Goal: Task Accomplishment & Management: Use online tool/utility

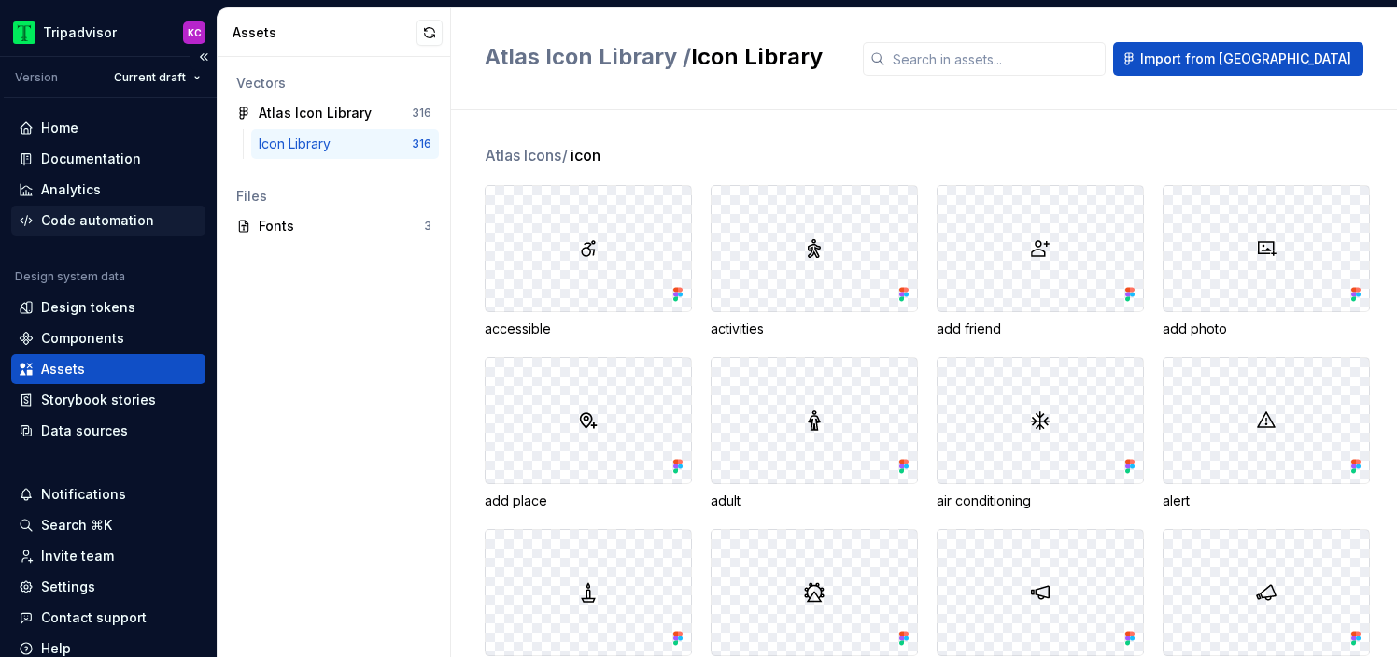
click at [110, 216] on div "Code automation" at bounding box center [97, 220] width 113 height 19
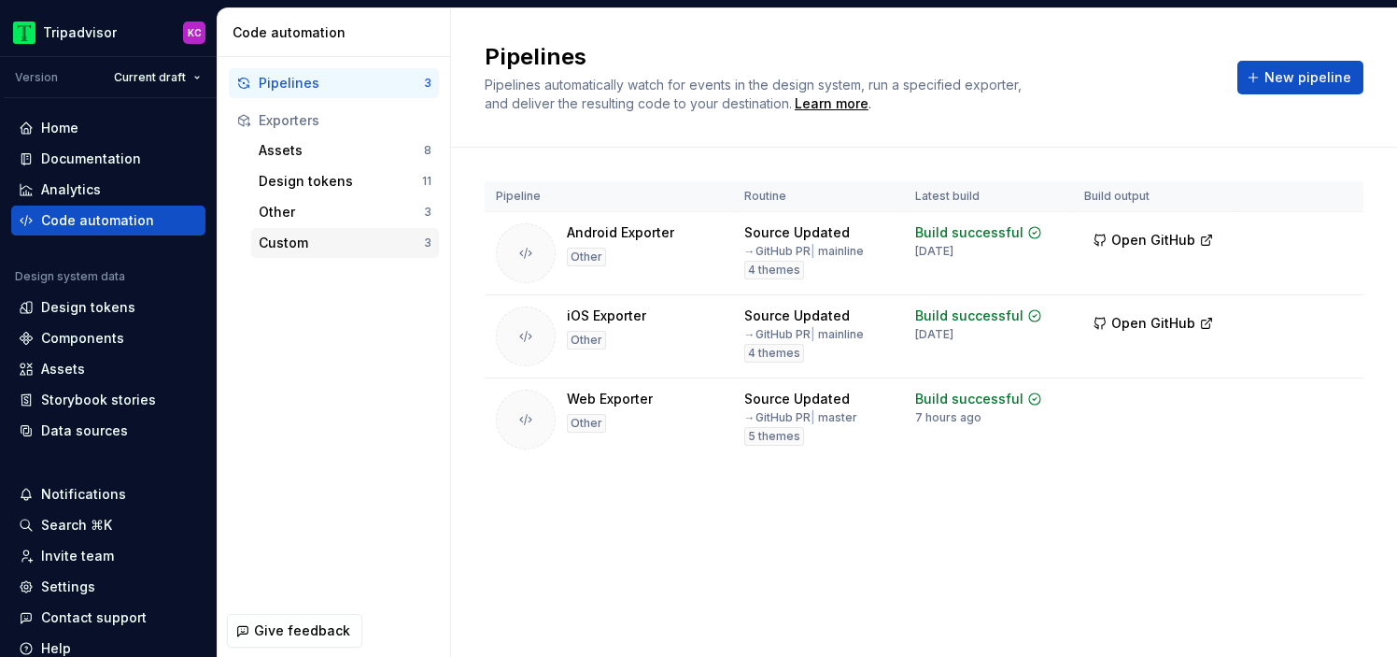
click at [309, 250] on div "Custom" at bounding box center [341, 243] width 165 height 19
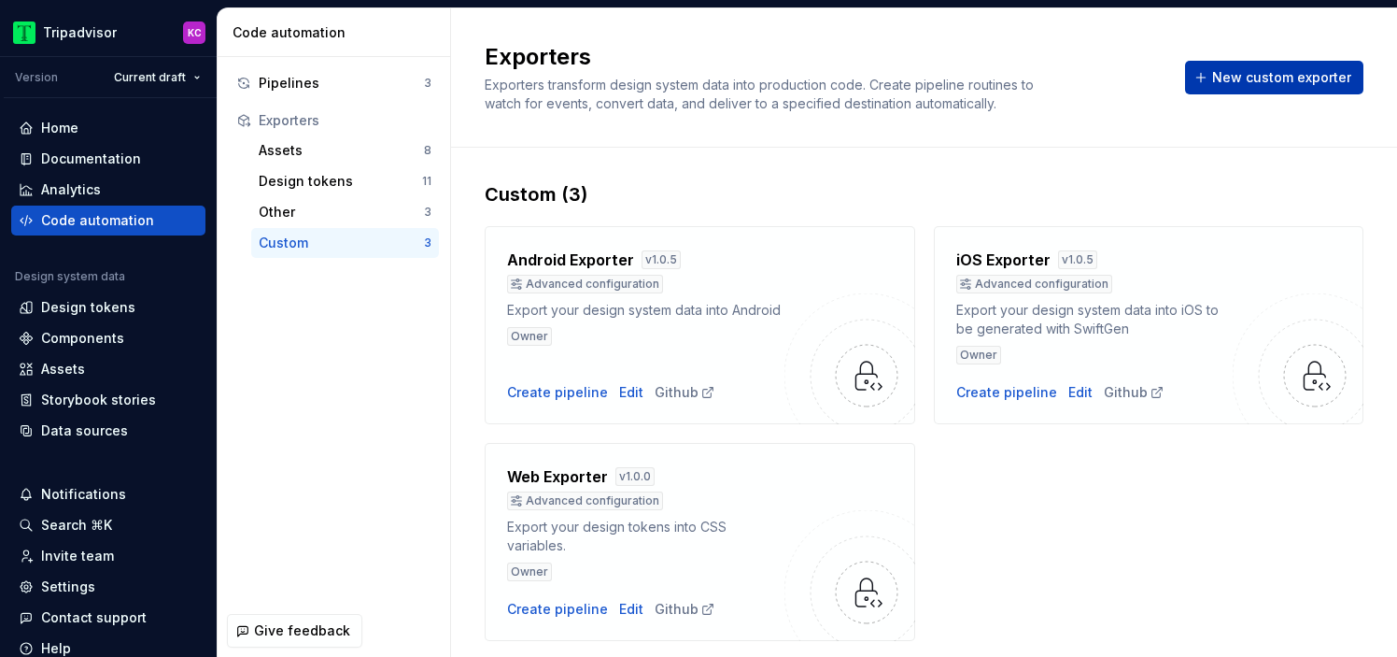
click at [1242, 78] on span "New custom exporter" at bounding box center [1281, 77] width 139 height 19
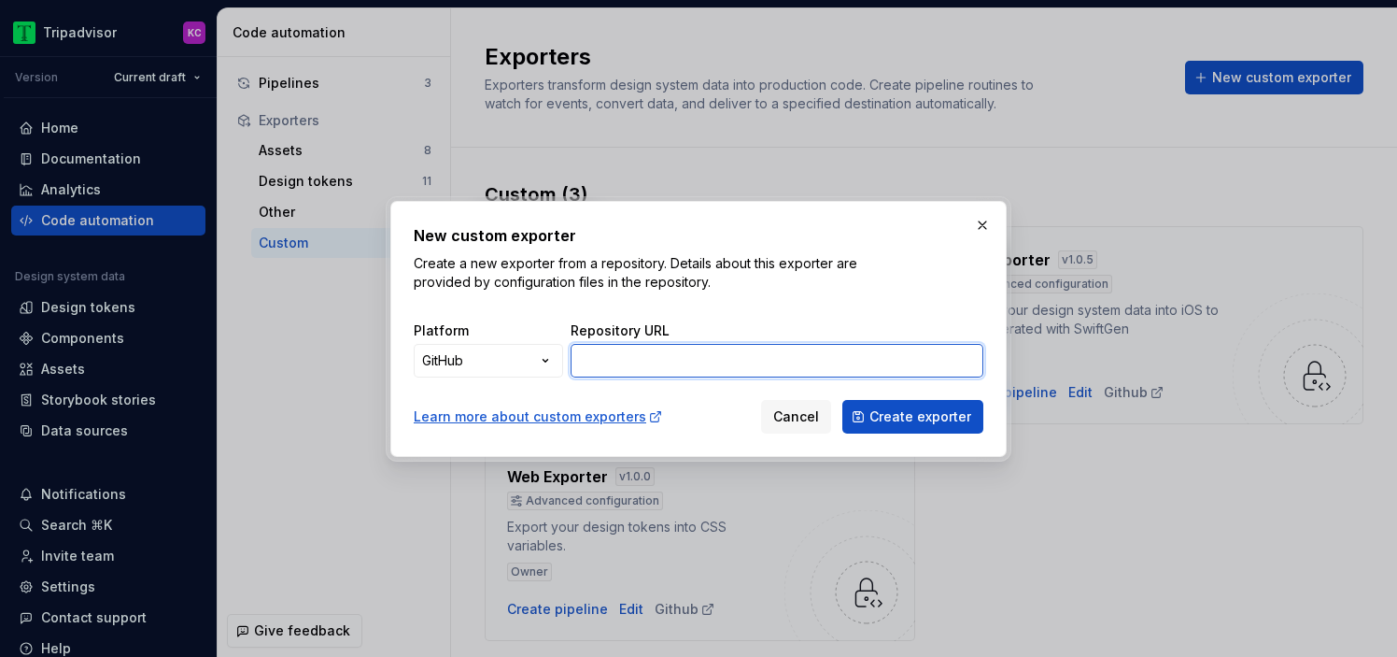
click at [621, 353] on input "Repository URL" at bounding box center [777, 361] width 413 height 34
click at [696, 348] on input "Repository URL" at bounding box center [777, 361] width 413 height 34
paste input "https://github.com/tripadv/supernova-token-web-exporter"
type input "https://github.com/tripadv/supernova-token-web-exporter"
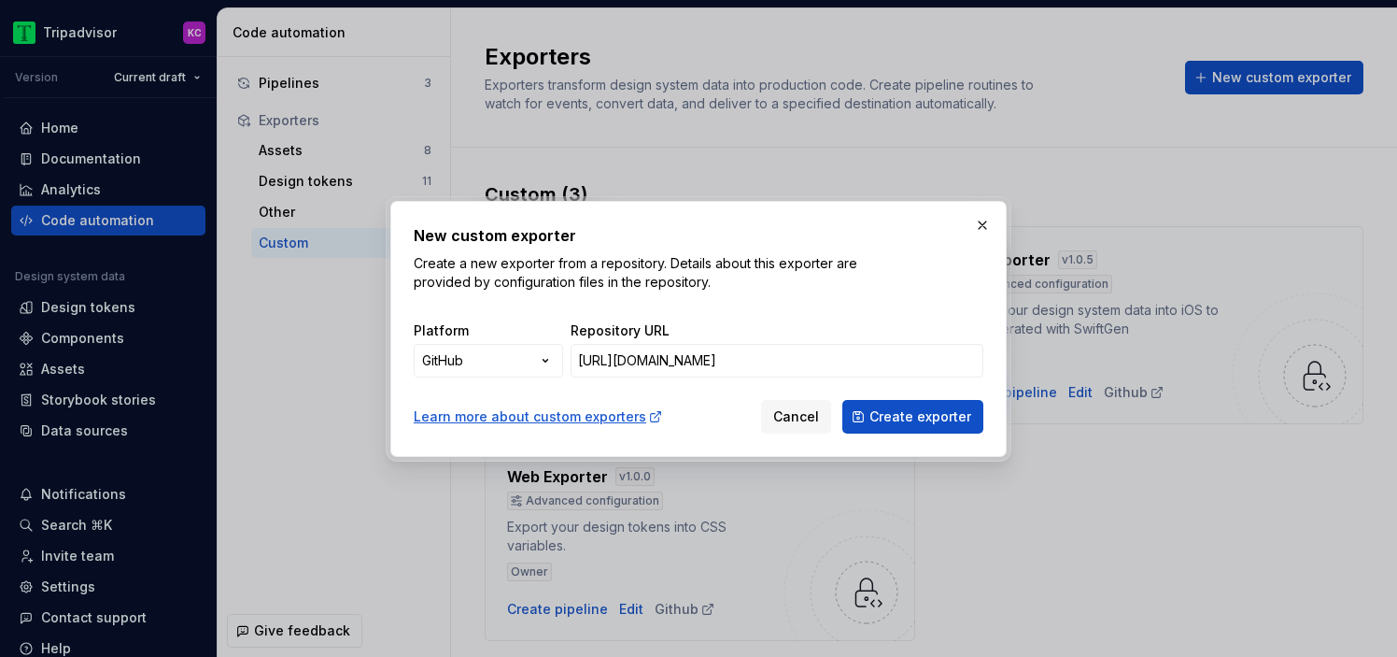
click at [702, 409] on div "Learn more about custom exporters Cancel Create exporter" at bounding box center [699, 412] width 570 height 41
click at [918, 411] on span "Create exporter" at bounding box center [921, 416] width 102 height 19
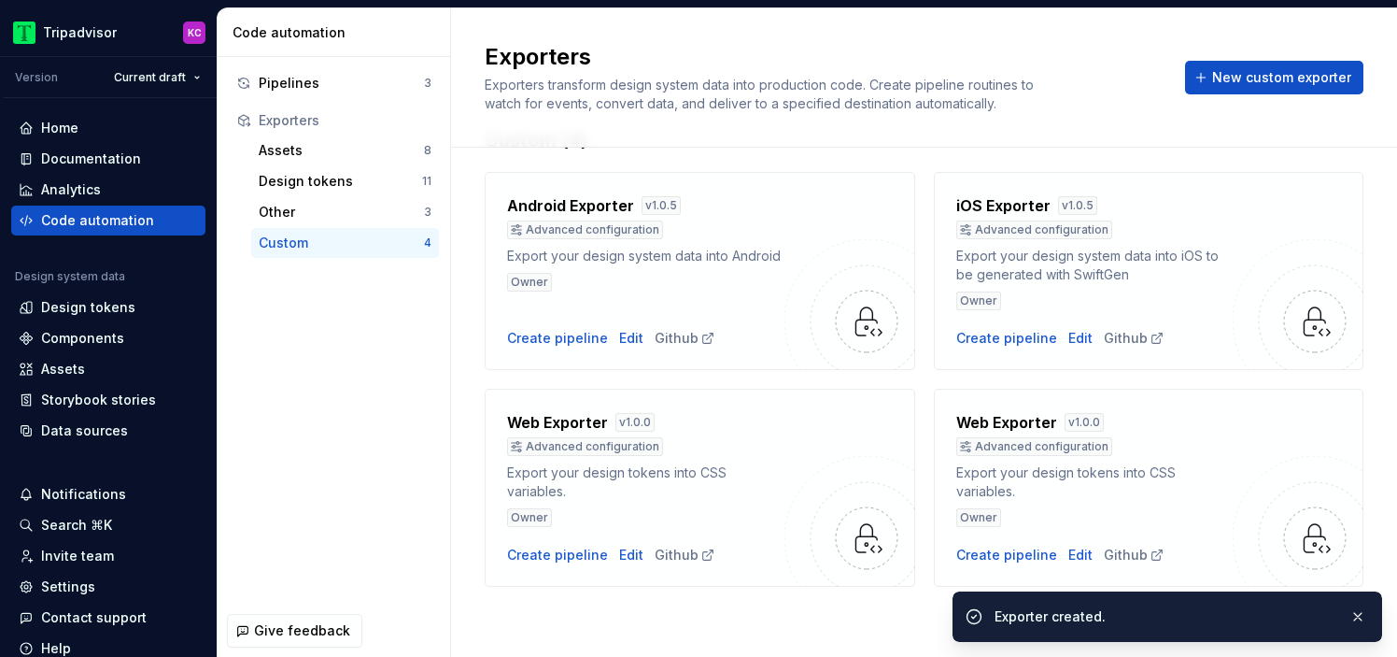
scroll to position [55, 0]
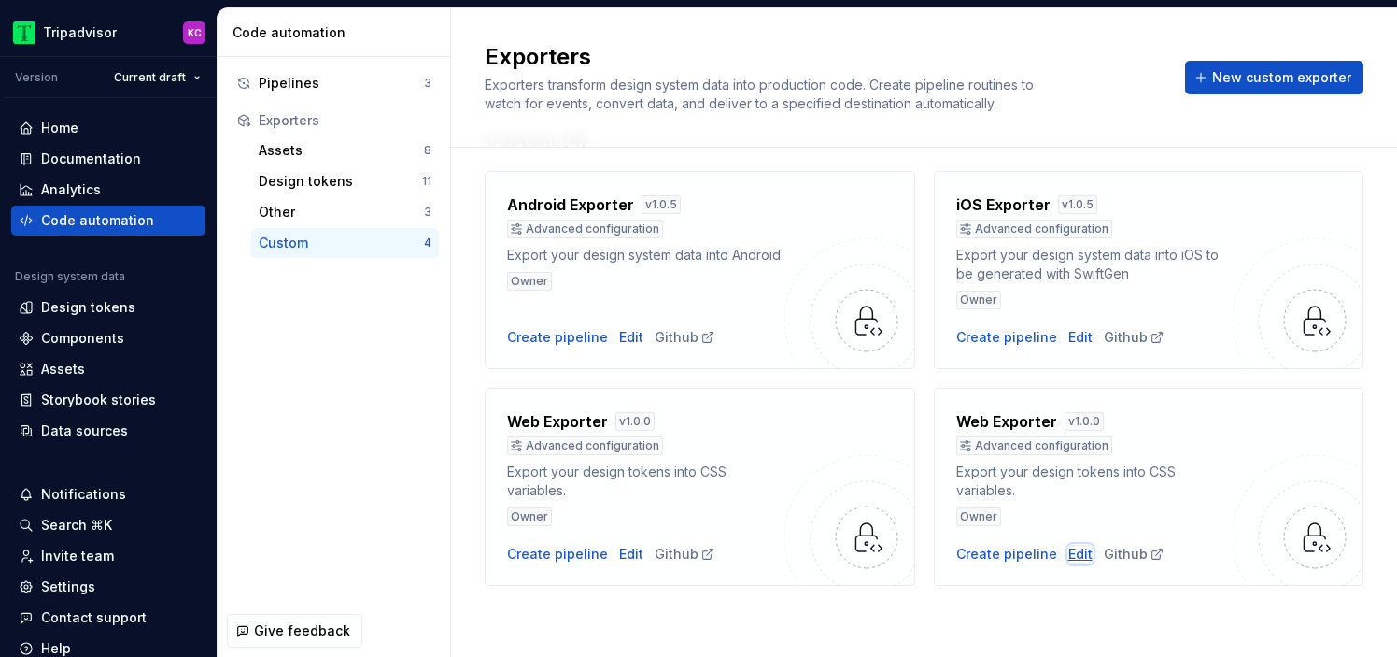
click at [1074, 550] on div "Edit" at bounding box center [1081, 554] width 24 height 19
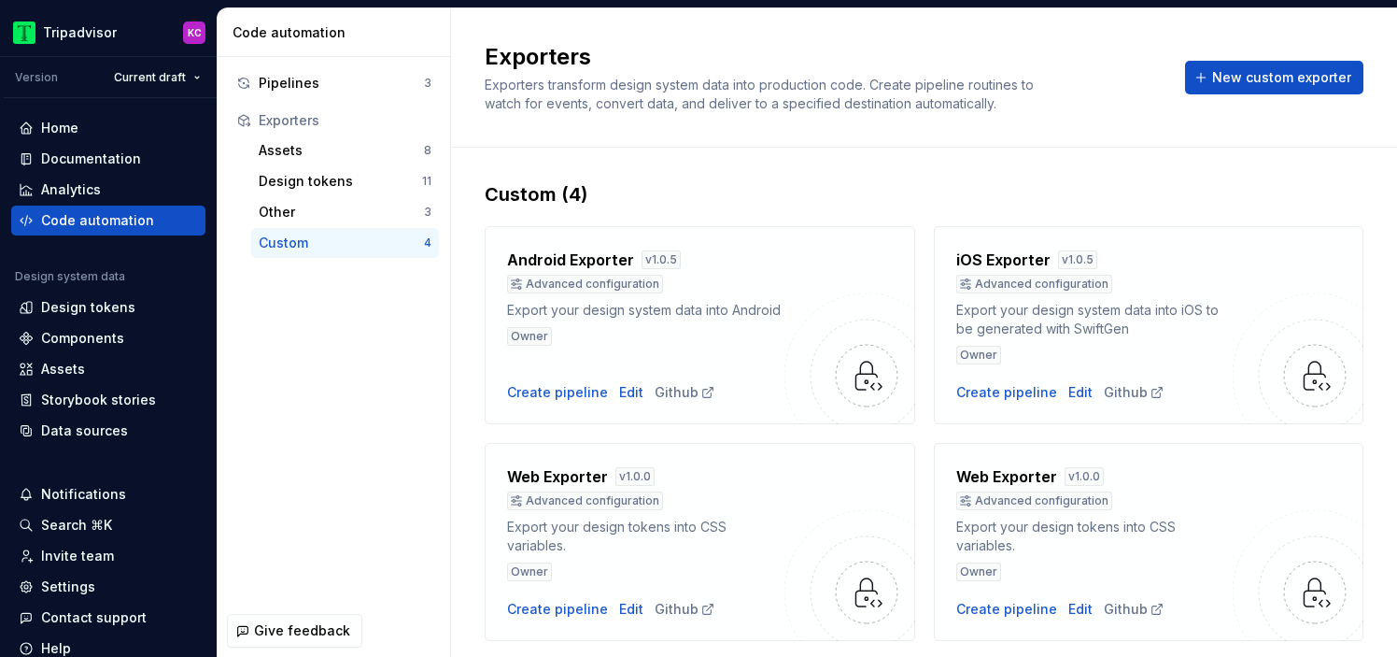
scroll to position [55, 0]
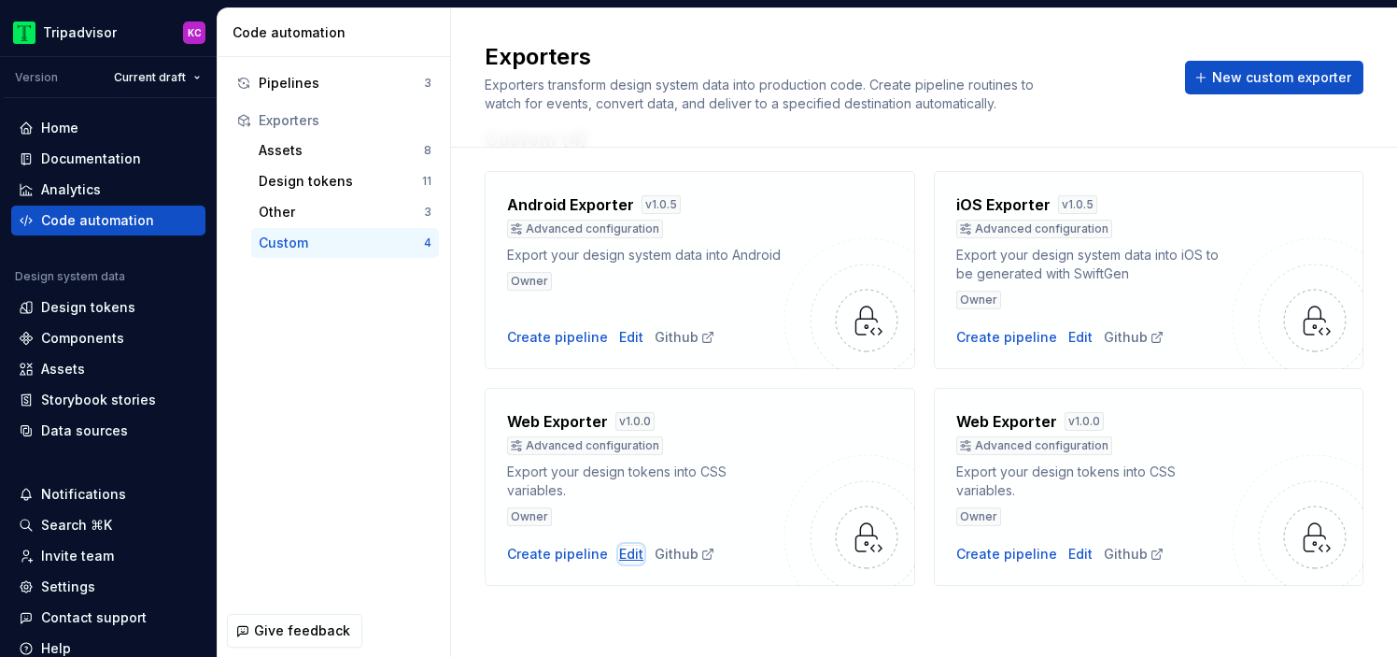
click at [621, 558] on div "Edit" at bounding box center [631, 554] width 24 height 19
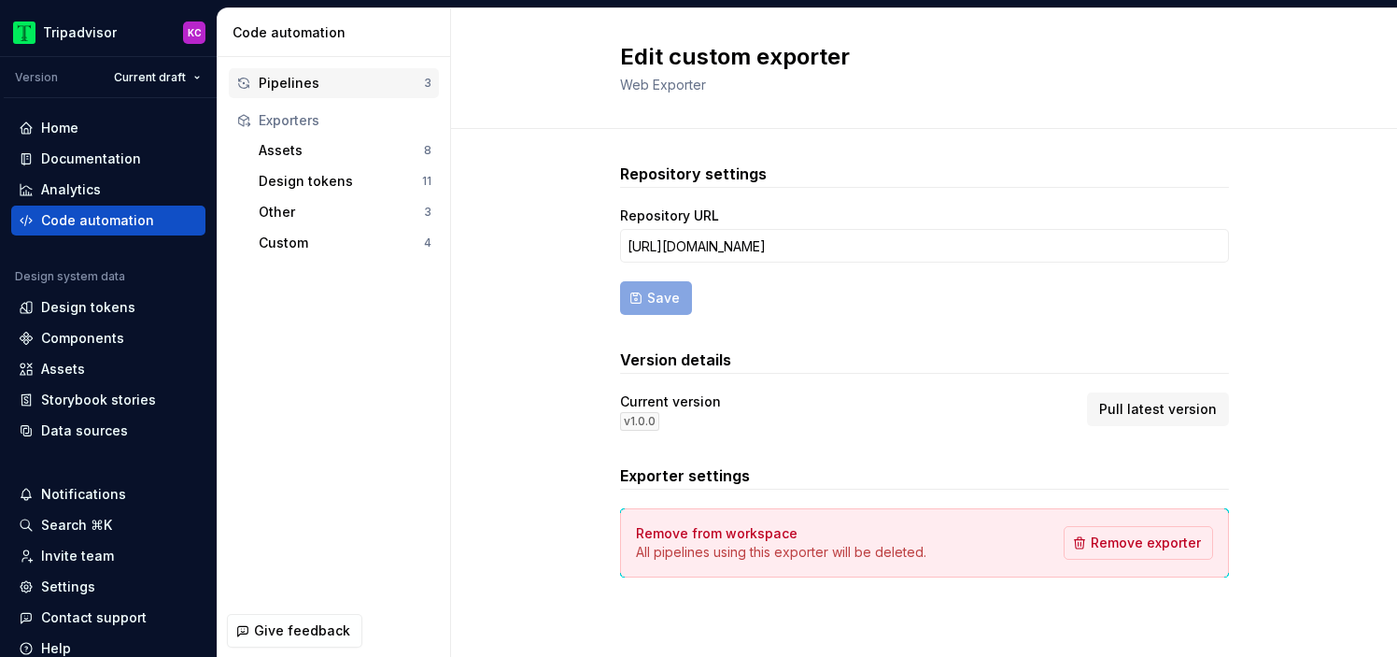
click at [367, 72] on div "Pipelines 3" at bounding box center [334, 83] width 210 height 30
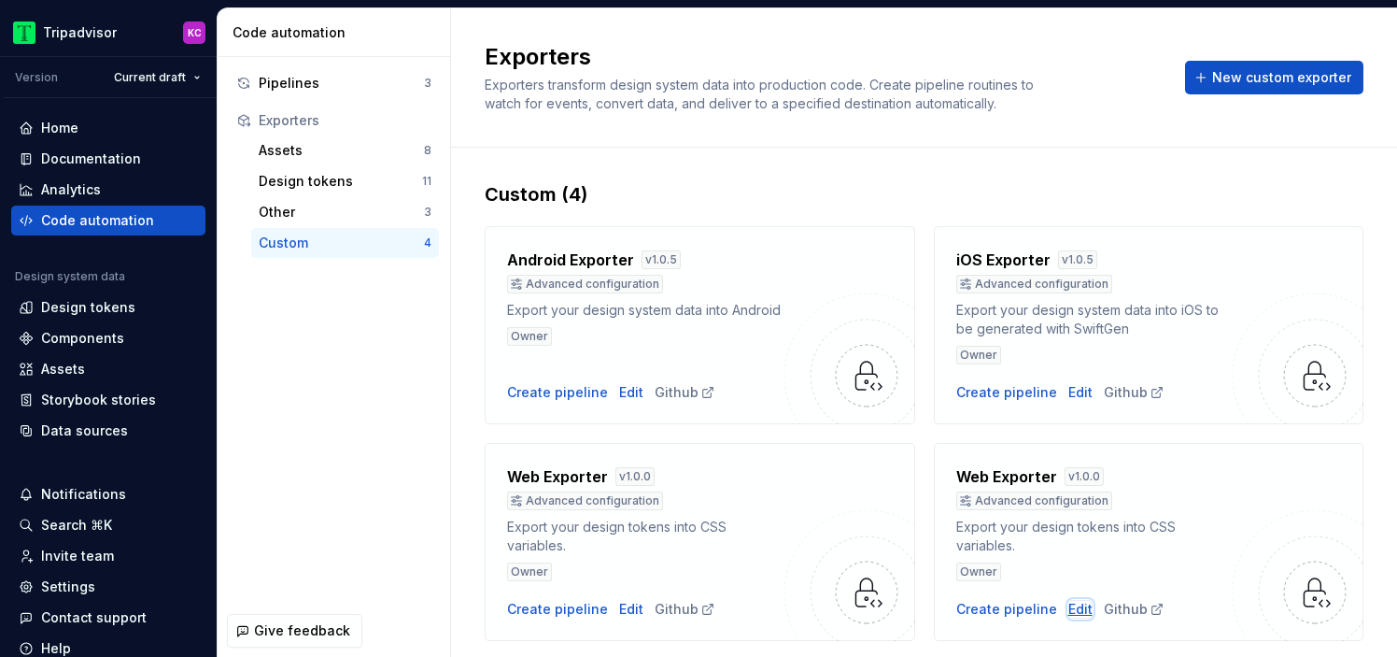
click at [1072, 608] on div "Edit" at bounding box center [1081, 609] width 24 height 19
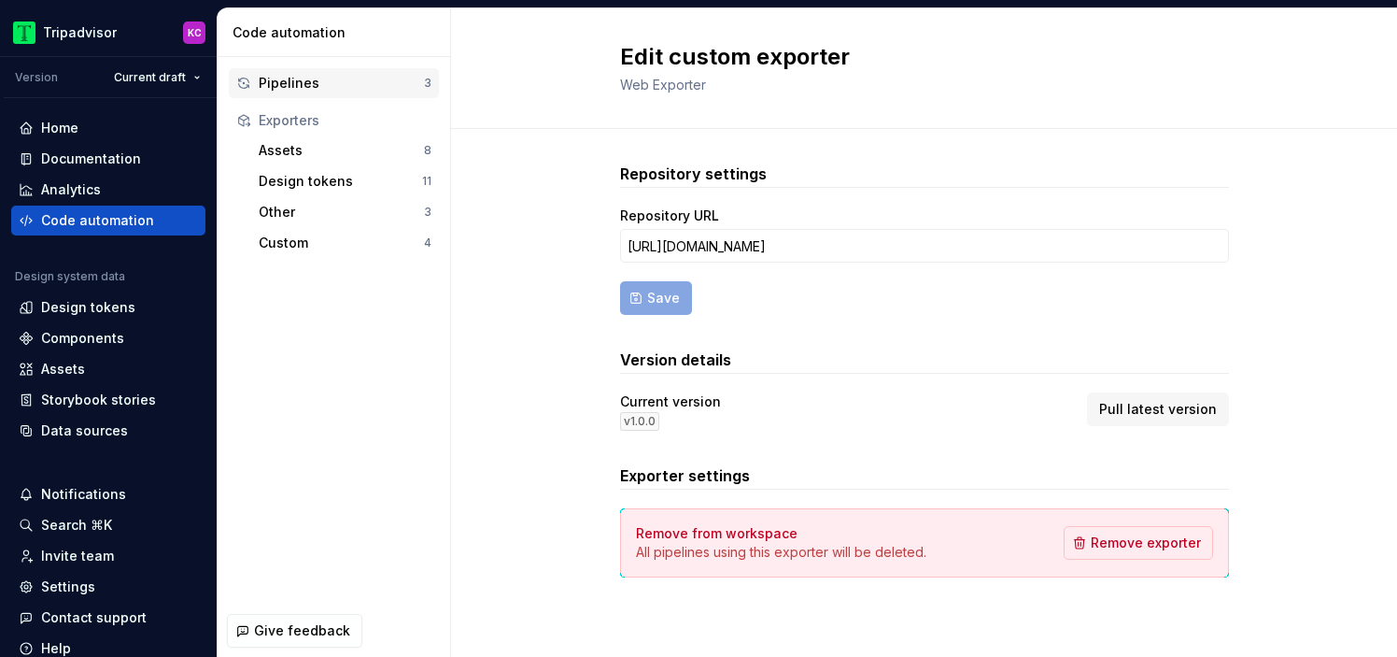
click at [342, 74] on div "Pipelines" at bounding box center [341, 83] width 165 height 19
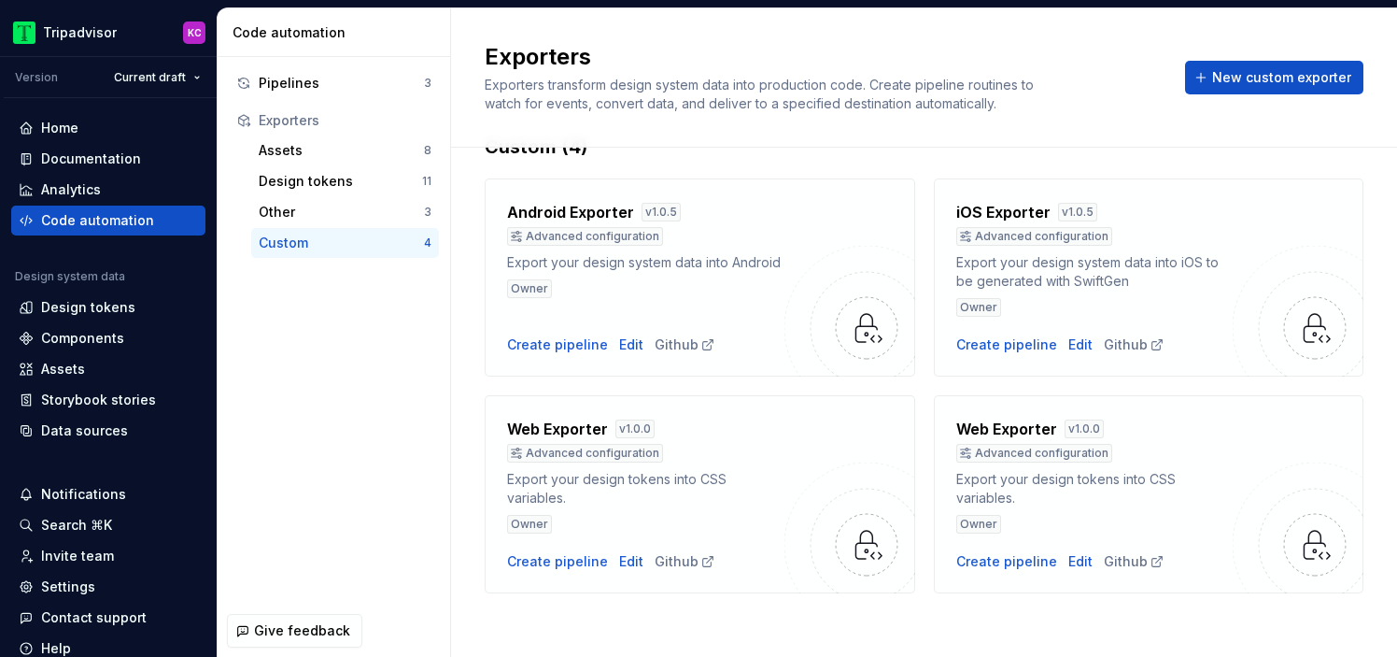
scroll to position [55, 0]
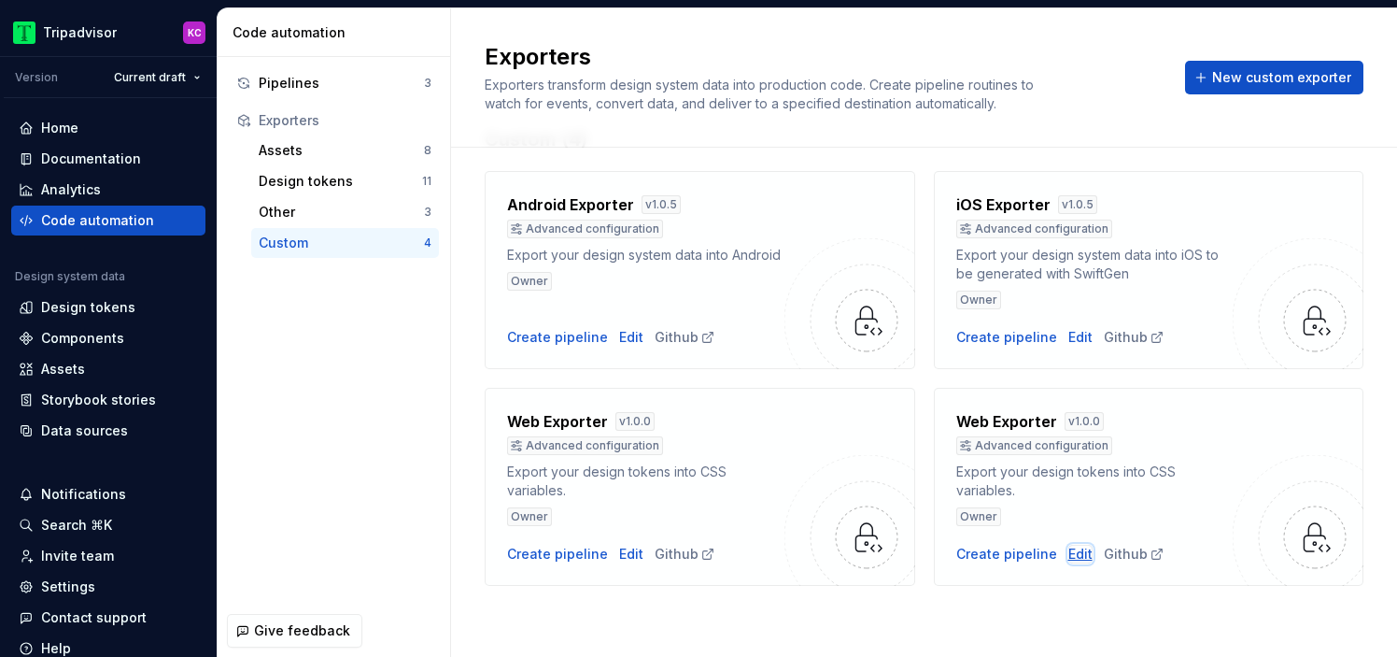
click at [1074, 554] on div "Edit" at bounding box center [1081, 554] width 24 height 19
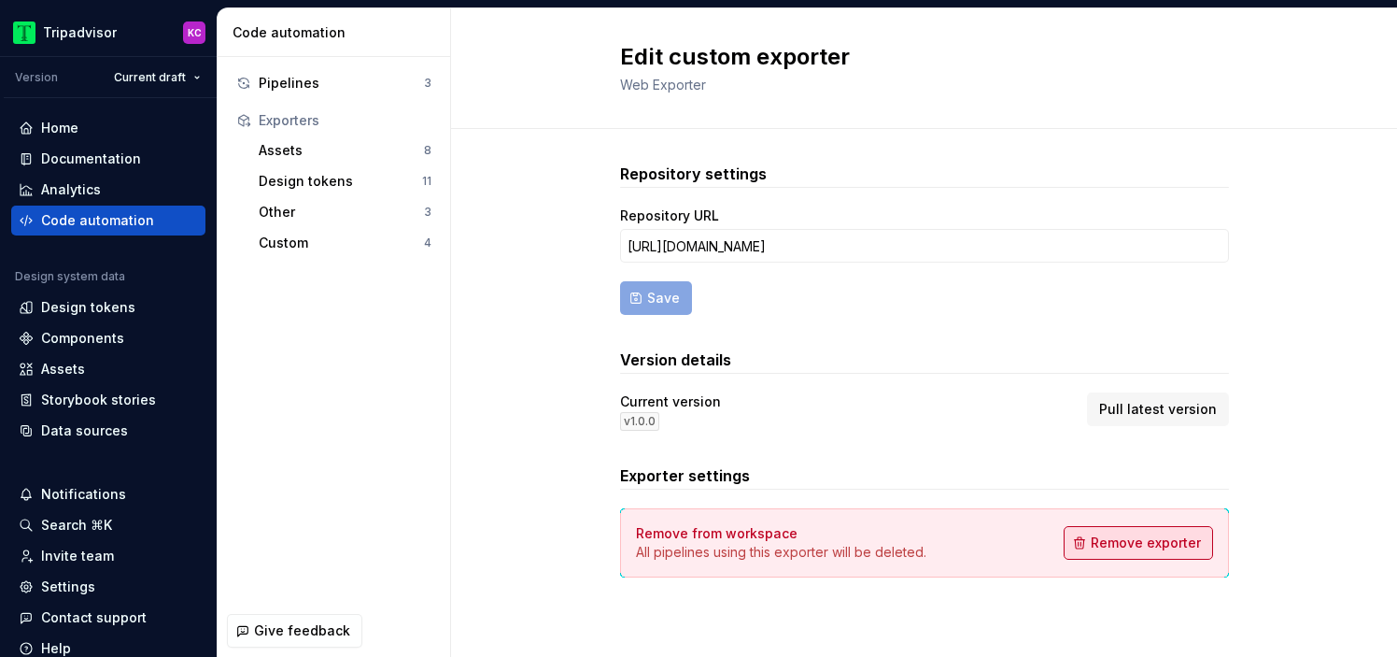
click at [1162, 546] on span "Remove exporter" at bounding box center [1146, 542] width 110 height 19
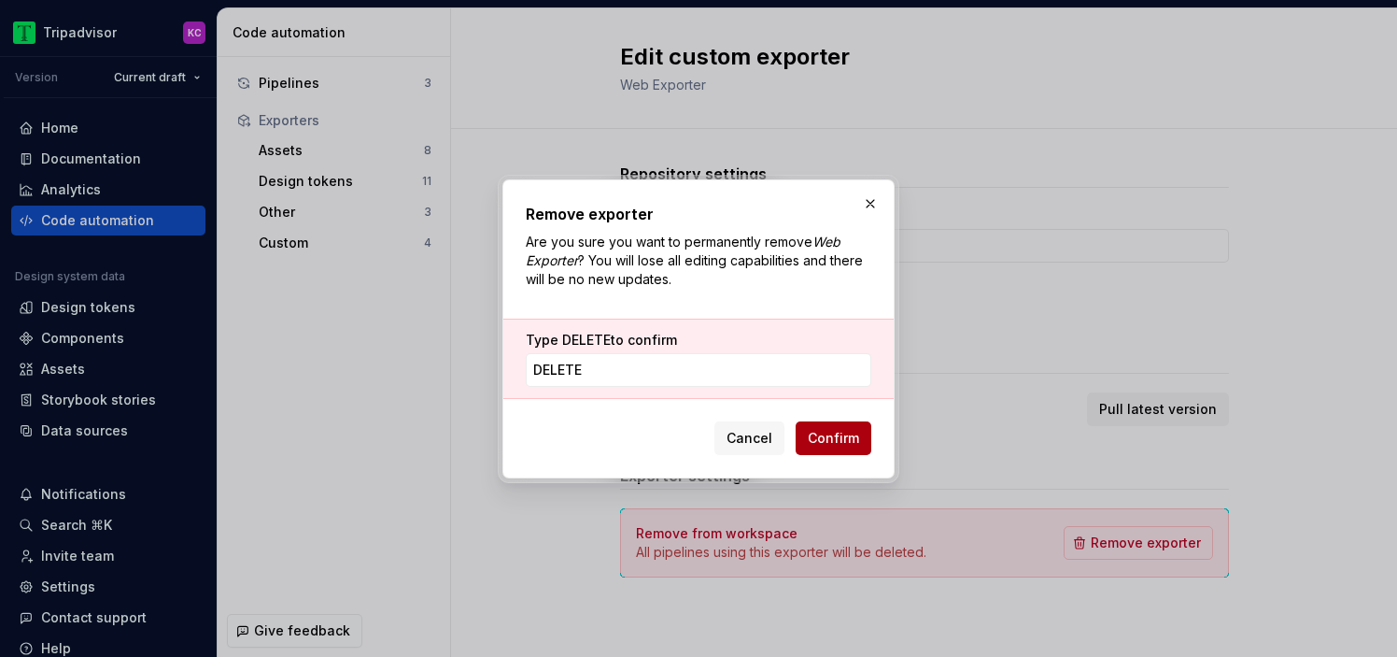
type input "DELETE"
click at [827, 439] on span "Confirm" at bounding box center [833, 438] width 51 height 19
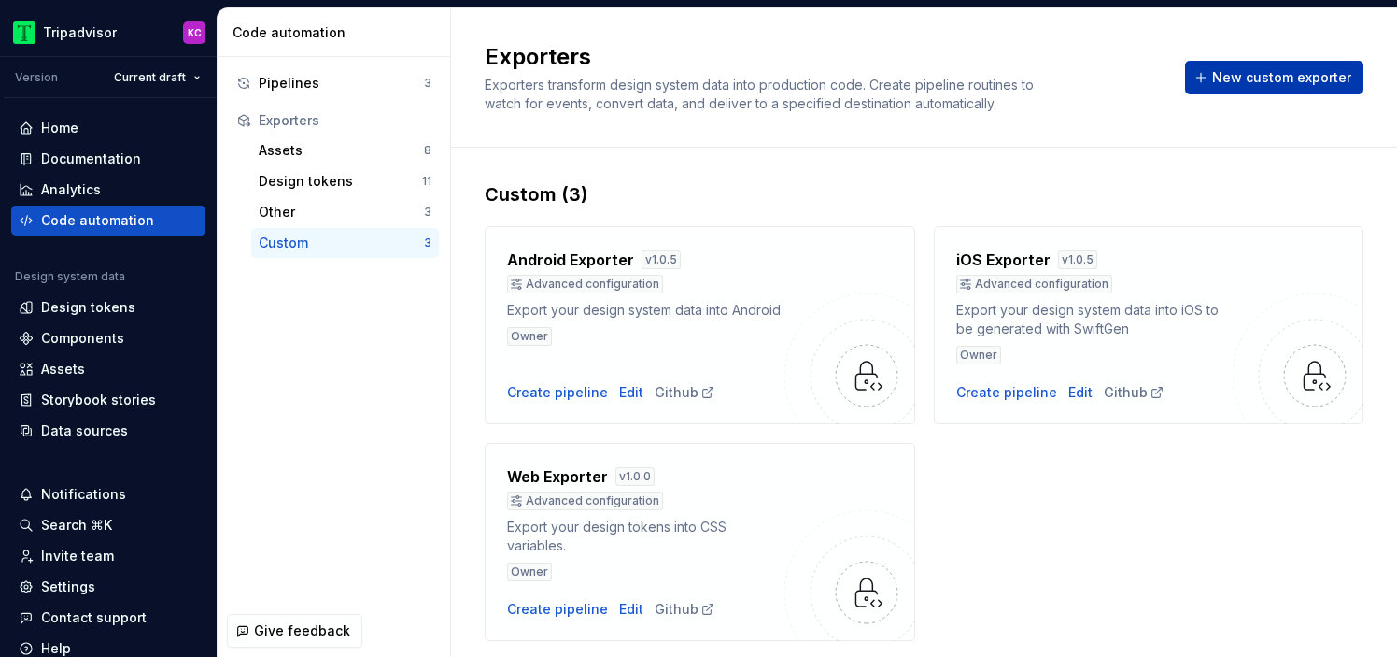
click at [1263, 78] on span "New custom exporter" at bounding box center [1281, 77] width 139 height 19
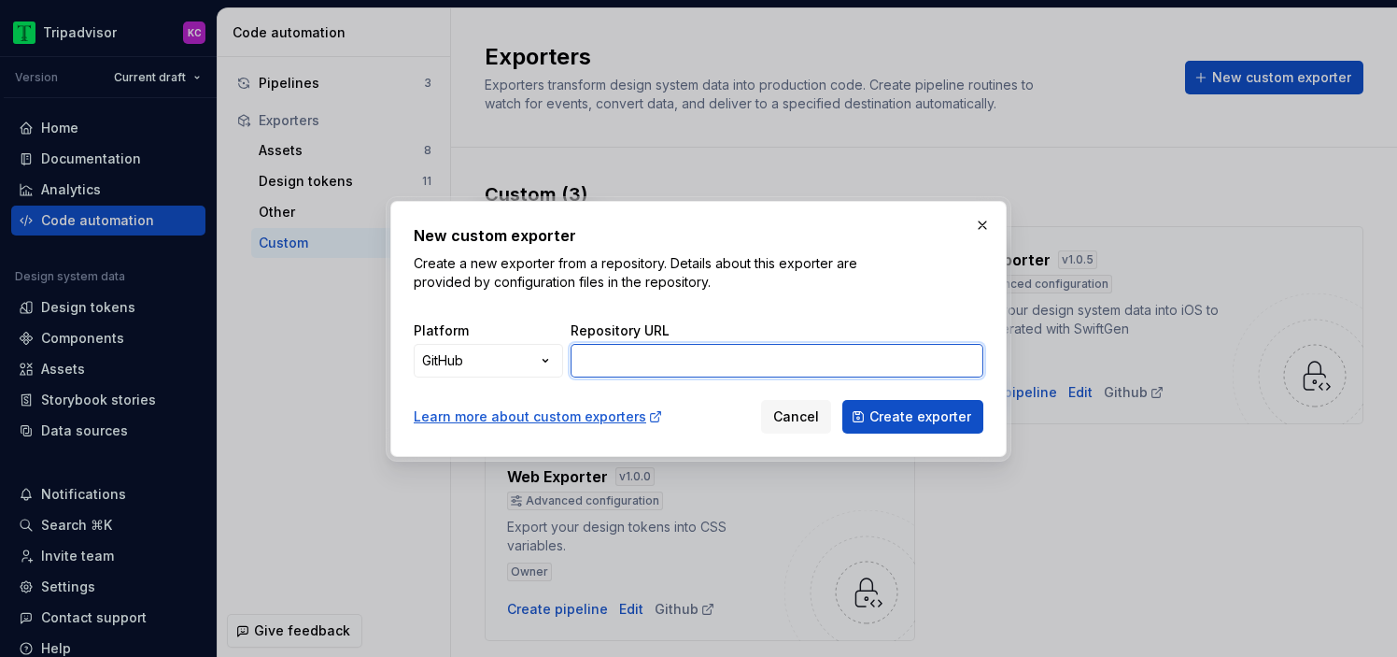
click at [716, 357] on input "Repository URL" at bounding box center [777, 361] width 413 height 34
paste input "https://github.com/tripadv/supernova-icons-web-exporter"
type input "https://github.com/tripadv/supernova-icons-web-exporter"
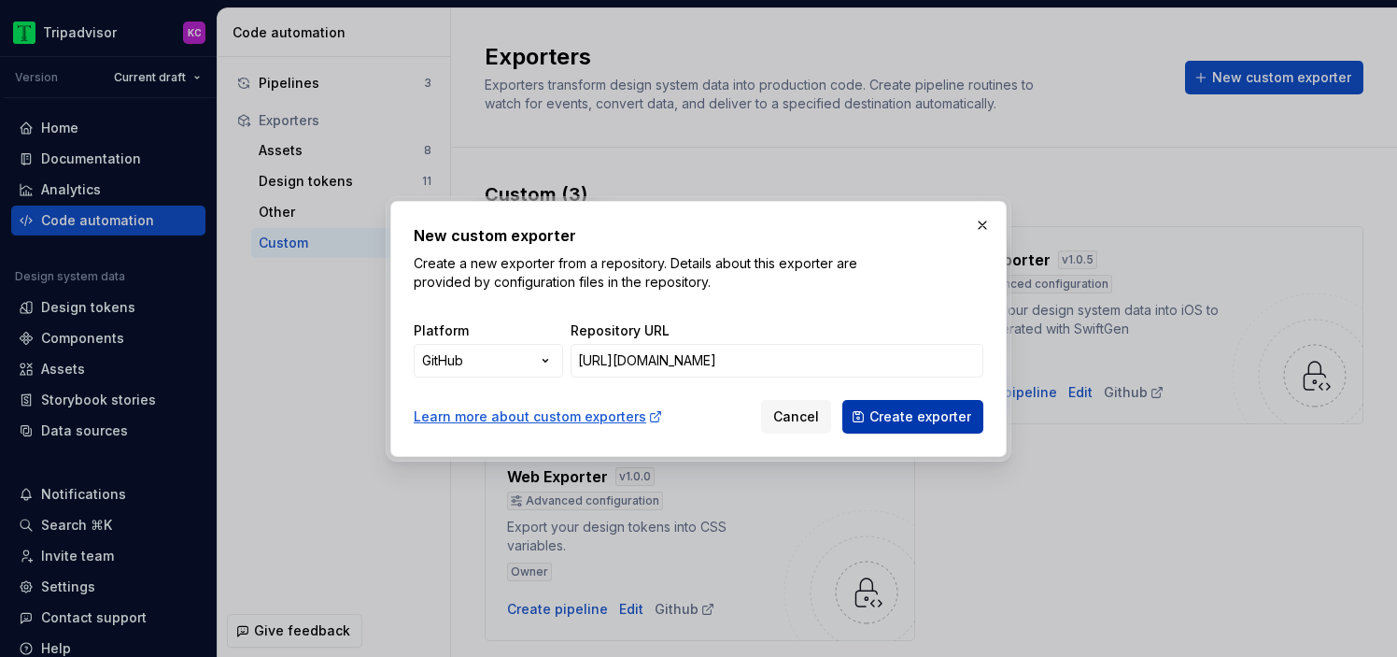
click at [919, 418] on span "Create exporter" at bounding box center [921, 416] width 102 height 19
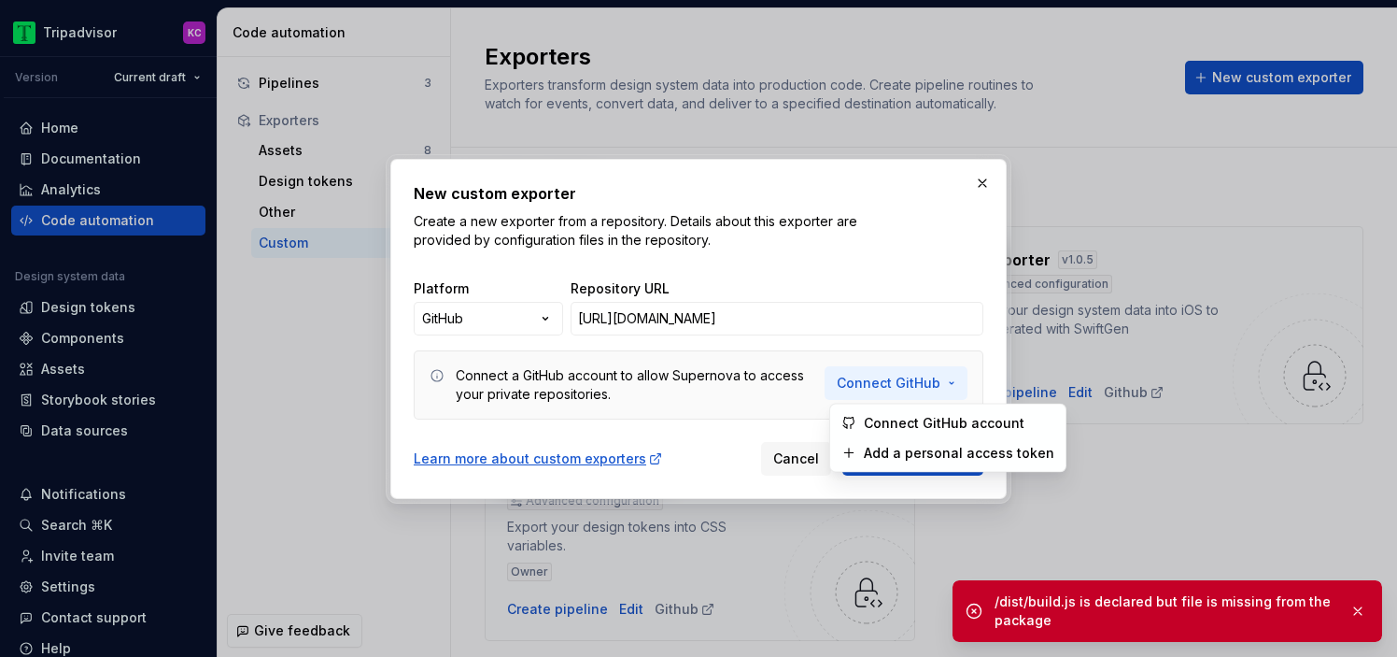
click at [901, 384] on span "Connect GitHub" at bounding box center [889, 383] width 104 height 19
click at [875, 420] on span "Connect GitHub account" at bounding box center [959, 423] width 191 height 19
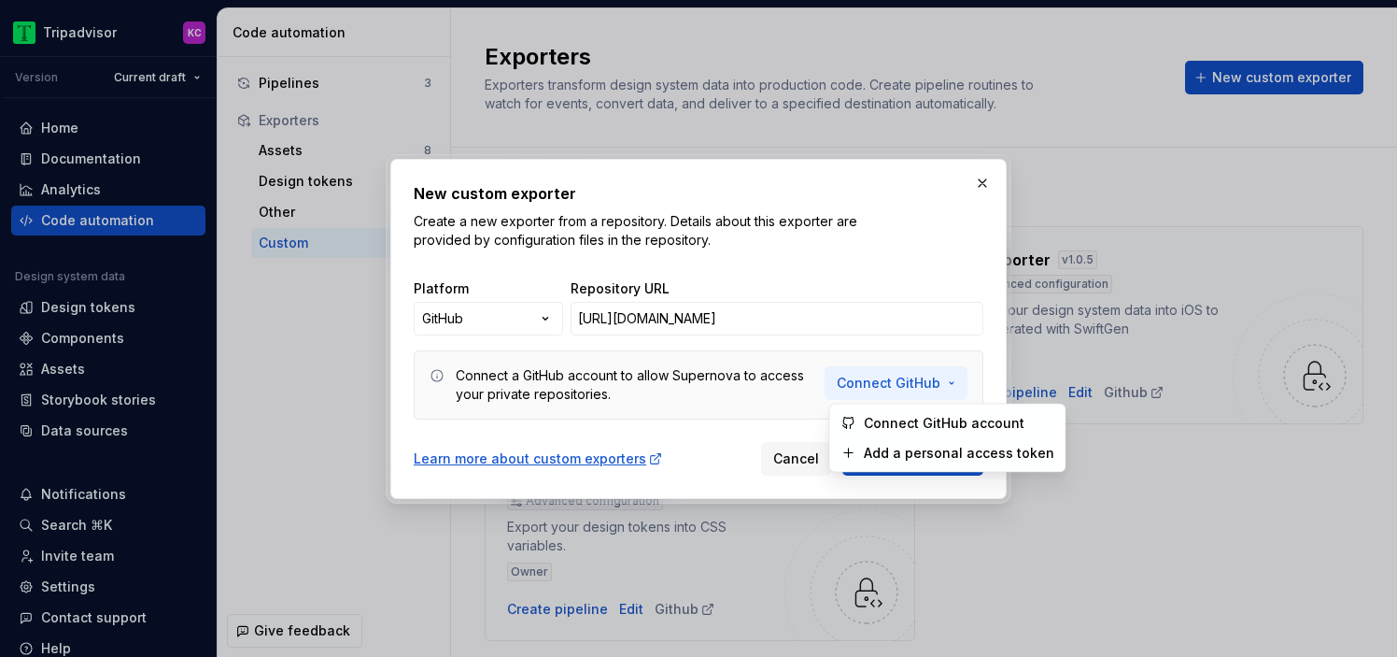
click at [888, 390] on span "Connect GitHub" at bounding box center [889, 383] width 104 height 19
click at [880, 449] on span "Add a personal access token" at bounding box center [959, 453] width 191 height 19
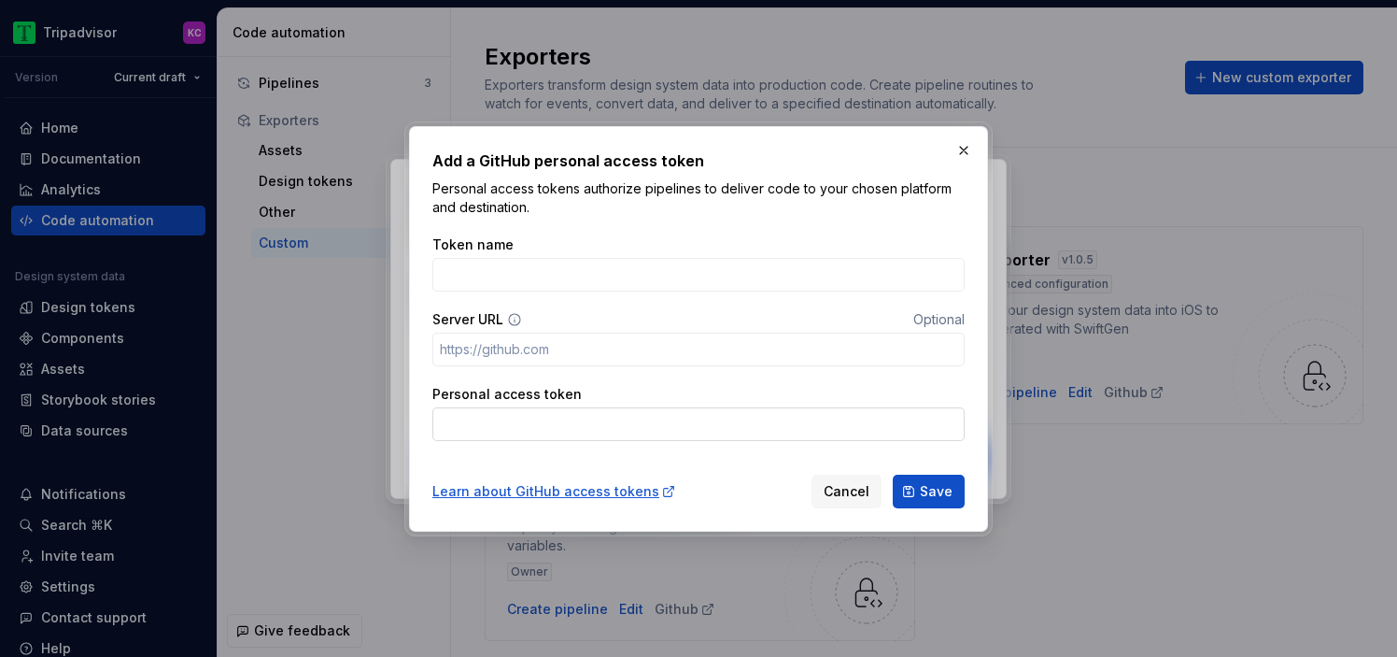
click at [575, 422] on input "Personal access token" at bounding box center [698, 424] width 532 height 34
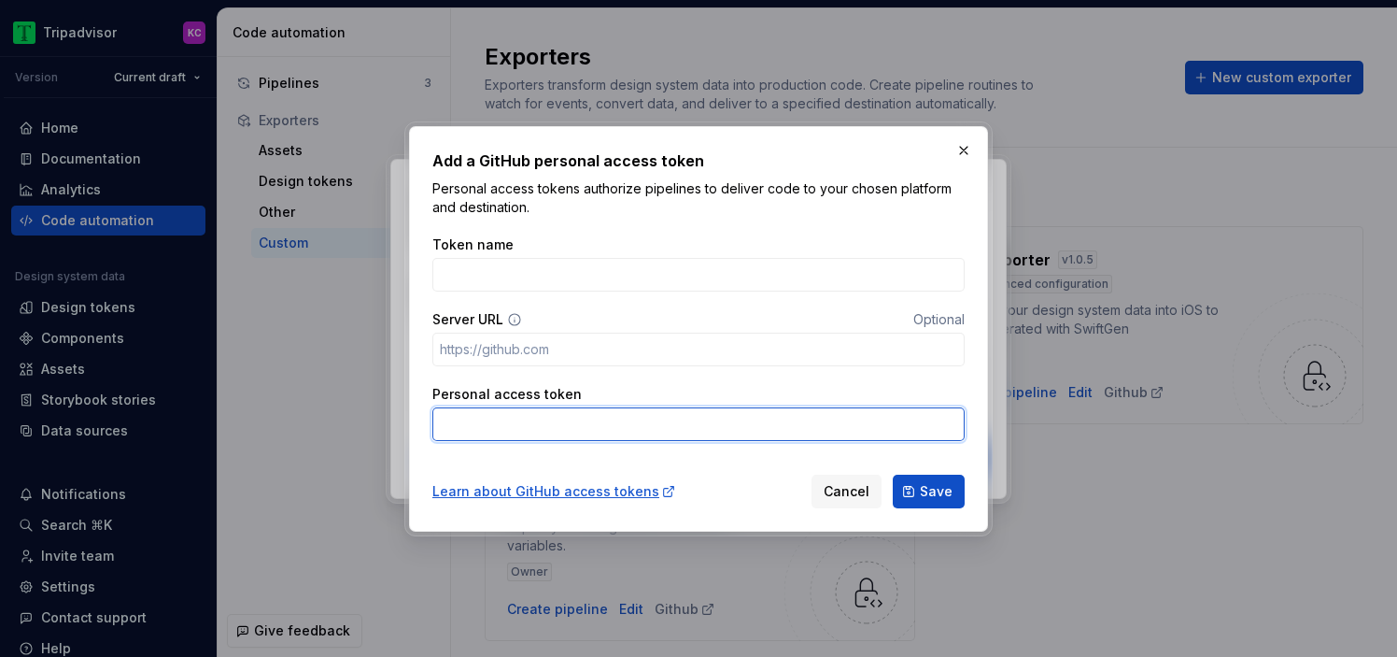
paste input "figd_QD_tWQQdSgFZ1flV50oXpweuReJ9zAstEJCwxkWs"
type input "figd_QD_tWQQdSgFZ1flV50oXpweuReJ9zAstEJCwxkWs"
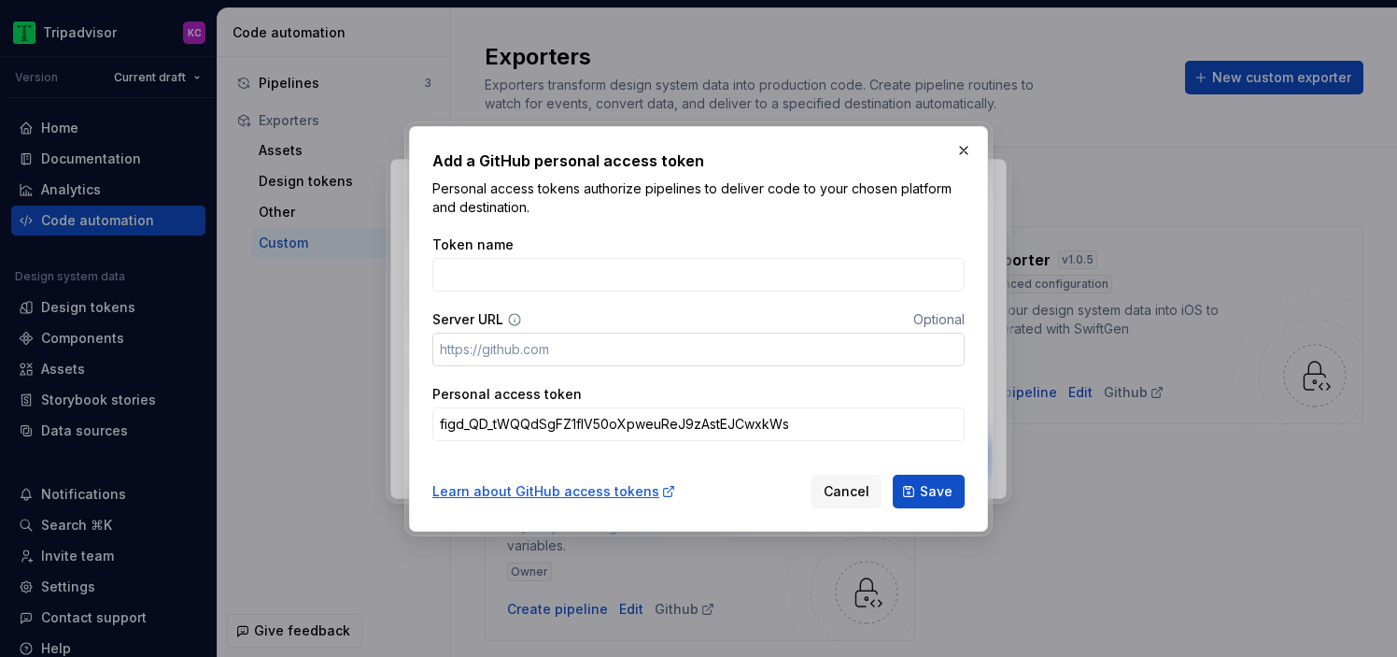
click at [555, 335] on input "Server URL" at bounding box center [698, 350] width 532 height 34
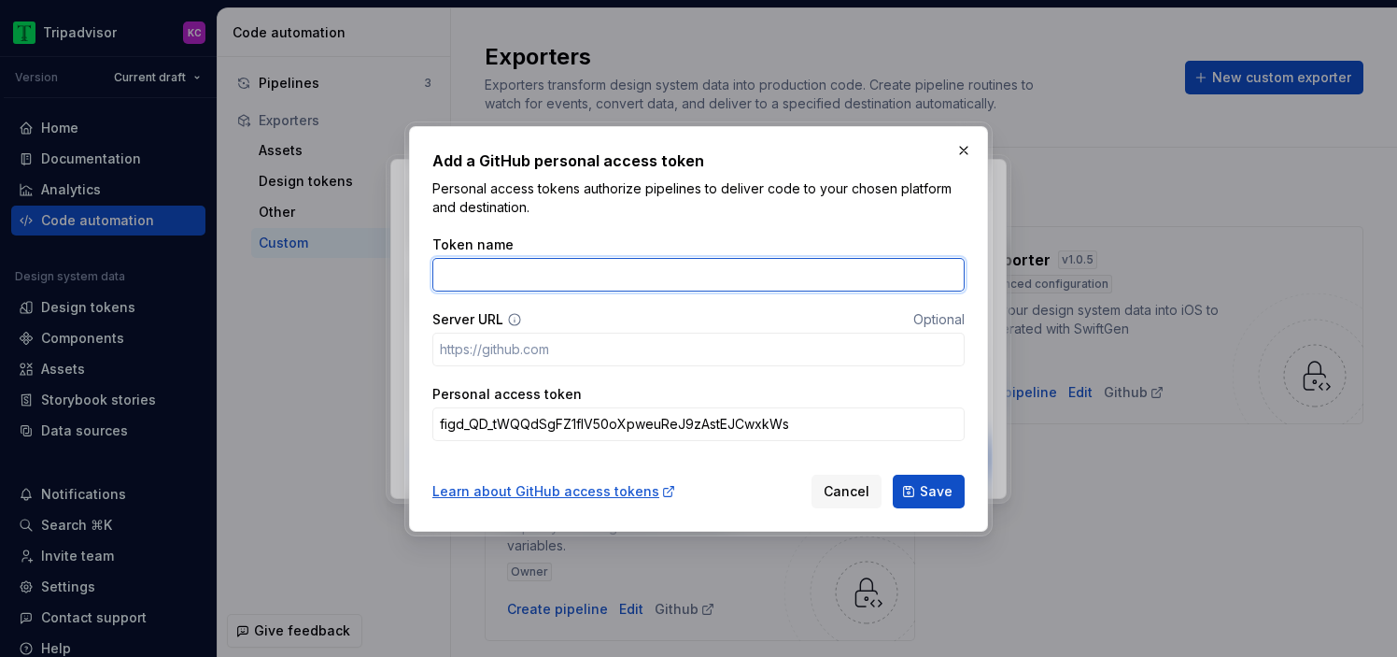
click at [506, 271] on input "Token name" at bounding box center [698, 275] width 532 height 34
paste input "webx-bot-svc_tamg"
type input "webx-bot-svc_tamg"
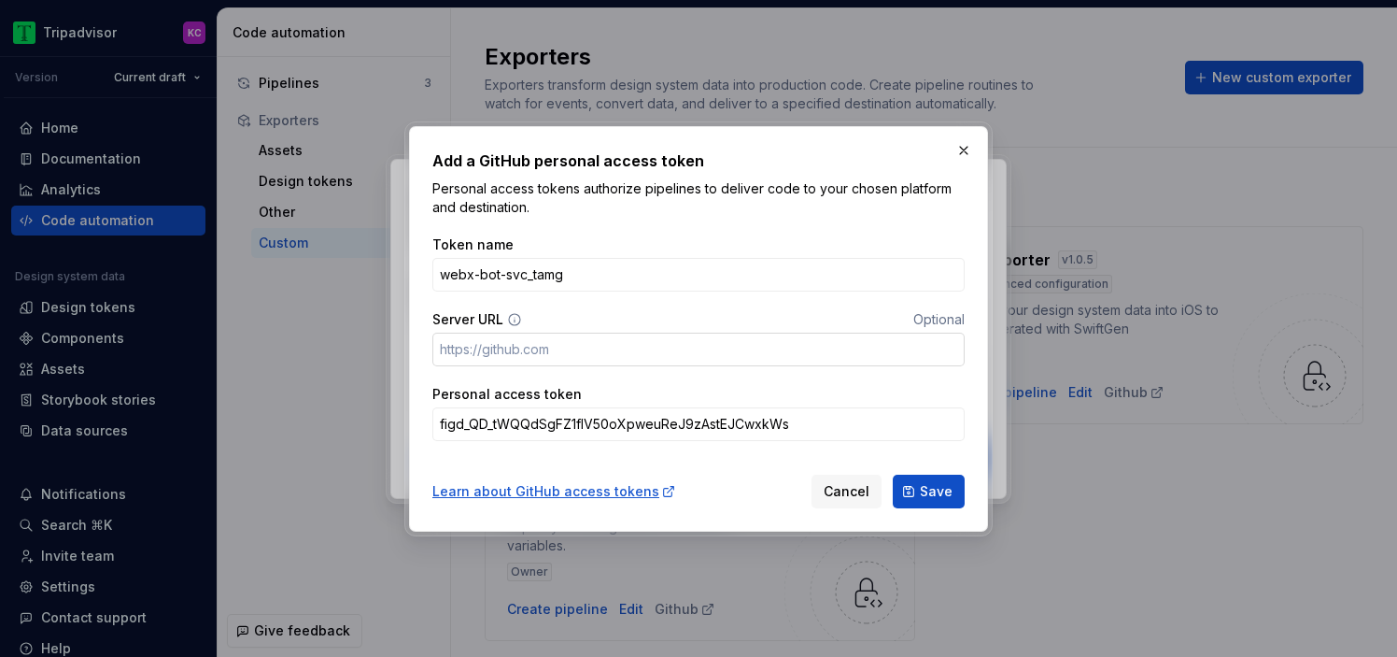
click at [724, 347] on input "Server URL" at bounding box center [698, 350] width 532 height 34
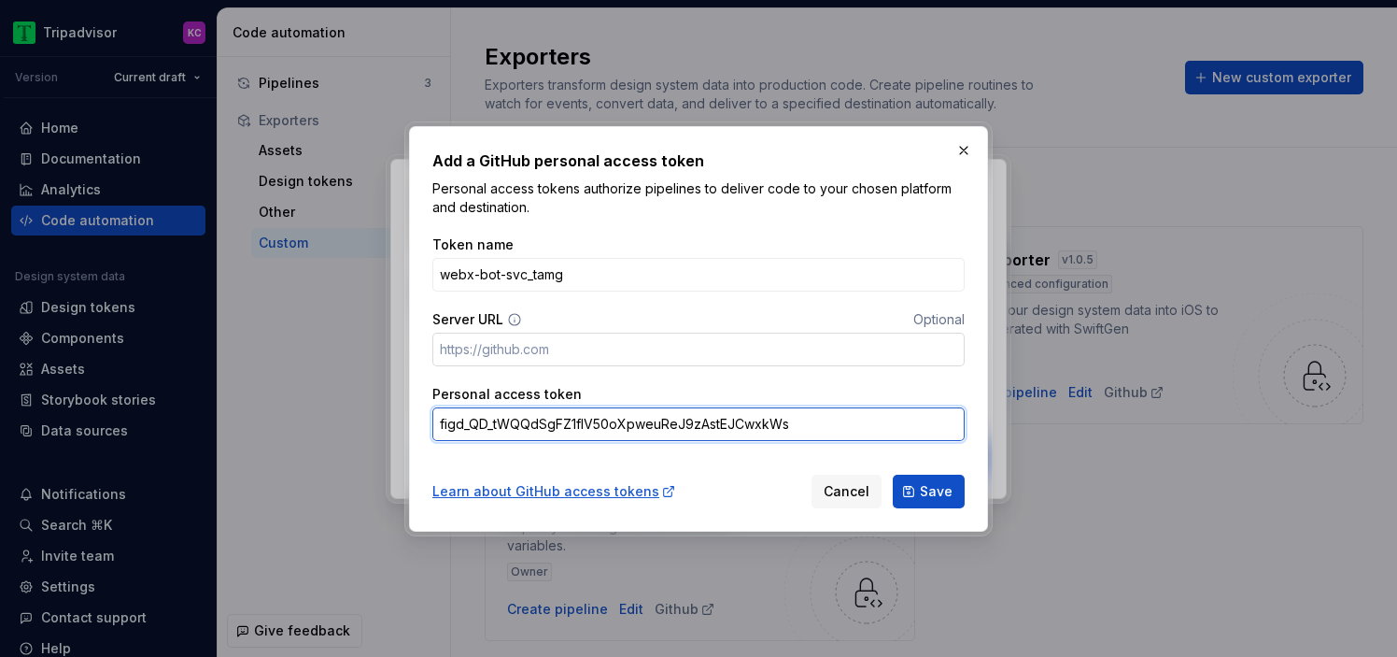
click at [486, 347] on input "Server URL" at bounding box center [698, 350] width 532 height 34
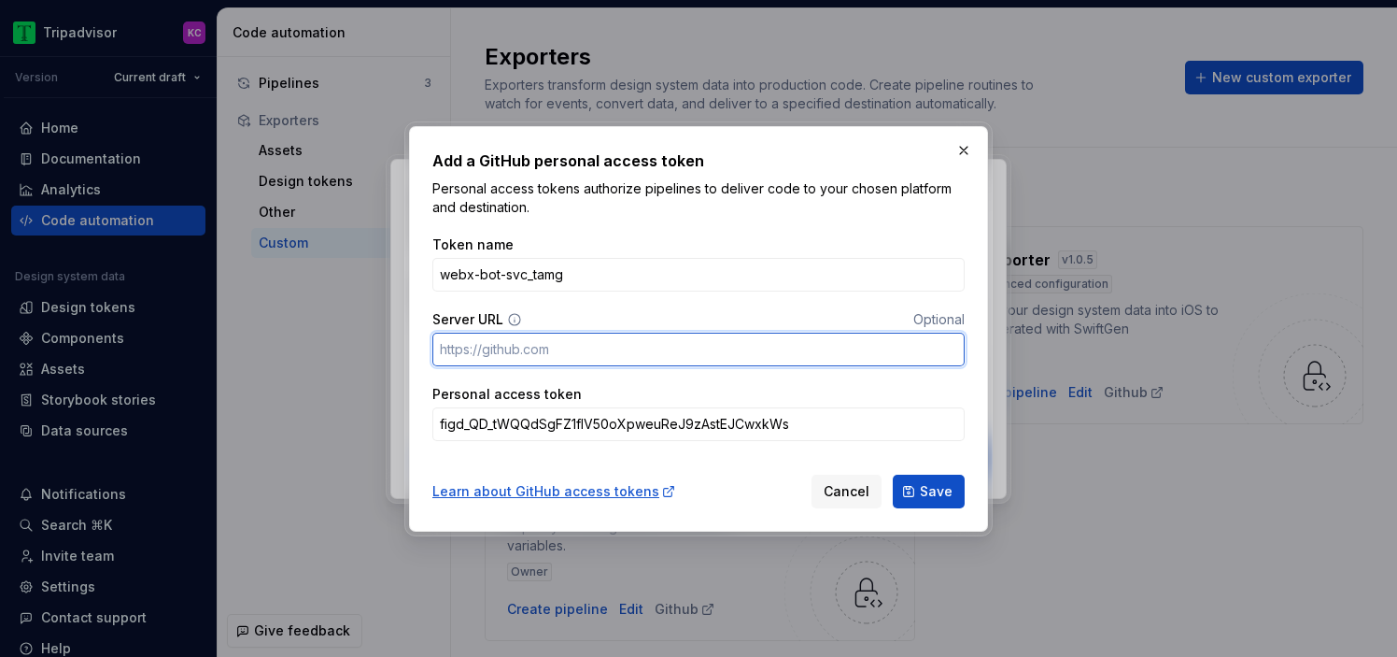
click at [486, 347] on input "Server URL" at bounding box center [698, 350] width 532 height 34
click at [592, 346] on input "Server URL" at bounding box center [698, 350] width 532 height 34
paste input "https://github.com/"
type input "https://github.com/"
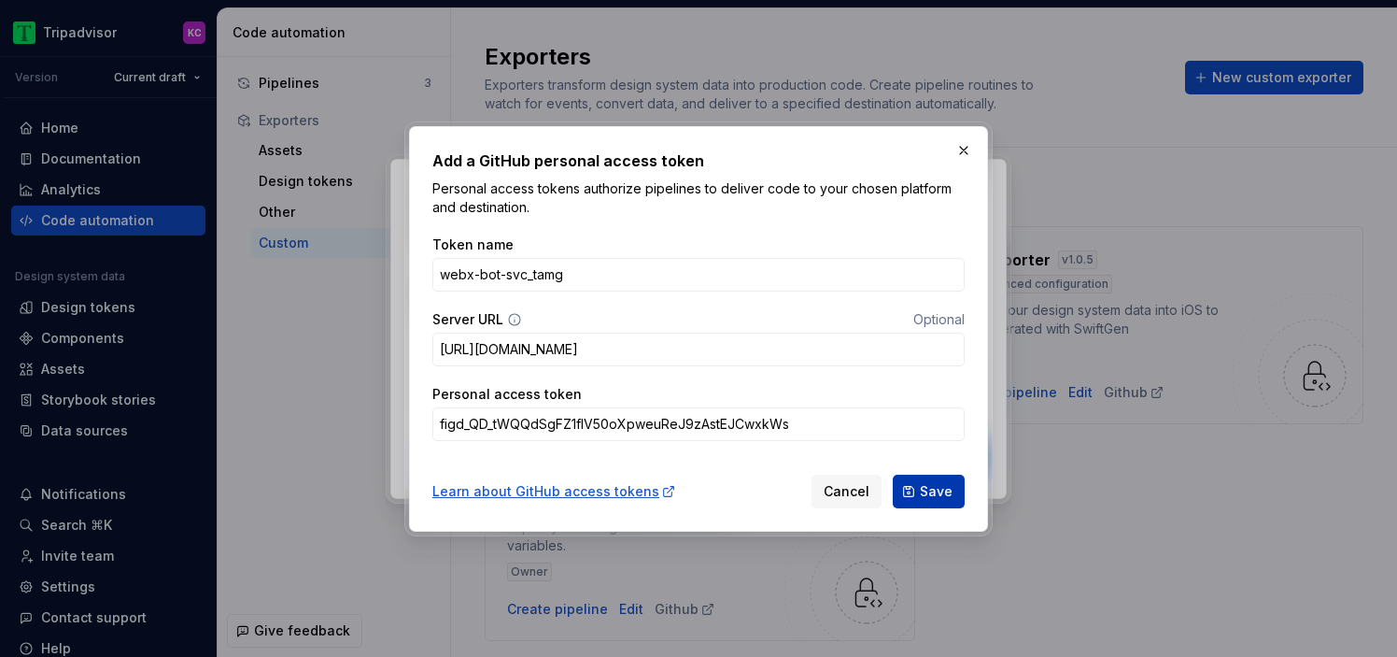
click at [922, 488] on span "Save" at bounding box center [936, 491] width 33 height 19
click at [920, 489] on button "Save" at bounding box center [929, 492] width 72 height 34
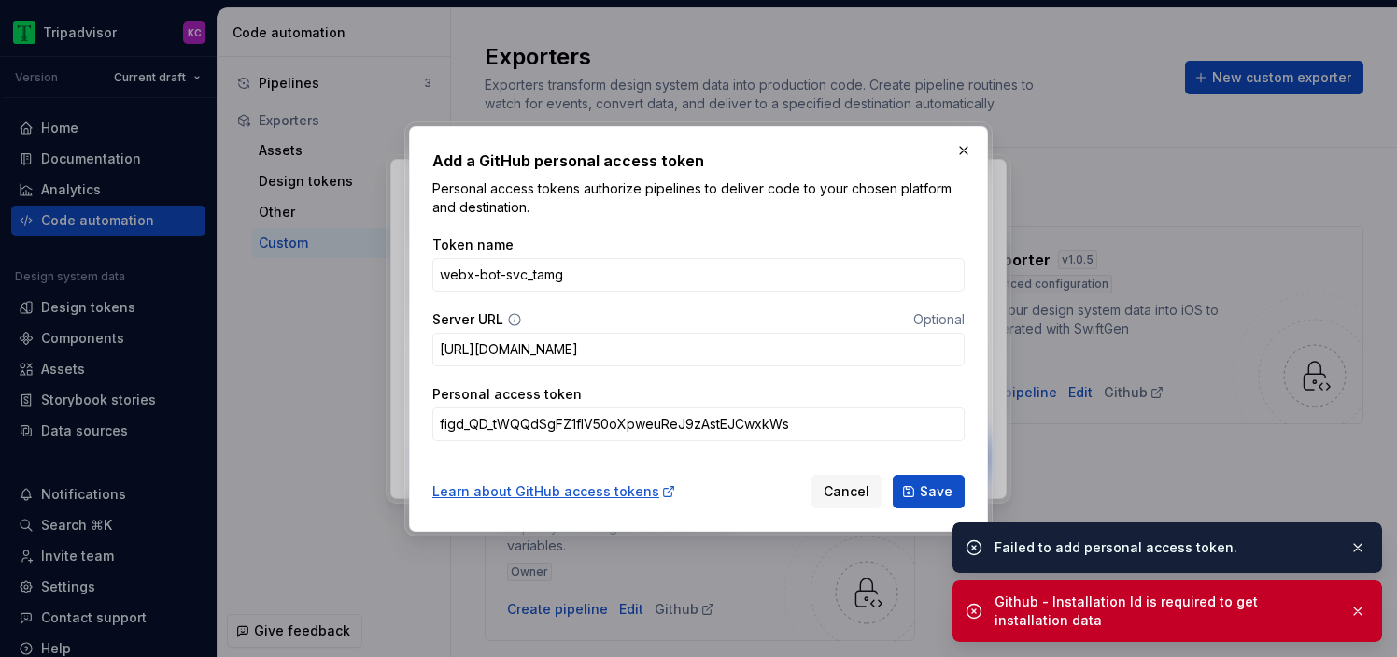
click at [1026, 603] on div "Github - Installation Id is required to get installation data" at bounding box center [1165, 610] width 340 height 37
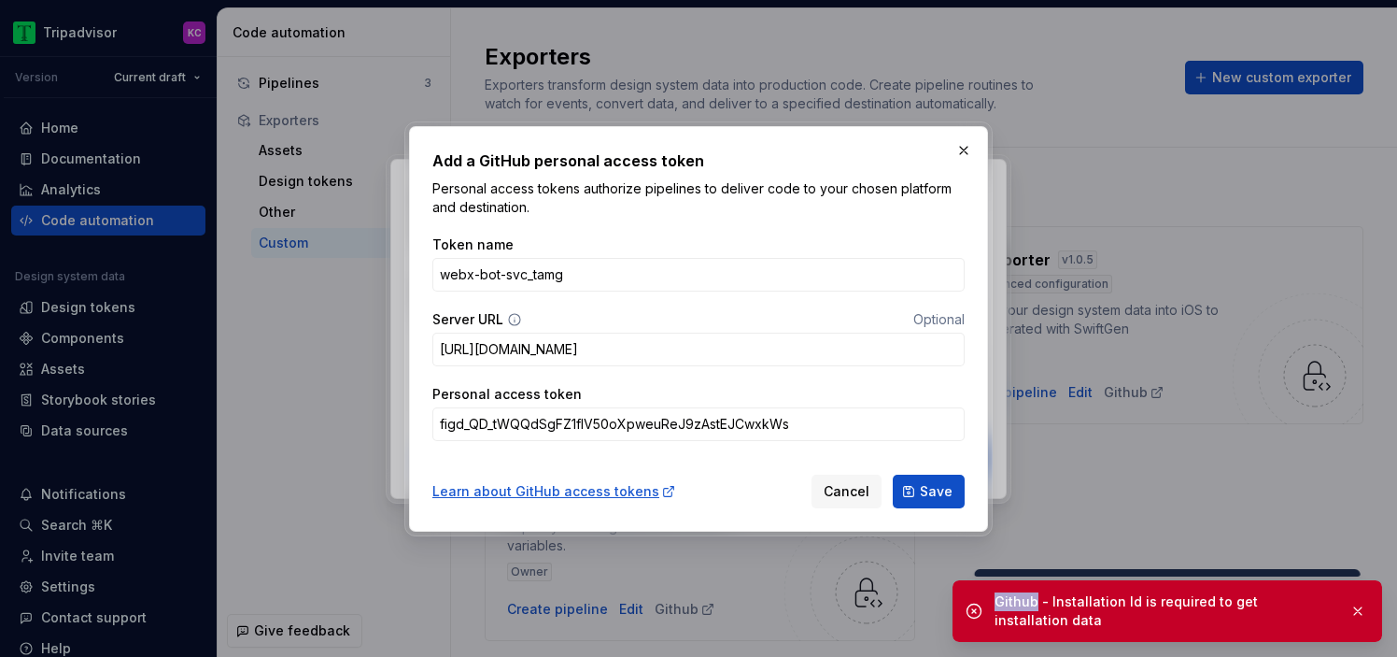
click at [1026, 603] on div "Github - Installation Id is required to get installation data" at bounding box center [1165, 610] width 340 height 37
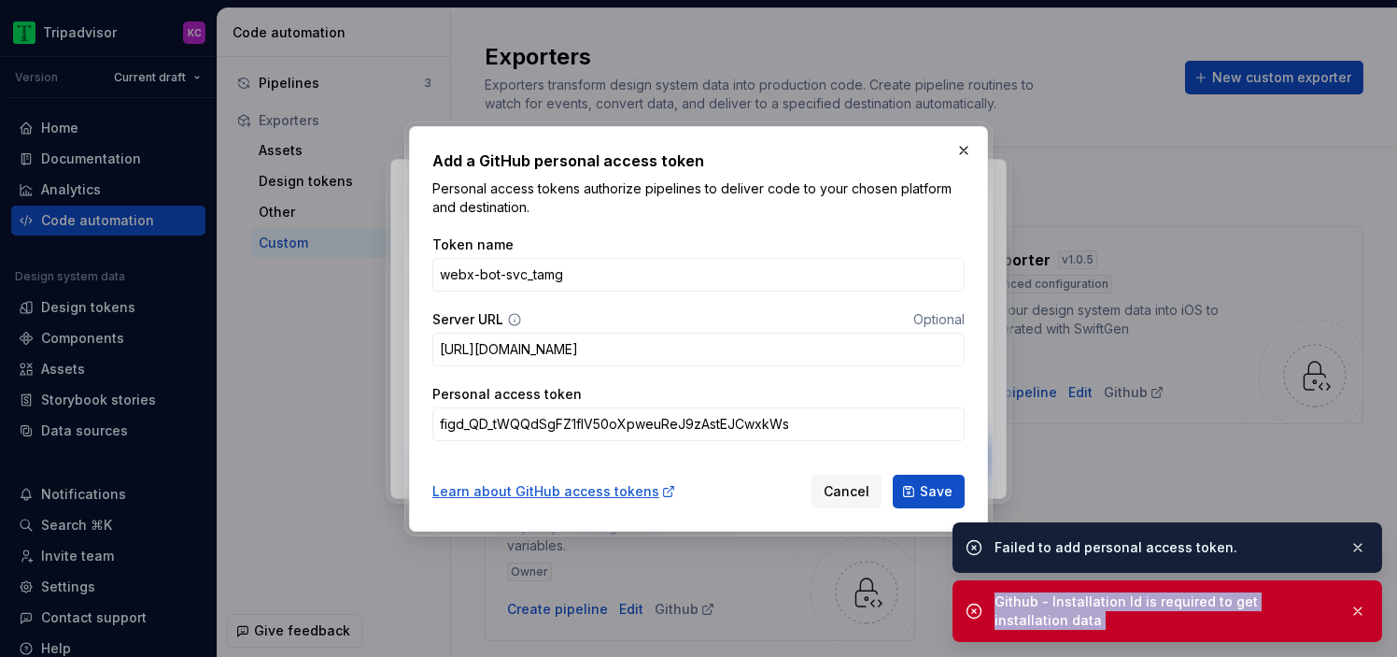
click at [1027, 608] on div "Github - Installation Id is required to get installation data" at bounding box center [1165, 610] width 340 height 37
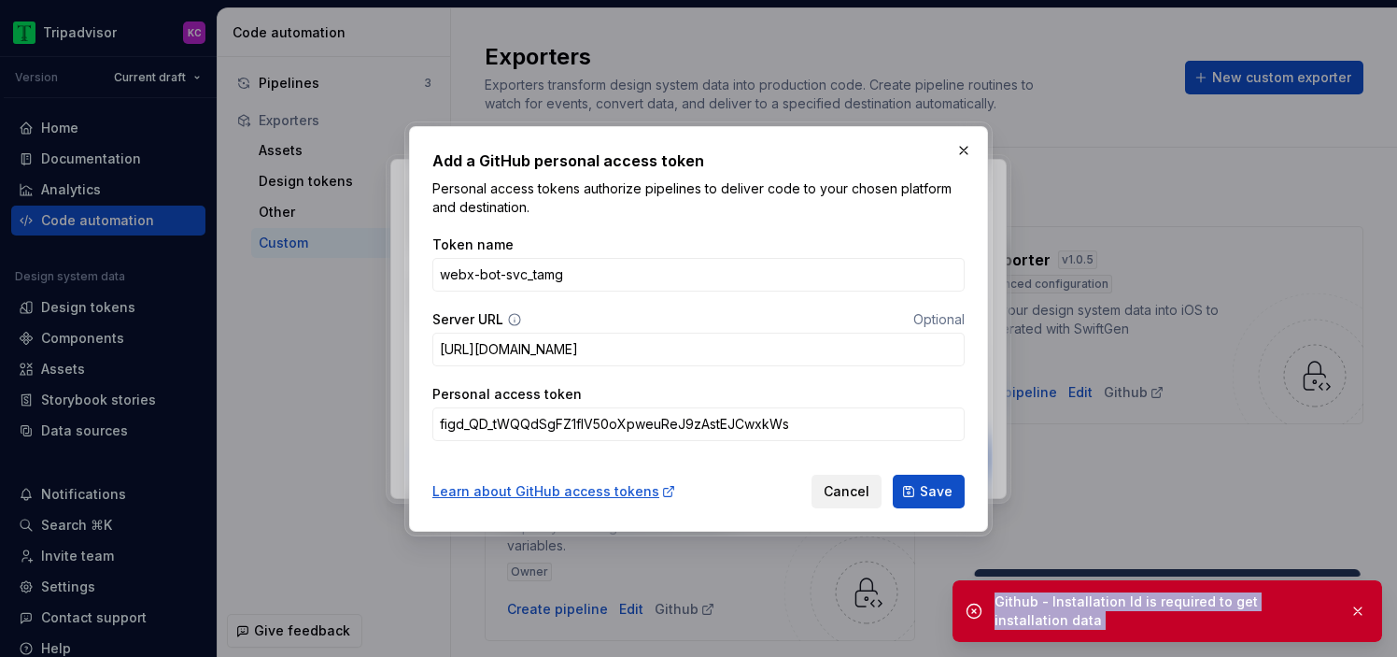
click at [850, 487] on span "Cancel" at bounding box center [847, 491] width 46 height 19
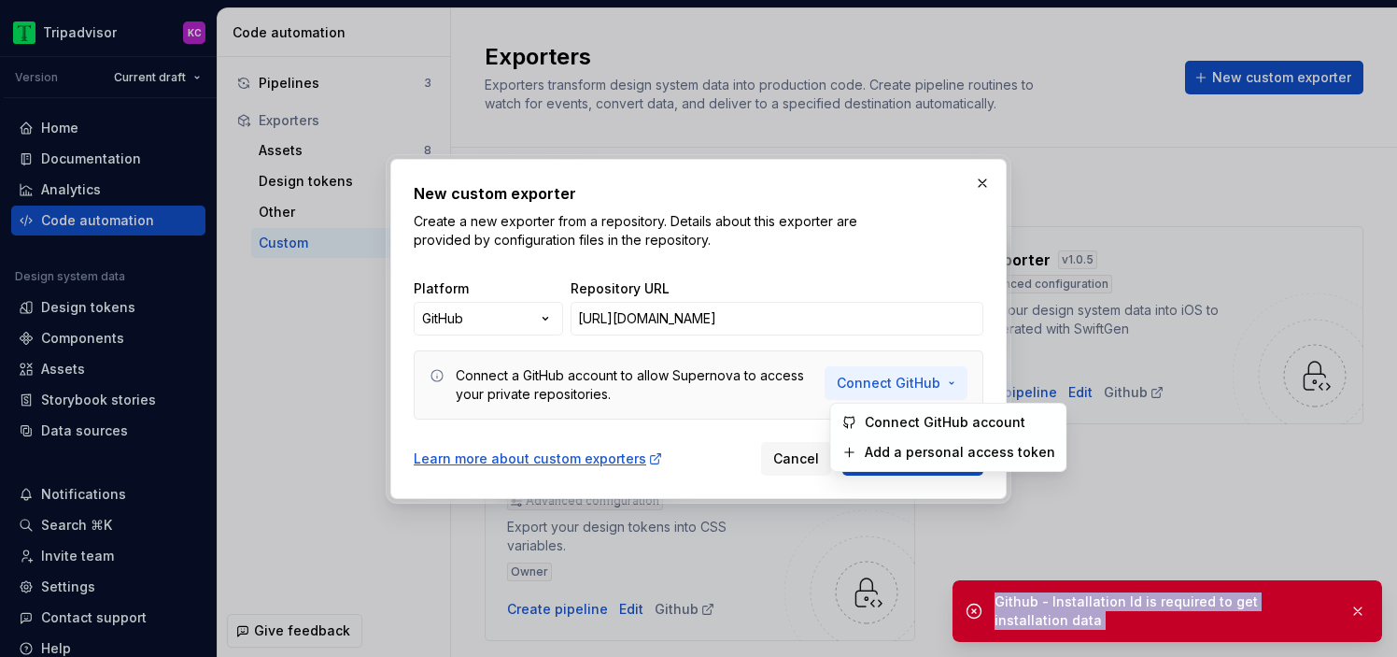
click at [883, 377] on span "Connect GitHub" at bounding box center [889, 383] width 104 height 19
click at [870, 455] on span "Add a personal access token" at bounding box center [959, 453] width 191 height 19
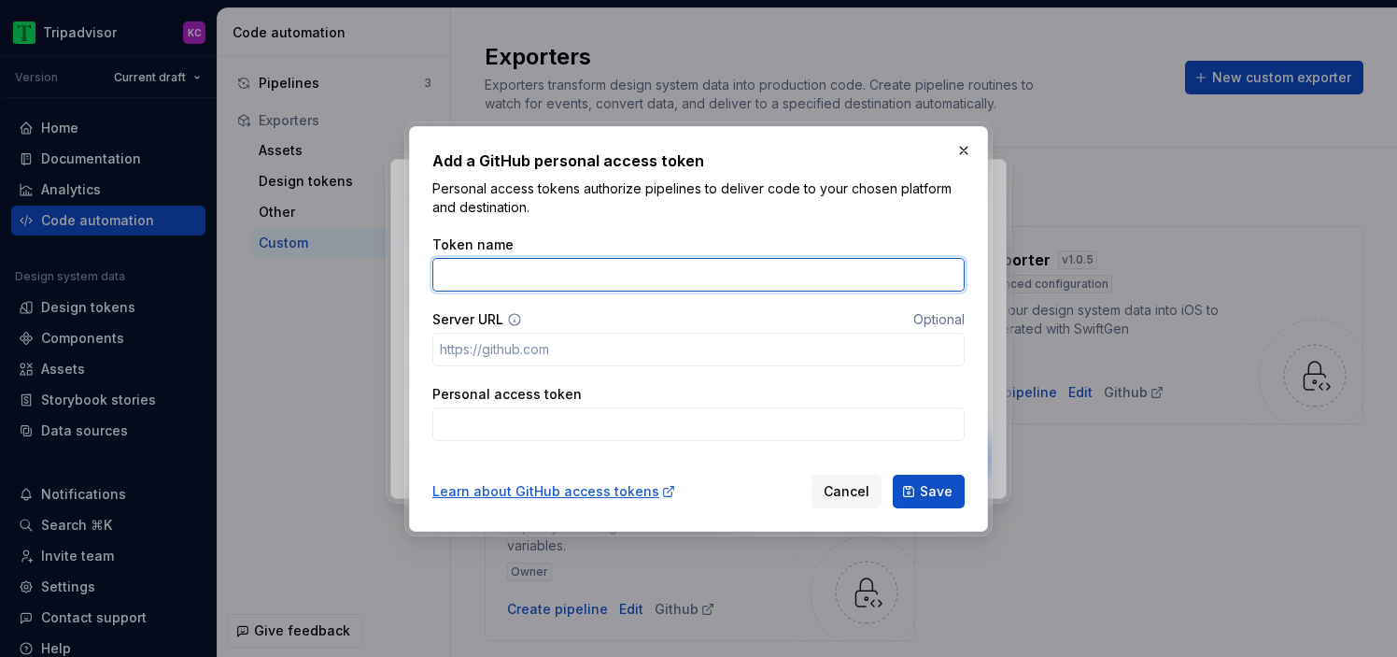
click at [711, 273] on input "Token name" at bounding box center [698, 275] width 532 height 34
paste input "https://github.com/"
type input "https://github.com/"
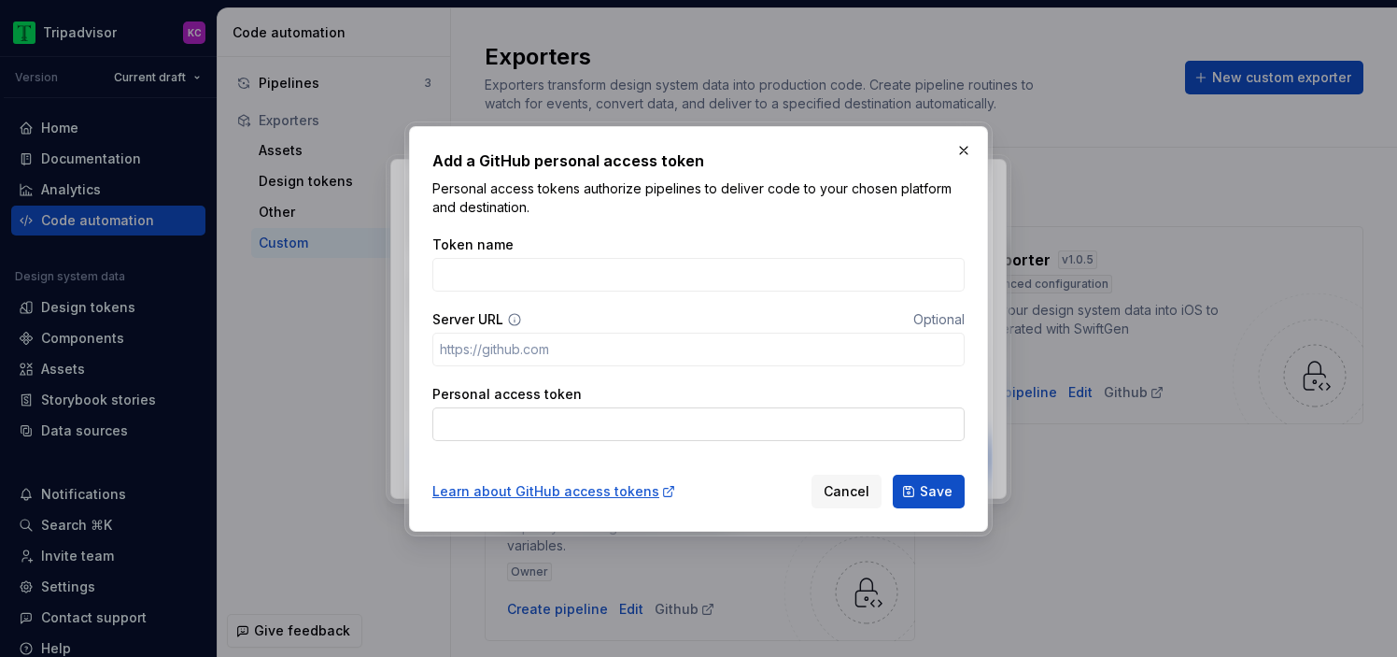
click at [511, 422] on input "Personal access token" at bounding box center [698, 424] width 532 height 34
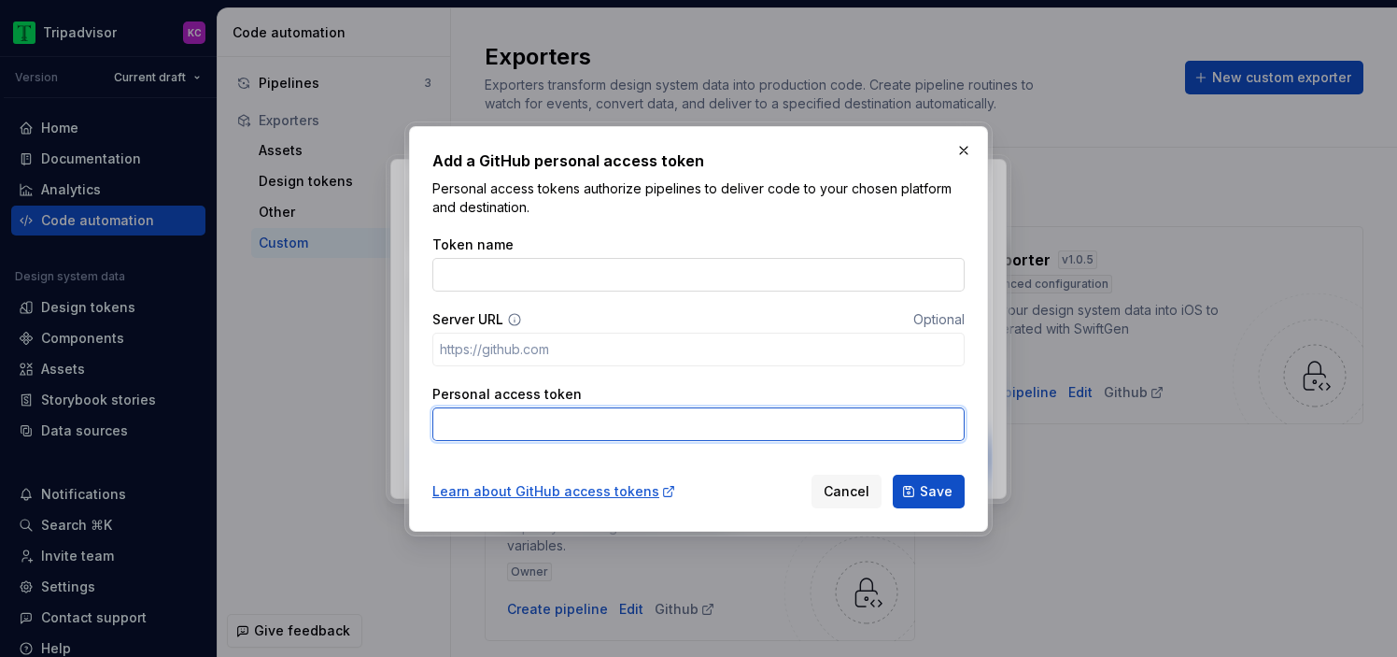
paste input "figd_QD_tWQQdSgFZ1flV50oXpweuReJ9zAstEJCwxkWs"
type input "figd_QD_tWQQdSgFZ1flV50oXpweuReJ9zAstEJCwxkWs"
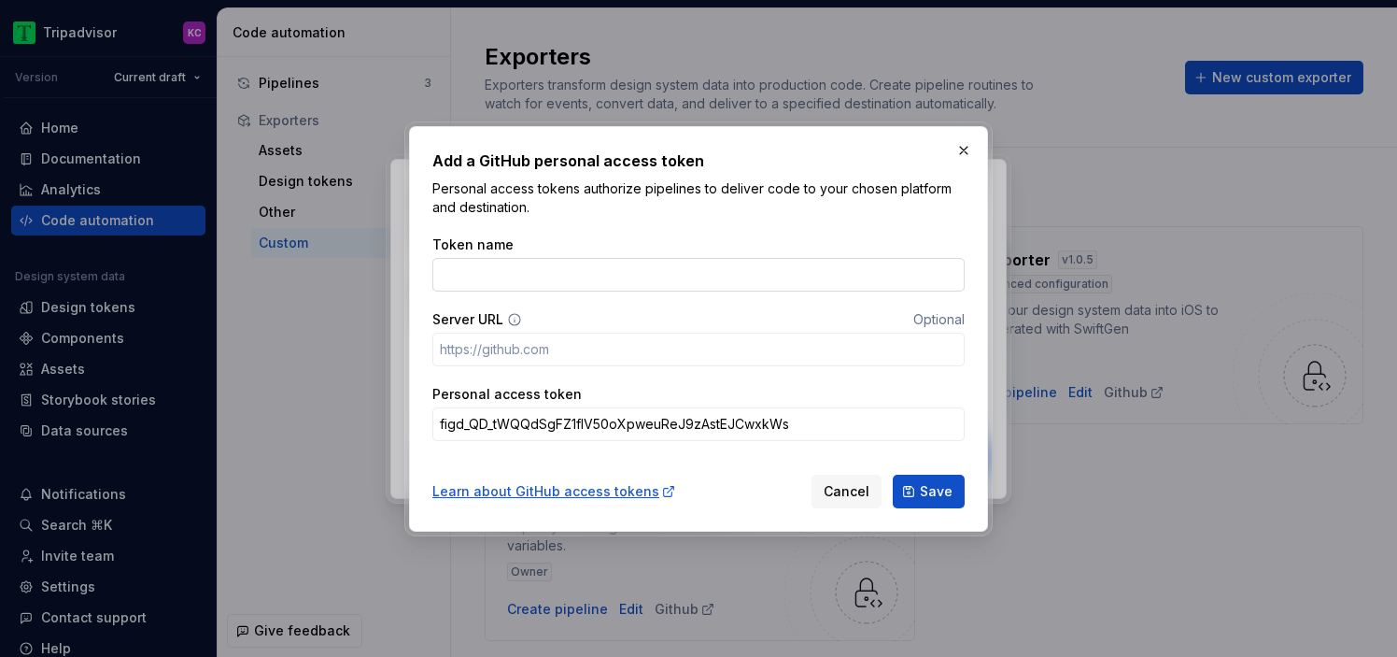
click at [574, 268] on input "Token name" at bounding box center [698, 275] width 532 height 34
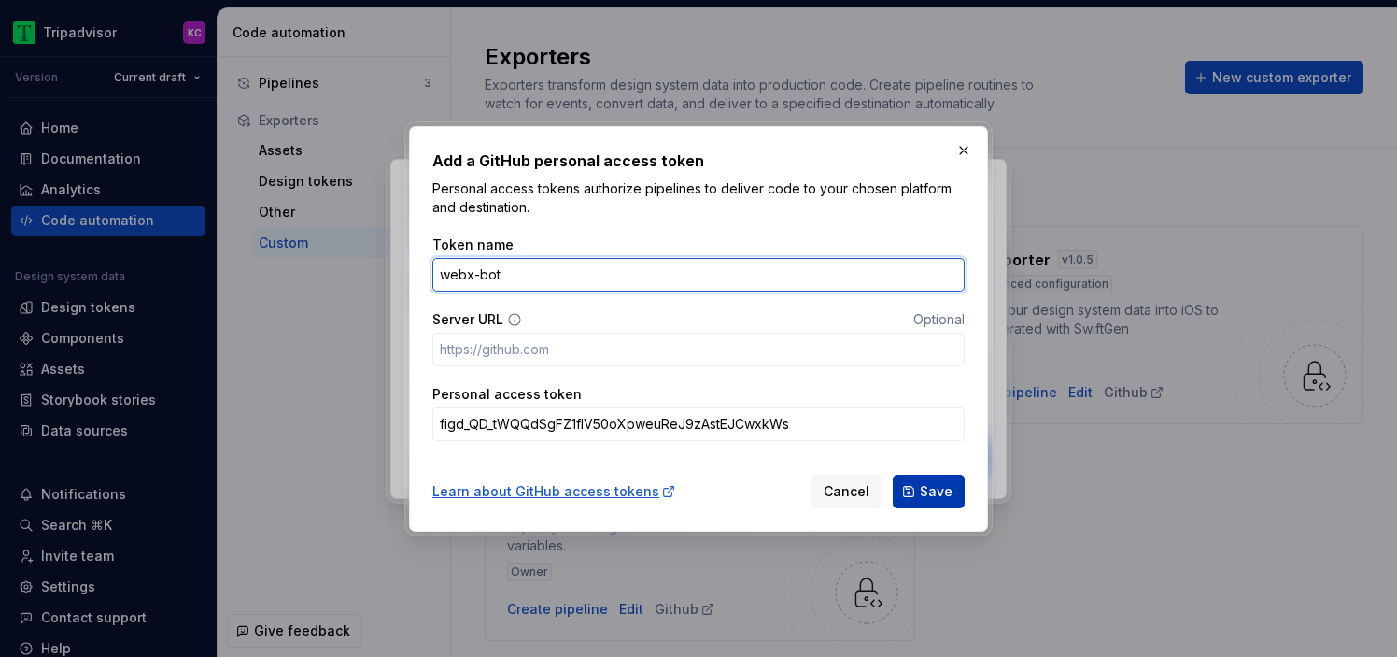
type input "webx-bot"
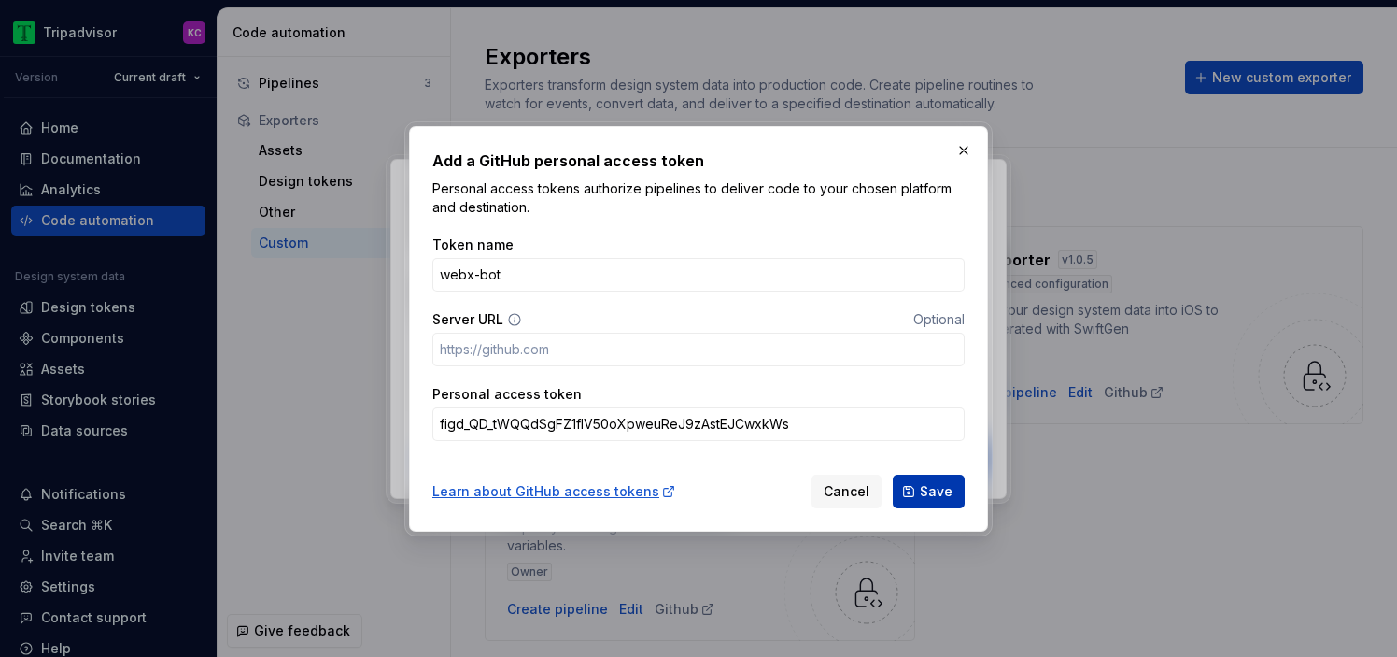
click at [927, 484] on span "Save" at bounding box center [936, 491] width 33 height 19
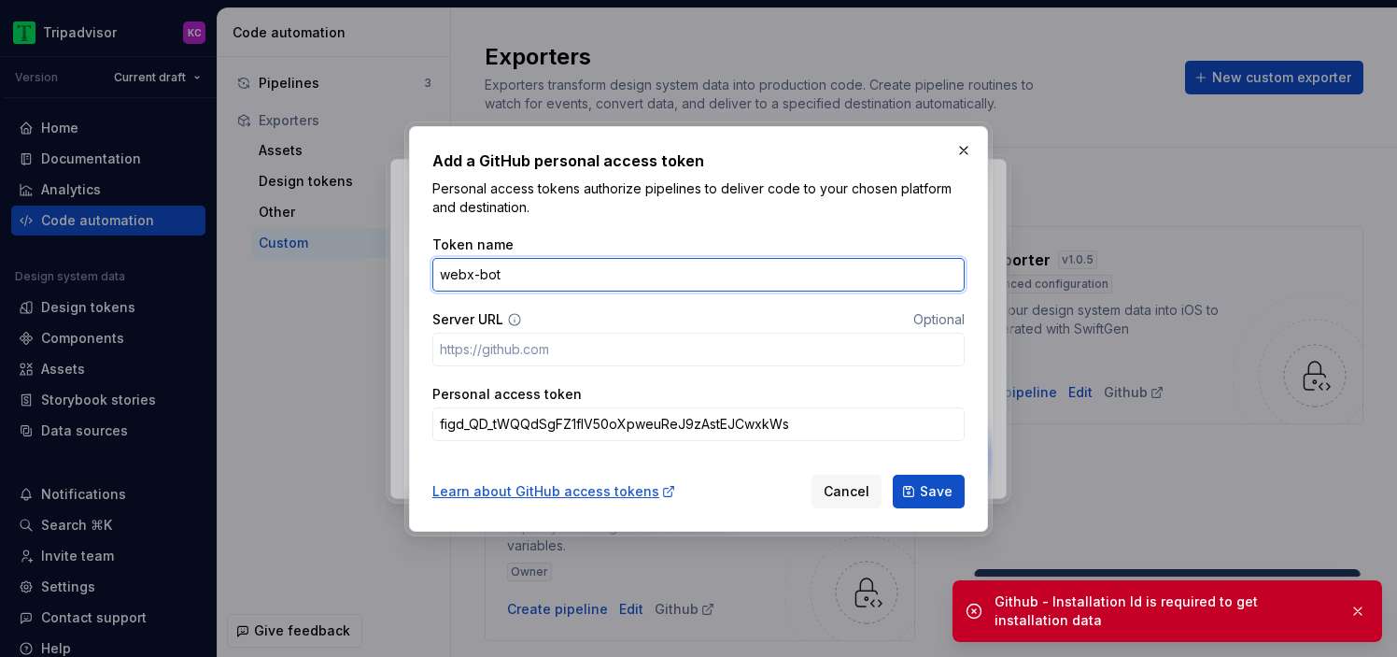
click at [655, 278] on input "webx-bot" at bounding box center [698, 275] width 532 height 34
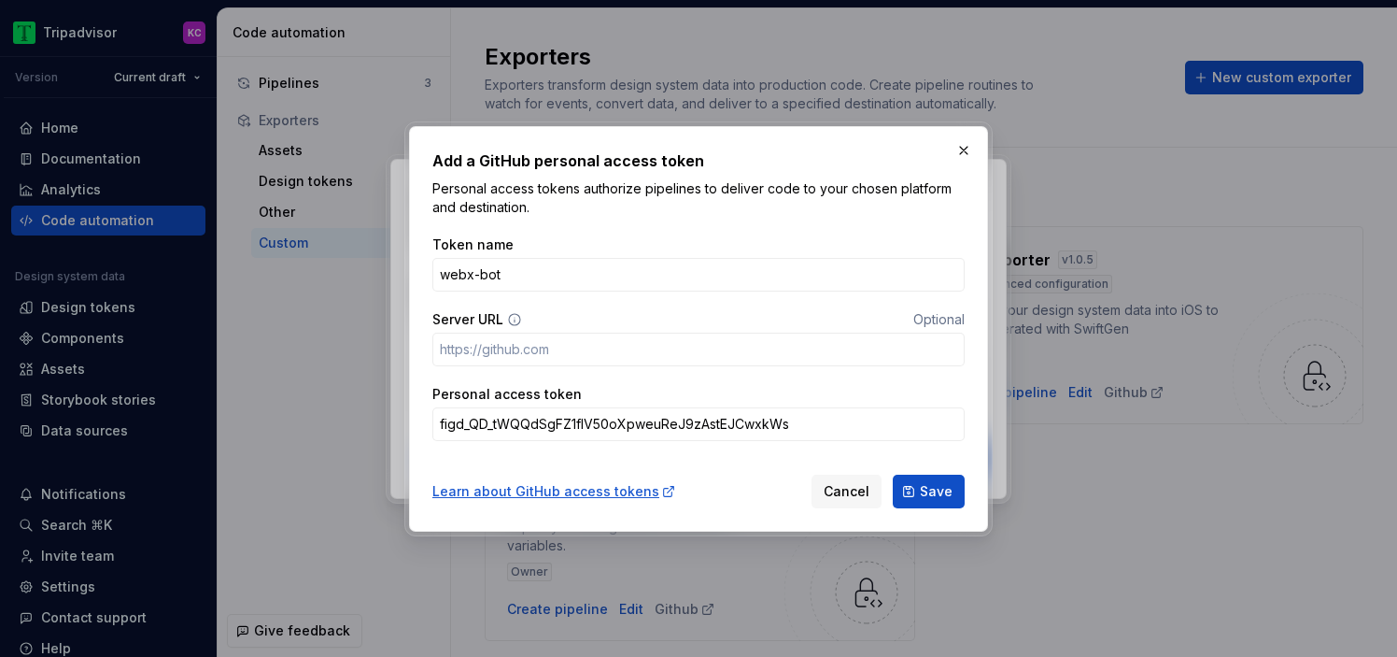
drag, startPoint x: 957, startPoint y: 140, endPoint x: 634, endPoint y: 581, distance: 546.1
click at [634, 581] on div "Add a GitHub personal access token Personal access tokens authorize pipelines t…" at bounding box center [698, 328] width 1397 height 657
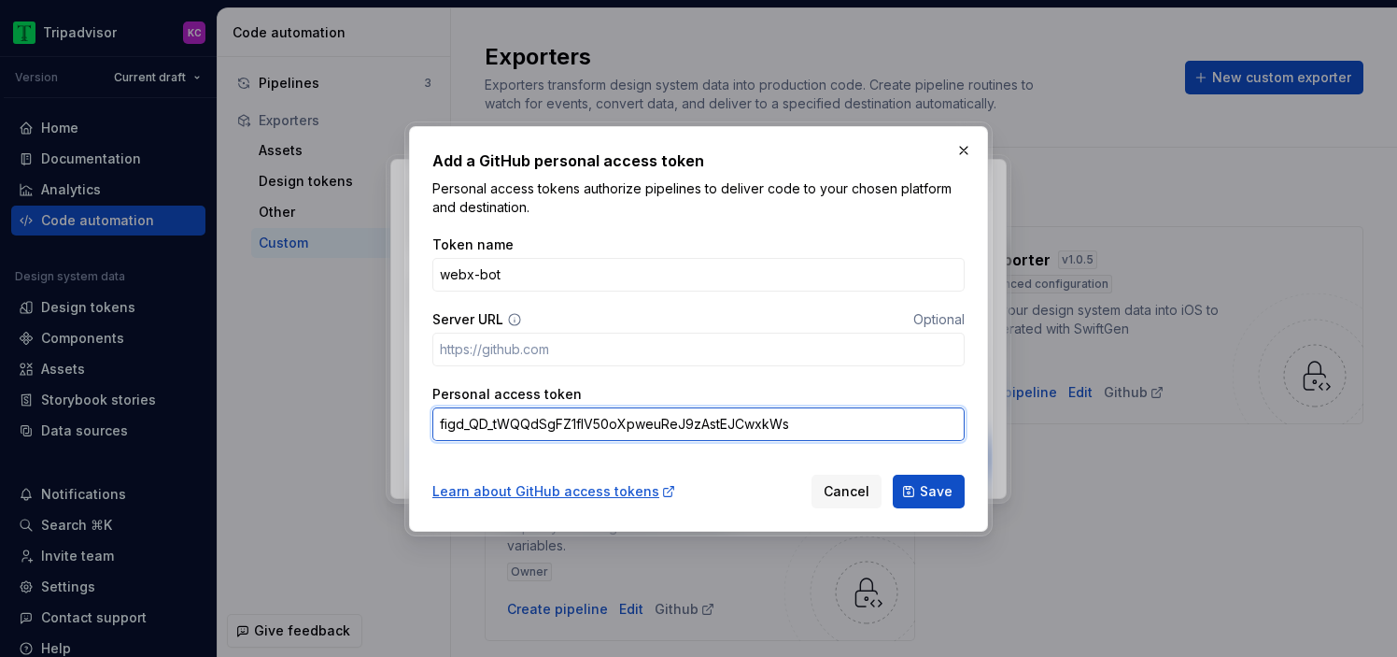
click at [651, 418] on input "figd_QD_tWQQdSgFZ1flV50oXpweuReJ9zAstEJCwxkWs" at bounding box center [698, 424] width 532 height 34
paste input "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"
type input "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"
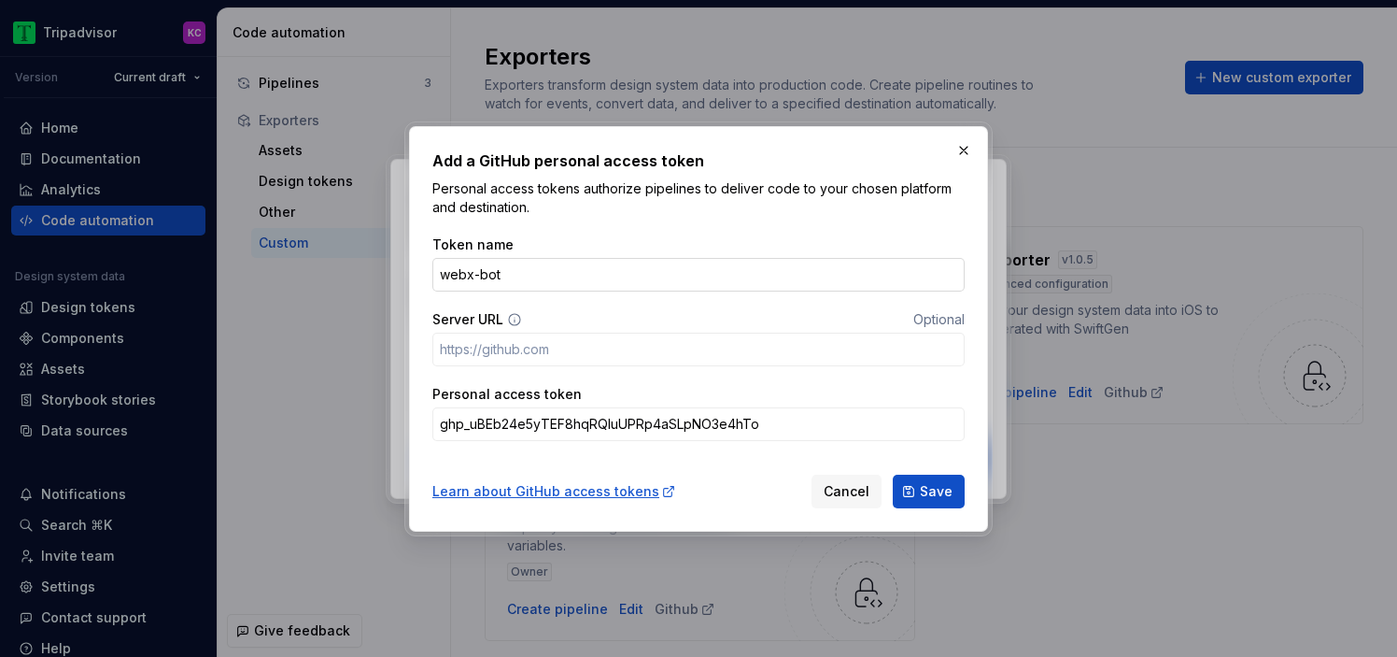
click at [630, 287] on input "webx-bot" at bounding box center [698, 275] width 532 height 34
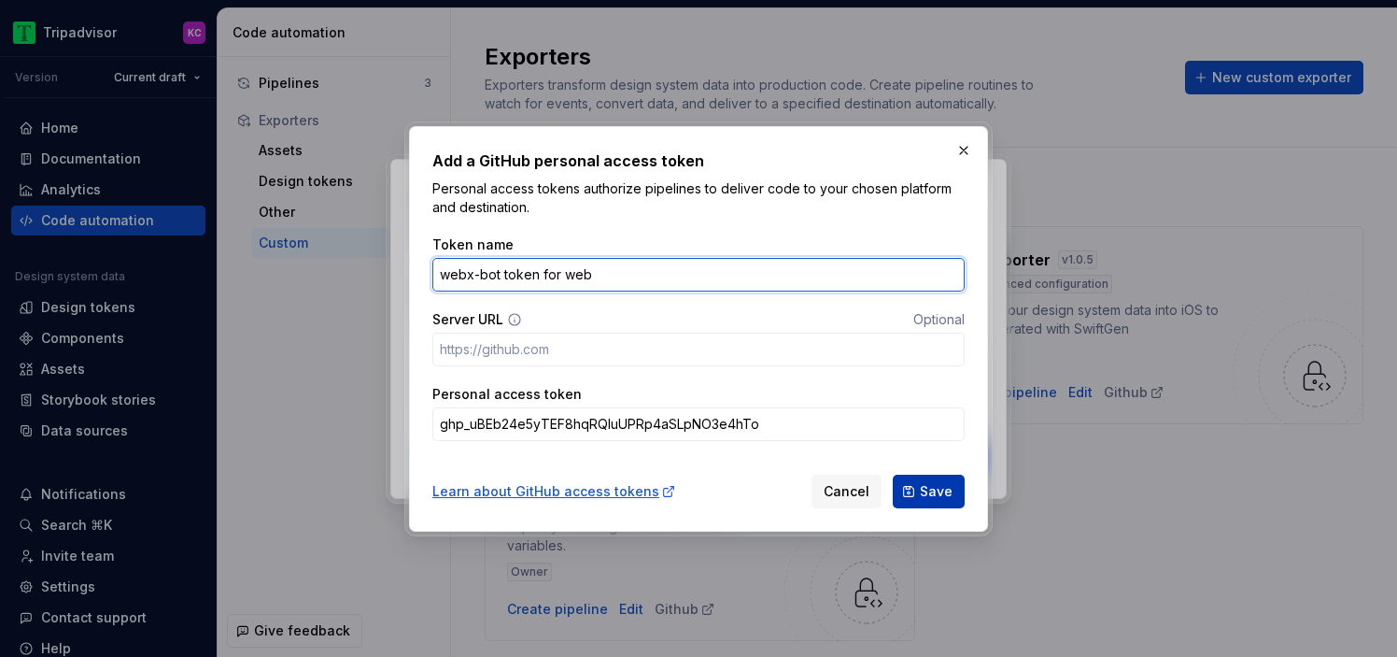
type input "webx-bot token for web"
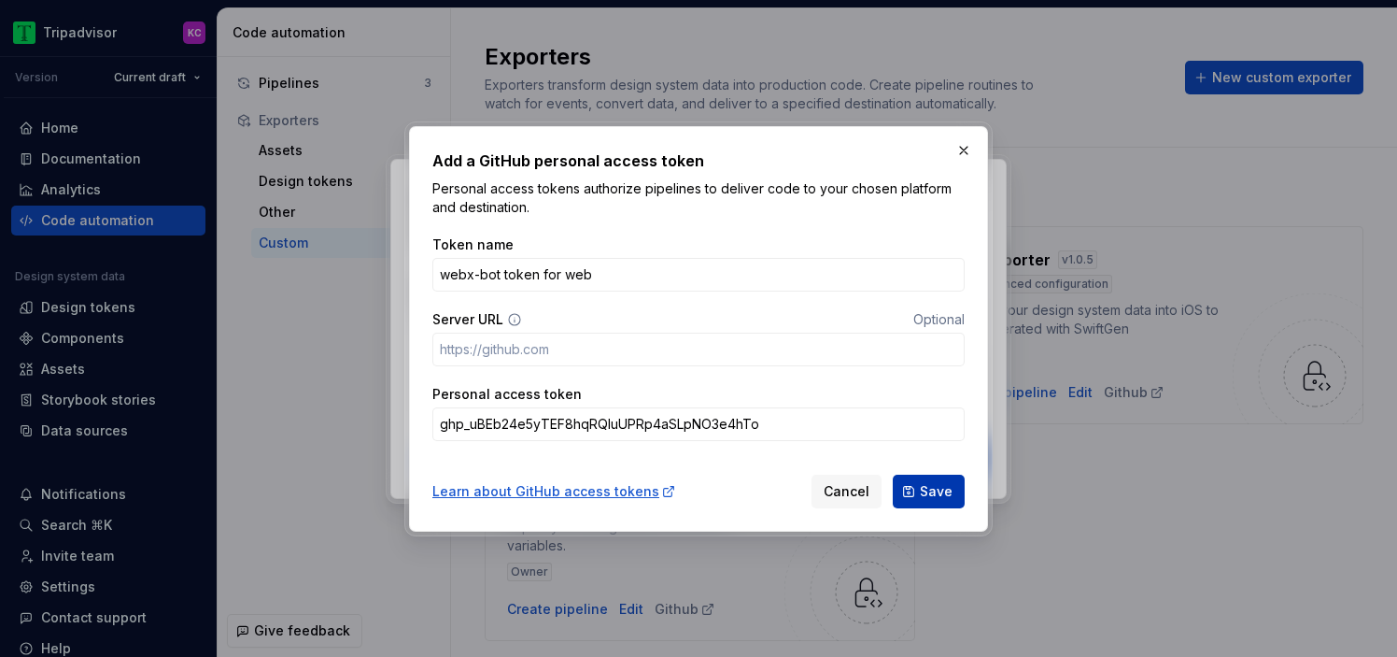
click at [928, 495] on span "Save" at bounding box center [936, 491] width 33 height 19
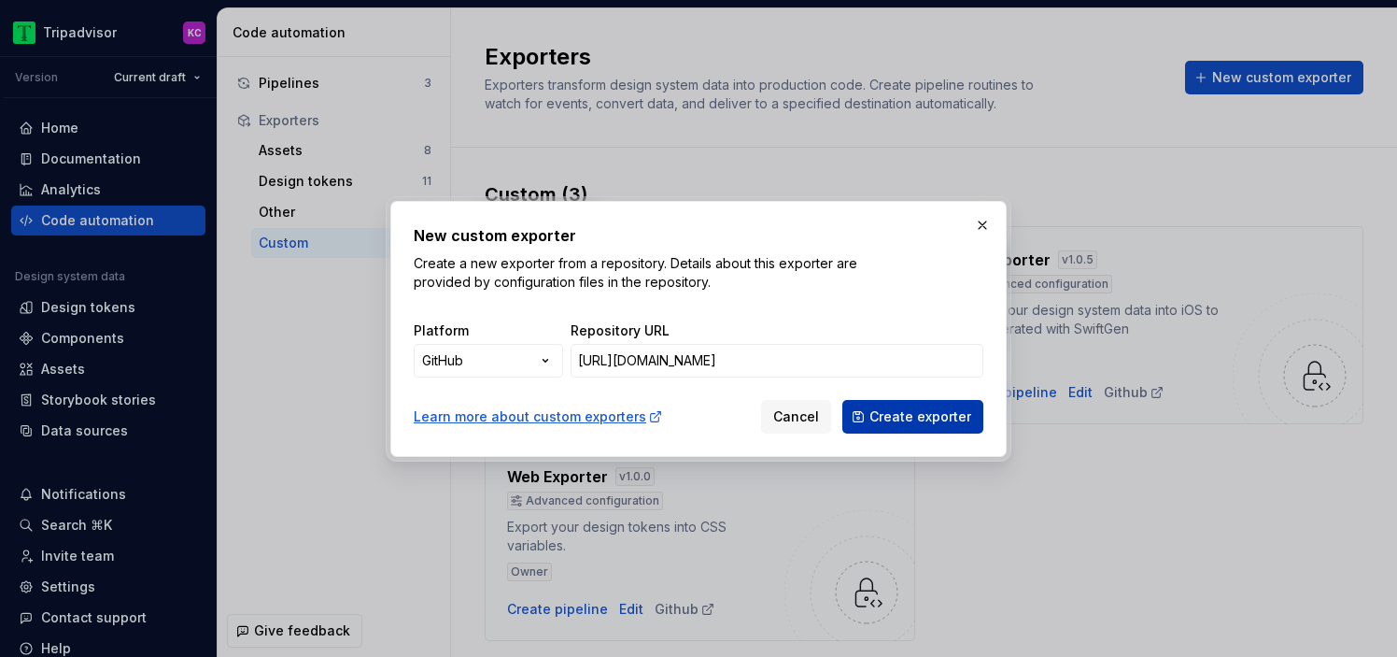
click at [902, 420] on span "Create exporter" at bounding box center [921, 416] width 102 height 19
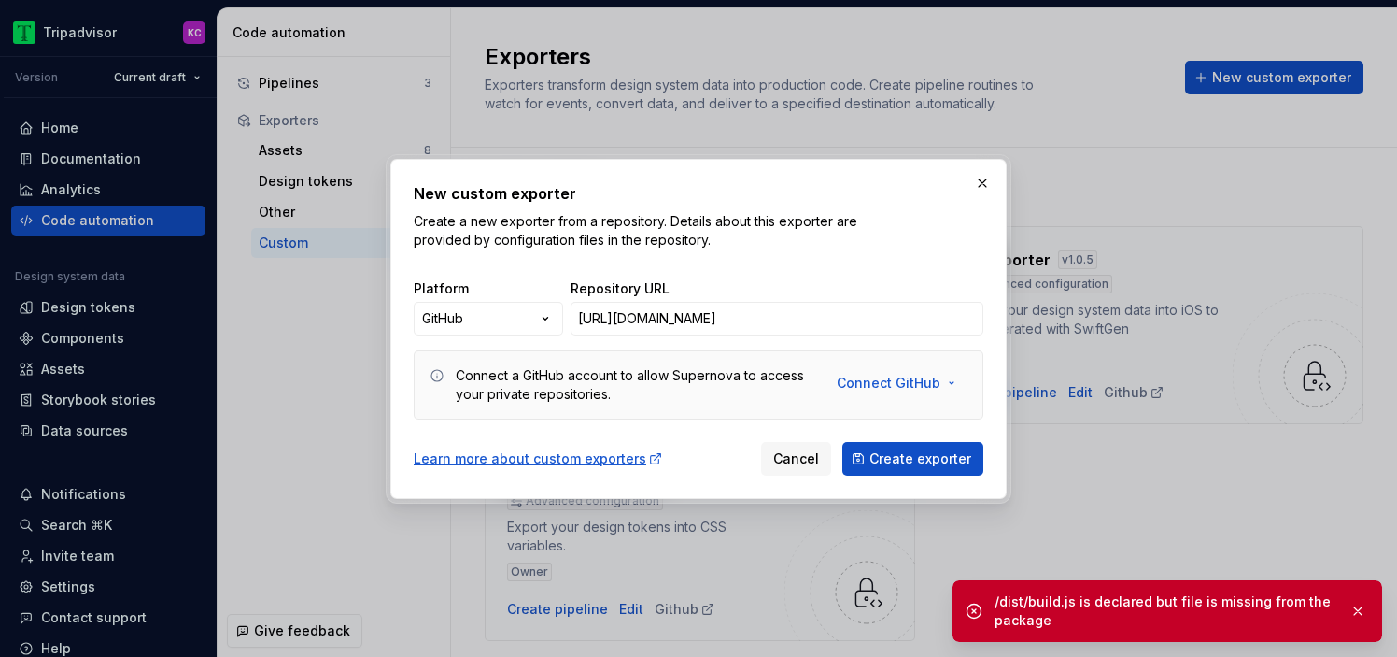
click at [1098, 602] on div "/dist/build.js is declared but file is missing from the package" at bounding box center [1165, 610] width 340 height 37
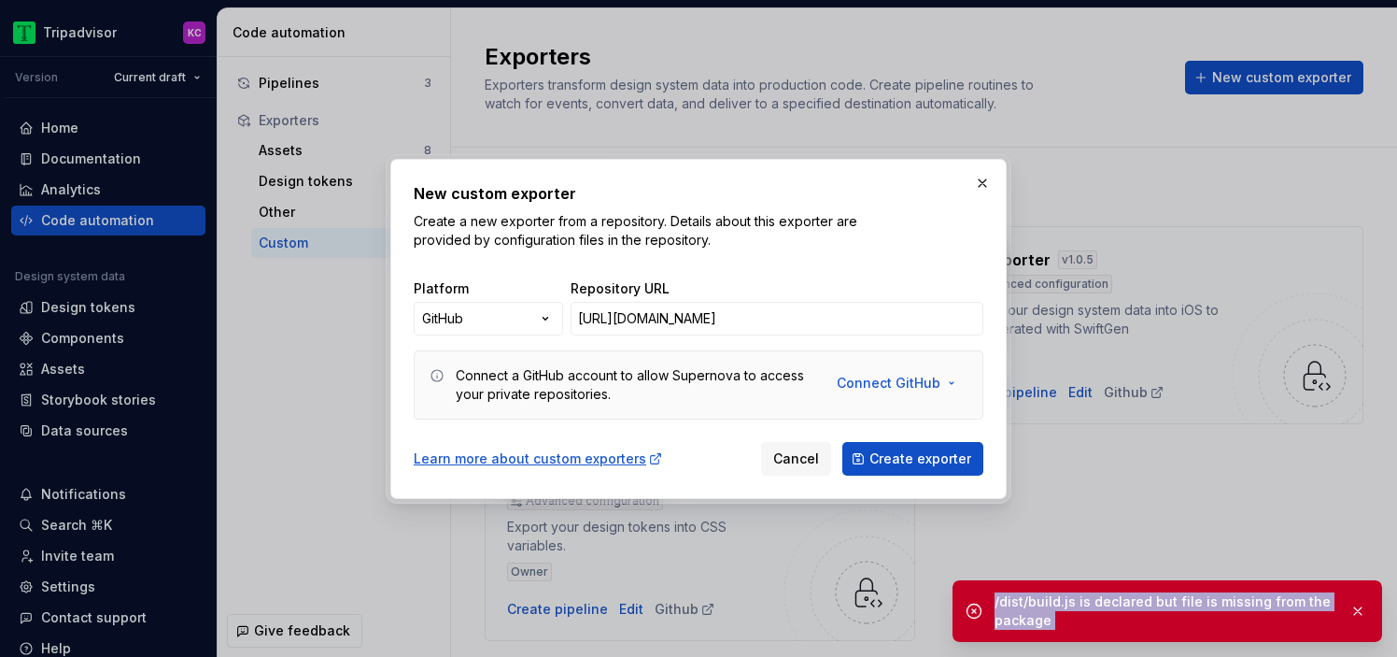
click at [1098, 602] on div "/dist/build.js is declared but file is missing from the package" at bounding box center [1165, 610] width 340 height 37
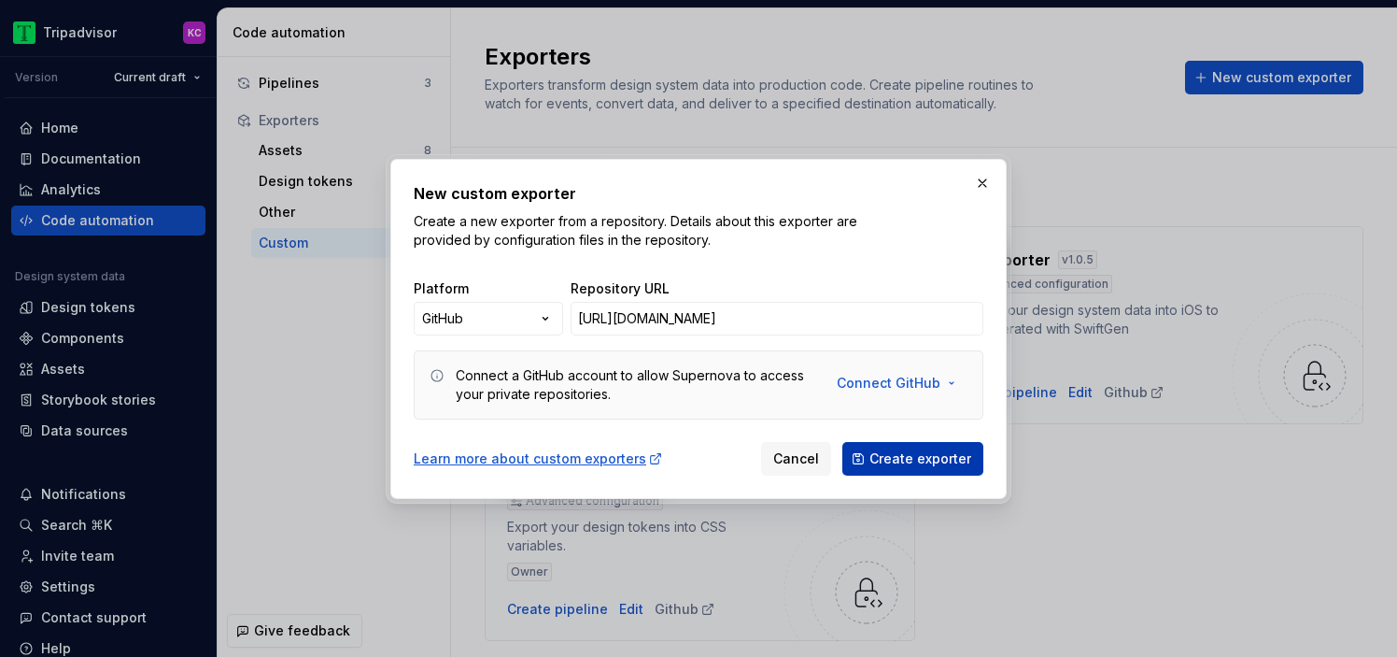
click at [942, 461] on span "Create exporter" at bounding box center [921, 458] width 102 height 19
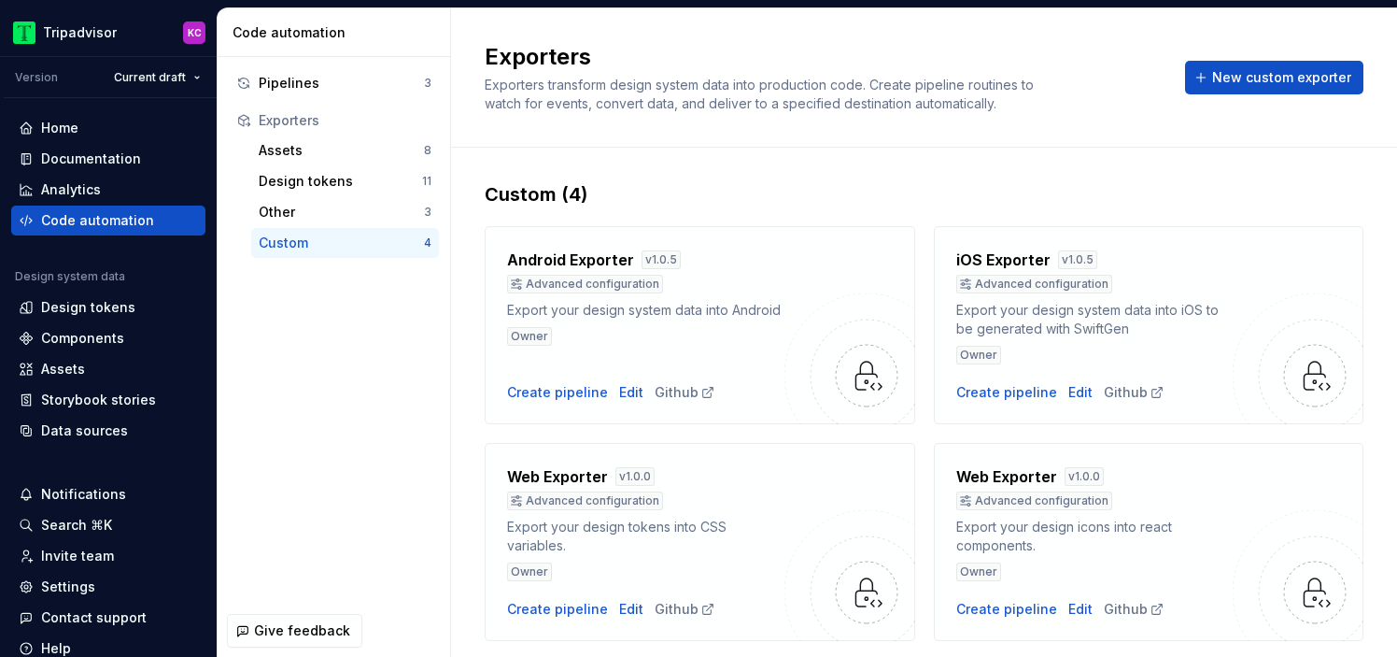
click at [1083, 518] on div "Export your design icons into react components." at bounding box center [1095, 535] width 277 height 37
click at [992, 604] on div "Create pipeline" at bounding box center [1007, 609] width 101 height 19
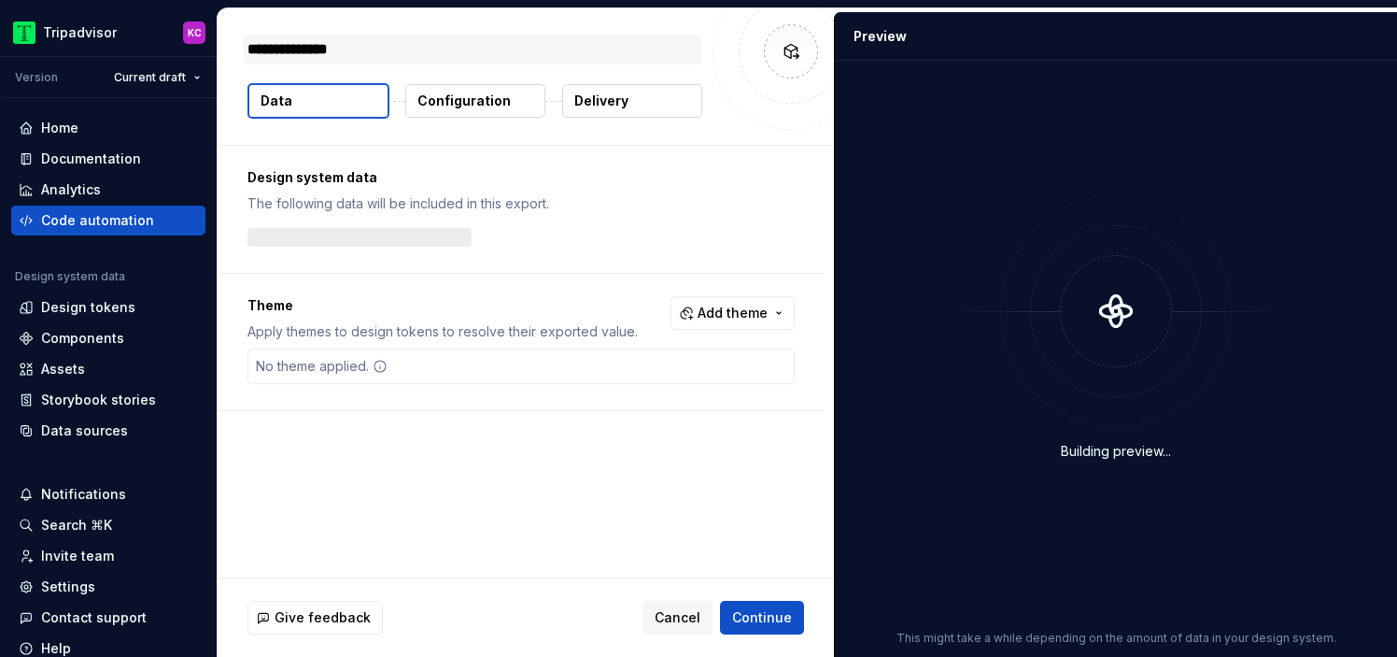
click at [361, 45] on textarea "**********" at bounding box center [473, 50] width 458 height 30
click at [271, 51] on textarea "**********" at bounding box center [473, 50] width 458 height 30
type textarea "*"
type textarea "**********"
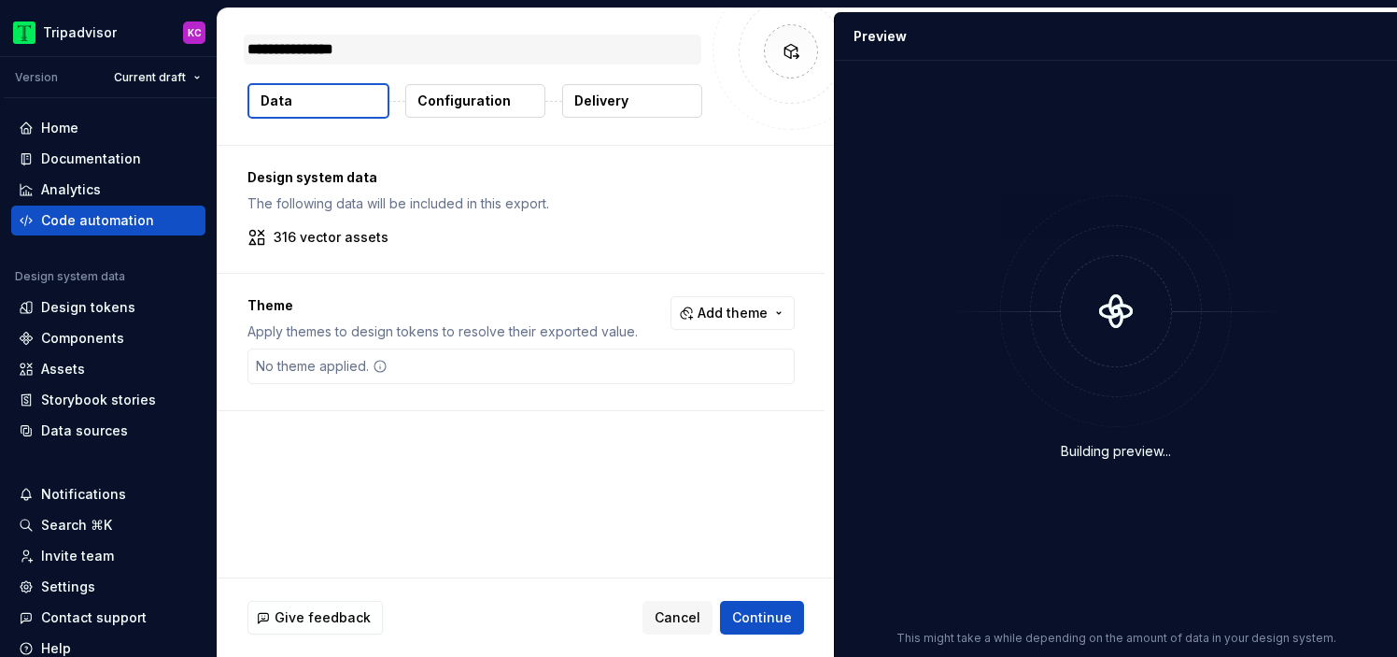
type textarea "*"
type textarea "**********"
type textarea "*"
type textarea "**********"
type textarea "*"
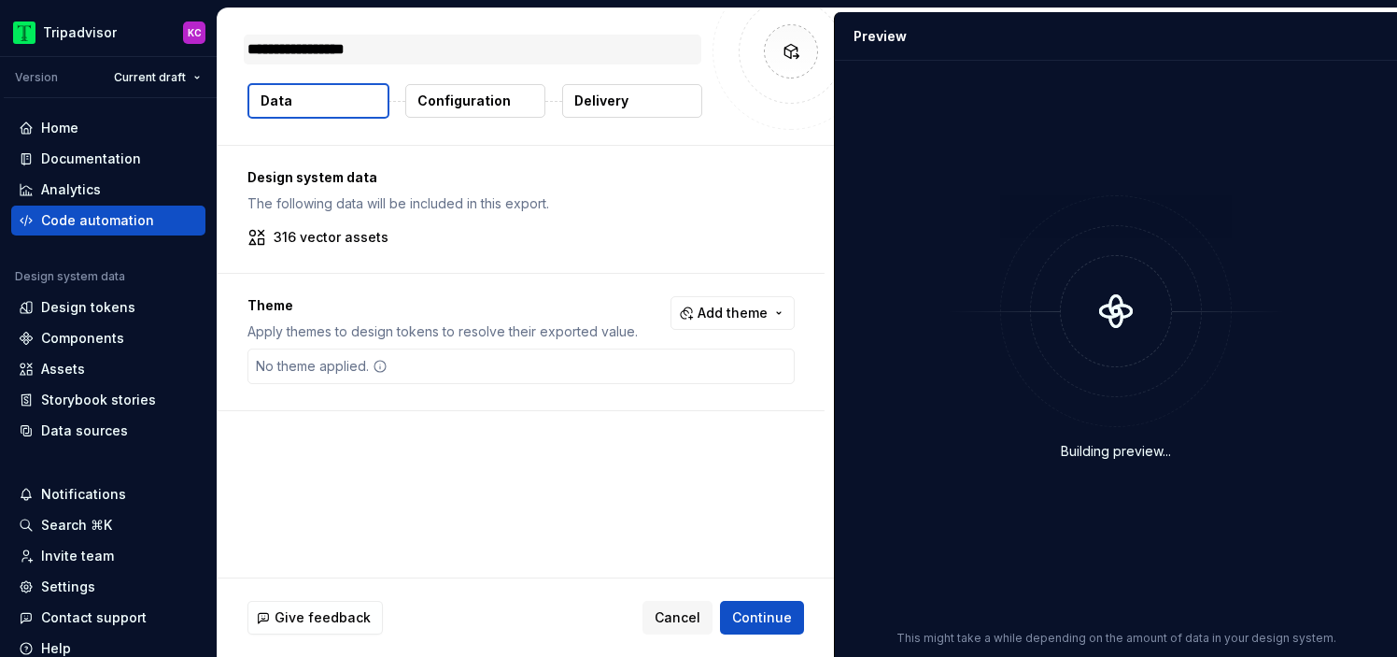
type textarea "**********"
type textarea "*"
type textarea "**********"
click at [428, 54] on textarea "**********" at bounding box center [473, 50] width 458 height 30
type textarea "*"
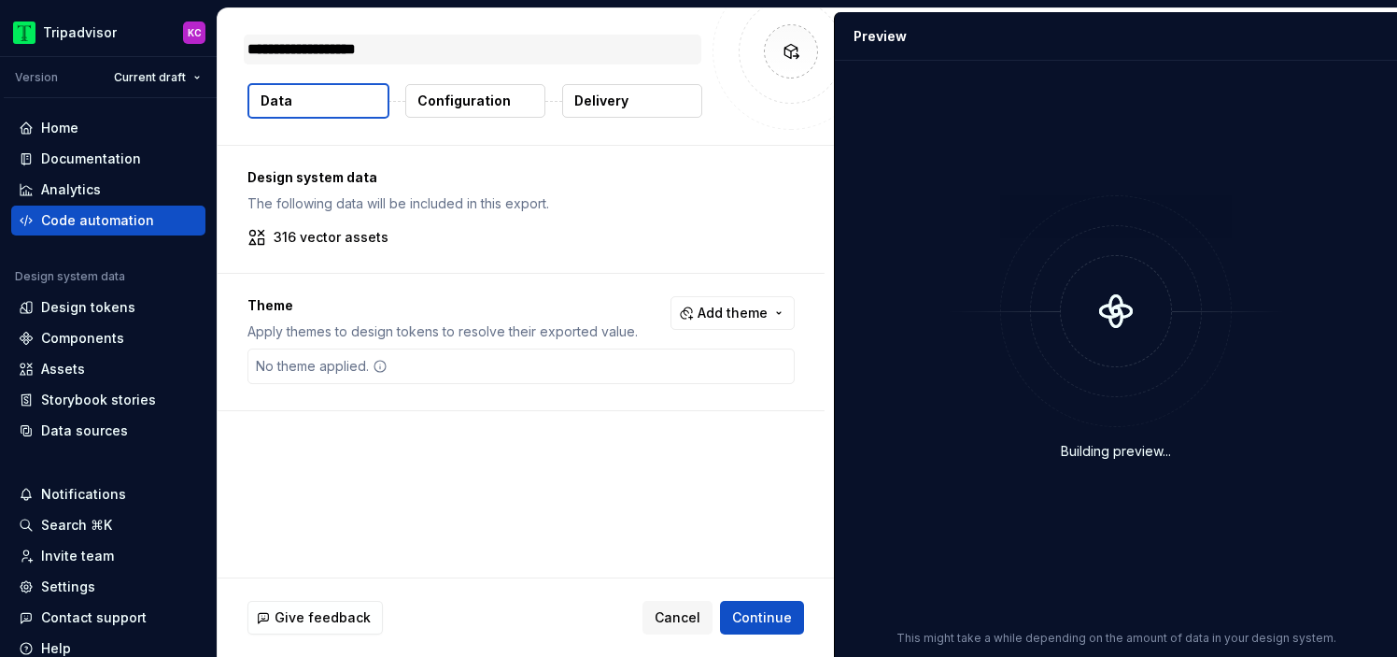
type textarea "**********"
type textarea "*"
type textarea "**********"
click at [358, 375] on div "No theme applied." at bounding box center [321, 366] width 147 height 34
click at [759, 616] on span "Continue" at bounding box center [762, 617] width 60 height 19
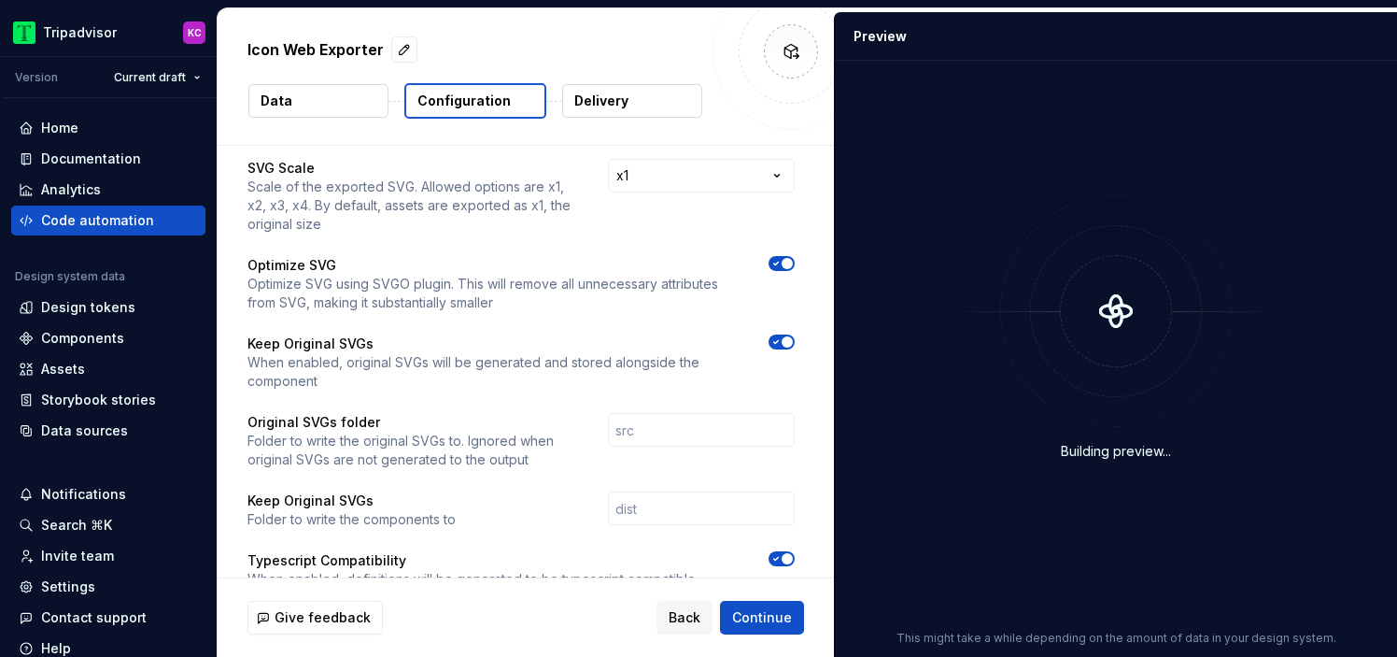
scroll to position [92, 0]
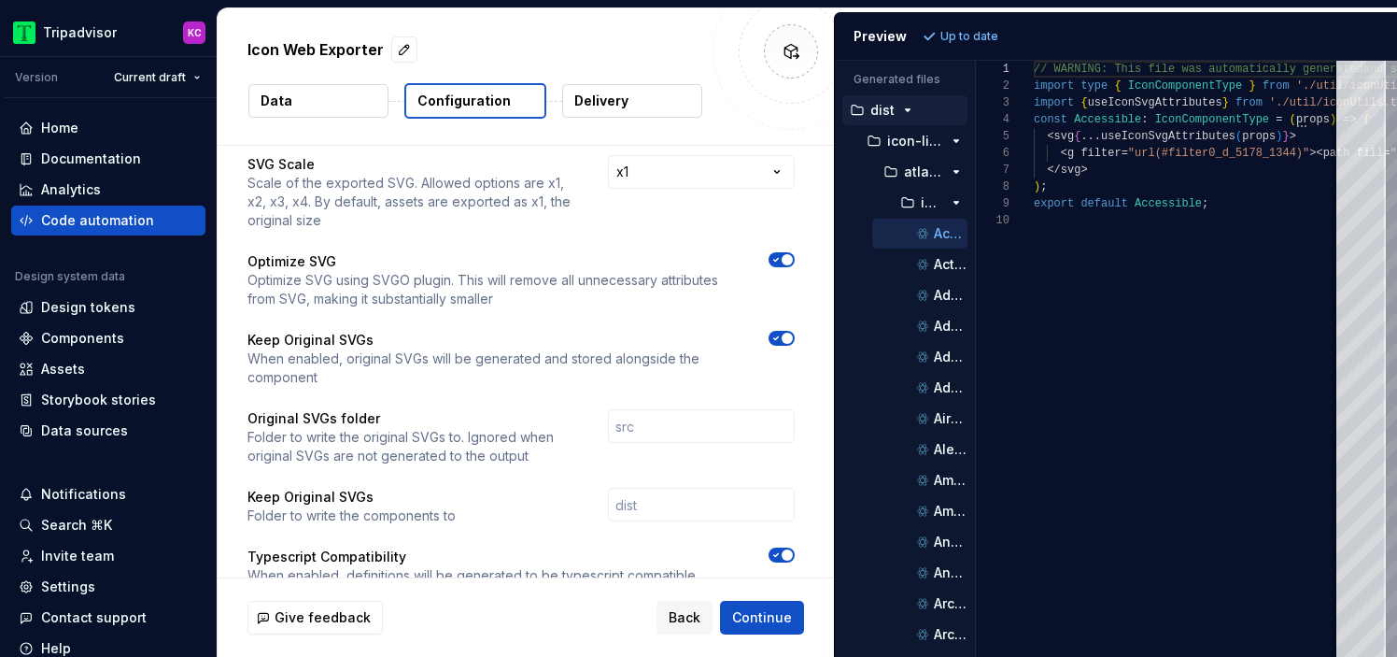
click at [791, 337] on span "button" at bounding box center [787, 338] width 11 height 11
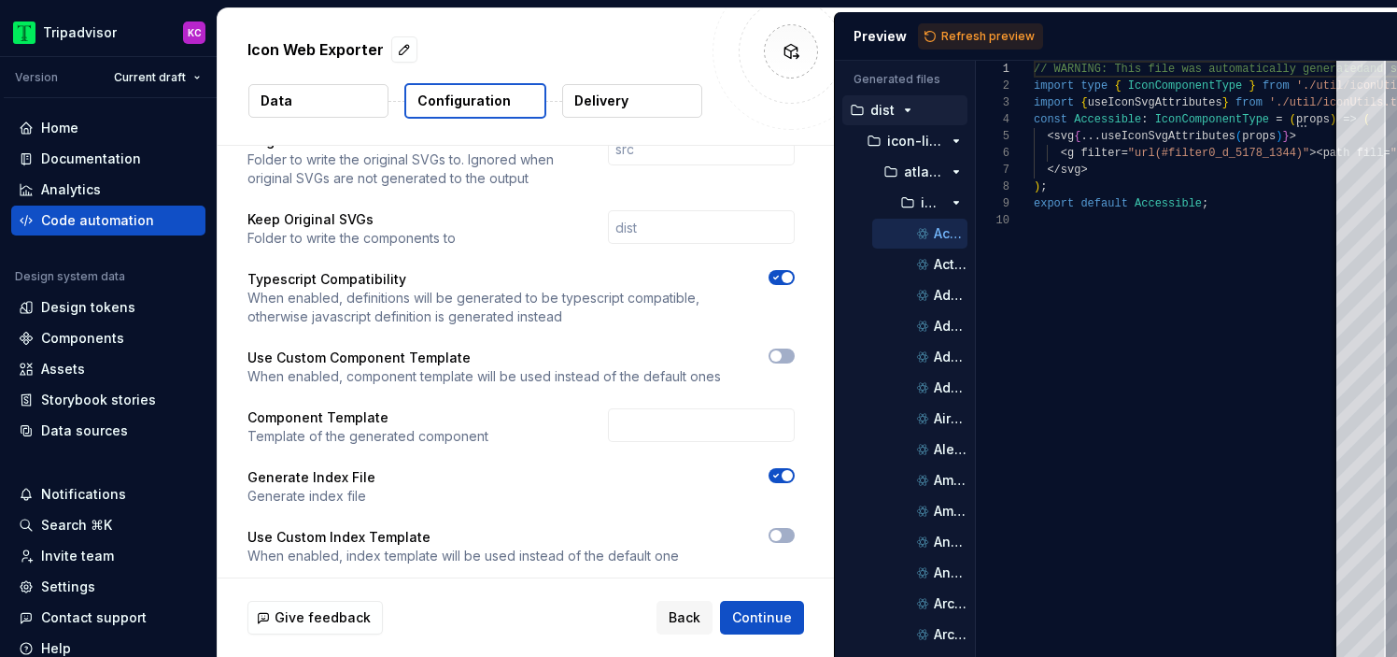
scroll to position [391, 0]
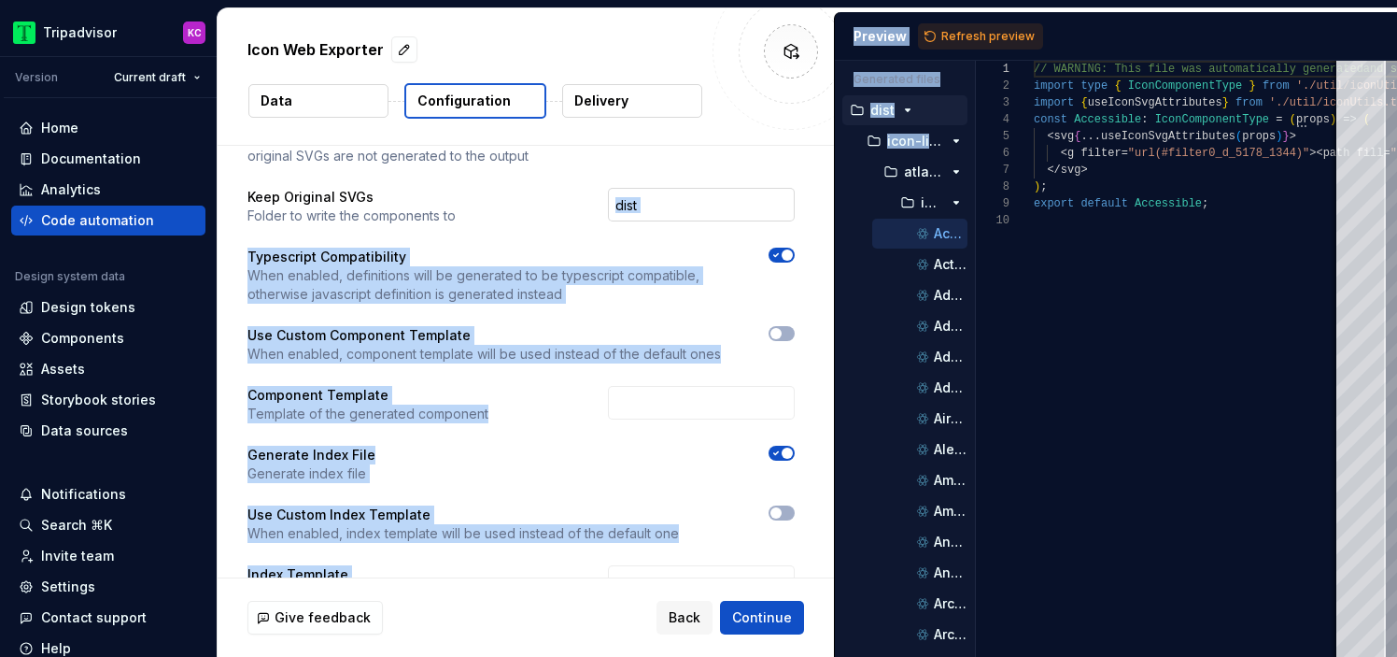
drag, startPoint x: 835, startPoint y: 182, endPoint x: 682, endPoint y: 192, distance: 153.5
click at [682, 192] on div "Icon Web Exporter Data Configuration Delivery Show Generated File Disclaimer Wh…" at bounding box center [808, 332] width 1180 height 648
type textarea "**********"
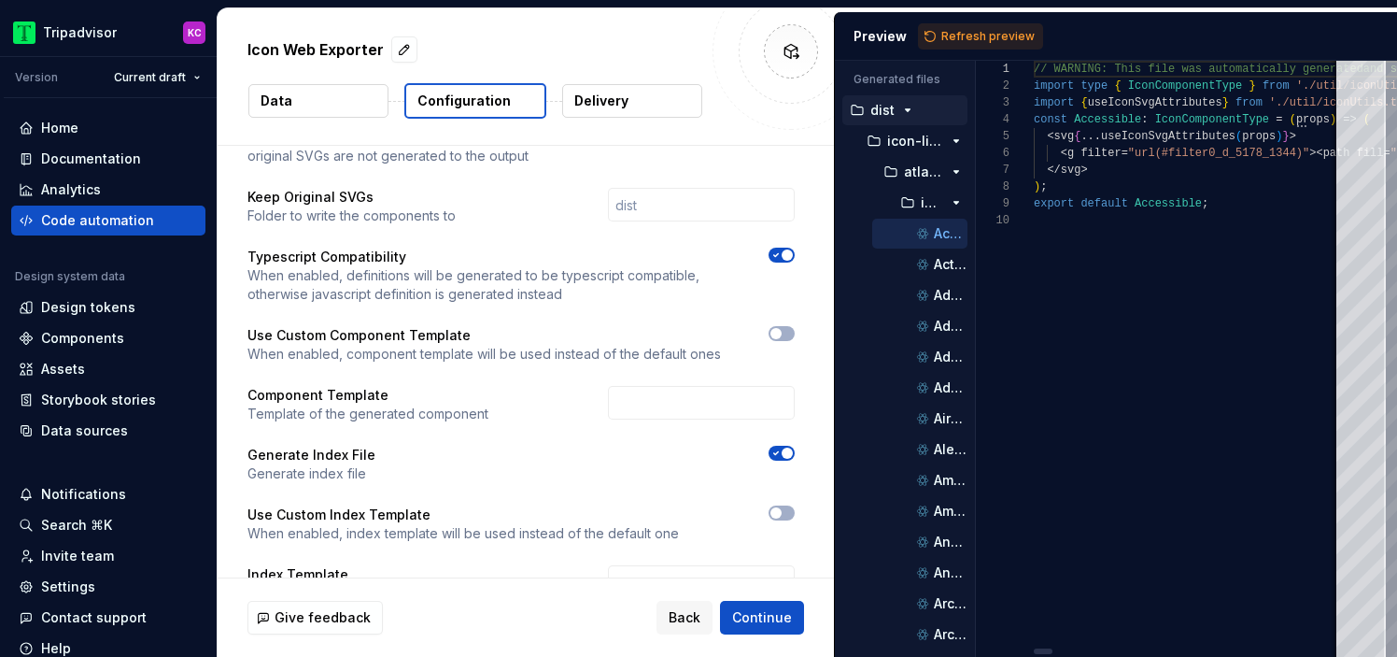
scroll to position [67, 0]
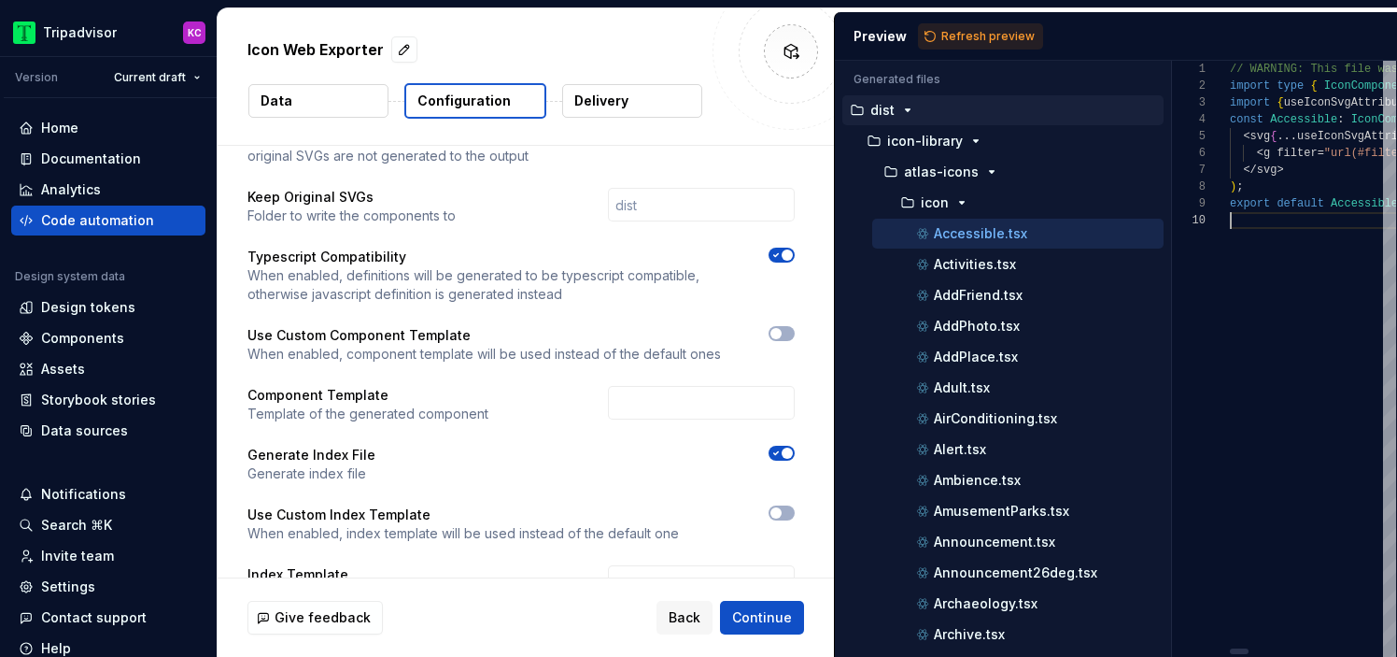
click at [1181, 246] on div "Generated files Accessibility guide for tree . Navigate the tree with the arrow…" at bounding box center [1116, 359] width 562 height 596
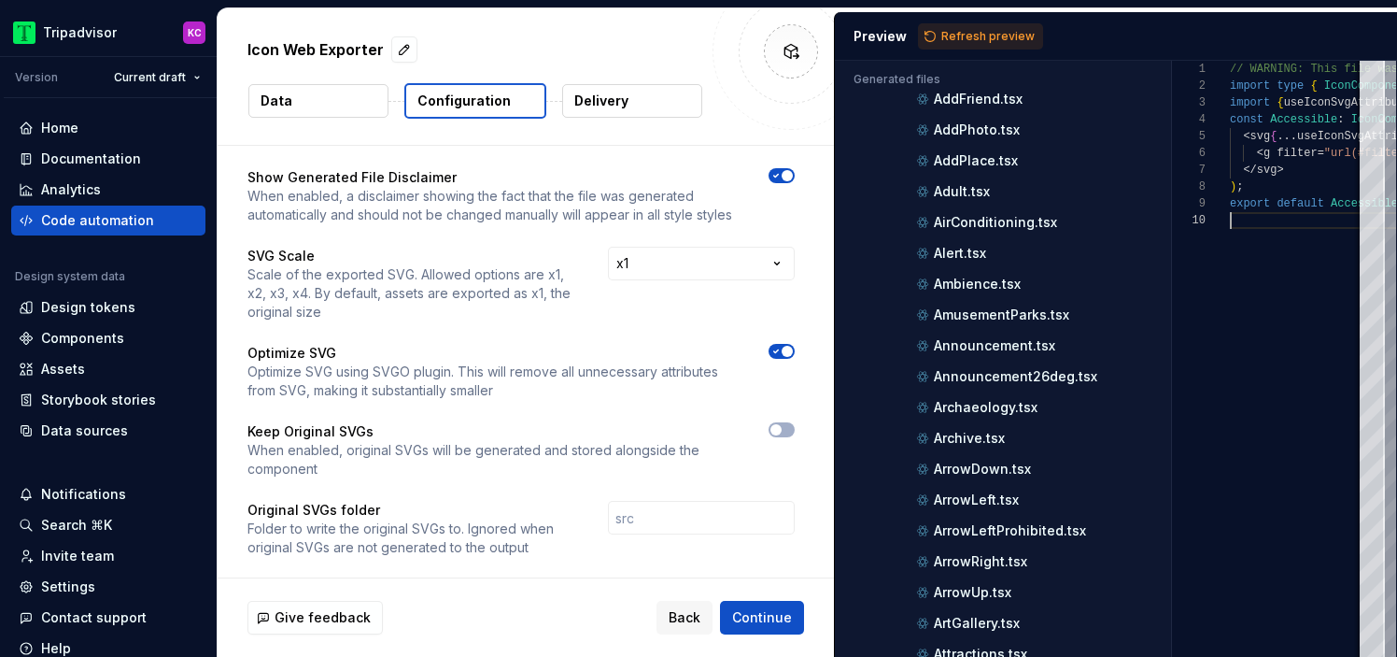
scroll to position [0, 0]
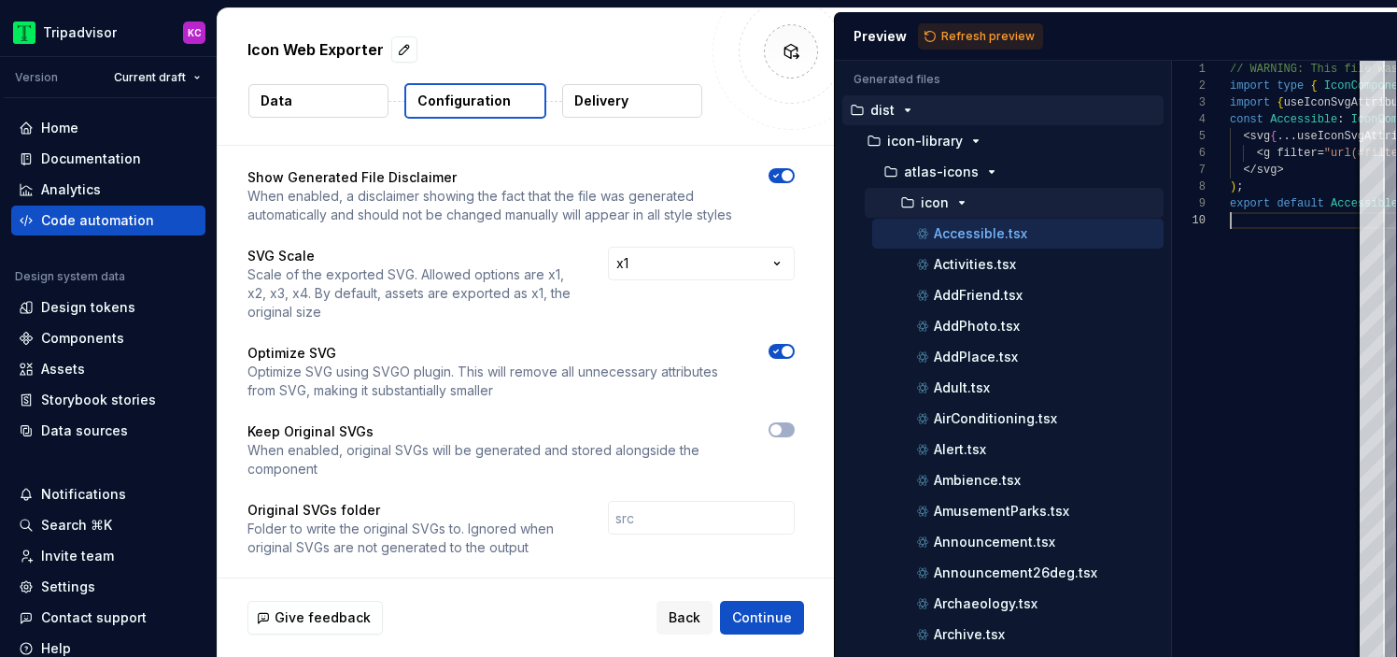
click at [957, 197] on icon "button" at bounding box center [962, 202] width 15 height 15
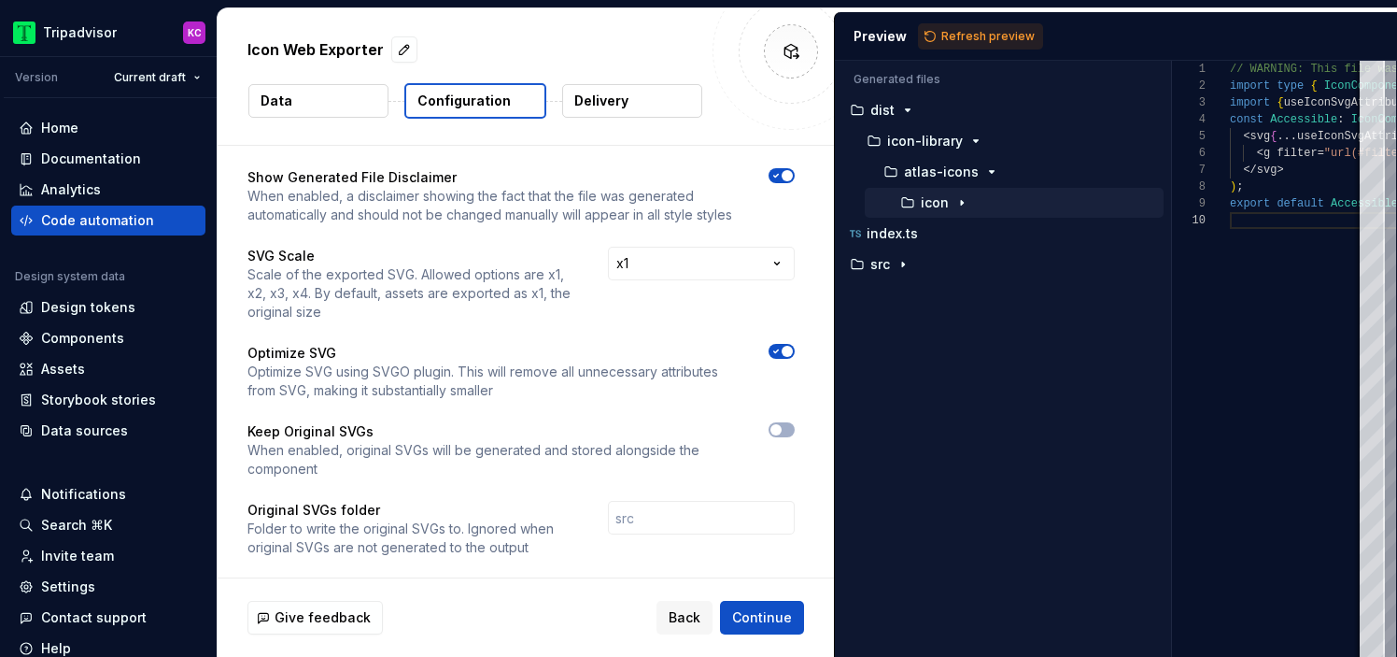
click at [957, 198] on icon "button" at bounding box center [962, 202] width 15 height 15
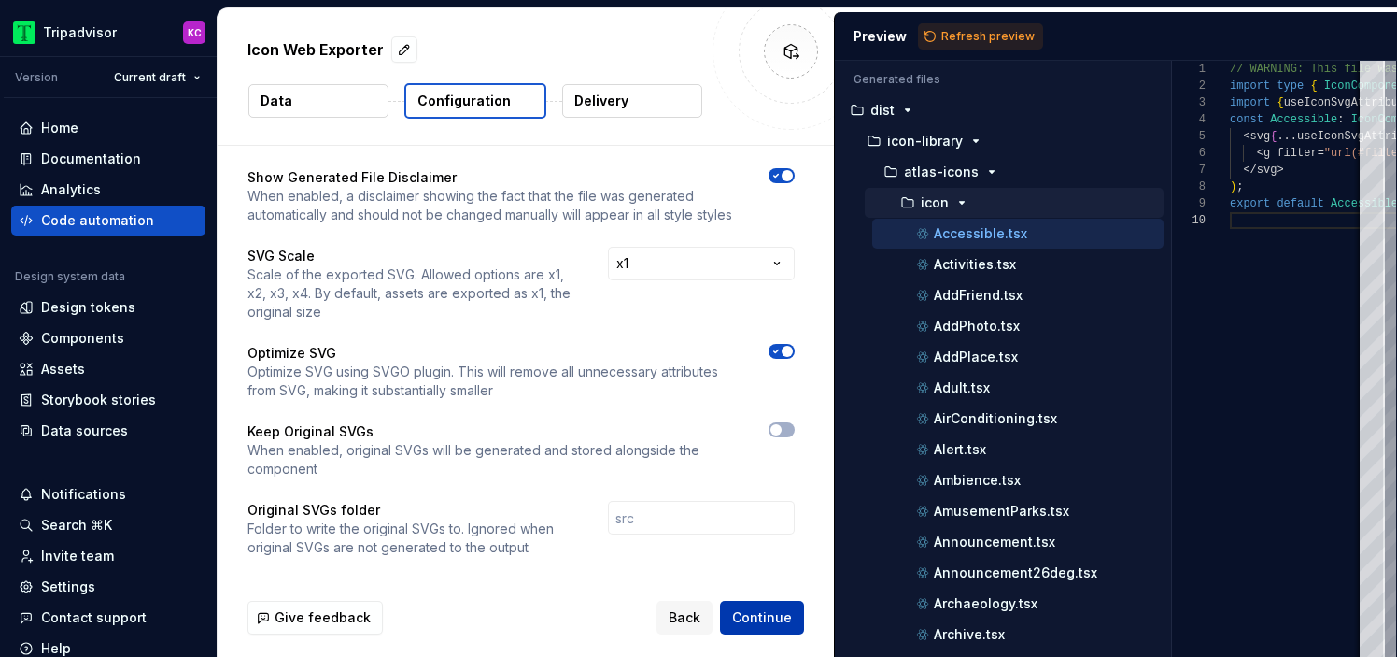
click at [772, 619] on span "Continue" at bounding box center [762, 617] width 60 height 19
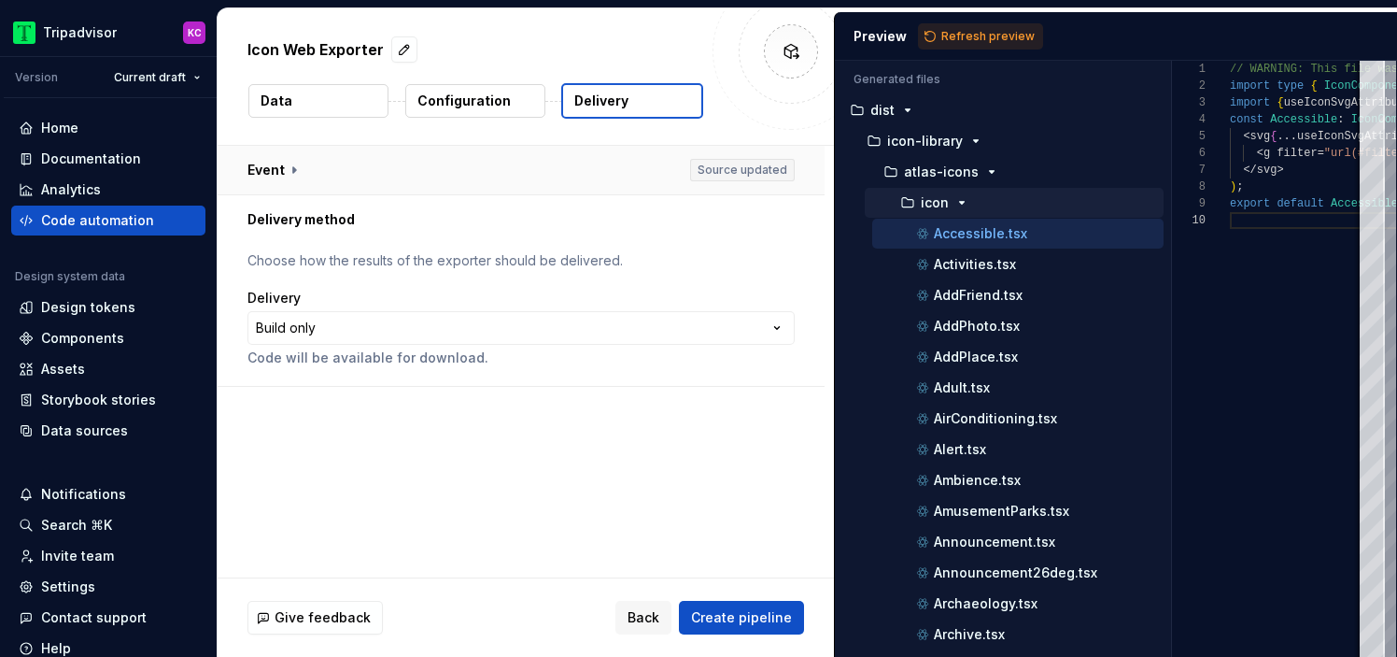
click at [291, 169] on button "button" at bounding box center [521, 170] width 607 height 49
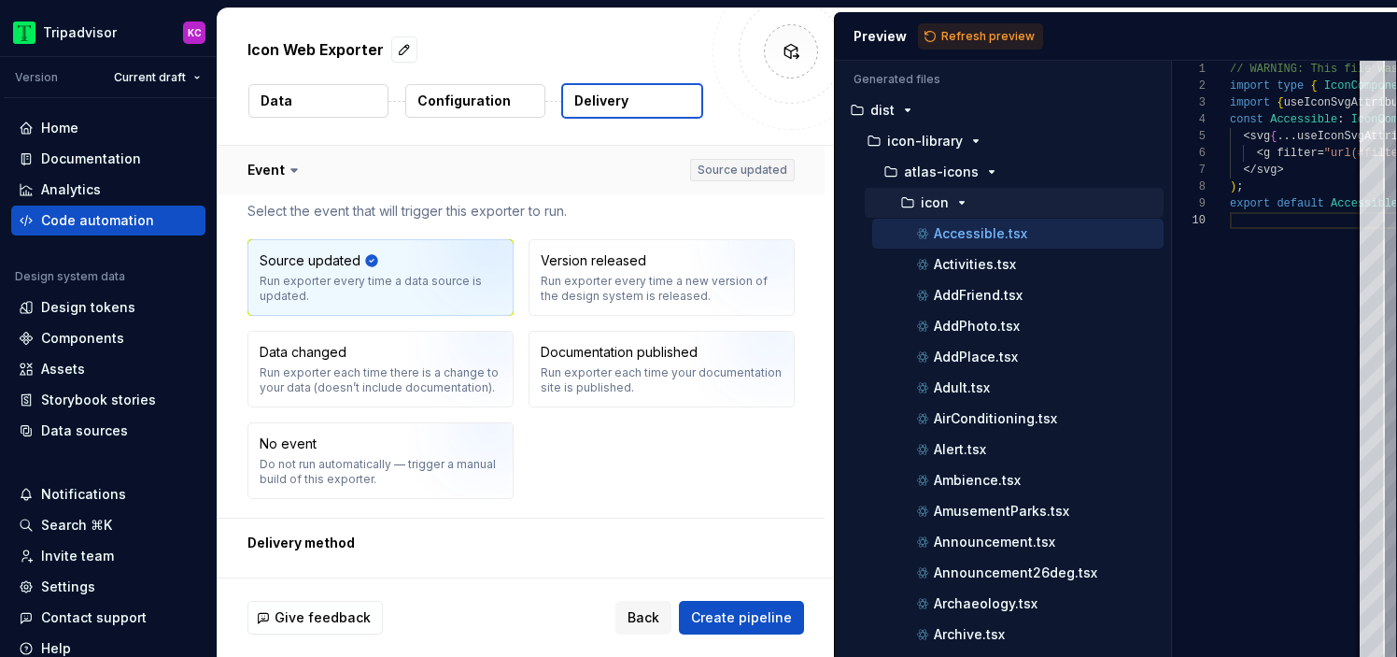
click at [303, 166] on button "button" at bounding box center [521, 170] width 607 height 49
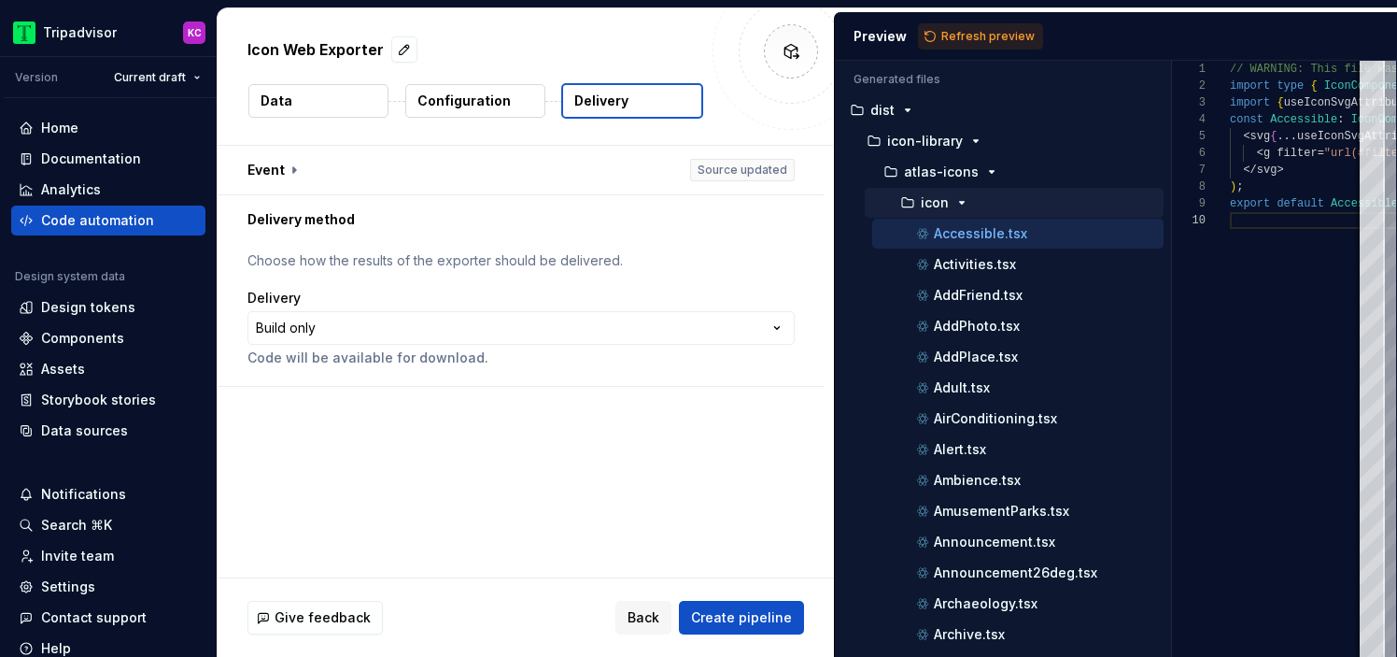
click at [375, 346] on div "**********" at bounding box center [521, 328] width 547 height 78
click at [378, 333] on html "**********" at bounding box center [698, 328] width 1397 height 657
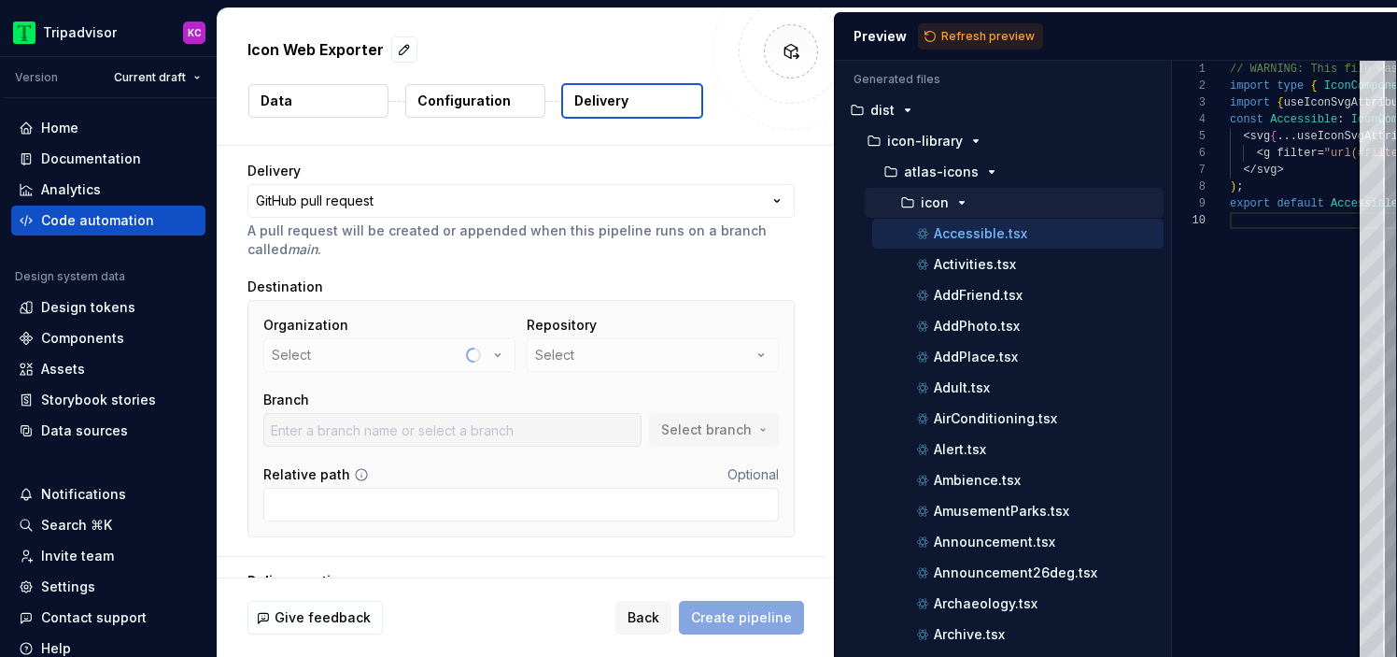
scroll to position [149, 0]
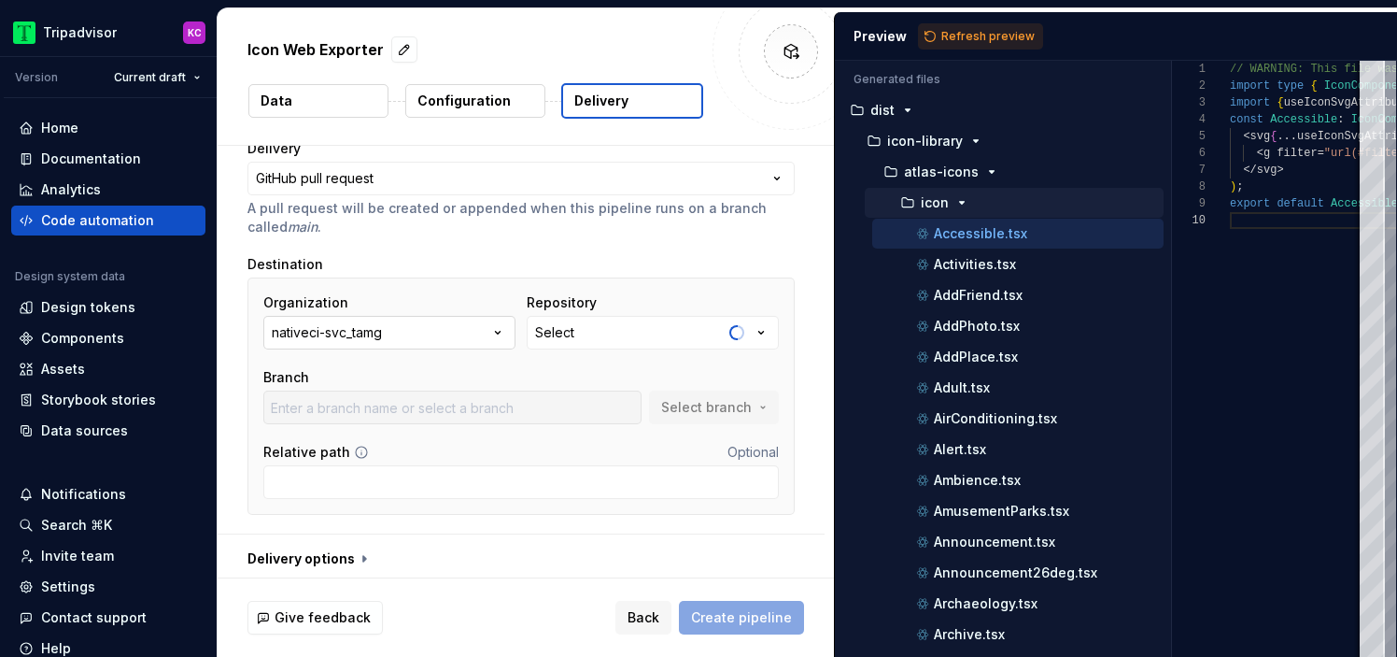
click at [475, 334] on button "nativeci-svc_tamg" at bounding box center [389, 333] width 252 height 34
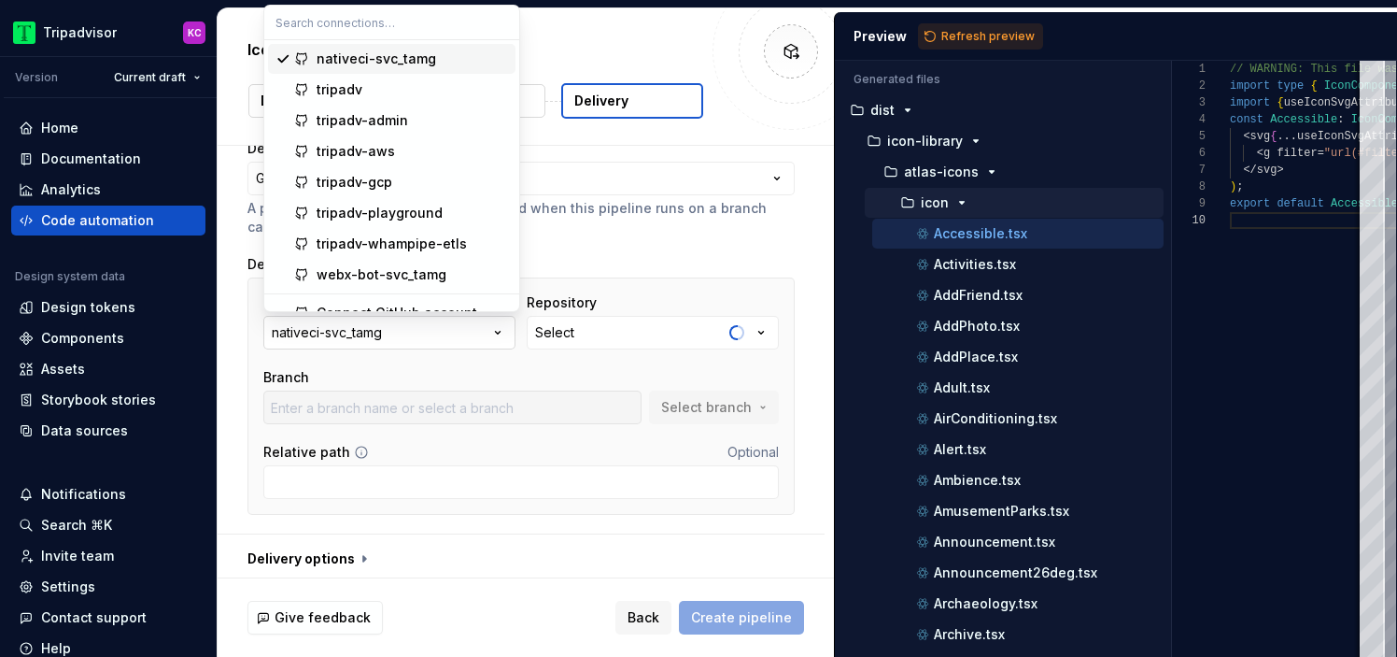
click at [475, 334] on button "nativeci-svc_tamg" at bounding box center [389, 333] width 252 height 34
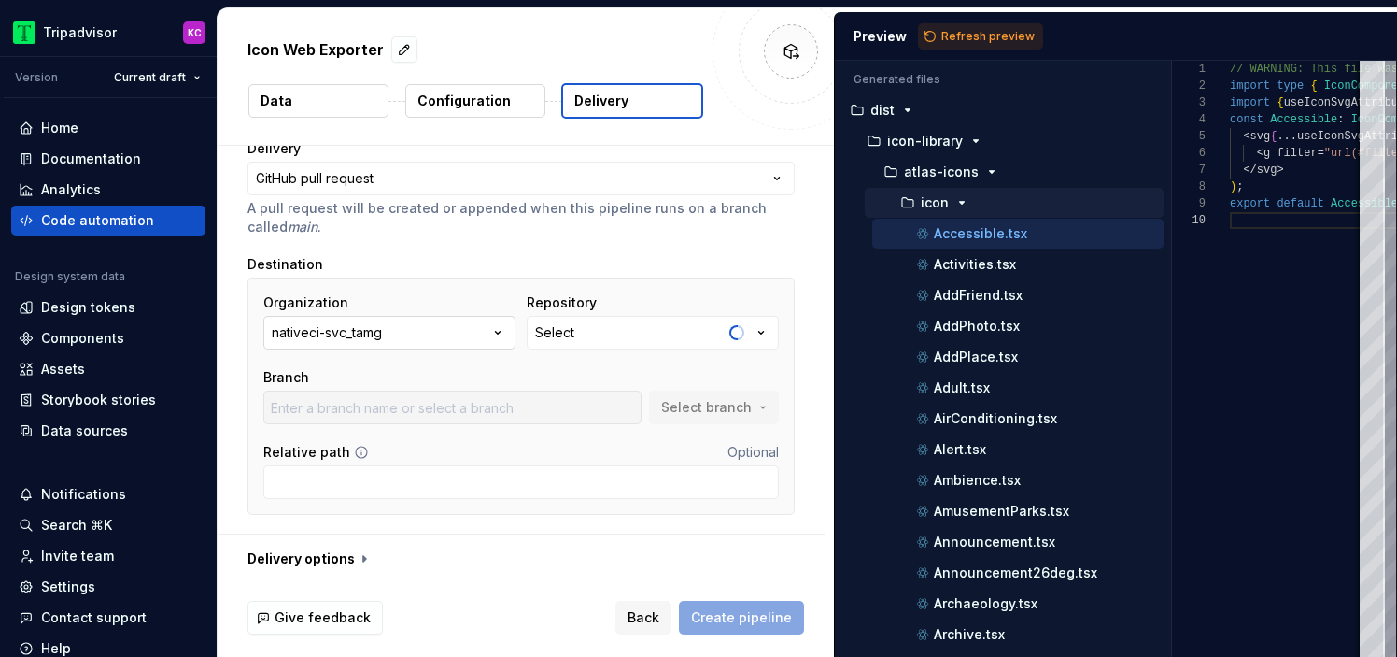
click at [412, 333] on button "nativeci-svc_tamg" at bounding box center [389, 333] width 252 height 34
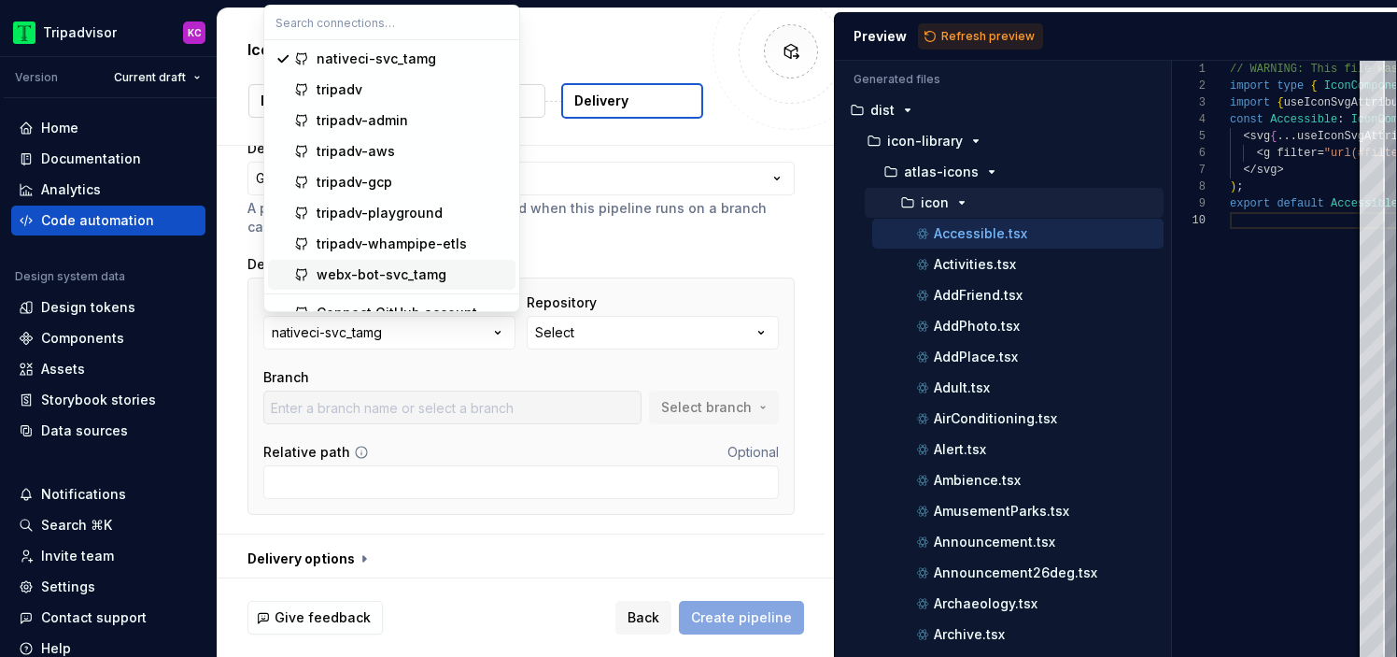
click at [379, 276] on div "webx-bot-svc_tamg" at bounding box center [382, 274] width 130 height 19
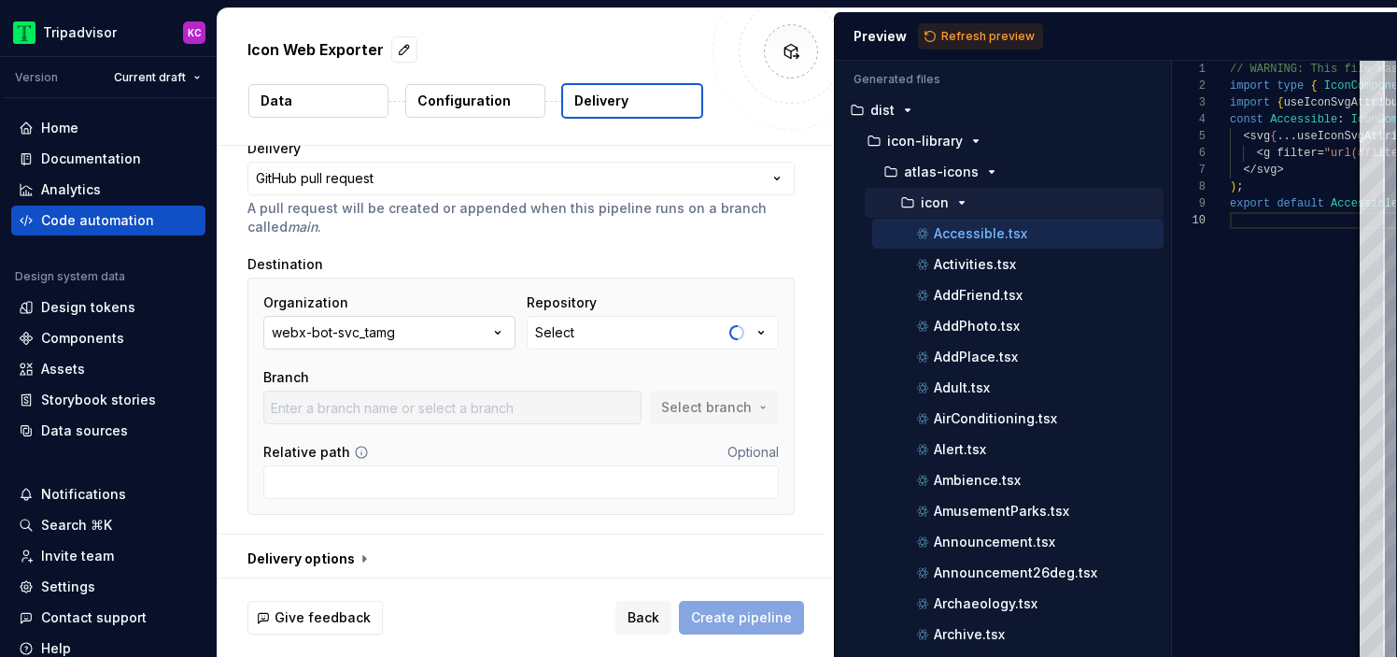
click at [440, 330] on button "webx-bot-svc_tamg" at bounding box center [389, 333] width 252 height 34
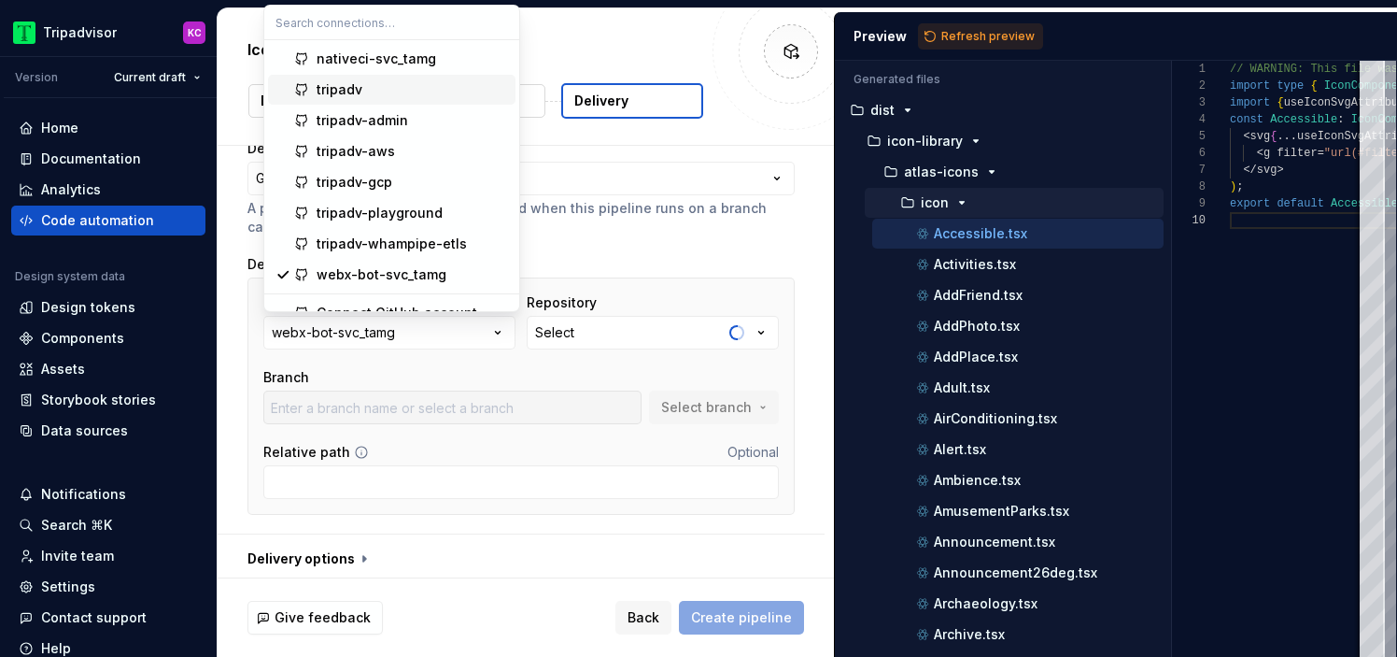
click at [363, 81] on div "tripadv" at bounding box center [412, 89] width 191 height 19
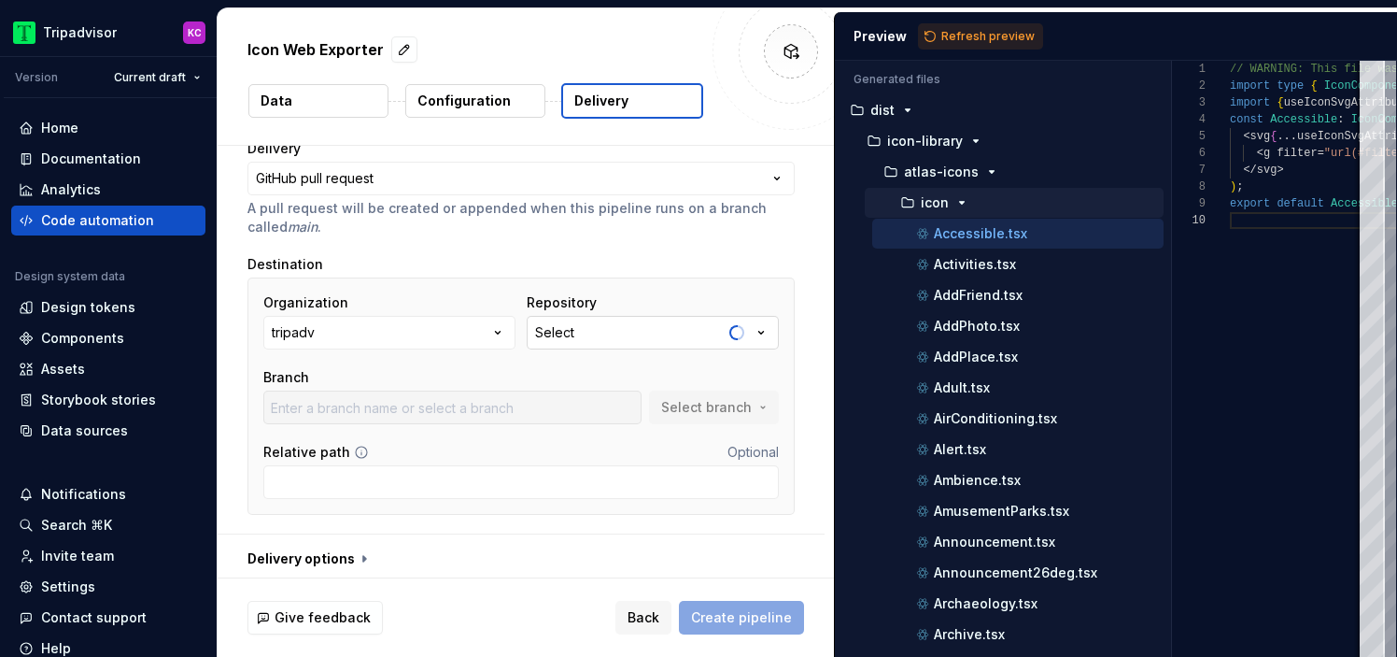
click at [598, 331] on button "Select" at bounding box center [653, 333] width 252 height 34
type input "web"
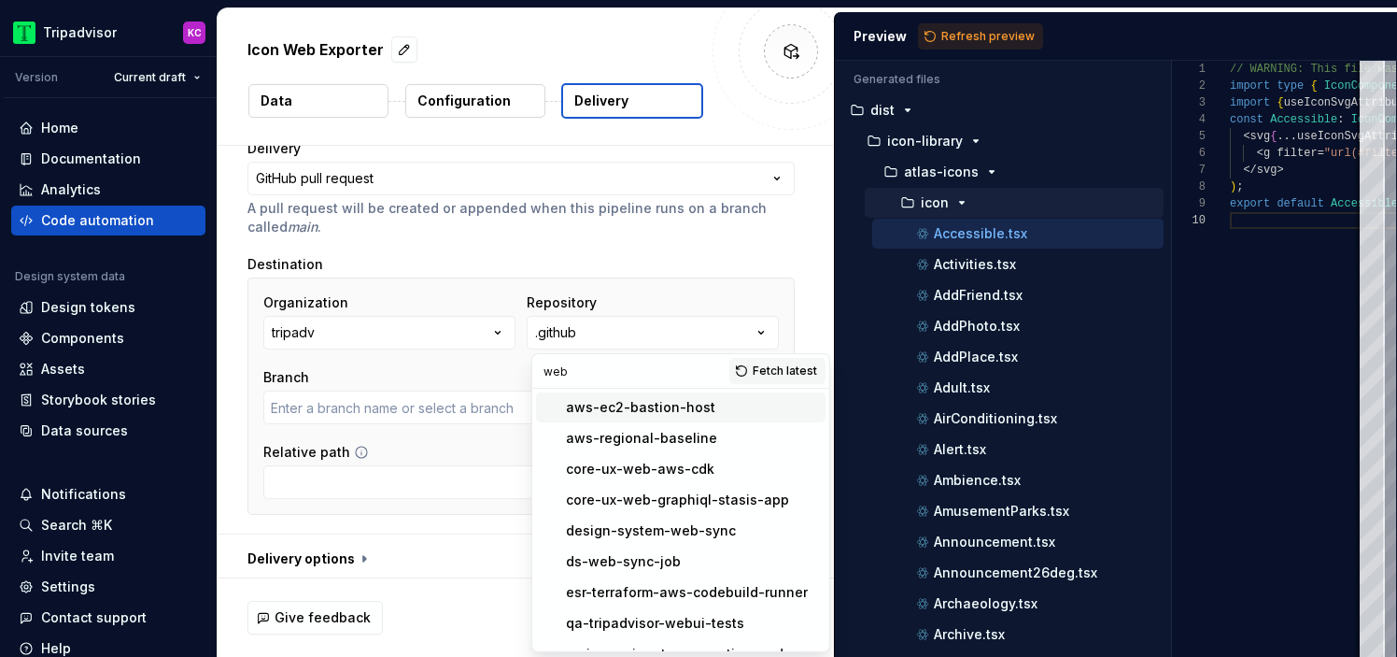
type input "main"
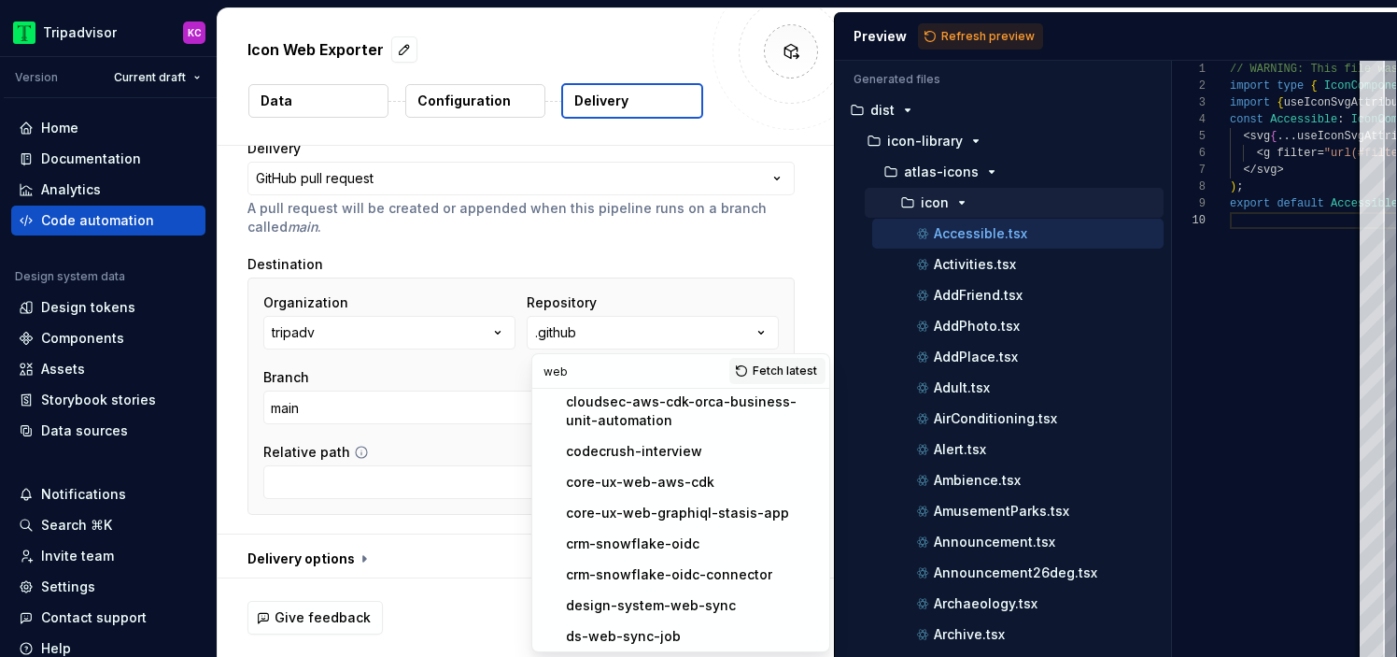
scroll to position [194, 0]
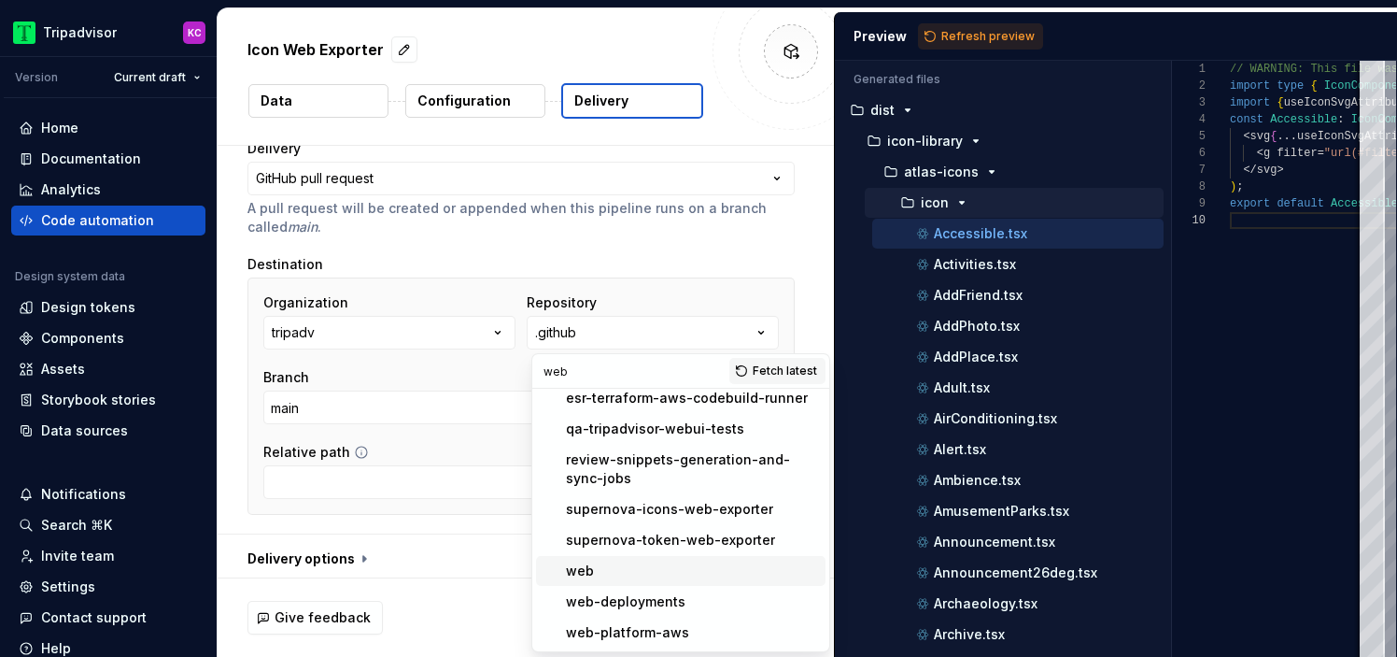
type input "web"
click at [629, 577] on div "web" at bounding box center [692, 570] width 252 height 19
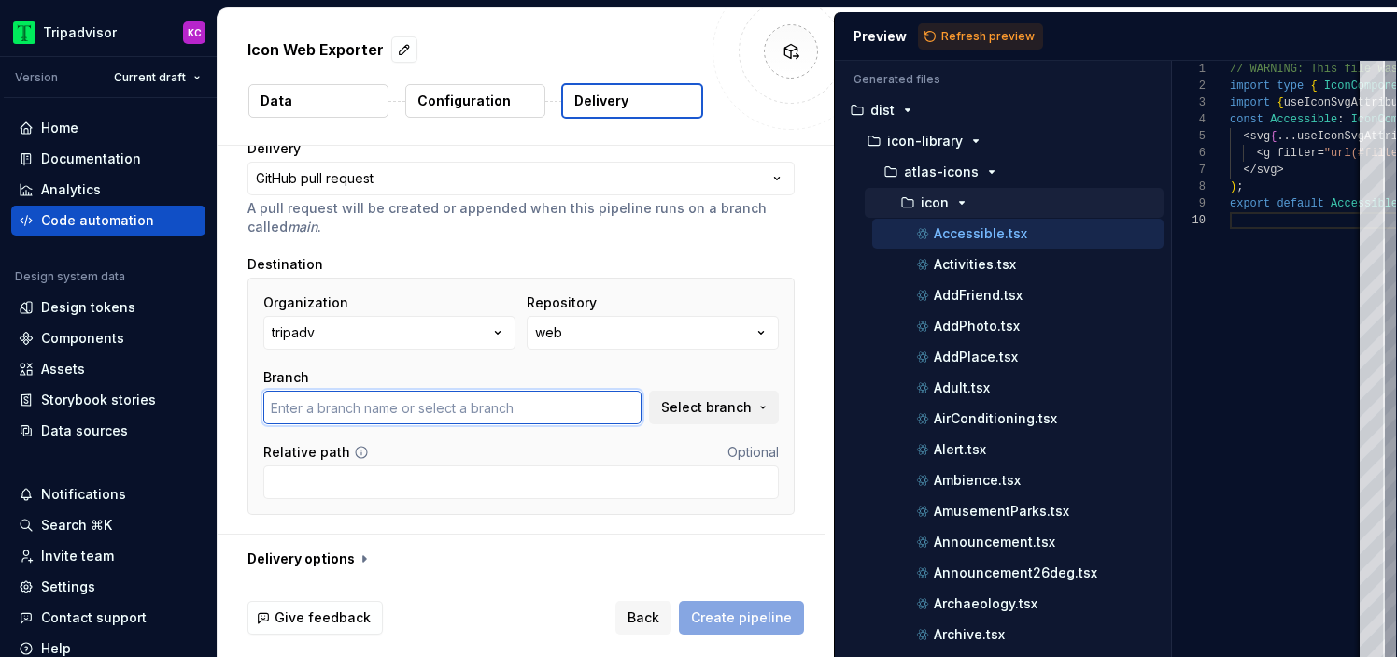
click at [433, 408] on input "text" at bounding box center [452, 407] width 378 height 34
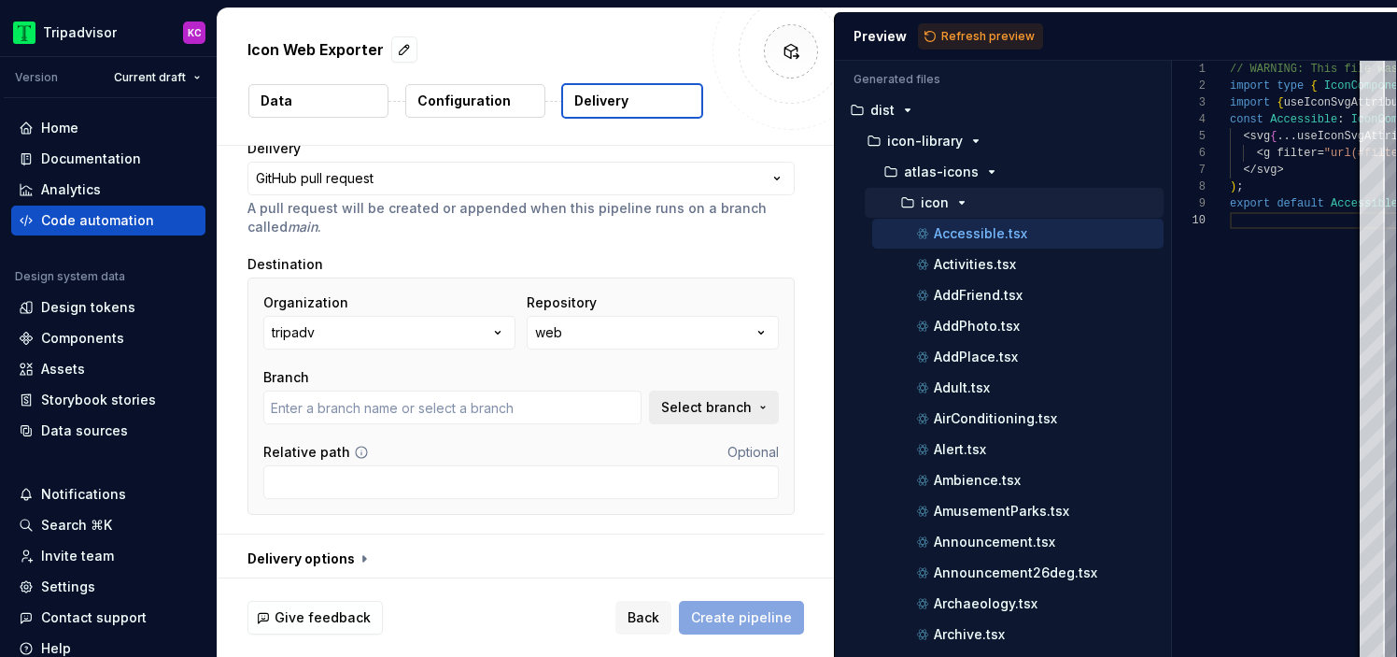
click at [752, 399] on span "Select branch" at bounding box center [706, 407] width 91 height 19
click at [550, 409] on input "text" at bounding box center [452, 407] width 378 height 34
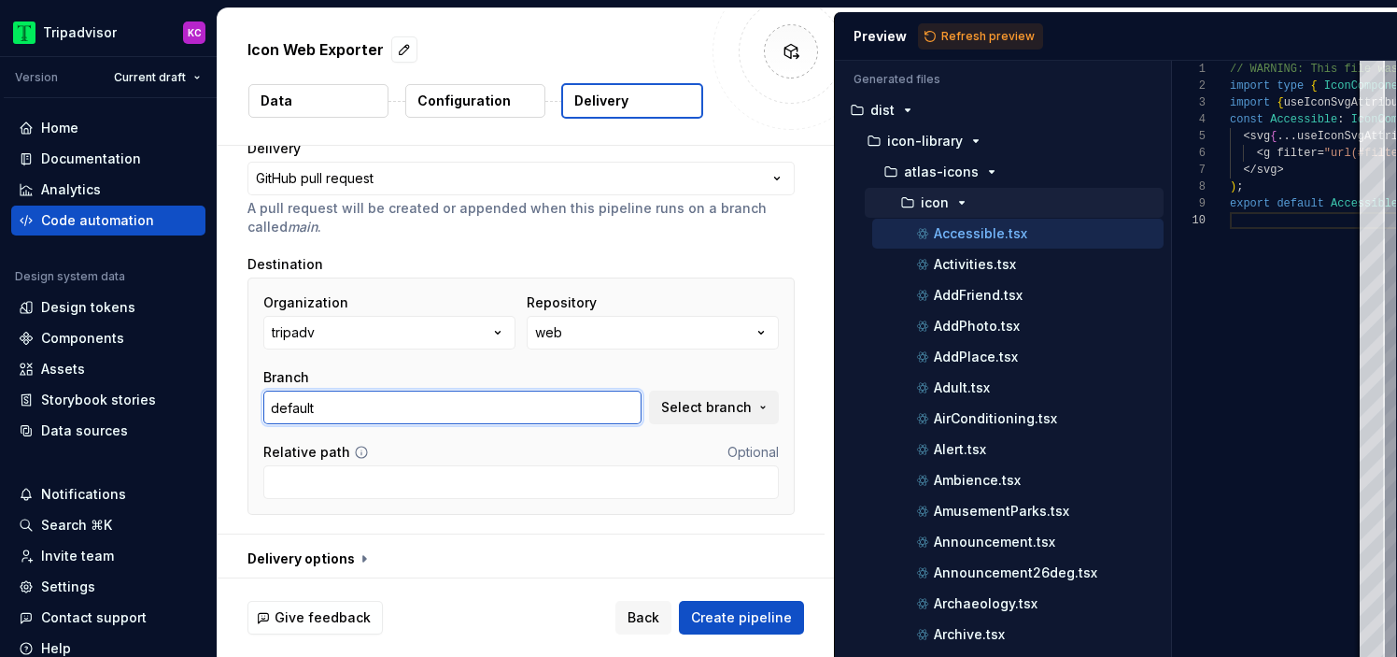
type input "default"
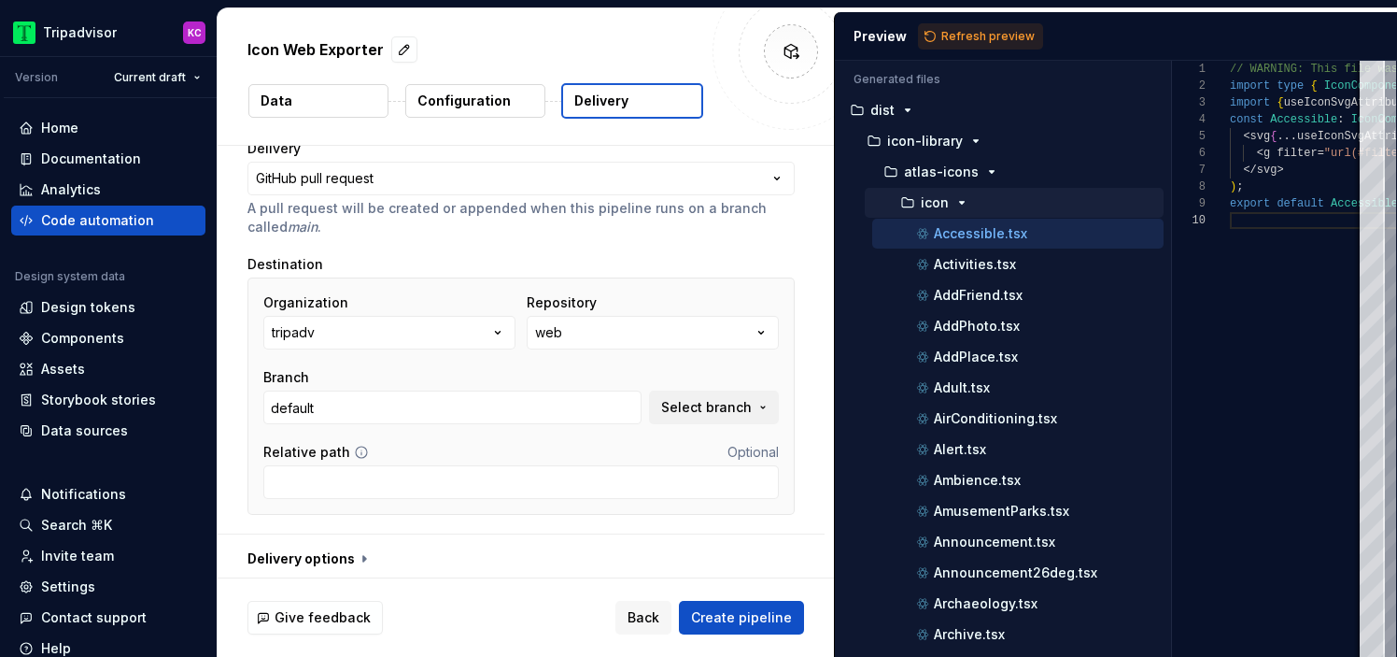
click at [536, 505] on div "Organization tripadv Repository web Branch default Select branch Relative path …" at bounding box center [521, 395] width 547 height 237
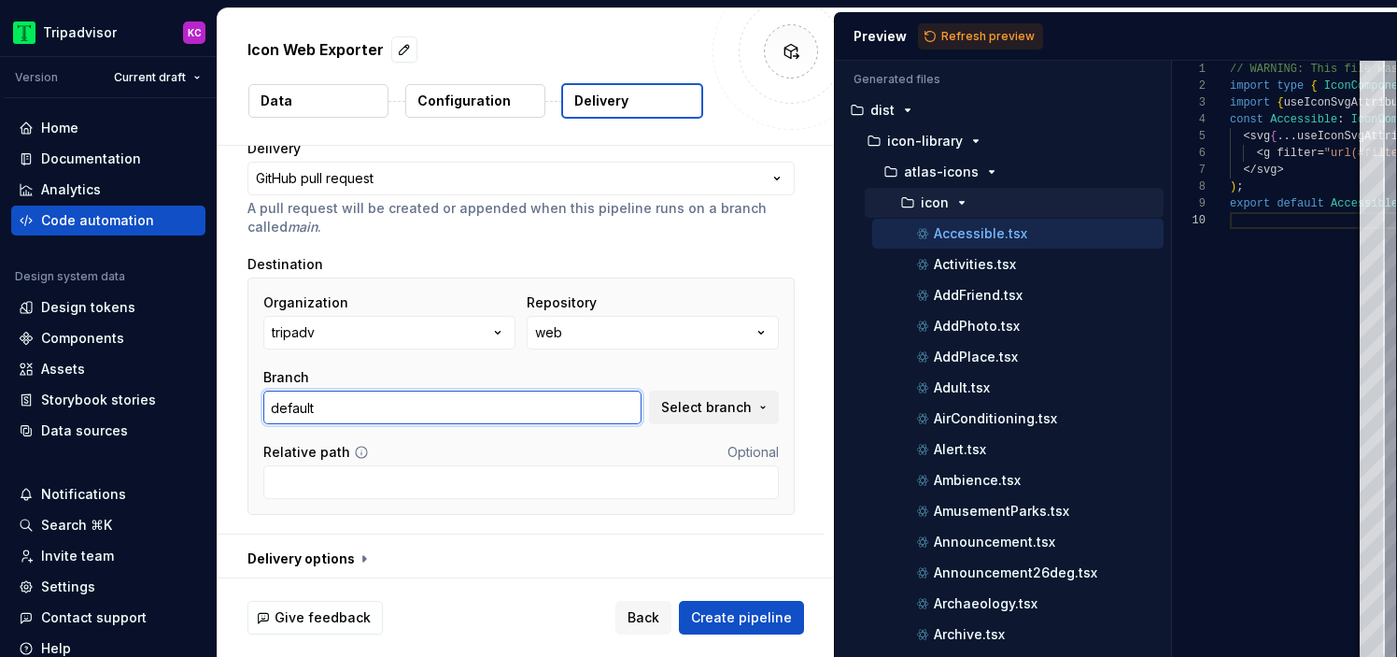
click at [513, 402] on input "default" at bounding box center [452, 407] width 378 height 34
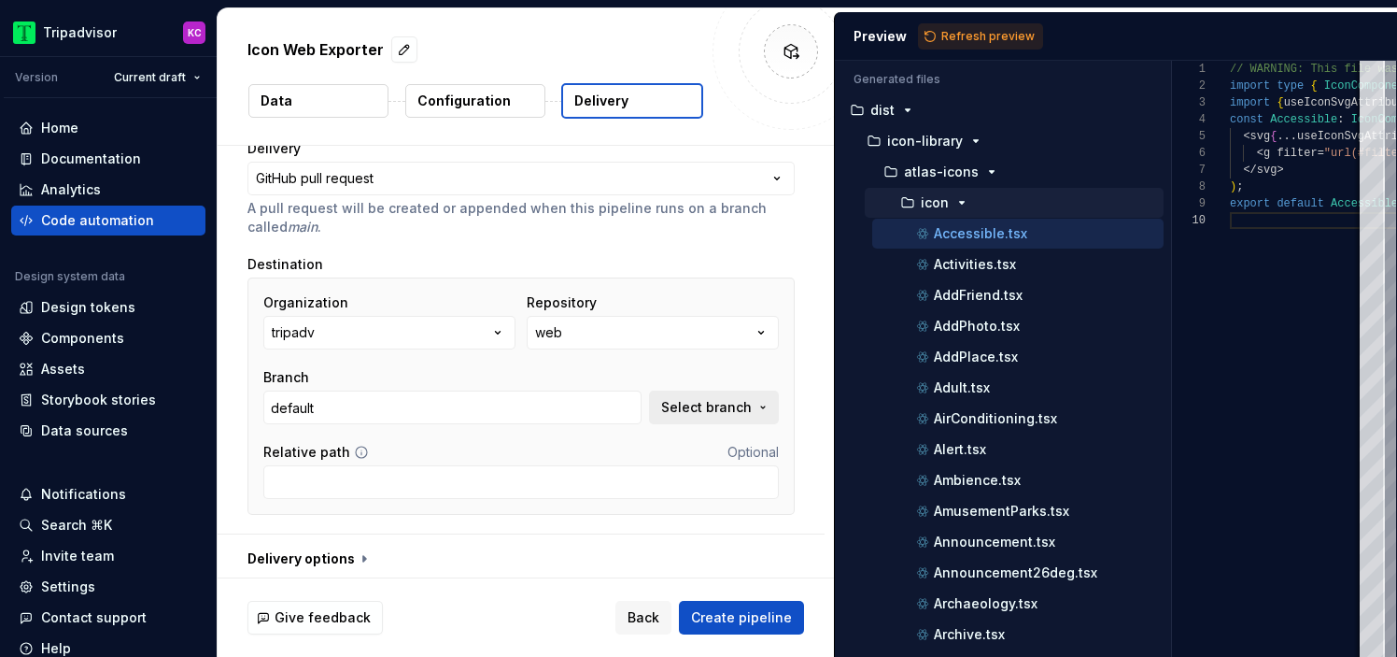
click at [686, 404] on span "Select branch" at bounding box center [706, 407] width 91 height 19
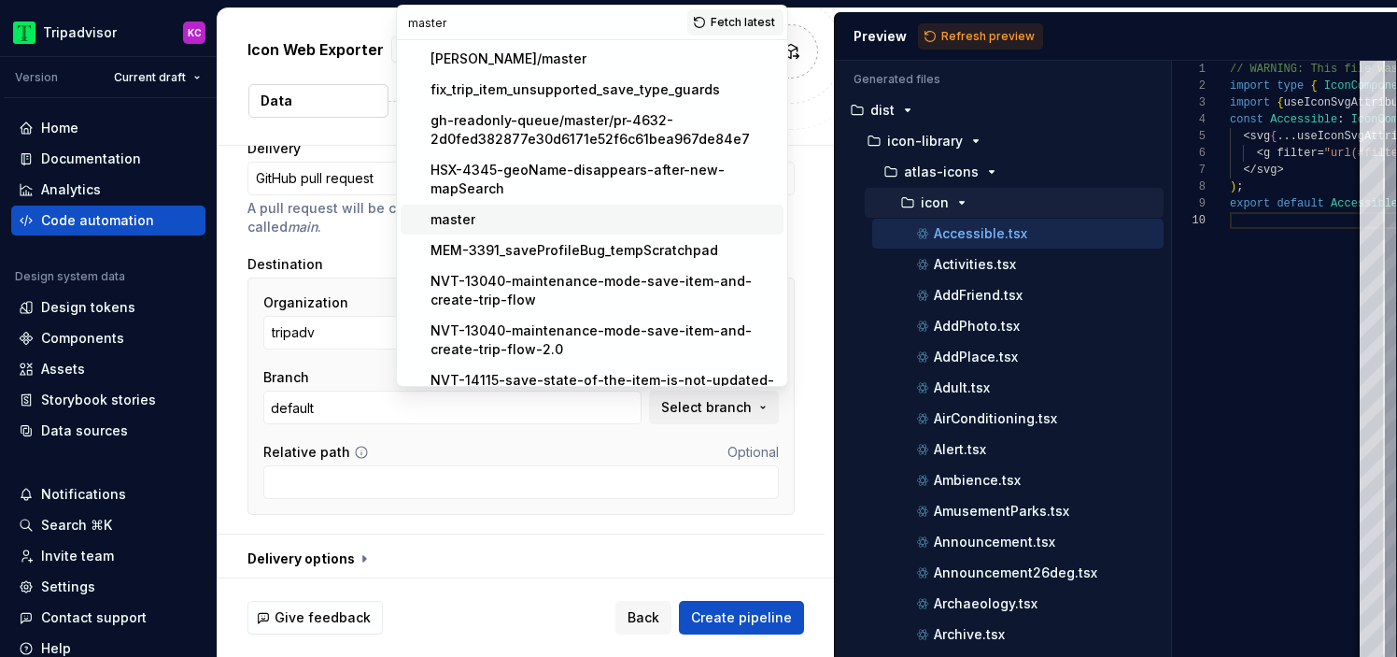
type input "master"
click at [518, 217] on div "master" at bounding box center [604, 219] width 346 height 19
type input "master"
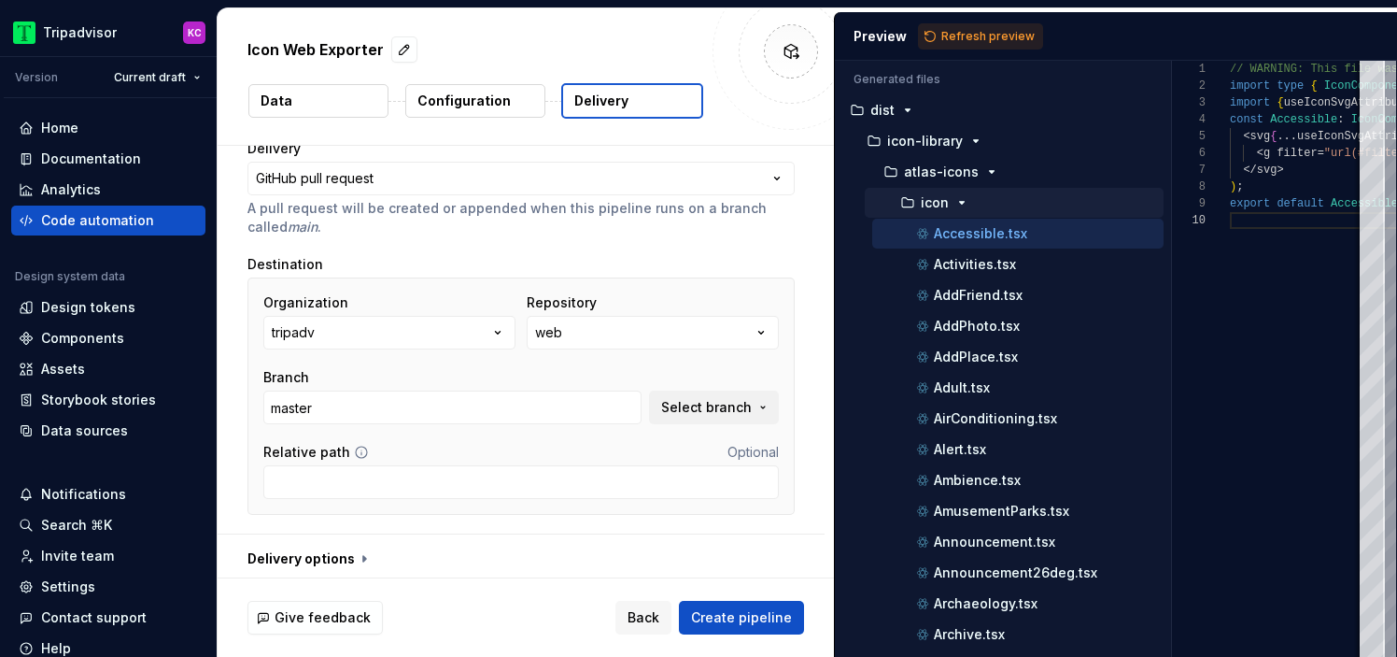
click at [521, 446] on div "Relative path Optional" at bounding box center [521, 452] width 516 height 19
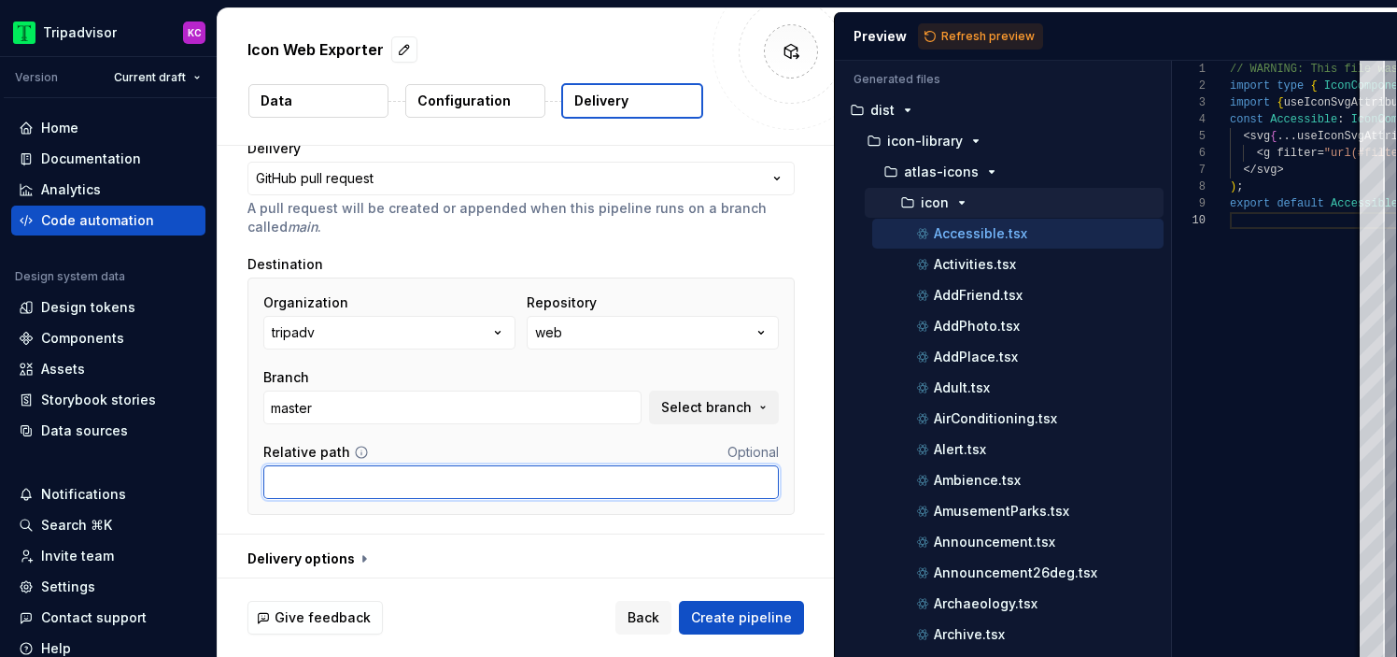
click at [450, 490] on input "Relative path" at bounding box center [521, 482] width 516 height 34
click at [480, 483] on input "Relative path" at bounding box center [521, 482] width 516 height 34
paste input "/Users/kchen/git-repos/web/packages/design-system/icon"
click at [476, 475] on input "/Users/kchen/git-repos/web/packages/design-system/icon" at bounding box center [521, 482] width 516 height 34
paste input "text"
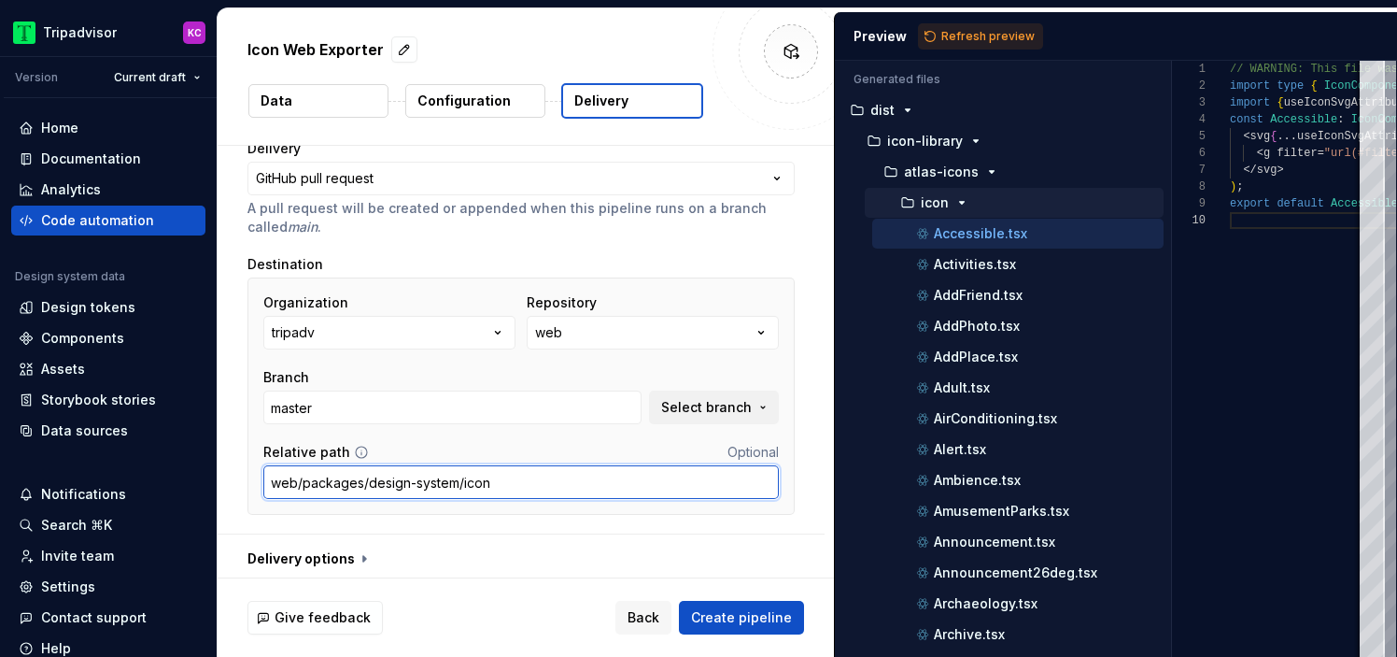
click at [278, 485] on input "web/packages/design-system/icon" at bounding box center [521, 482] width 516 height 34
click at [287, 482] on input "web/packages/design-system/icon" at bounding box center [521, 482] width 516 height 34
type input "packages/design-system/icon"
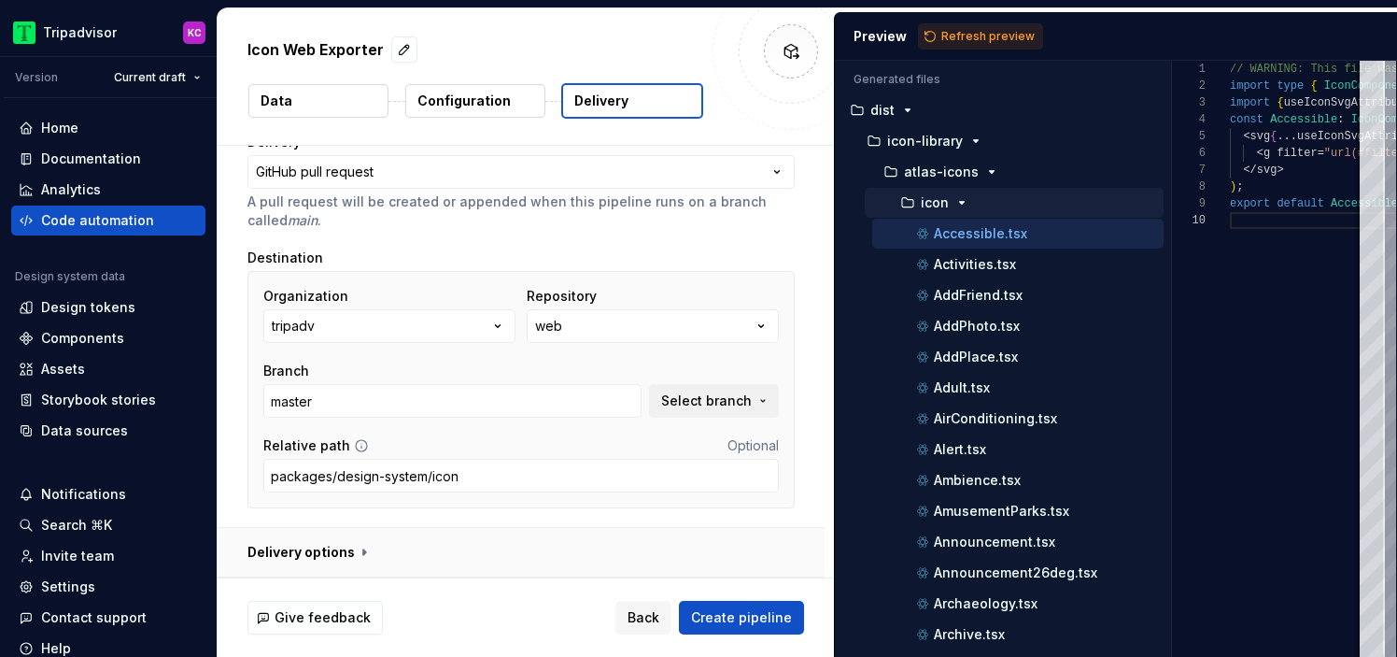
click at [404, 546] on button "button" at bounding box center [521, 552] width 607 height 49
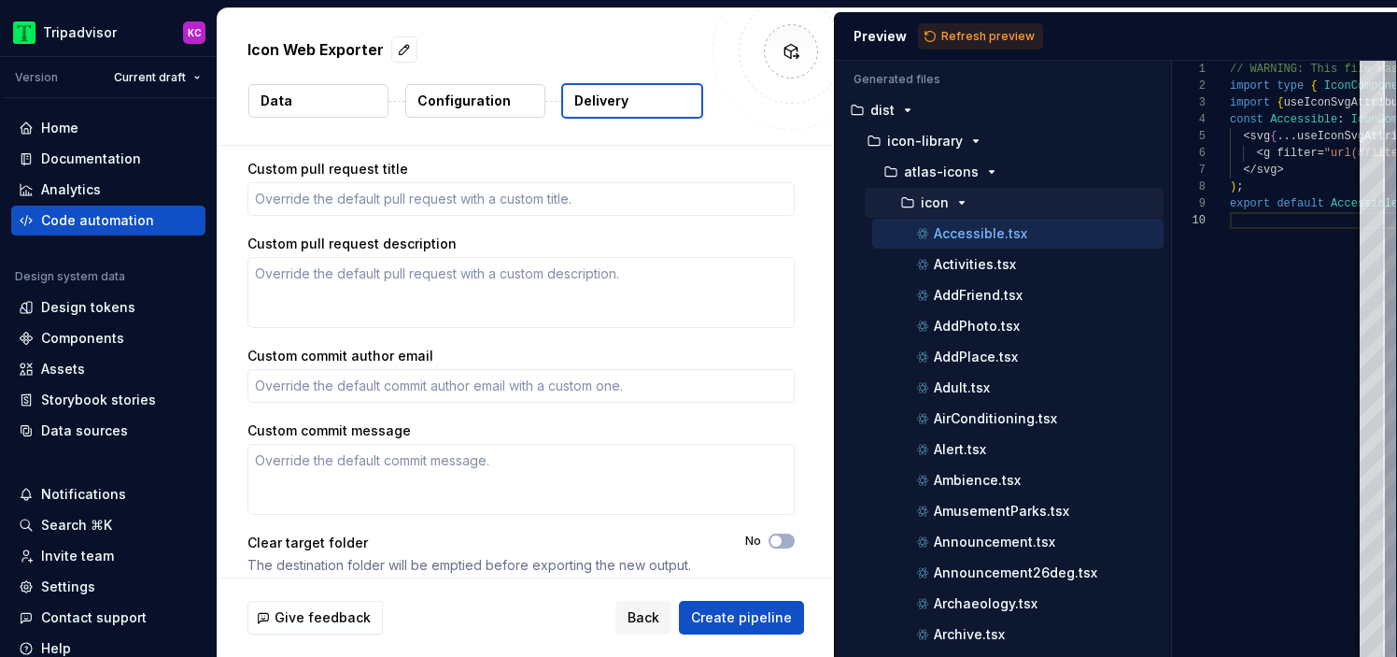
scroll to position [597, 0]
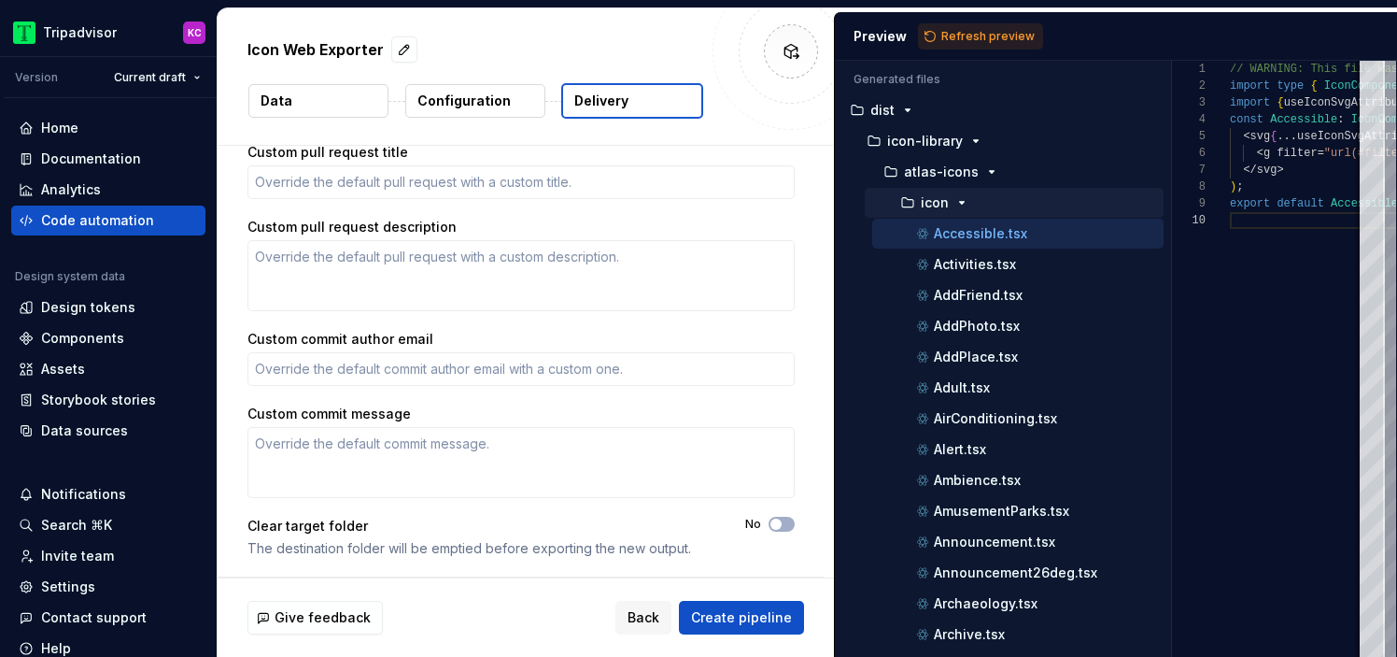
click at [363, 549] on div "The destination folder will be emptied before exporting the new output." at bounding box center [480, 548] width 464 height 19
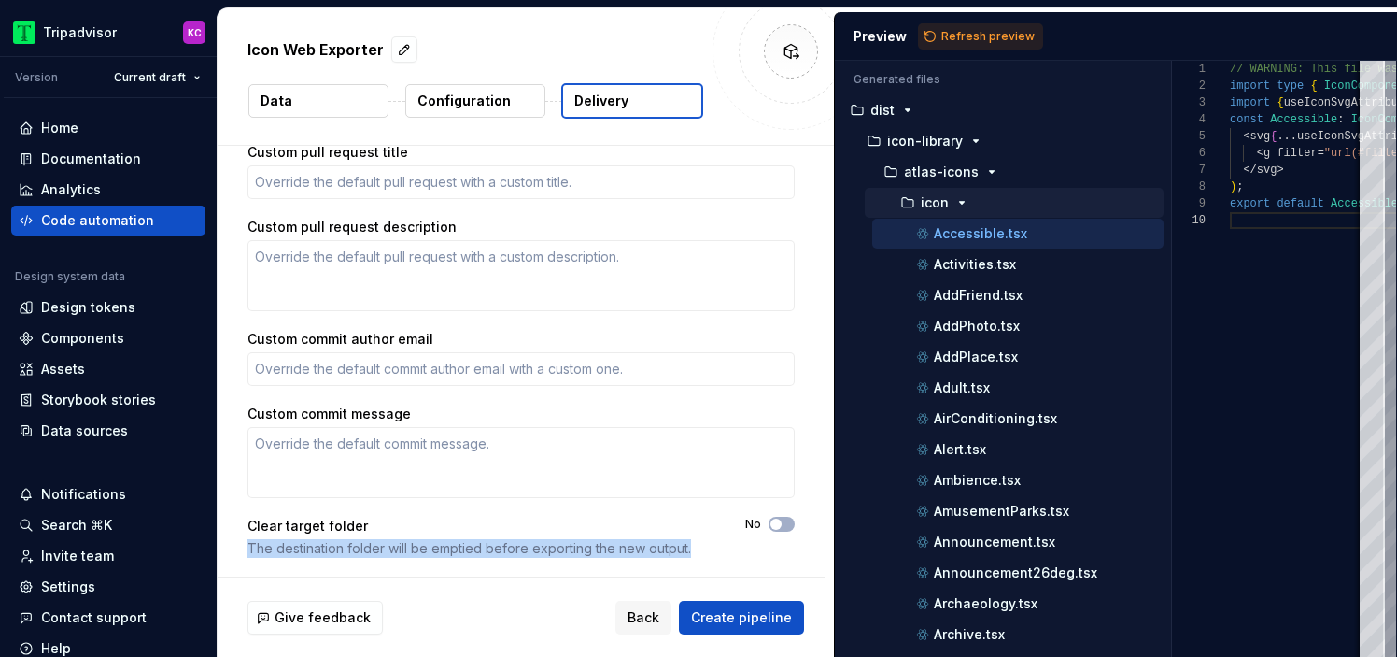
click at [363, 549] on div "The destination folder will be emptied before exporting the new output." at bounding box center [480, 548] width 464 height 19
click at [623, 552] on div "The destination folder will be emptied before exporting the new output." at bounding box center [480, 548] width 464 height 19
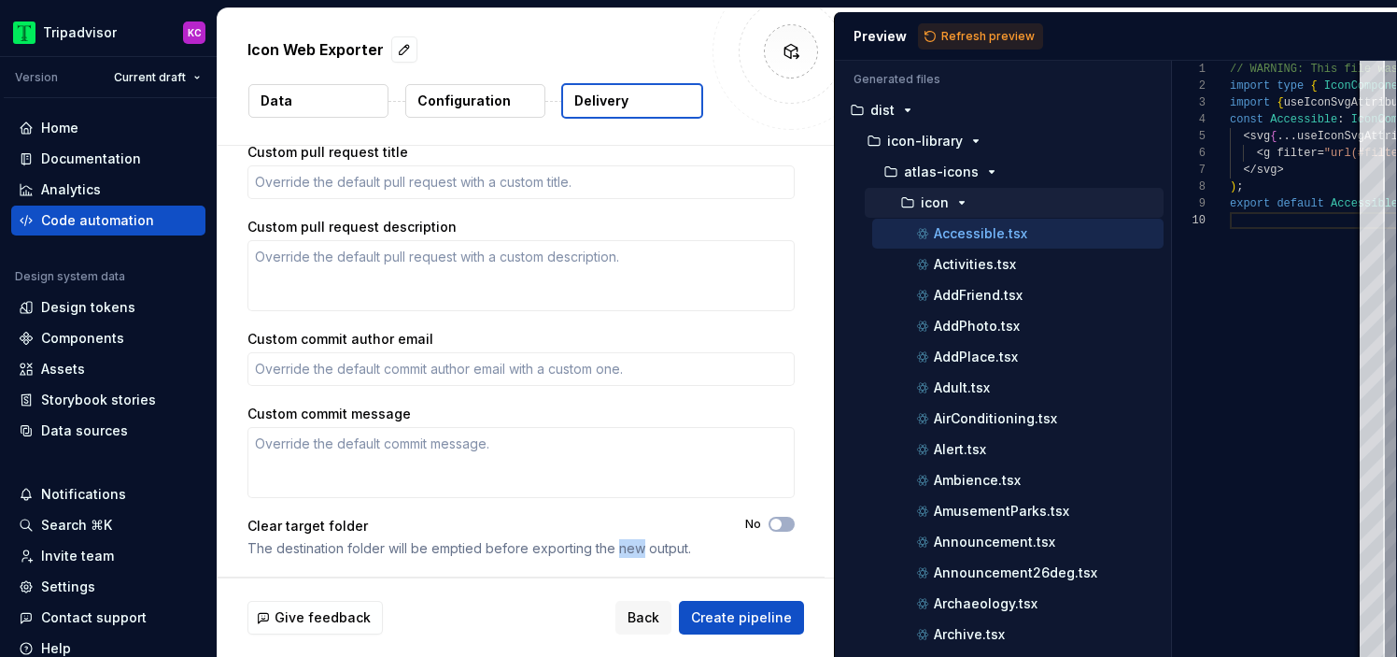
click at [623, 552] on div "The destination folder will be emptied before exporting the new output." at bounding box center [480, 548] width 464 height 19
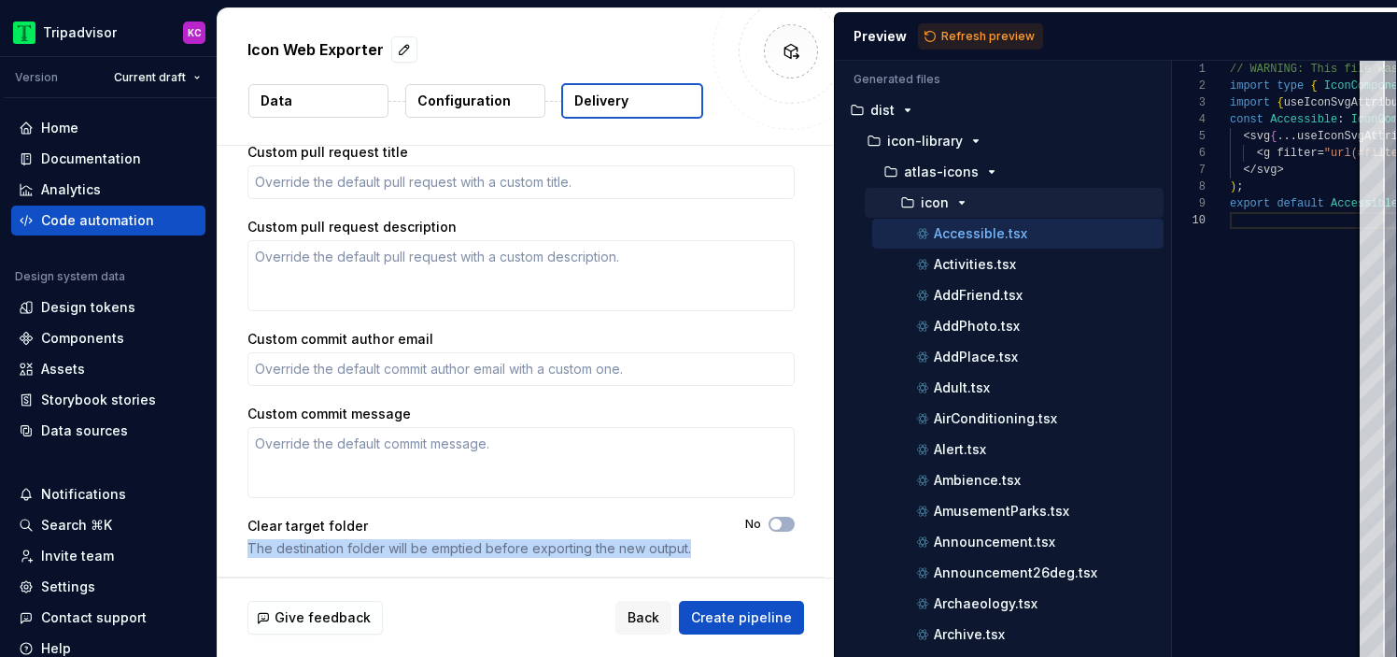
click at [623, 552] on div "The destination folder will be emptied before exporting the new output." at bounding box center [480, 548] width 464 height 19
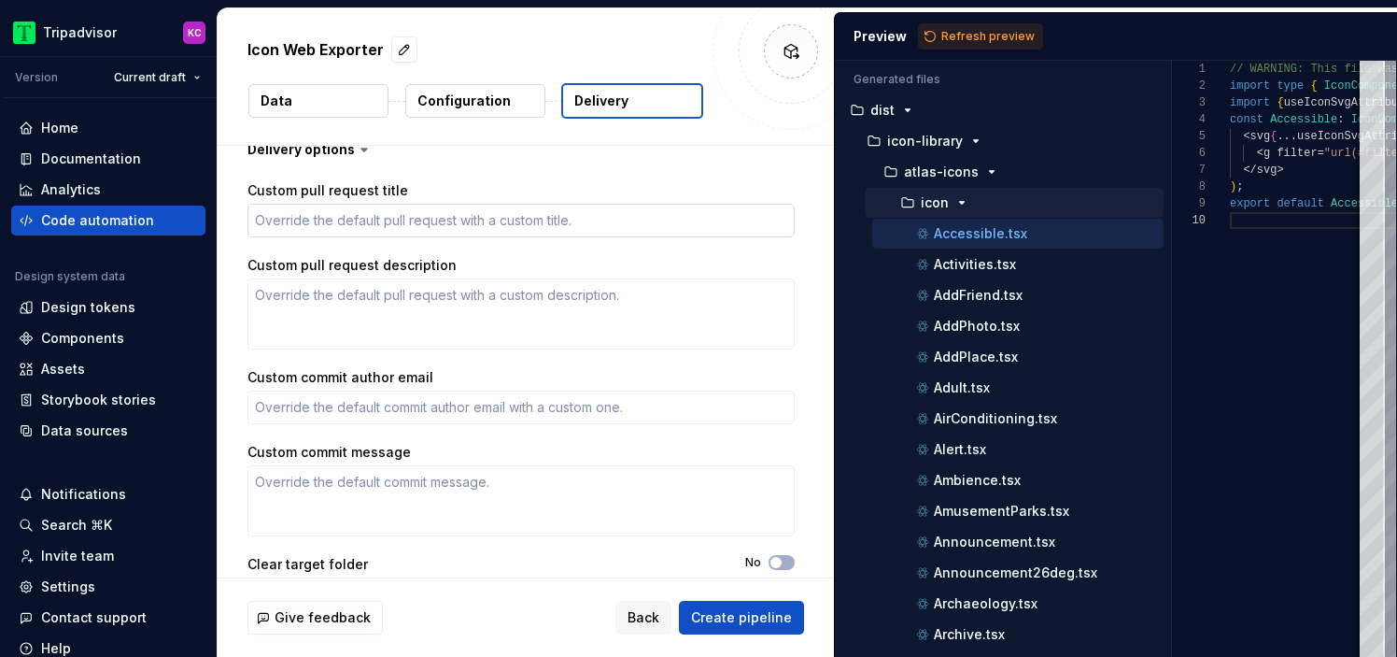
scroll to position [564, 0]
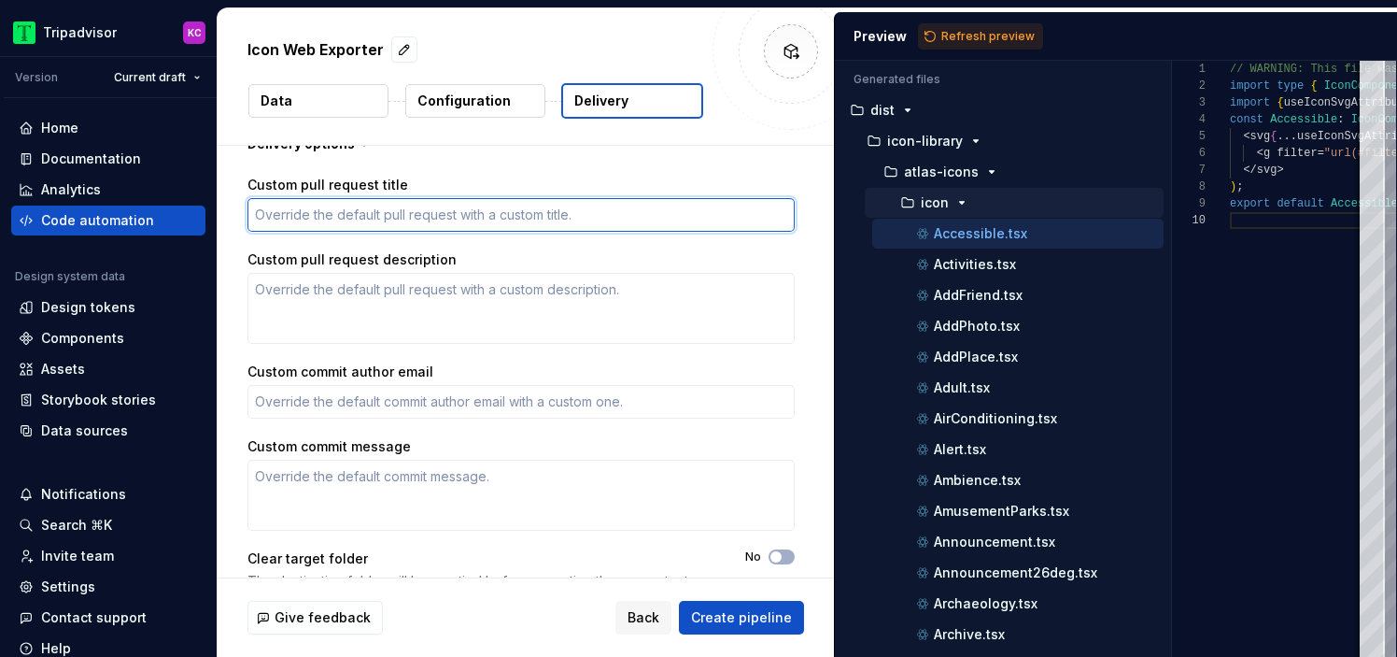
click at [378, 221] on textarea "Custom pull request title" at bounding box center [521, 215] width 547 height 34
click at [454, 226] on textarea "Custom pull request title" at bounding box center [521, 215] width 547 height 34
paste textarea "Design Tokens Update from the Design System."
type textarea "*"
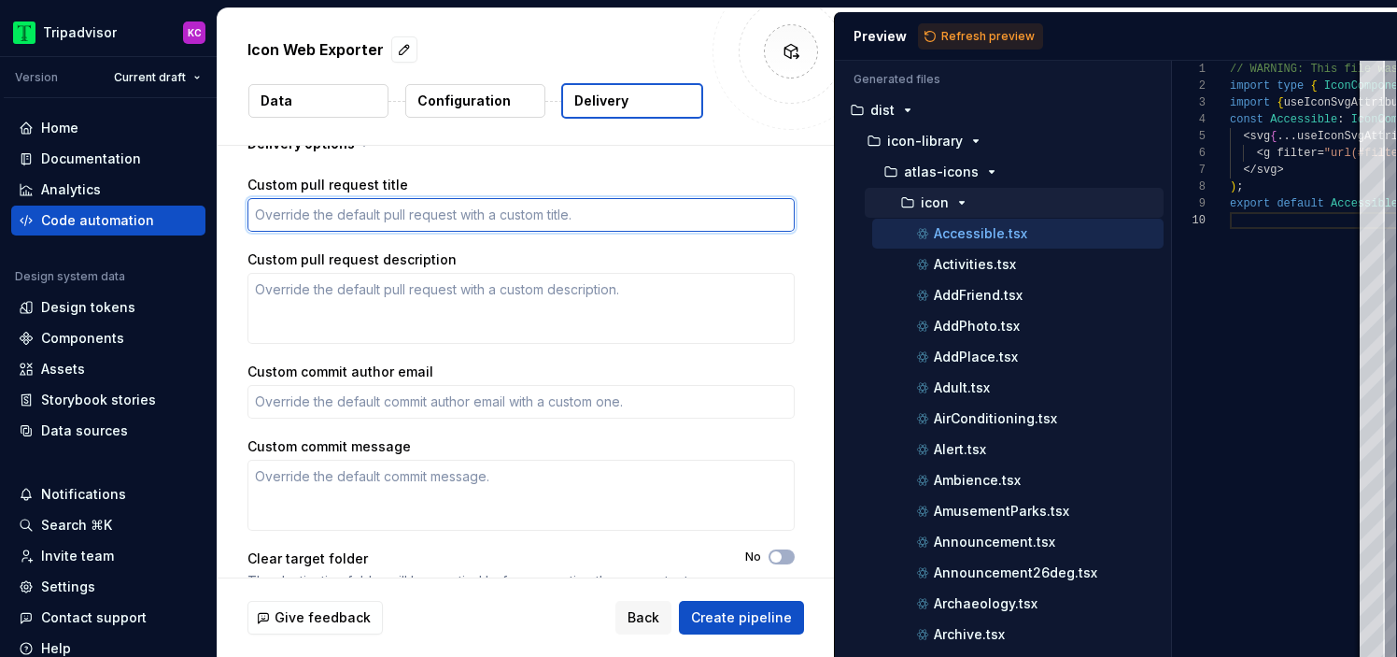
type textarea "Design Tokens Update from the Design System."
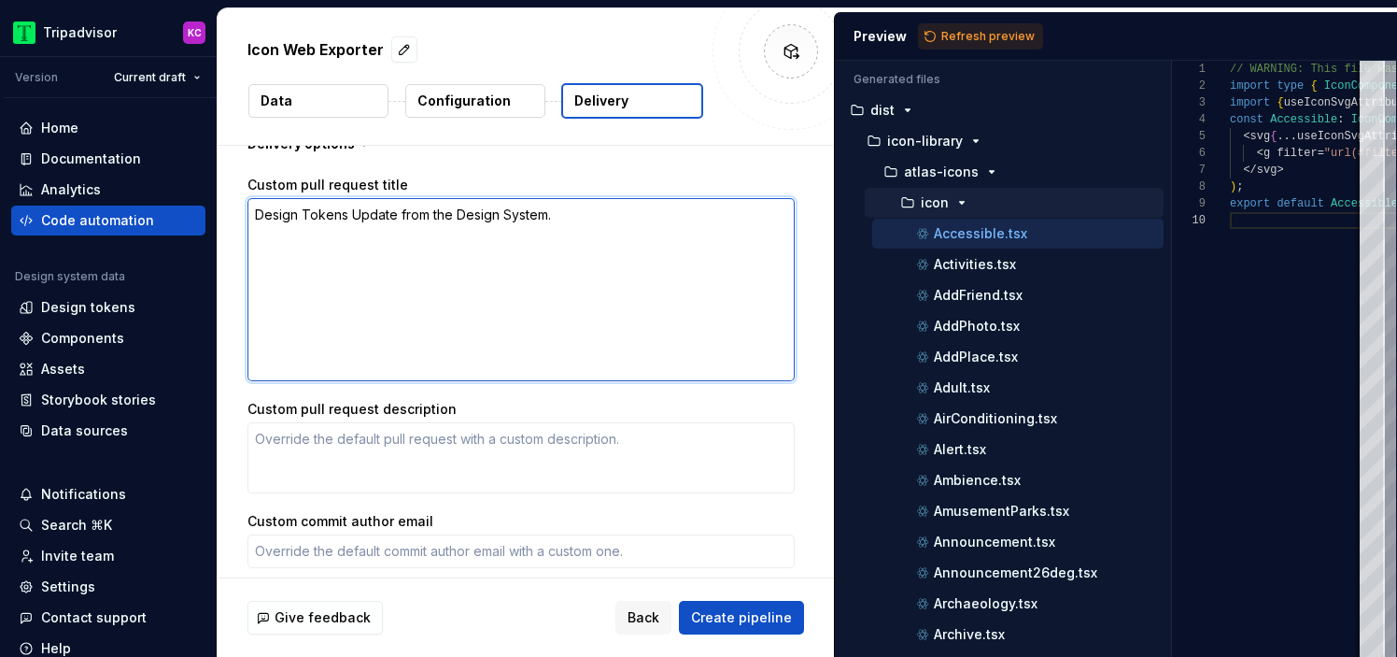
click at [315, 213] on textarea "Design Tokens Update from the Design System." at bounding box center [521, 289] width 547 height 183
type textarea "*"
type textarea "Design Update from the Design System."
type textarea "*"
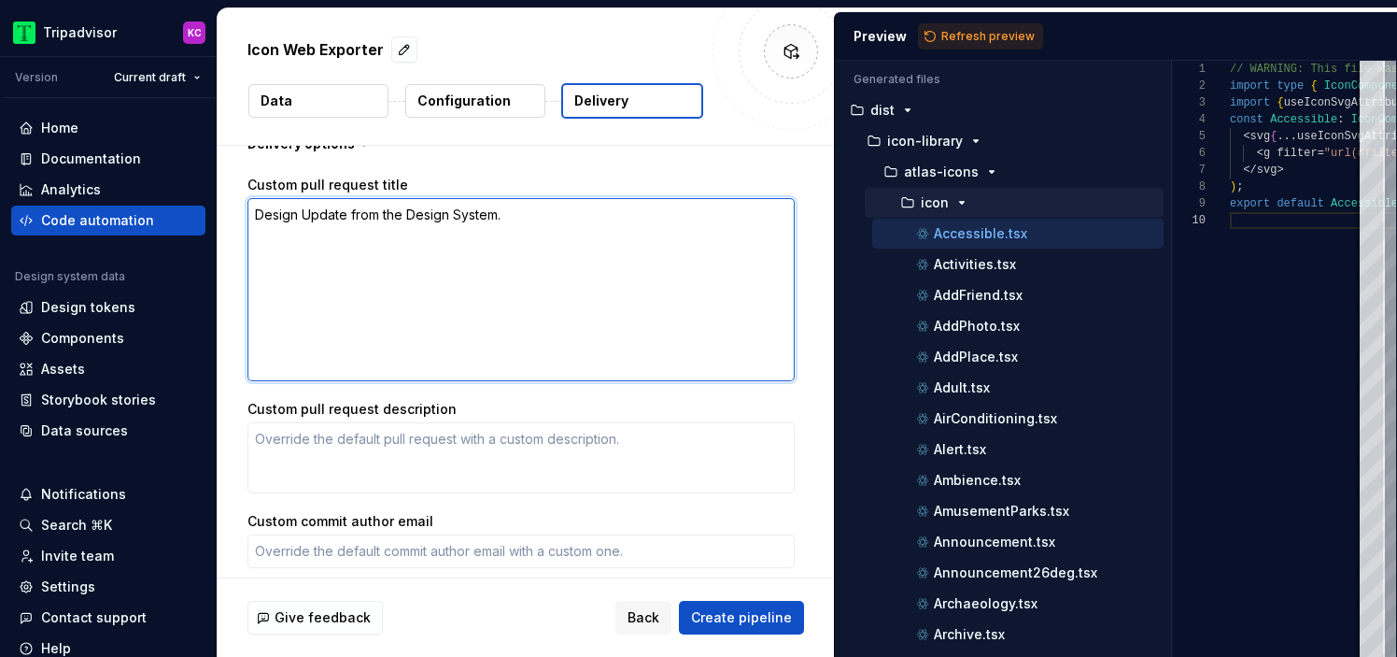
type textarea "DesignS Update from the Design System."
type textarea "*"
type textarea "DesignSy Update from the Design System."
type textarea "*"
type textarea "DesignSys Update from the Design System."
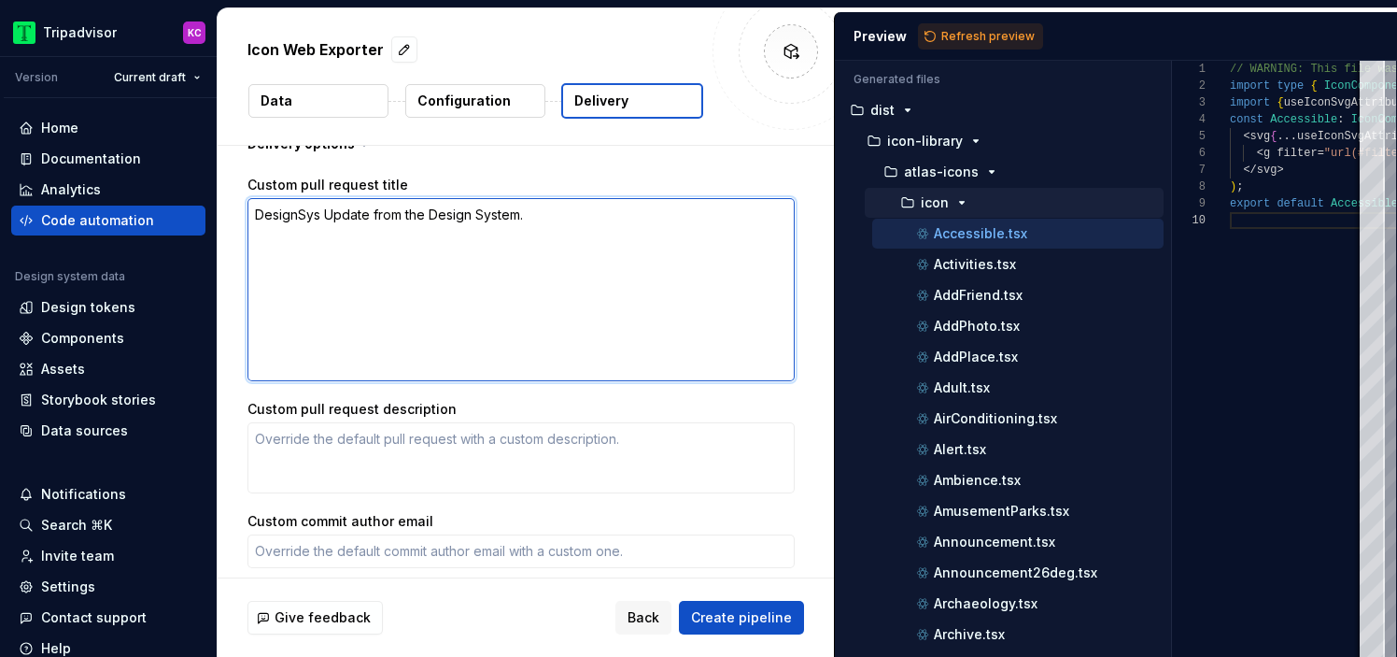
type textarea "*"
type textarea "DesignSyste Update from the Design System."
type textarea "*"
type textarea "DesignSystem Update from the Design System."
type textarea "*"
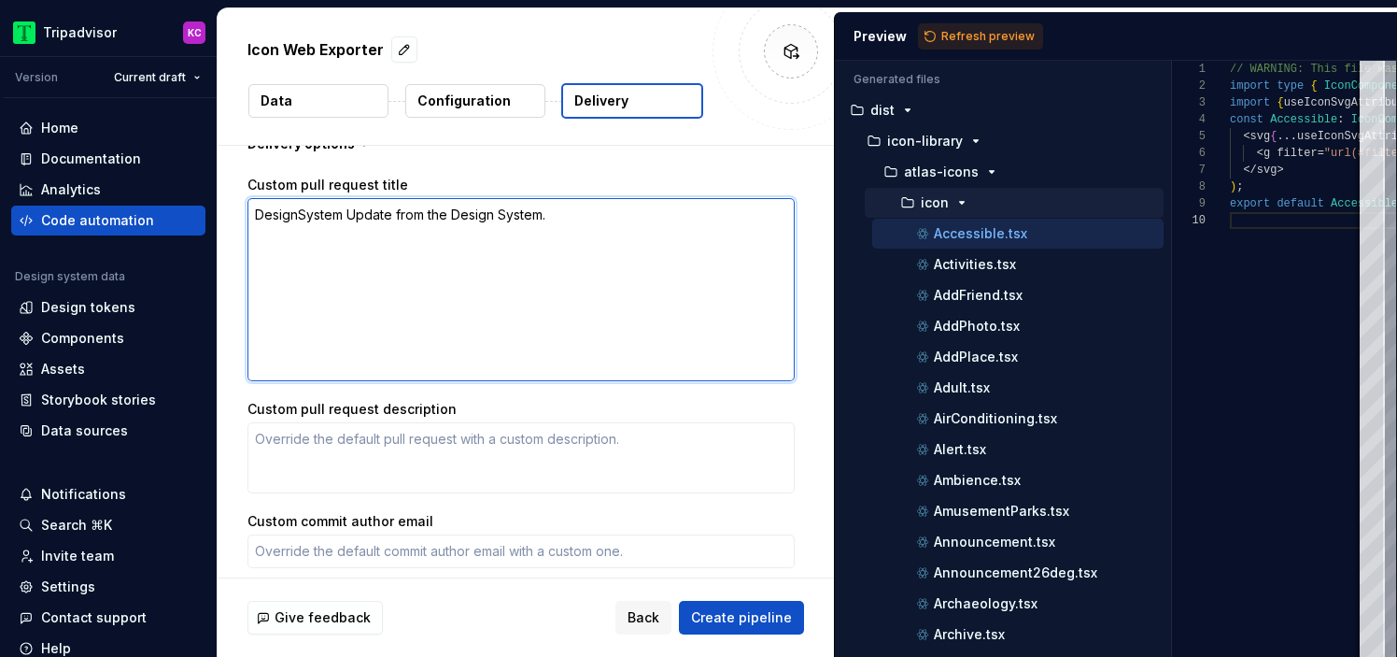
type textarea "DesignSystem Update from the Design System."
type textarea "*"
type textarea "DesignSystem I Update from the Design System."
type textarea "*"
type textarea "DesignSystem Ico Update from the Design System."
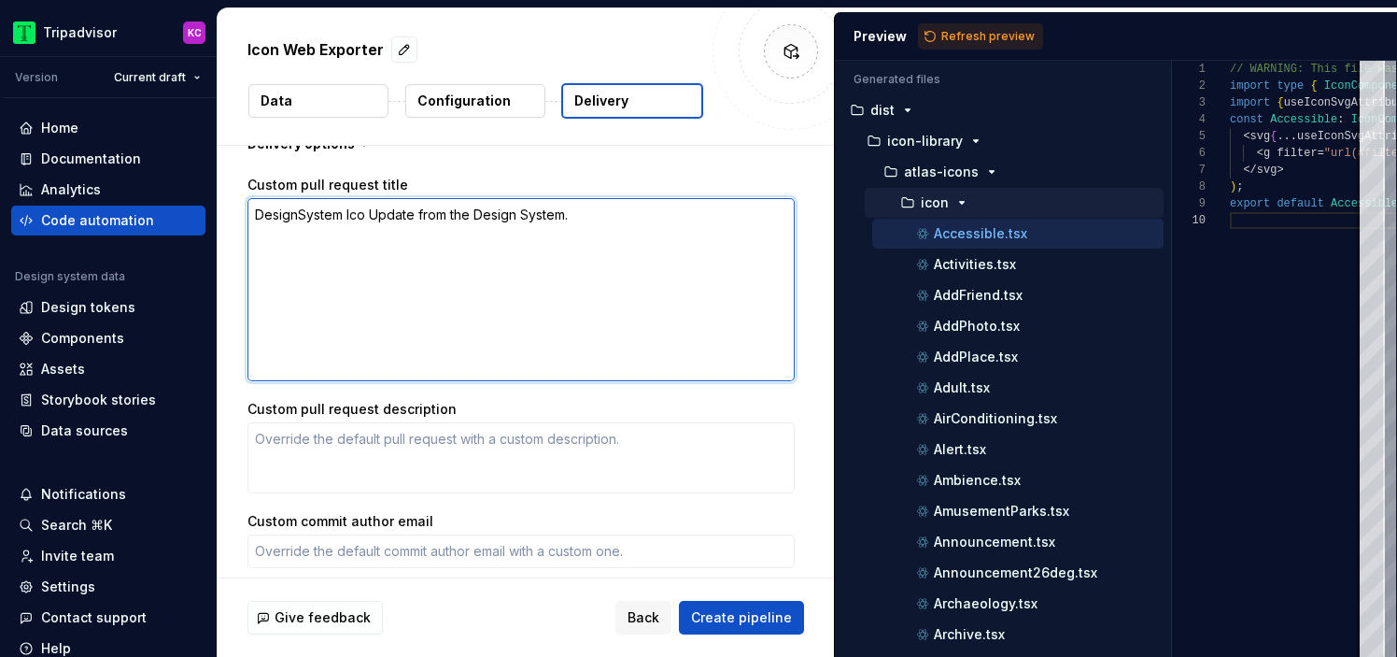
type textarea "*"
type textarea "DesignSystem Icon Update from the Design System."
type textarea "*"
type textarea "DesignSystem Icons Update from the Design System."
click at [298, 217] on textarea "DesignSystem Icons Update from the Design System." at bounding box center [521, 289] width 547 height 183
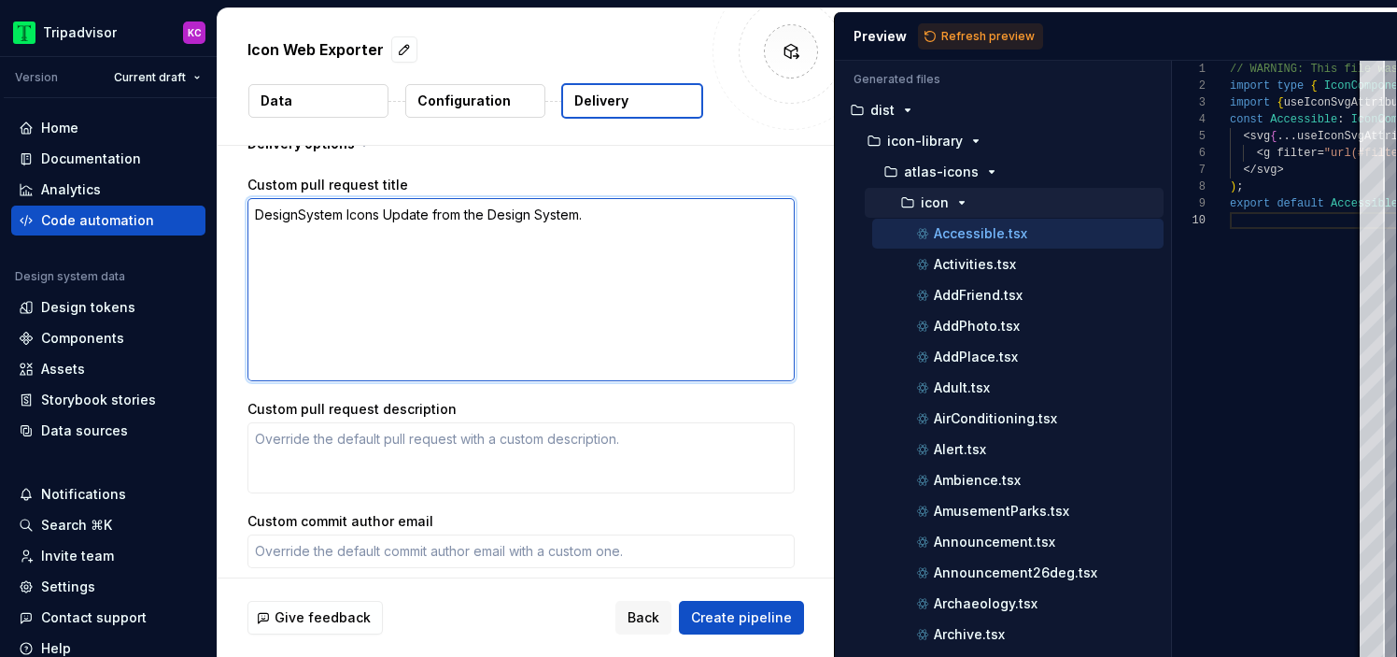
type textarea "*"
type textarea "Design System Icons Update from the Design System."
click at [477, 213] on textarea "Design System Icons Update from the Design System." at bounding box center [521, 289] width 547 height 183
drag, startPoint x: 477, startPoint y: 213, endPoint x: 539, endPoint y: 207, distance: 61.9
click at [544, 214] on textarea "Design System Icons Update from the Design System." at bounding box center [521, 289] width 547 height 183
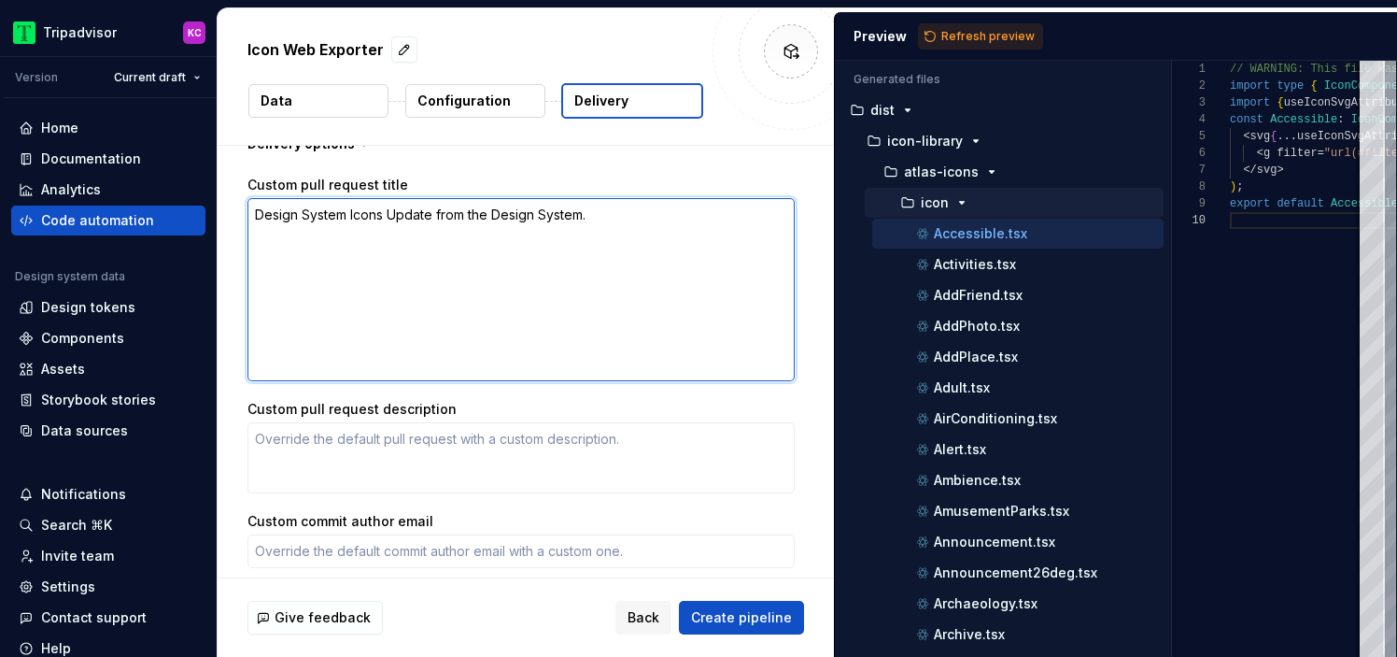
type textarea "*"
type textarea "Design System Icons Update from S."
type textarea "*"
type textarea "Design System Icons Update from Su."
type textarea "*"
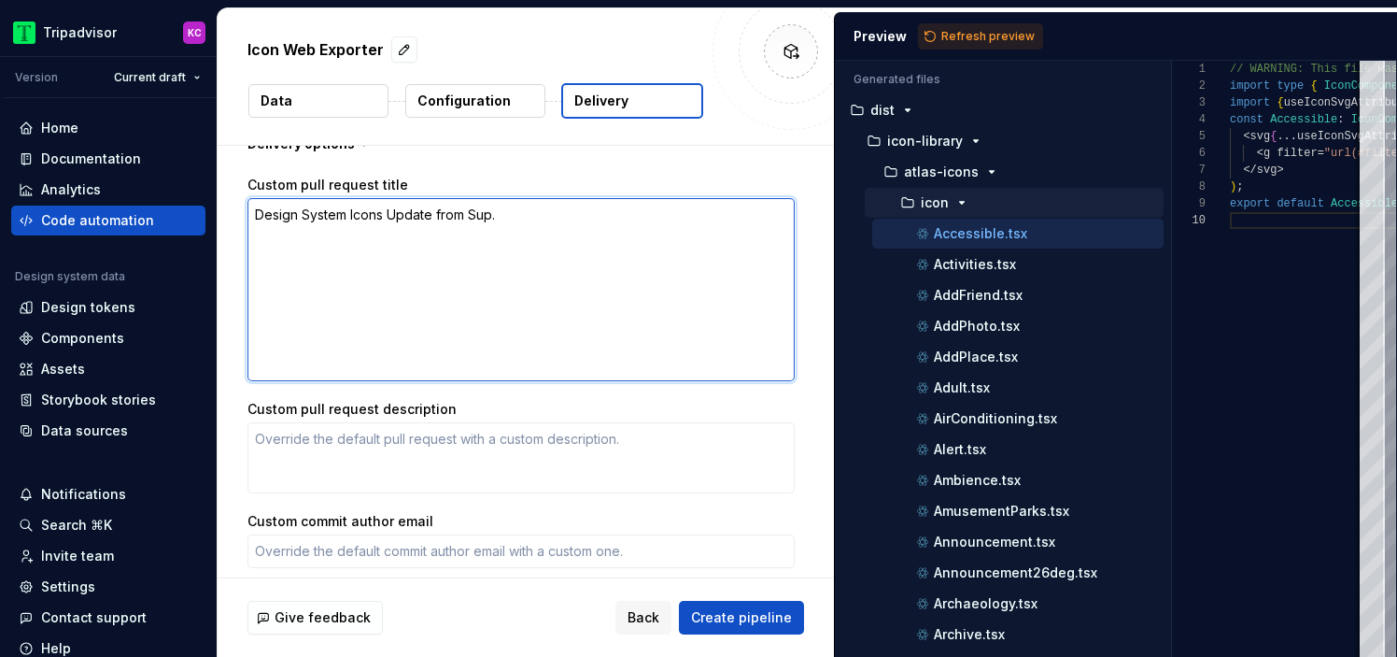
type textarea "Design System Icons Update from Supe."
type textarea "*"
type textarea "Design System Icons Update from Super."
type textarea "*"
type textarea "Design System Icons Update from Supern."
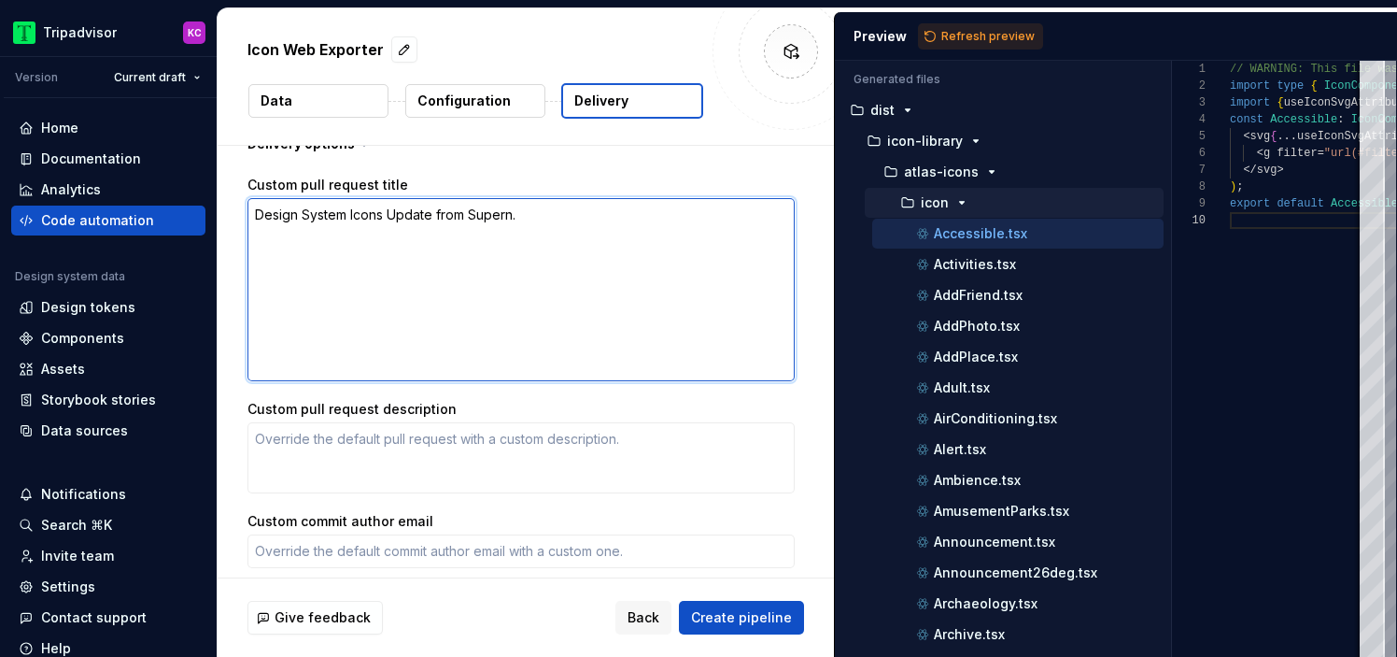
type textarea "*"
type textarea "Design System Icons Update from Superno."
type textarea "*"
type textarea "Design System Icons Update from Supernov."
type textarea "*"
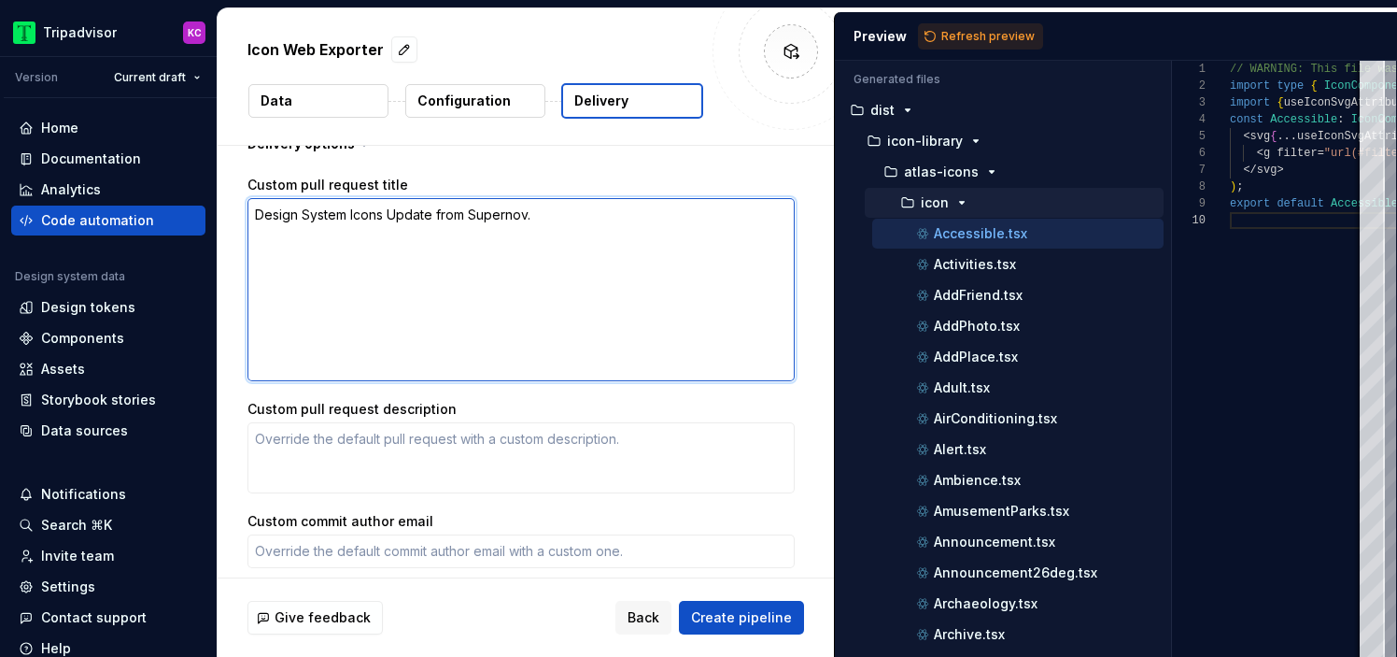
type textarea "Design System Icons Update from Supernova."
click at [399, 217] on textarea "Design System Icons Update from Supernova." at bounding box center [521, 289] width 547 height 183
type textarea "*"
type textarea "Design System Icons pdate from Supernova."
type textarea "*"
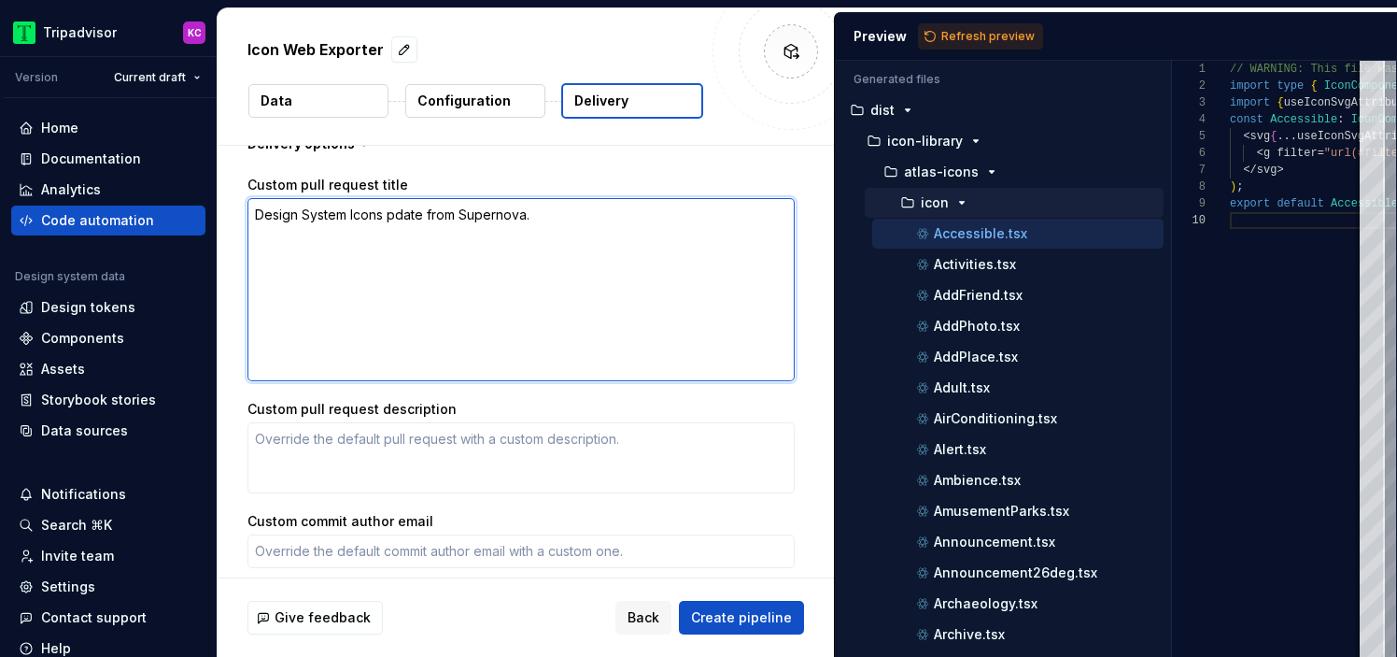
type textarea "Design System Icons update from Supernova."
click at [354, 210] on textarea "Design System Icons update from Supernova." at bounding box center [521, 289] width 547 height 183
type textarea "*"
type textarea "Design System cons update from Supernova."
type textarea "*"
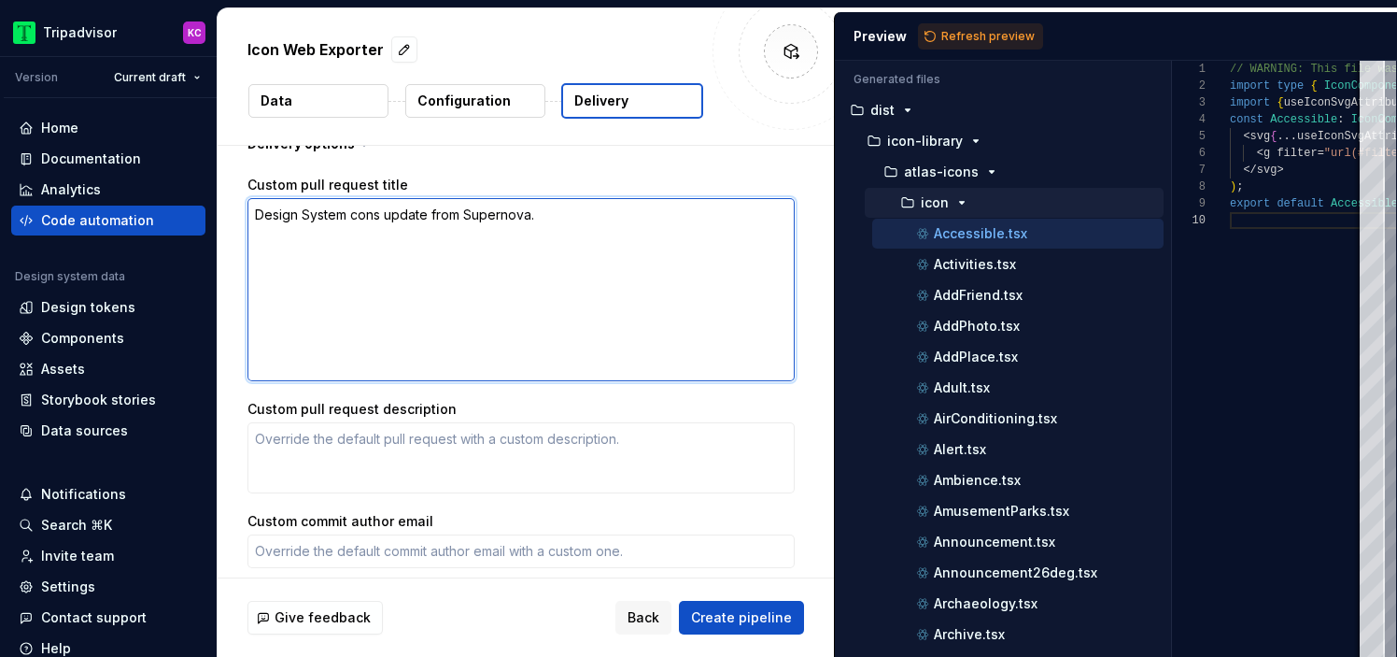
type textarea "Design System icons update from Supernova."
click at [513, 254] on textarea "Design System icons update from Supernova." at bounding box center [521, 289] width 547 height 183
click at [305, 214] on textarea "Design System icons update from Supernova." at bounding box center [521, 289] width 547 height 183
type textarea "*"
type textarea "Design system icons update from Supernova."
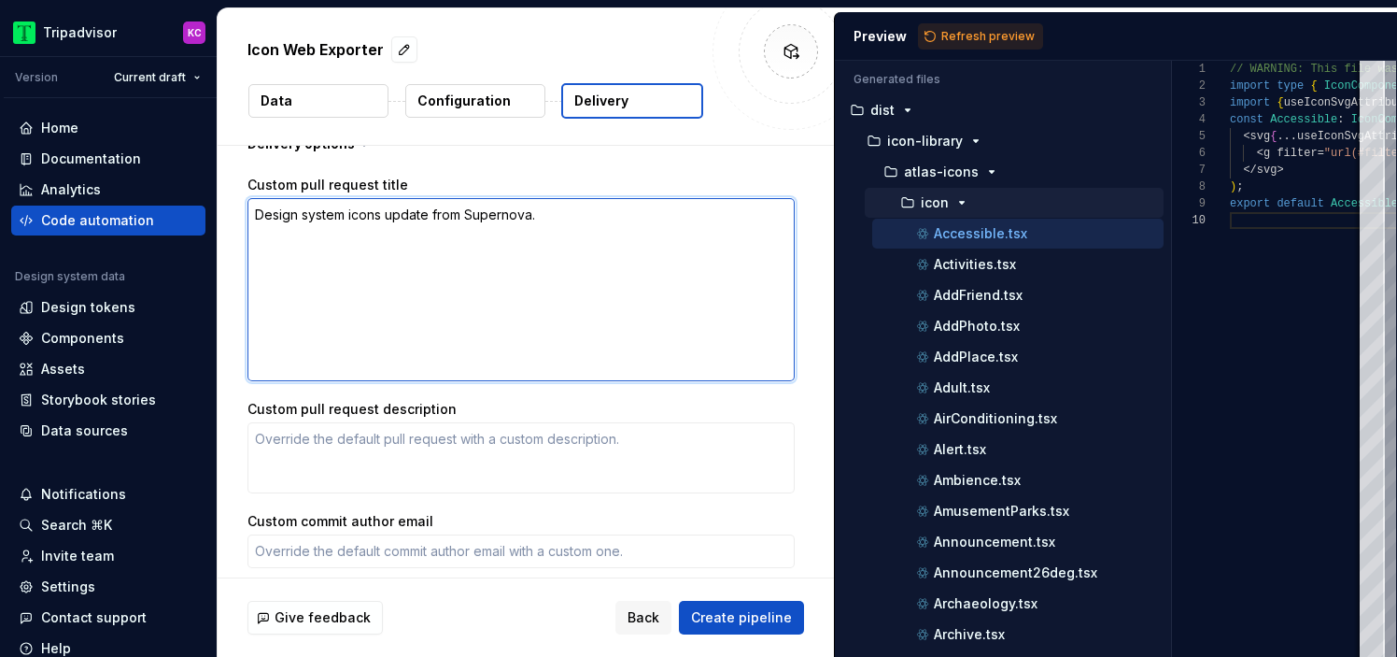
type textarea "*"
type textarea "Design ystem icons update from Supernova."
type textarea "*"
type textarea "Design System icons update from Supernova."
click at [614, 202] on textarea "Design System icons update from Supernova." at bounding box center [521, 289] width 547 height 183
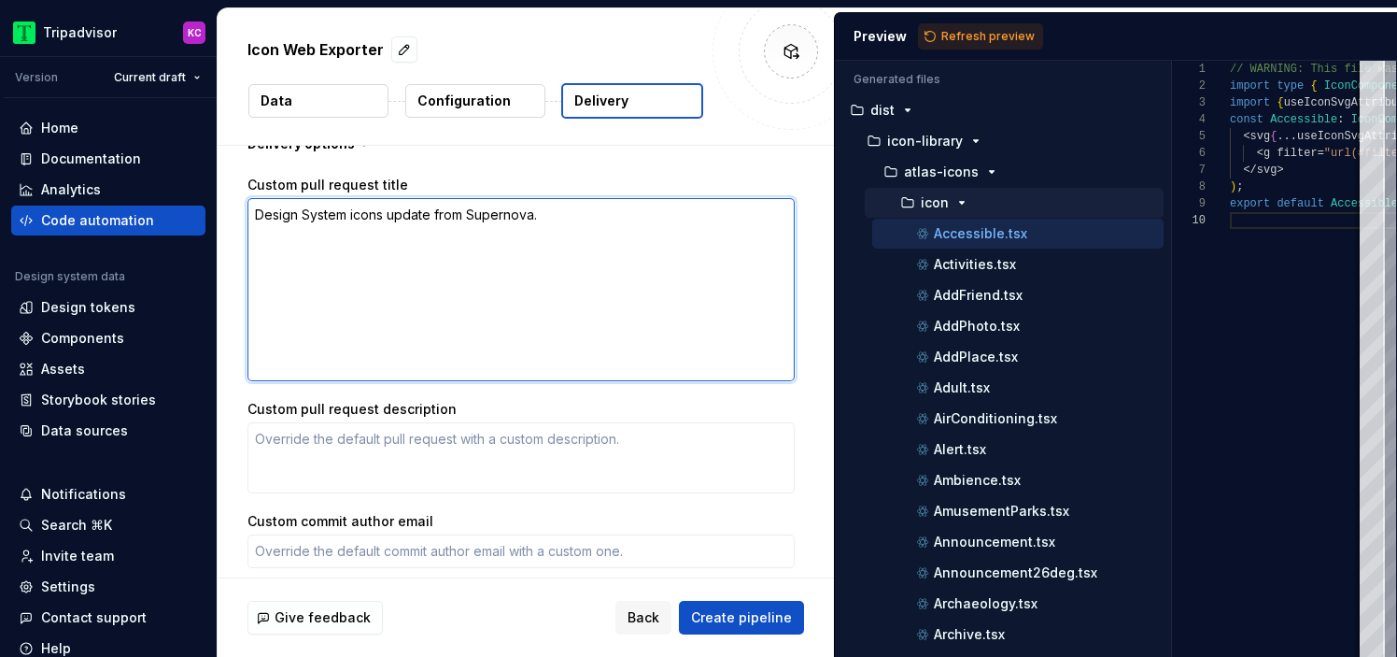
click at [599, 216] on textarea "Design System icons update from Supernova." at bounding box center [521, 289] width 547 height 183
type textarea "*"
type textarea "Design System icons update from Supernova"
type textarea "*"
type textarea "Design System icons update from Supernova"
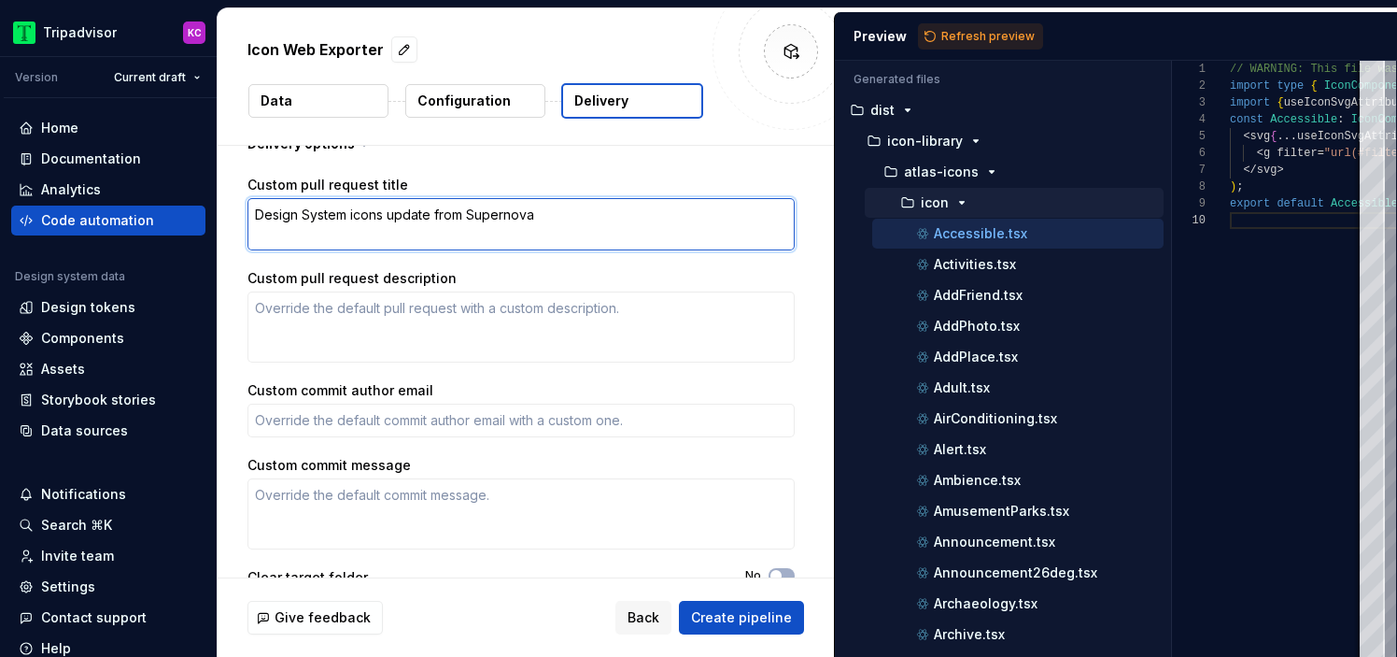
type textarea "*"
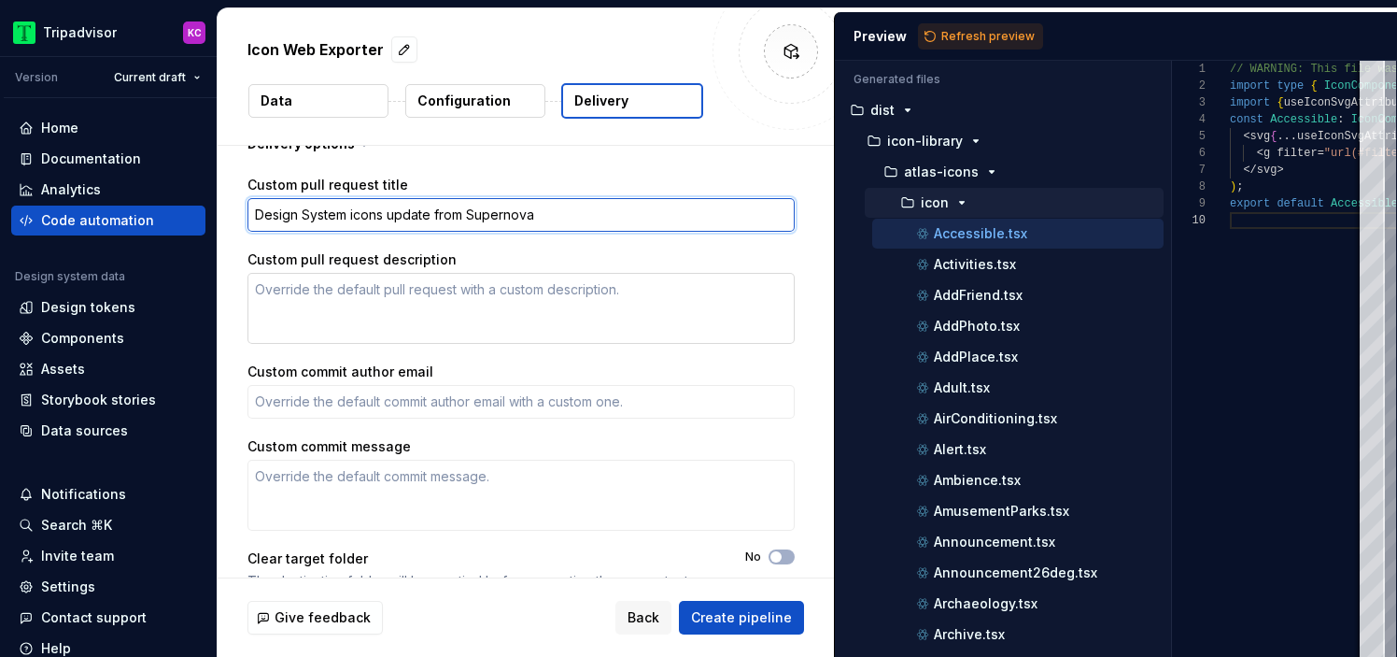
type textarea "Design System icons update from Supernova"
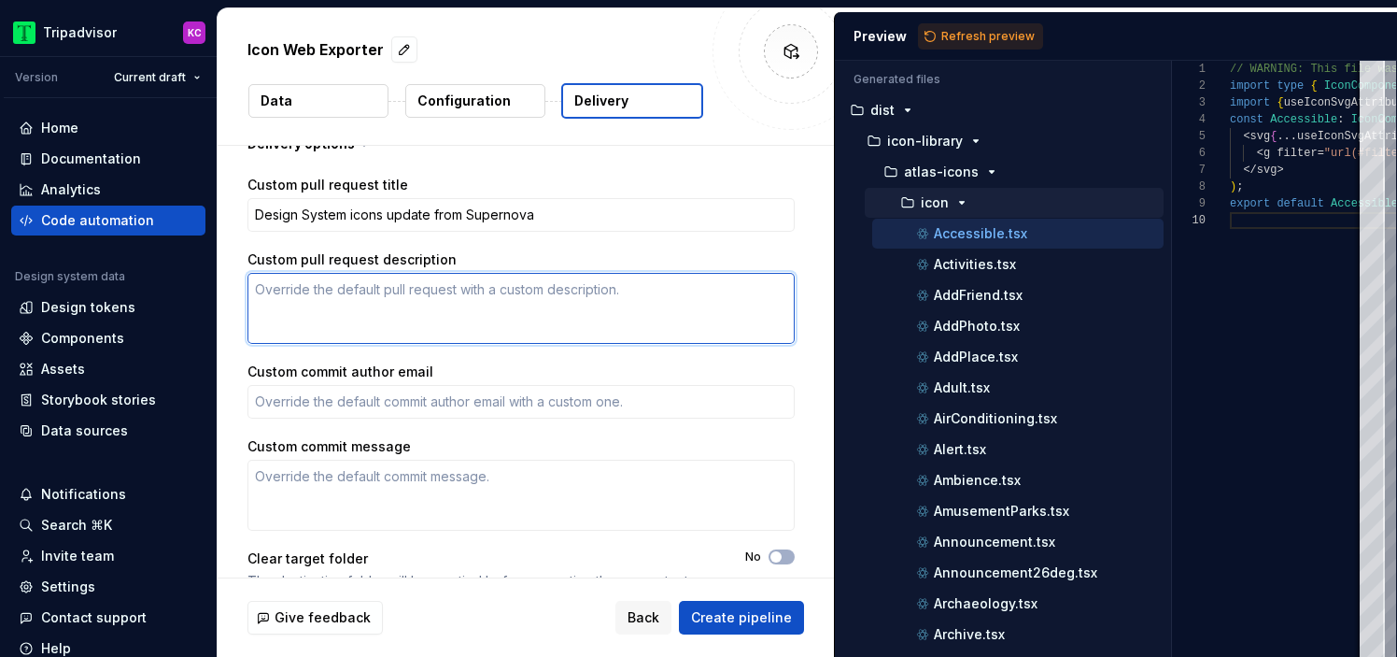
click at [607, 296] on textarea "Custom pull request description" at bounding box center [521, 308] width 547 height 71
click at [537, 315] on textarea "Custom pull request description" at bounding box center [521, 308] width 547 height 71
paste textarea "This pull request is automatically created from [Supernova platform](https://ap…"
type textarea "*"
type textarea "This pull request is automatically created from [Supernova platform](https://ap…"
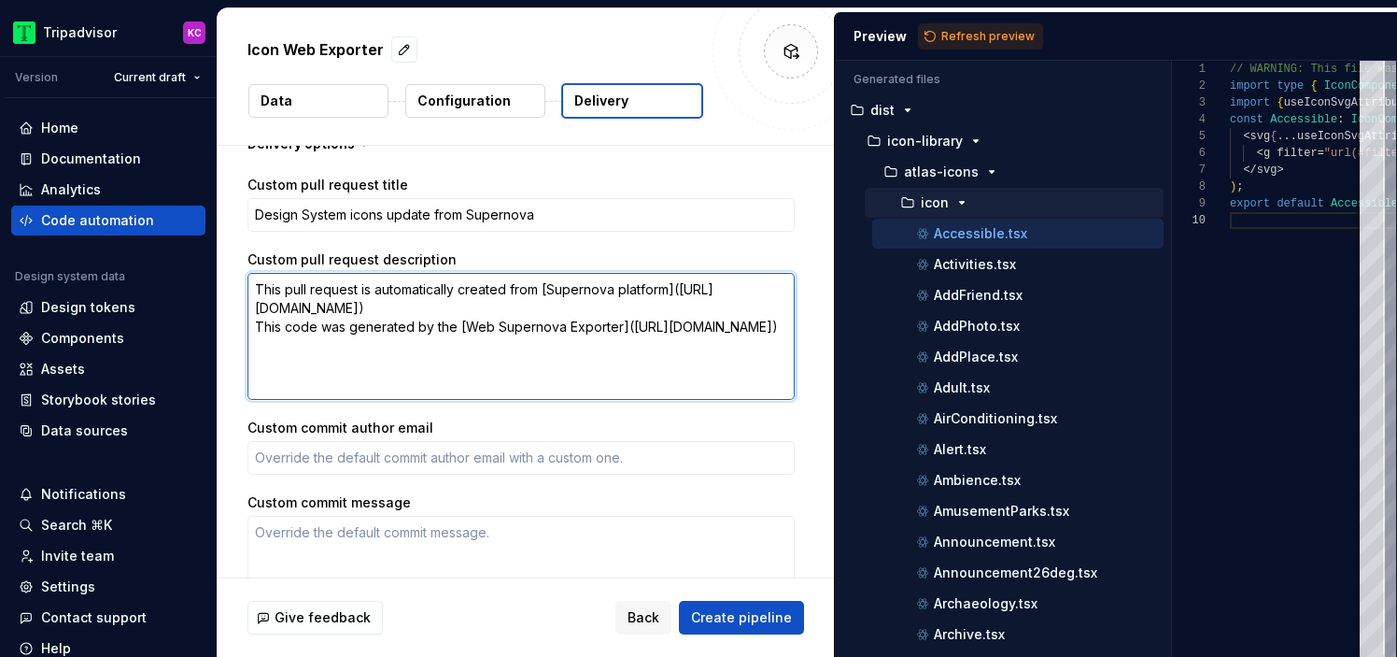
click at [539, 287] on textarea "This pull request is automatically created from [Supernova platform](https://ap…" at bounding box center [521, 336] width 547 height 127
type textarea "*"
type textarea "This pull request is automatically created from [Supernova platform](https://ap…"
type textarea "*"
type textarea "This pull request is automatically created from t [Supernova platform](https://…"
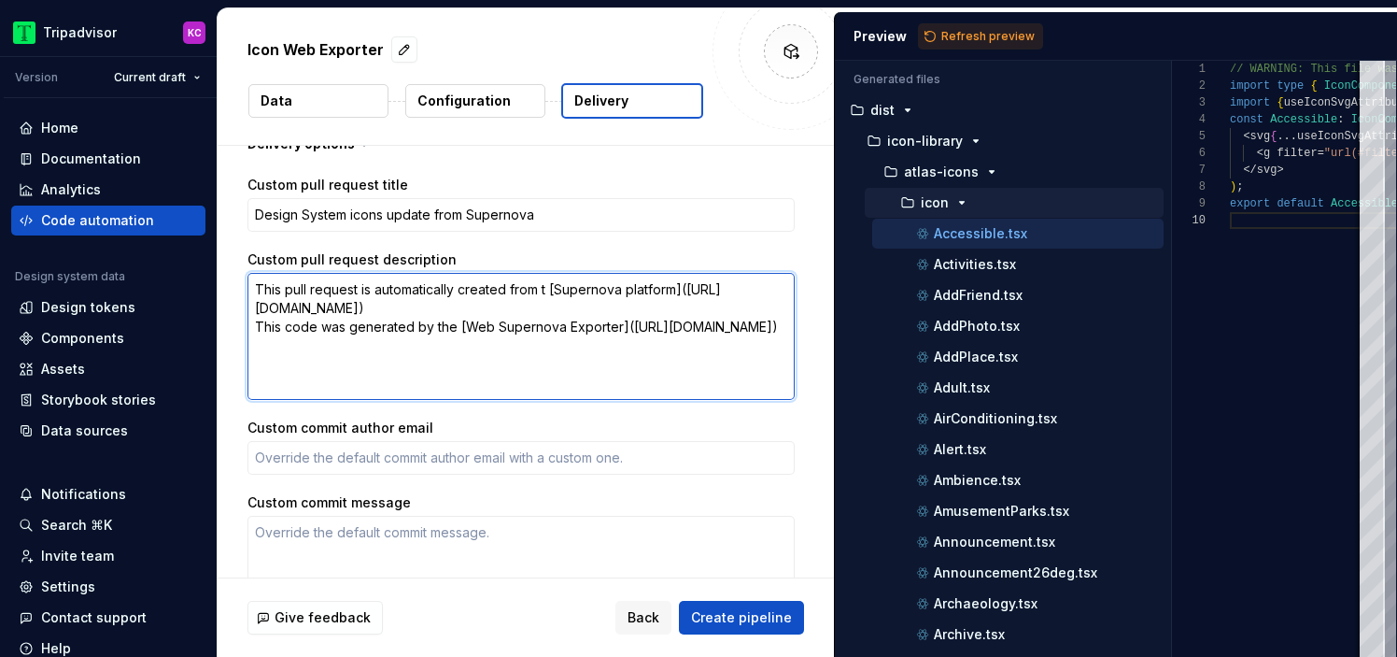
type textarea "*"
type textarea "This pull request is automatically created from the [Supernova platform](https:…"
click at [367, 289] on textarea "This pull request is automatically created from the [Supernova platform](https:…" at bounding box center [521, 336] width 547 height 127
type textarea "*"
type textarea "This pull request s automatically created from the [Supernova platform](https:/…"
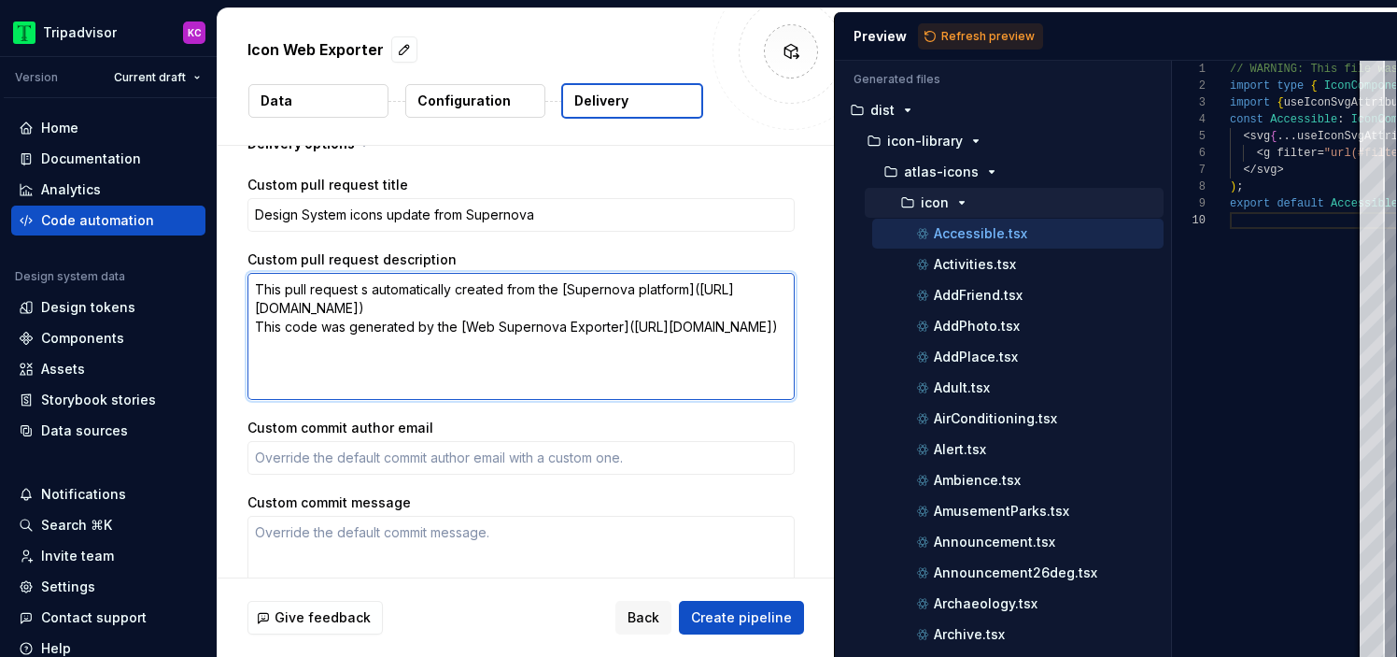
type textarea "*"
type textarea "This pull request ws automatically created from the [Supernova platform](https:…"
type textarea "*"
click at [503, 322] on textarea "This pull request was automatically created from the [Supernova platform](https…" at bounding box center [521, 336] width 547 height 127
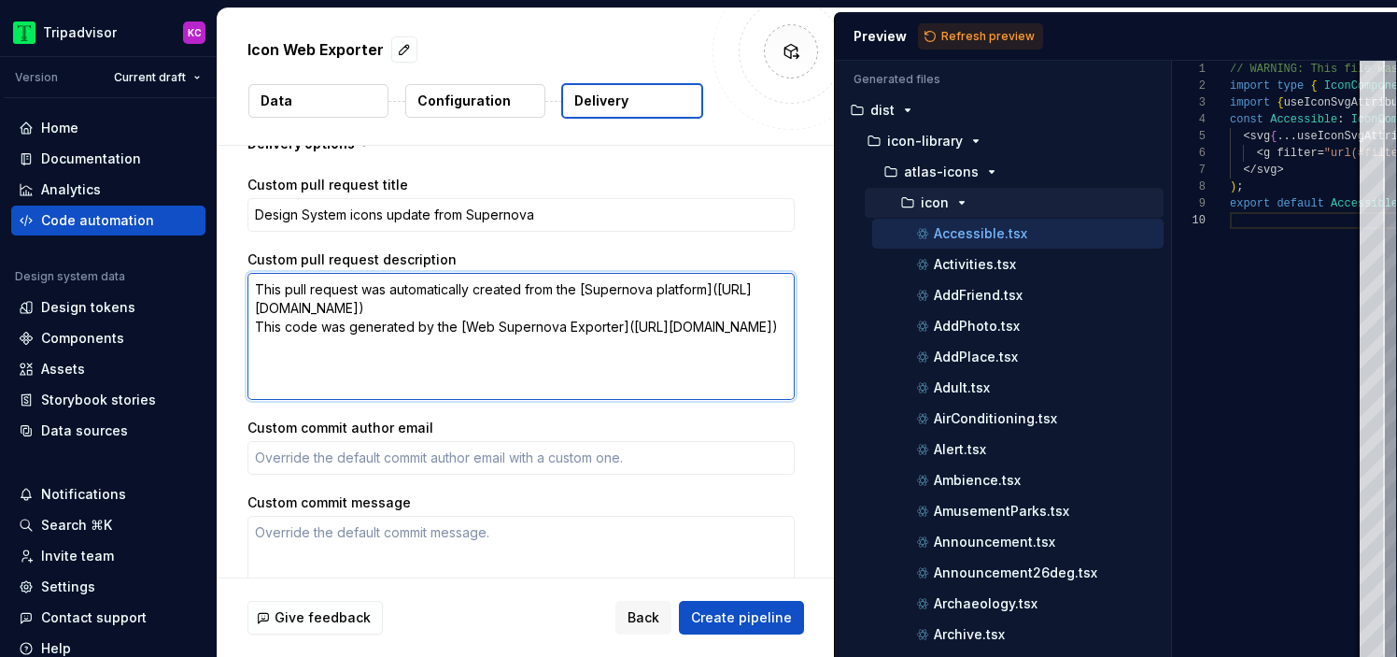
click at [690, 311] on textarea "This pull request was automatically created from the [Supernova platform](https…" at bounding box center [521, 336] width 547 height 127
click at [691, 311] on textarea "This pull request was automatically created from the [Supernova platform](https…" at bounding box center [521, 336] width 547 height 127
click at [444, 324] on textarea "This pull request was automatically created from the [Supernova platform](https…" at bounding box center [521, 336] width 547 height 127
drag, startPoint x: 468, startPoint y: 323, endPoint x: 221, endPoint y: 310, distance: 246.9
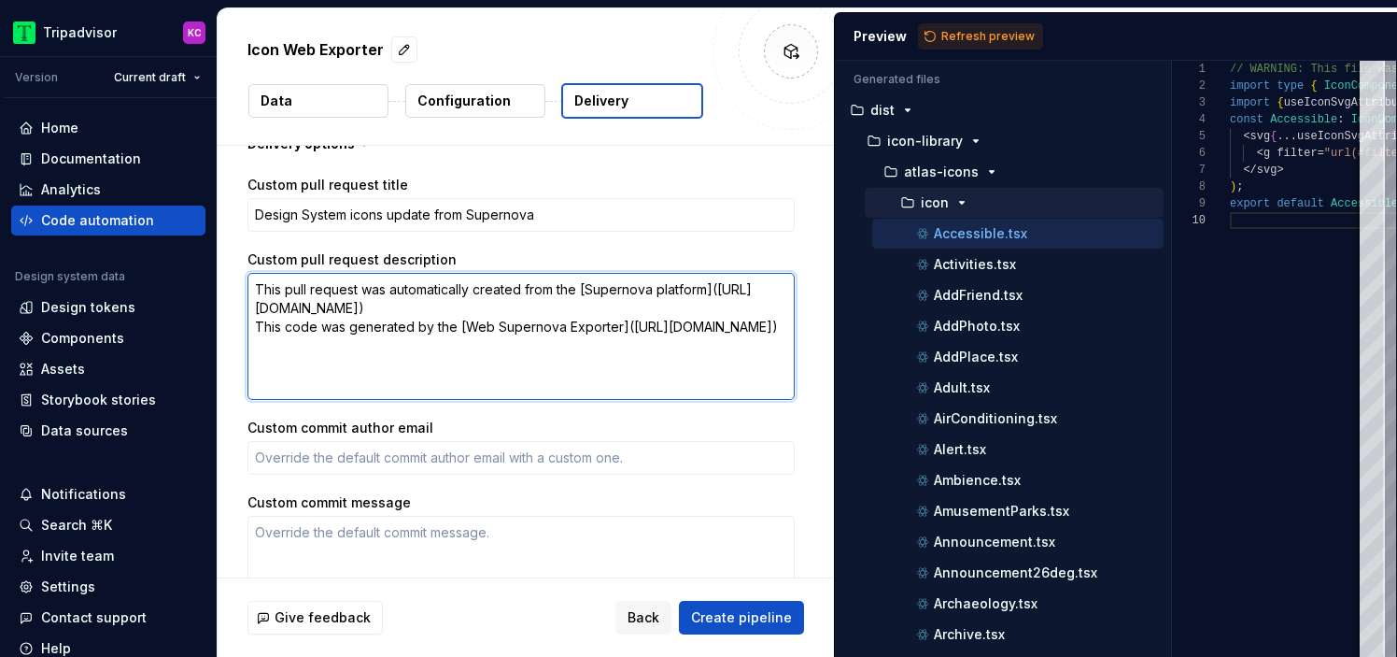
click at [221, 309] on div "Custom pull request title Design System icons update from Supernova Custom pull…" at bounding box center [521, 416] width 607 height 497
type textarea "This pull request was automatically created from the [Supernova platform](https…"
click at [293, 343] on textarea "This pull request was automatically created from the [Supernova platform](https…" at bounding box center [521, 336] width 547 height 127
drag, startPoint x: 293, startPoint y: 343, endPoint x: 385, endPoint y: 338, distance: 91.7
click at [386, 338] on textarea "This pull request was automatically created from the [Supernova platform](https…" at bounding box center [521, 336] width 547 height 127
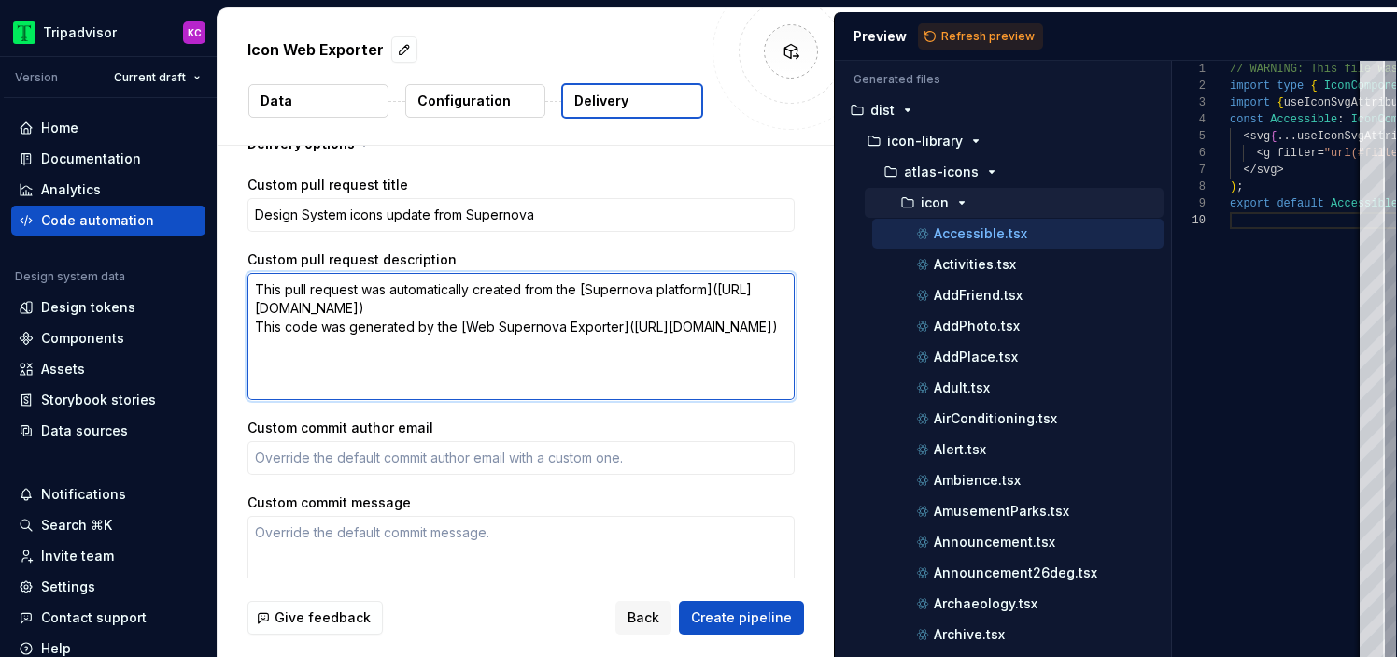
click at [482, 322] on textarea "This pull request was automatically created from the [Supernova platform](https…" at bounding box center [521, 336] width 547 height 127
type textarea "*"
type textarea "This pull request was automatically created from the [Supernova platform](https…"
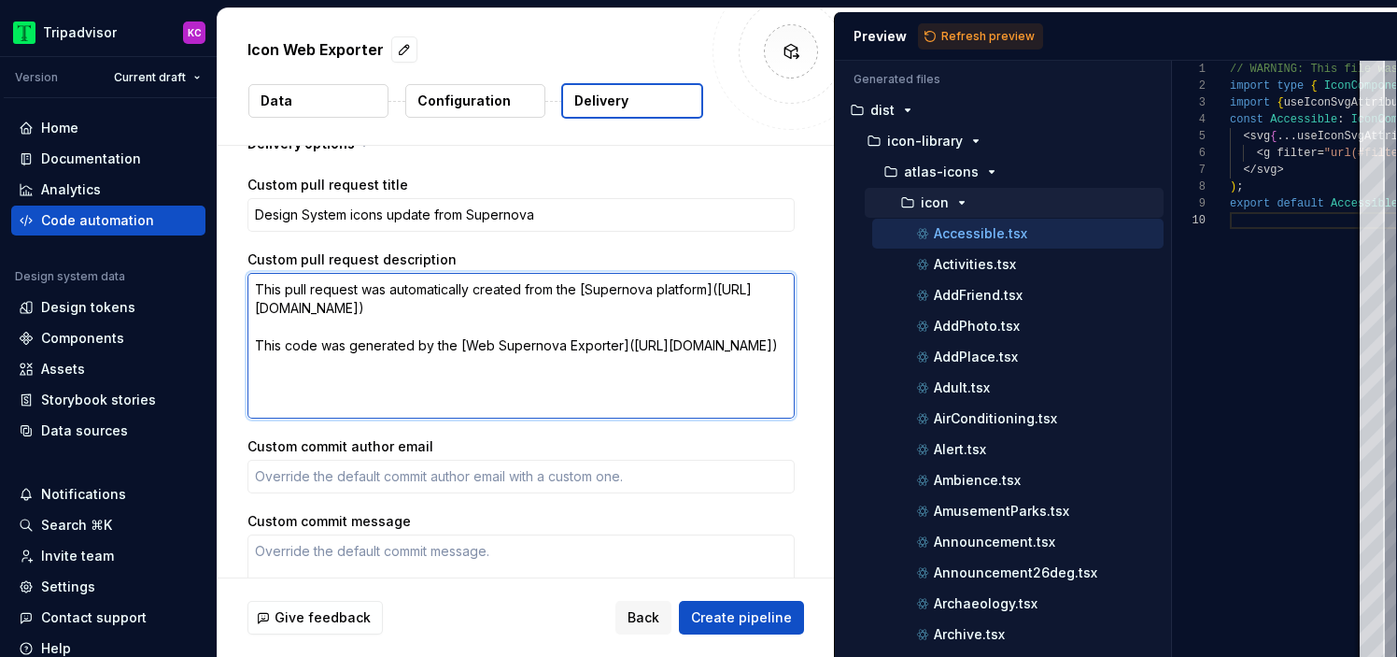
click at [464, 361] on textarea "This pull request was automatically created from the [Supernova platform](https…" at bounding box center [521, 346] width 547 height 146
type textarea "*"
type textarea "This pull request was automatically created from the [Supernova platform](https…"
type textarea "*"
type textarea "This pull request was automatically created from the [Supernova platform](https…"
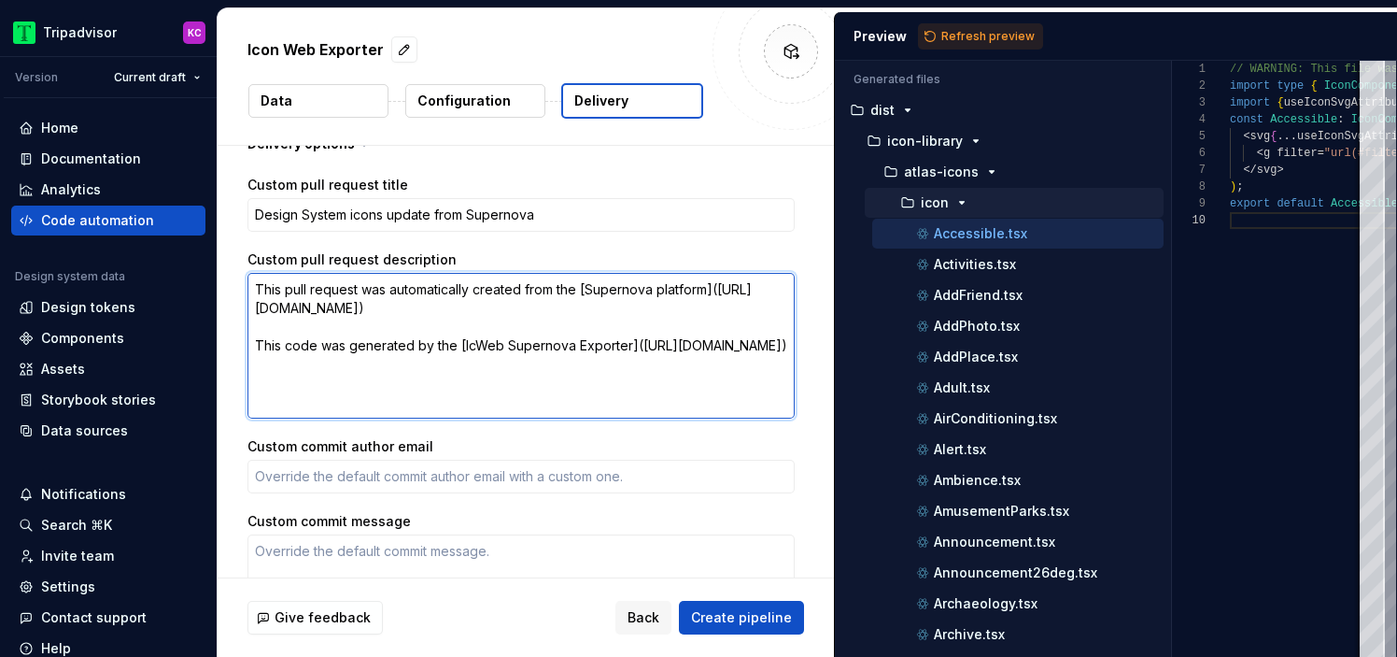
type textarea "*"
type textarea "This pull request was automatically created from the [Supernova platform](https…"
type textarea "*"
type textarea "This pull request was automatically created from the [Supernova platform](https…"
type textarea "*"
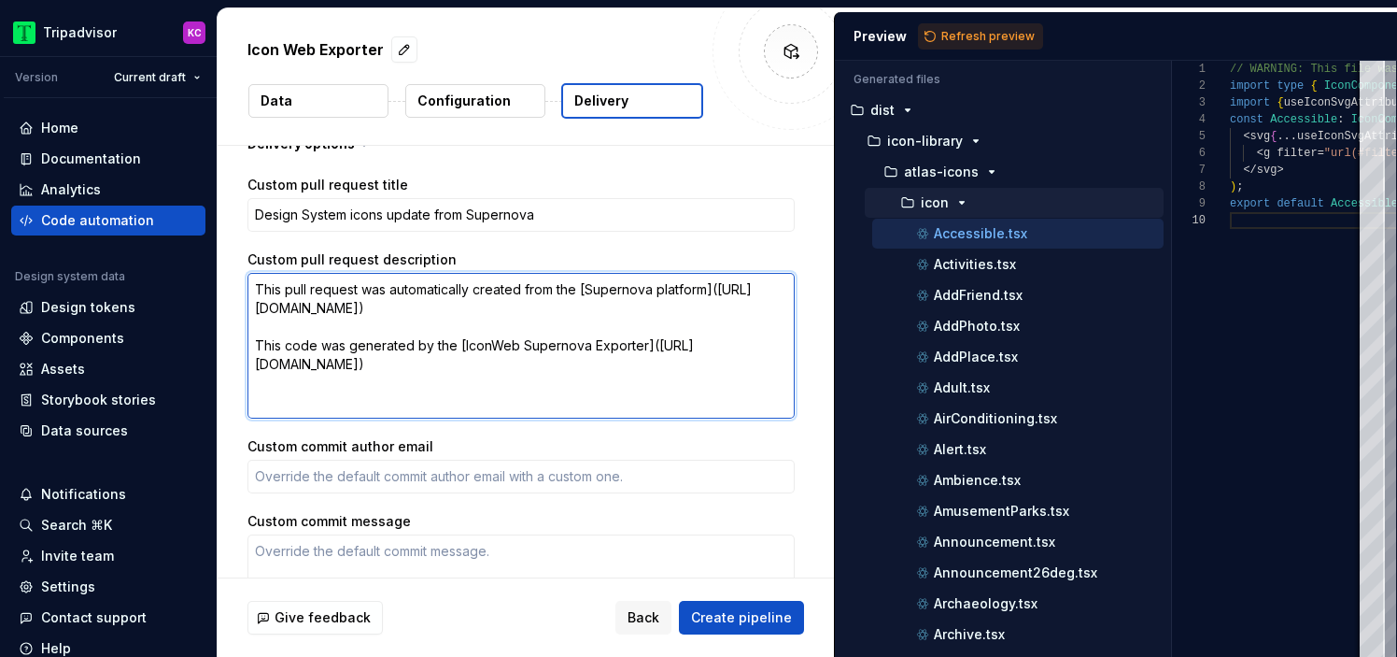
type textarea "This pull request was automatically created from the [Supernova platform](https…"
type textarea "*"
type textarea "This pull request was automatically created from the [Supernova platform](https…"
click at [553, 365] on textarea "This pull request was automatically created from the [Supernova platform](https…" at bounding box center [521, 346] width 547 height 146
click at [481, 356] on textarea "This pull request was automatically created from the [Supernova platform](https…" at bounding box center [521, 346] width 547 height 146
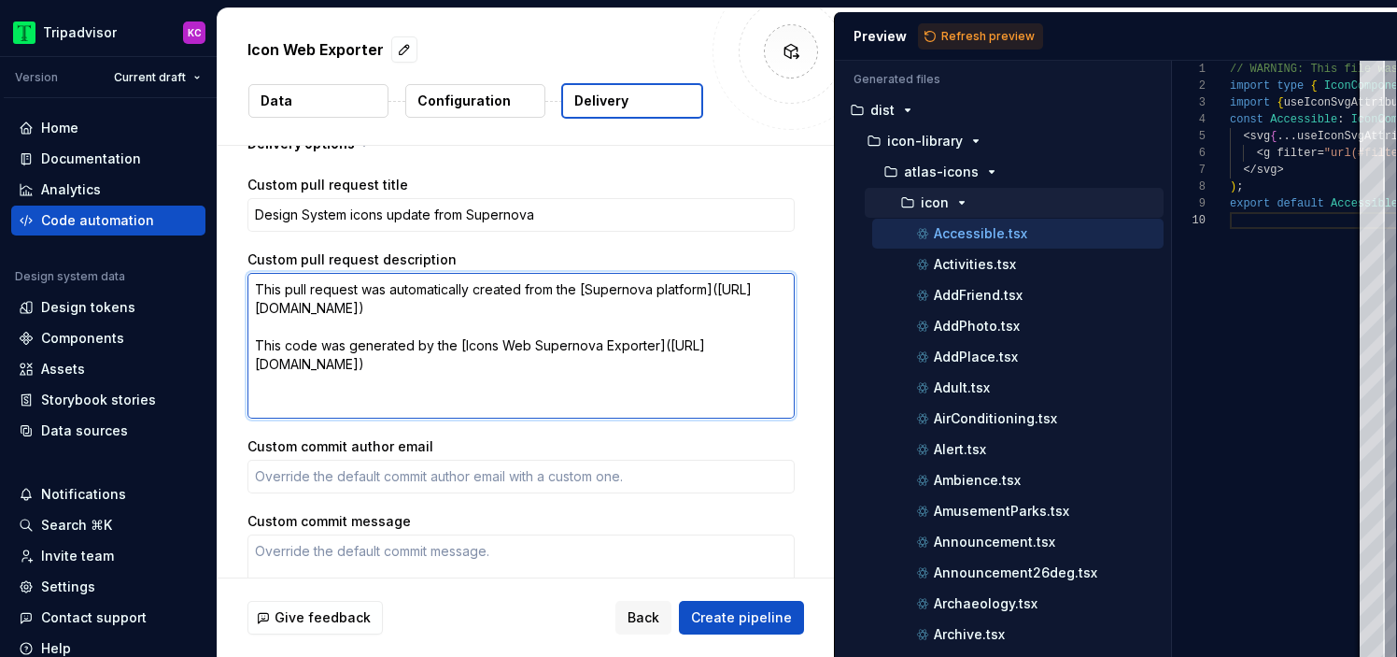
click at [481, 356] on textarea "This pull request was automatically created from the [Supernova platform](https…" at bounding box center [521, 346] width 547 height 146
type textarea "*"
type textarea "This pull request was automatically created from the [Supernova platform](https…"
type textarea "*"
type textarea "This pull request was automatically created from the [Supernova platform](https…"
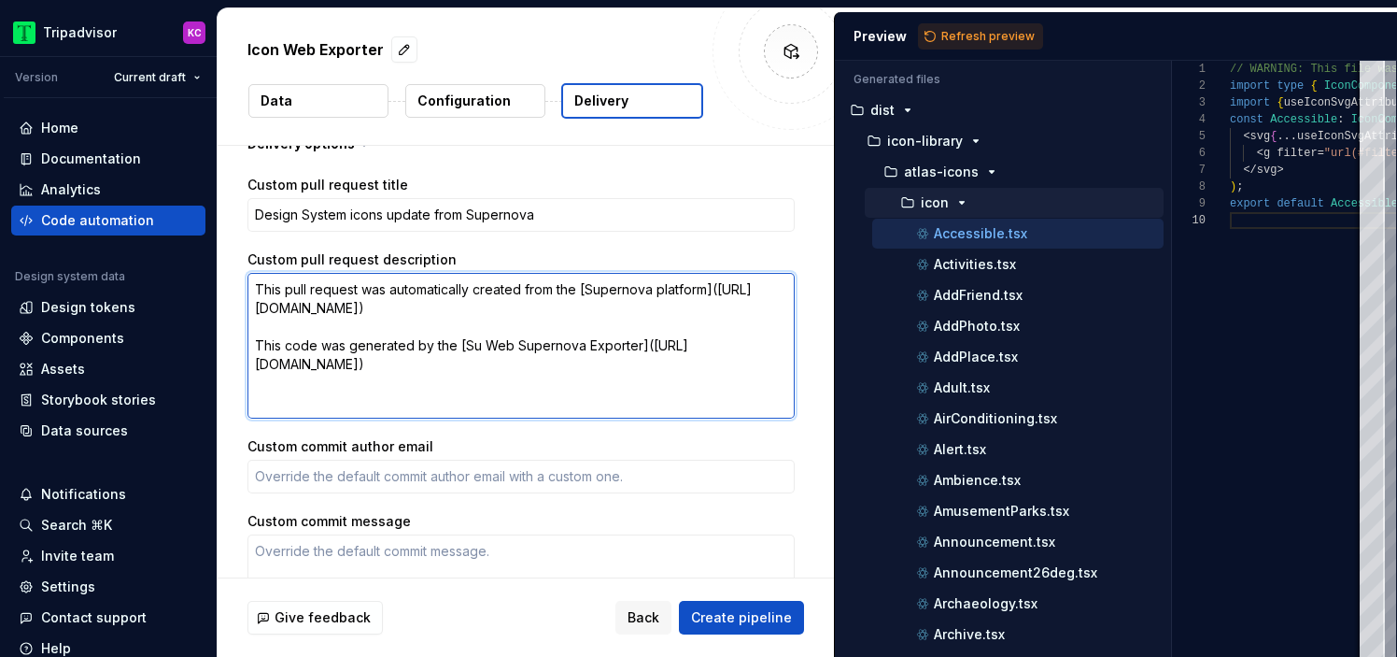
type textarea "*"
type textarea "This pull request was automatically created from the [Supernova platform](https…"
type textarea "*"
type textarea "This pull request was automatically created from the [Supernova platform](https…"
type textarea "*"
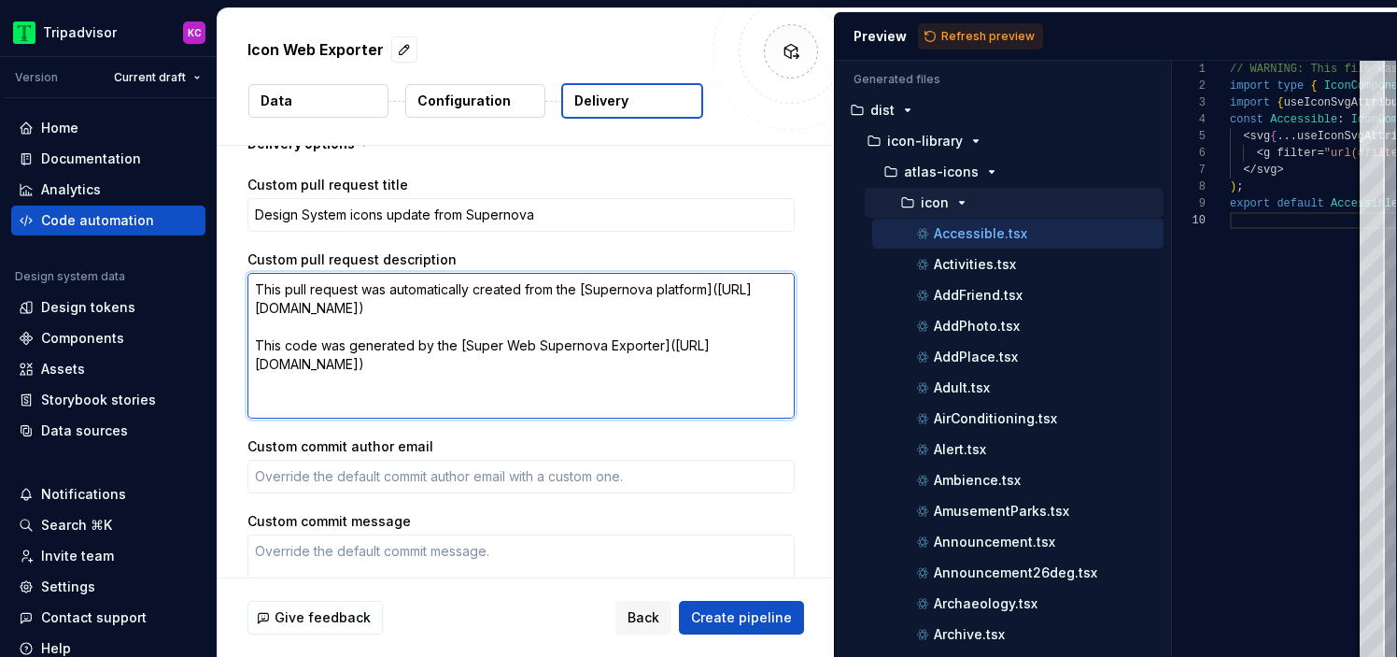
type textarea "This pull request was automatically created from the [Supernova platform](https…"
type textarea "*"
type textarea "This pull request was automatically created from the [Supernova platform](https…"
type textarea "*"
type textarea "This pull request was automatically created from the [Supernova platform](https…"
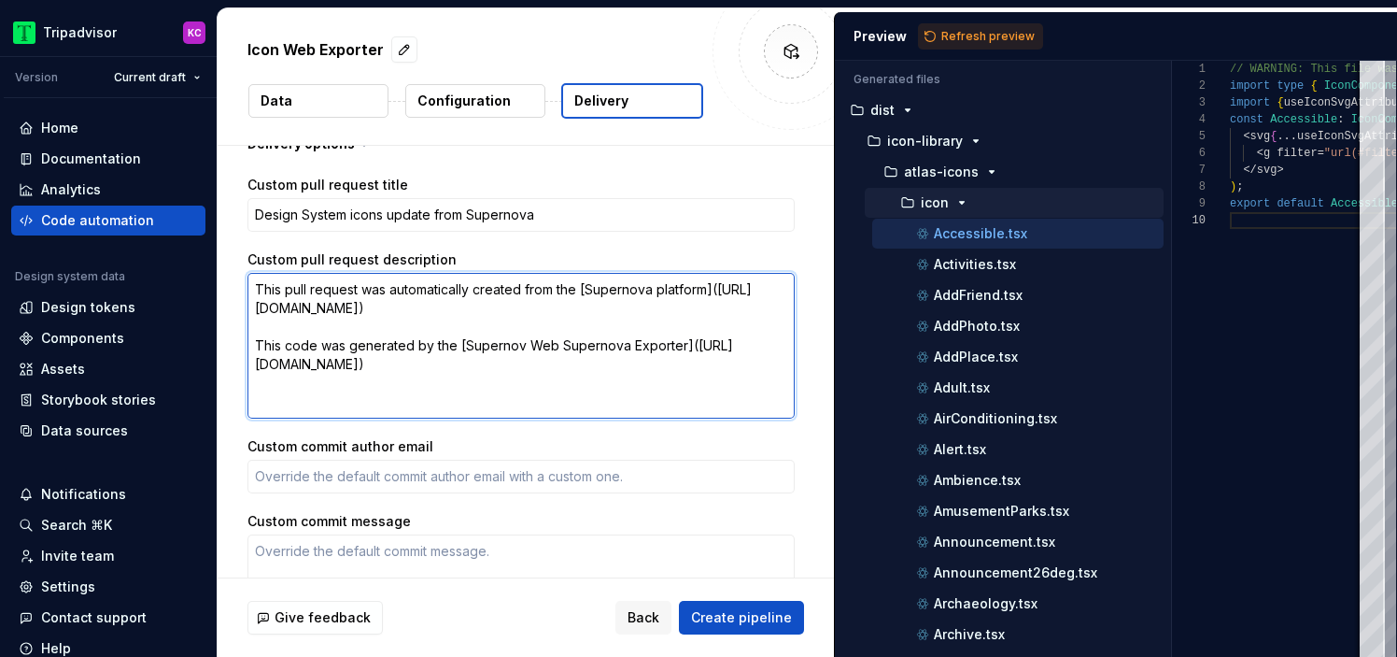
type textarea "*"
type textarea "This pull request was automatically created from the [Supernova platform](https…"
type textarea "*"
type textarea "This pull request was automatically created from the [Supernova platform](https…"
type textarea "*"
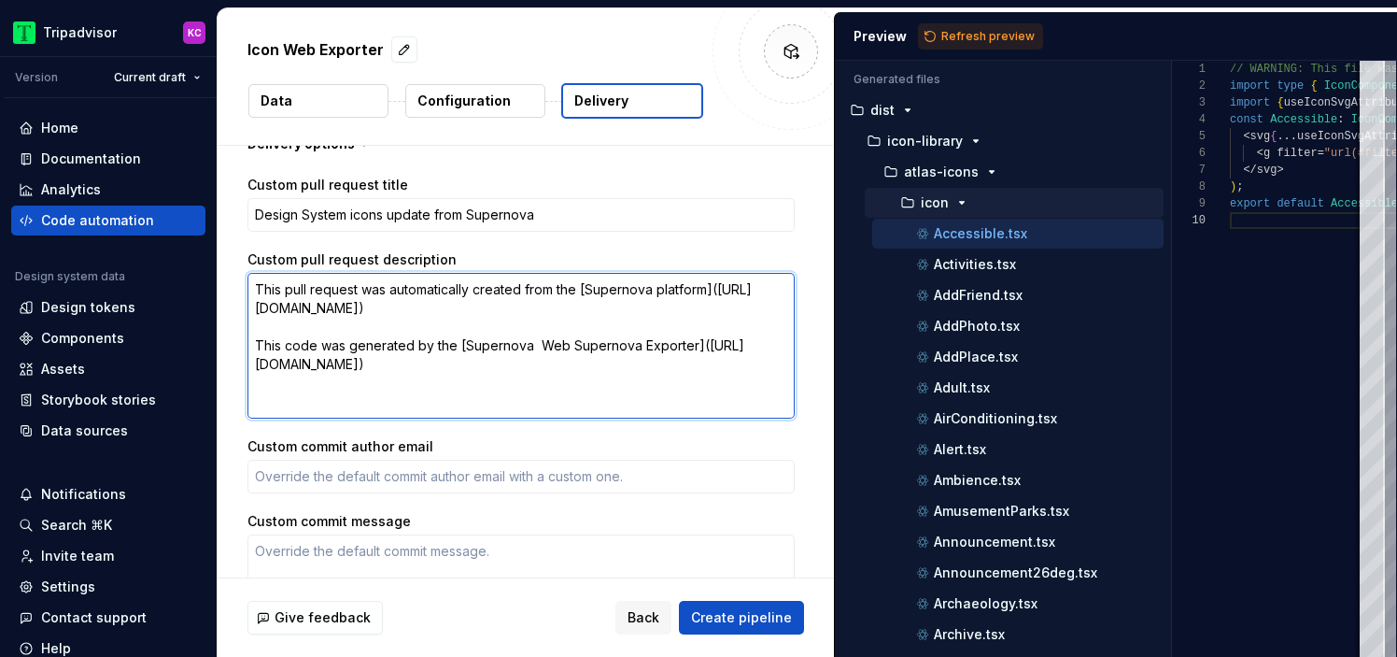
type textarea "This pull request was automatically created from the [Supernova platform](https…"
type textarea "*"
type textarea "This pull request was automatically created from the [Supernova platform](https…"
type textarea "*"
type textarea "This pull request was automatically created from the [Supernova platform](https…"
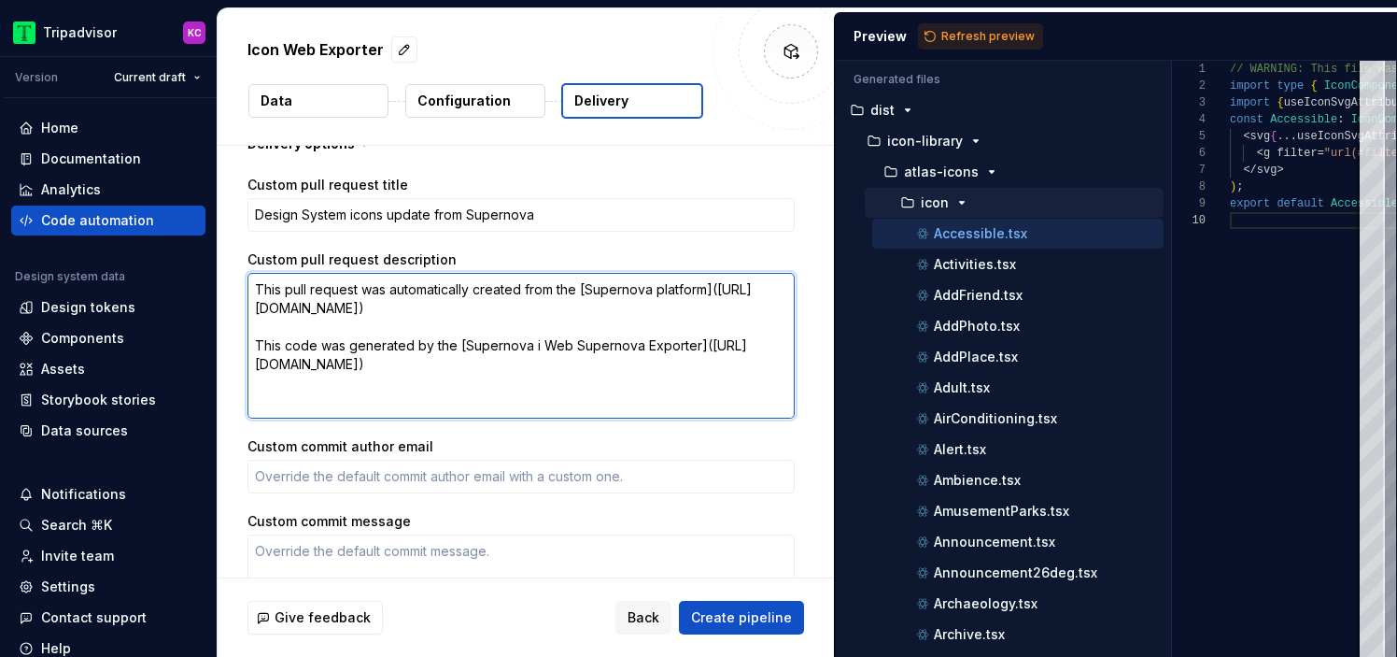
type textarea "*"
type textarea "This pull request was automatically created from the [Supernova platform](https…"
type textarea "*"
type textarea "This pull request was automatically created from the [Supernova platform](https…"
type textarea "*"
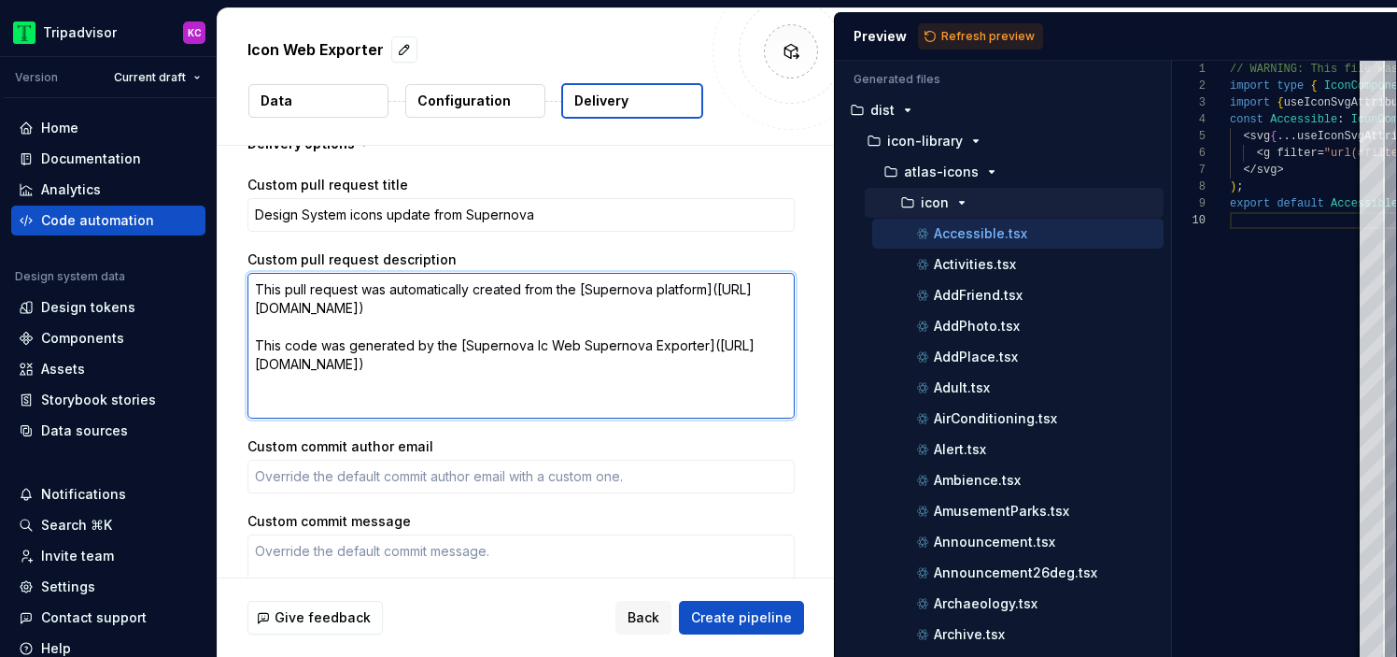
type textarea "This pull request was automatically created from the [Supernova platform](https…"
type textarea "*"
type textarea "This pull request was automatically created from the [Supernova platform](https…"
type textarea "*"
type textarea "This pull request was automatically created from the [Supernova platform](https…"
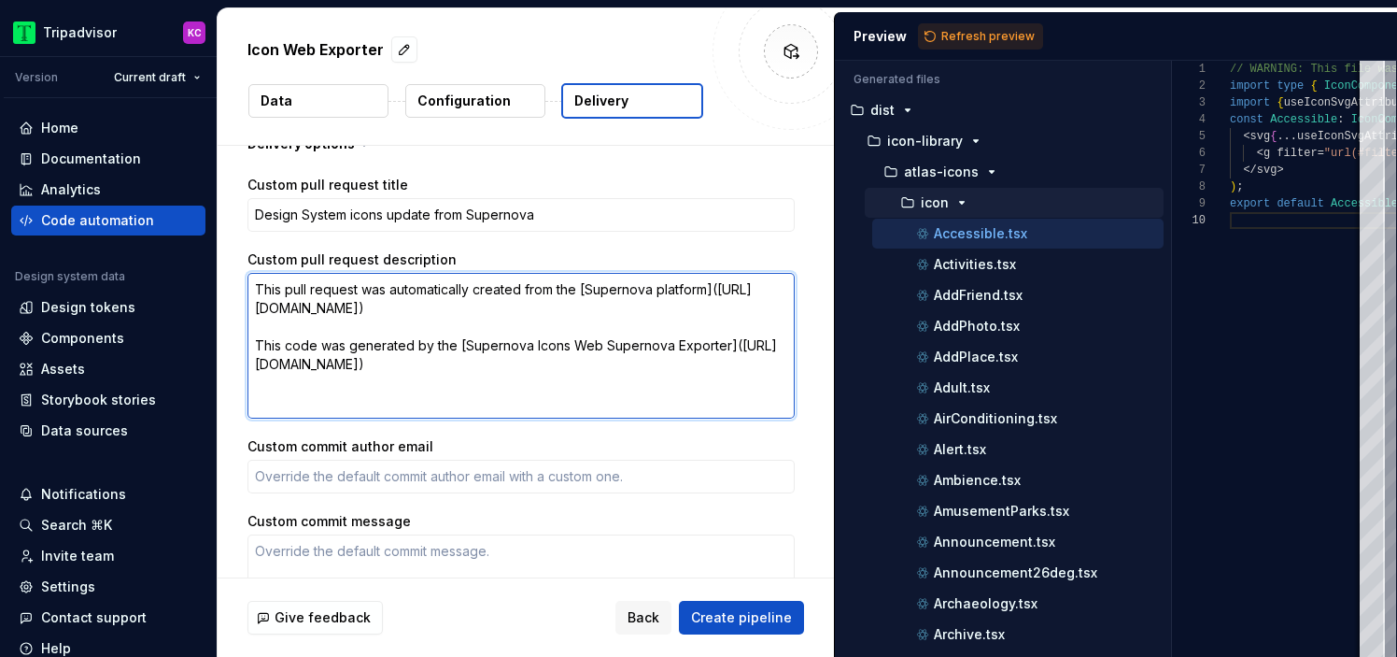
click at [653, 365] on textarea "This pull request was automatically created from the [Supernova platform](https…" at bounding box center [521, 346] width 547 height 146
type textarea "*"
type textarea "This pull request was automatically created from the [Supernova platform](https…"
type textarea "*"
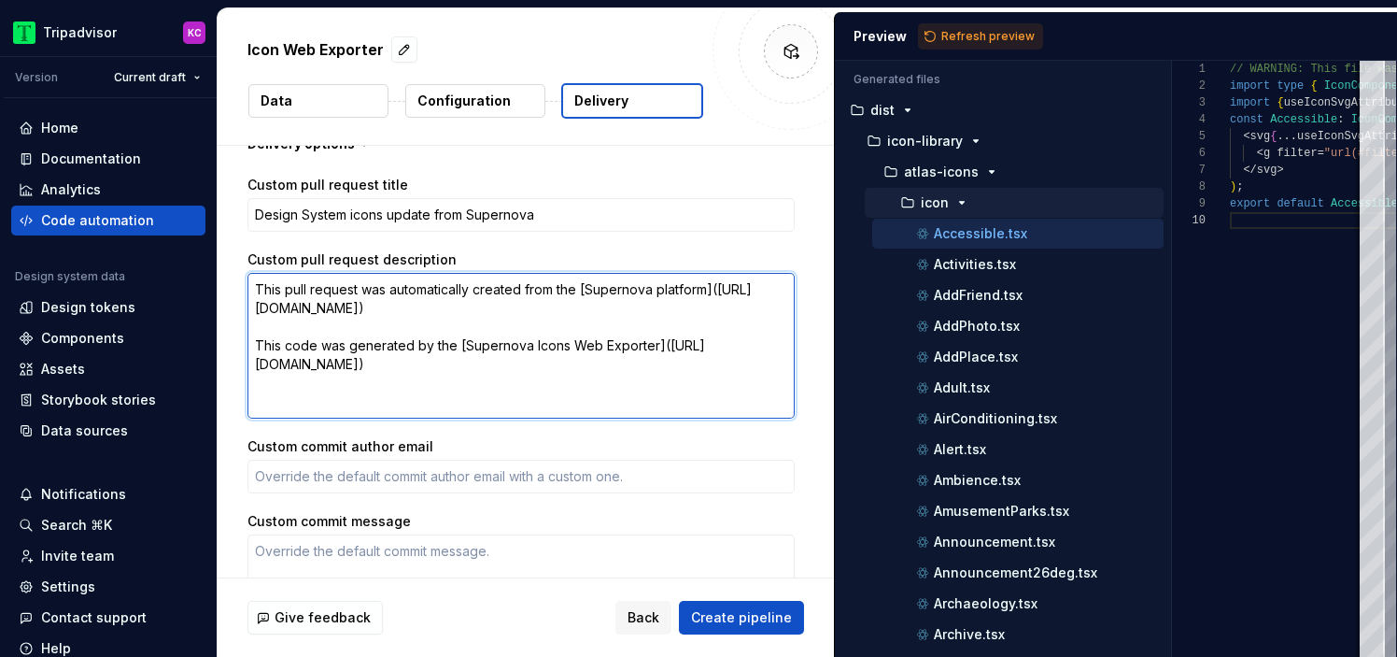
type textarea "This pull request was automatically created from the [Supernova platform](https…"
type textarea "*"
type textarea "This pull request was automatically created from the [Supernova platform](https…"
click at [524, 387] on textarea "This pull request was automatically created from the [Supernova platform](https…" at bounding box center [521, 346] width 547 height 146
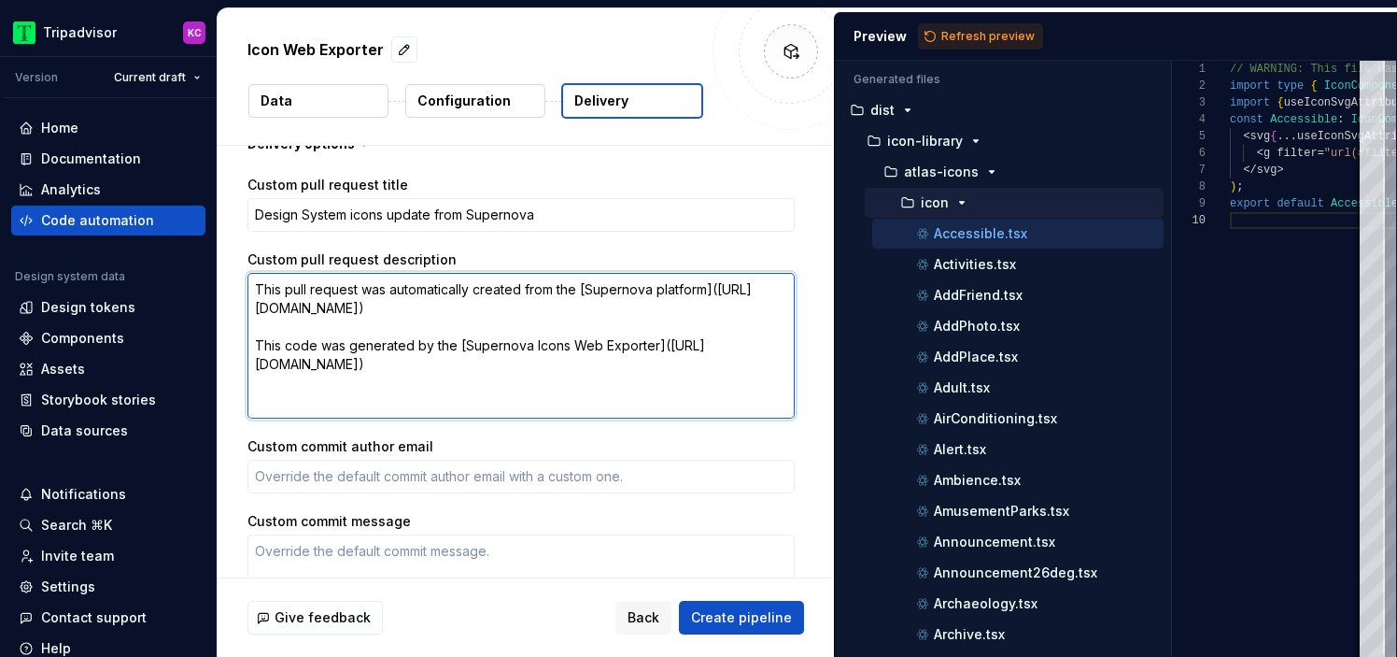
type textarea "*"
type textarea "This pull request was automatically created from the [Supernova platform](https…"
type textarea "*"
type textarea "This pull request was automatically created from the [Supernova platform](https…"
type textarea "*"
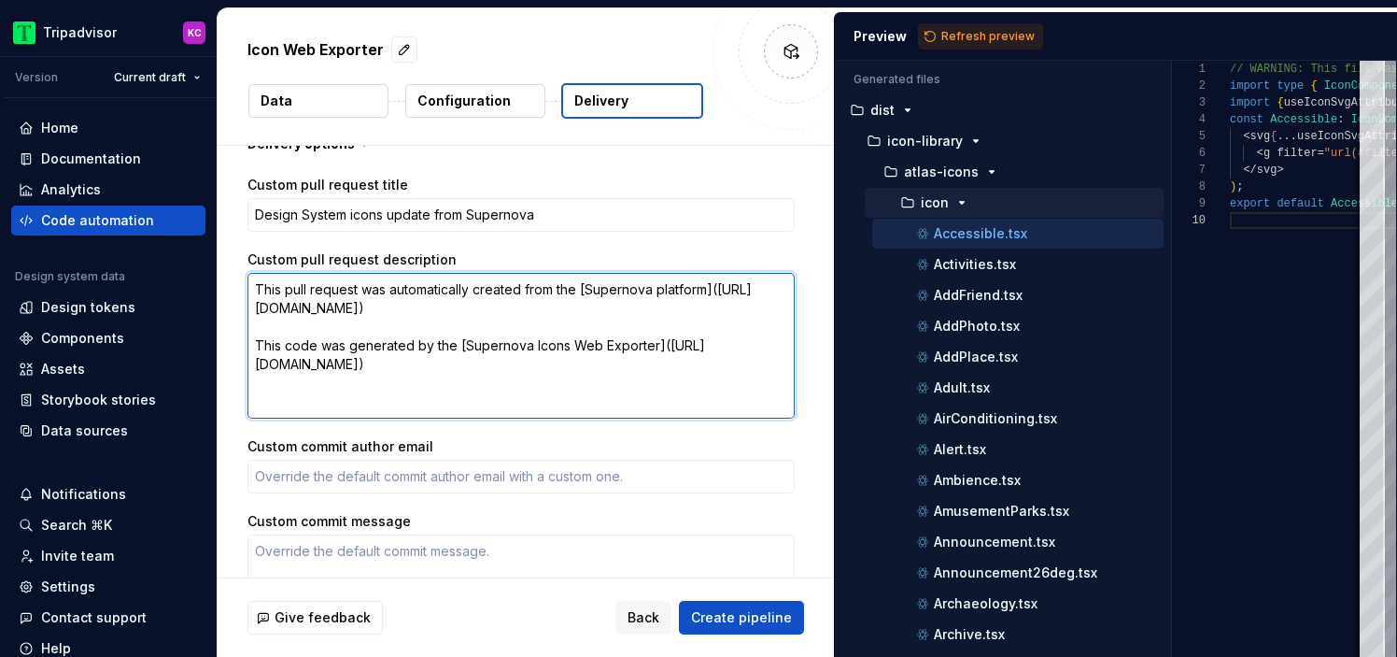
type textarea "This pull request was automatically created from the [Supernova platform](https…"
type textarea "*"
type textarea "This pull request was automatically created from the [Supernova platform](https…"
type textarea "*"
click at [278, 382] on textarea "This pull request was automatically created from the [Supernova platform](https…" at bounding box center [521, 346] width 547 height 146
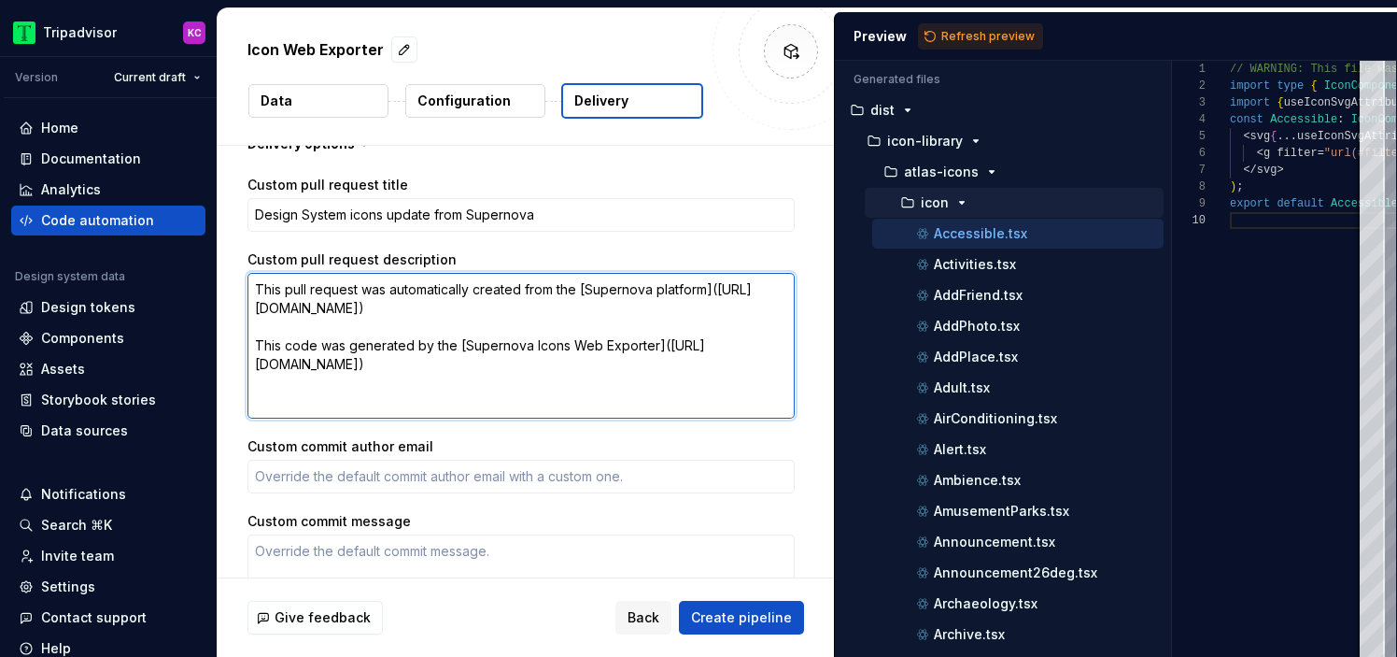
drag, startPoint x: 278, startPoint y: 382, endPoint x: 611, endPoint y: 382, distance: 332.5
click at [611, 382] on textarea "This pull request was automatically created from the [Supernova platform](https…" at bounding box center [521, 346] width 547 height 146
type textarea "This pull request was automatically created from the [Supernova platform](https…"
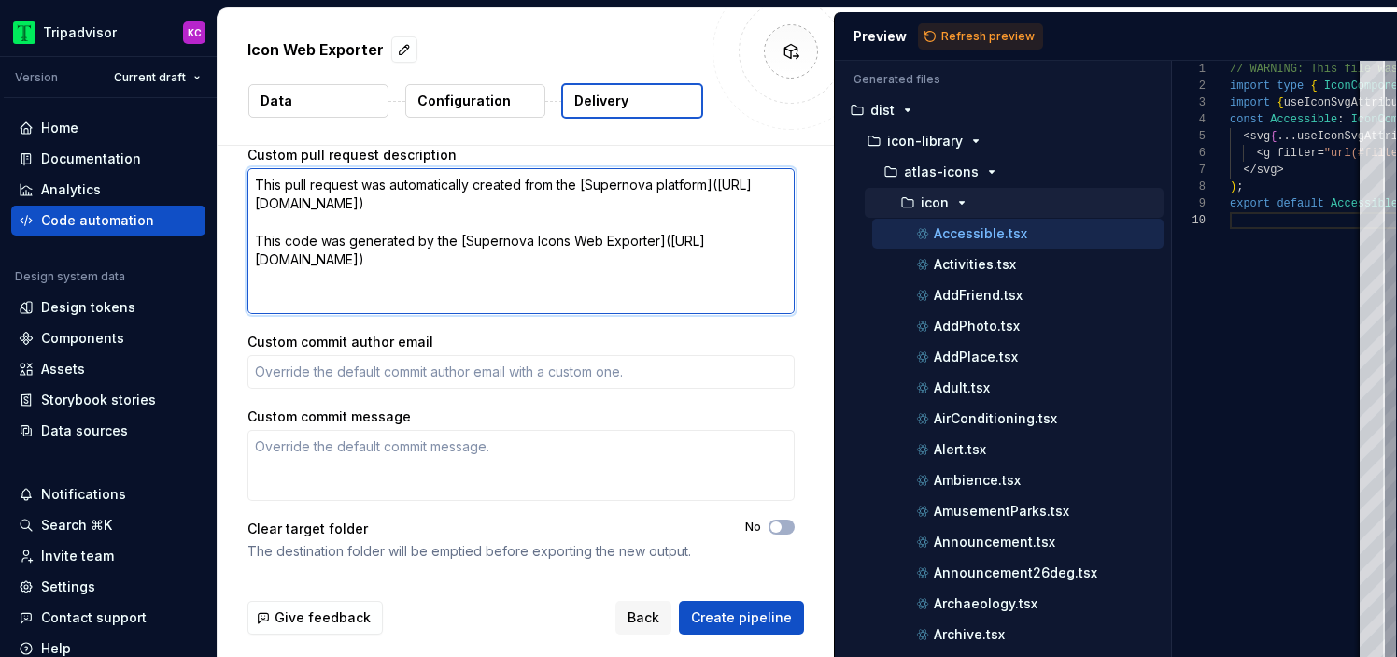
scroll to position [672, 0]
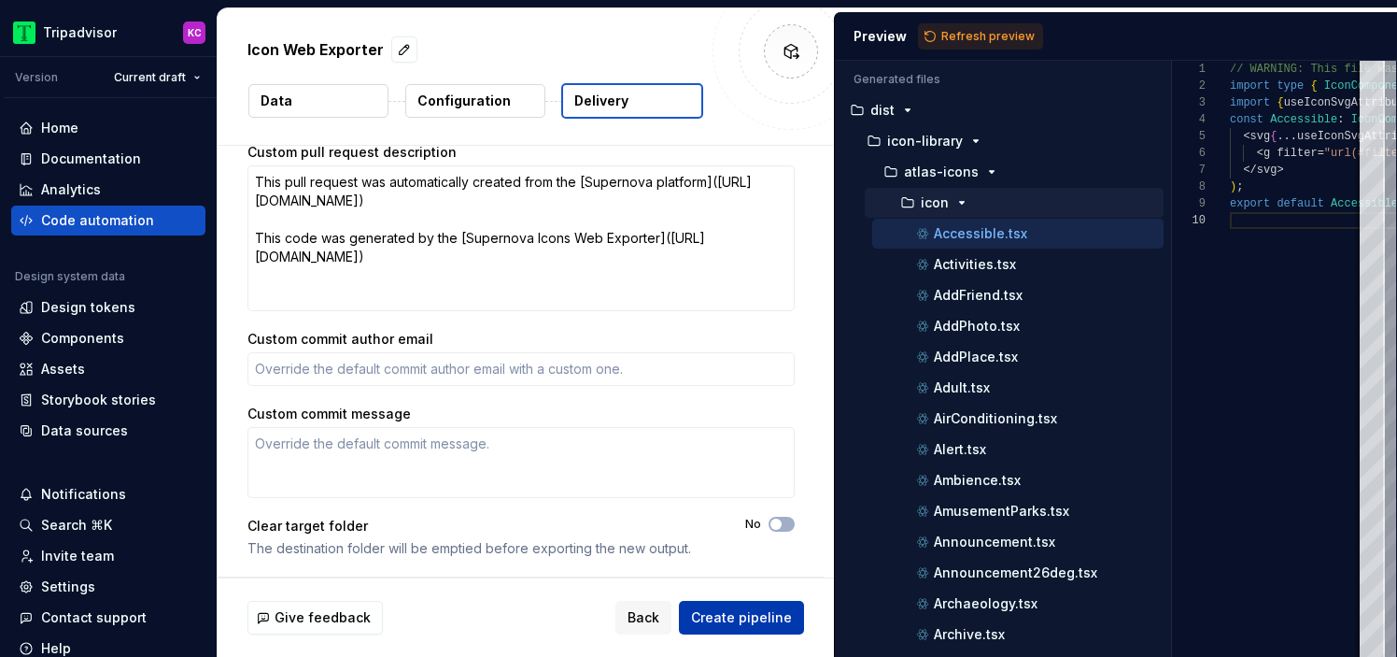
click at [743, 608] on span "Create pipeline" at bounding box center [741, 617] width 101 height 19
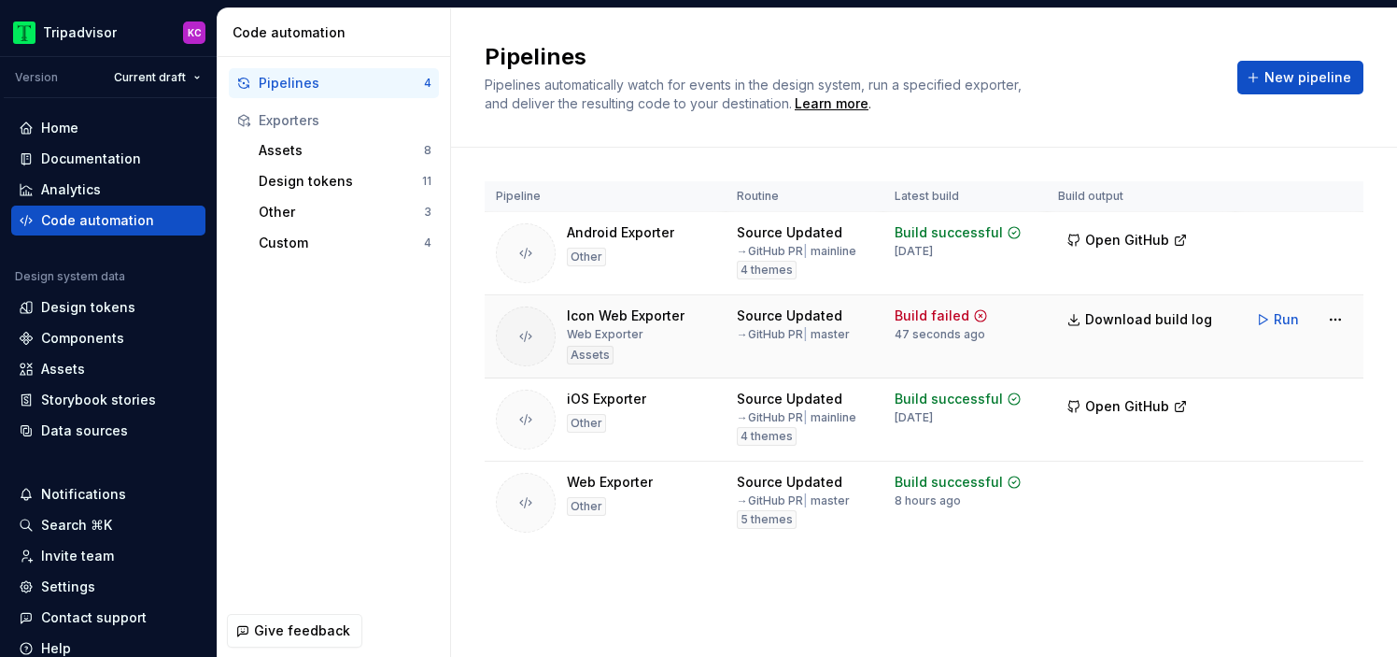
click at [943, 319] on div "Build failed" at bounding box center [932, 315] width 75 height 19
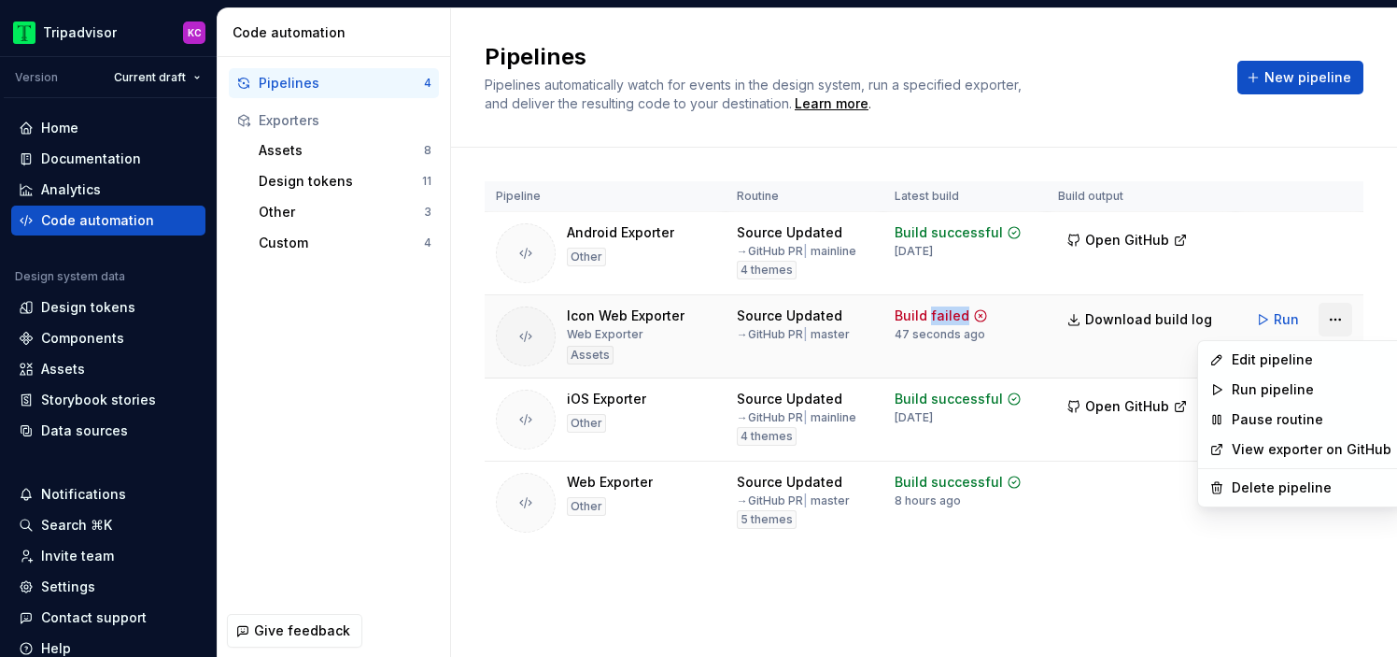
click at [1334, 317] on html "Tripadvisor KC Version Current draft Home Documentation Analytics Code automati…" at bounding box center [698, 328] width 1397 height 657
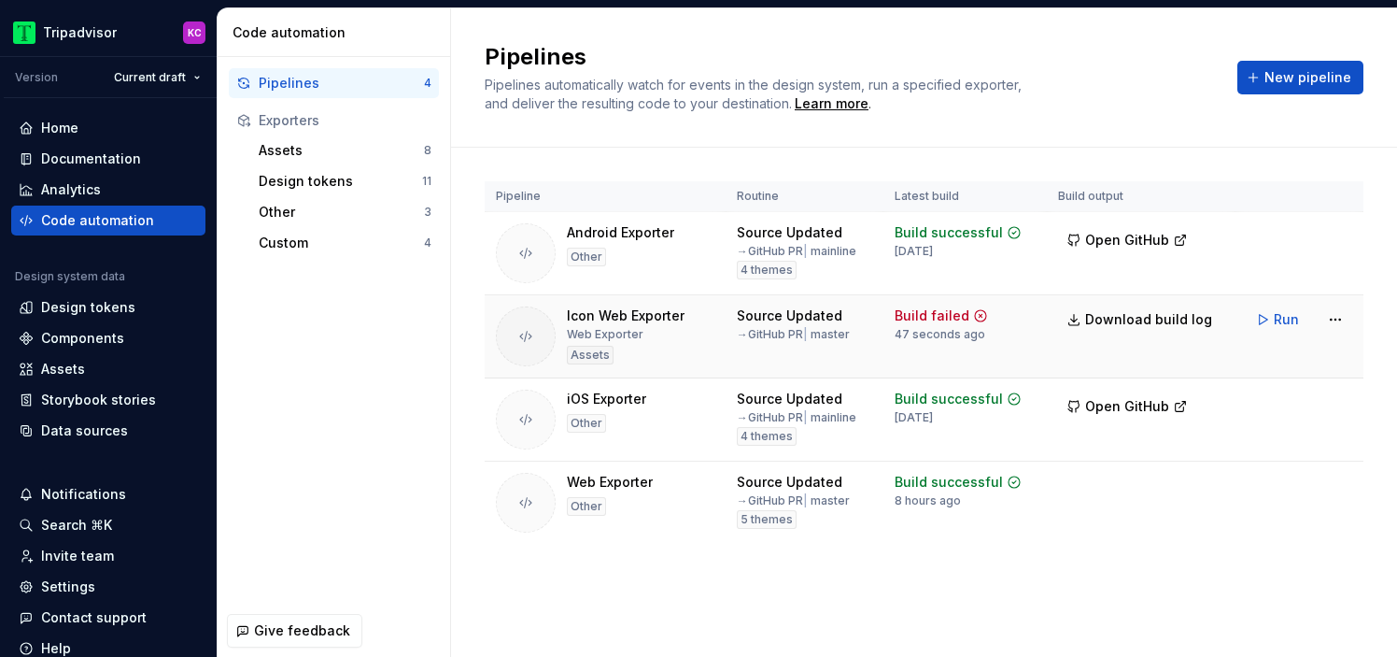
click at [947, 318] on html "Tripadvisor KC Version Current draft Home Documentation Analytics Code automati…" at bounding box center [698, 328] width 1397 height 657
click at [985, 318] on icon at bounding box center [980, 315] width 11 height 11
click at [943, 351] on td "Build failed 47 seconds ago" at bounding box center [965, 336] width 163 height 83
click at [942, 318] on div "Build failed" at bounding box center [932, 315] width 75 height 19
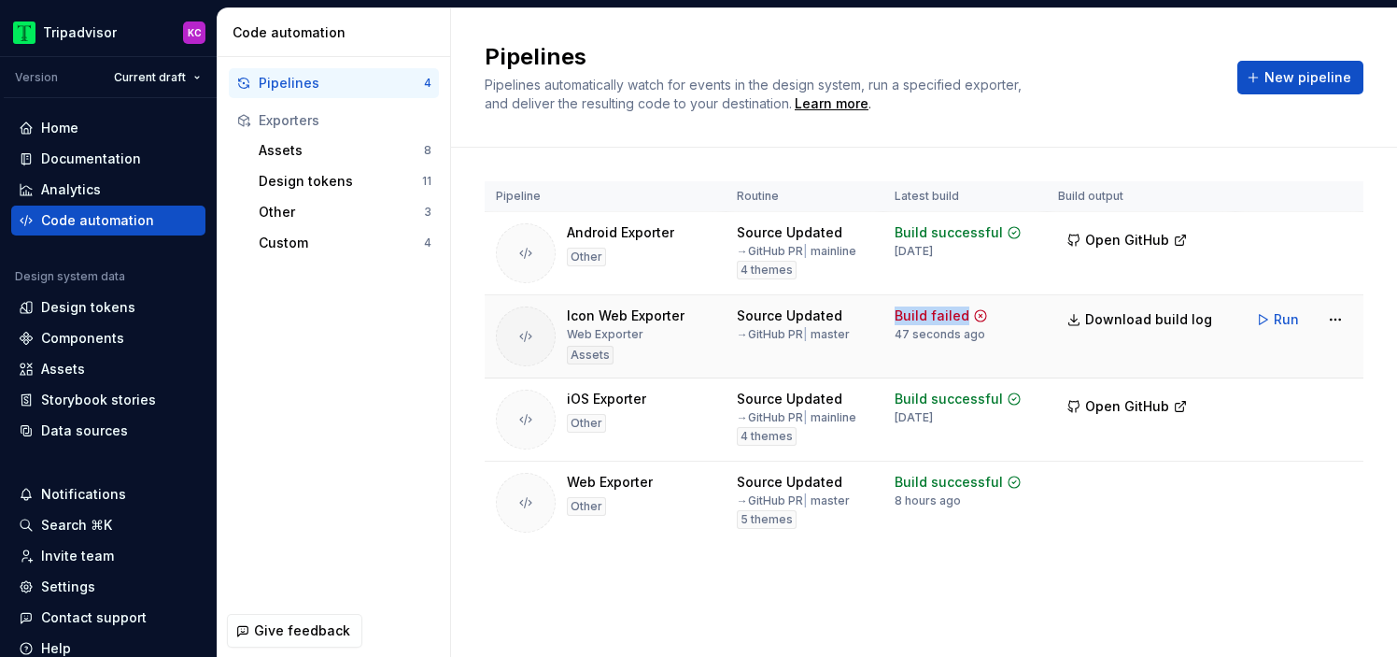
click at [942, 318] on div "Build failed" at bounding box center [932, 315] width 75 height 19
click at [1154, 321] on span "Download build log" at bounding box center [1148, 319] width 127 height 19
click at [1340, 305] on html "Tripadvisor KC Version Current draft Home Documentation Analytics Code automati…" at bounding box center [698, 328] width 1397 height 657
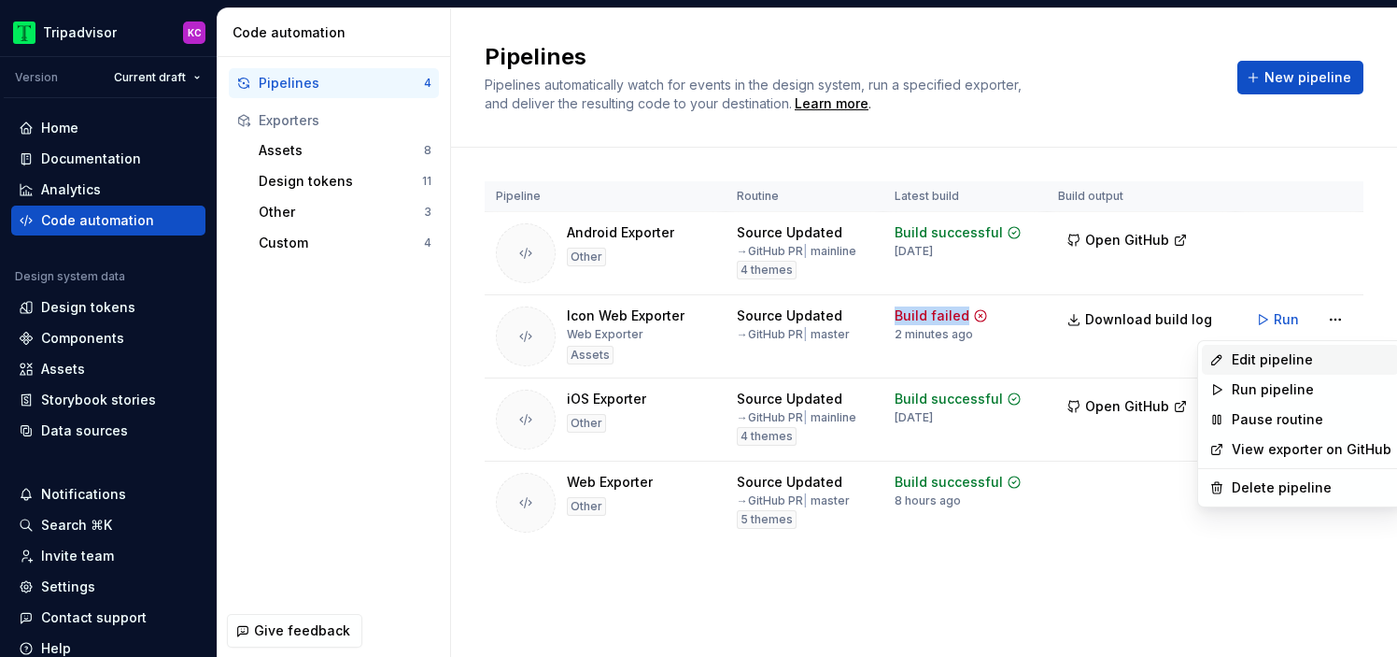
click at [1263, 366] on div "Edit pipeline" at bounding box center [1312, 359] width 160 height 19
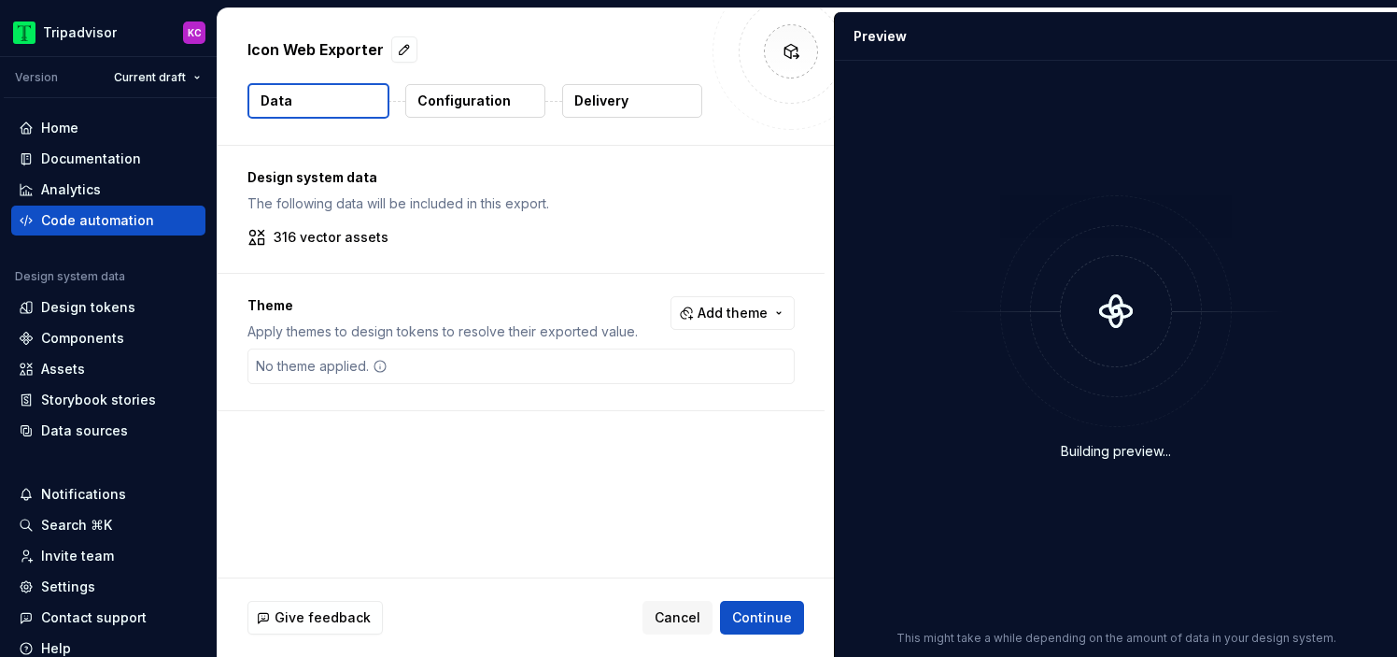
click at [358, 233] on p "316 vector assets" at bounding box center [331, 237] width 115 height 19
click at [358, 237] on p "316 vector assets" at bounding box center [331, 237] width 115 height 19
click at [376, 204] on p "The following data will be included in this export." at bounding box center [521, 203] width 547 height 19
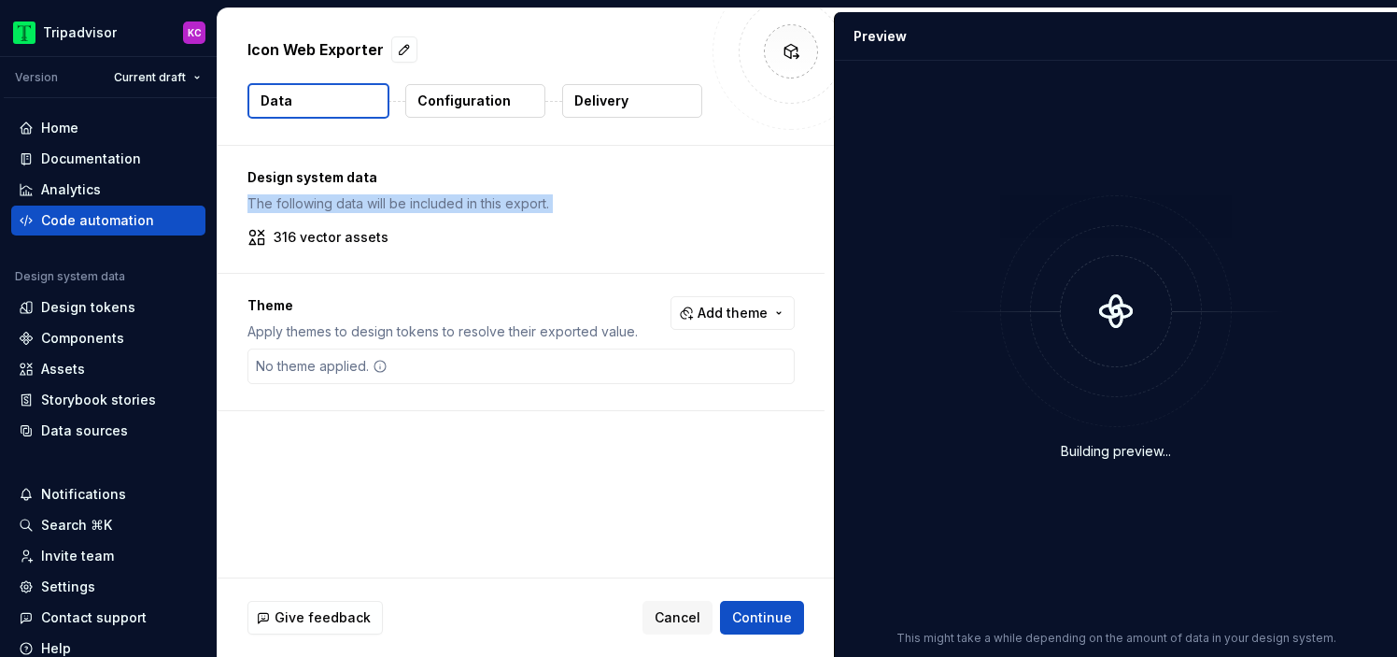
click at [376, 204] on p "The following data will be included in this export." at bounding box center [521, 203] width 547 height 19
click at [458, 244] on div "316 vector assets" at bounding box center [521, 237] width 547 height 19
click at [402, 223] on div "Design system data The following data will be included in this export. 316 vect…" at bounding box center [521, 209] width 607 height 127
click at [452, 103] on p "Configuration" at bounding box center [464, 101] width 93 height 19
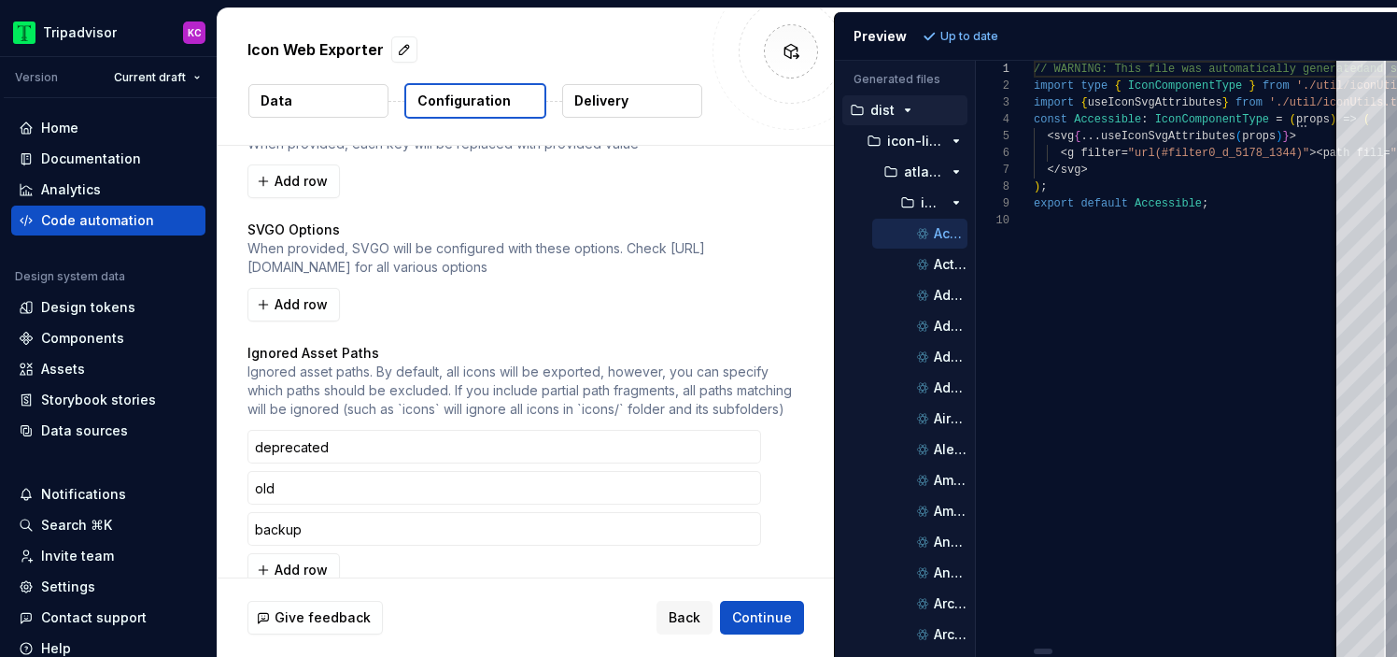
scroll to position [932, 0]
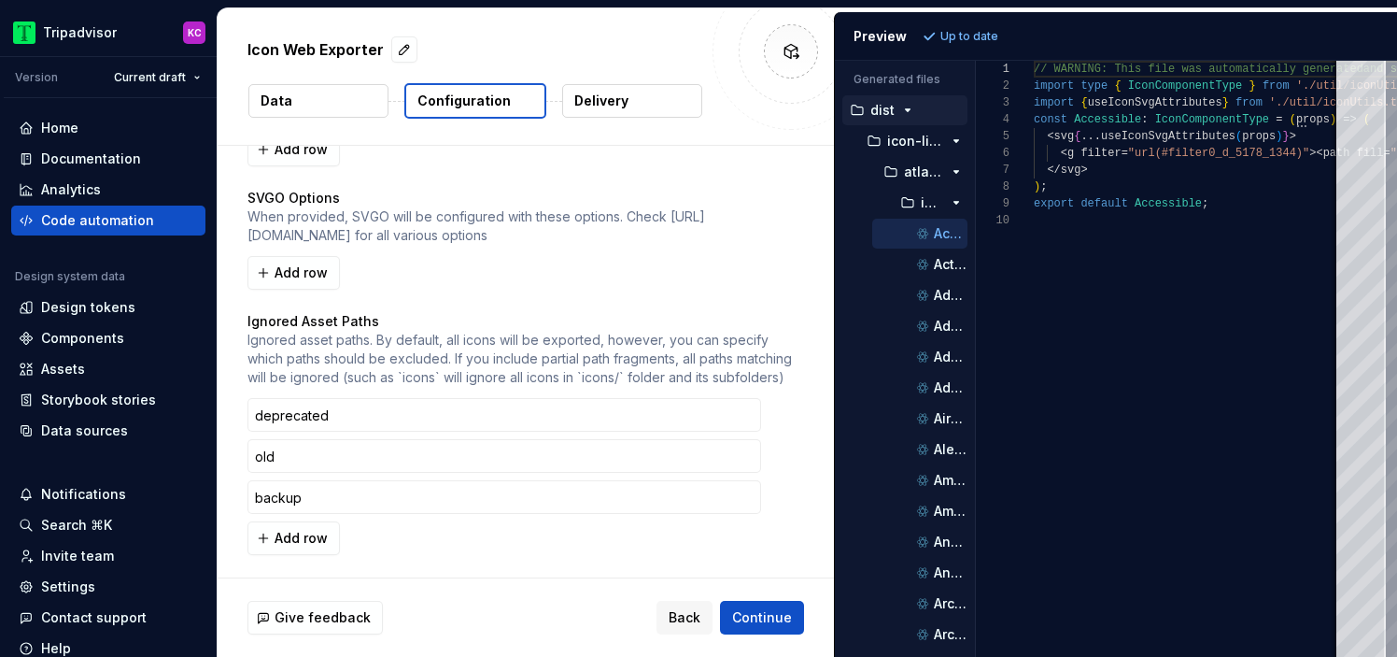
click at [618, 92] on p "Delivery" at bounding box center [601, 101] width 54 height 19
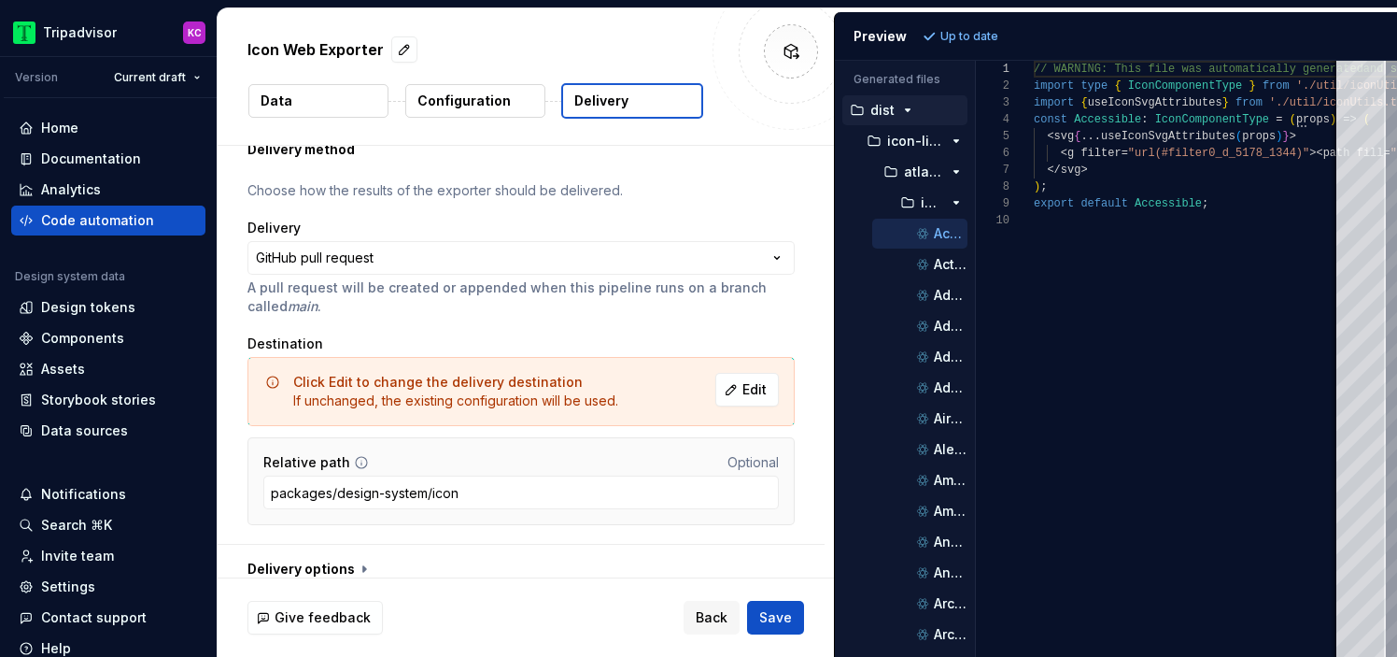
scroll to position [87, 0]
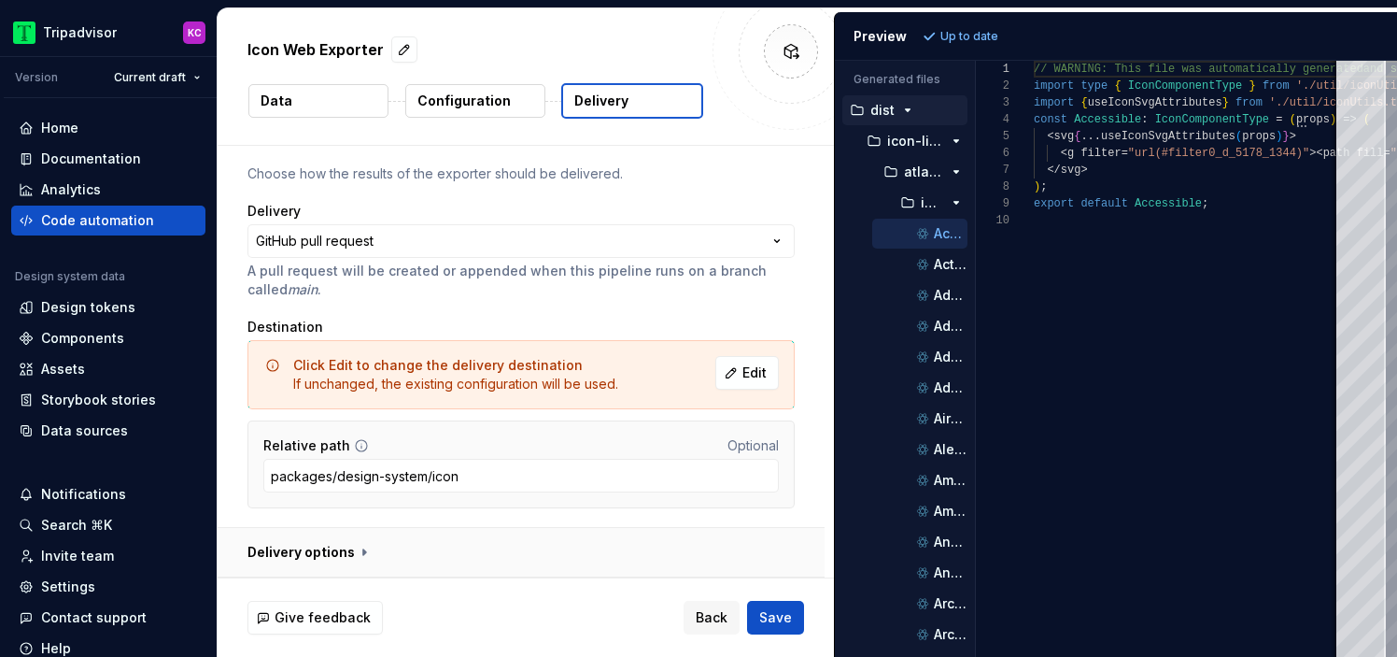
click at [345, 551] on button "button" at bounding box center [521, 552] width 607 height 49
type textarea "*"
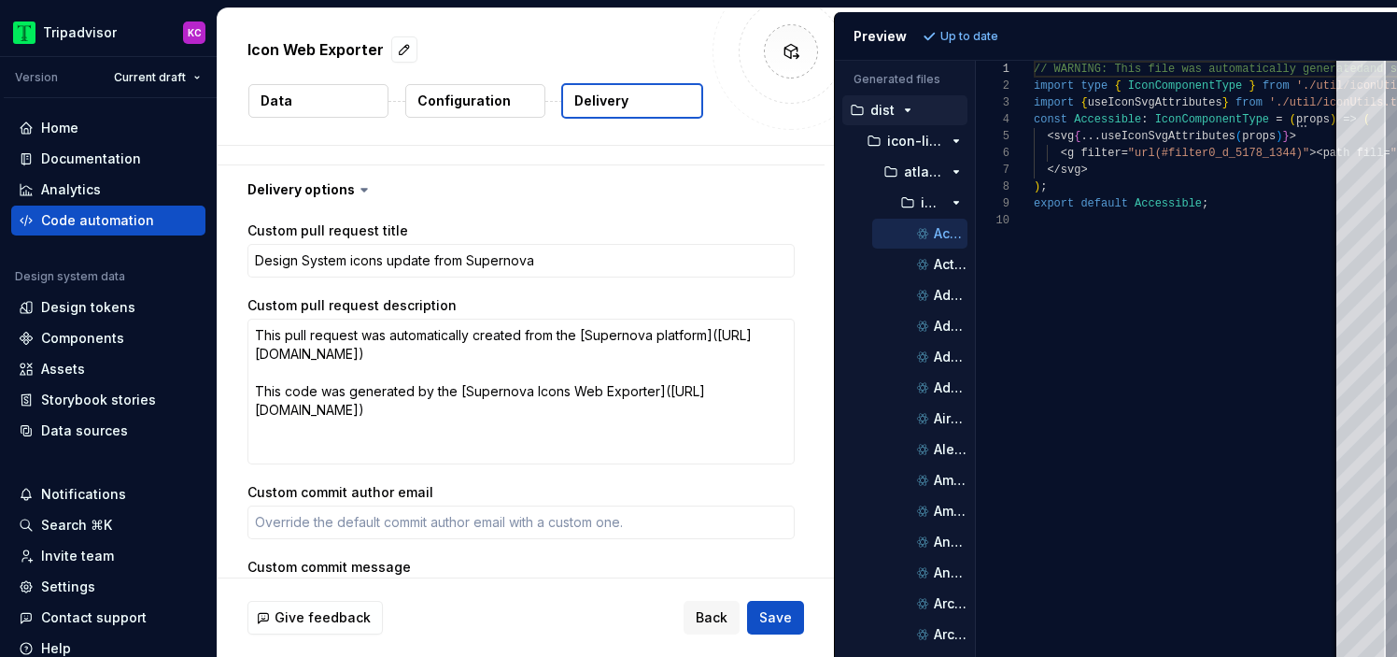
scroll to position [0, 0]
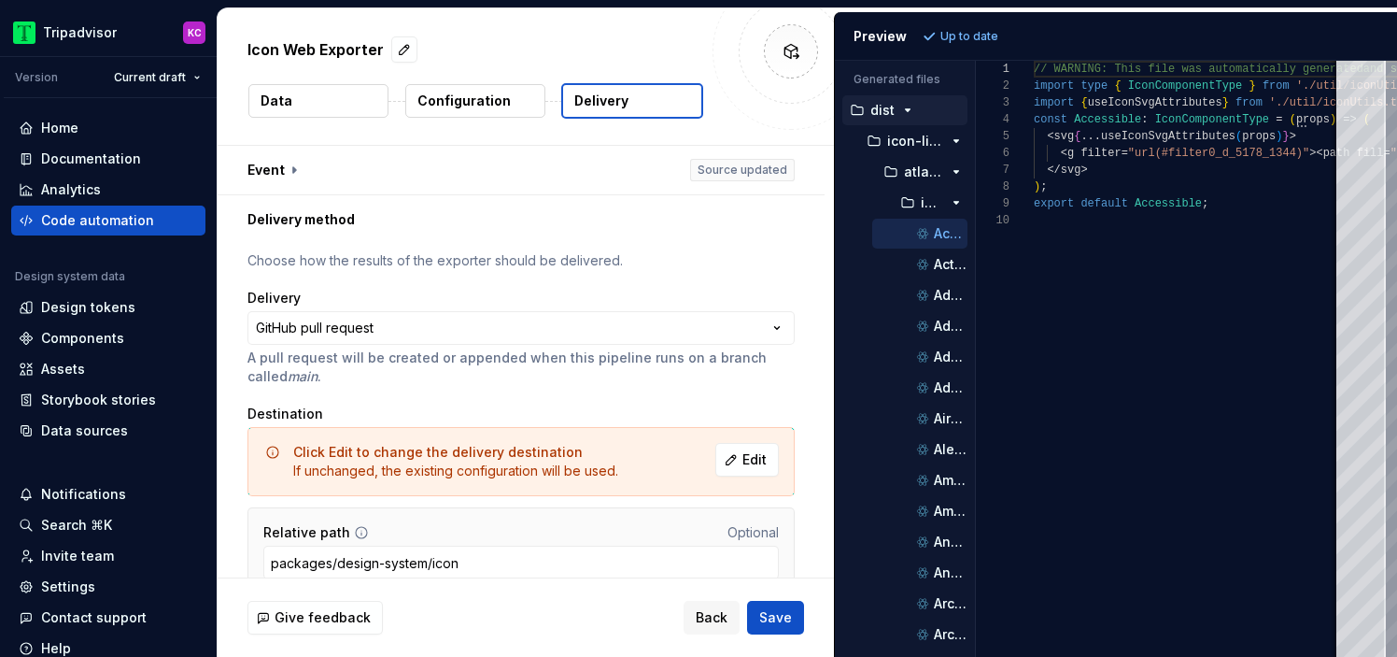
click at [690, 33] on div "Icon Web Exporter" at bounding box center [475, 50] width 455 height 34
click at [327, 96] on button "Data" at bounding box center [318, 101] width 140 height 34
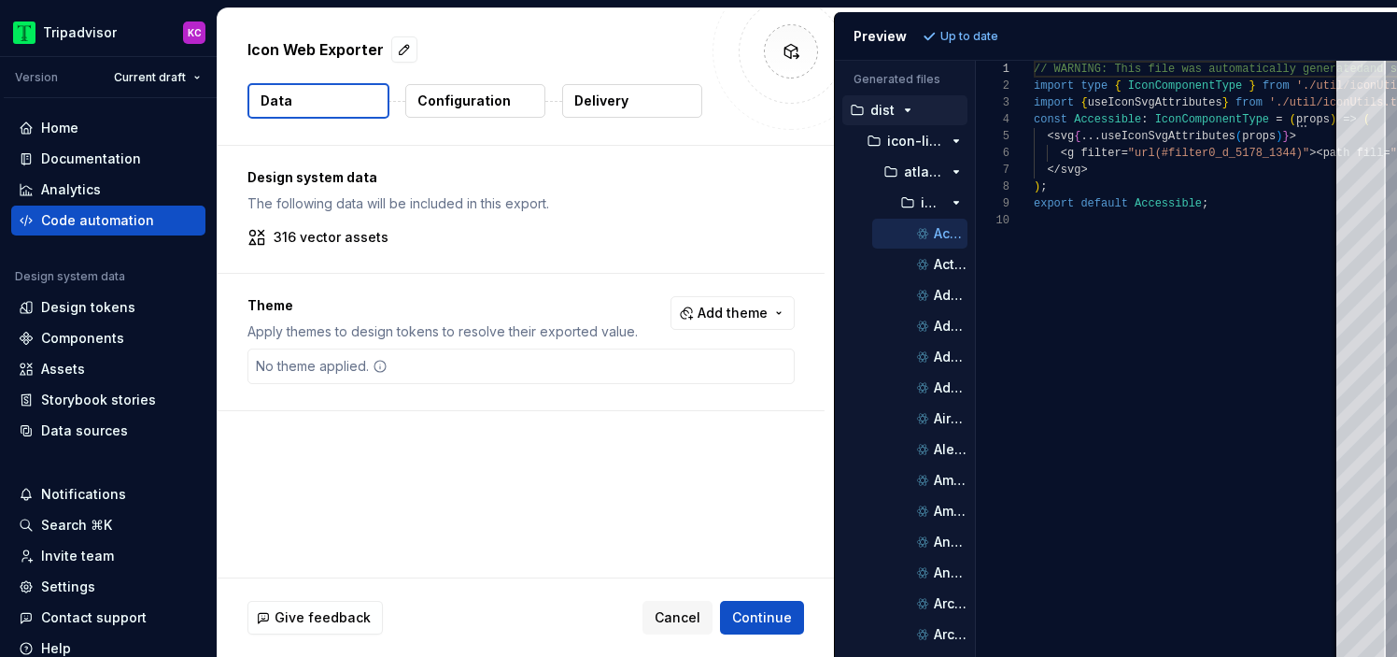
click at [335, 45] on p "Icon Web Exporter" at bounding box center [316, 49] width 136 height 22
drag, startPoint x: 832, startPoint y: 179, endPoint x: 726, endPoint y: 179, distance: 106.5
click at [726, 179] on div "Design system data The following data will be included in this export. 316 vect…" at bounding box center [521, 209] width 607 height 127
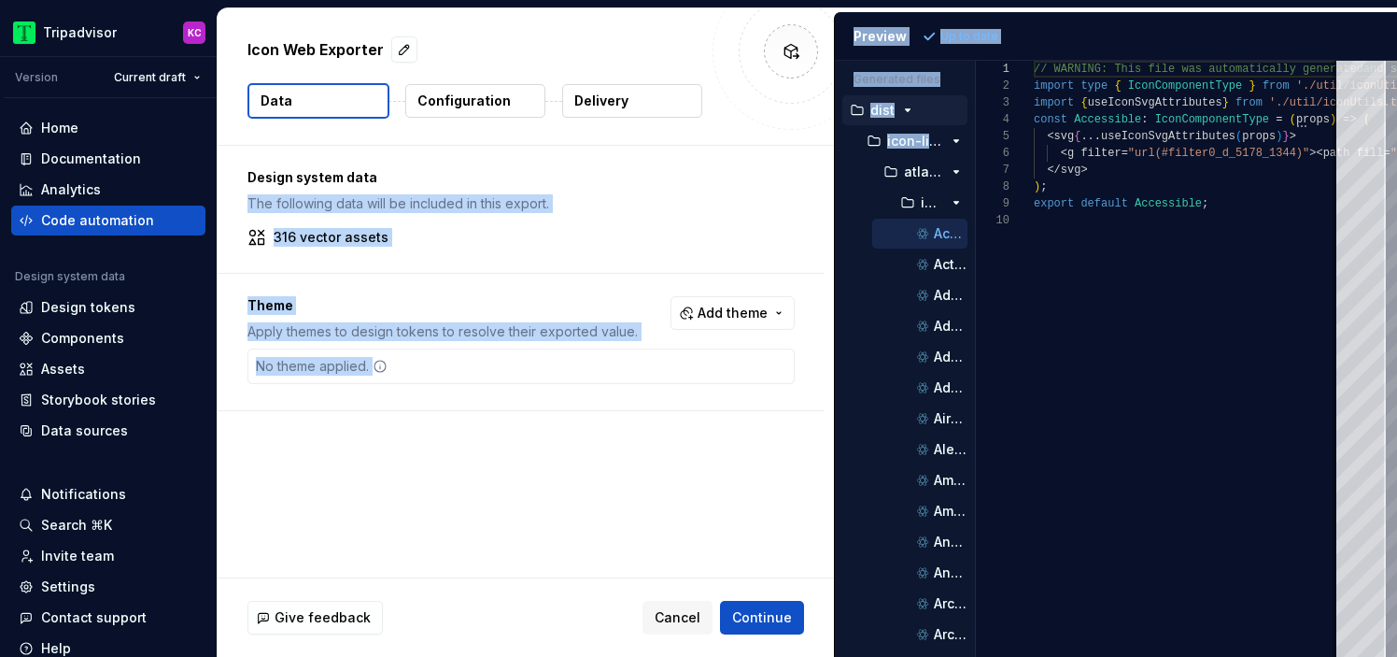
drag, startPoint x: 837, startPoint y: 186, endPoint x: 796, endPoint y: 186, distance: 41.1
click at [796, 186] on div "Icon Web Exporter Data Configuration Delivery Design system data The following …" at bounding box center [808, 332] width 1180 height 648
click at [488, 107] on p "Configuration" at bounding box center [464, 101] width 93 height 19
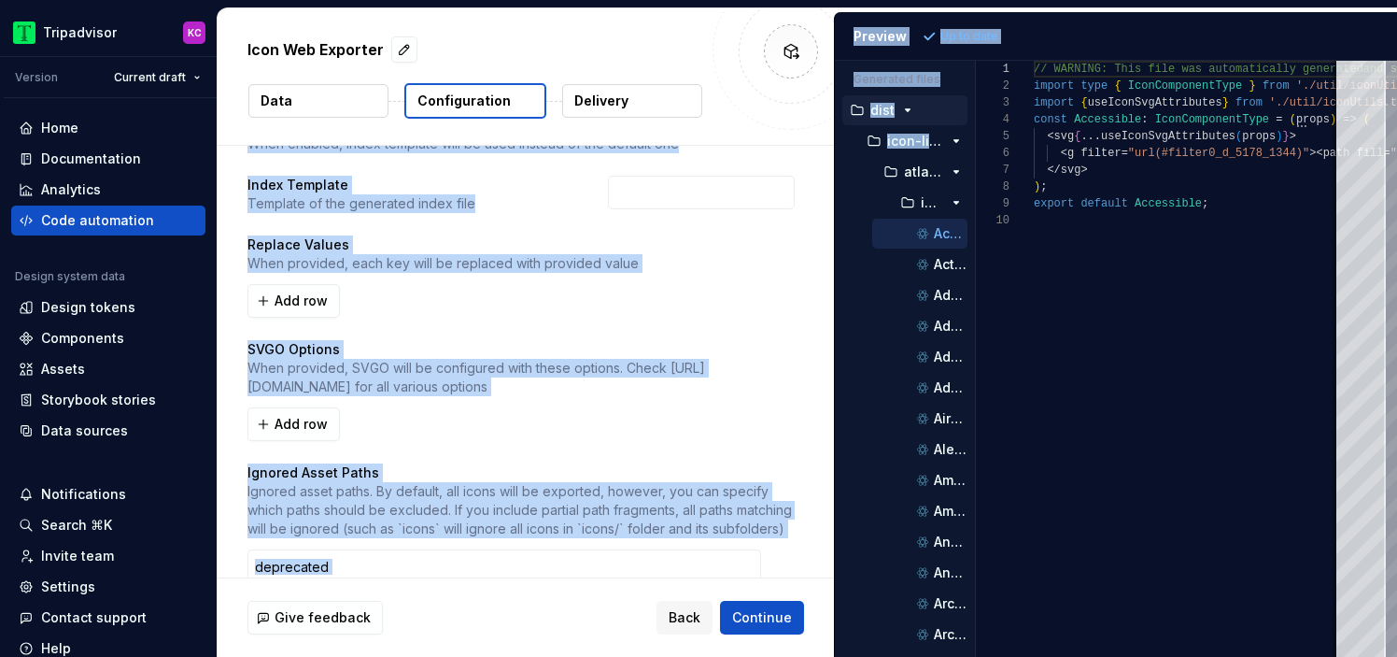
scroll to position [932, 0]
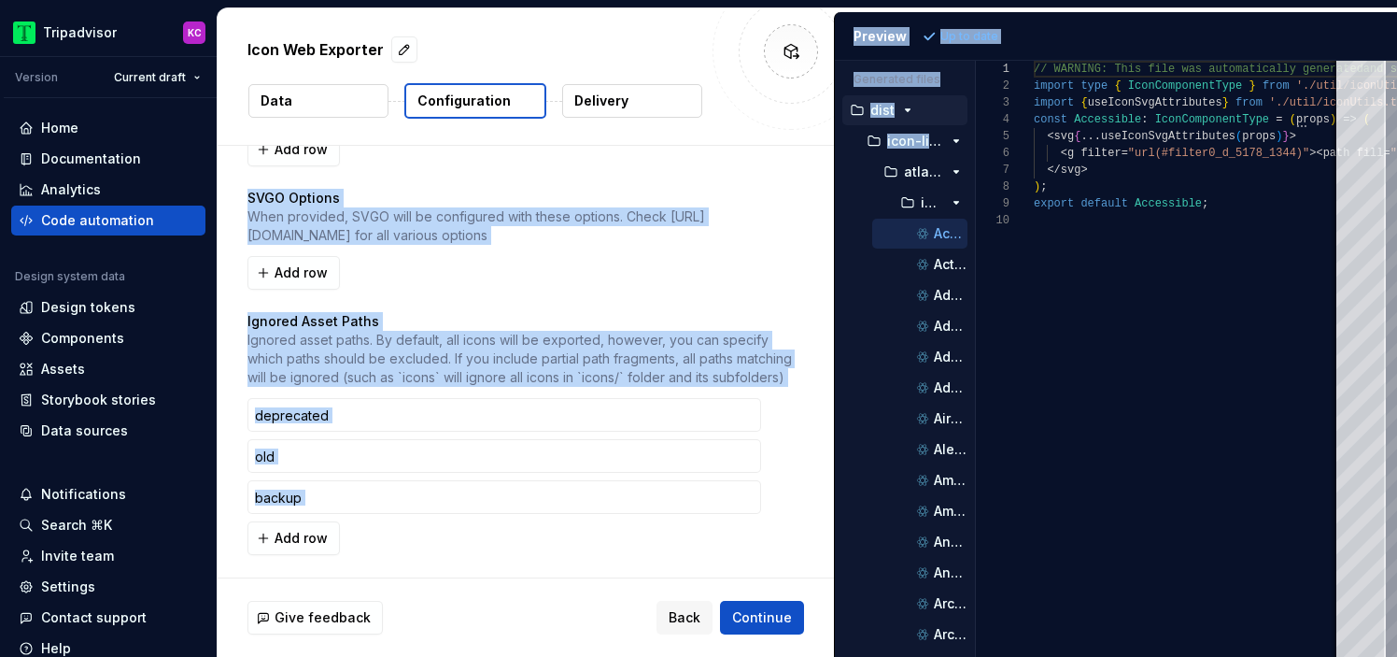
click at [597, 98] on p "Delivery" at bounding box center [601, 101] width 54 height 19
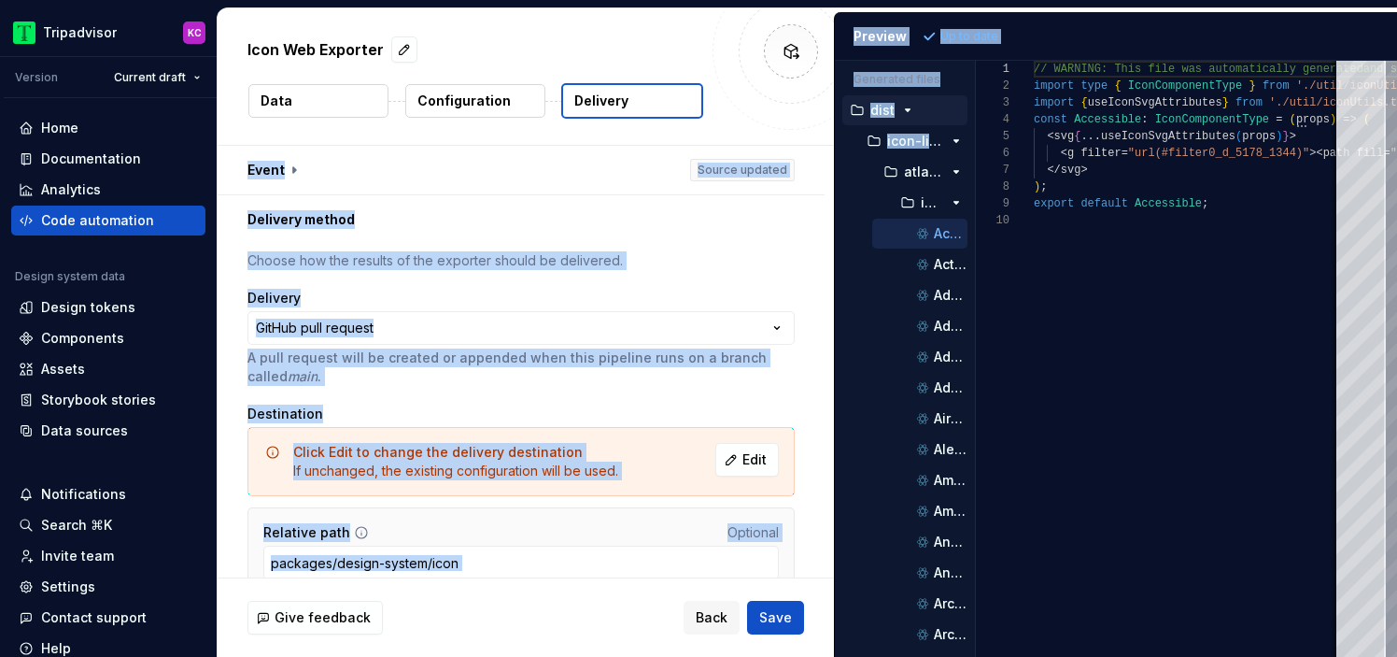
click at [305, 86] on button "Data" at bounding box center [318, 101] width 140 height 34
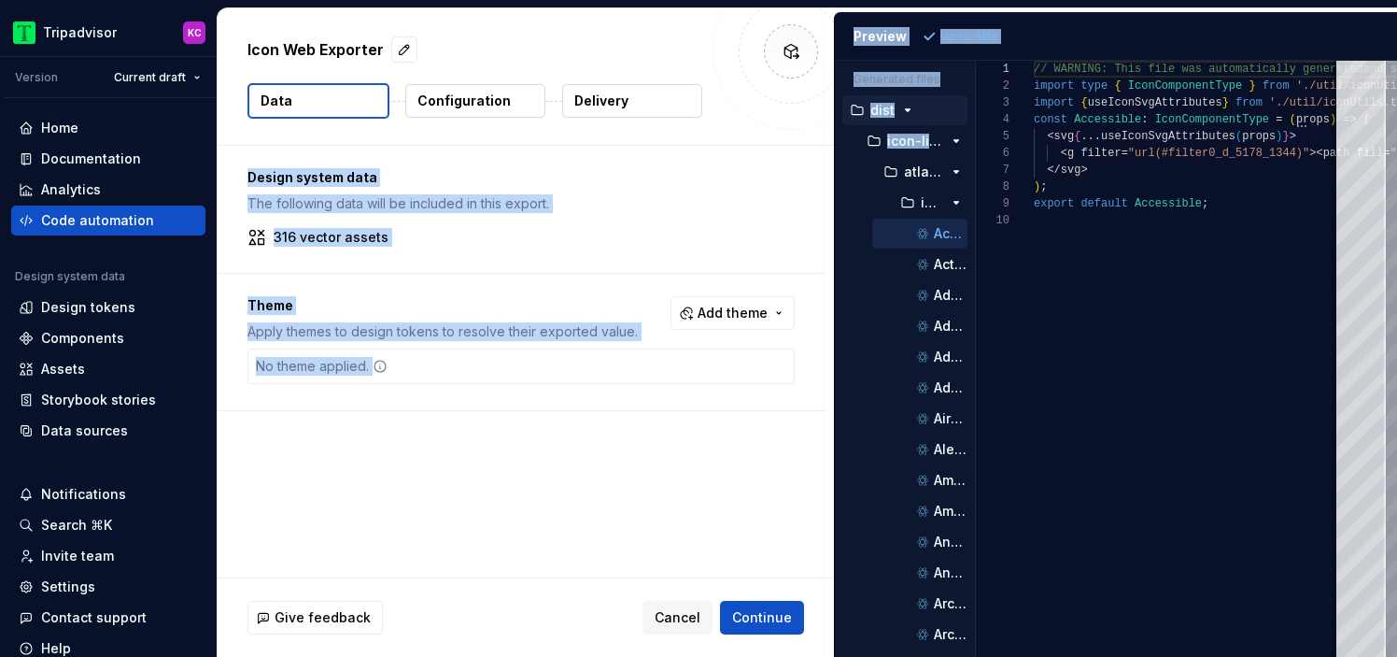
click at [328, 178] on p "Design system data" at bounding box center [521, 177] width 547 height 19
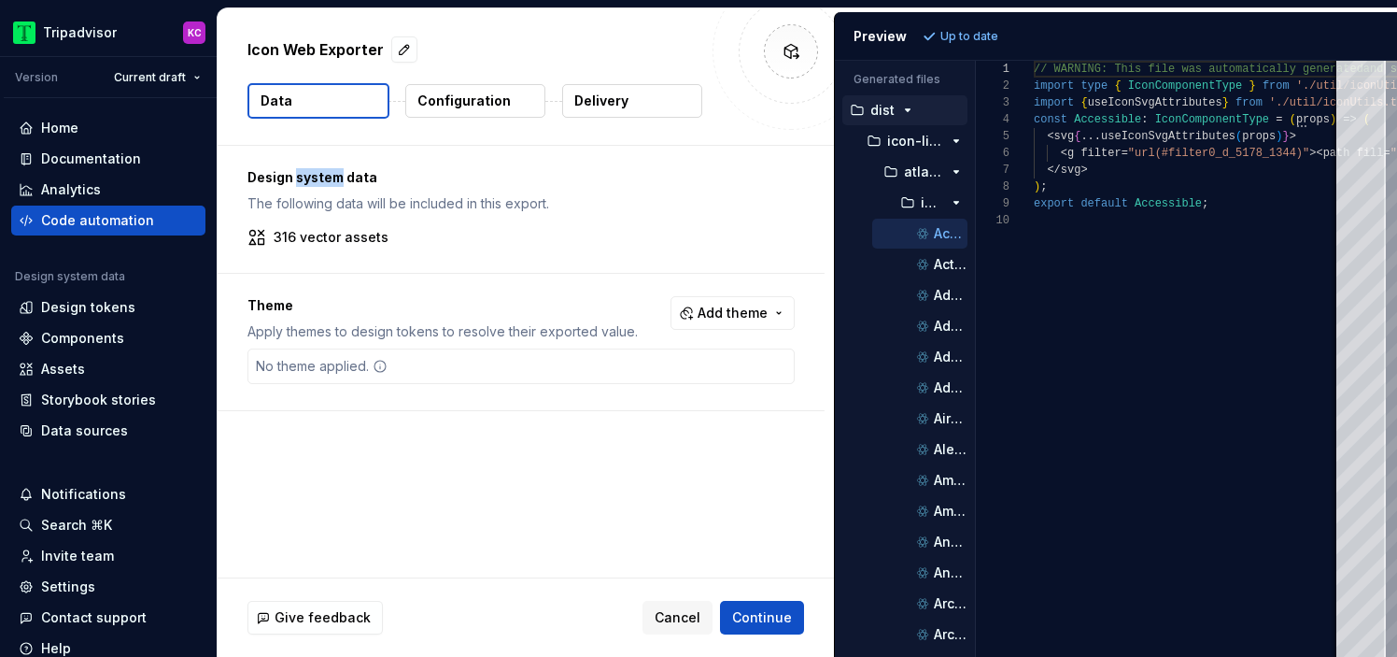
click at [328, 178] on p "Design system data" at bounding box center [521, 177] width 547 height 19
click at [366, 241] on p "316 vector assets" at bounding box center [331, 237] width 115 height 19
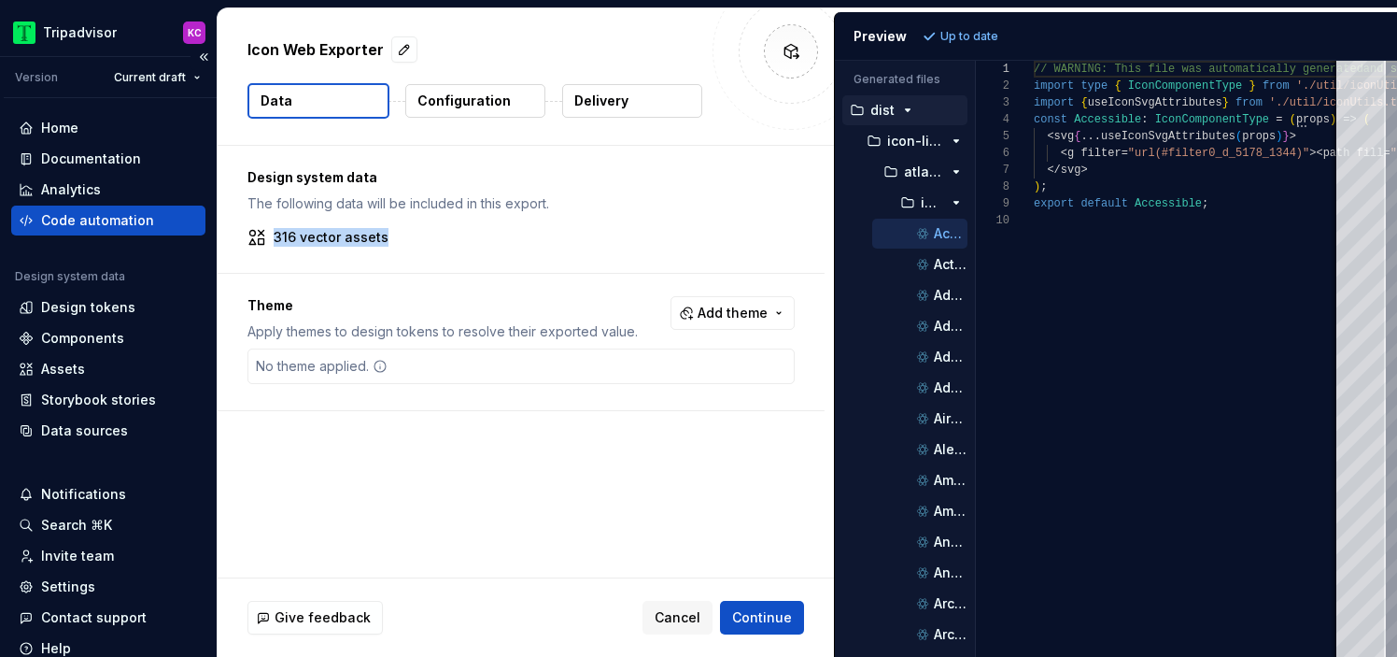
click at [141, 217] on div "Code automation" at bounding box center [97, 220] width 113 height 19
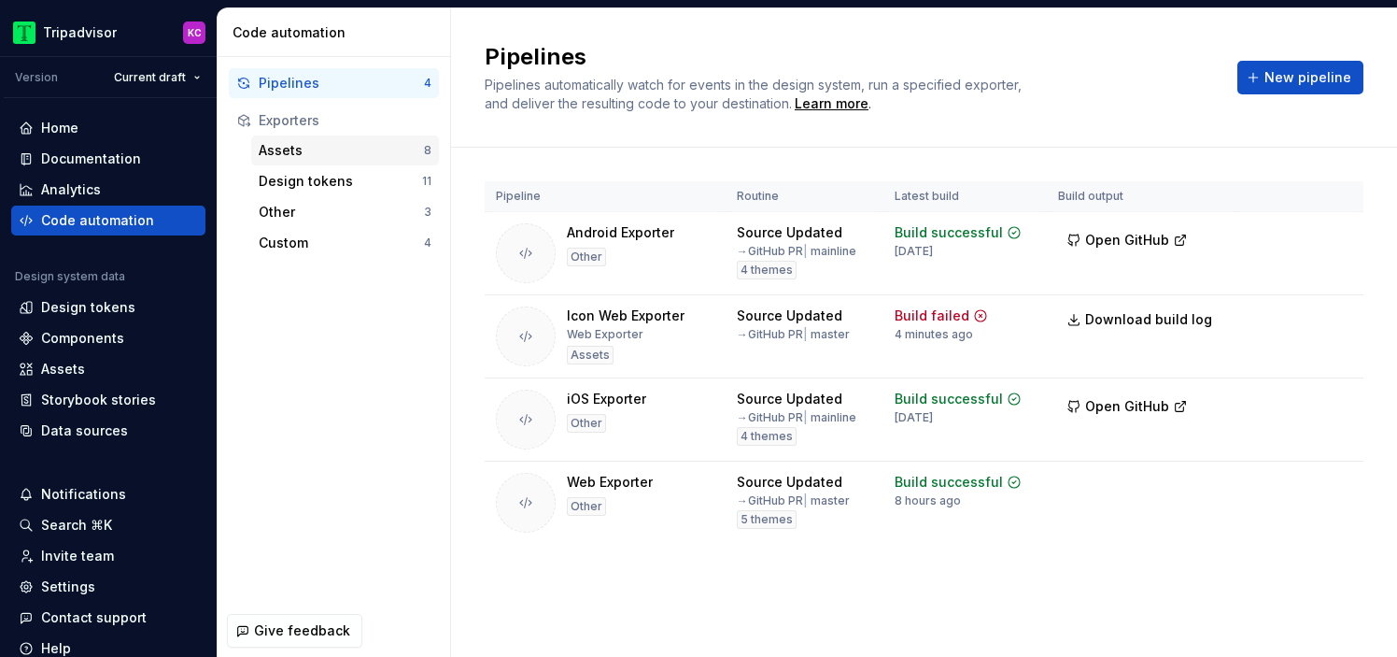
click at [351, 145] on div "Assets" at bounding box center [341, 150] width 165 height 19
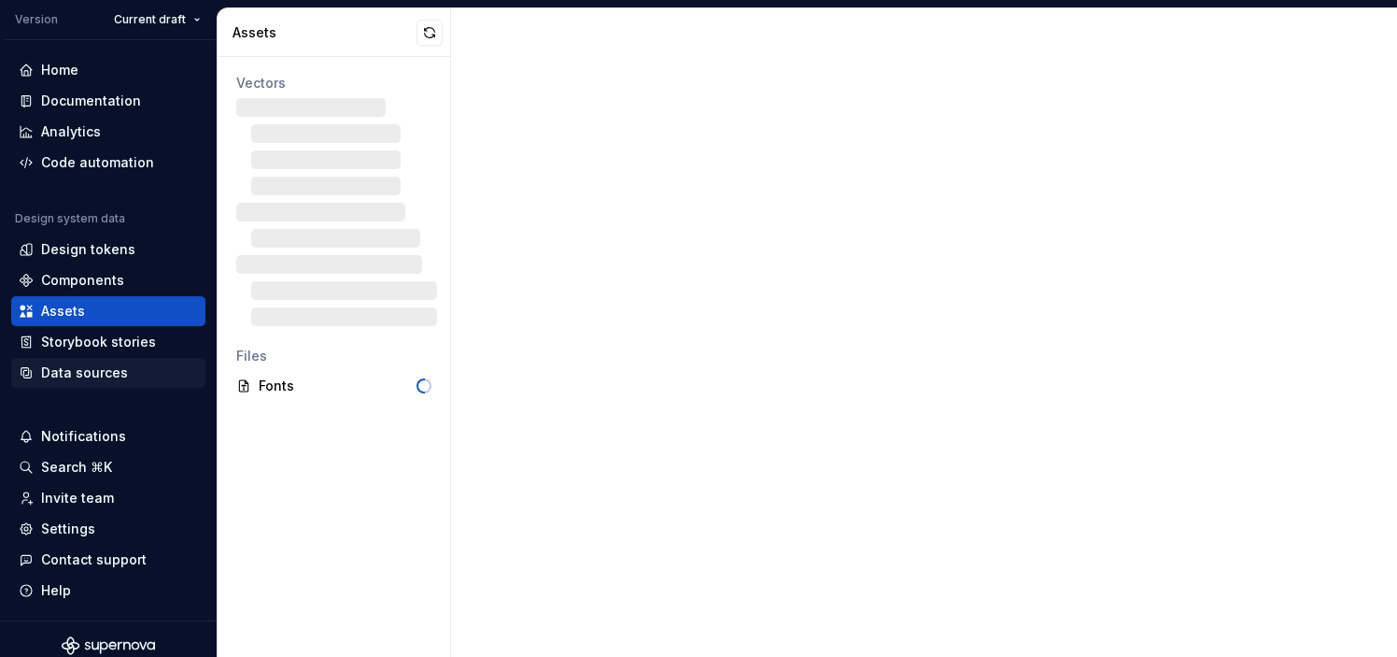
scroll to position [71, 0]
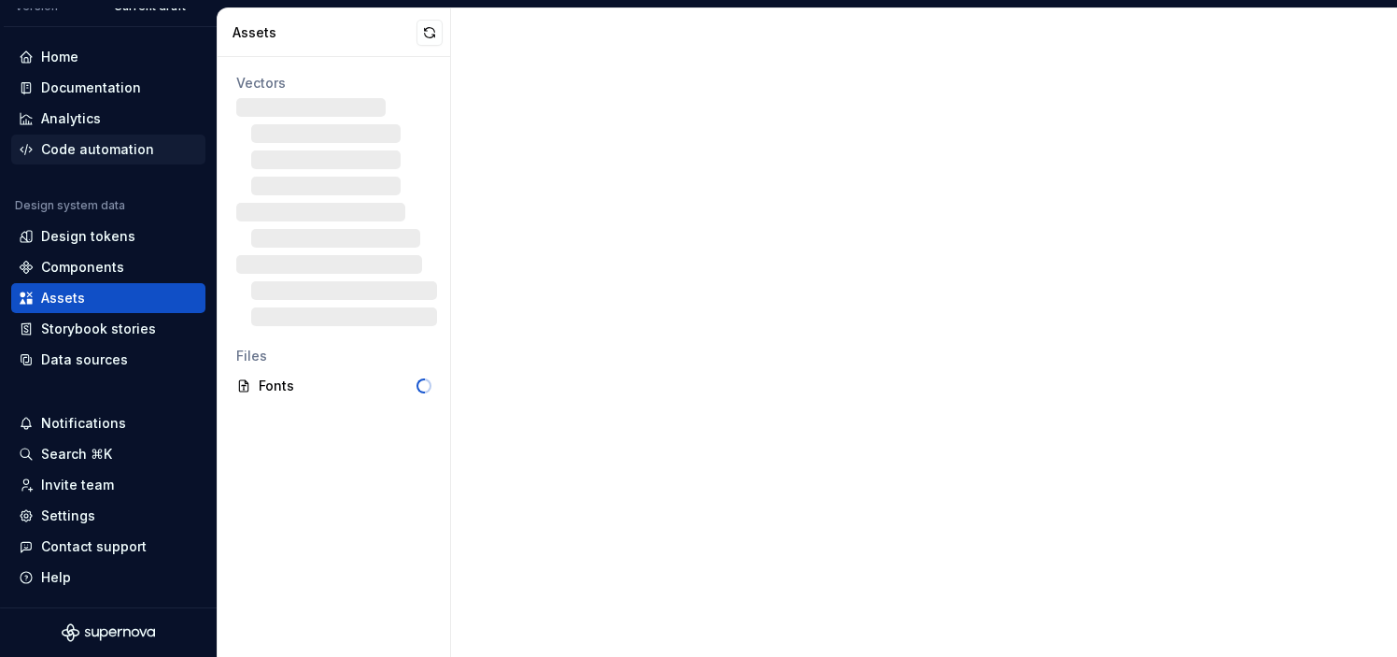
click at [108, 145] on div "Code automation" at bounding box center [97, 149] width 113 height 19
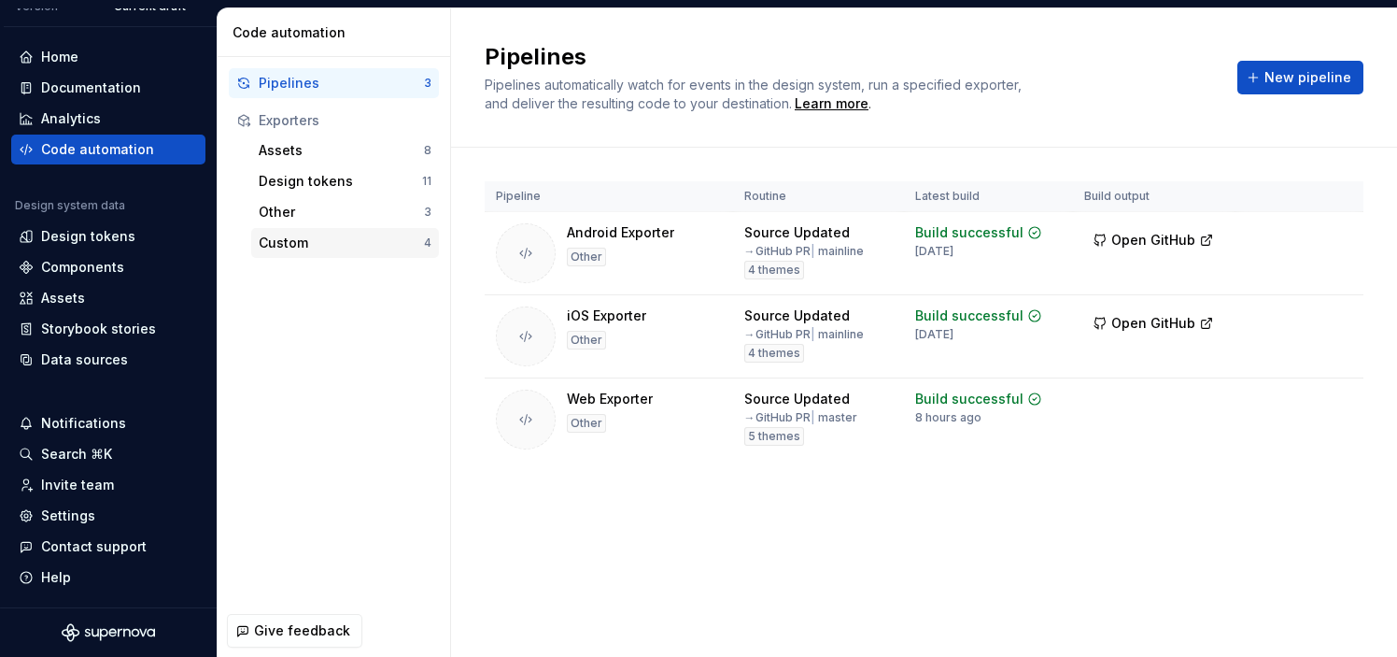
click at [308, 249] on div "Custom" at bounding box center [341, 243] width 165 height 19
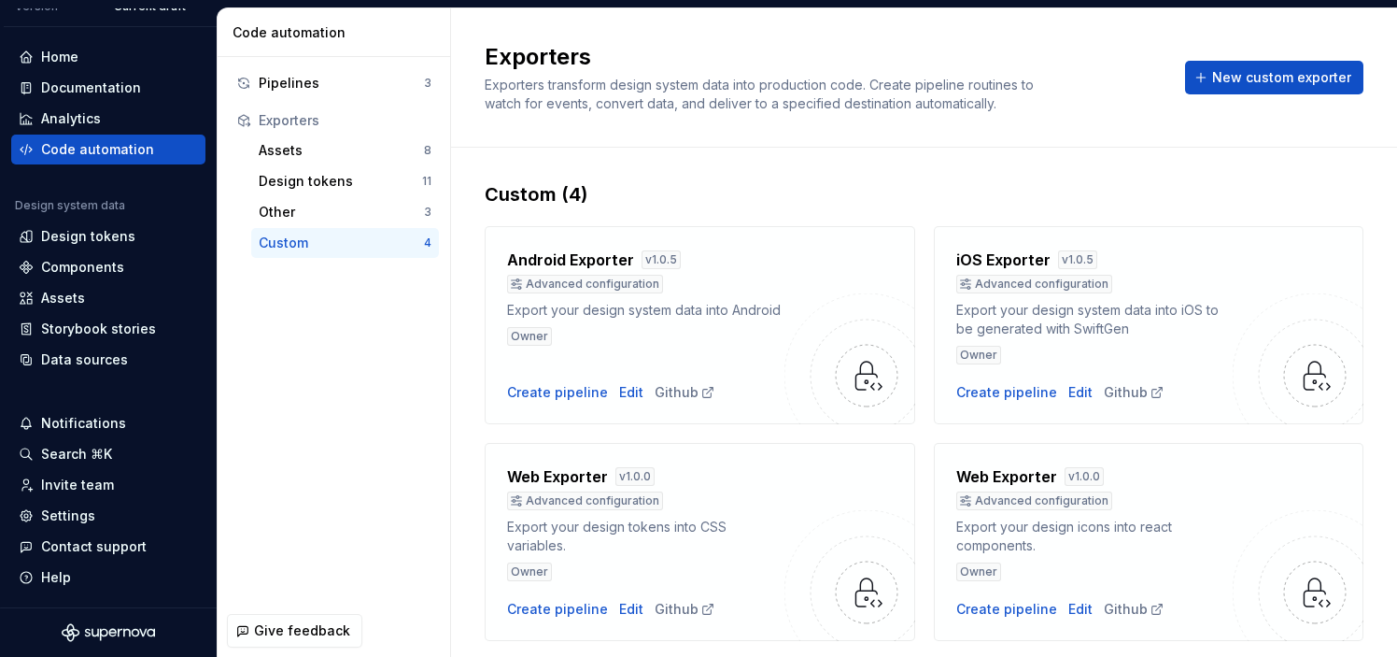
click at [555, 88] on span "Exporters transform design system data into production code. Create pipeline ro…" at bounding box center [761, 94] width 553 height 35
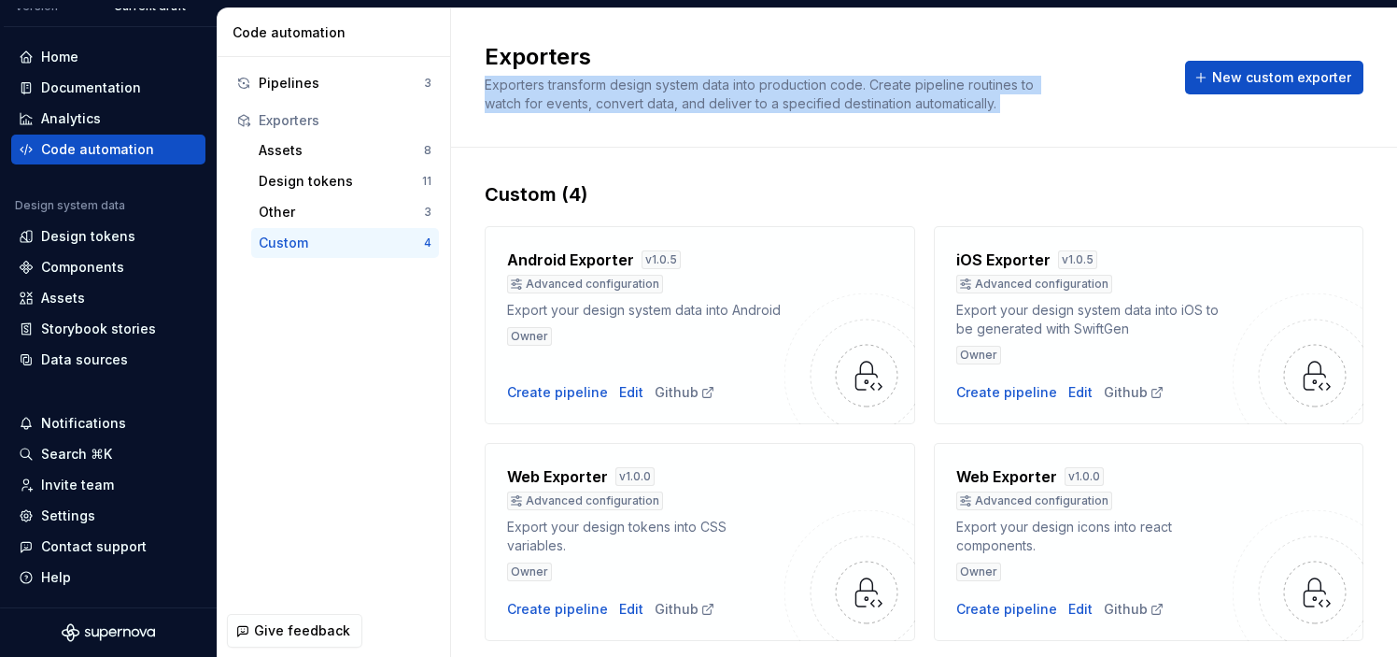
click at [555, 88] on span "Exporters transform design system data into production code. Create pipeline ro…" at bounding box center [761, 94] width 553 height 35
click at [346, 211] on div "Other" at bounding box center [341, 212] width 165 height 19
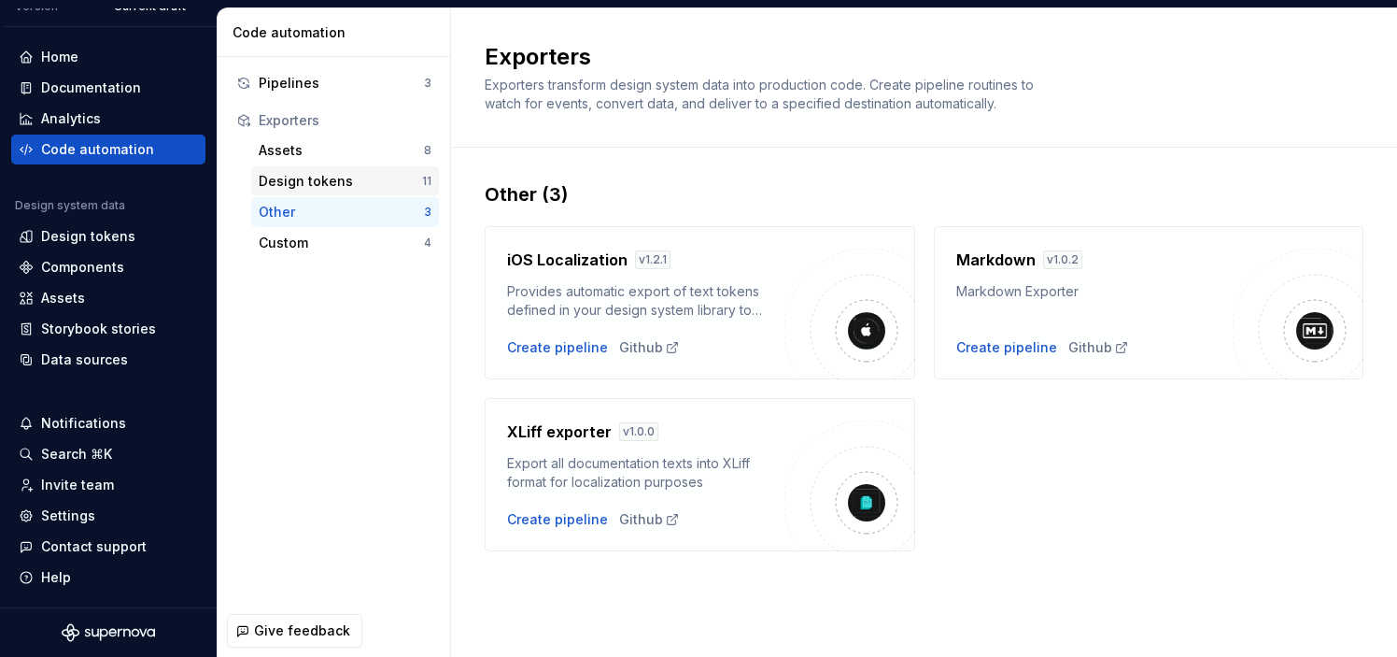
click at [347, 189] on div "Design tokens" at bounding box center [340, 181] width 163 height 19
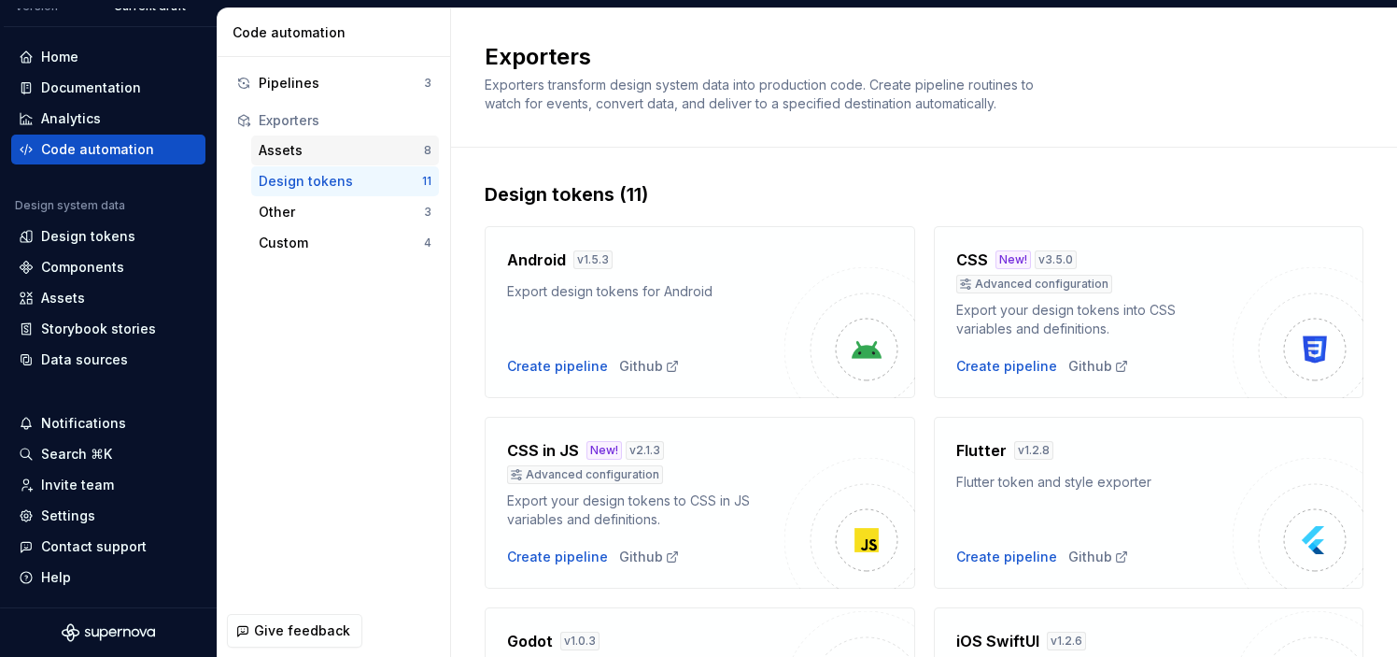
click at [344, 162] on div "Assets 8" at bounding box center [345, 150] width 188 height 30
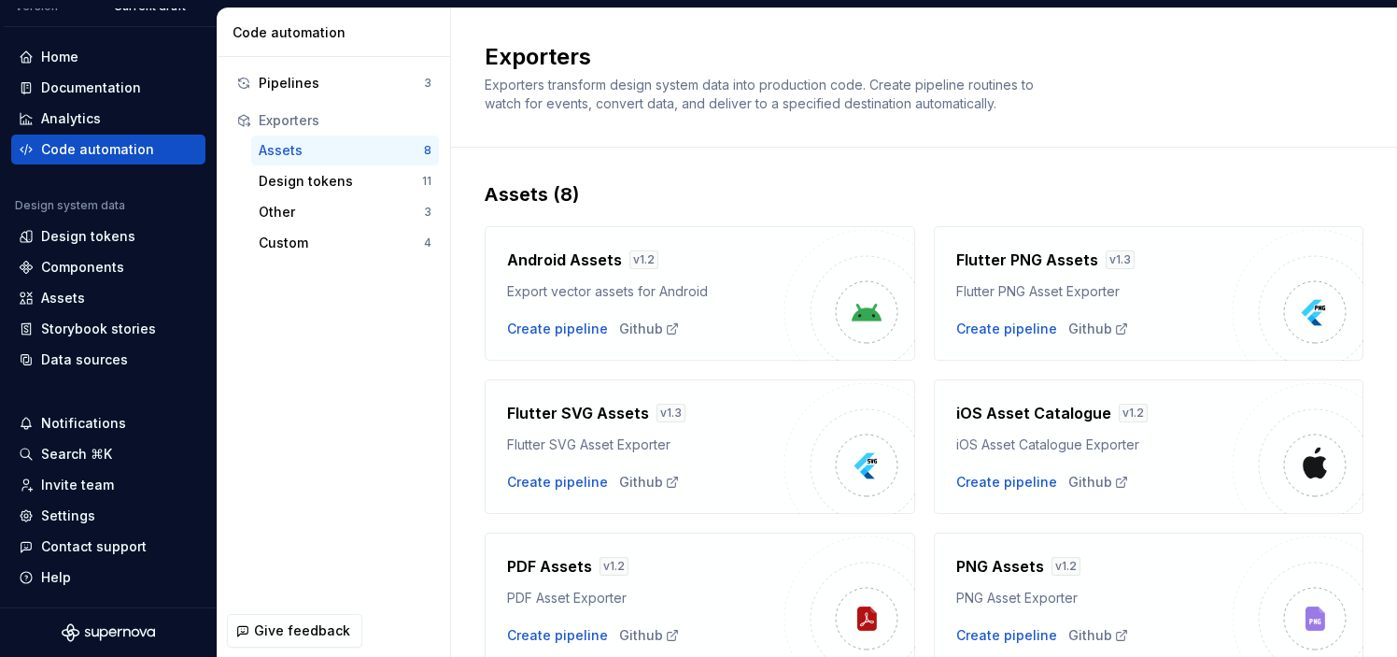
click at [135, 149] on div "Code automation" at bounding box center [97, 149] width 113 height 19
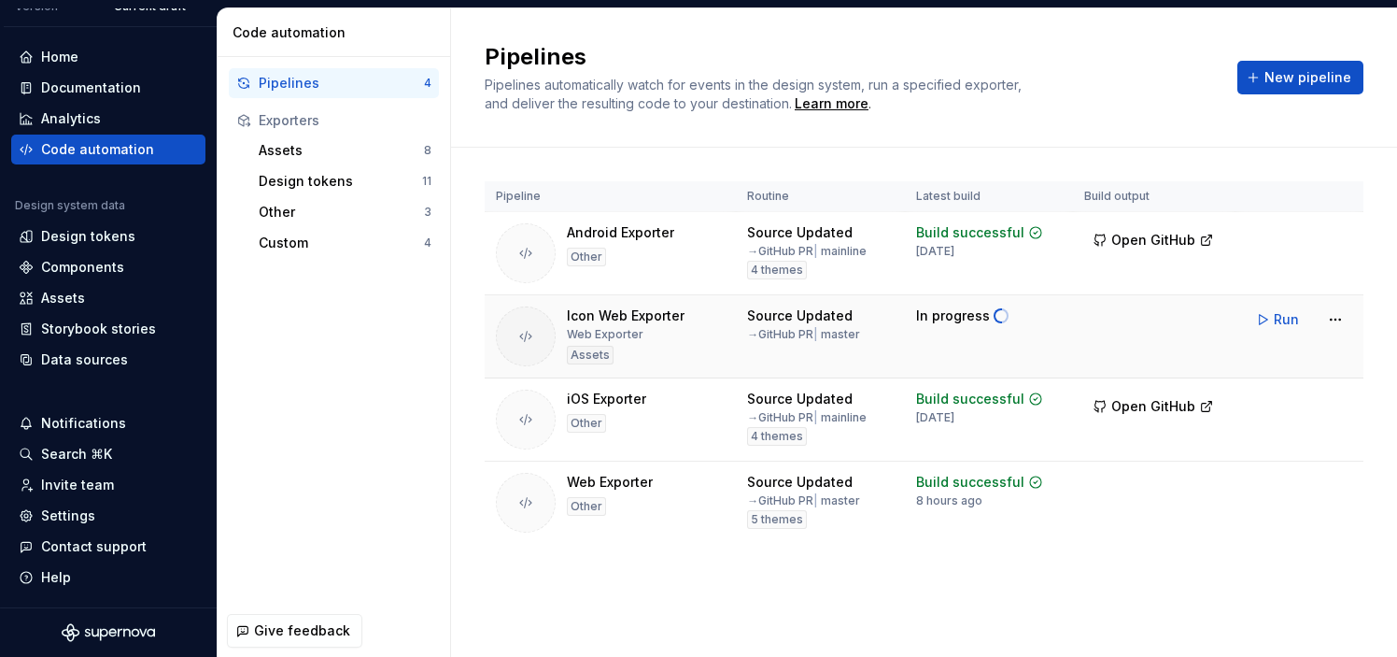
click at [999, 315] on span at bounding box center [1004, 317] width 16 height 17
click at [1340, 313] on html "Tripadvisor KC Version Current draft Home Documentation Analytics Code automati…" at bounding box center [698, 328] width 1397 height 657
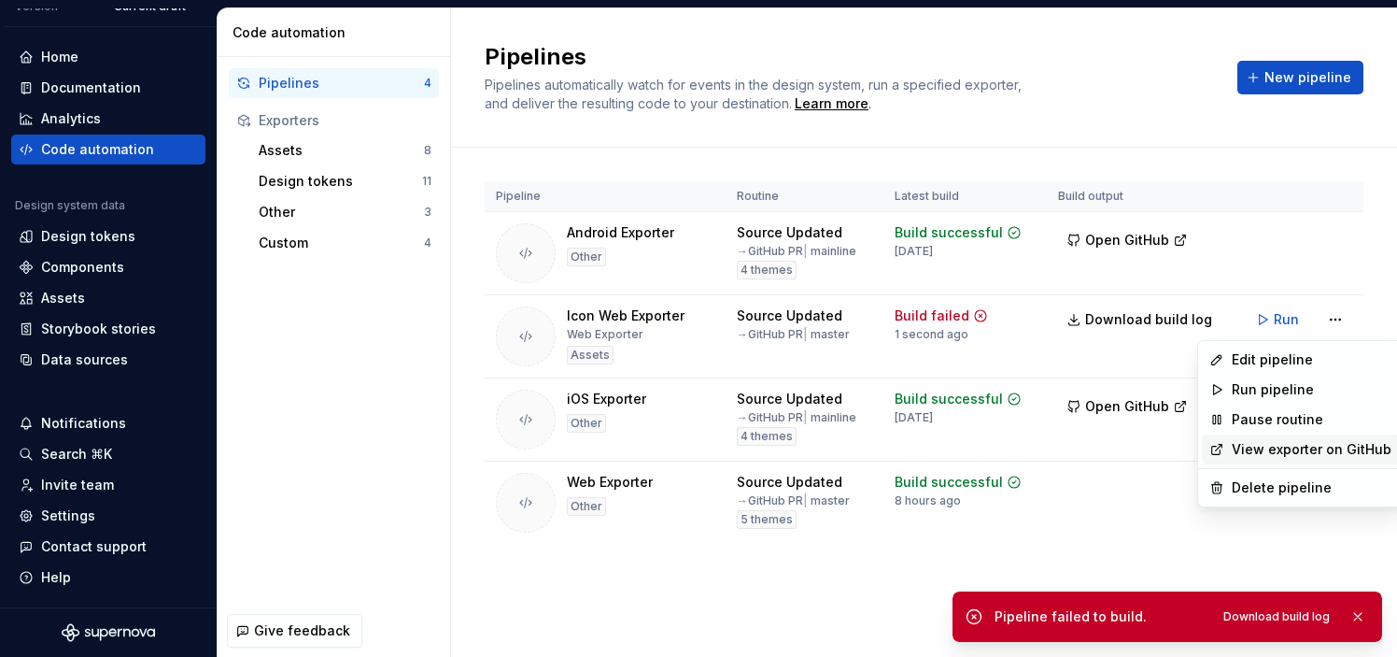
click at [1257, 438] on div "View exporter on GitHub" at bounding box center [1300, 449] width 197 height 30
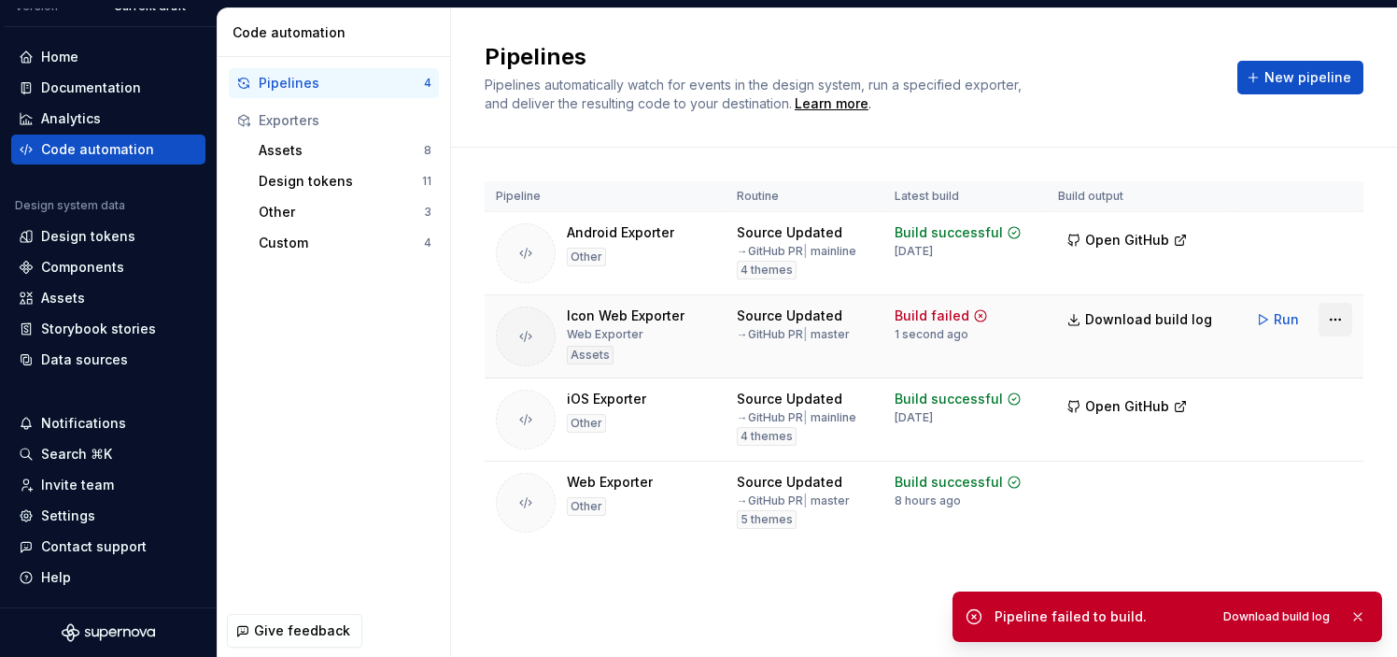
click at [1344, 318] on html "Tripadvisor KC Version Current draft Home Documentation Analytics Code automati…" at bounding box center [698, 328] width 1397 height 657
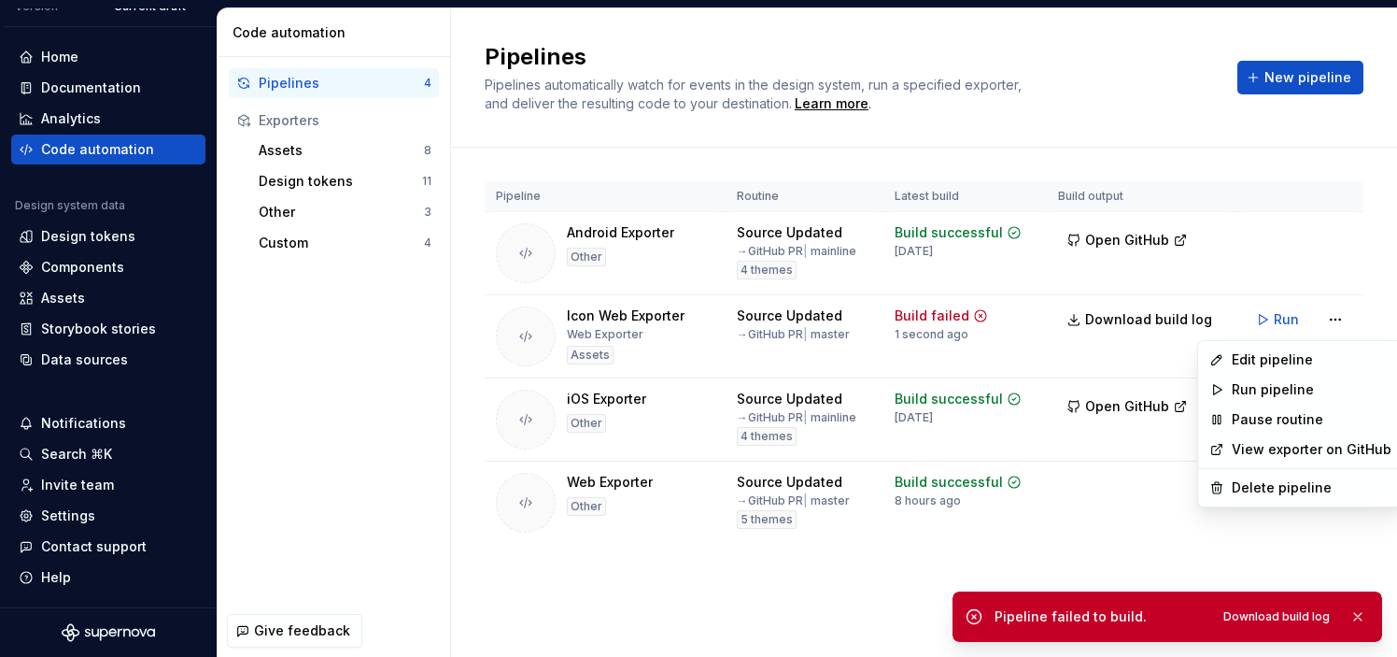
click at [1283, 454] on link "View exporter on GitHub" at bounding box center [1312, 449] width 160 height 19
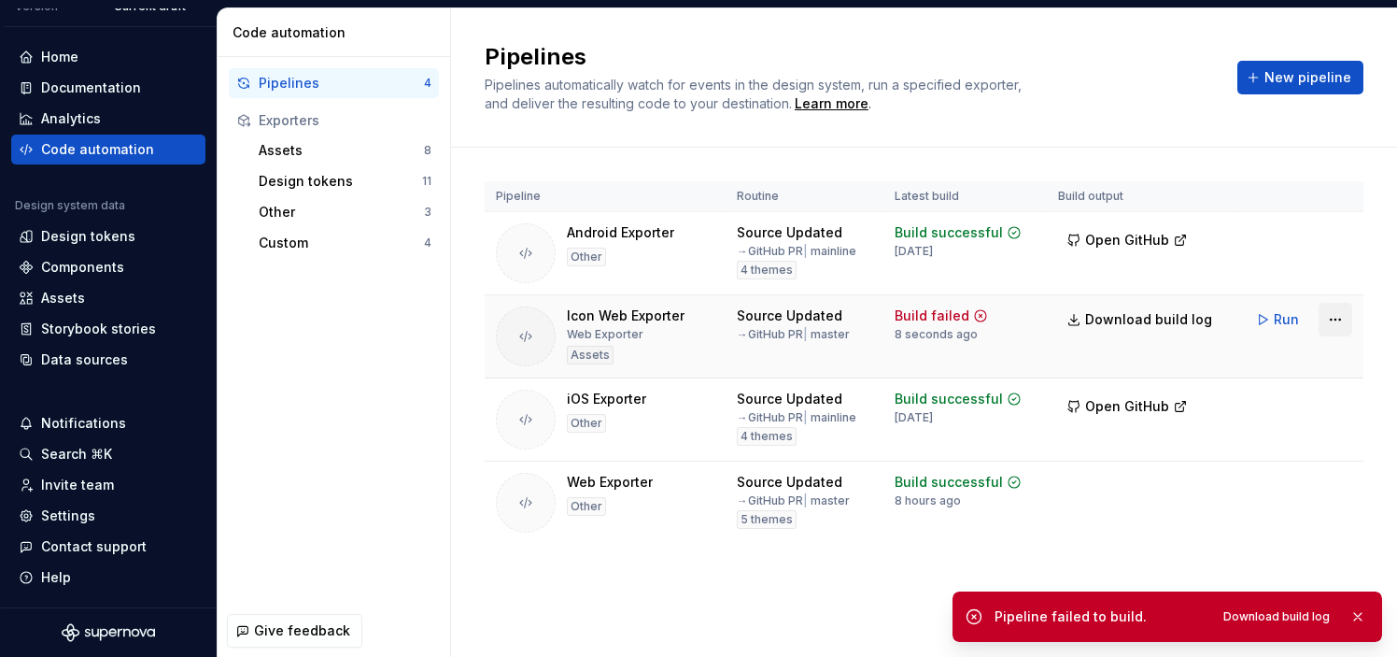
click at [1348, 321] on html "Tripadvisor KC Version Current draft Home Documentation Analytics Code automati…" at bounding box center [698, 328] width 1397 height 657
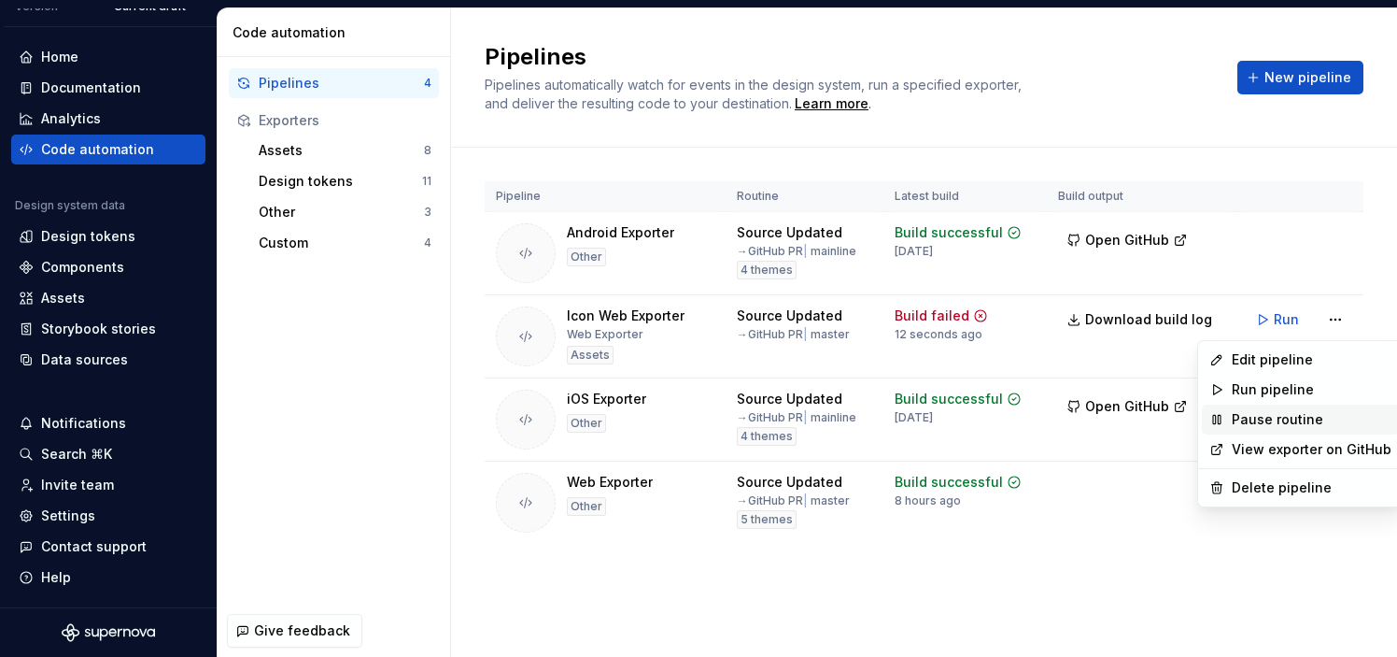
click at [1272, 416] on div "Pause routine" at bounding box center [1312, 419] width 160 height 19
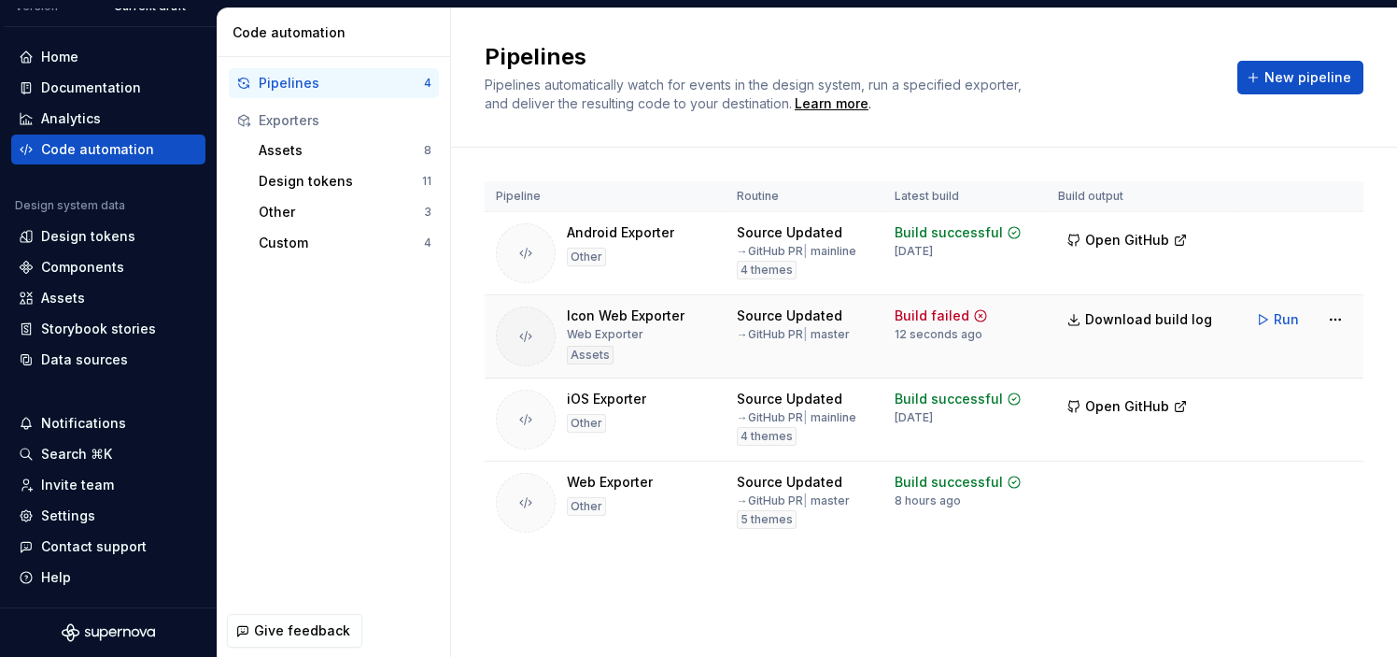
click at [942, 311] on div "Build failed" at bounding box center [932, 315] width 75 height 19
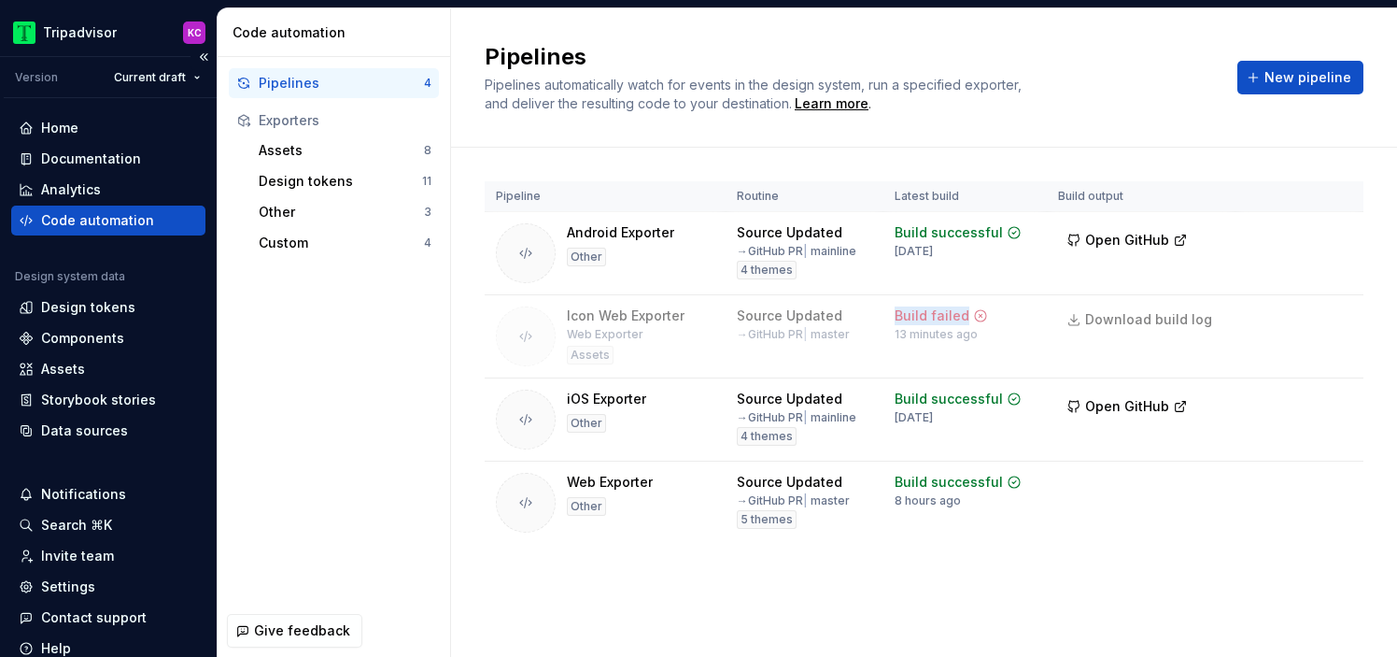
scroll to position [71, 0]
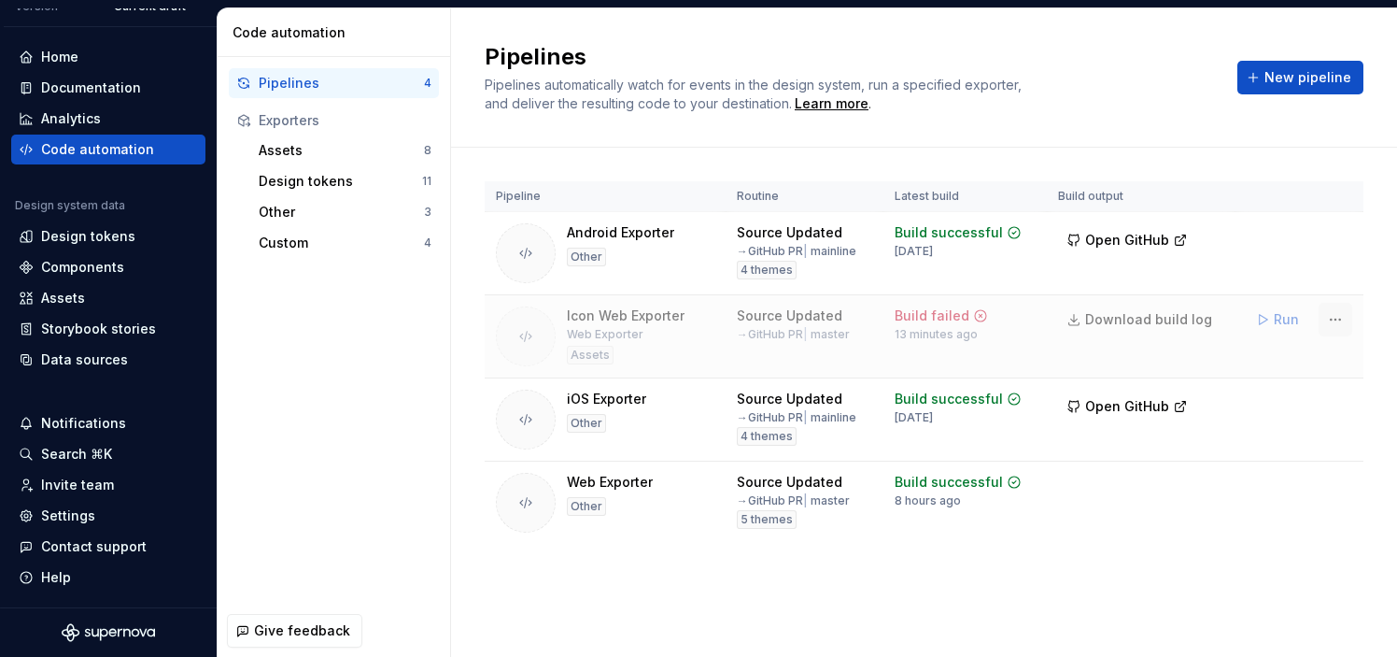
click at [1341, 317] on html "Tripadvisor KC Version Current draft Home Documentation Analytics Code automati…" at bounding box center [698, 328] width 1397 height 657
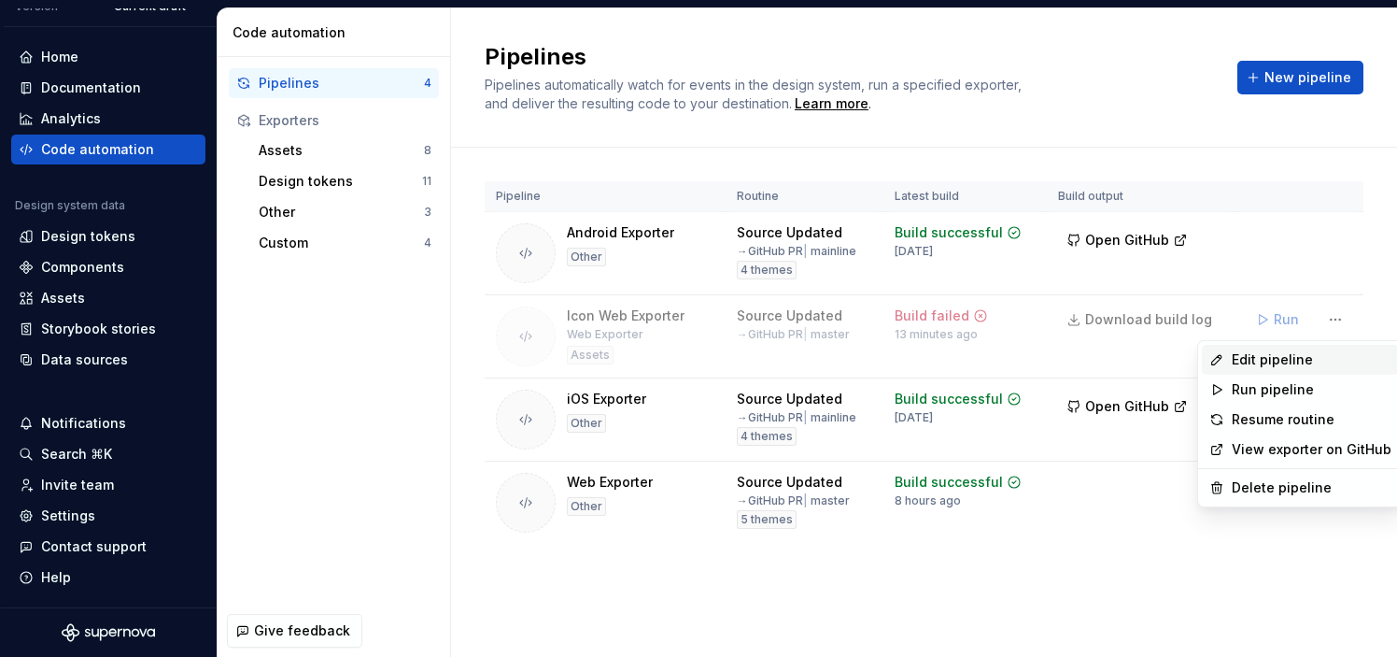
click at [1279, 357] on div "Edit pipeline" at bounding box center [1312, 359] width 160 height 19
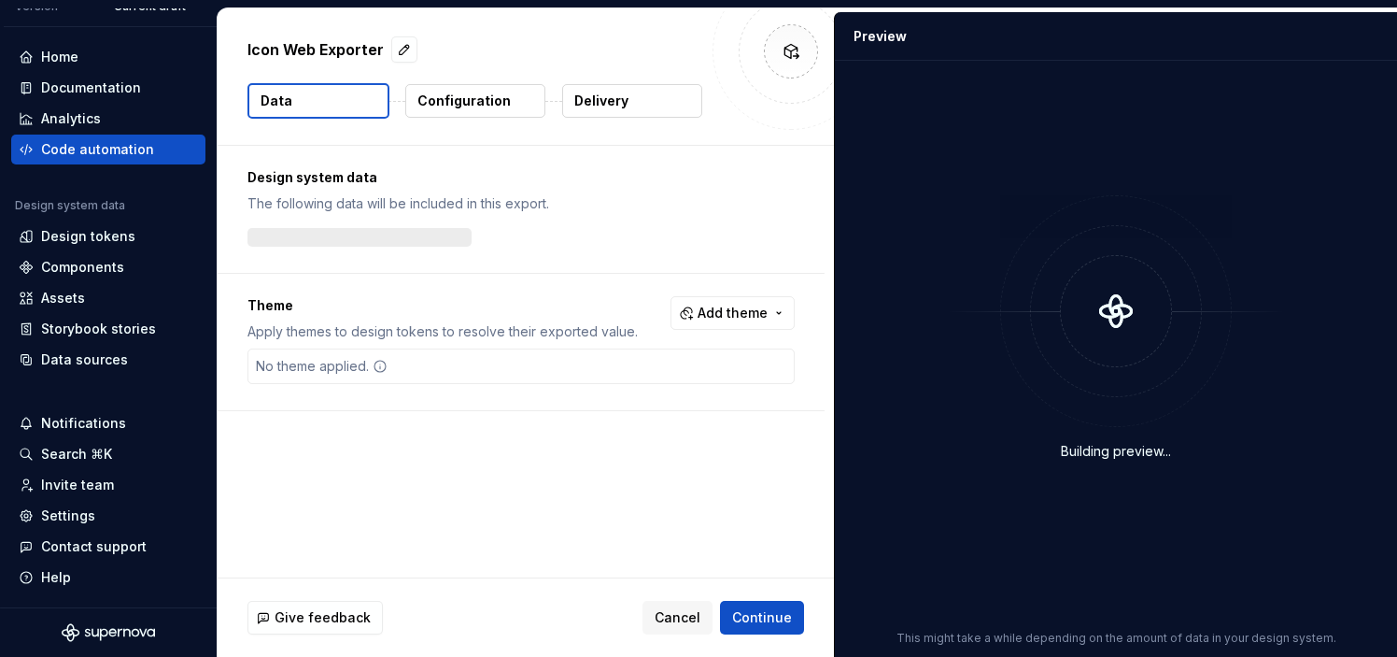
click at [460, 102] on p "Configuration" at bounding box center [464, 101] width 93 height 19
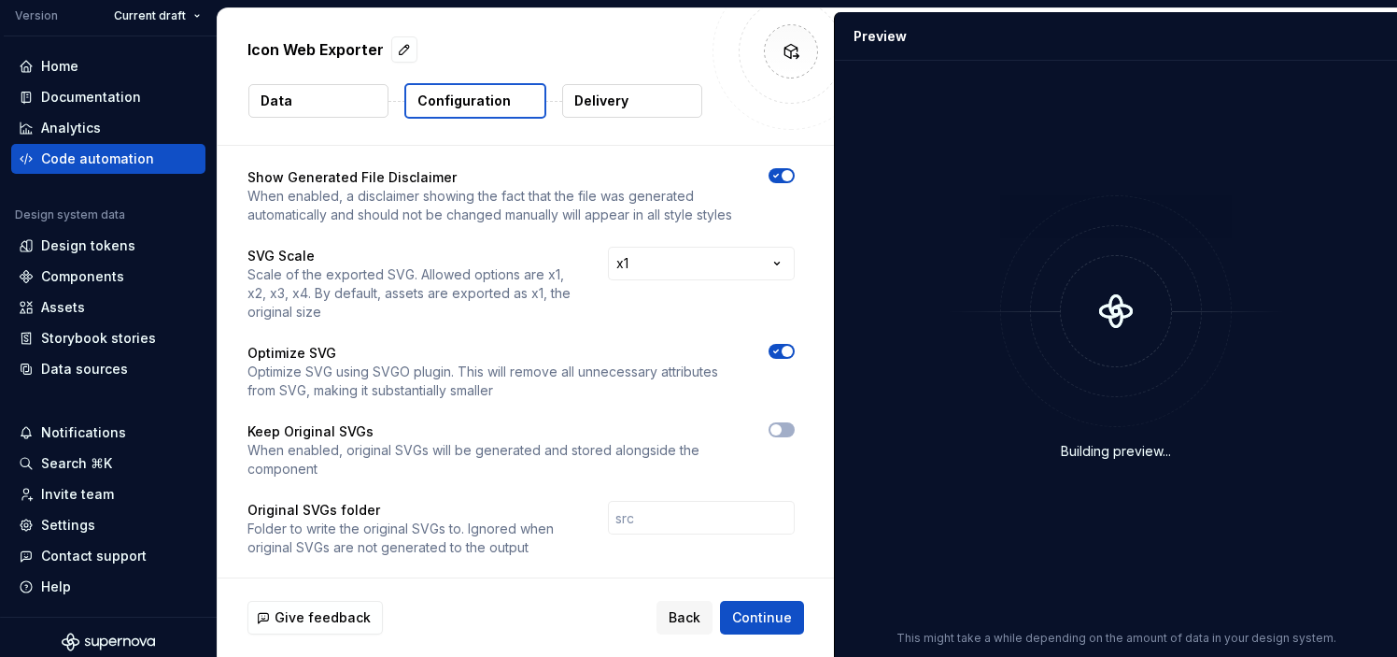
click at [277, 177] on p "Show Generated File Disclaimer" at bounding box center [492, 177] width 488 height 19
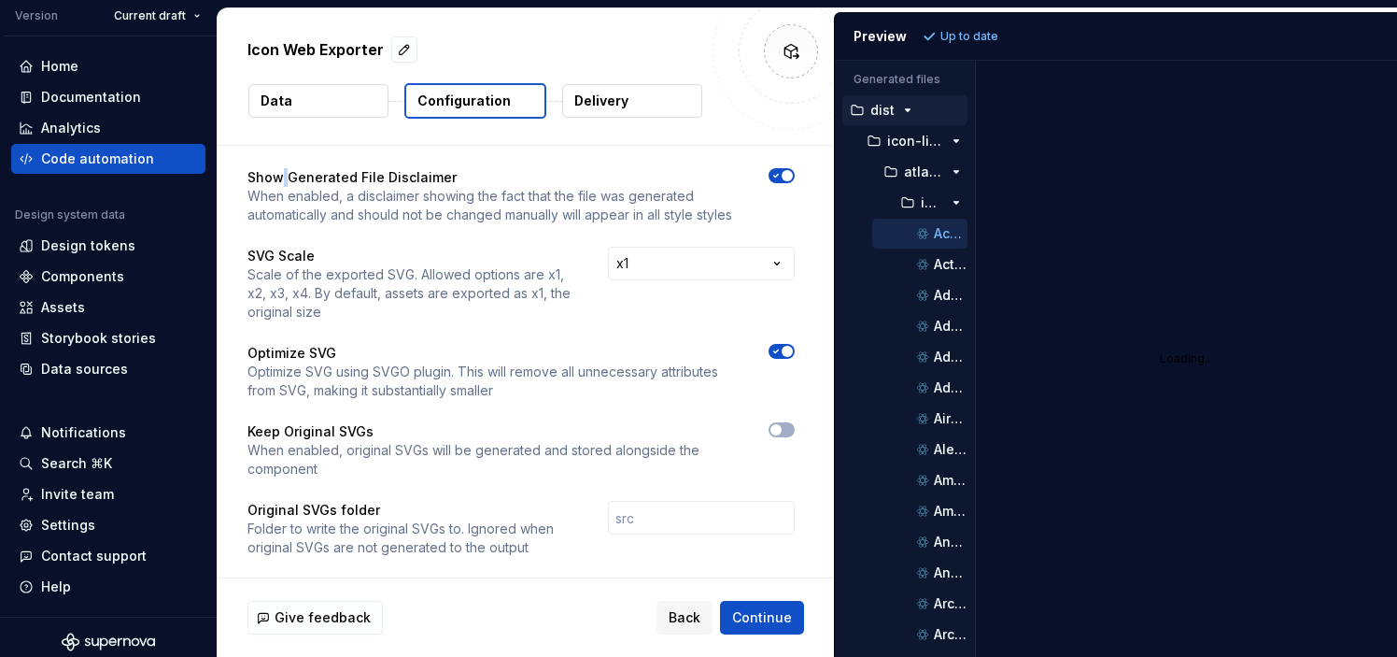
click at [277, 177] on p "Show Generated File Disclaimer" at bounding box center [492, 177] width 488 height 19
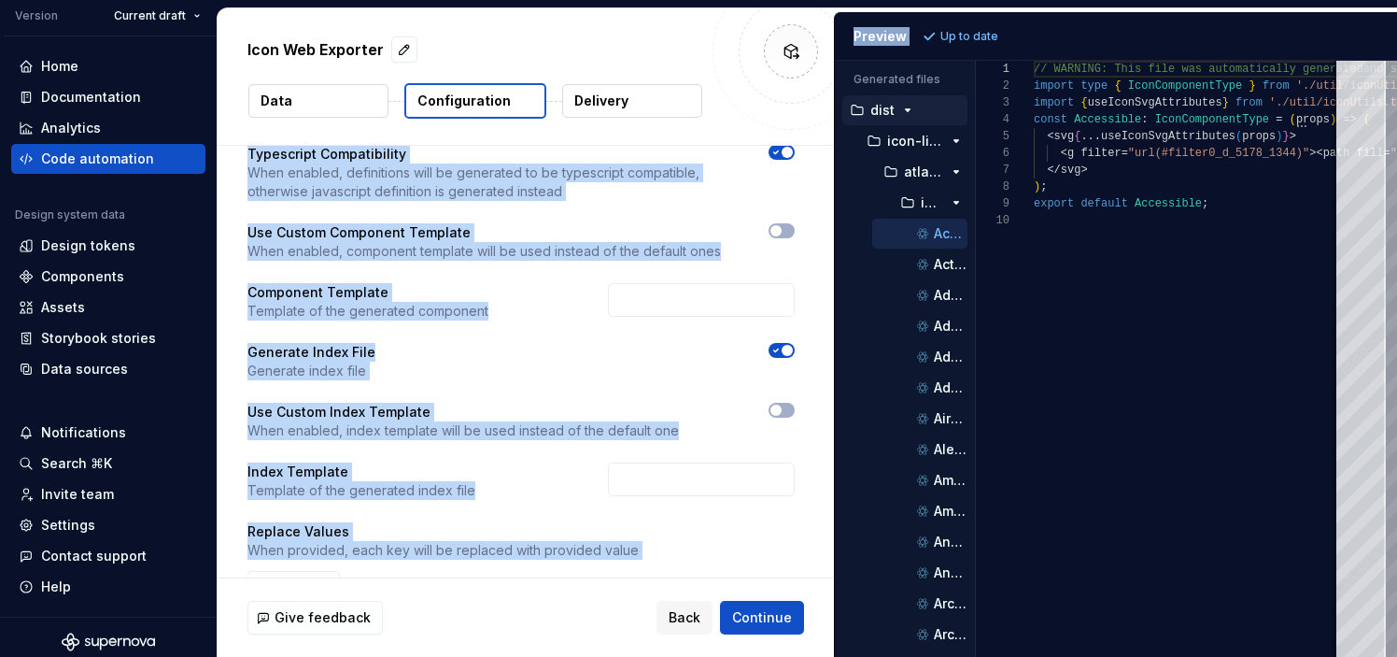
scroll to position [932, 0]
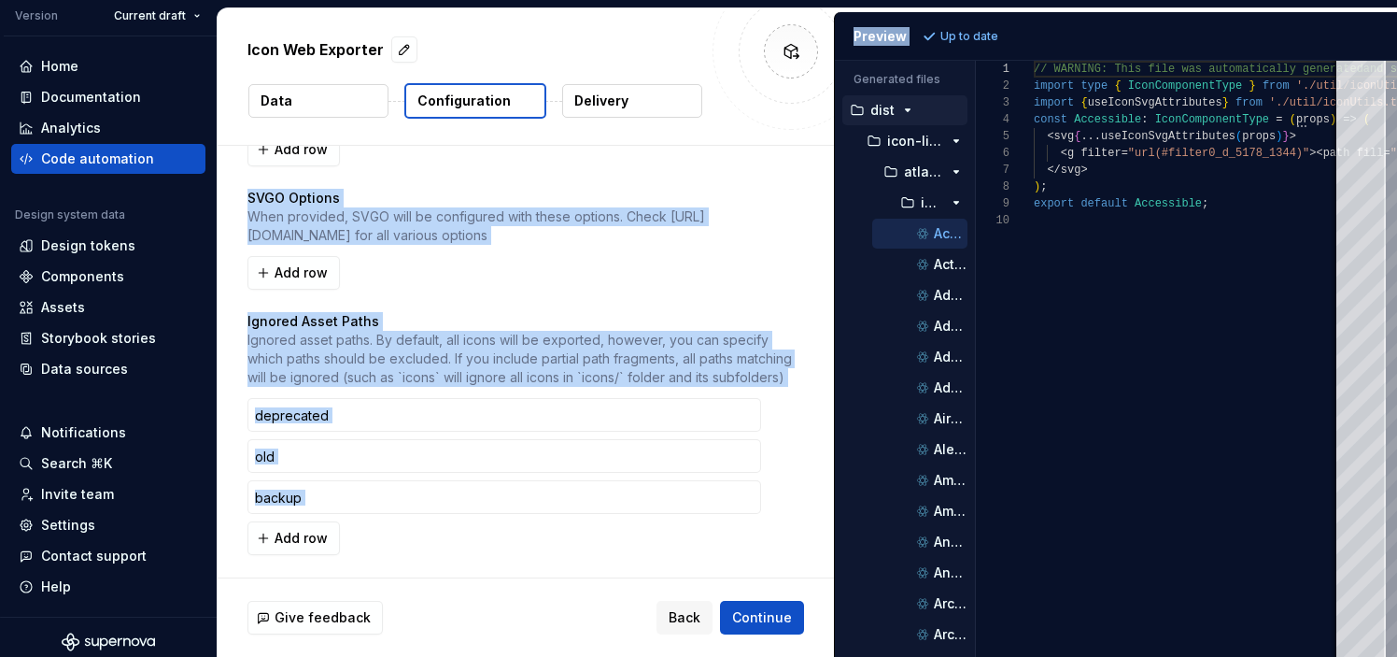
drag, startPoint x: 277, startPoint y: 177, endPoint x: 453, endPoint y: 638, distance: 492.9
click at [453, 638] on div "Icon Web Exporter Data Configuration Delivery Show Generated File Disclaimer Wh…" at bounding box center [526, 332] width 617 height 648
copy div "Show Generated File Disclaimer When enabled, a disclaimer showing the fact that…"
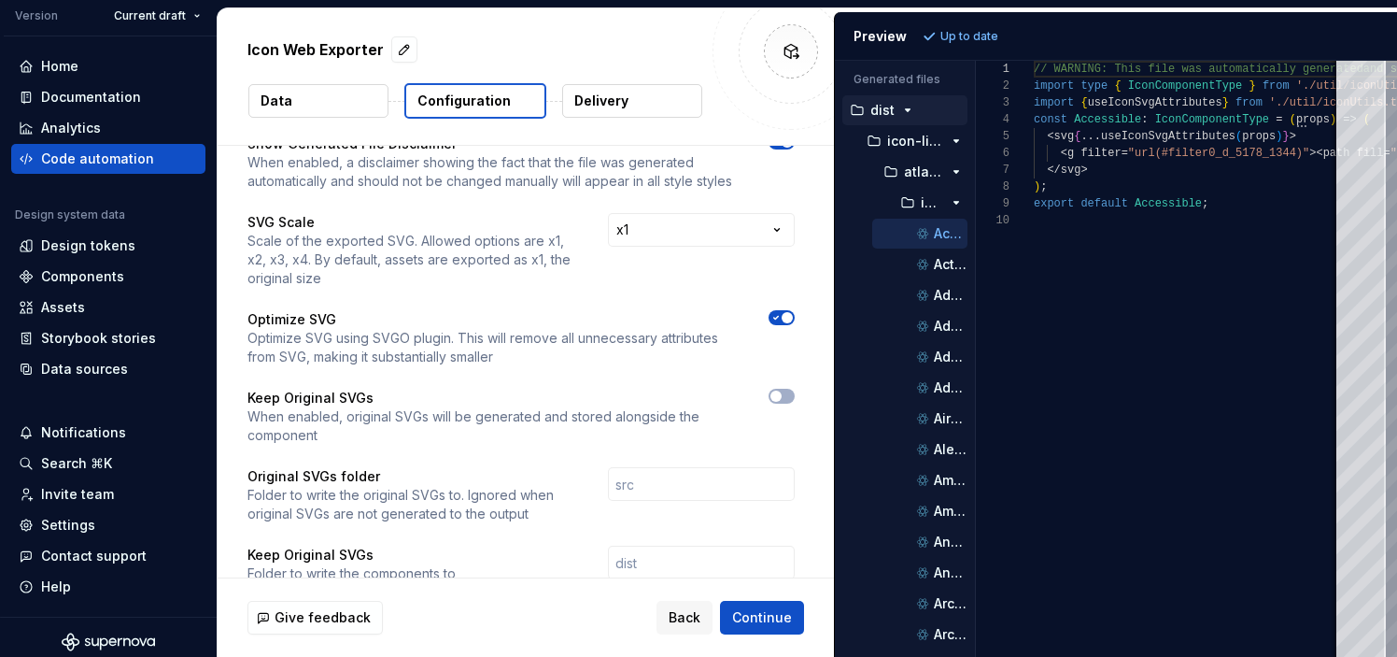
scroll to position [0, 0]
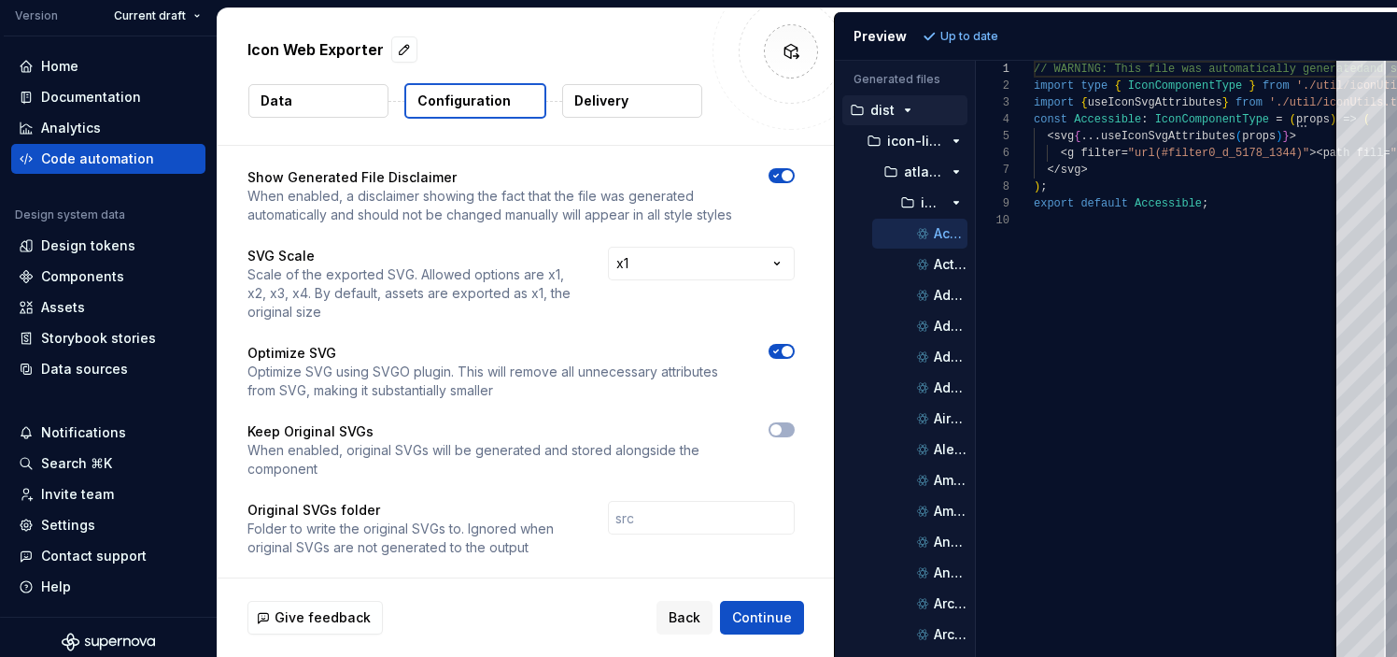
click at [118, 156] on div "Code automation" at bounding box center [97, 158] width 113 height 19
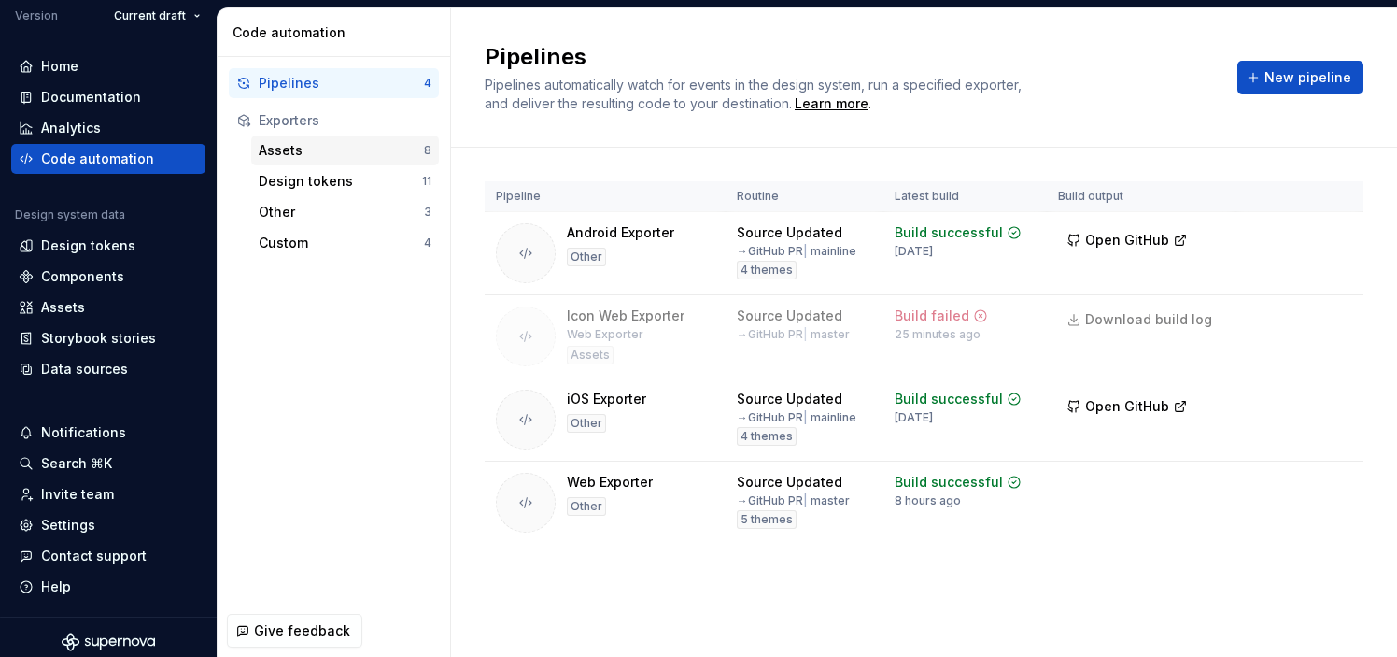
click at [351, 150] on div "Assets" at bounding box center [341, 150] width 165 height 19
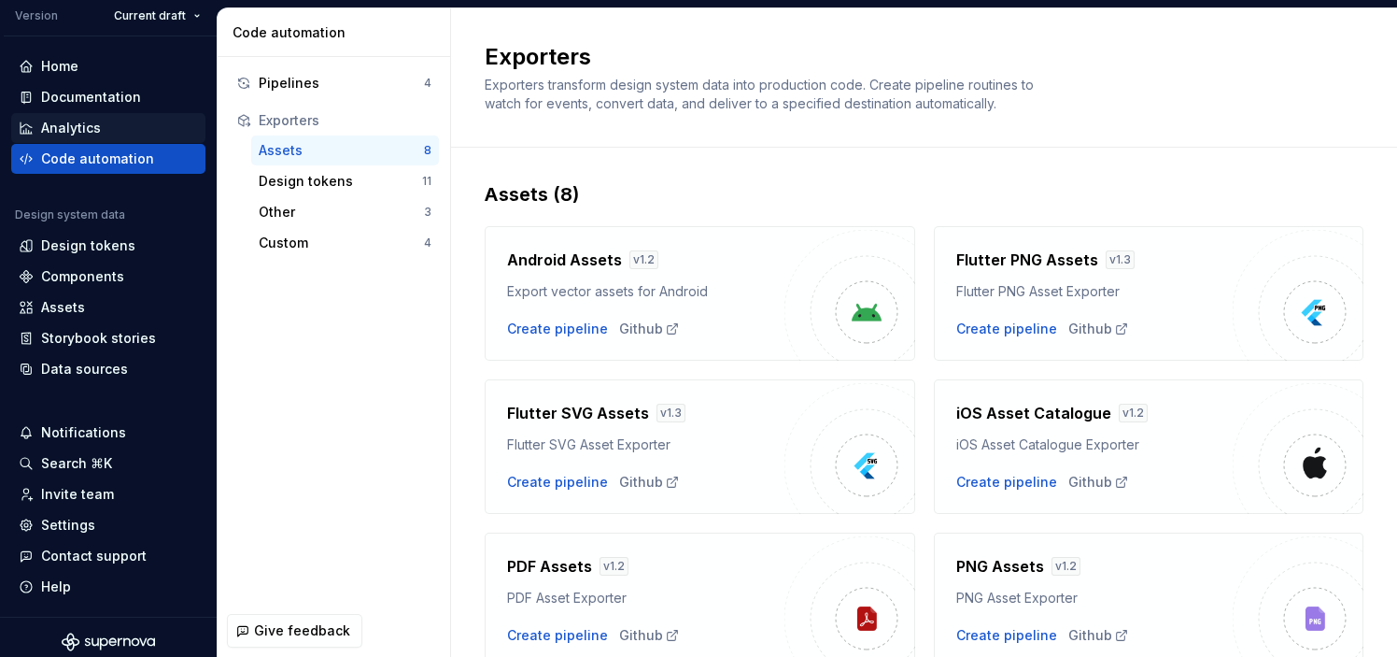
click at [111, 115] on div "Analytics" at bounding box center [108, 128] width 194 height 30
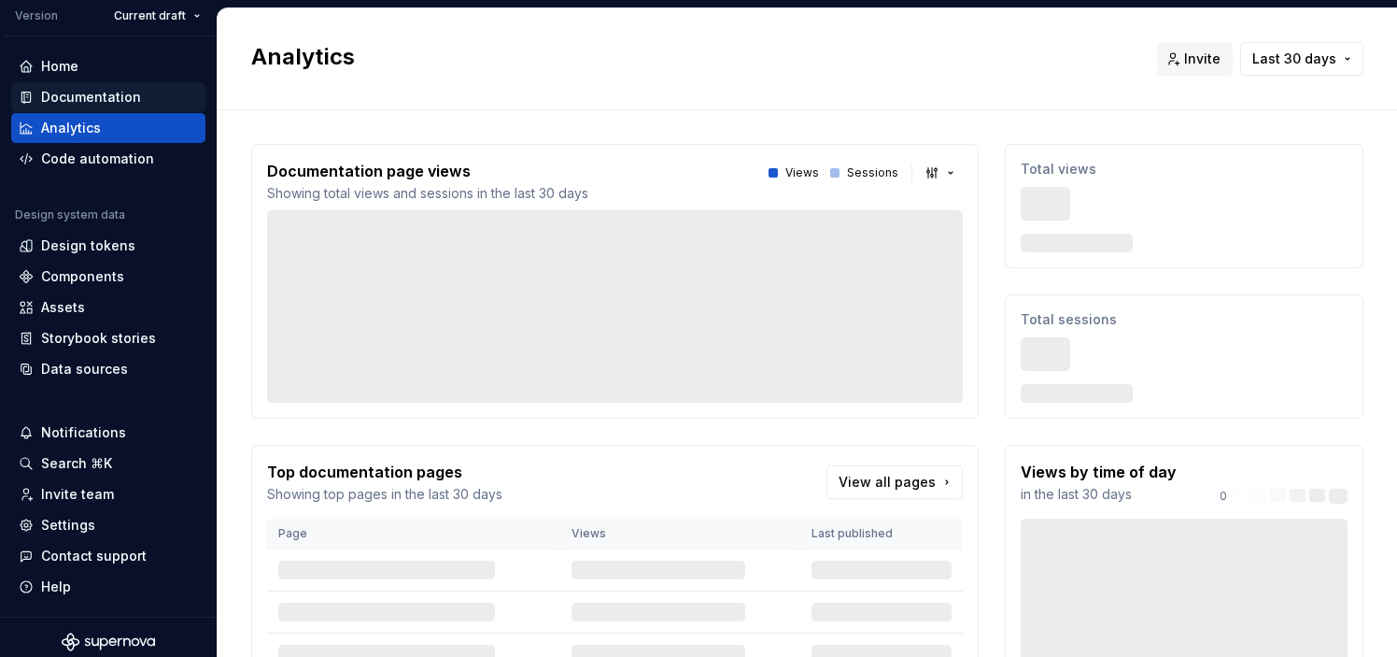
click at [128, 90] on div "Documentation" at bounding box center [91, 97] width 100 height 19
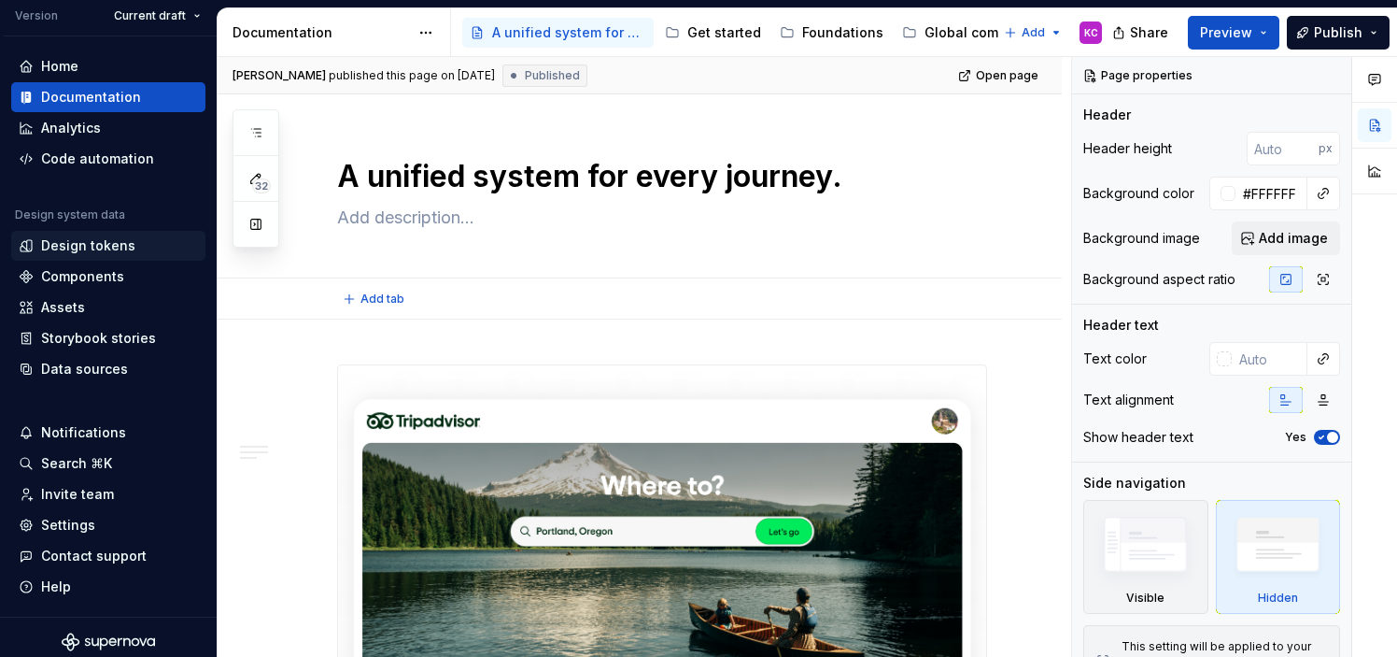
type textarea "*"
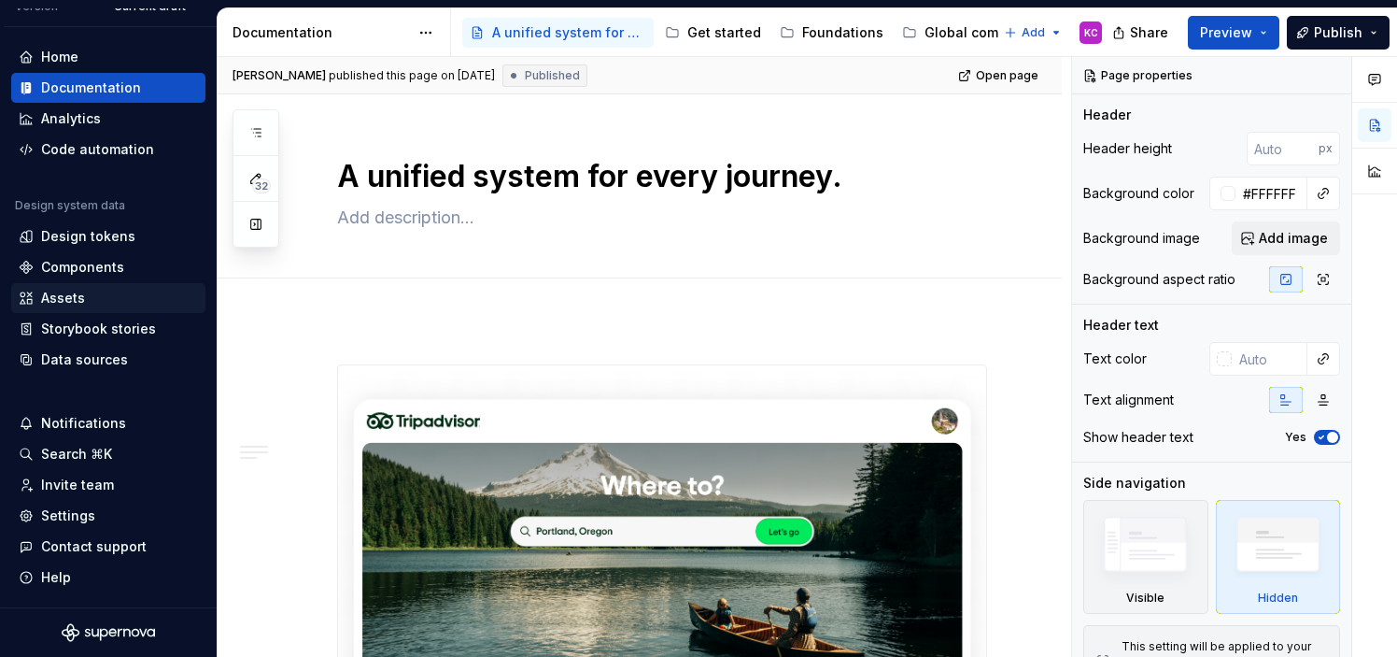
click at [100, 303] on div "Assets" at bounding box center [108, 298] width 179 height 19
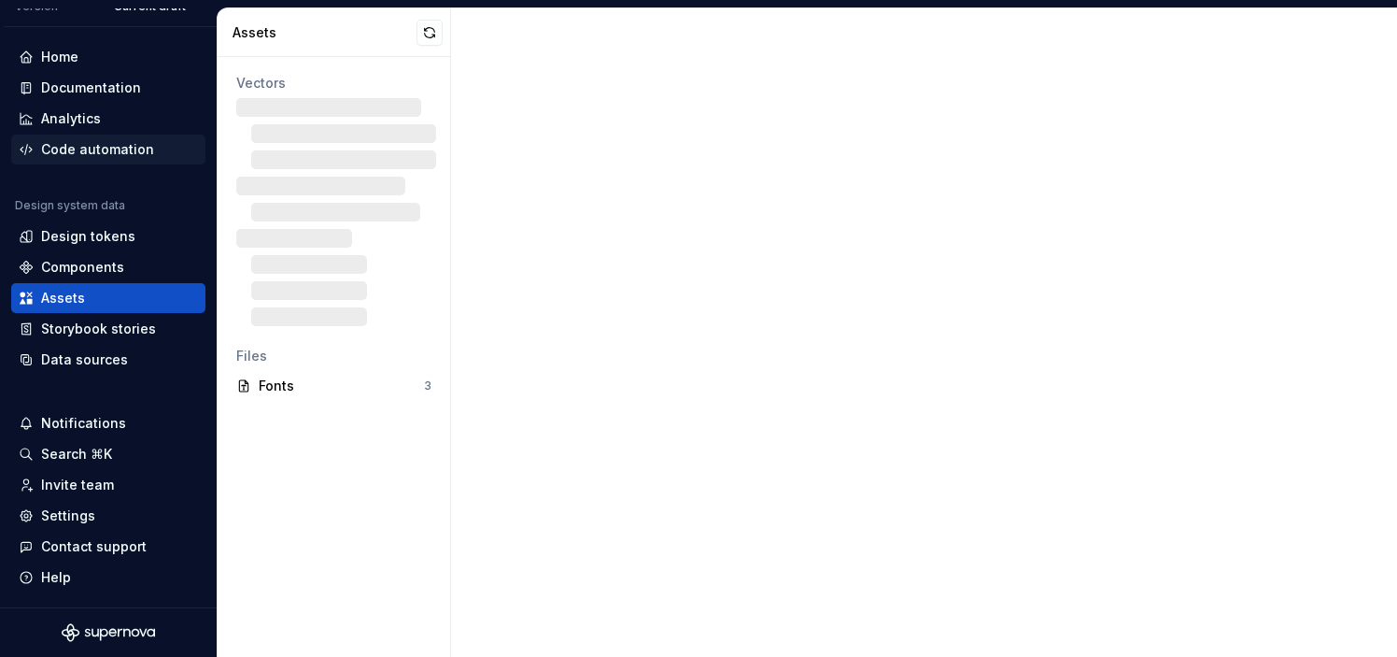
click at [116, 141] on div "Code automation" at bounding box center [97, 149] width 113 height 19
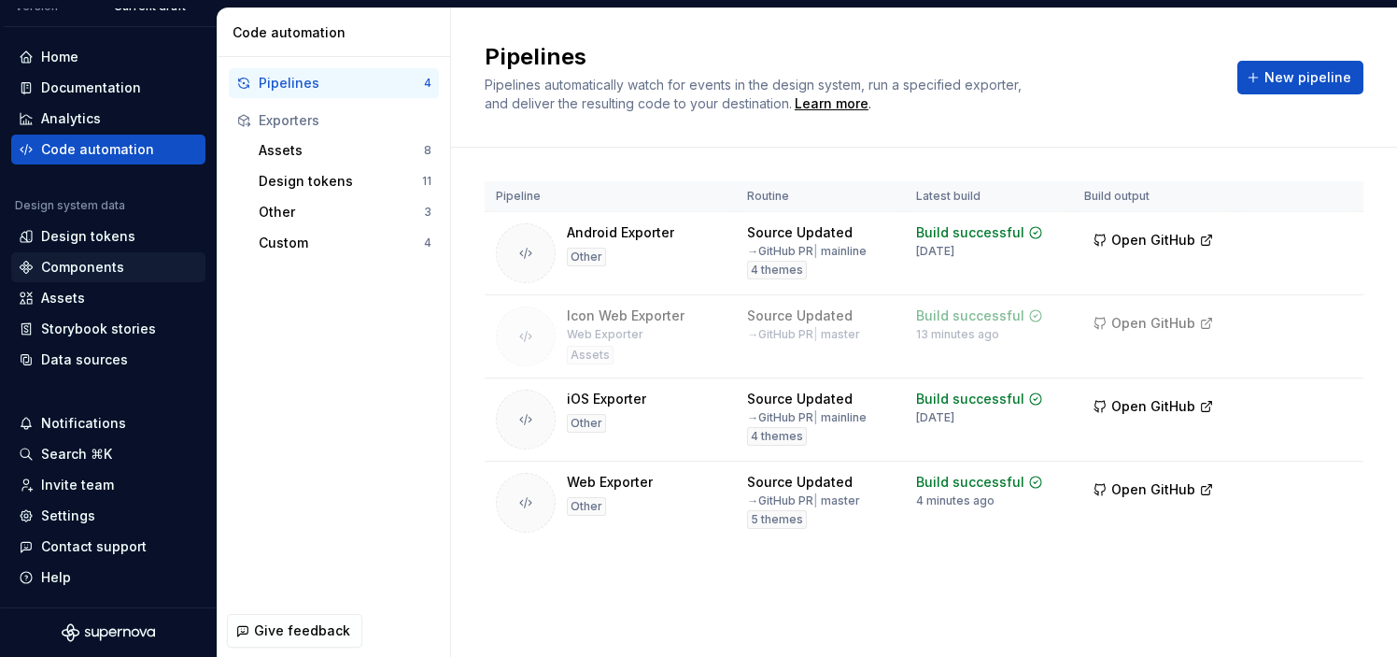
click at [106, 271] on div "Components" at bounding box center [82, 267] width 83 height 19
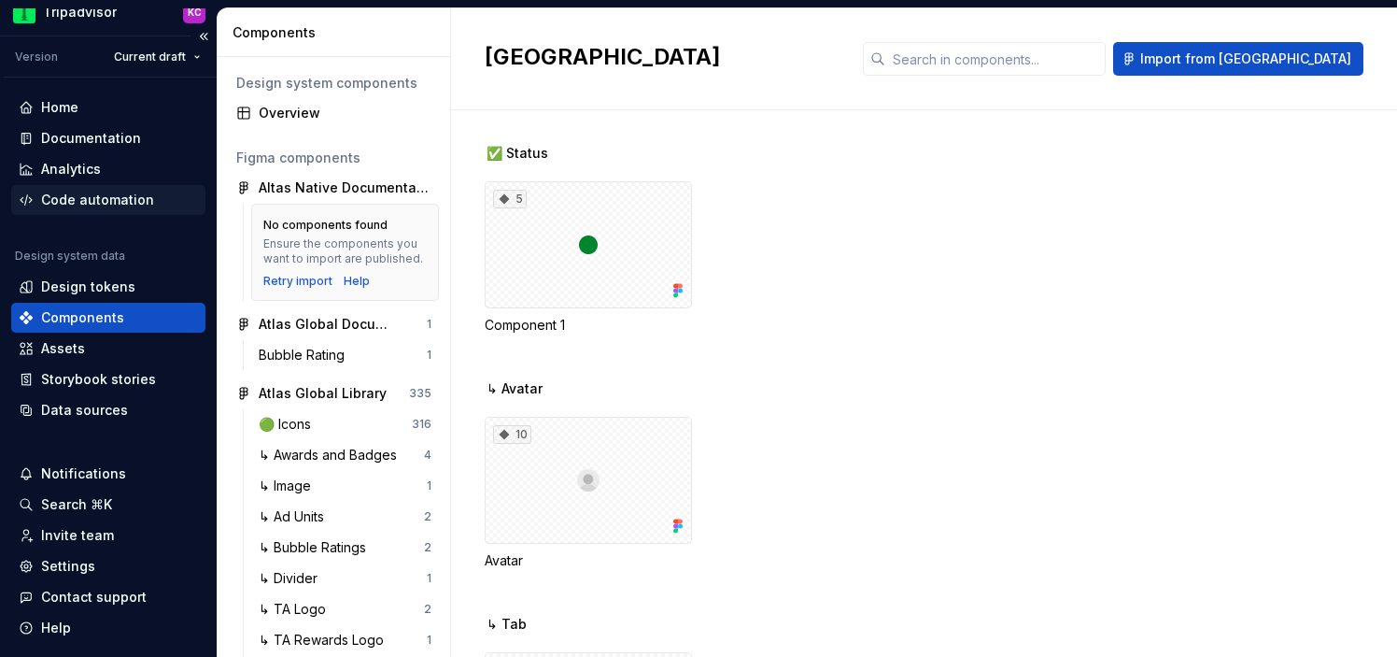
scroll to position [22, 0]
click at [106, 190] on div "Code automation" at bounding box center [97, 198] width 113 height 19
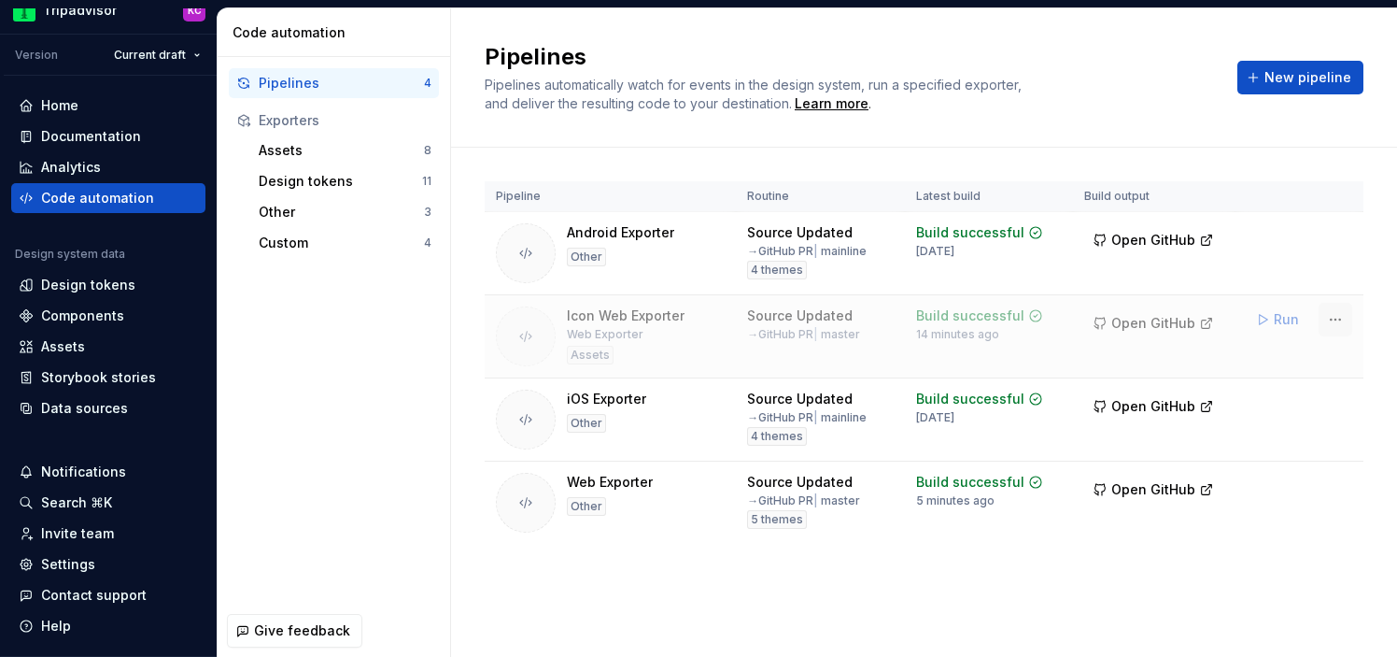
click at [1330, 319] on html "Tripadvisor KC Version Current draft Home Documentation Analytics Code automati…" at bounding box center [698, 328] width 1397 height 657
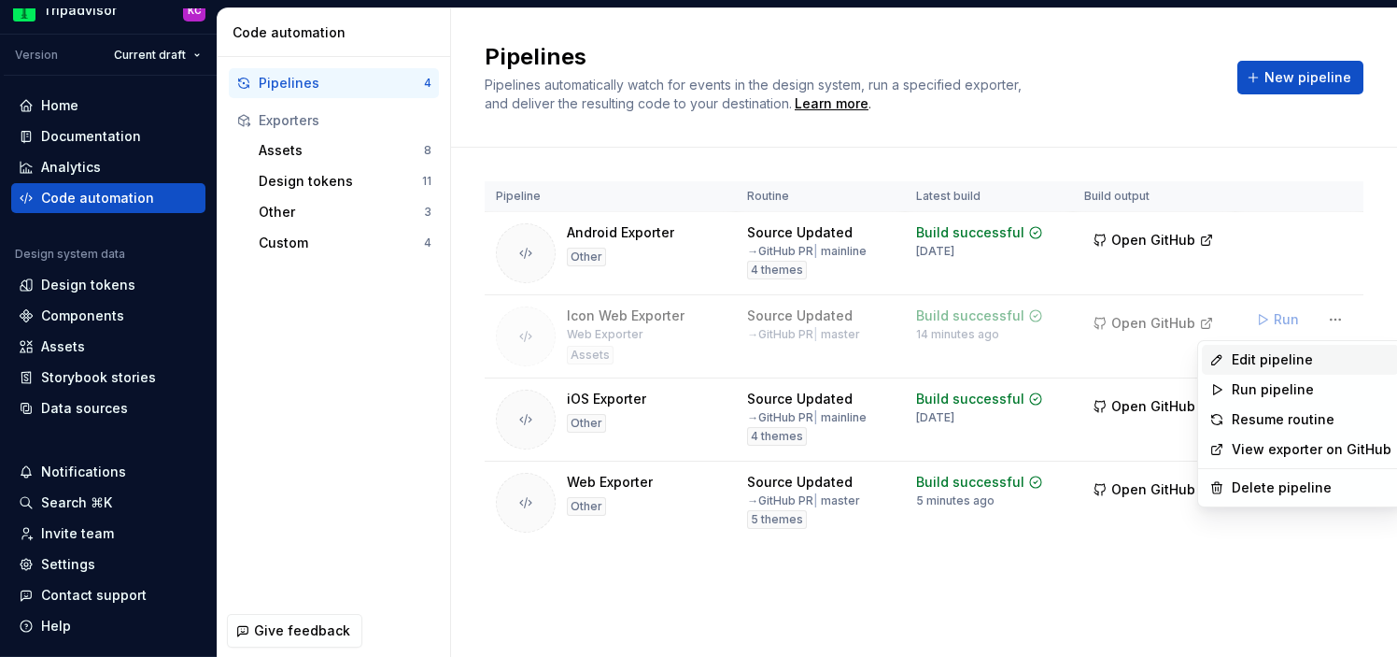
click at [1286, 358] on div "Edit pipeline" at bounding box center [1312, 359] width 160 height 19
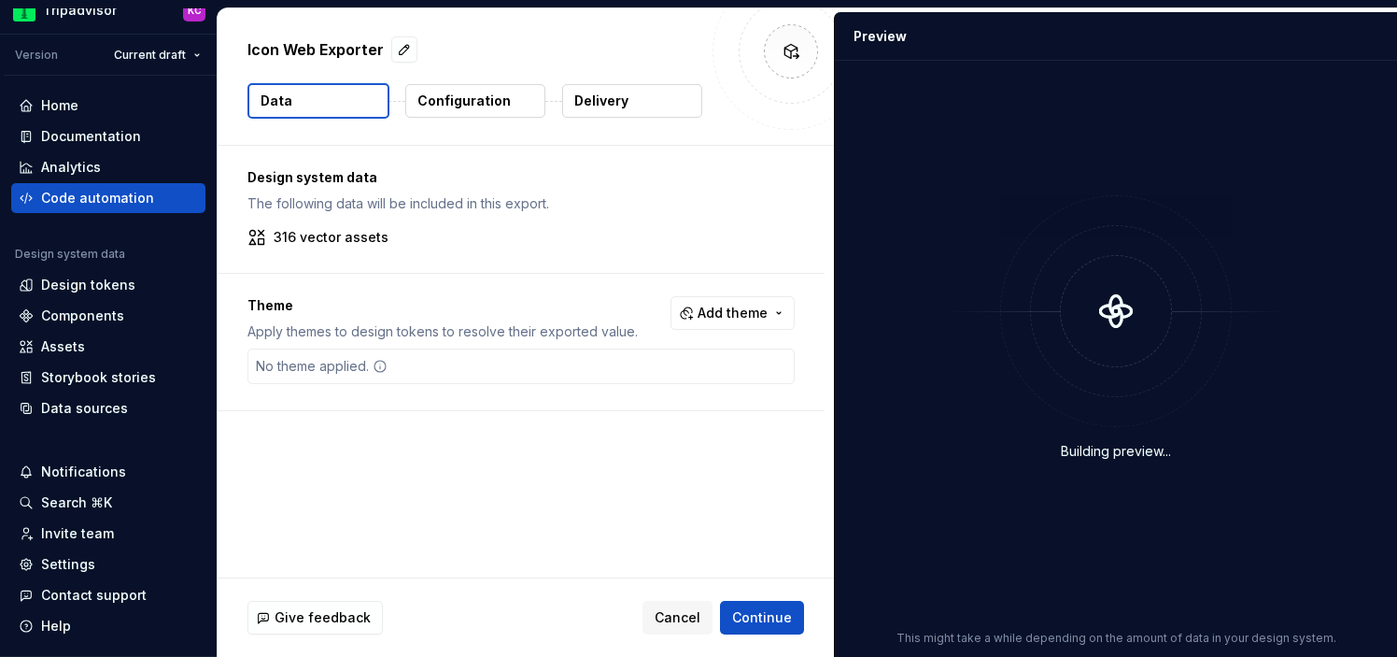
click at [450, 106] on p "Configuration" at bounding box center [464, 101] width 93 height 19
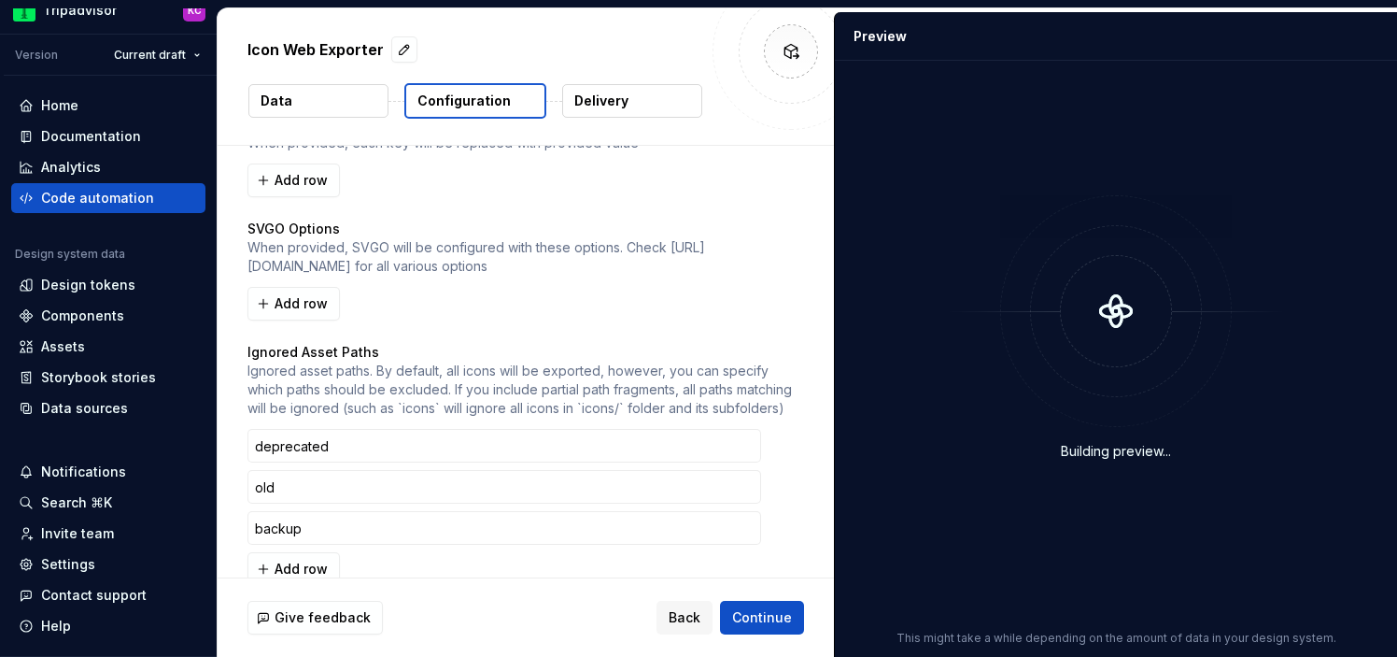
scroll to position [899, 0]
click at [600, 106] on p "Delivery" at bounding box center [601, 101] width 54 height 19
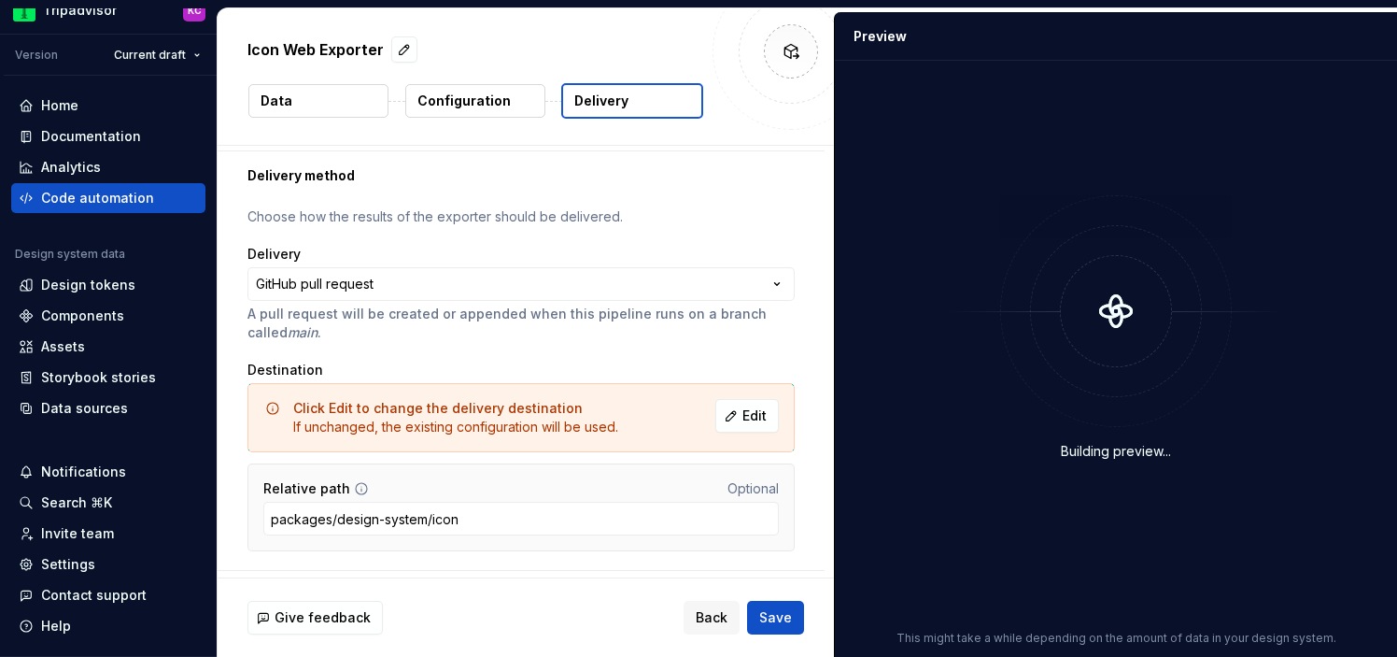
scroll to position [87, 0]
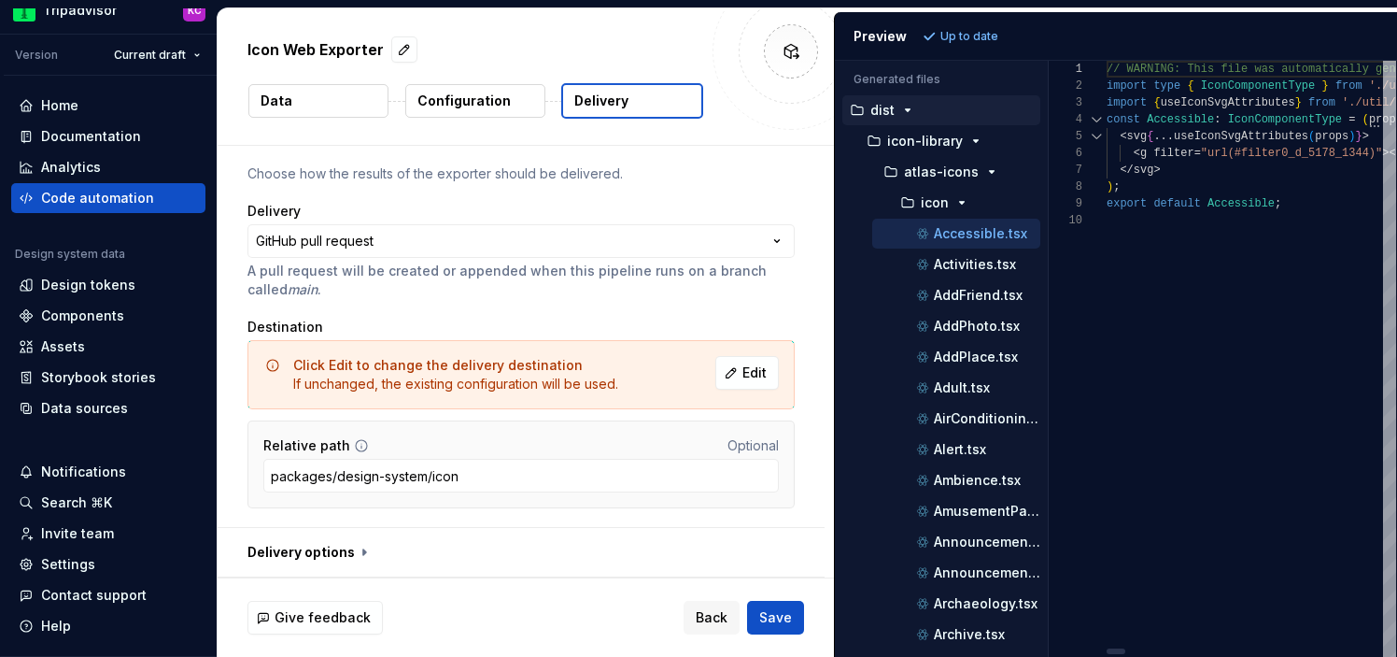
click at [1049, 165] on div "Generated files Accessibility guide for tree . Navigate the tree with the arrow…" at bounding box center [1116, 359] width 562 height 596
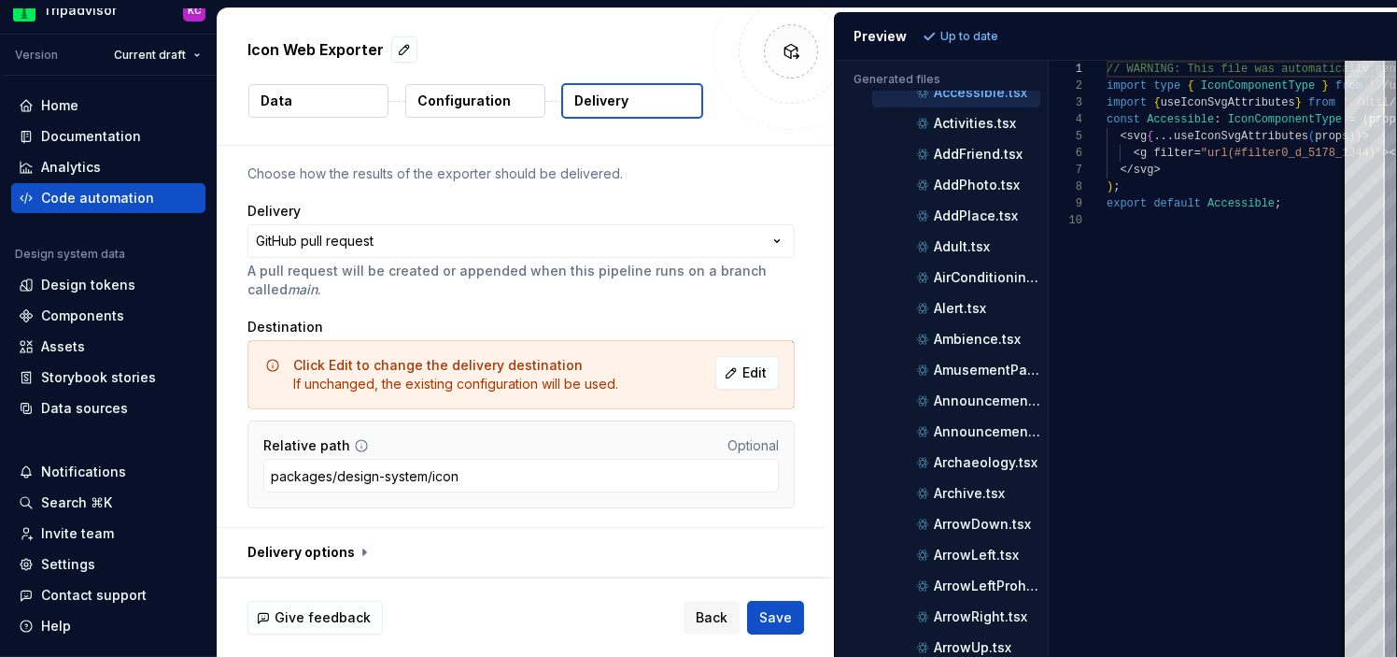
scroll to position [0, 0]
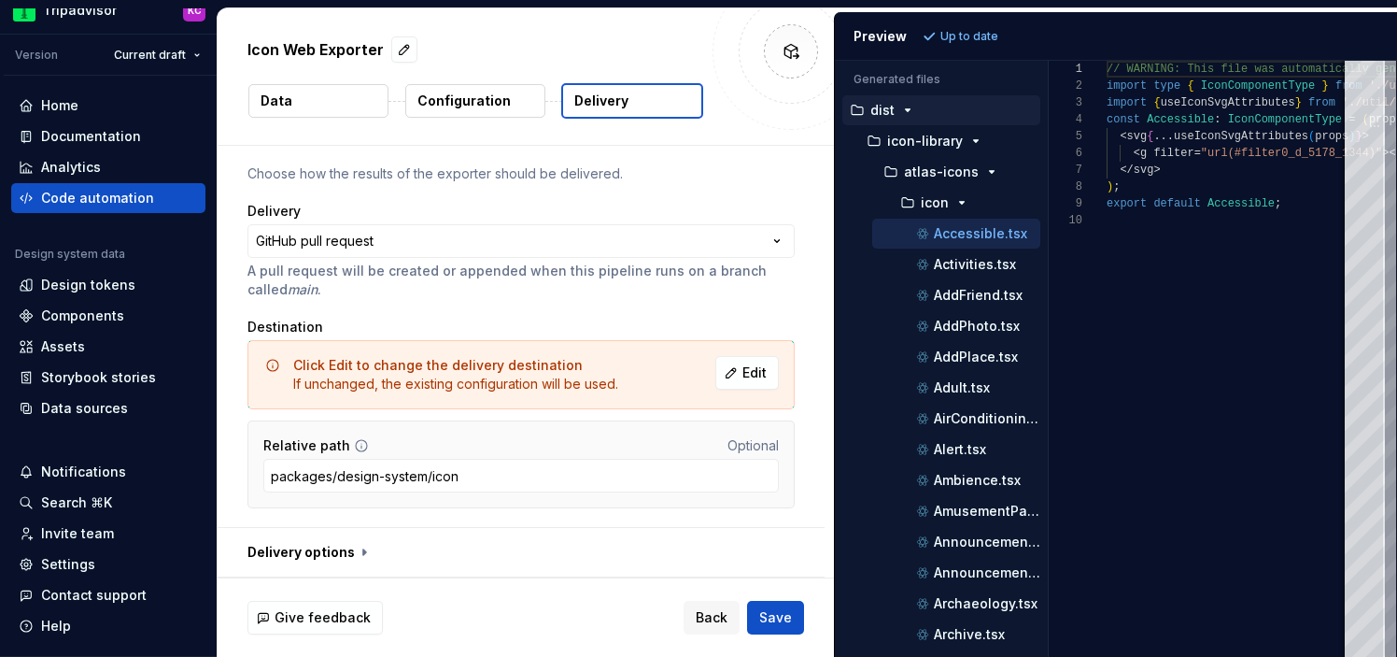
click at [904, 111] on icon "button" at bounding box center [907, 110] width 15 height 15
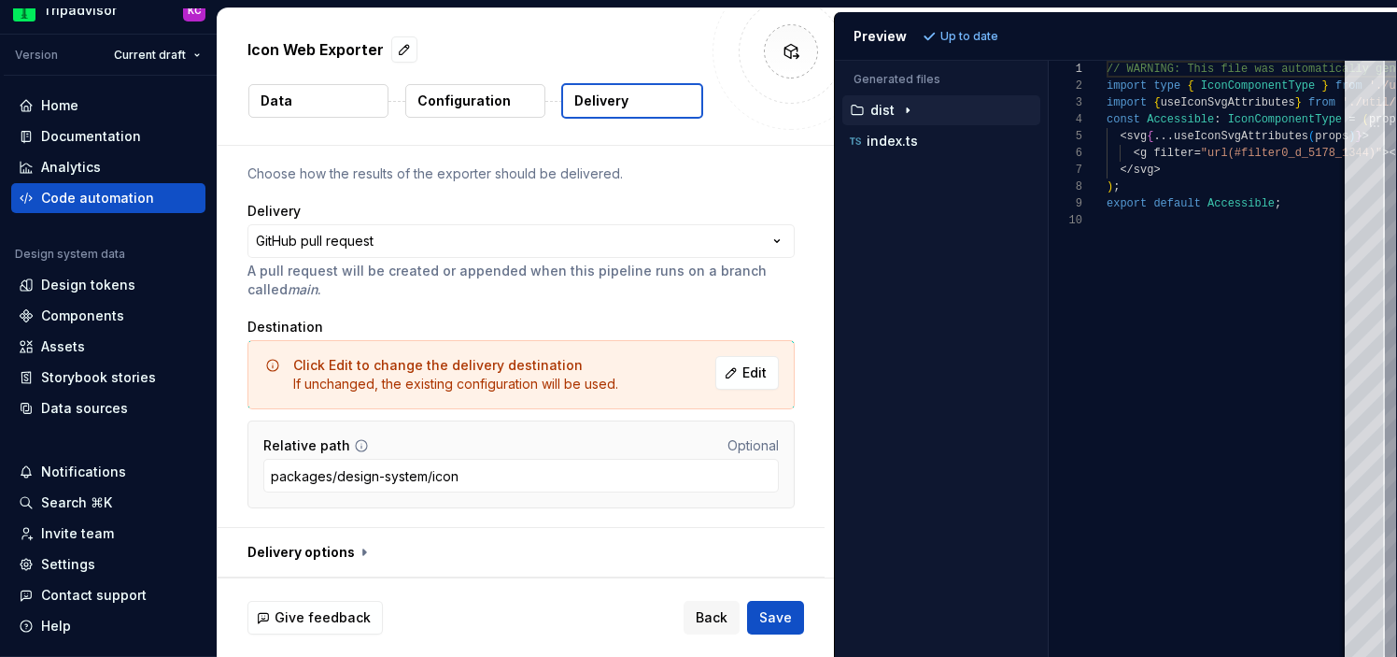
click at [907, 109] on icon "button" at bounding box center [908, 110] width 2 height 5
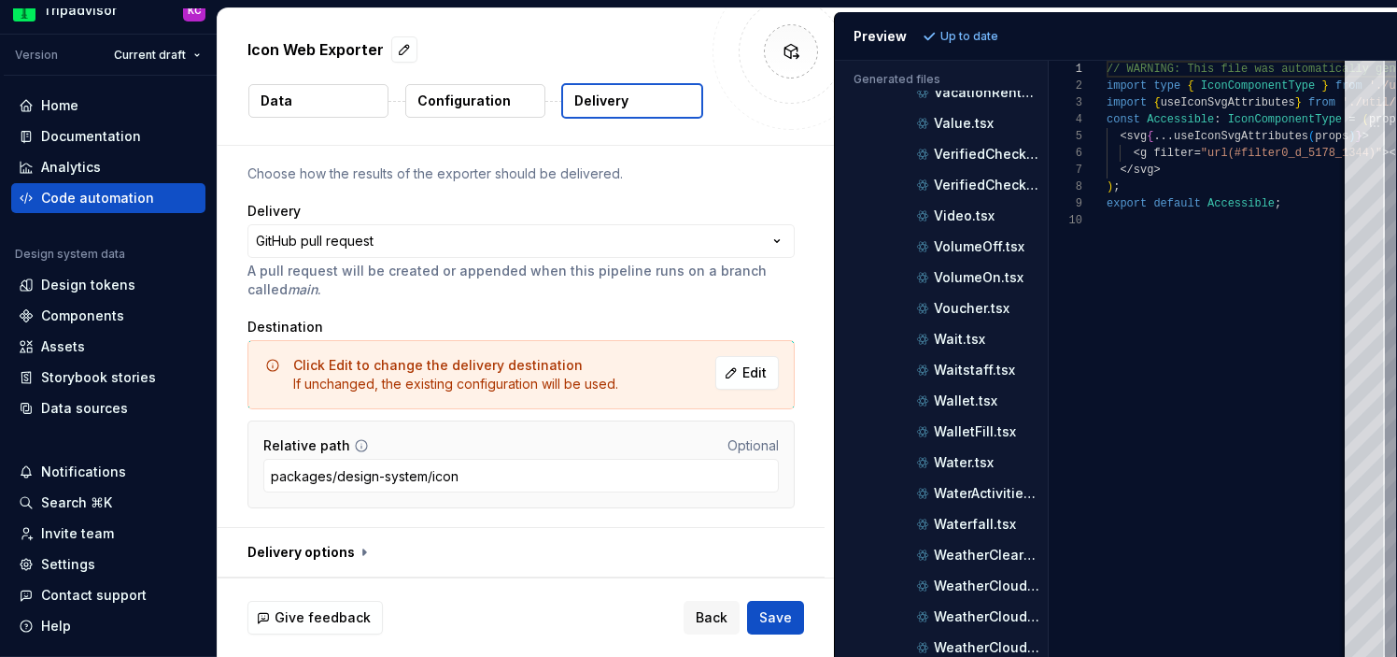
scroll to position [9336, 0]
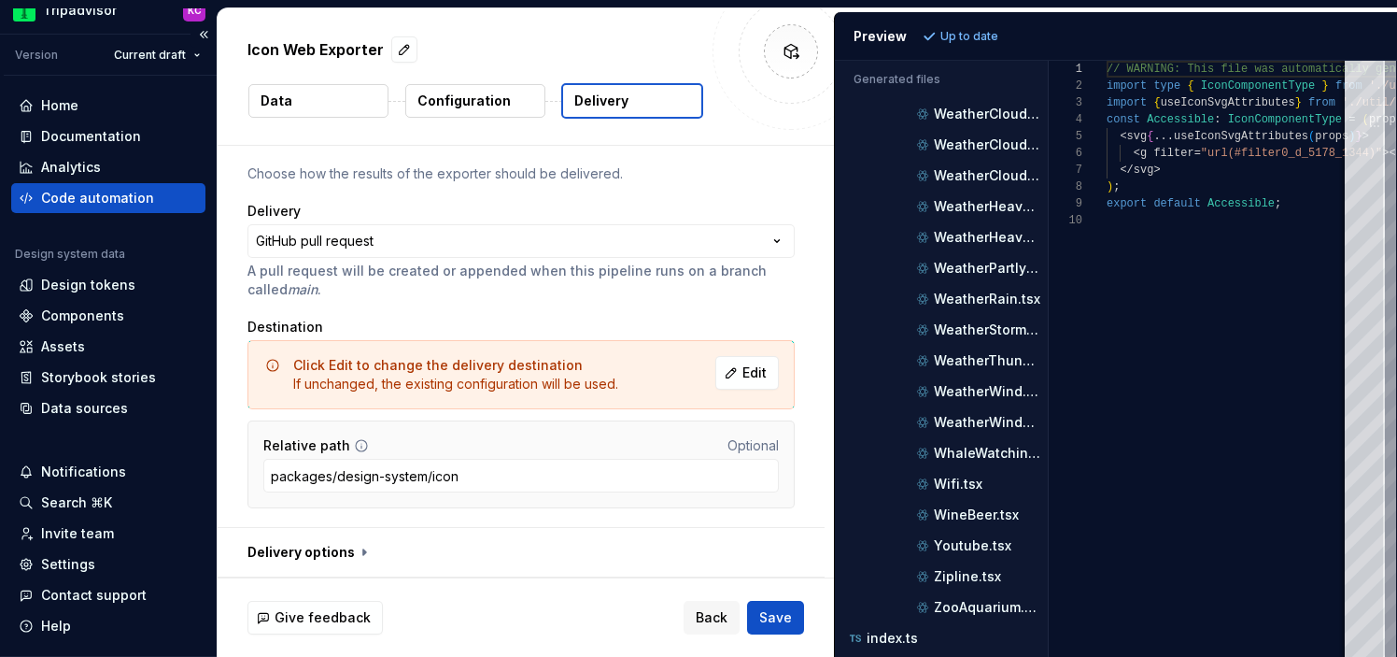
click at [165, 199] on div "Code automation" at bounding box center [108, 198] width 179 height 19
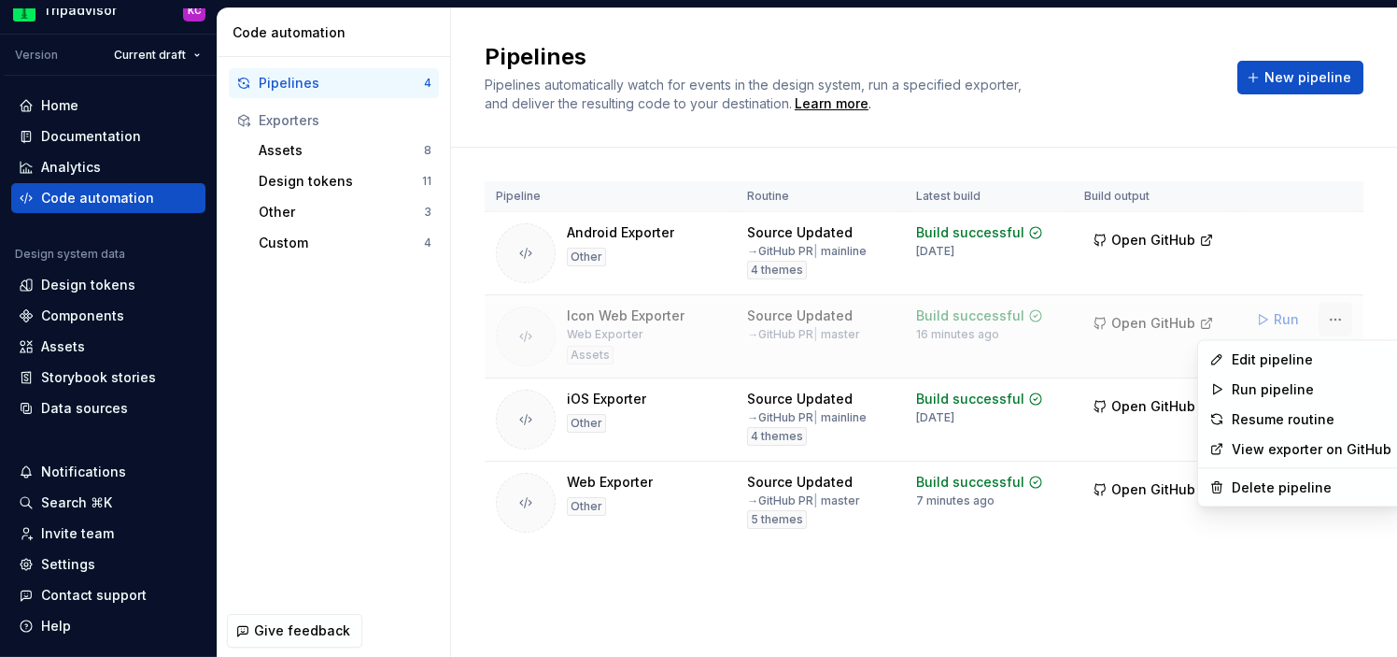
click at [1336, 317] on html "Tripadvisor KC Version Current draft Home Documentation Analytics Code automati…" at bounding box center [698, 328] width 1397 height 657
click at [1257, 495] on div "Delete pipeline" at bounding box center [1312, 487] width 160 height 19
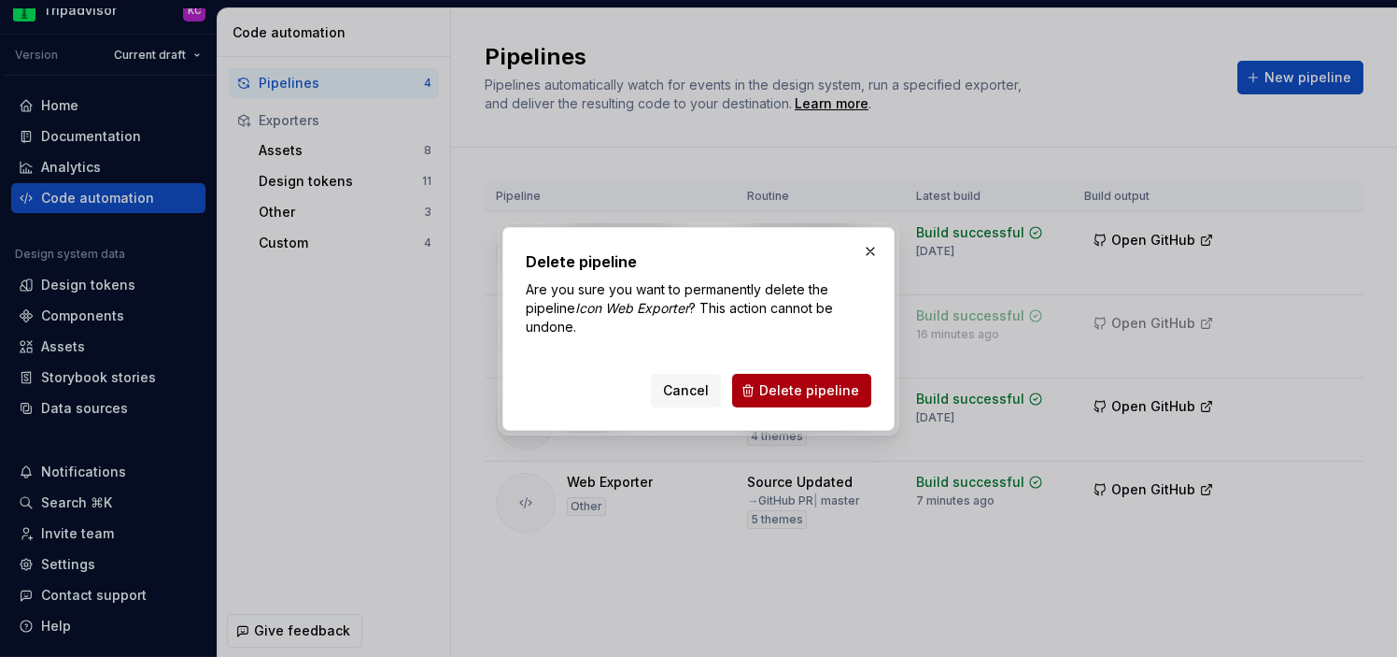
click at [815, 395] on span "Delete pipeline" at bounding box center [809, 390] width 100 height 19
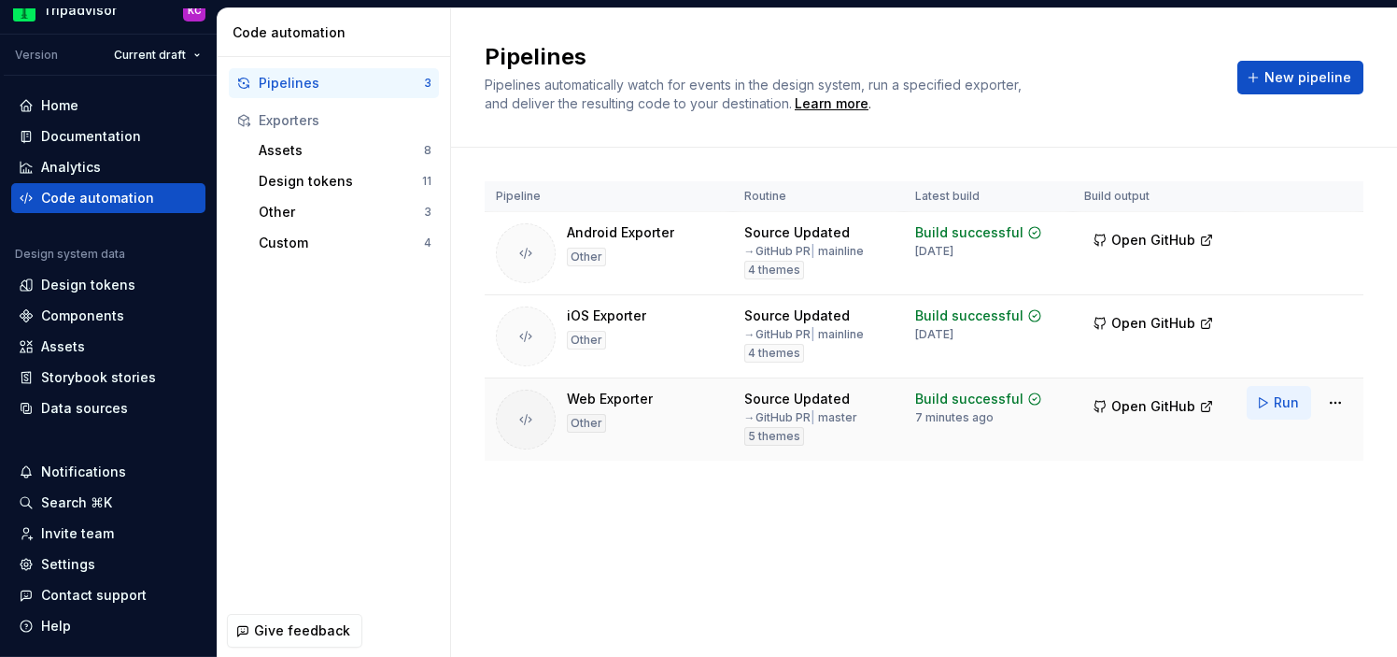
click at [1265, 403] on button "Run" at bounding box center [1279, 403] width 64 height 34
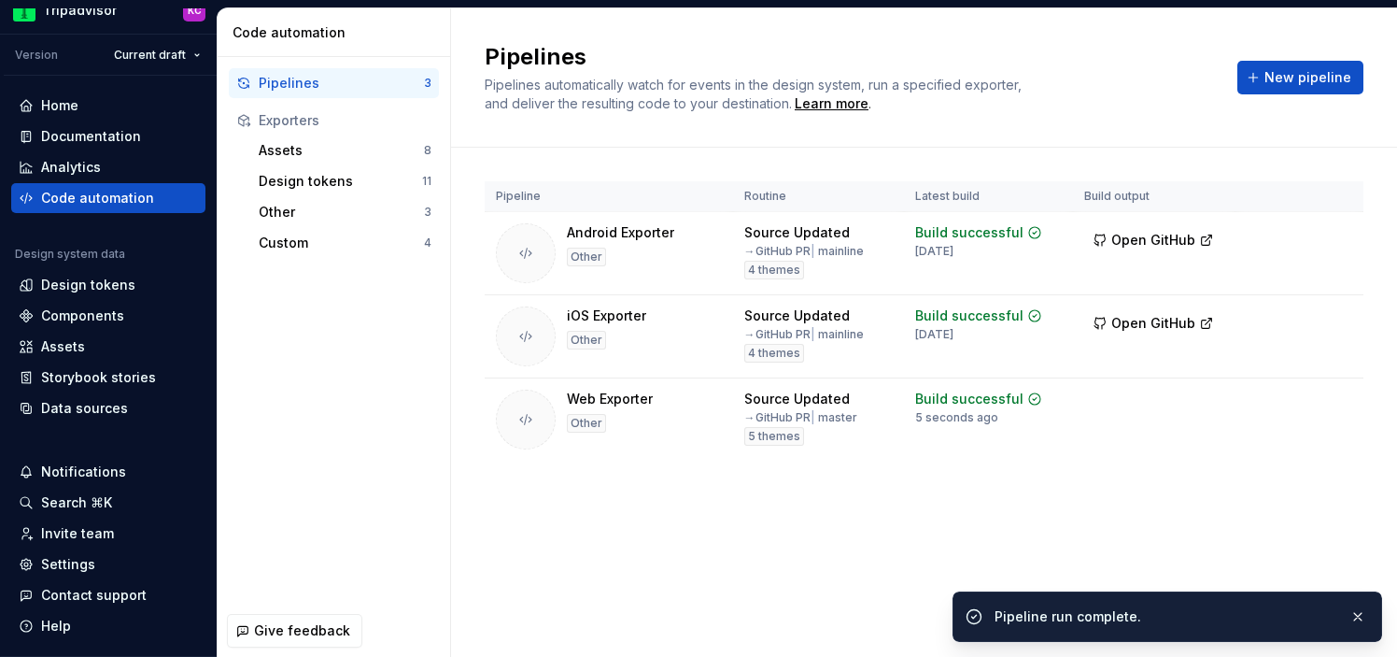
click at [1265, 624] on div "Pipeline run complete." at bounding box center [1165, 616] width 340 height 19
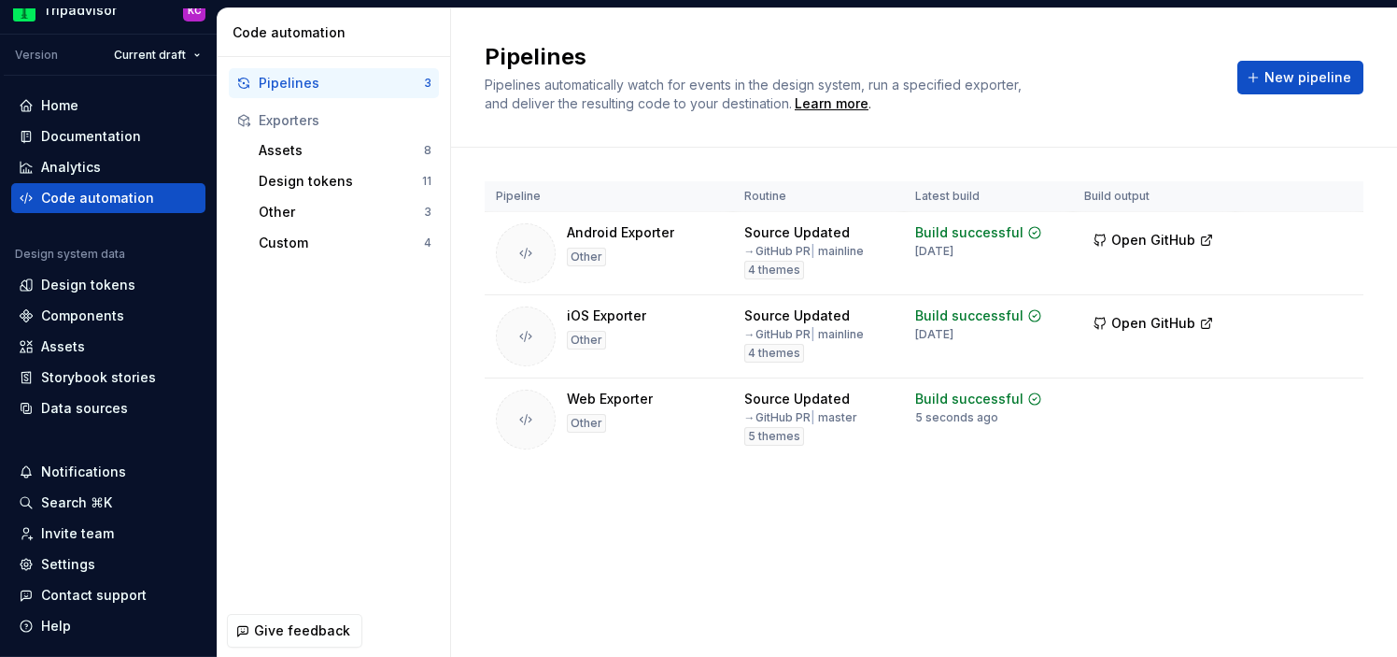
click at [1009, 526] on div "Pipeline Routine Latest build Build output Android Exporter Other Source Update…" at bounding box center [924, 340] width 879 height 384
click at [176, 50] on html "Tripadvisor KC Version Current draft Home Documentation Analytics Code automati…" at bounding box center [698, 328] width 1397 height 657
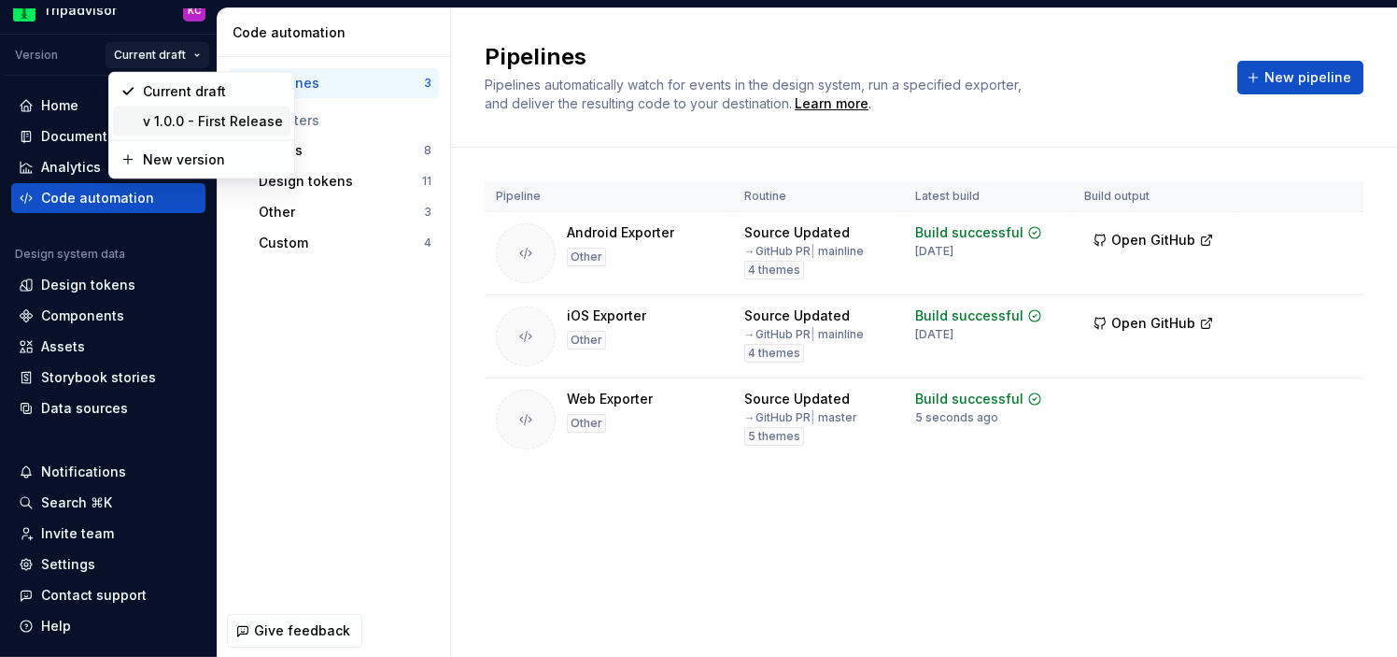
click at [181, 121] on div "v 1.0.0 - First Release" at bounding box center [213, 121] width 140 height 19
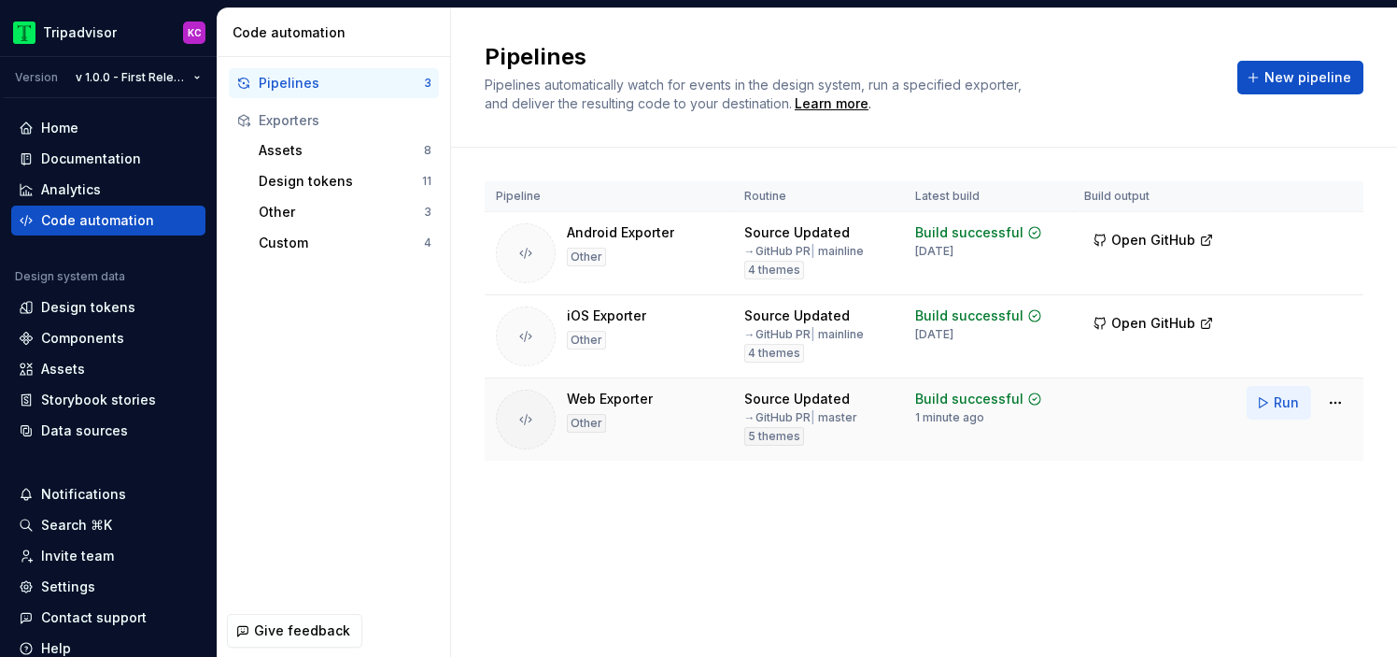
click at [1266, 401] on button "Run" at bounding box center [1279, 403] width 64 height 34
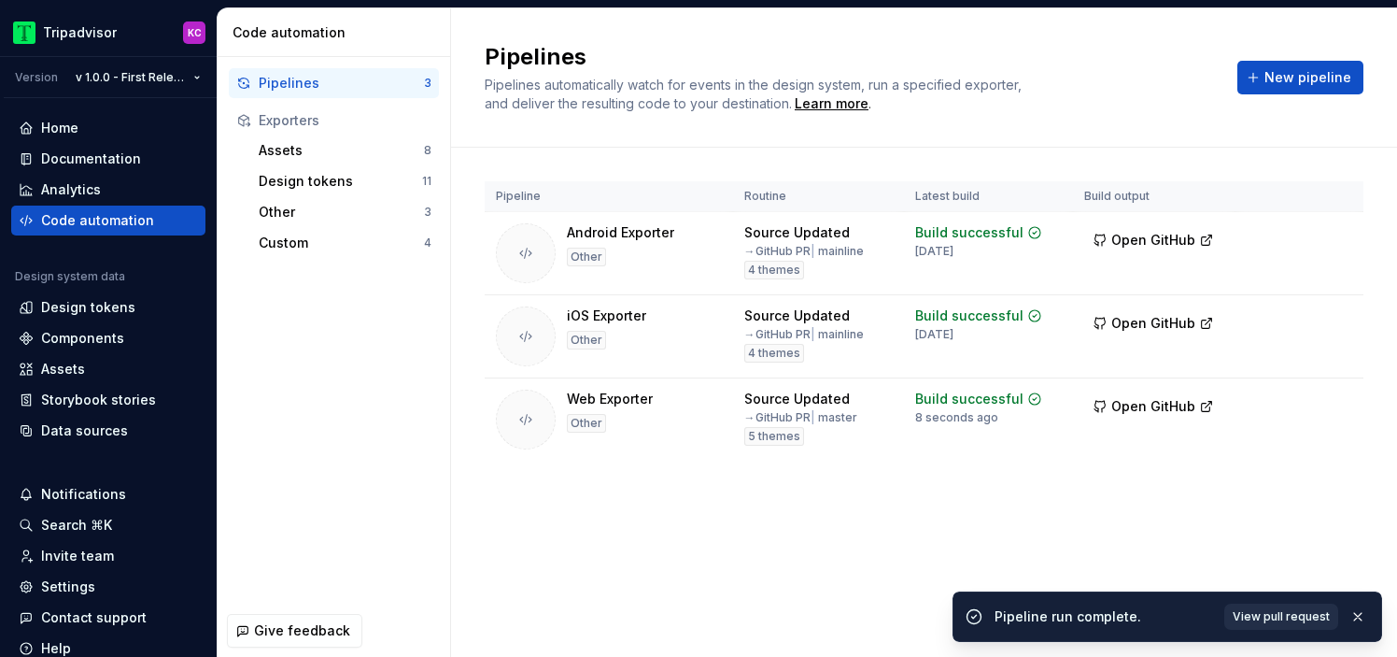
click at [1270, 617] on span "View pull request" at bounding box center [1281, 616] width 97 height 15
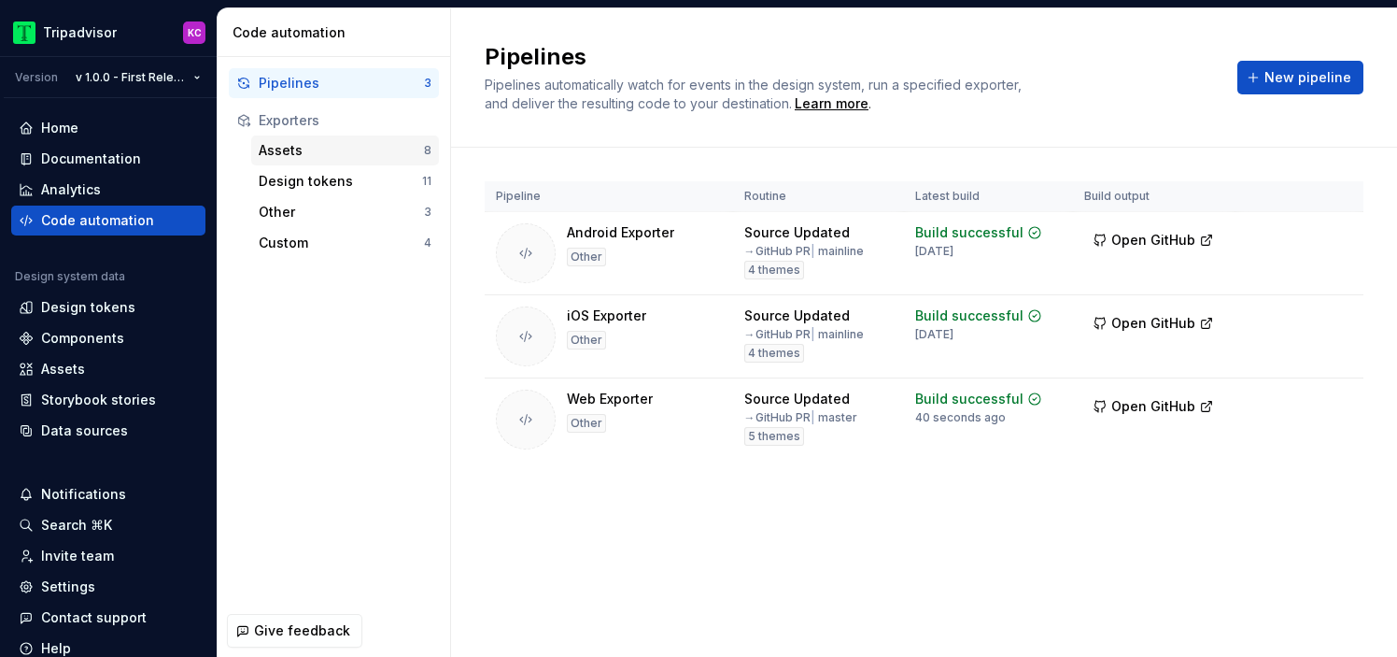
click at [349, 160] on div "Assets 8" at bounding box center [345, 150] width 188 height 30
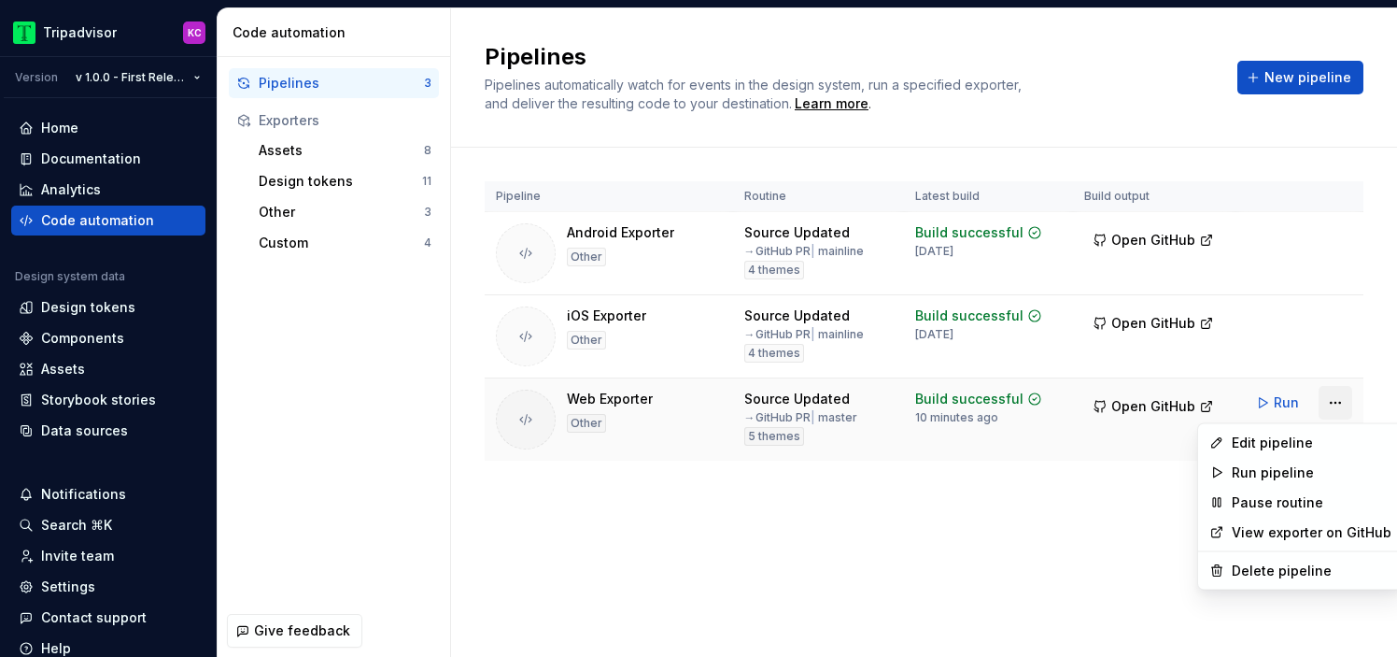
click at [1333, 405] on html "Tripadvisor KC Version v 1.0.0 - First Release Home Documentation Analytics Cod…" at bounding box center [698, 328] width 1397 height 657
click at [1274, 445] on div "Edit pipeline" at bounding box center [1312, 442] width 160 height 19
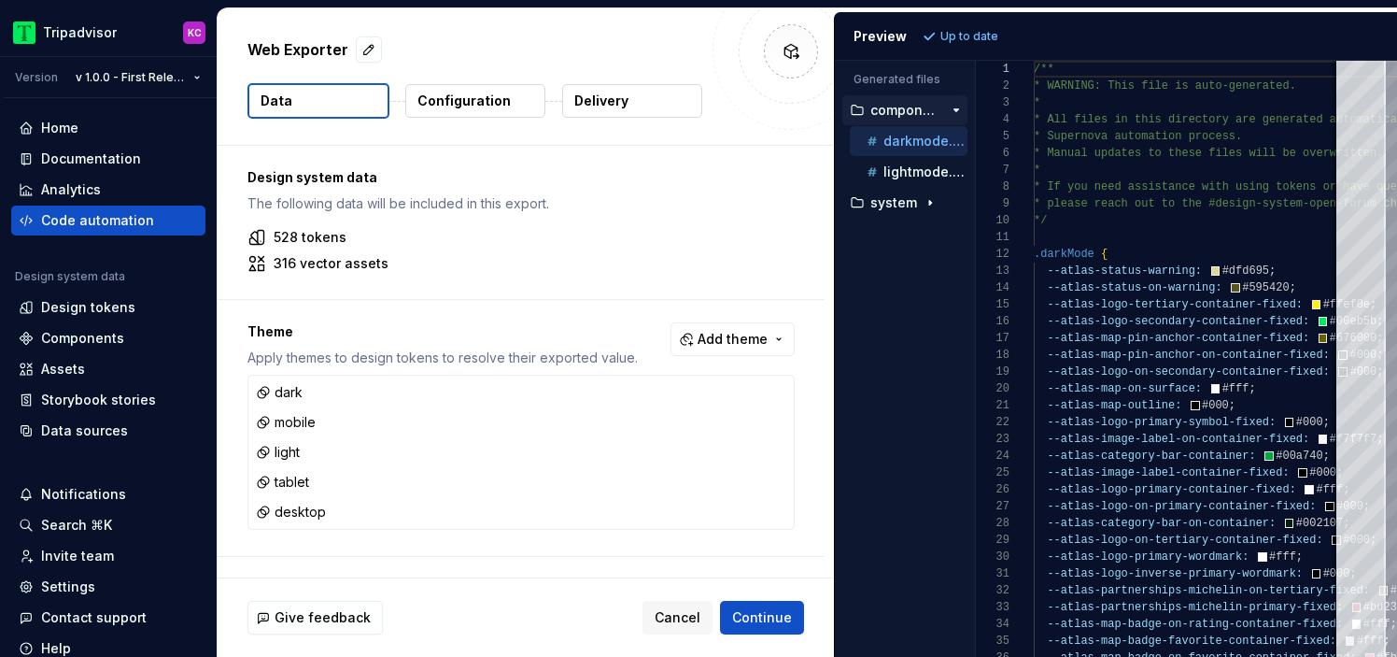
click at [345, 262] on p "316 vector assets" at bounding box center [331, 263] width 115 height 19
click at [383, 248] on div "528 tokens 316 vector assets" at bounding box center [521, 250] width 547 height 45
click at [381, 258] on p "316 vector assets" at bounding box center [331, 263] width 115 height 19
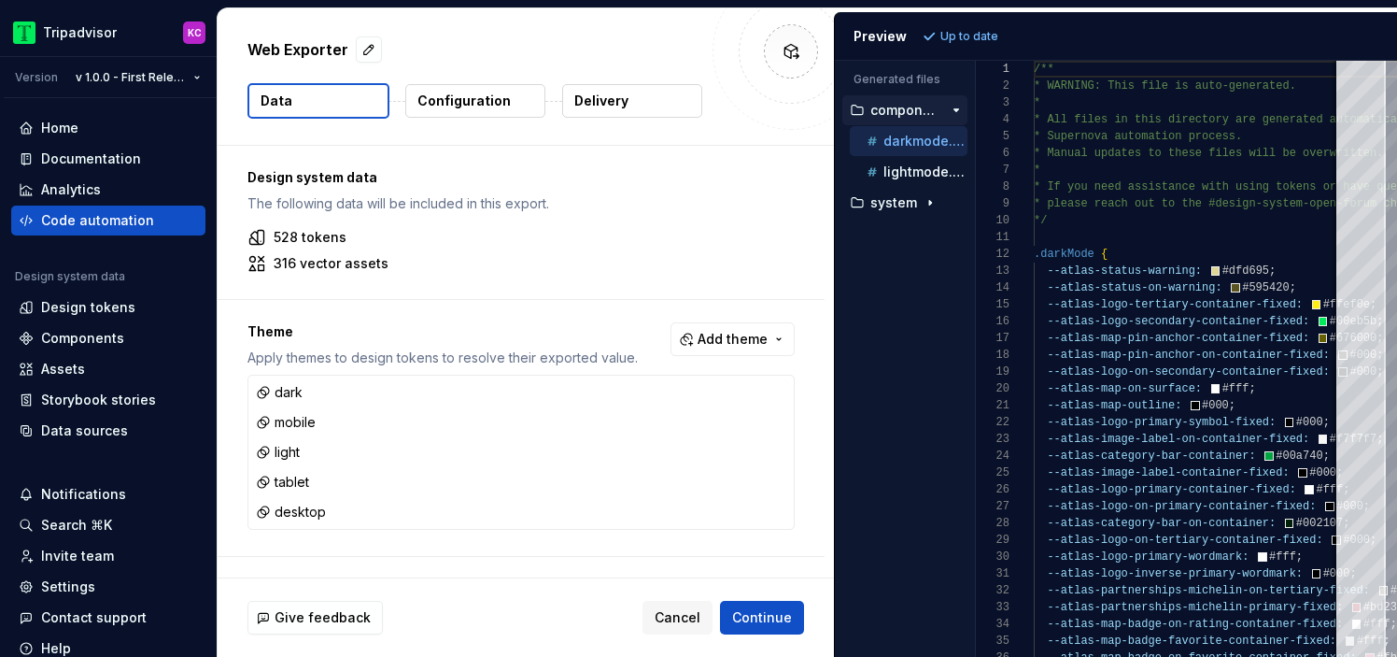
click at [381, 258] on p "316 vector assets" at bounding box center [331, 263] width 115 height 19
click at [929, 202] on icon "button" at bounding box center [930, 203] width 2 height 5
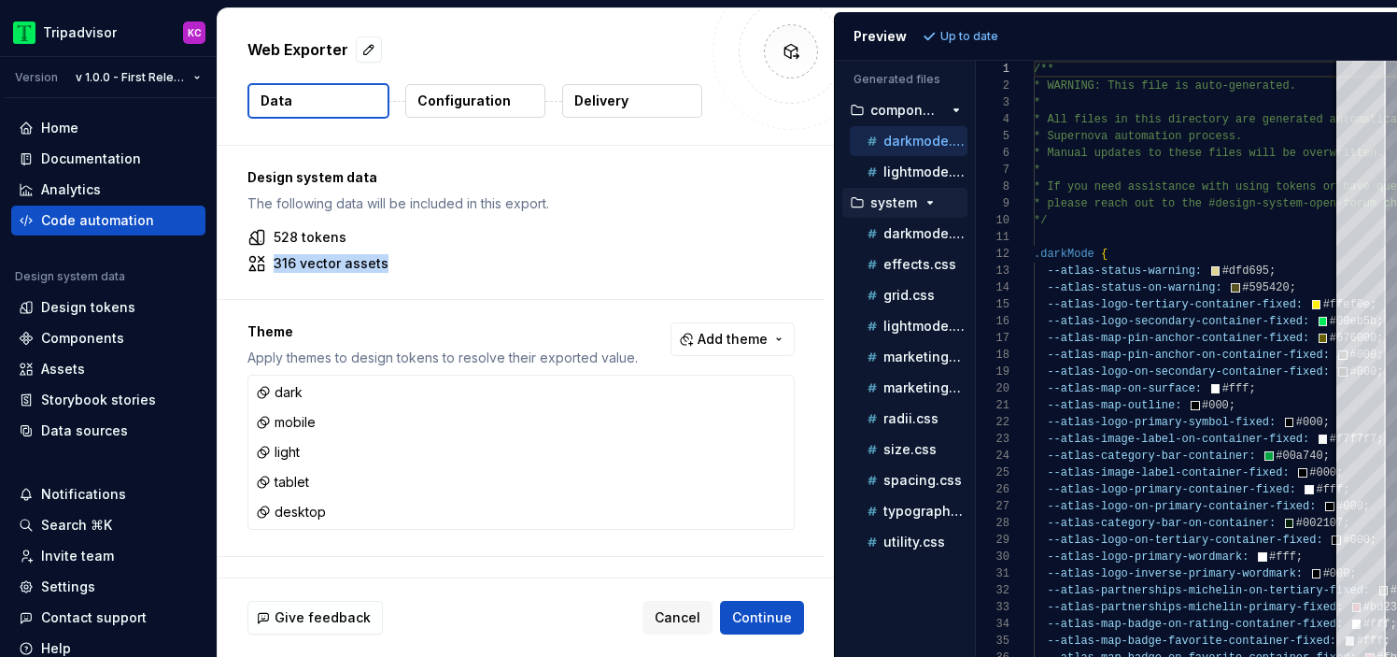
click at [493, 102] on p "Configuration" at bounding box center [464, 101] width 93 height 19
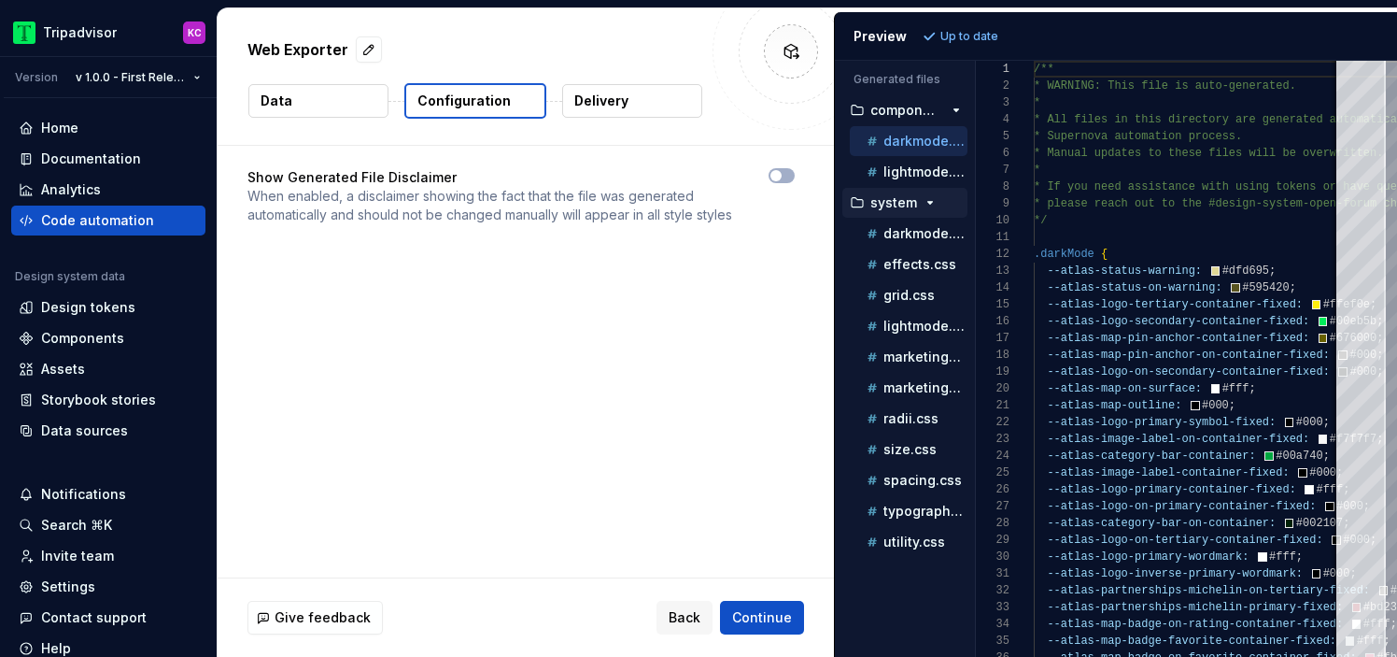
click at [632, 106] on button "Delivery" at bounding box center [632, 101] width 140 height 34
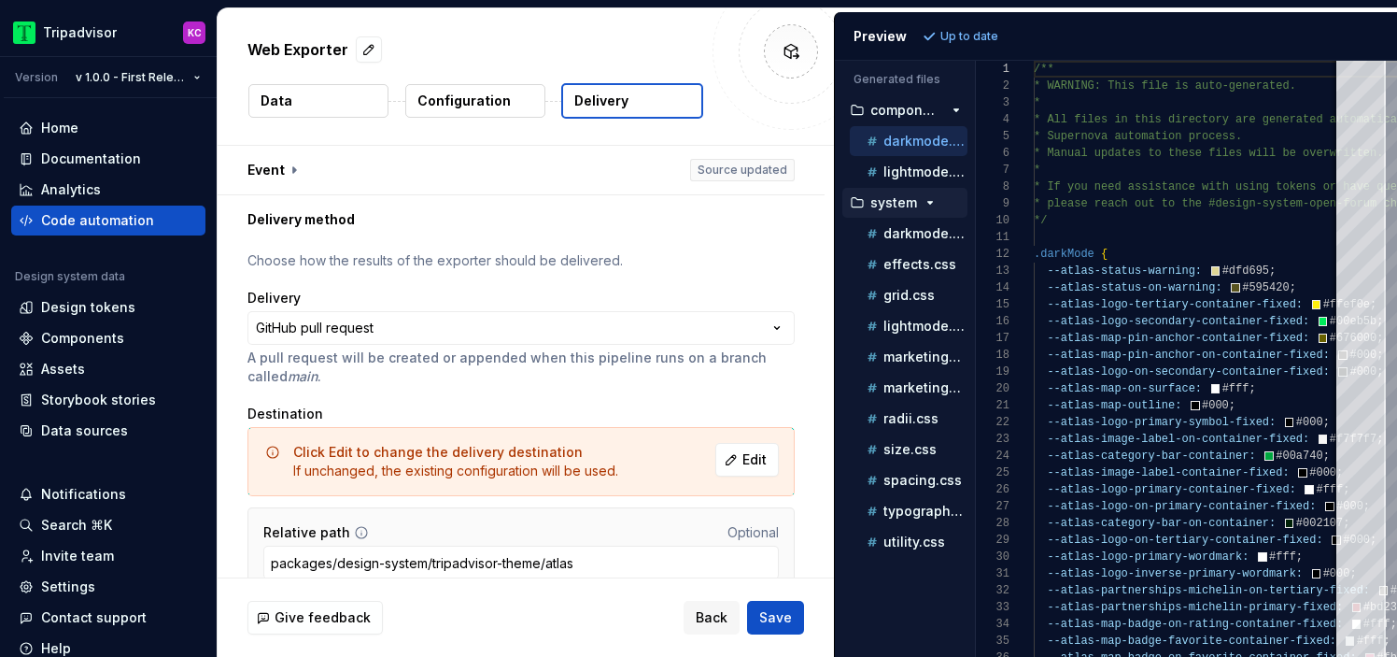
click at [324, 84] on button "Data" at bounding box center [318, 101] width 140 height 34
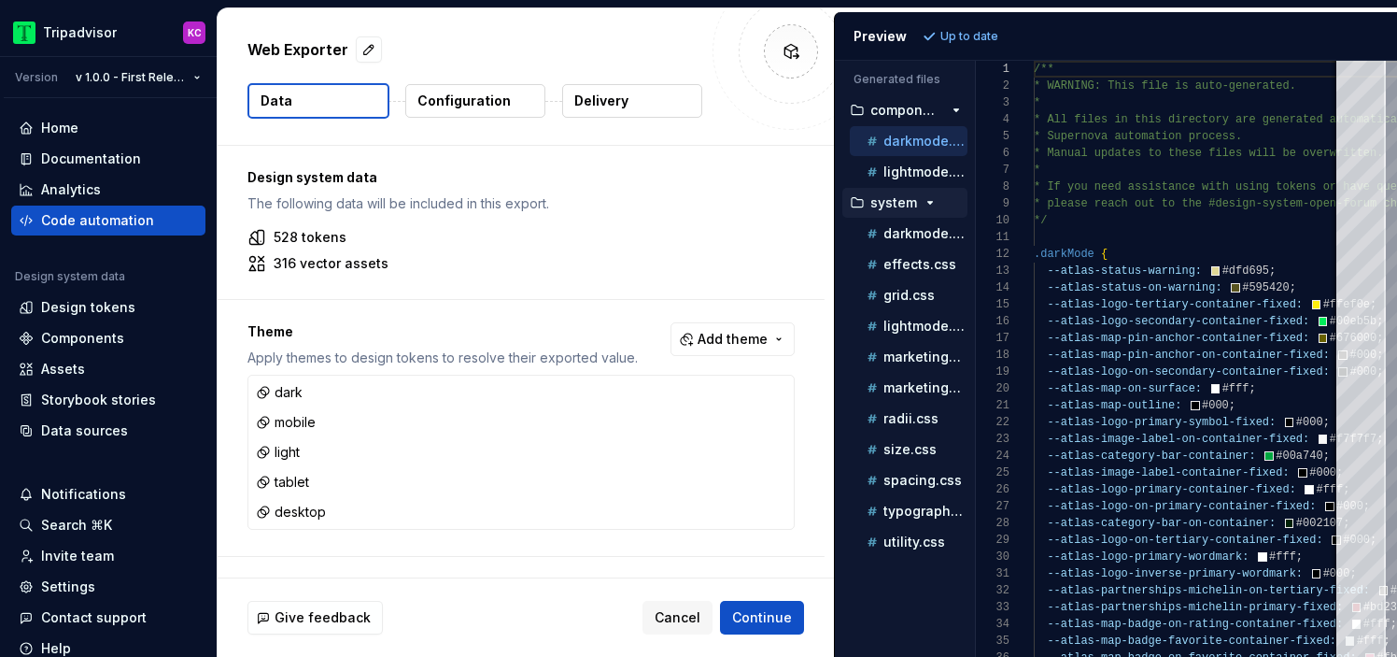
click at [344, 261] on p "316 vector assets" at bounding box center [331, 263] width 115 height 19
click at [182, 75] on html "Tripadvisor KC Version v 1.0.0 - First Release Home Documentation Analytics Cod…" at bounding box center [698, 328] width 1397 height 657
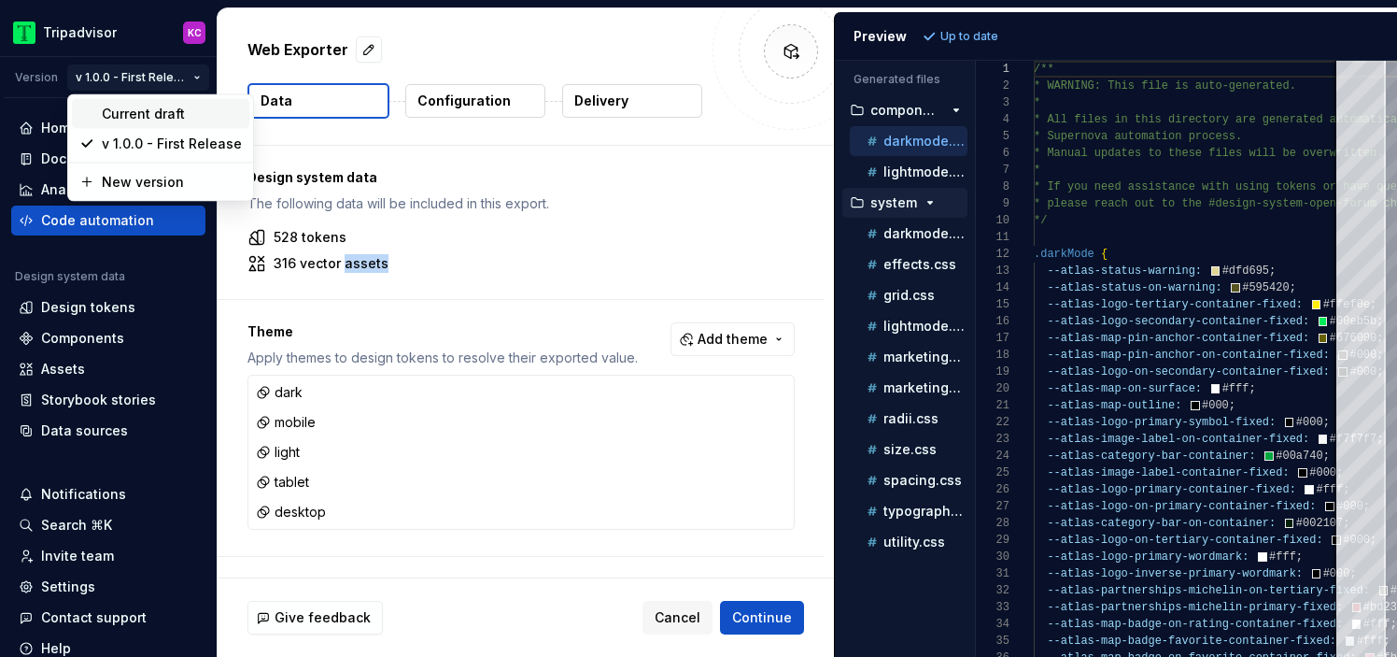
click at [166, 109] on div "Current draft" at bounding box center [172, 114] width 140 height 19
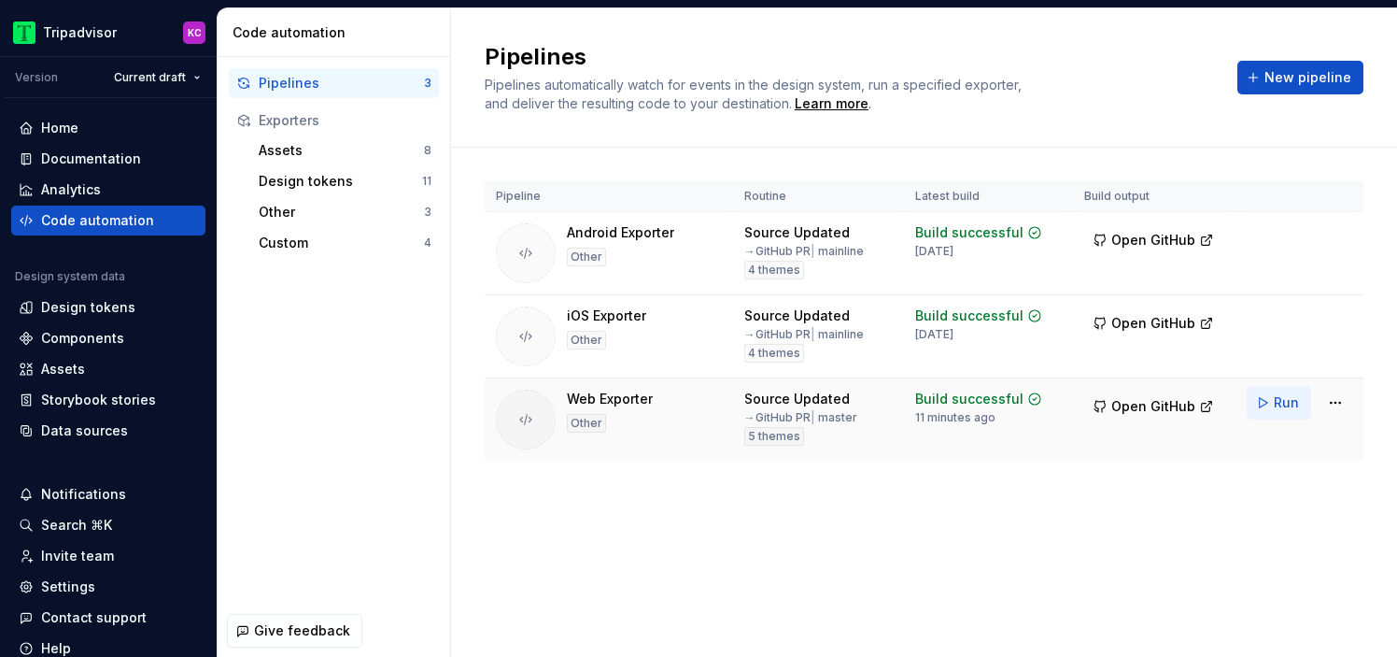
click at [1266, 411] on button "Run" at bounding box center [1279, 403] width 64 height 34
click at [1251, 615] on div "Pipelines Pipelines automatically watch for events in the design system, run a …" at bounding box center [924, 332] width 946 height 648
click at [121, 439] on div "Data sources" at bounding box center [84, 430] width 87 height 19
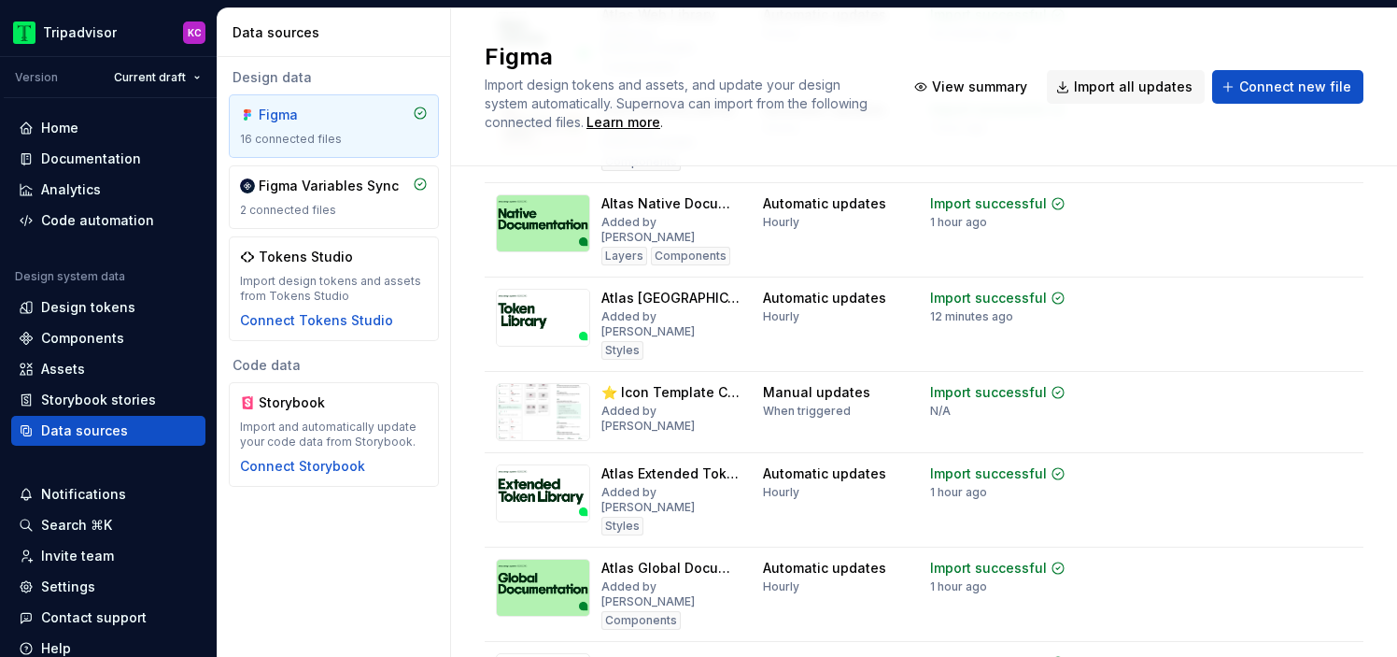
scroll to position [1023, 0]
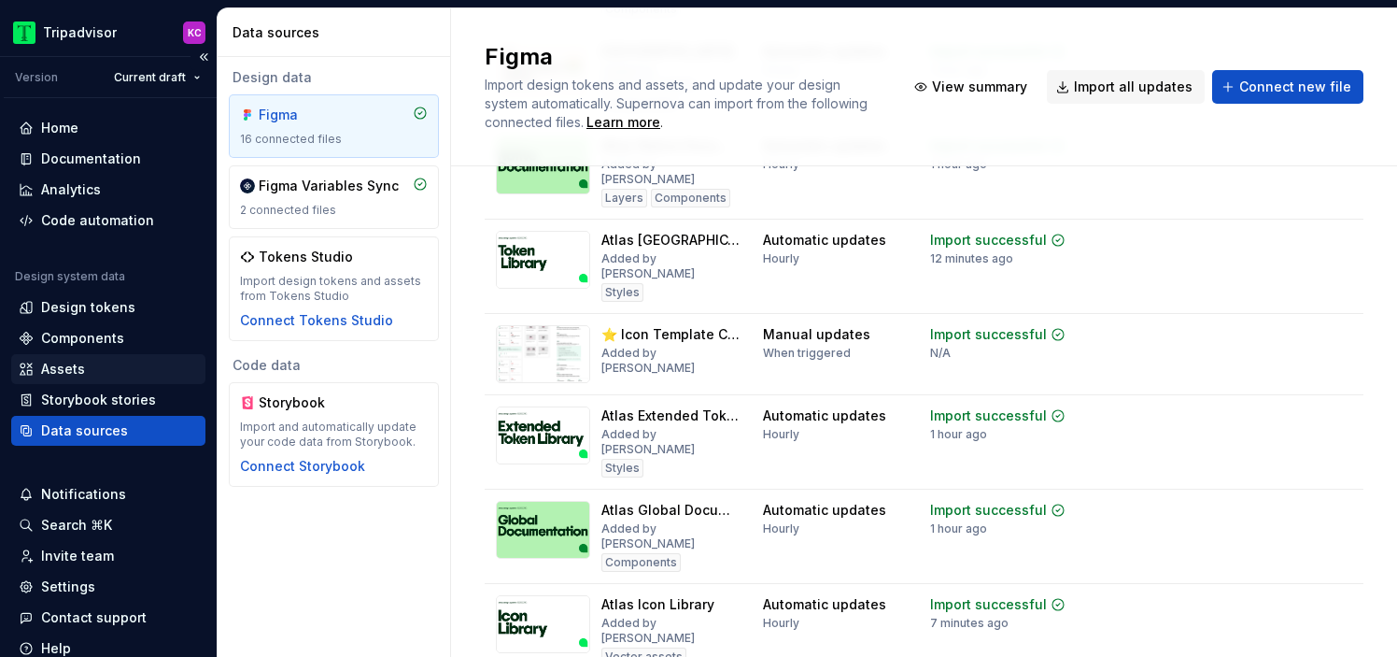
click at [62, 367] on div "Assets" at bounding box center [63, 369] width 44 height 19
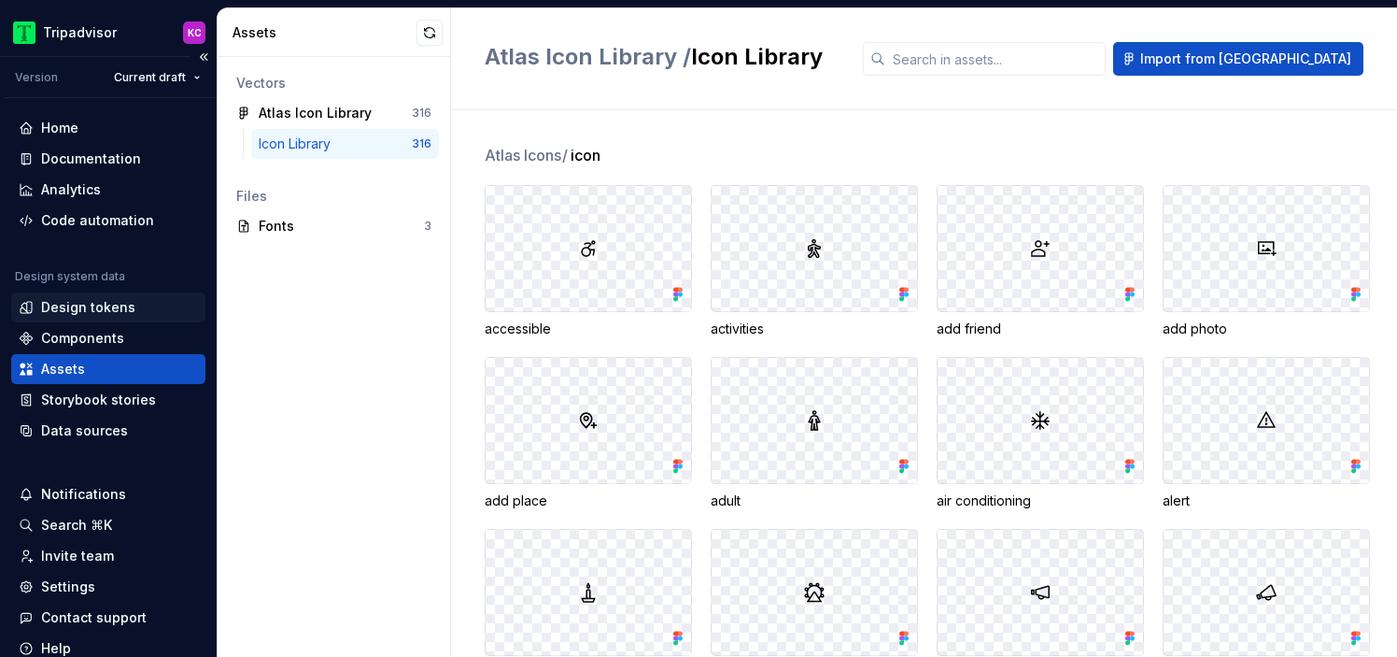
click at [106, 308] on div "Design tokens" at bounding box center [88, 307] width 94 height 19
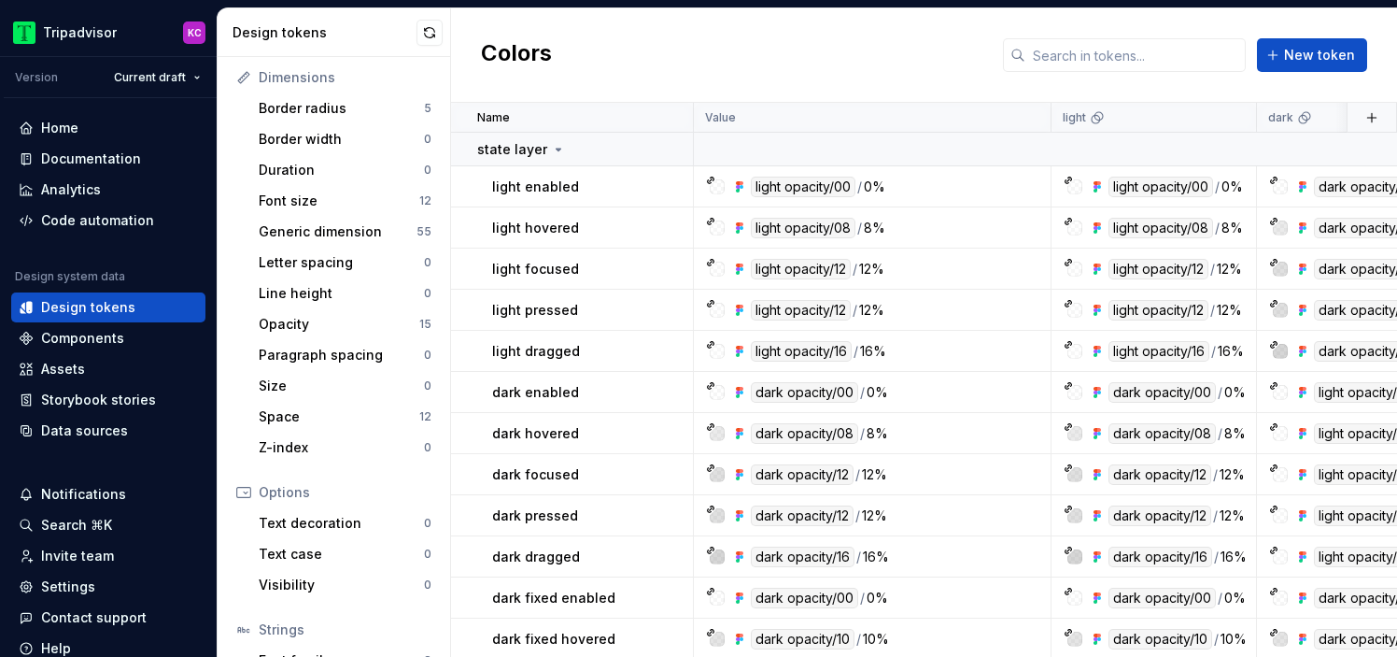
scroll to position [366, 0]
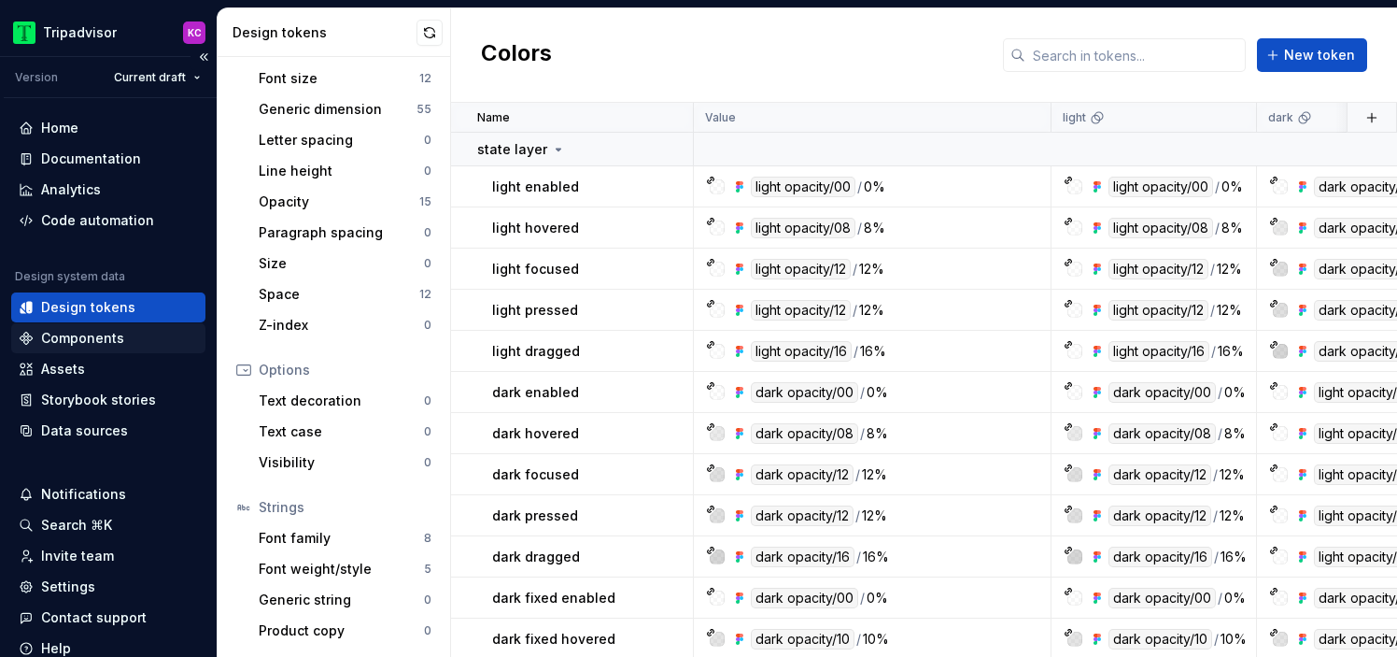
click at [155, 336] on div "Components" at bounding box center [108, 338] width 179 height 19
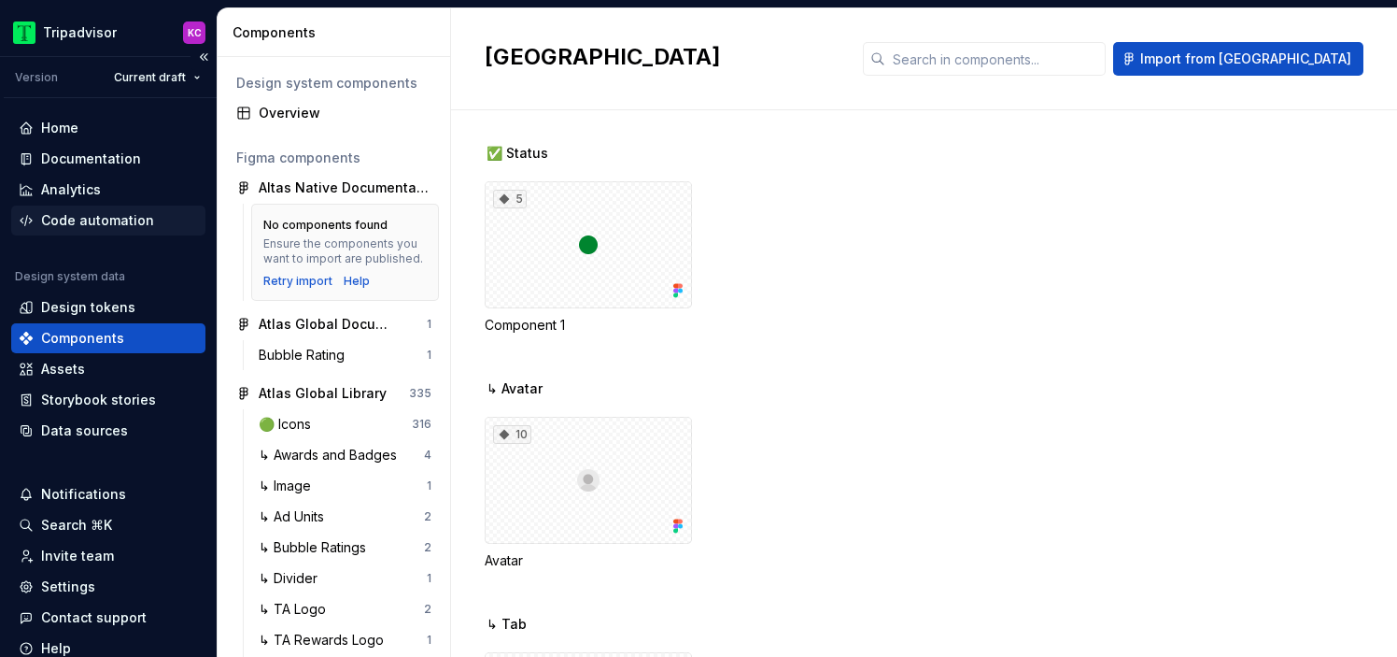
click at [112, 213] on div "Code automation" at bounding box center [97, 220] width 113 height 19
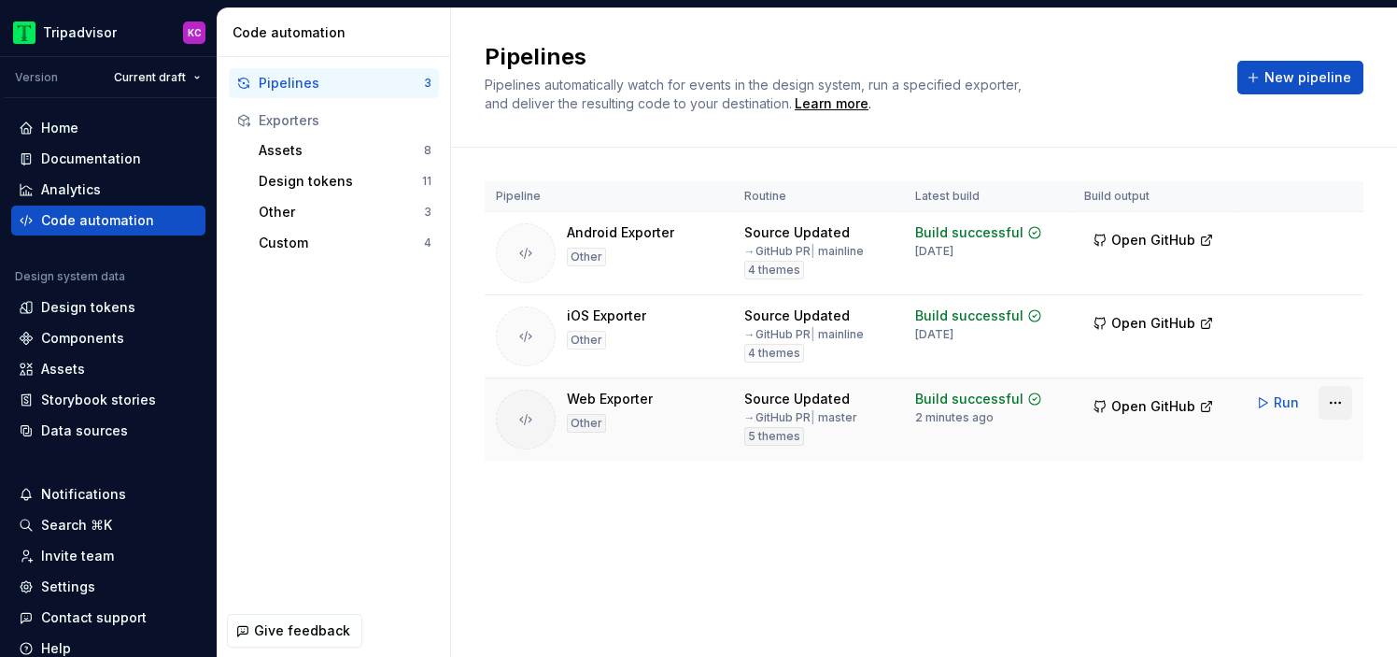
click at [1326, 396] on html "Tripadvisor KC Version Current draft Home Documentation Analytics Code automati…" at bounding box center [698, 328] width 1397 height 657
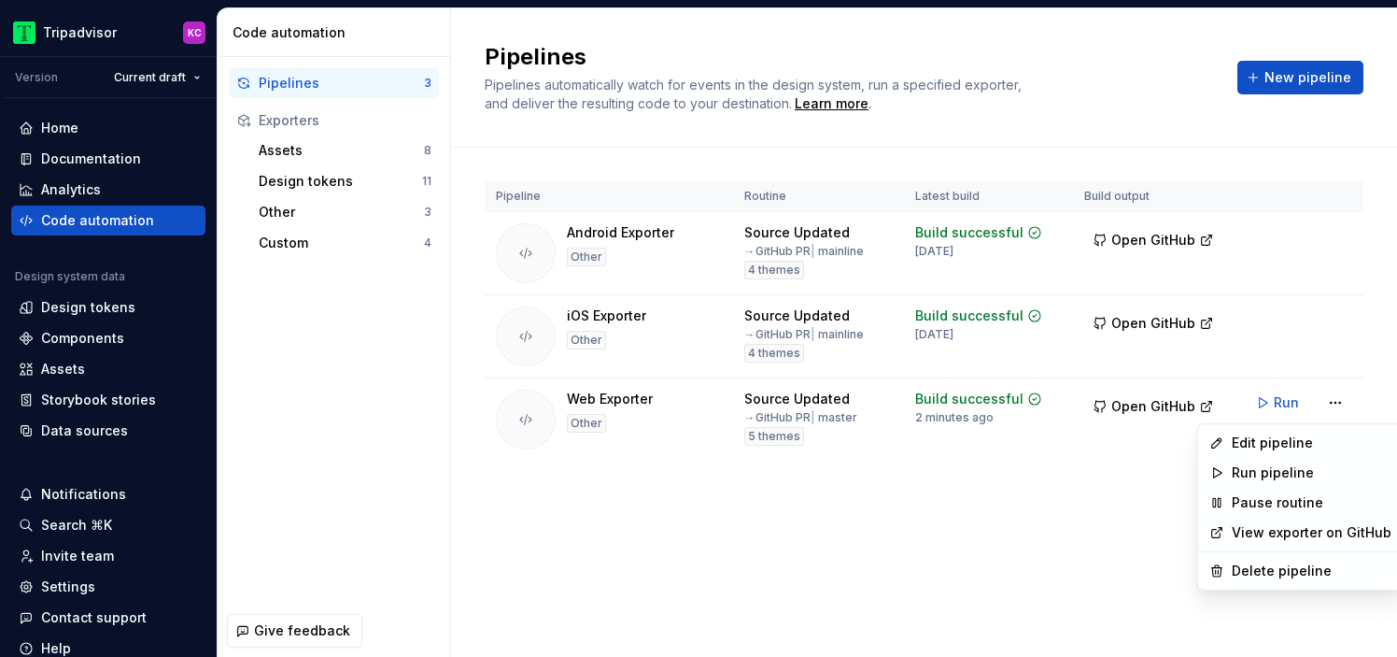
click at [1261, 531] on link "View exporter on GitHub" at bounding box center [1312, 532] width 160 height 19
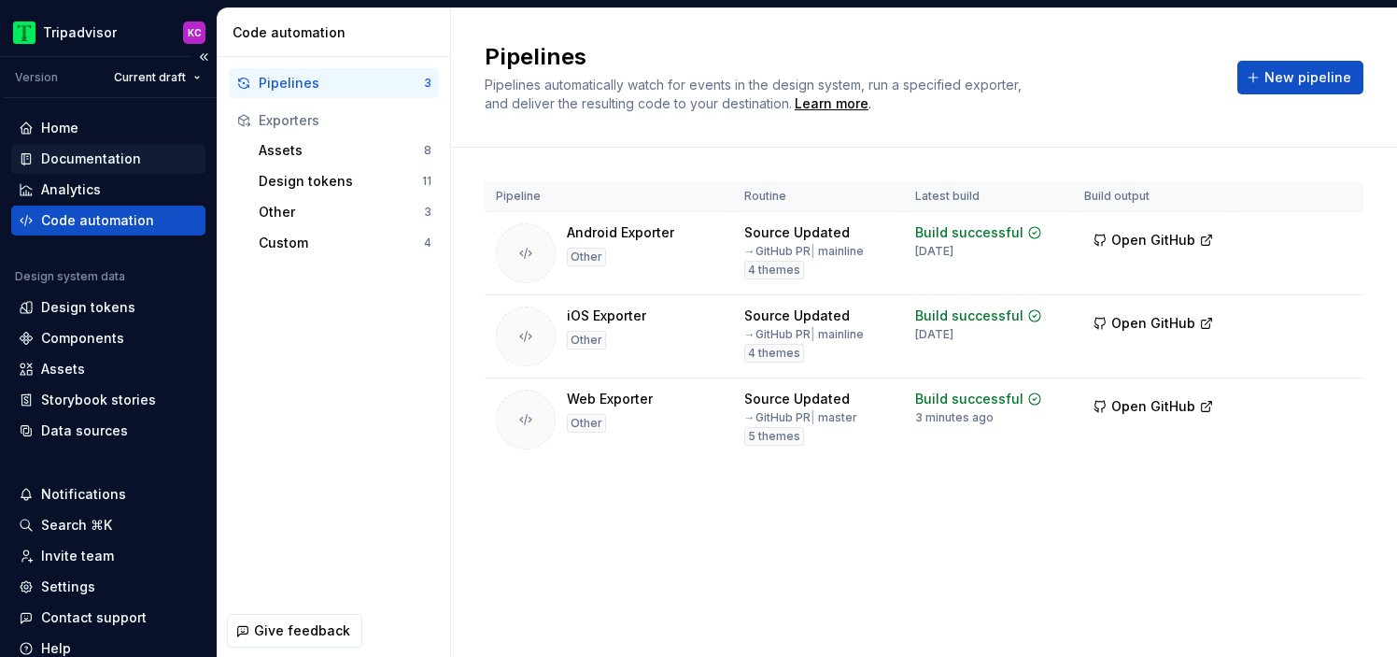
scroll to position [71, 0]
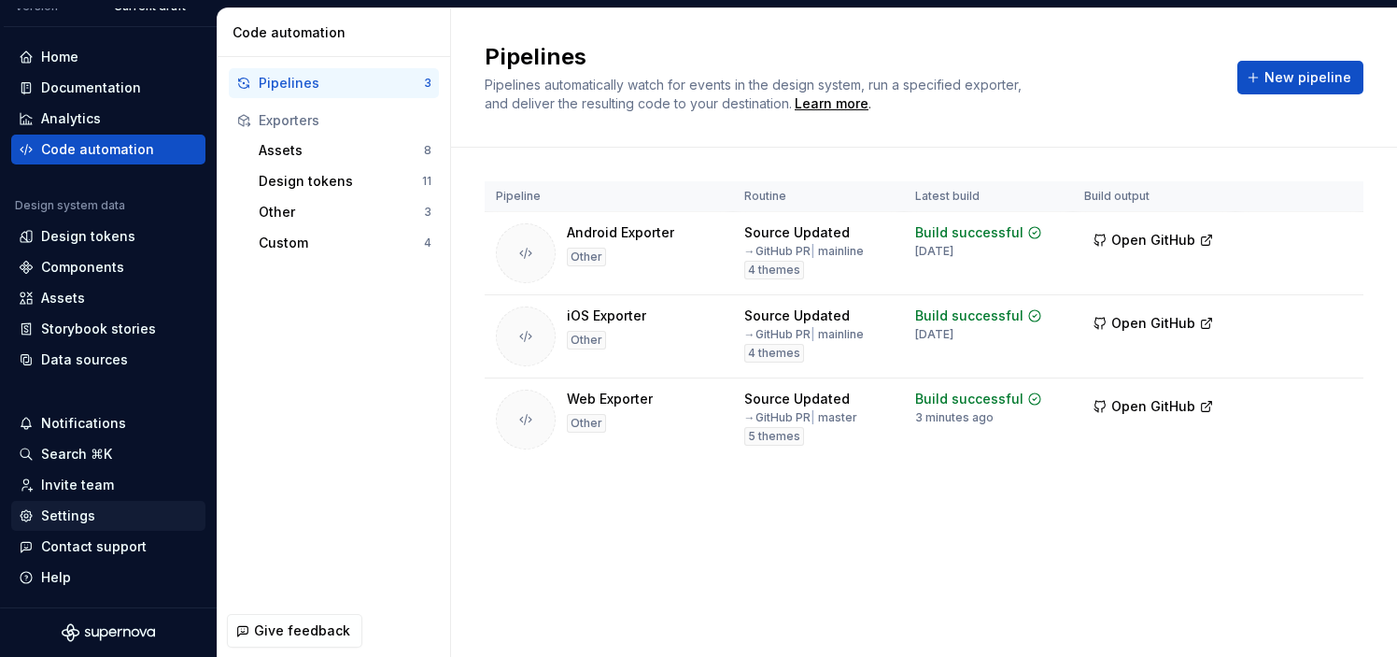
click at [78, 517] on div "Settings" at bounding box center [68, 515] width 54 height 19
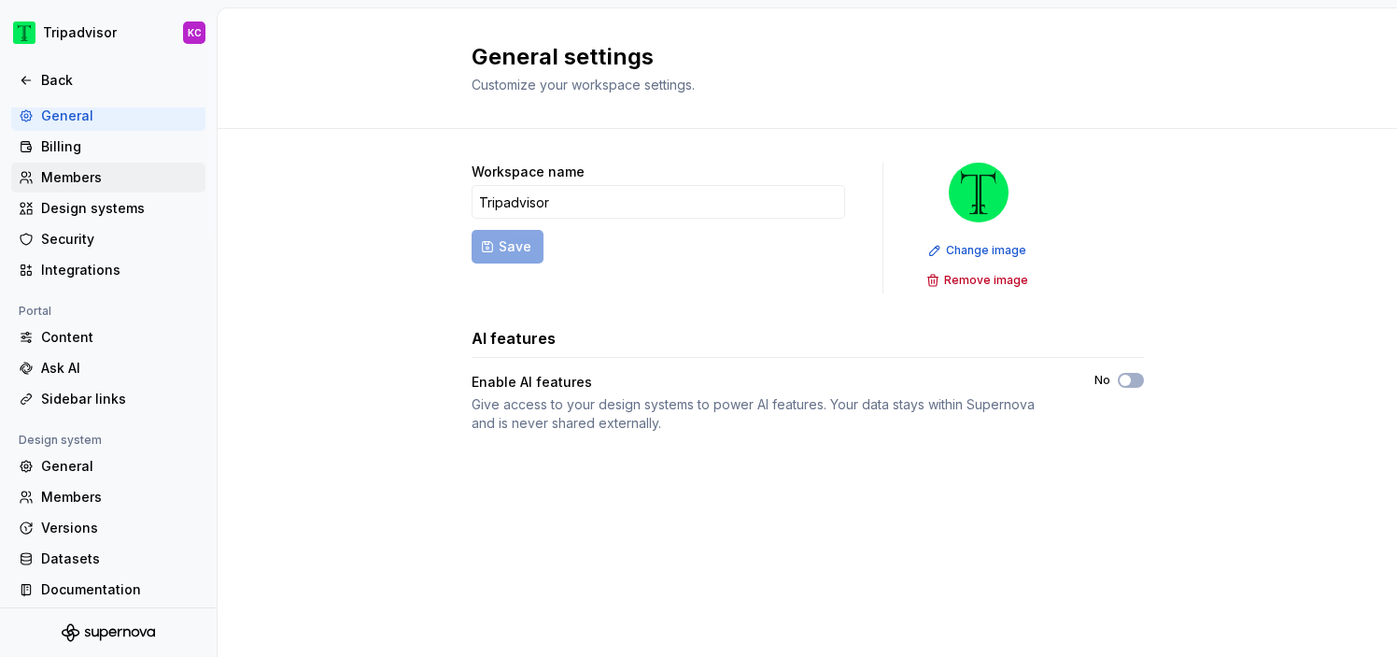
scroll to position [165, 0]
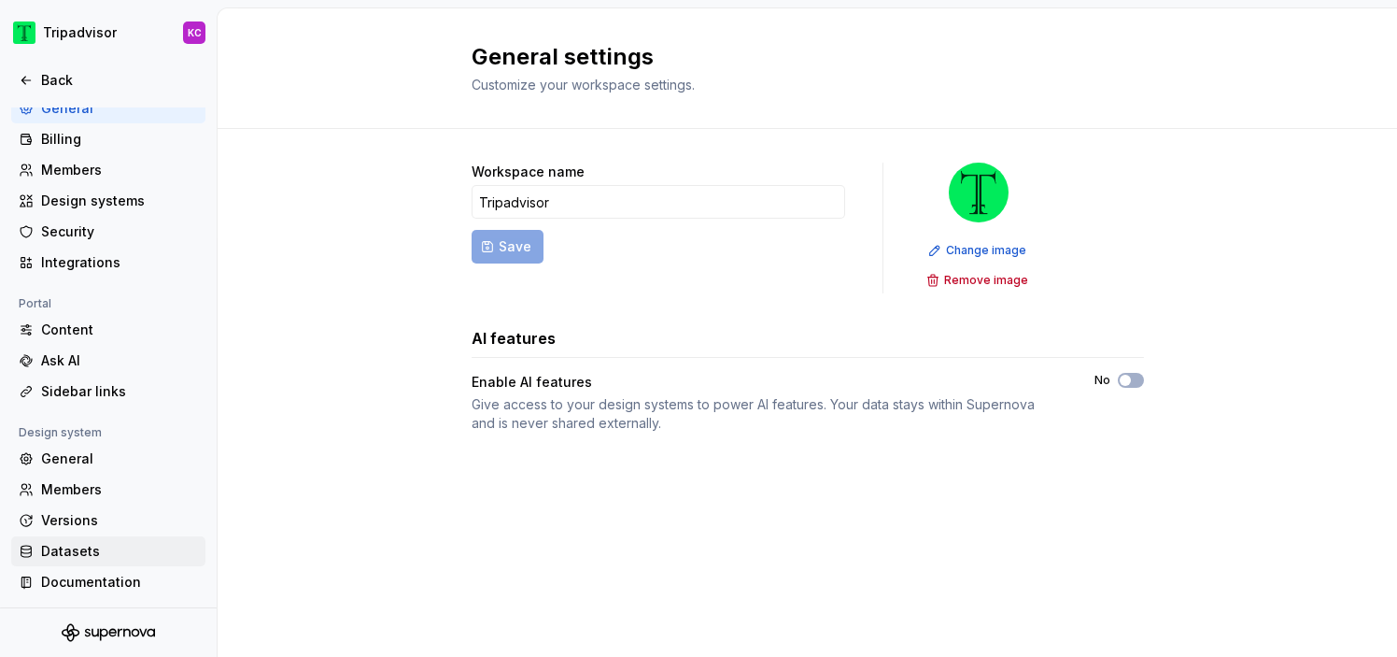
click at [97, 546] on div "Datasets" at bounding box center [119, 551] width 157 height 19
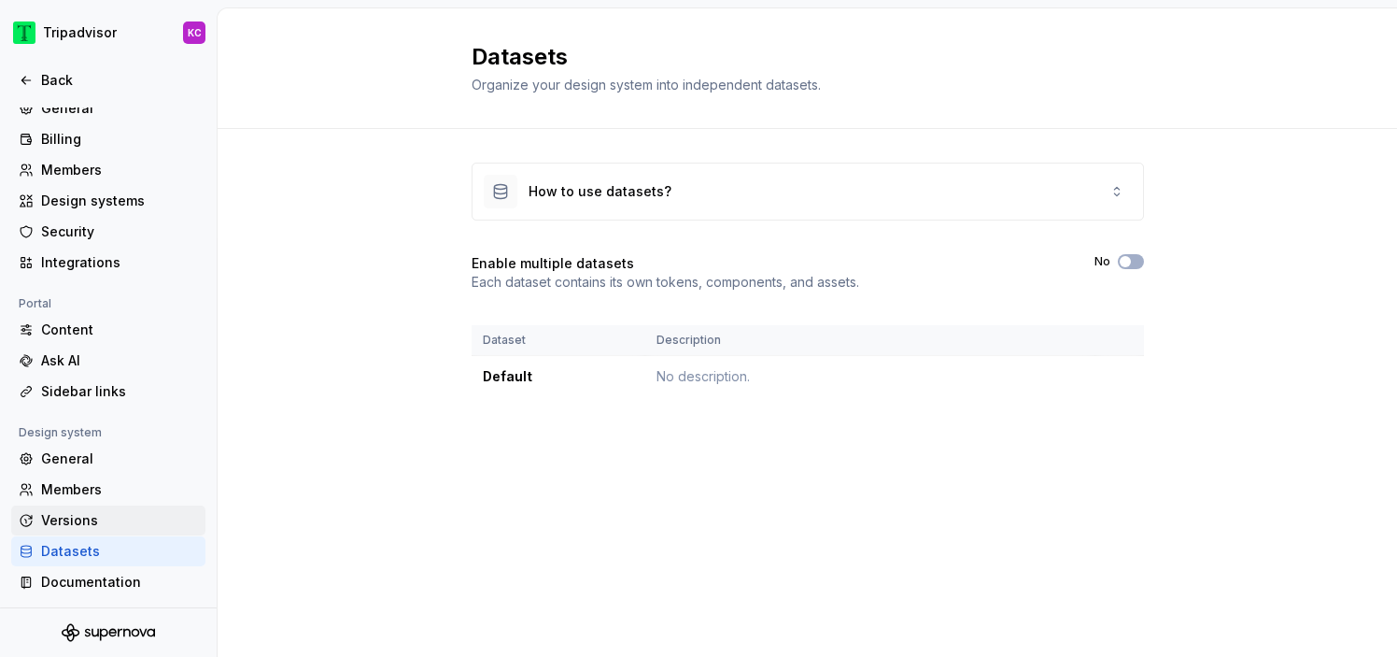
click at [95, 517] on div "Versions" at bounding box center [119, 520] width 157 height 19
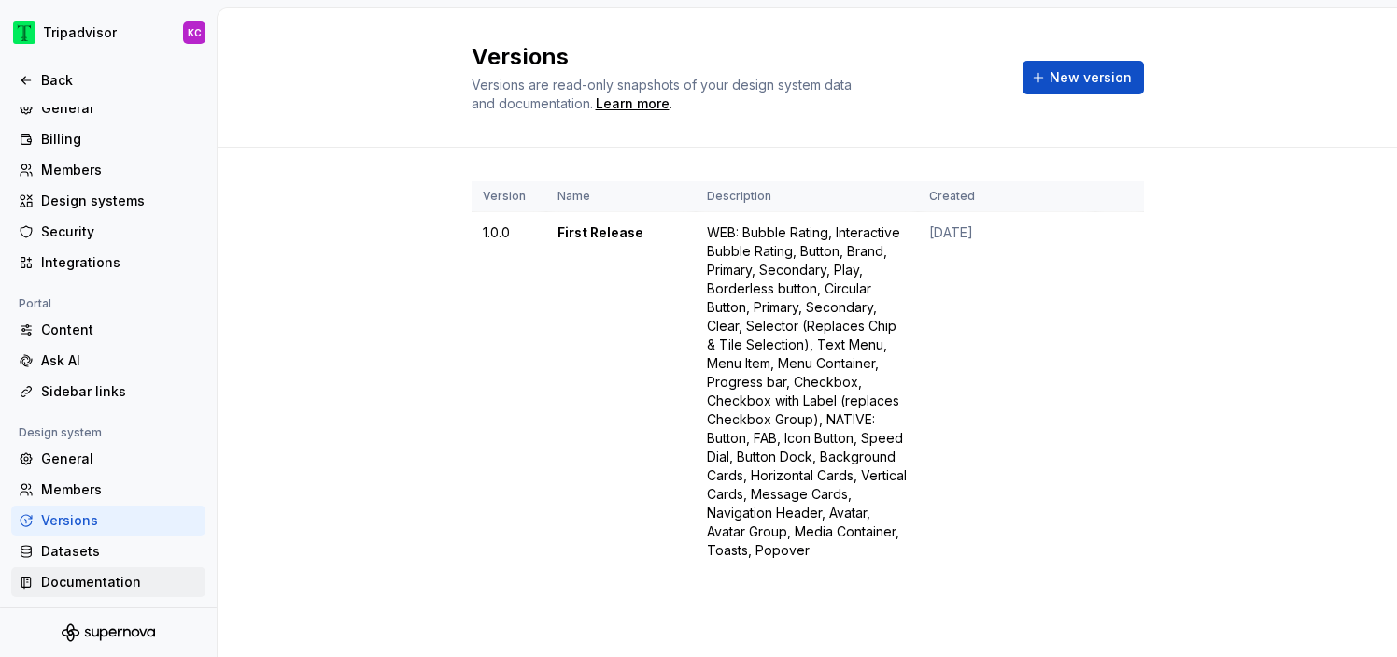
click at [103, 581] on div "Documentation" at bounding box center [119, 582] width 157 height 19
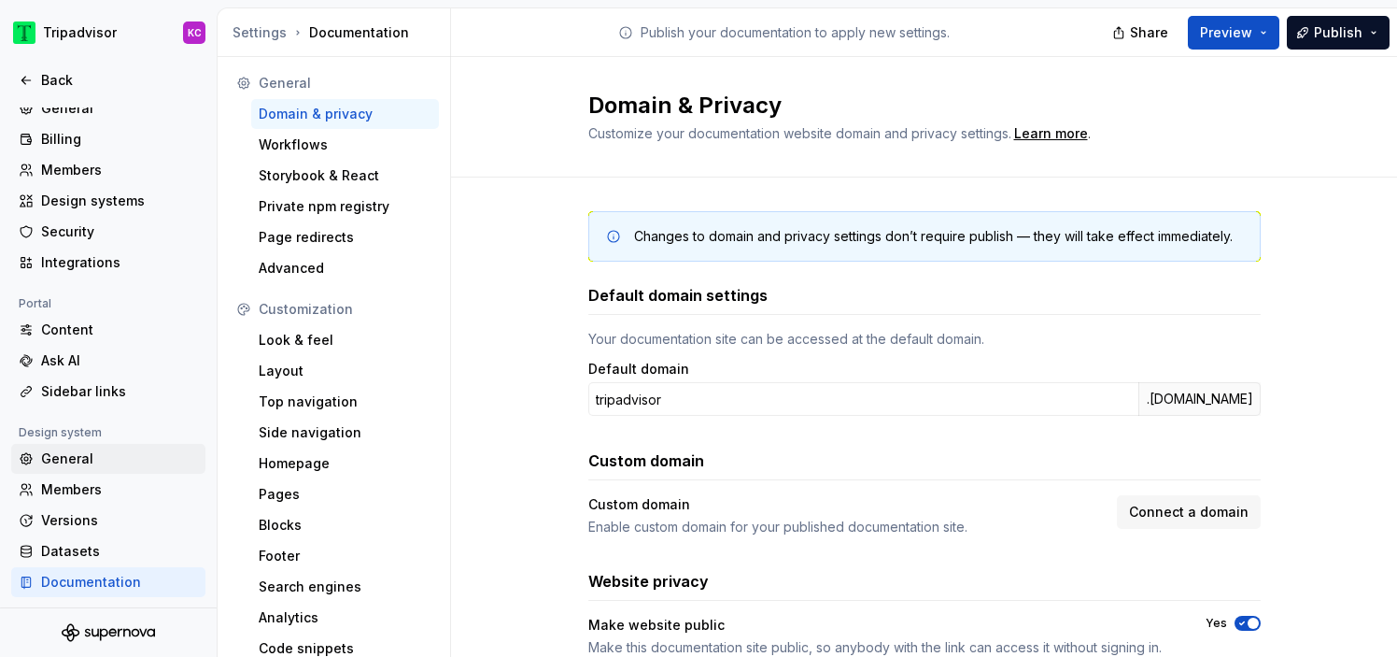
click at [114, 461] on div "General" at bounding box center [119, 458] width 157 height 19
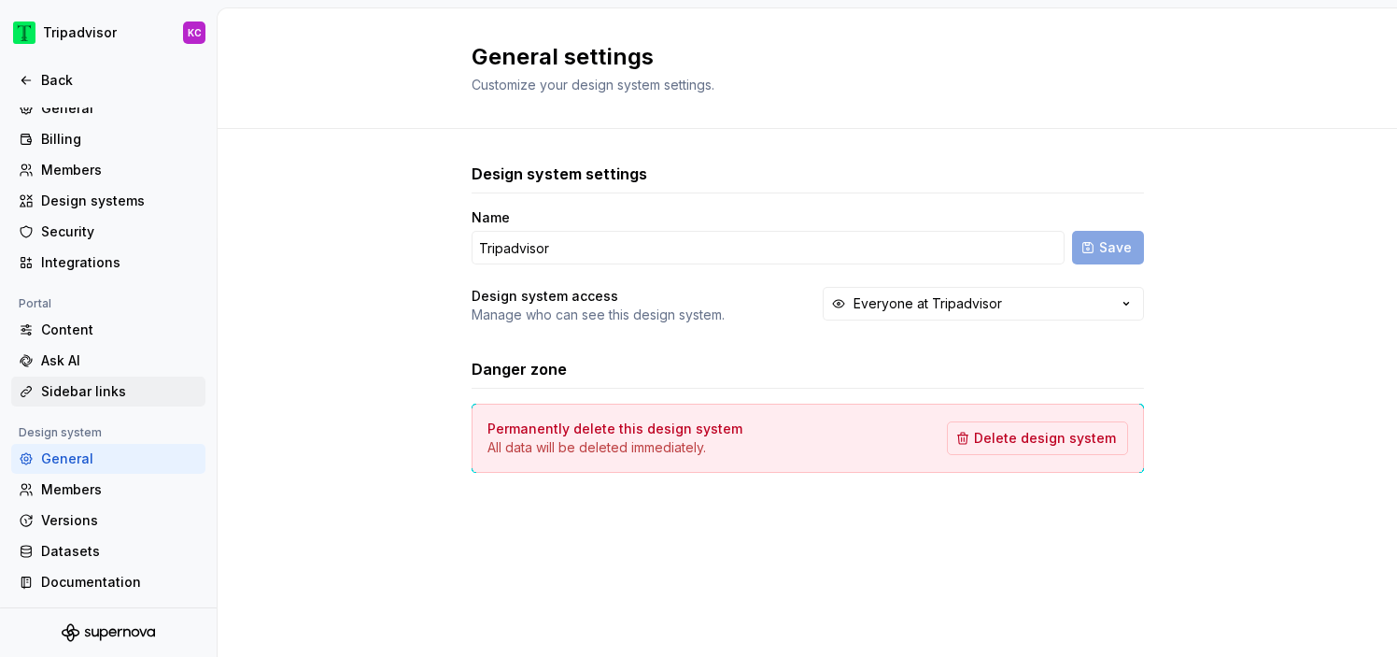
click at [64, 379] on div "Sidebar links" at bounding box center [108, 391] width 194 height 30
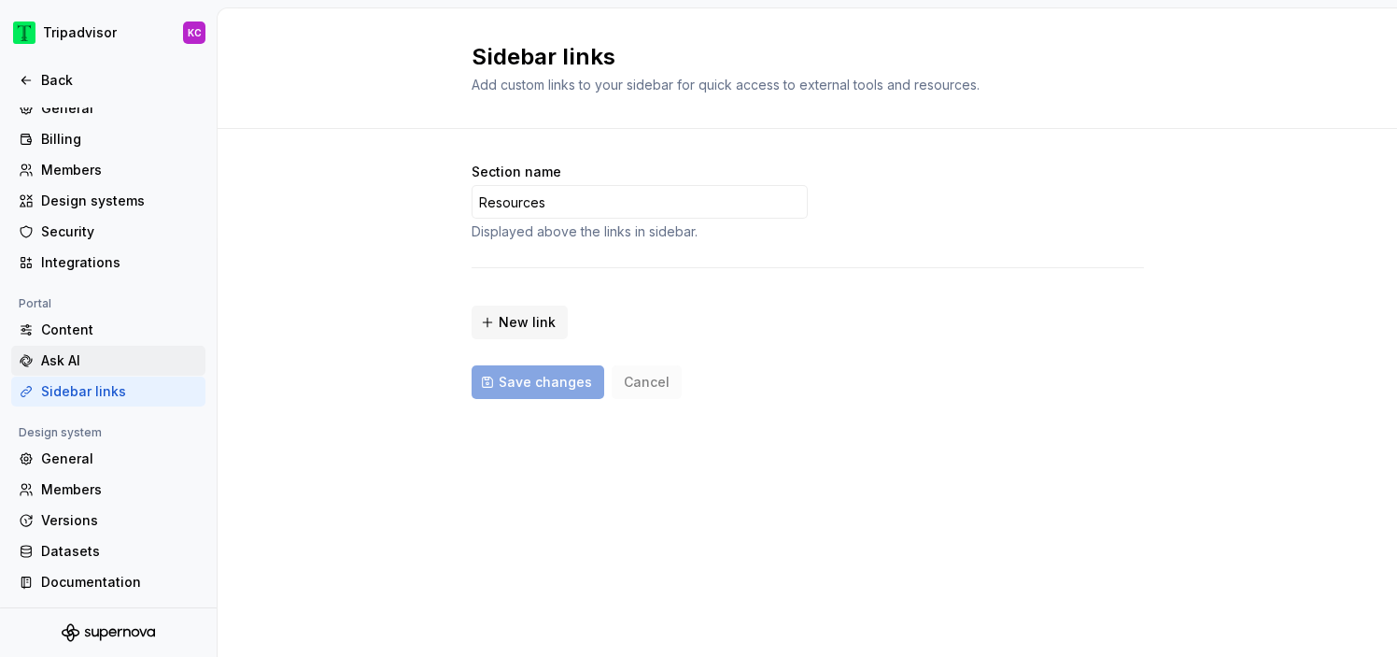
click at [65, 359] on div "Ask AI" at bounding box center [119, 360] width 157 height 19
type textarea "*"
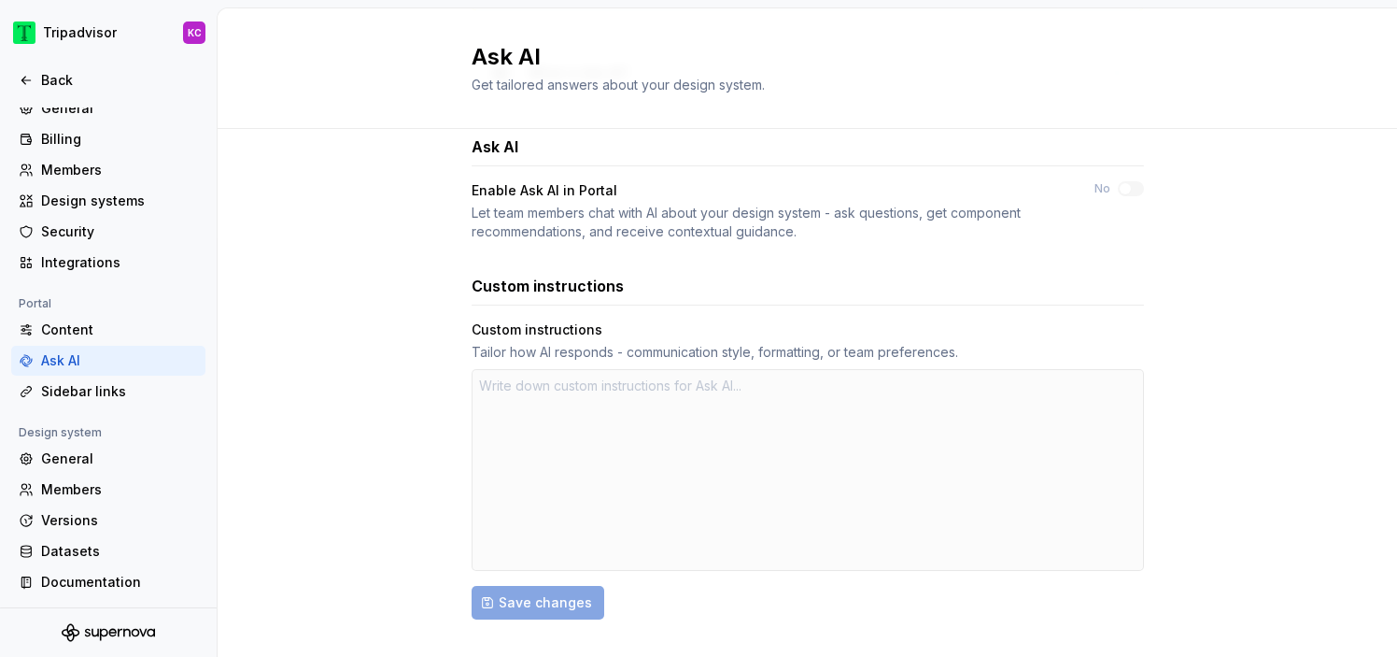
scroll to position [424, 0]
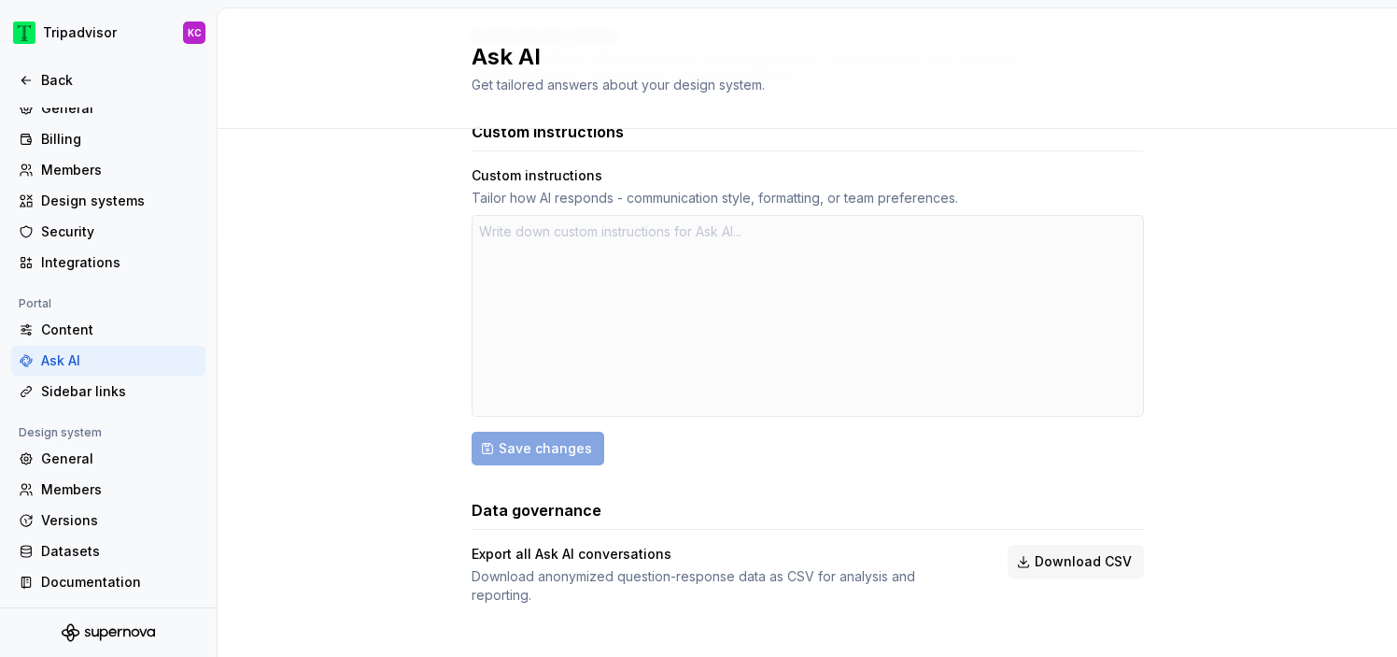
click at [131, 313] on div "Portal" at bounding box center [108, 303] width 194 height 22
click at [113, 326] on div "Content" at bounding box center [119, 329] width 157 height 19
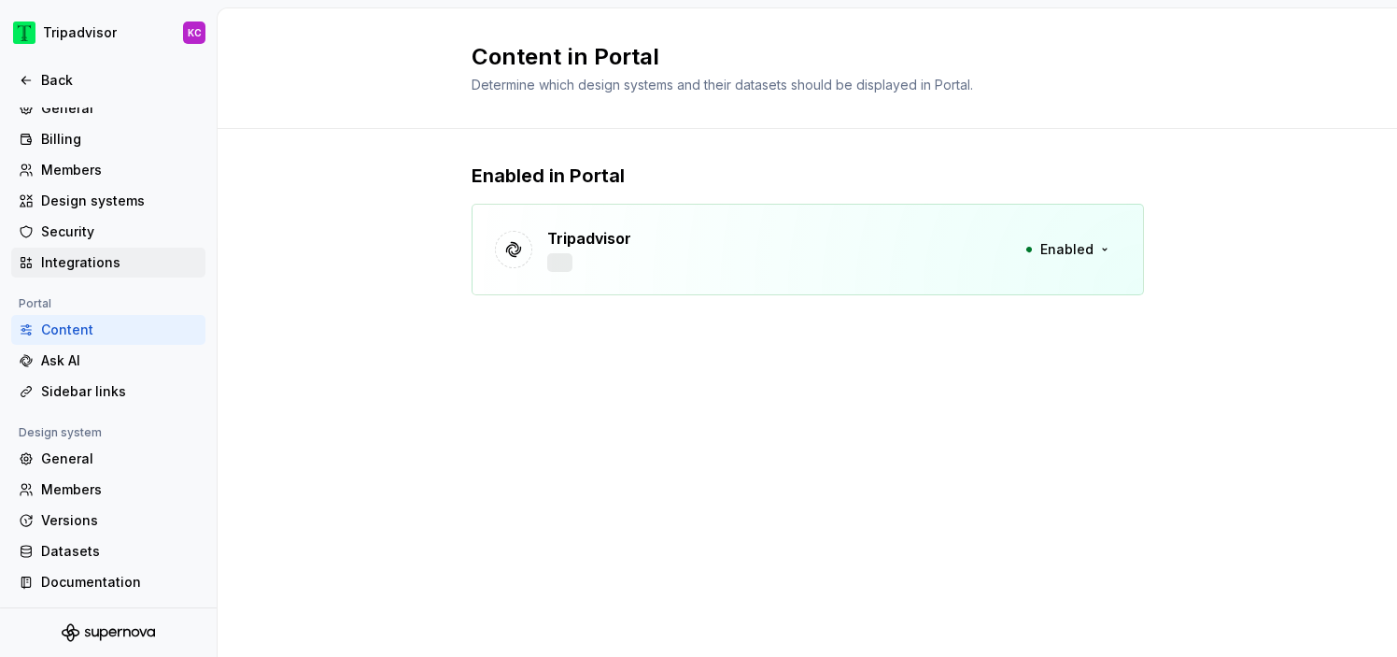
click at [100, 254] on div "Integrations" at bounding box center [119, 262] width 157 height 19
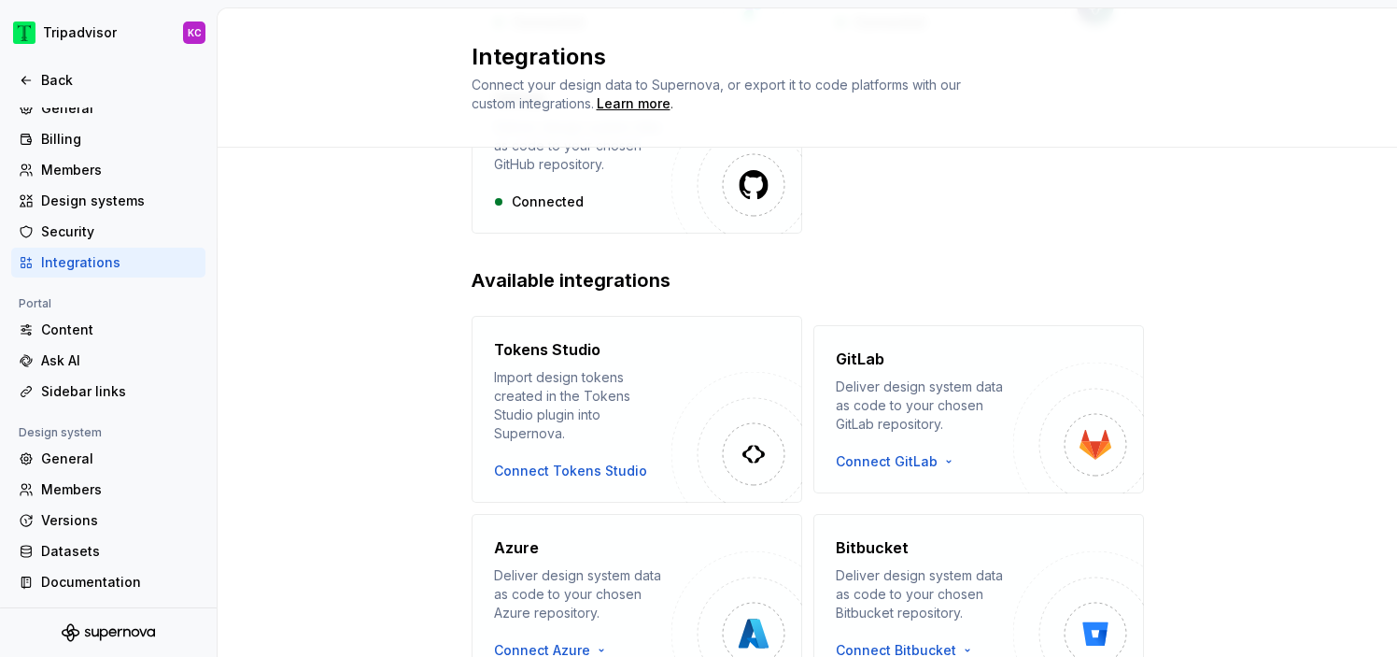
scroll to position [421, 0]
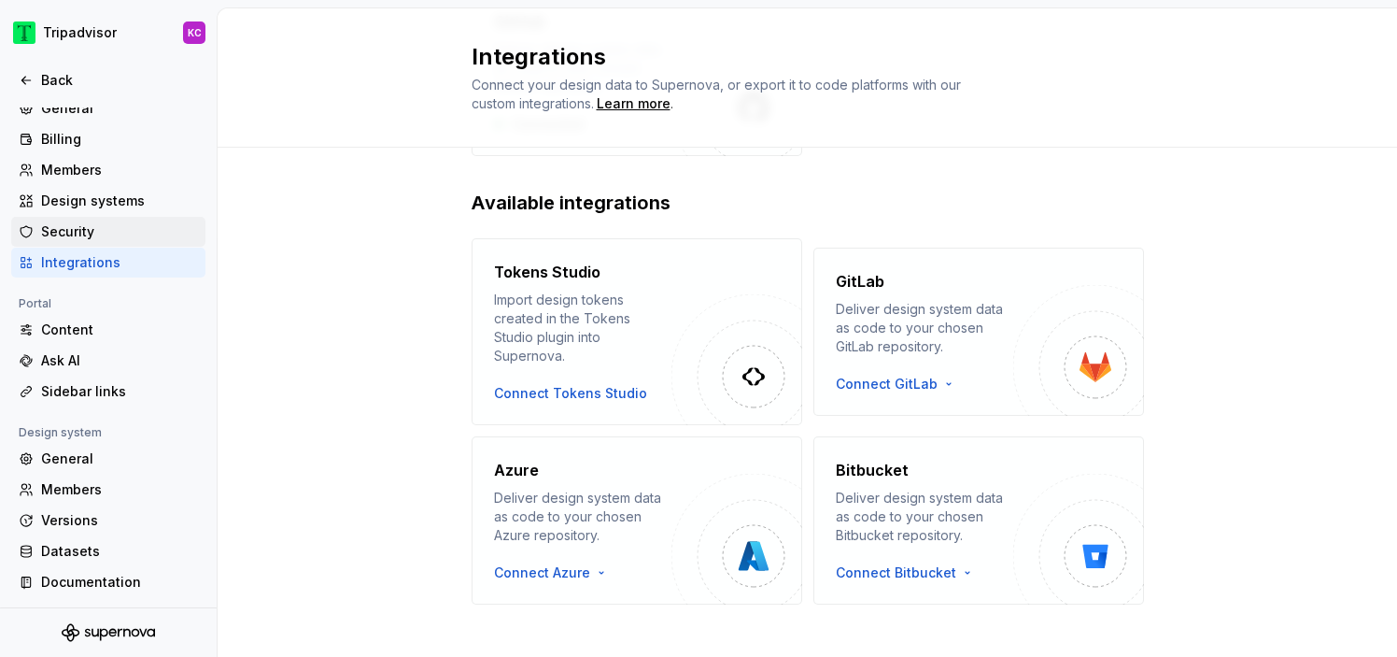
click at [78, 234] on div "Security" at bounding box center [119, 231] width 157 height 19
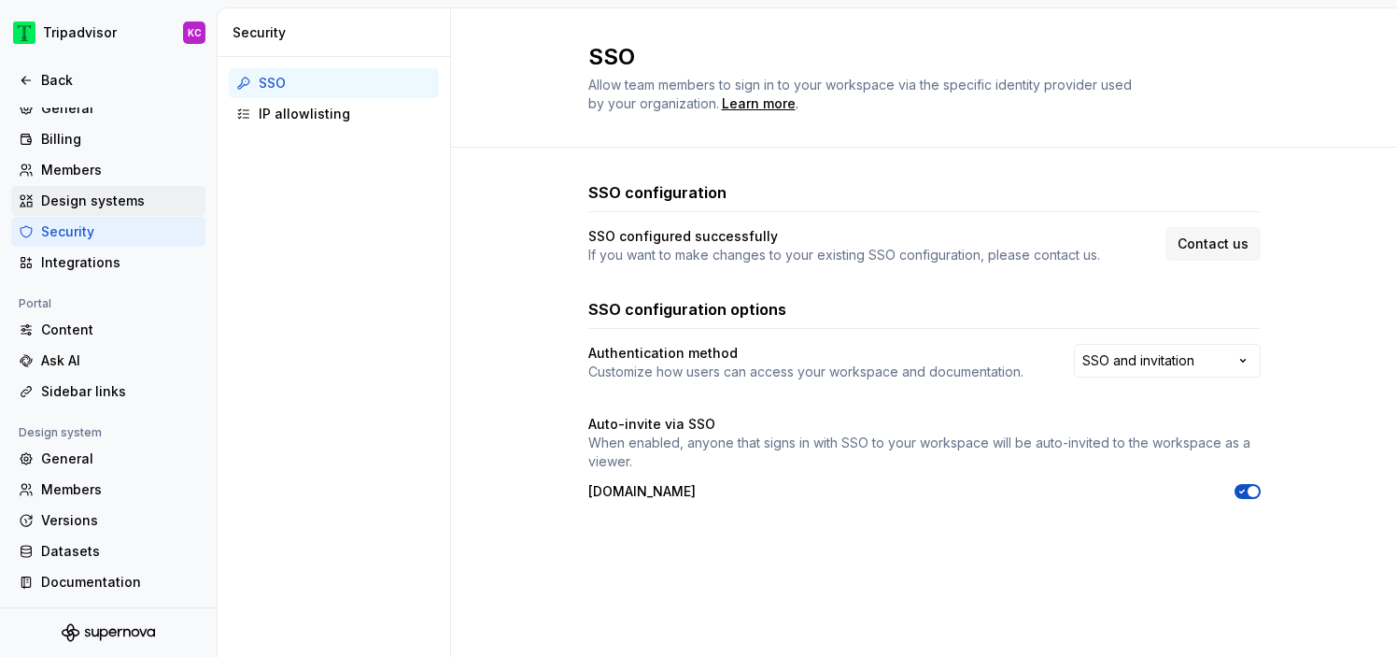
click at [109, 199] on div "Design systems" at bounding box center [119, 200] width 157 height 19
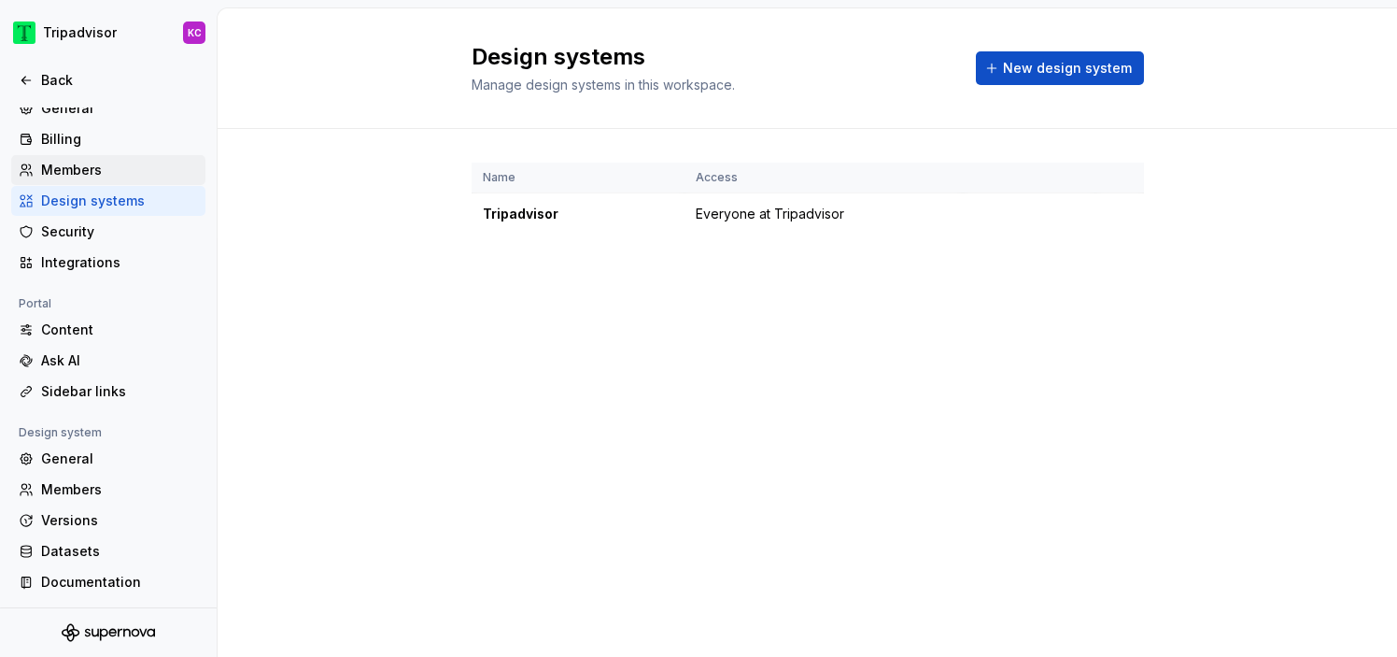
click at [104, 163] on div "Members" at bounding box center [119, 170] width 157 height 19
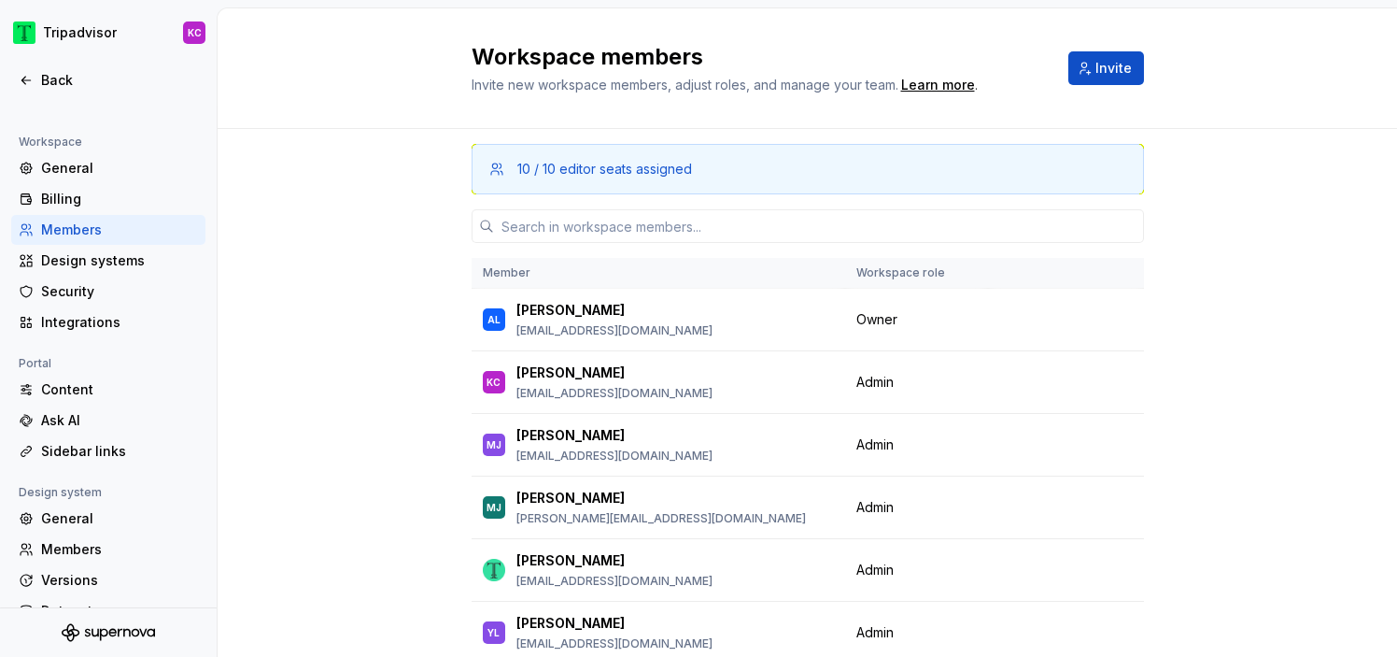
scroll to position [96, 0]
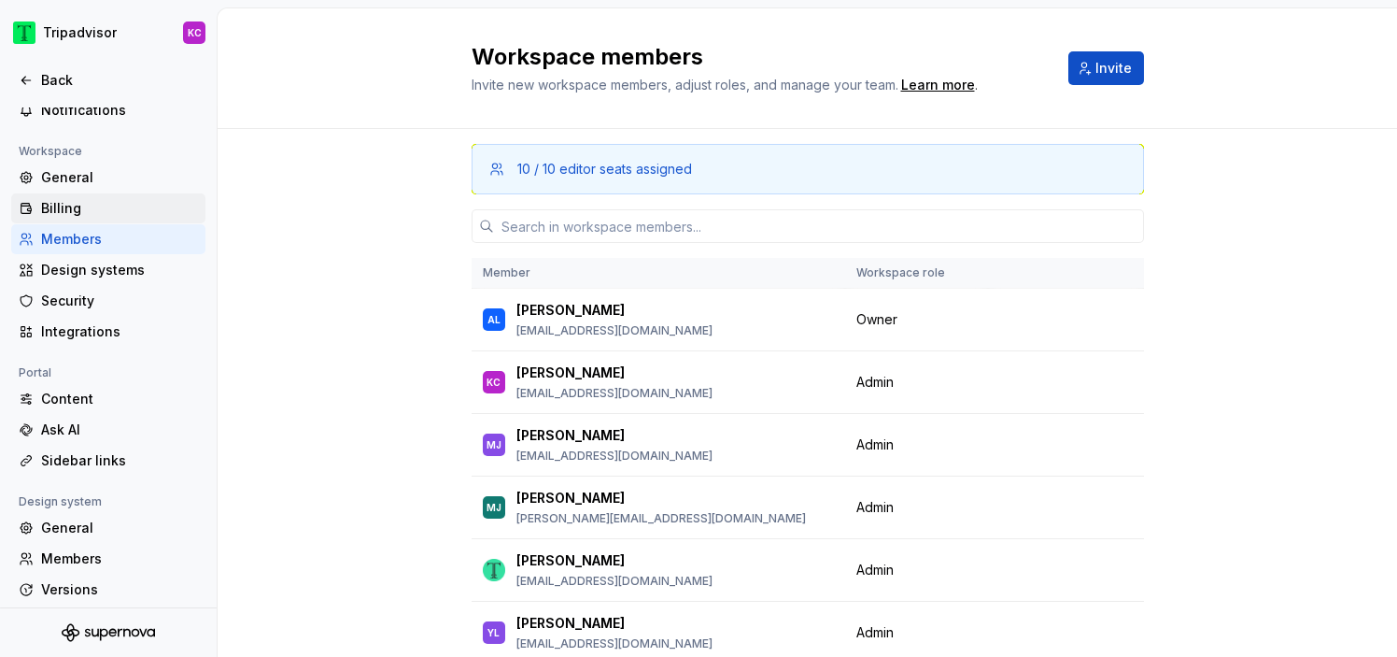
click at [86, 203] on div "Billing" at bounding box center [119, 208] width 157 height 19
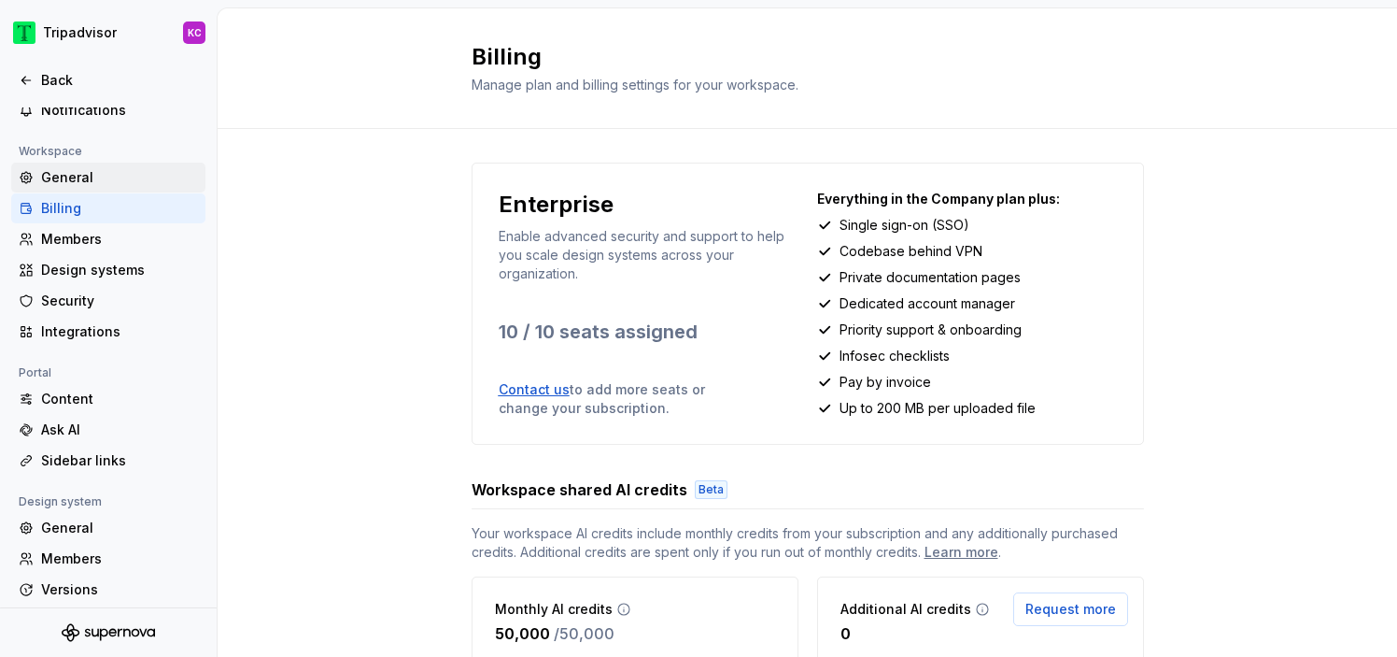
click at [86, 179] on div "General" at bounding box center [119, 177] width 157 height 19
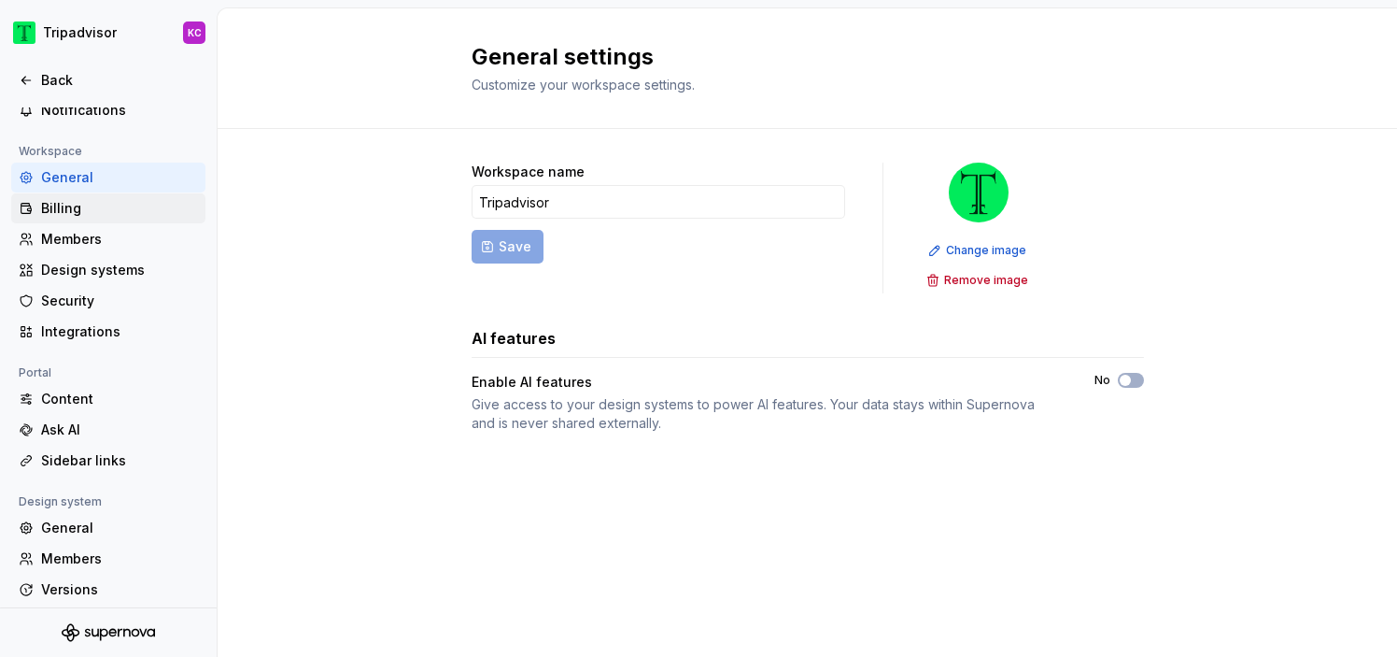
click at [104, 209] on div "Billing" at bounding box center [119, 208] width 157 height 19
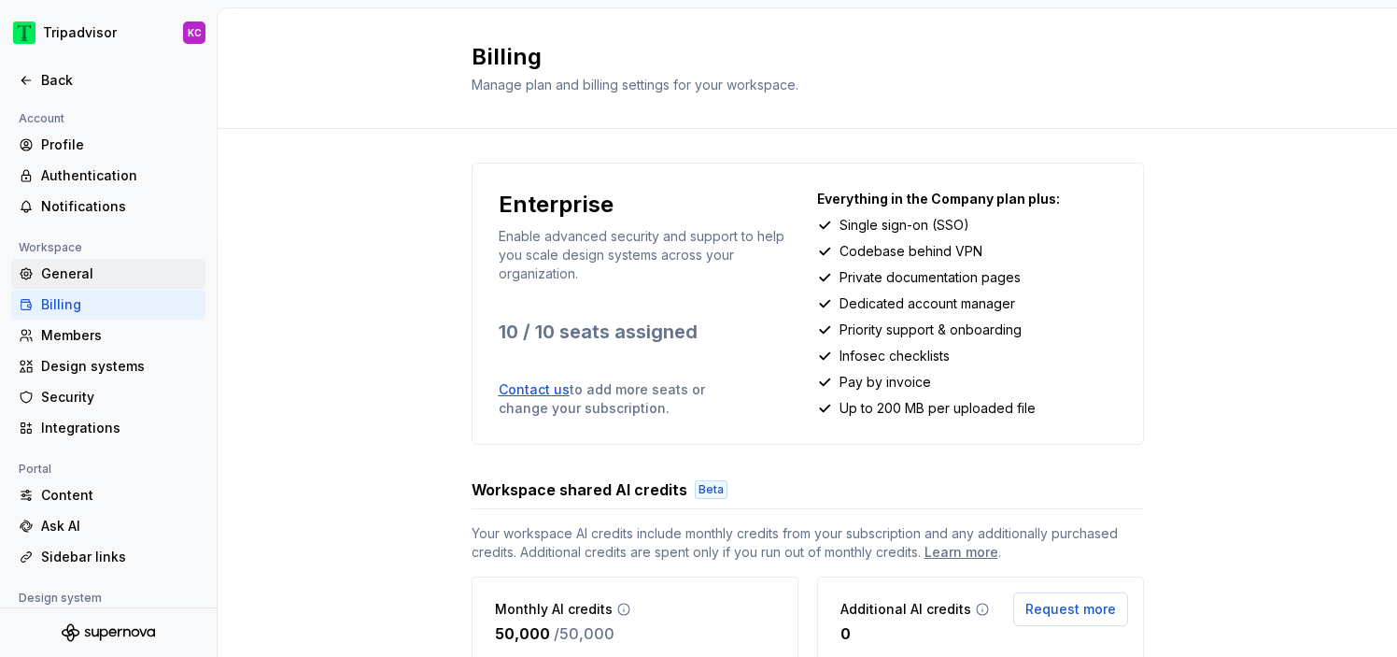
click at [107, 270] on div "General" at bounding box center [119, 273] width 157 height 19
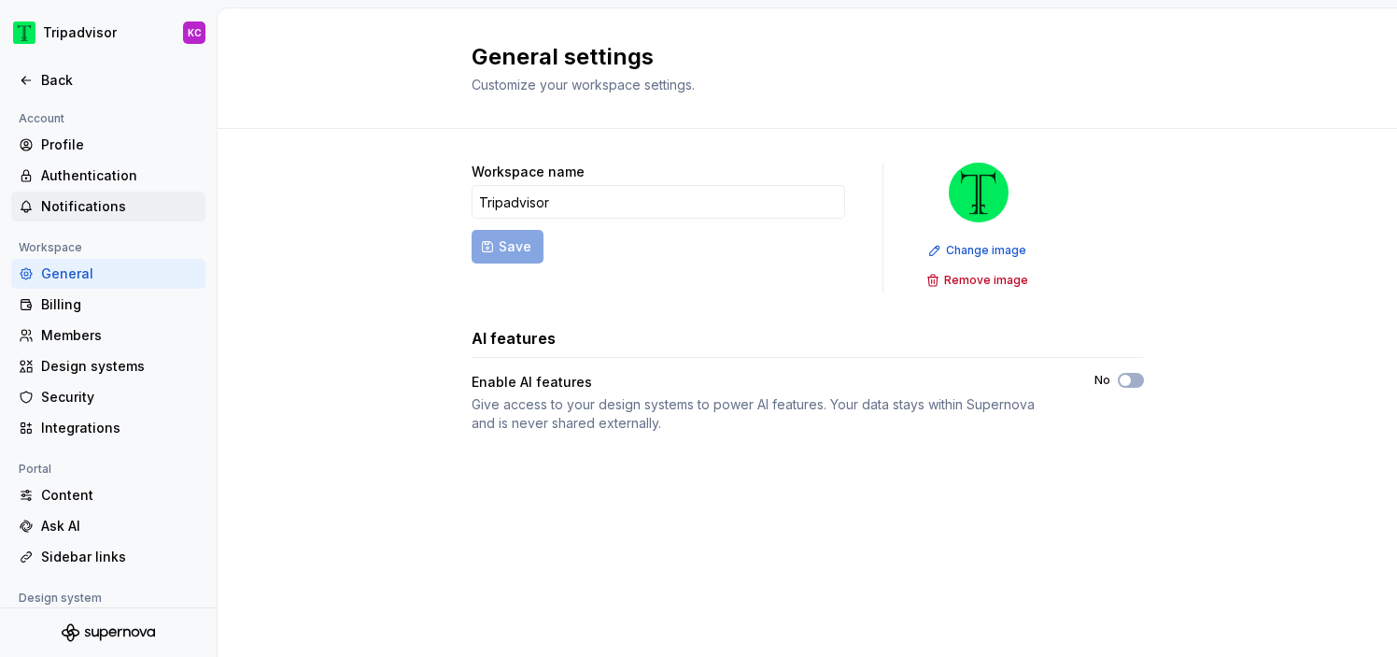
click at [143, 206] on div "Notifications" at bounding box center [119, 206] width 157 height 19
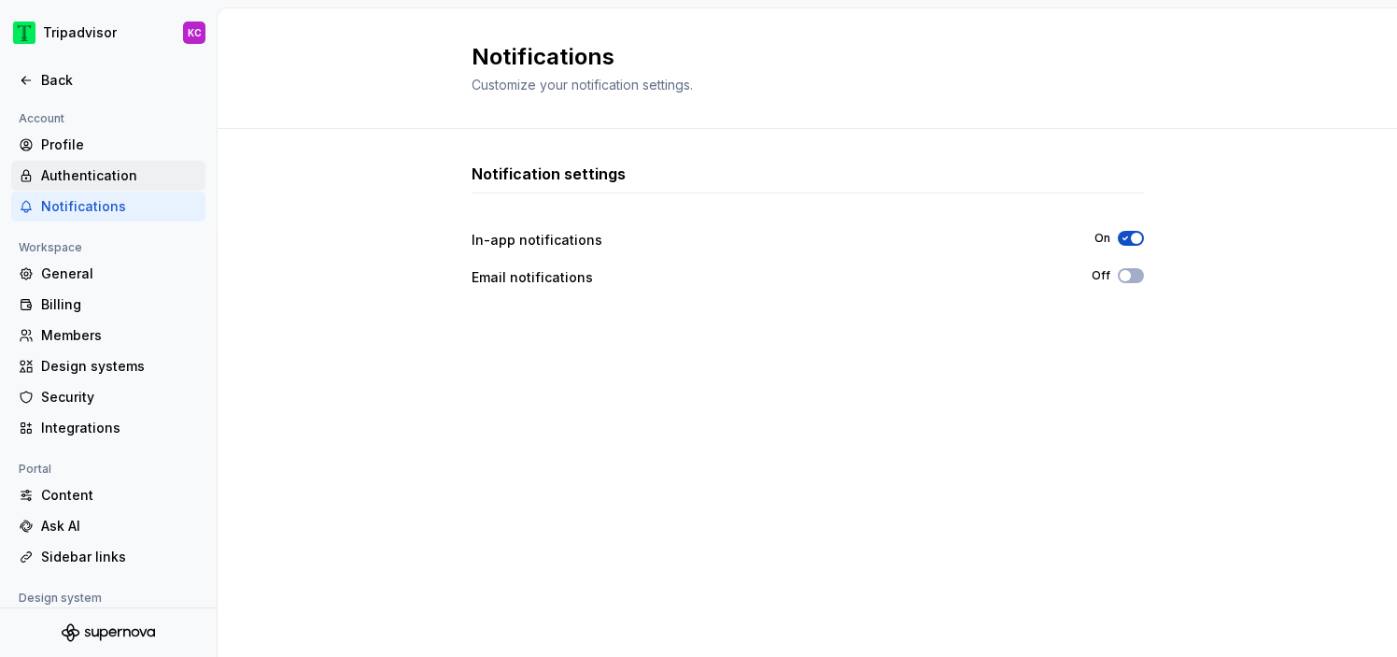
click at [122, 164] on div "Authentication" at bounding box center [108, 176] width 194 height 30
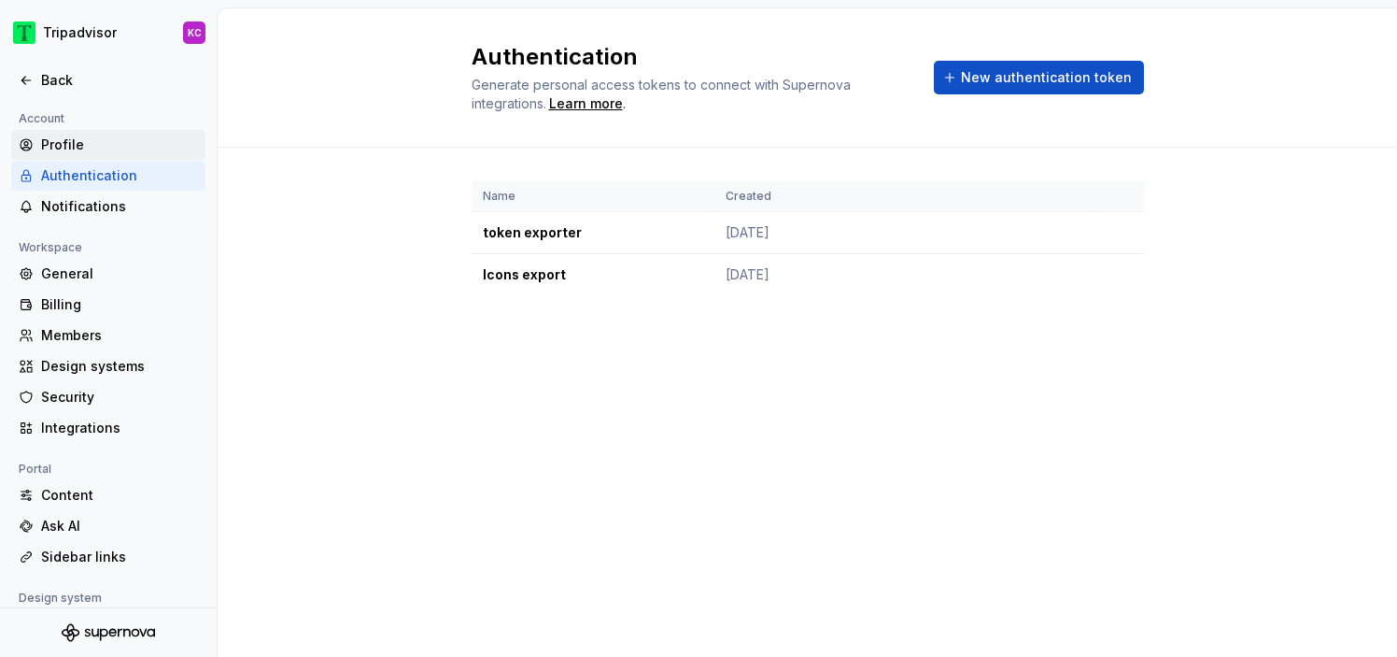
click at [120, 141] on div "Profile" at bounding box center [119, 144] width 157 height 19
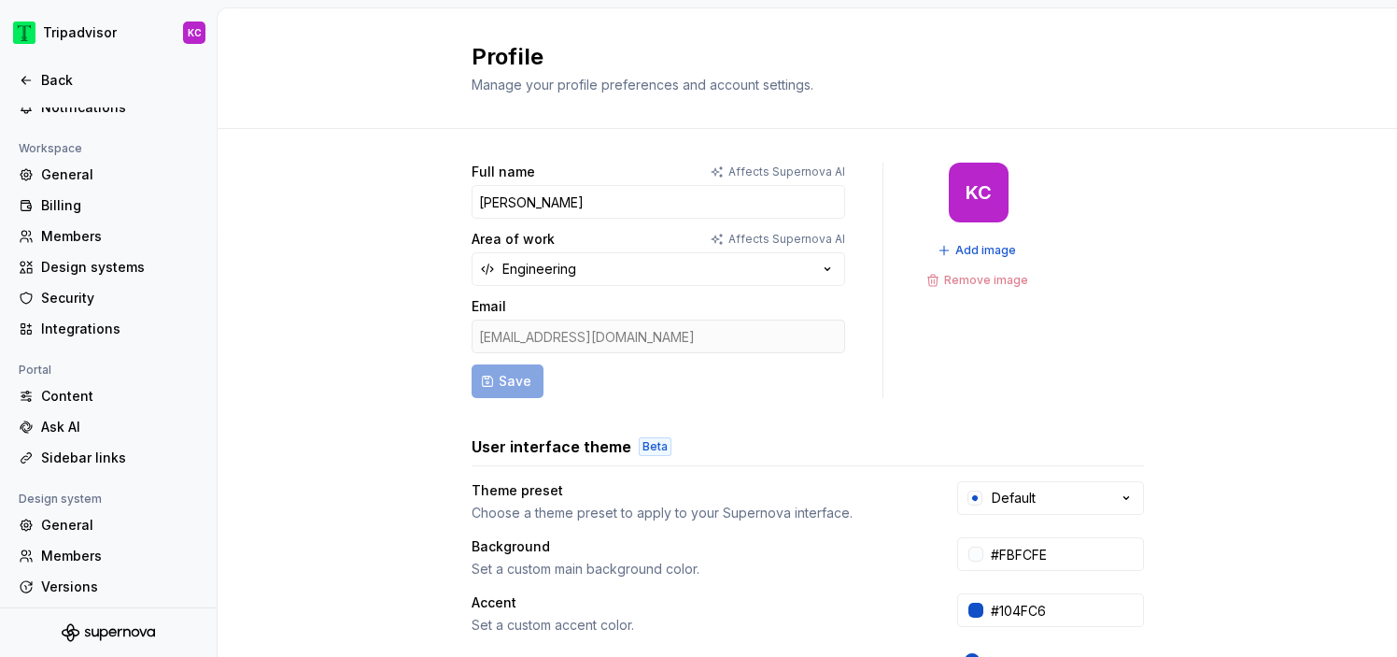
scroll to position [165, 0]
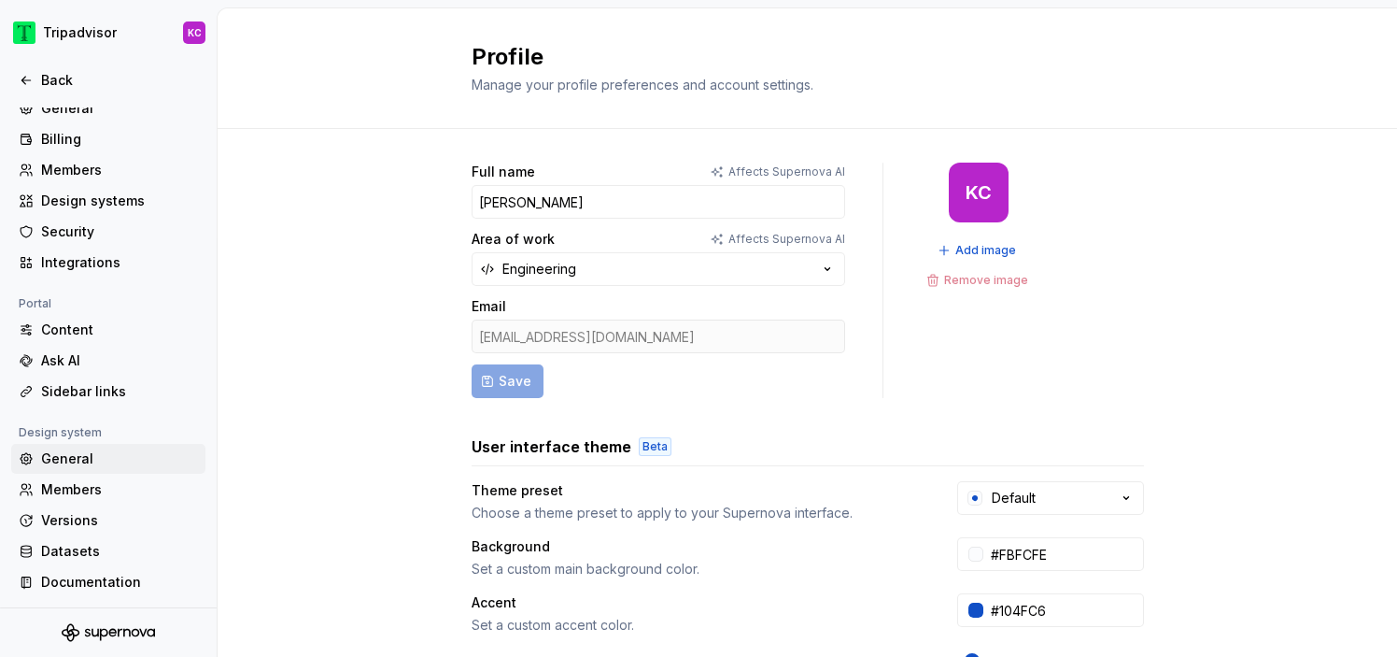
click at [70, 458] on div "General" at bounding box center [119, 458] width 157 height 19
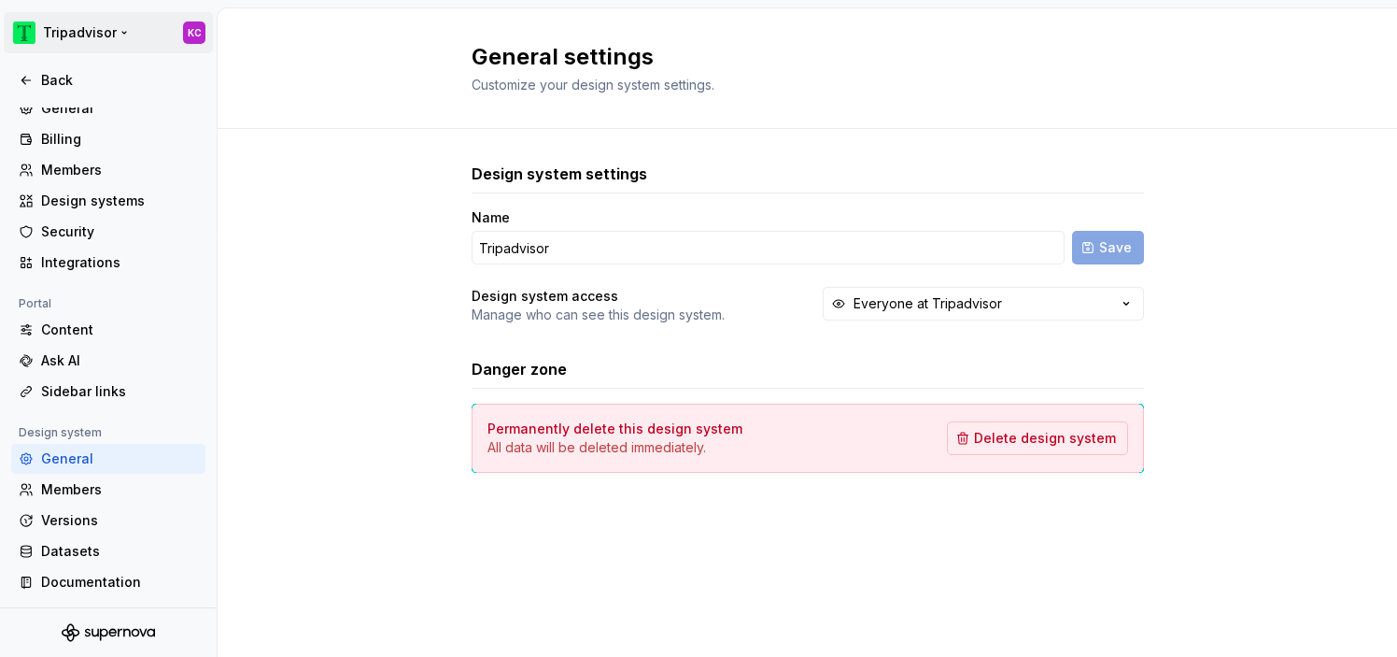
click at [100, 35] on html "Tripadvisor KC Back Account Profile Authentication Notifications Workspace Gene…" at bounding box center [698, 328] width 1397 height 657
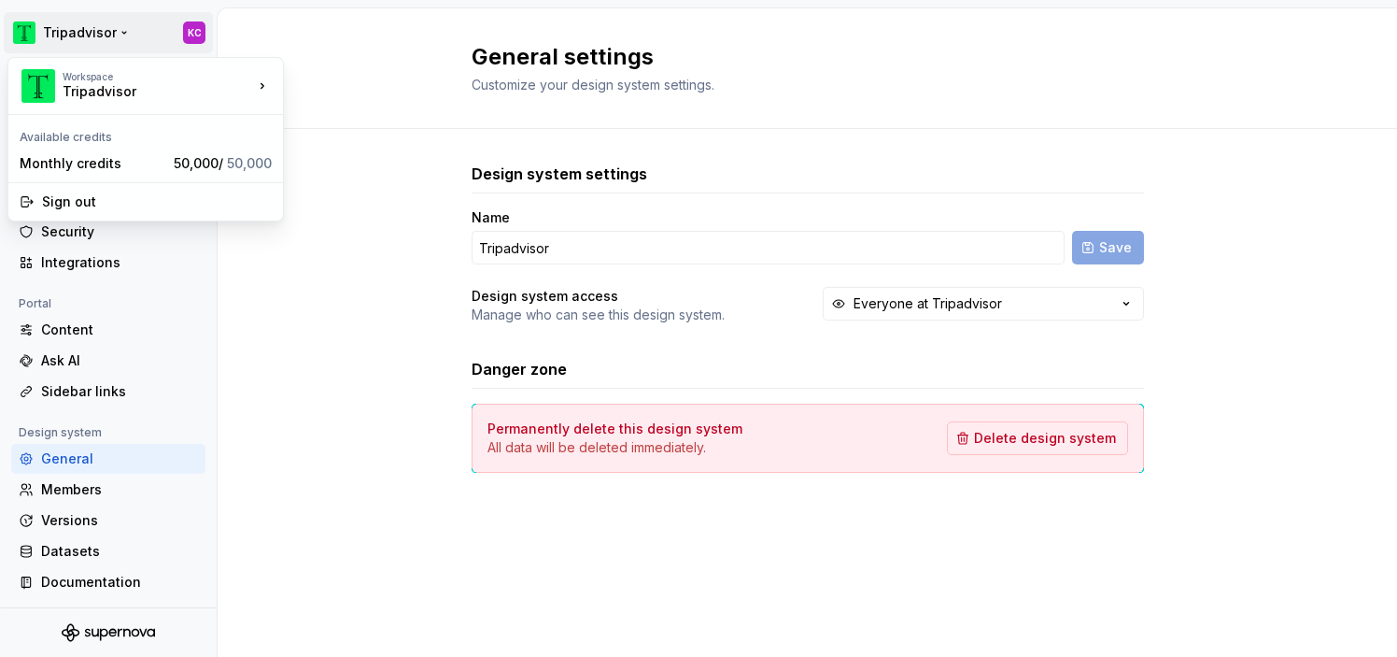
click at [258, 344] on html "Tripadvisor KC Back Account Profile Authentication Notifications Workspace Gene…" at bounding box center [698, 328] width 1397 height 657
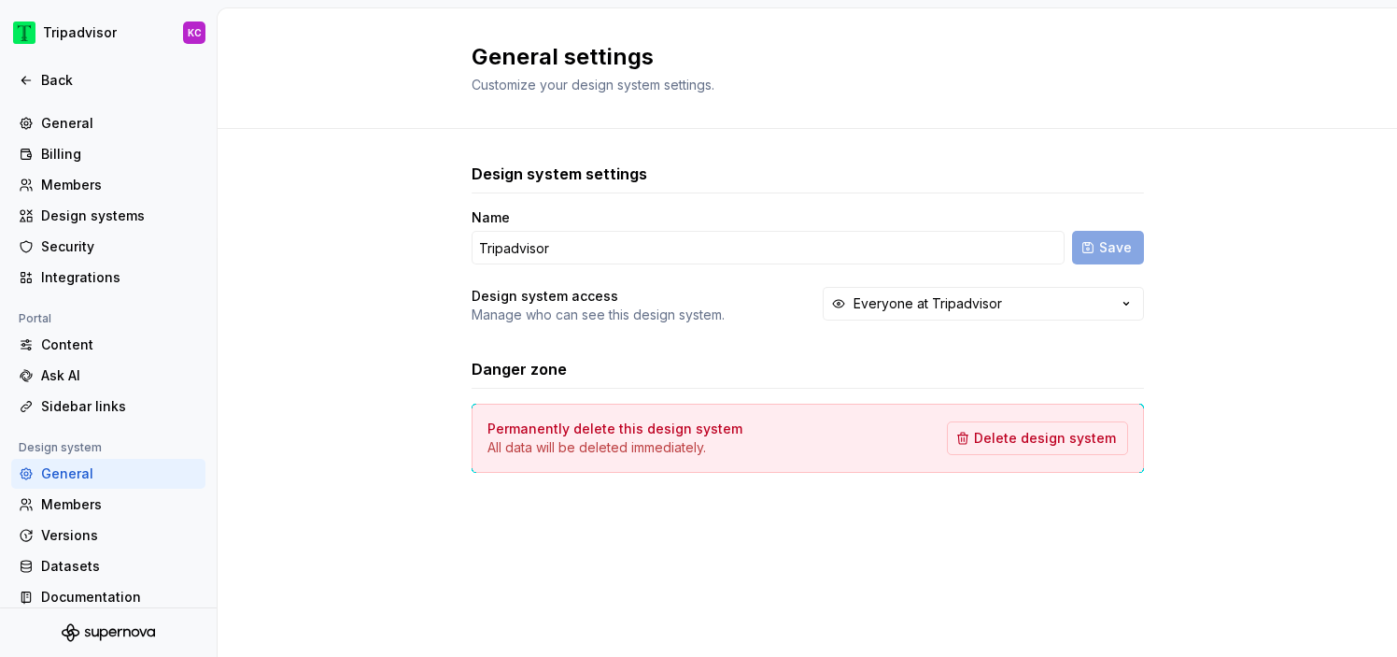
scroll to position [136, 0]
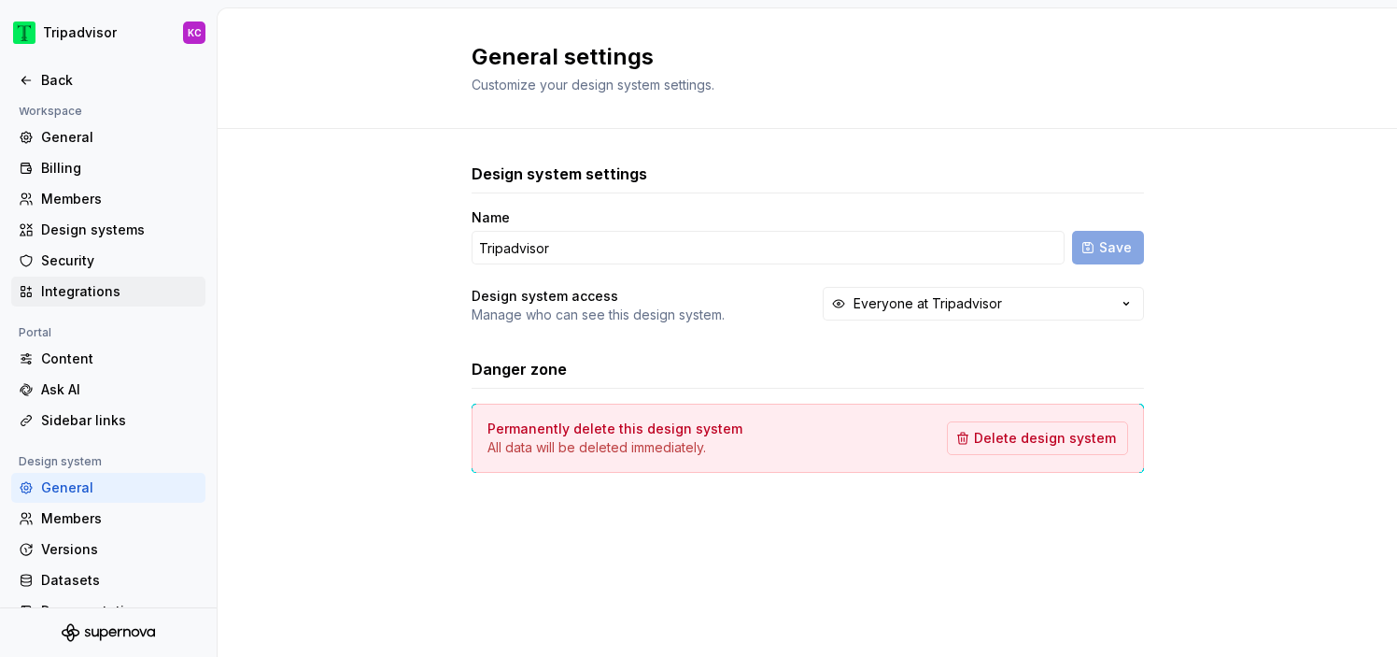
click at [114, 280] on div "Integrations" at bounding box center [108, 291] width 194 height 30
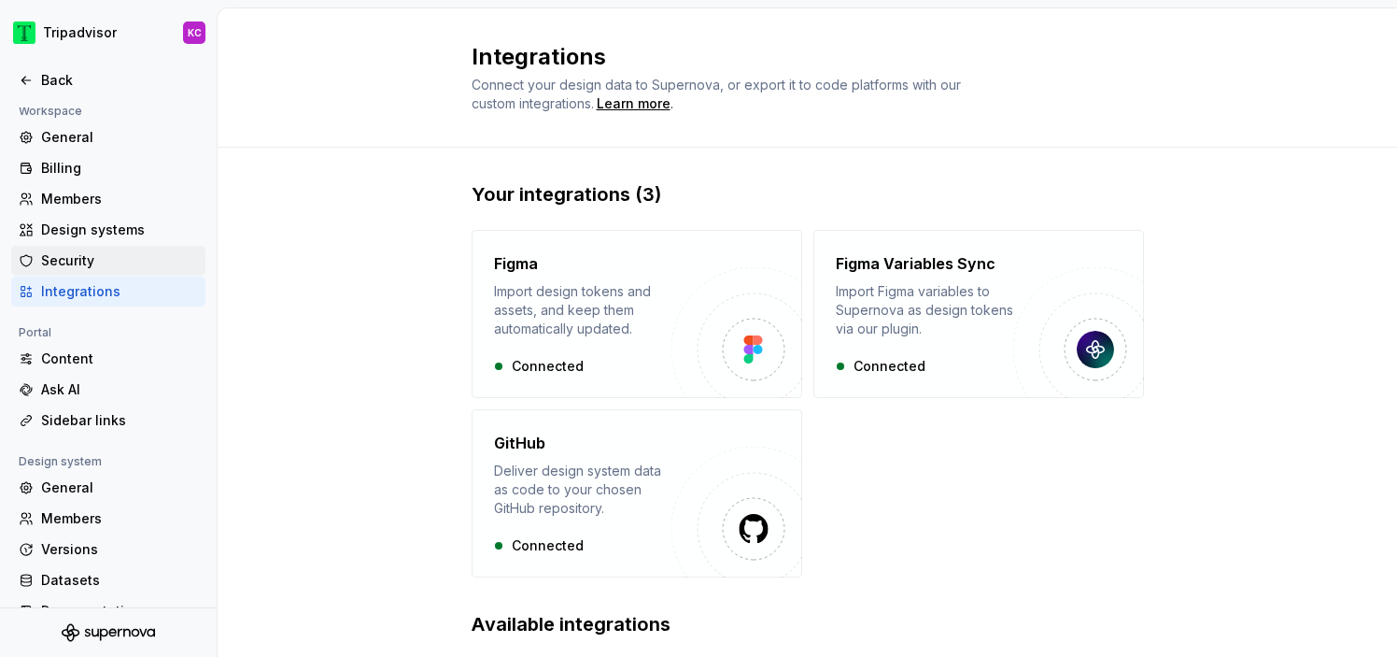
click at [89, 259] on div "Security" at bounding box center [119, 260] width 157 height 19
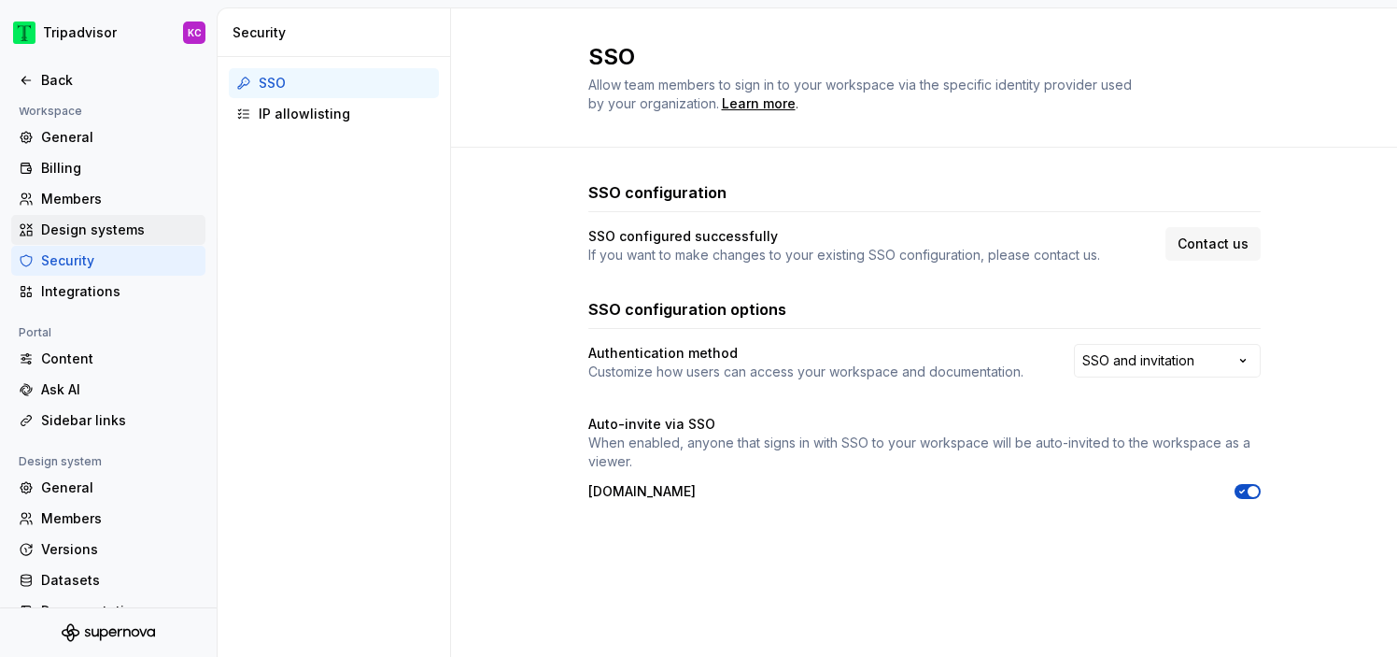
click at [105, 222] on div "Design systems" at bounding box center [119, 229] width 157 height 19
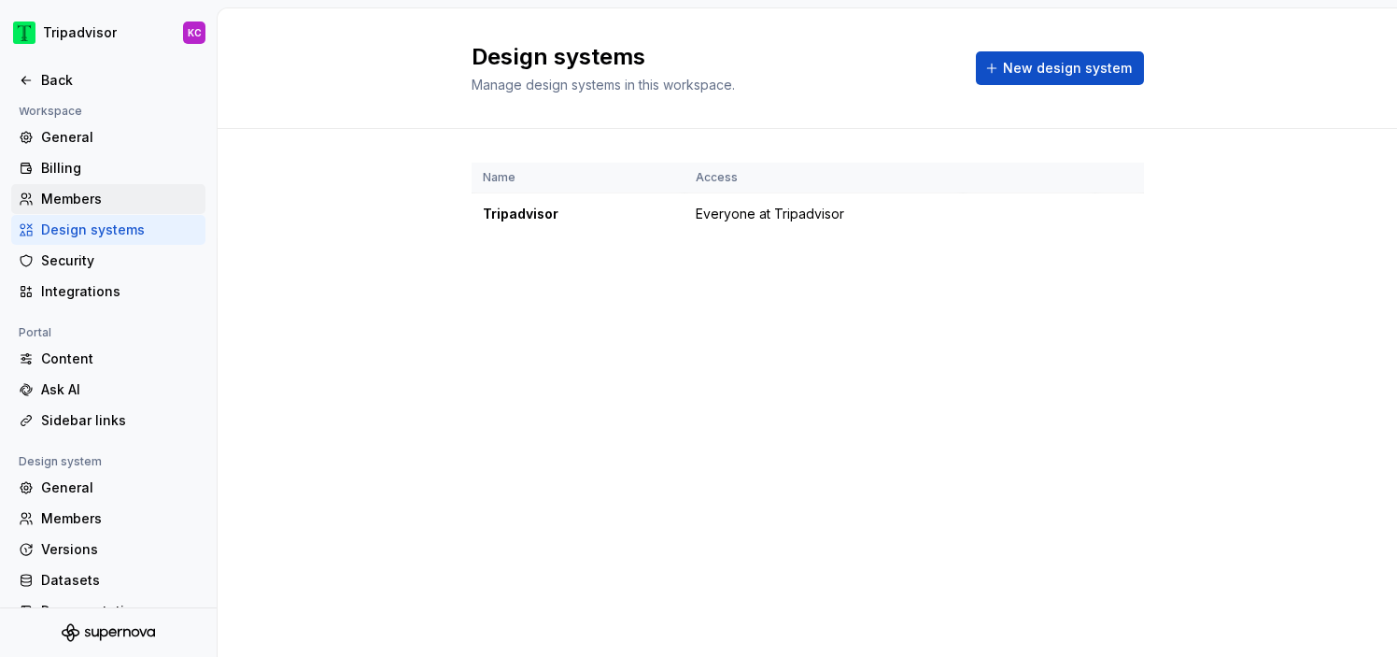
click at [102, 198] on div "Members" at bounding box center [119, 199] width 157 height 19
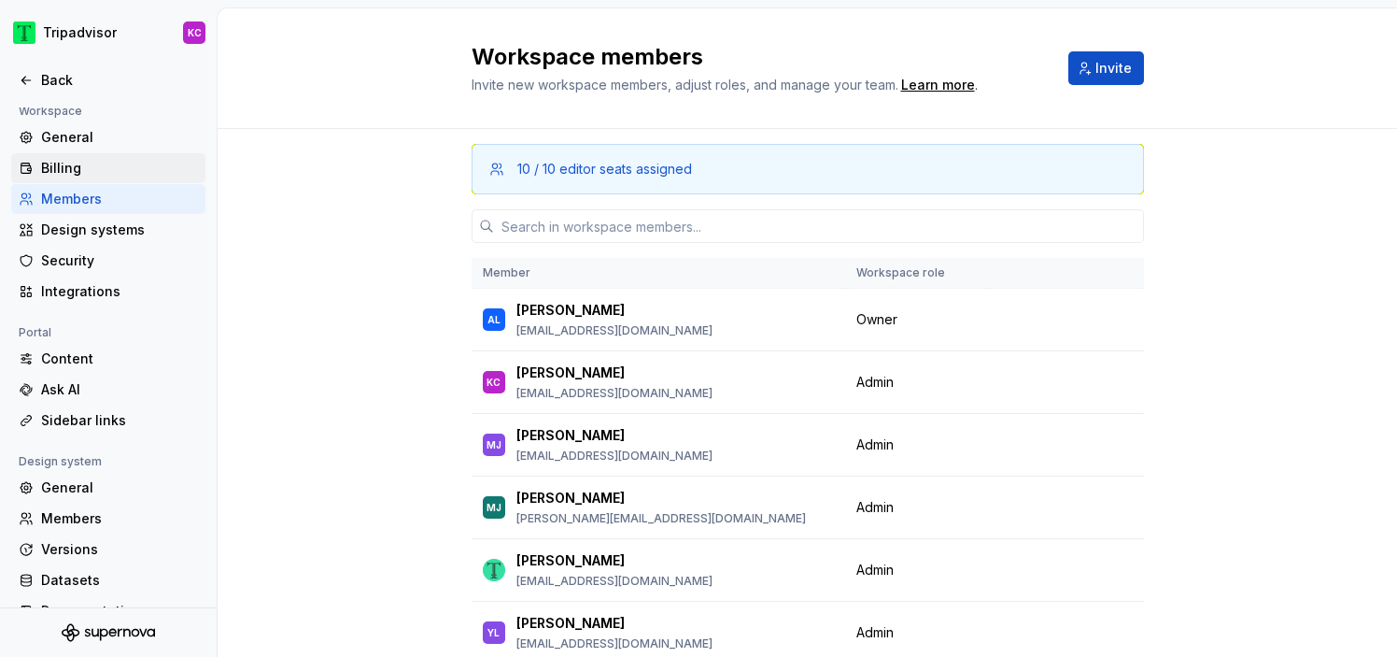
click at [101, 160] on div "Billing" at bounding box center [119, 168] width 157 height 19
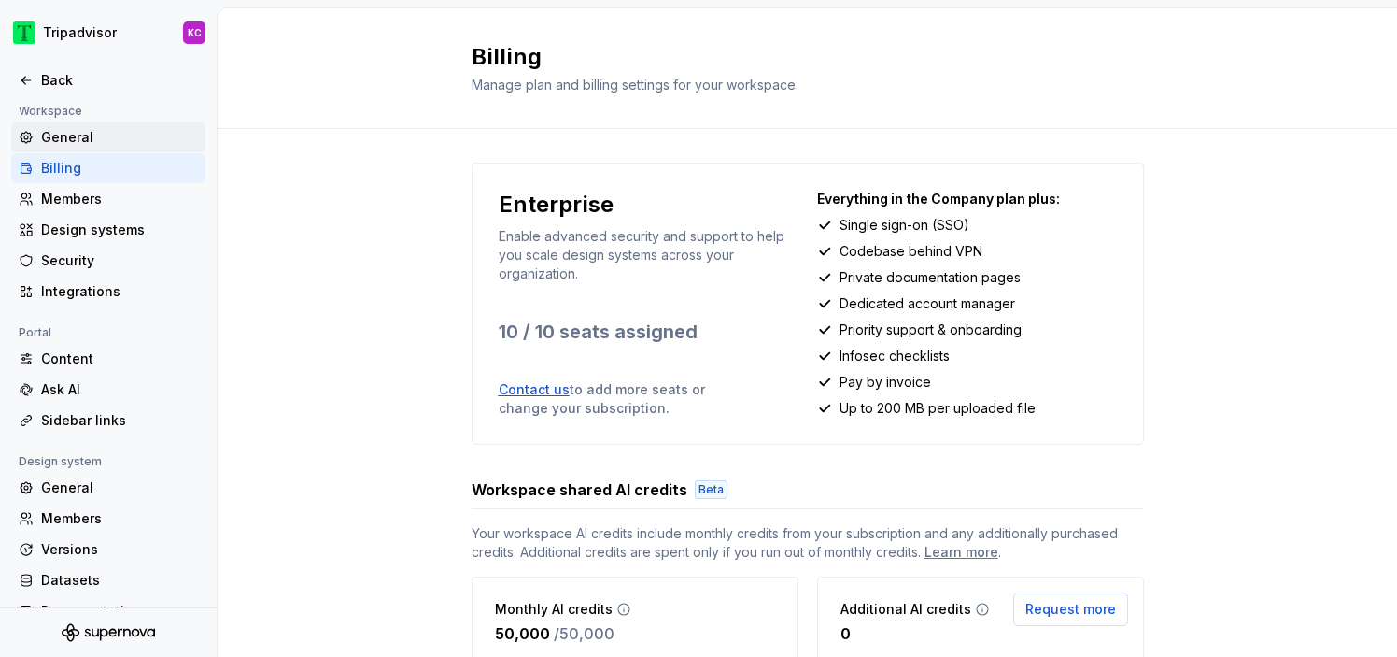
click at [114, 132] on div "General" at bounding box center [119, 137] width 157 height 19
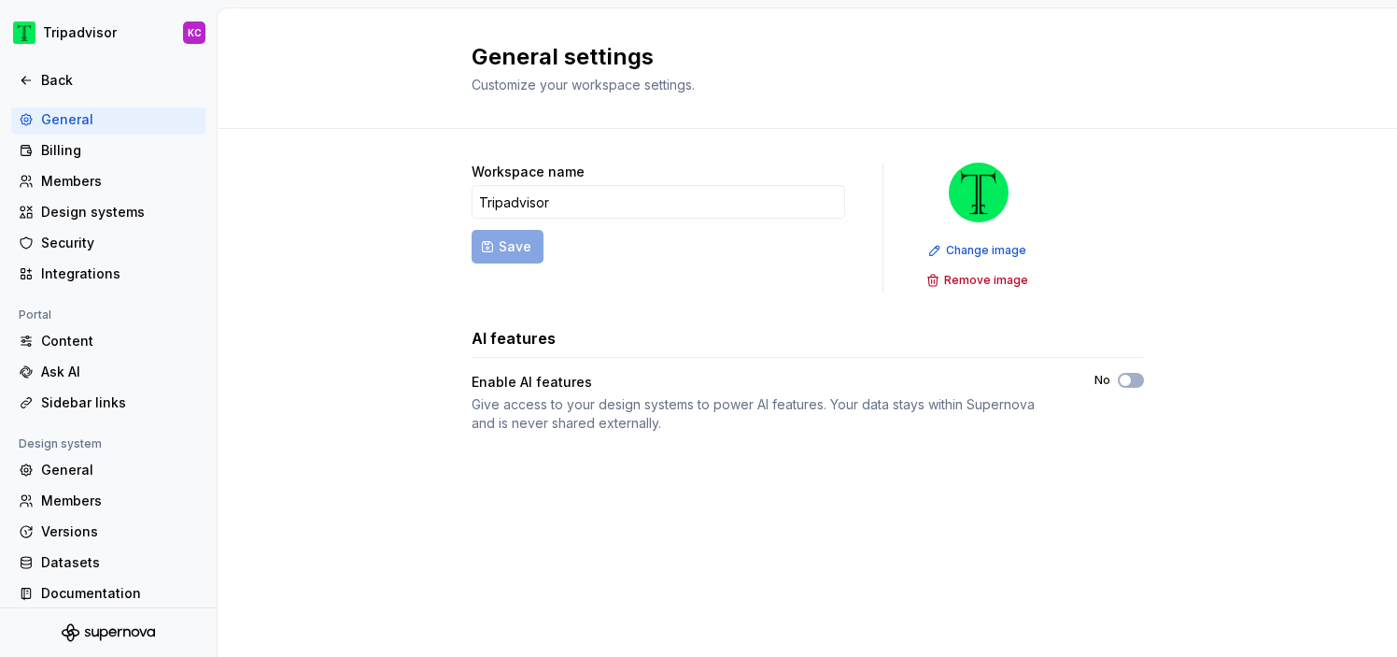
scroll to position [165, 0]
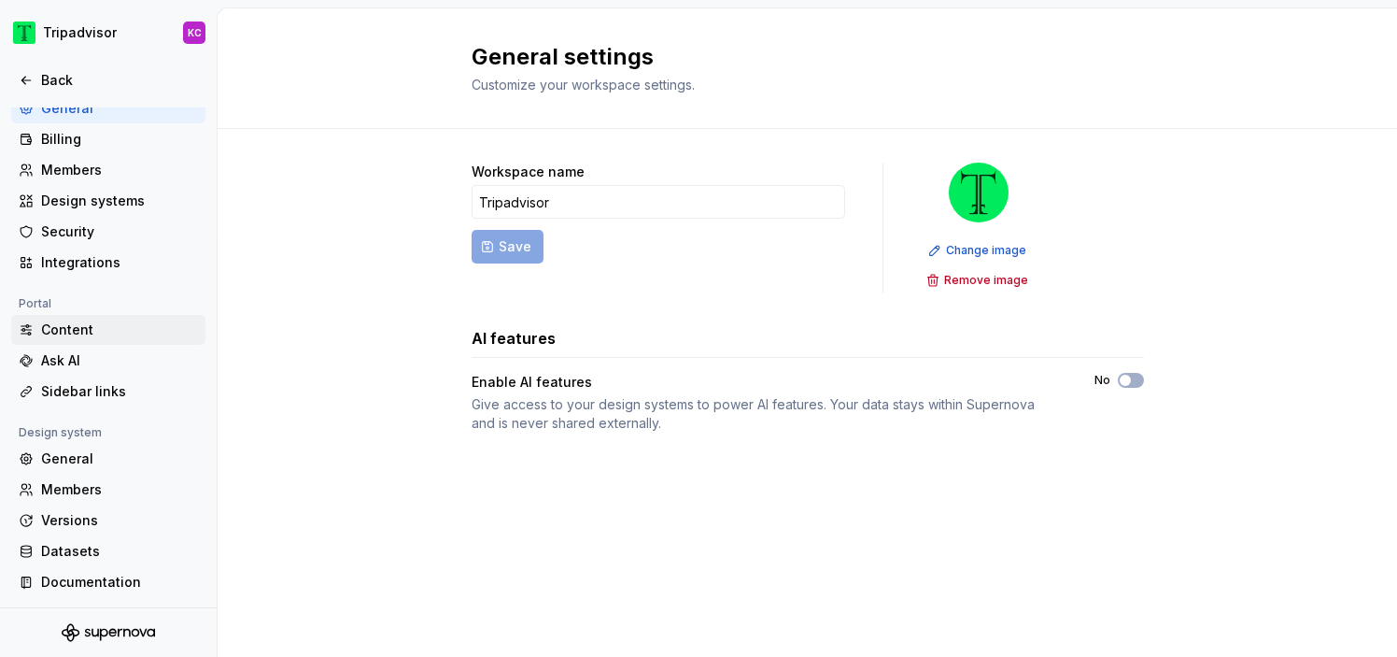
click at [77, 315] on div "Content" at bounding box center [108, 330] width 194 height 30
click at [77, 326] on div "Content" at bounding box center [119, 329] width 157 height 19
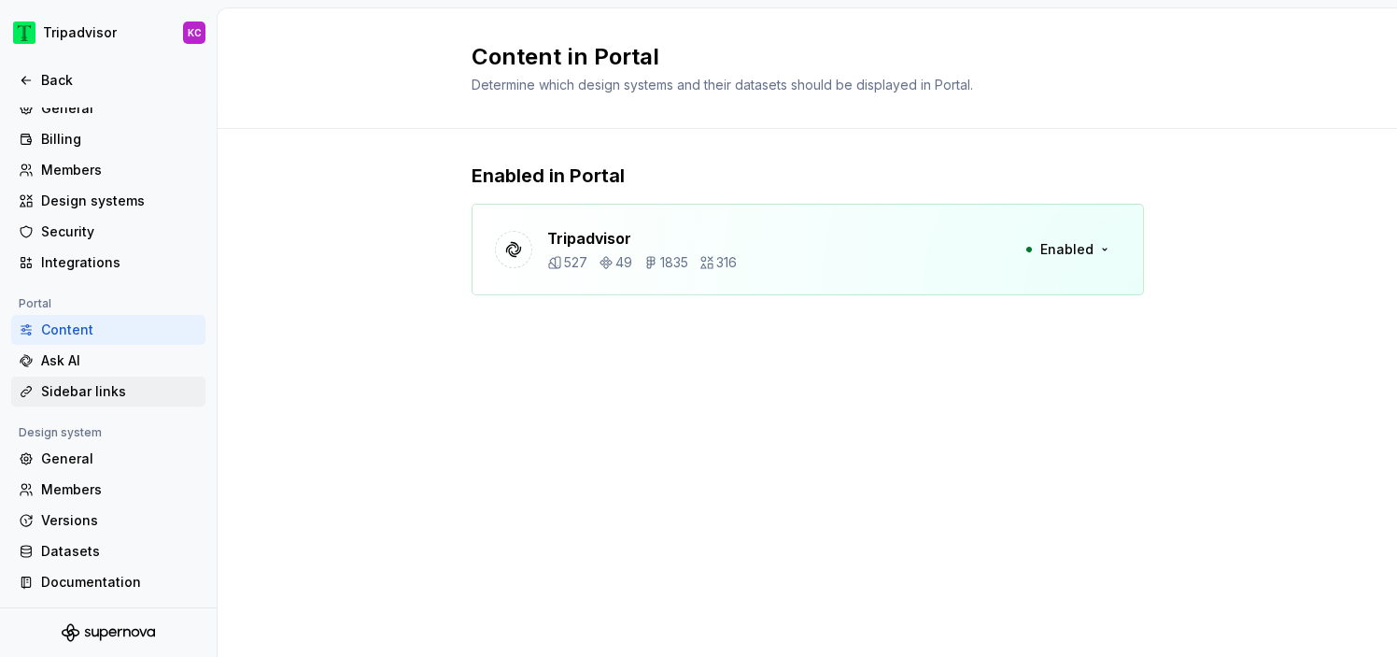
click at [76, 388] on div "Sidebar links" at bounding box center [119, 391] width 157 height 19
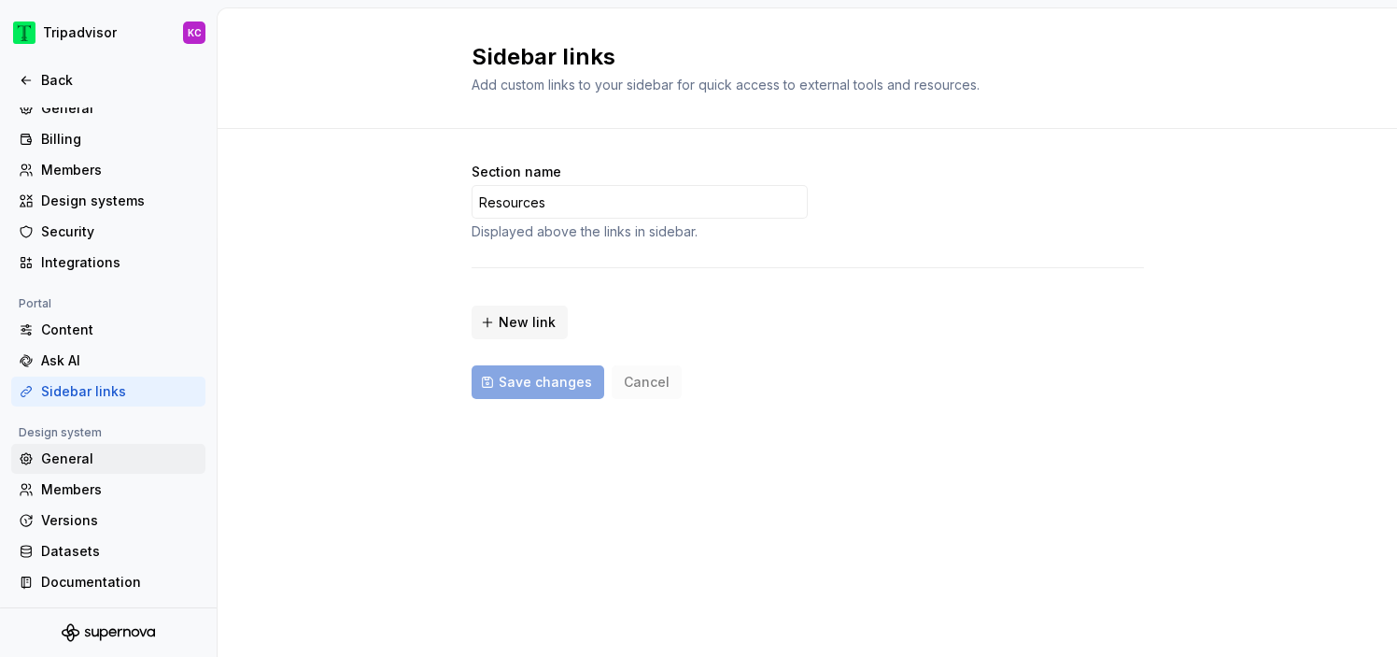
click at [64, 461] on div "General" at bounding box center [119, 458] width 157 height 19
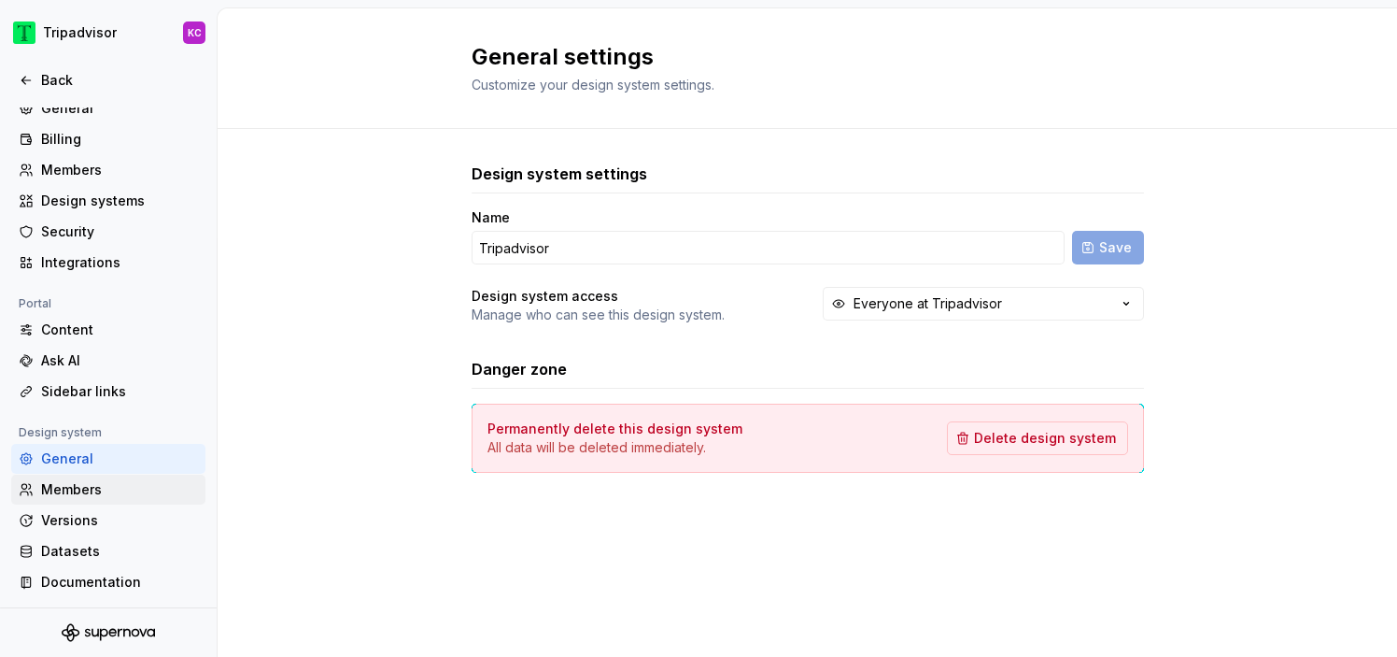
click at [84, 489] on div "Members" at bounding box center [119, 489] width 157 height 19
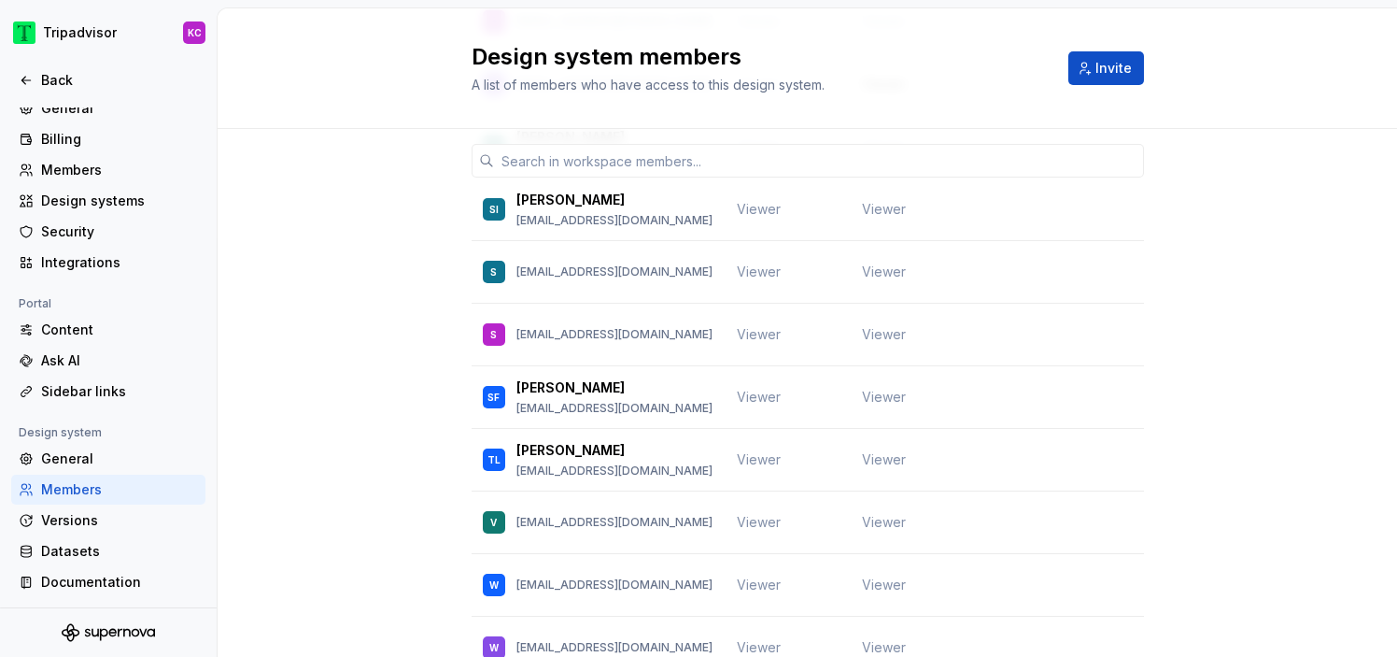
scroll to position [3454, 0]
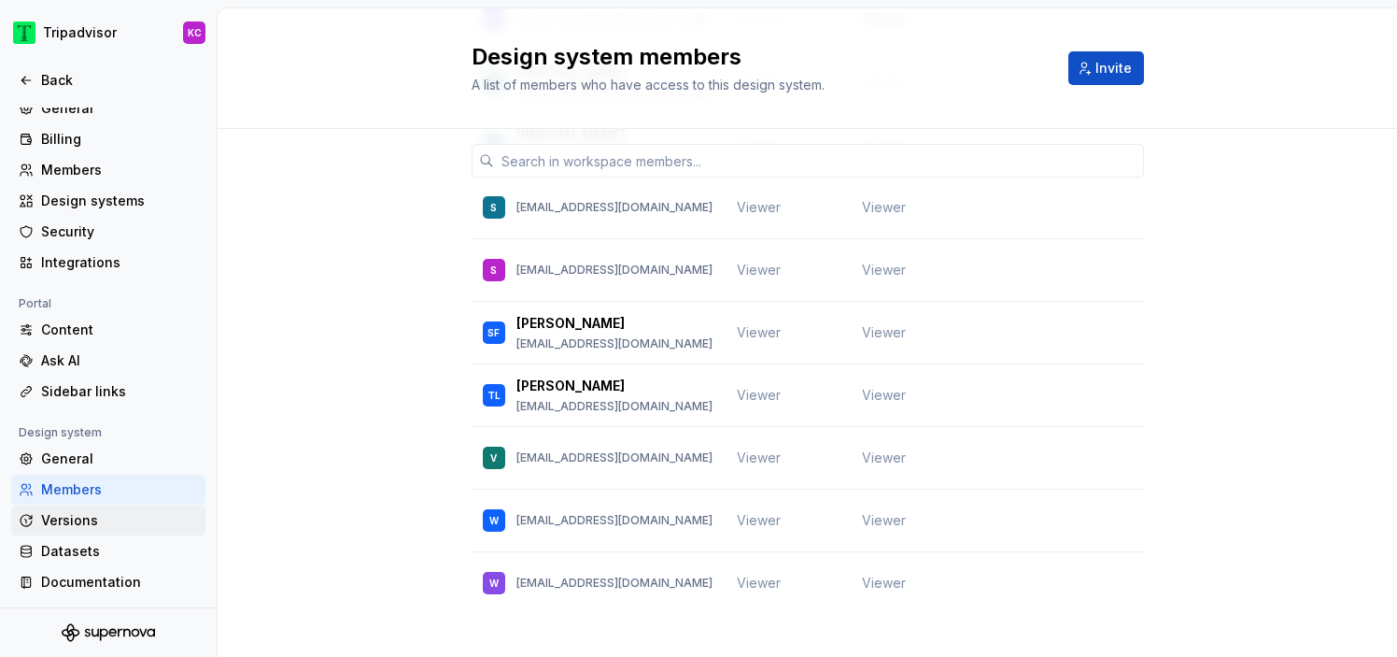
click at [128, 516] on div "Versions" at bounding box center [119, 520] width 157 height 19
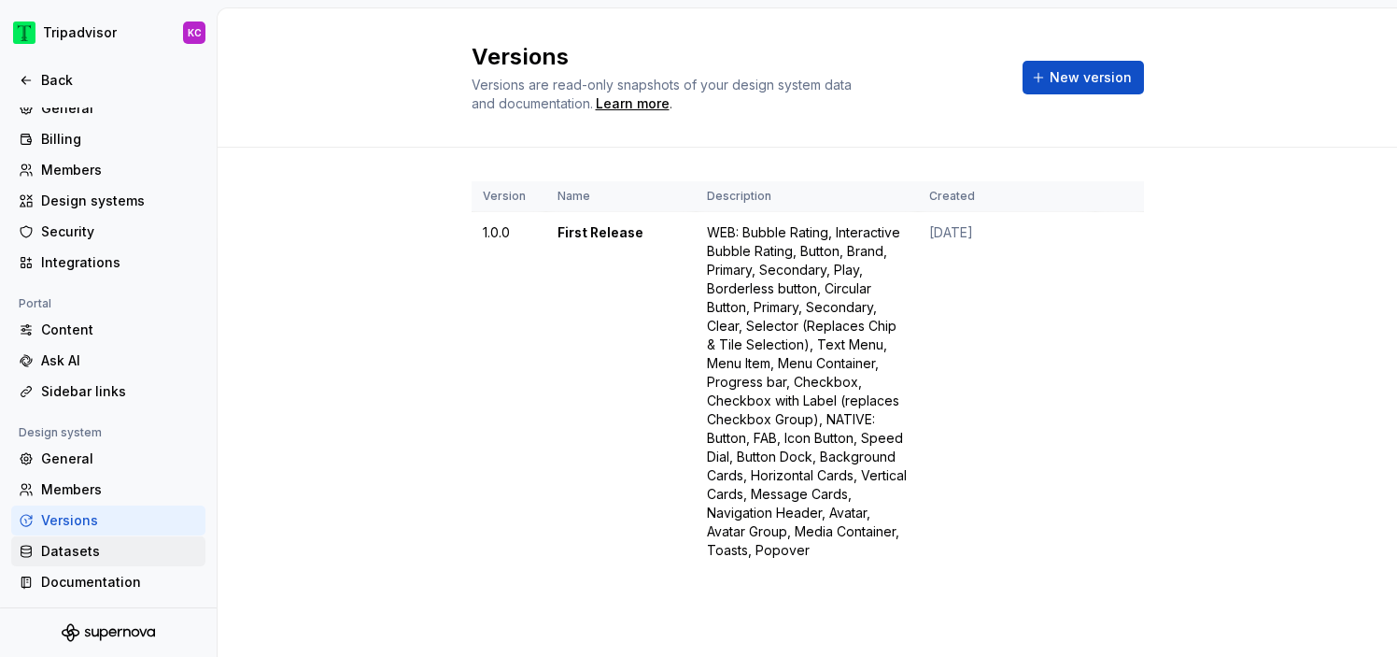
click at [142, 544] on div "Datasets" at bounding box center [119, 551] width 157 height 19
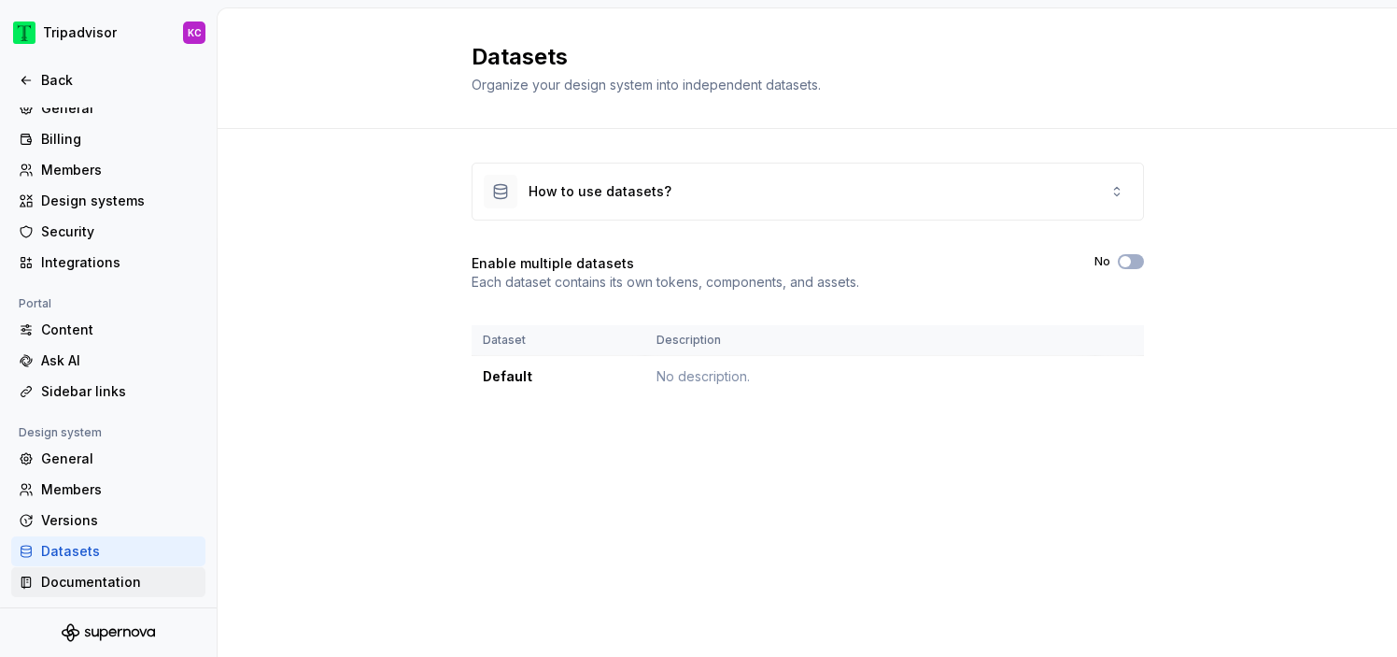
click at [113, 586] on div "Documentation" at bounding box center [119, 582] width 157 height 19
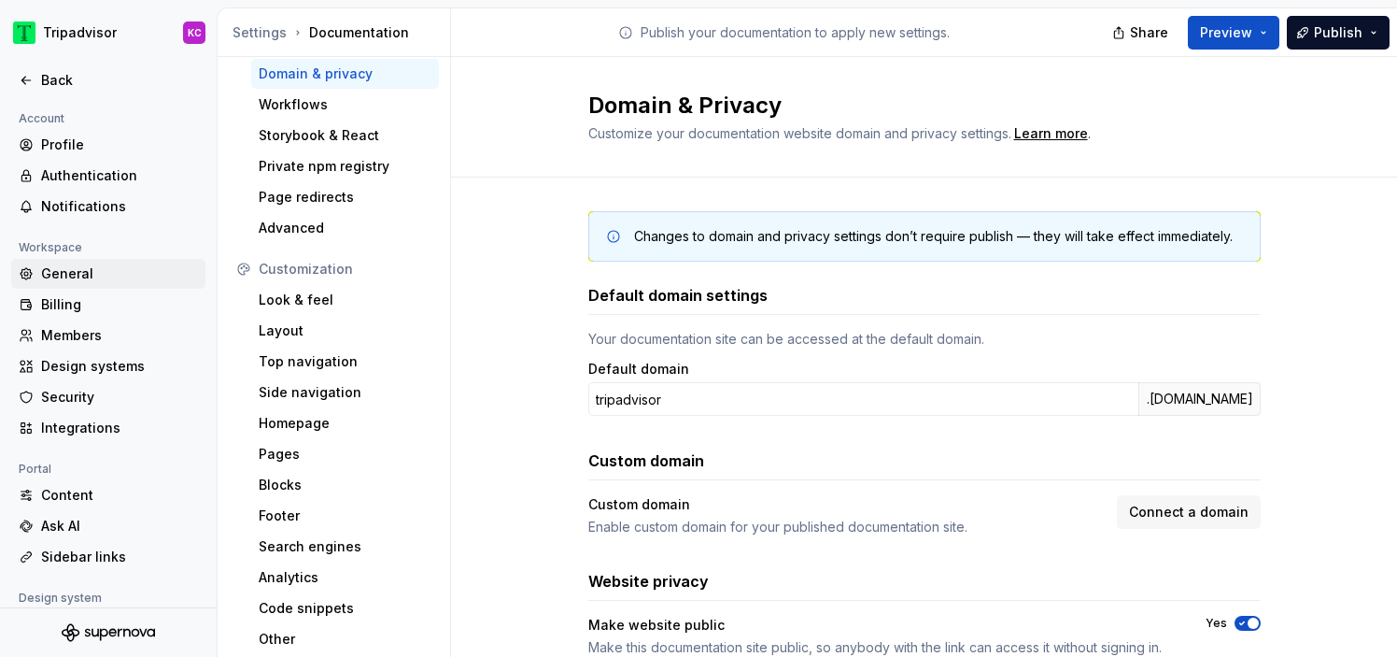
click at [68, 268] on div "General" at bounding box center [119, 273] width 157 height 19
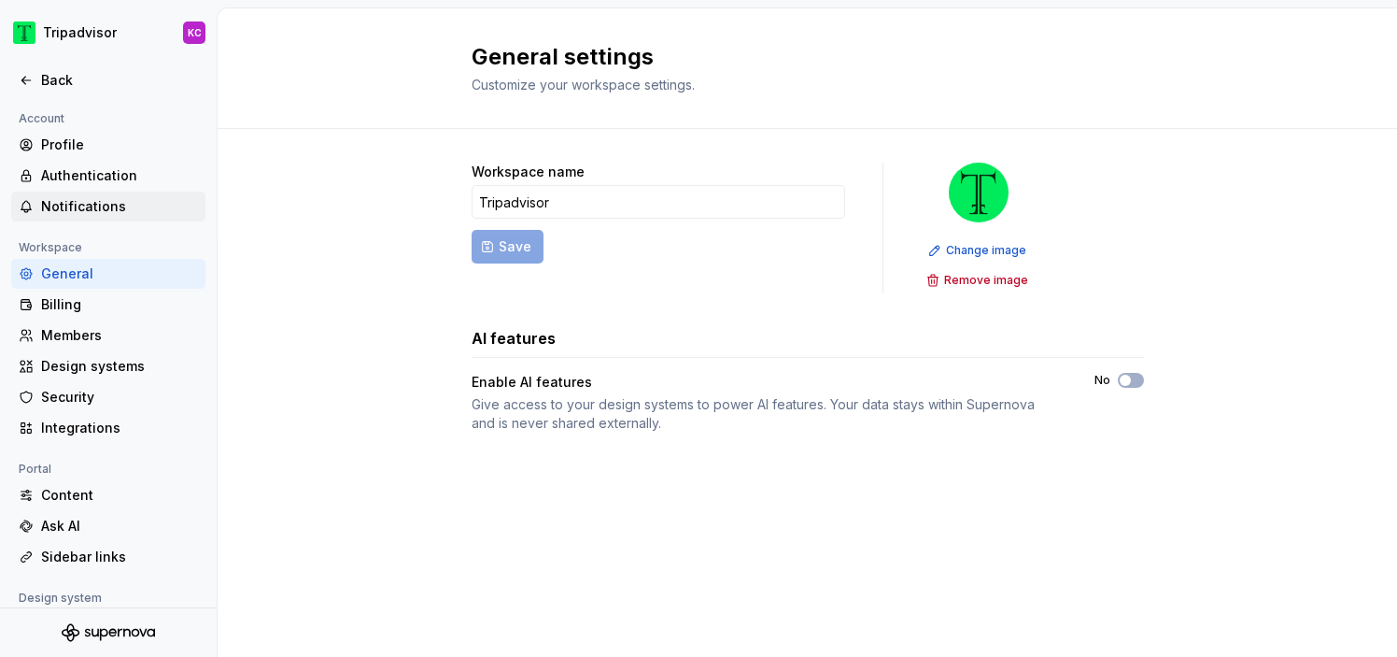
click at [95, 214] on div "Notifications" at bounding box center [119, 206] width 157 height 19
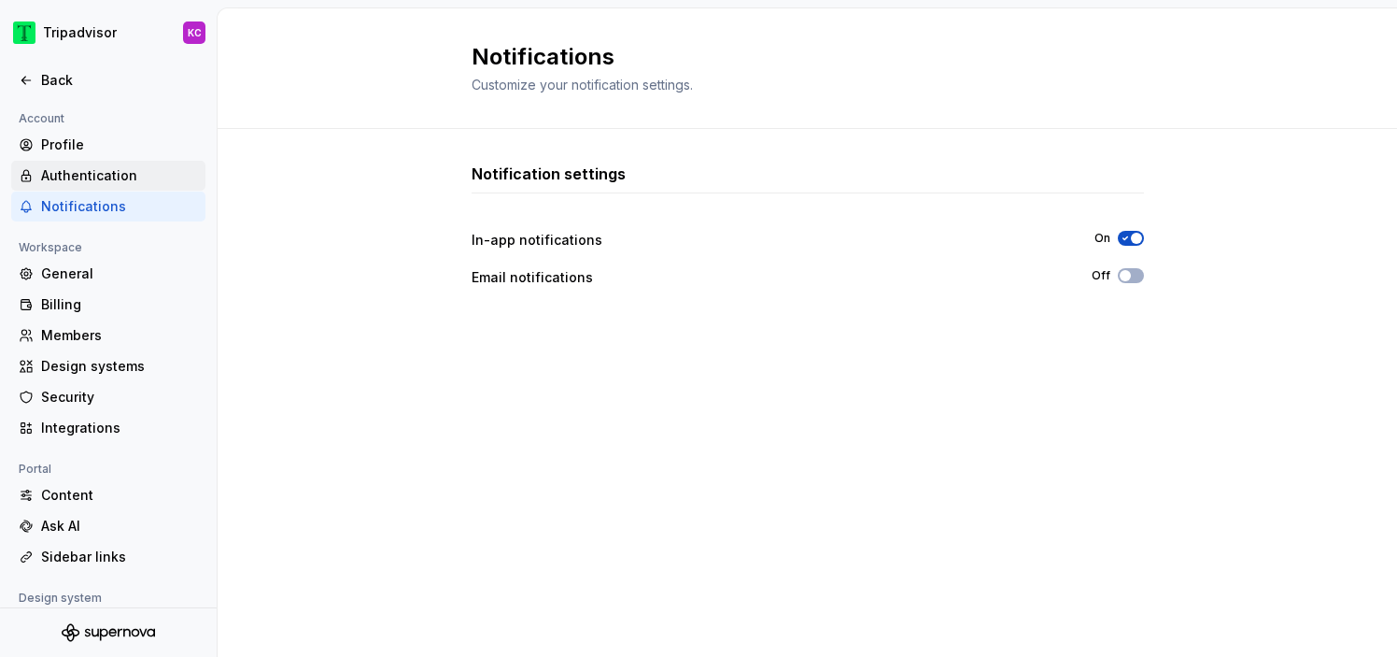
click at [100, 178] on div "Authentication" at bounding box center [119, 175] width 157 height 19
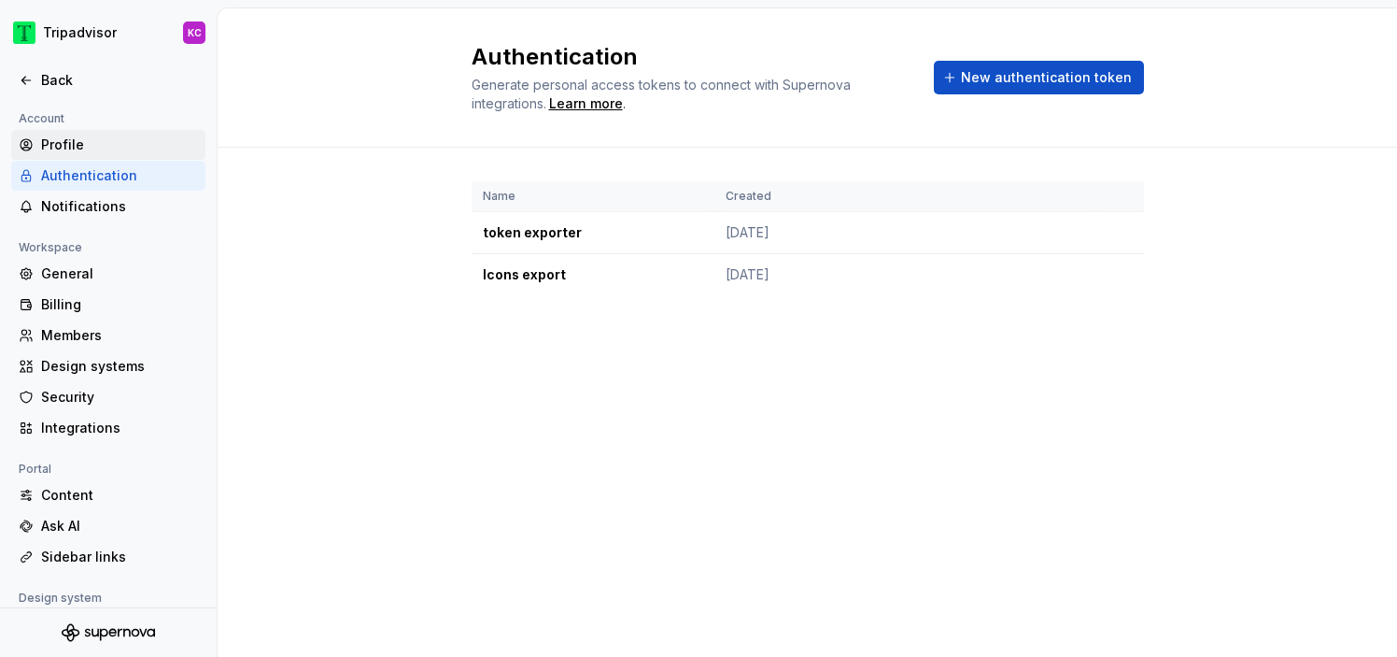
click at [86, 151] on div "Profile" at bounding box center [119, 144] width 157 height 19
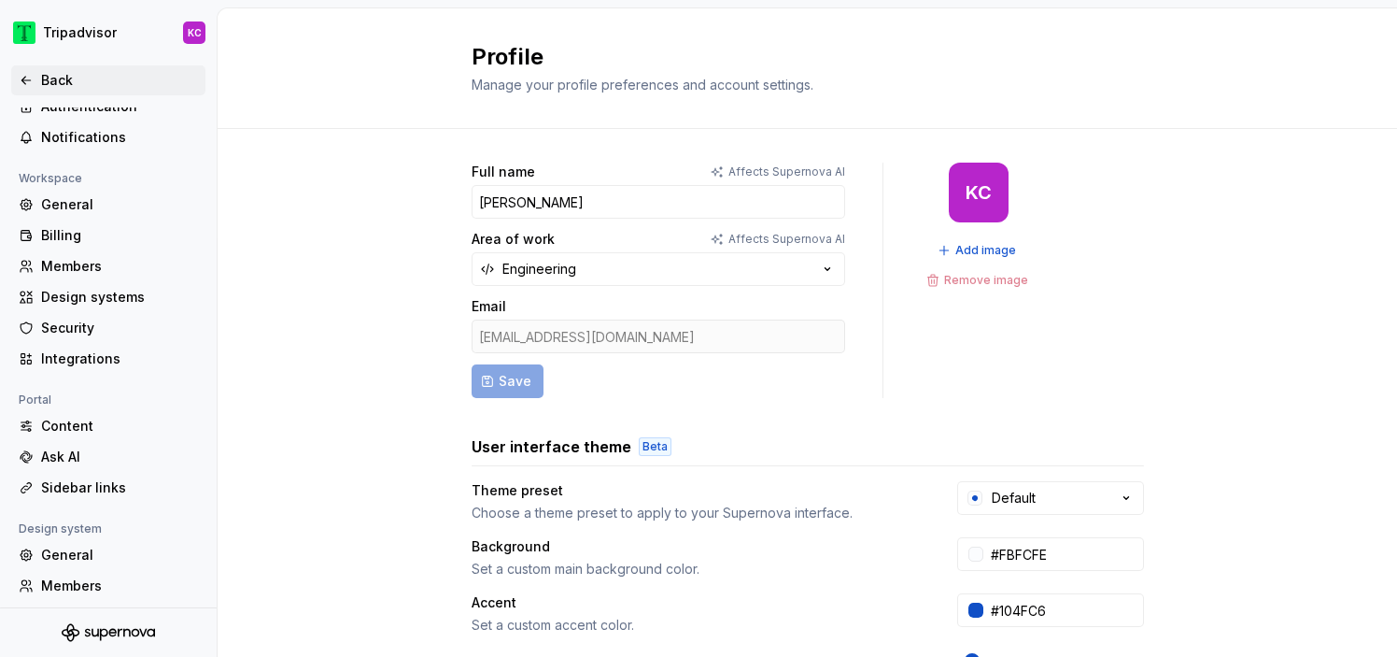
click at [28, 74] on icon at bounding box center [26, 80] width 15 height 15
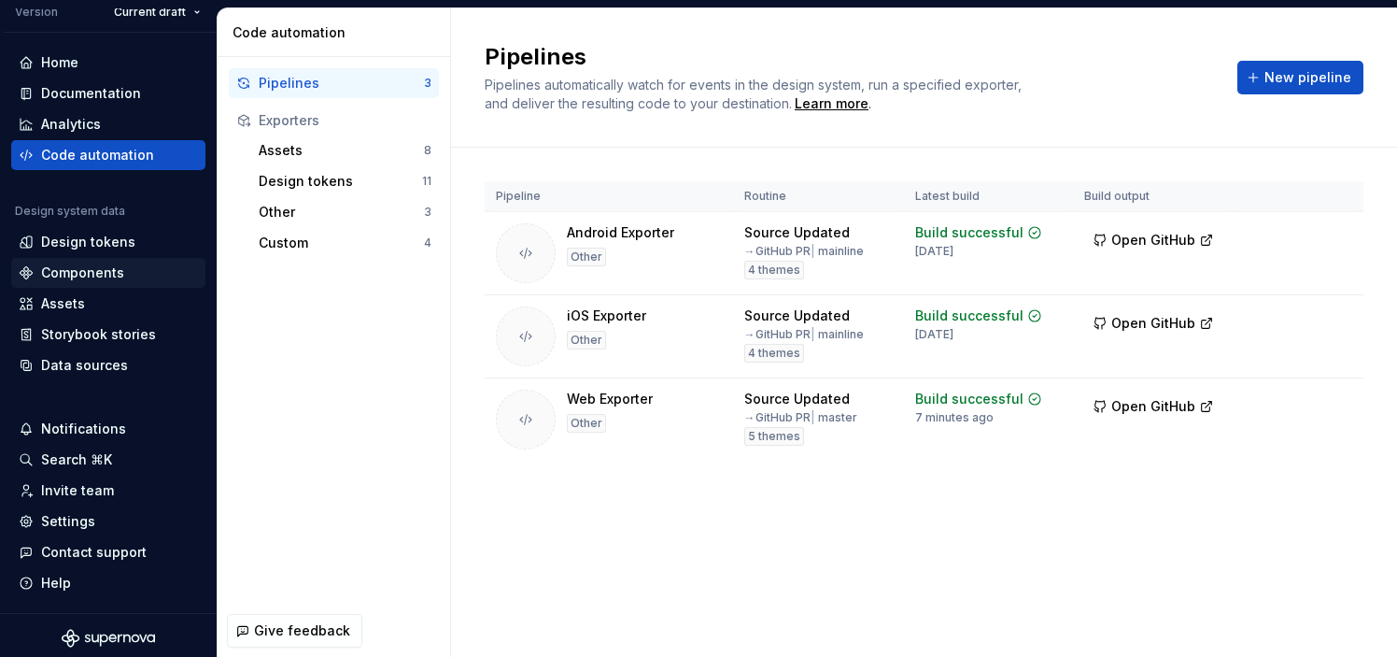
scroll to position [71, 0]
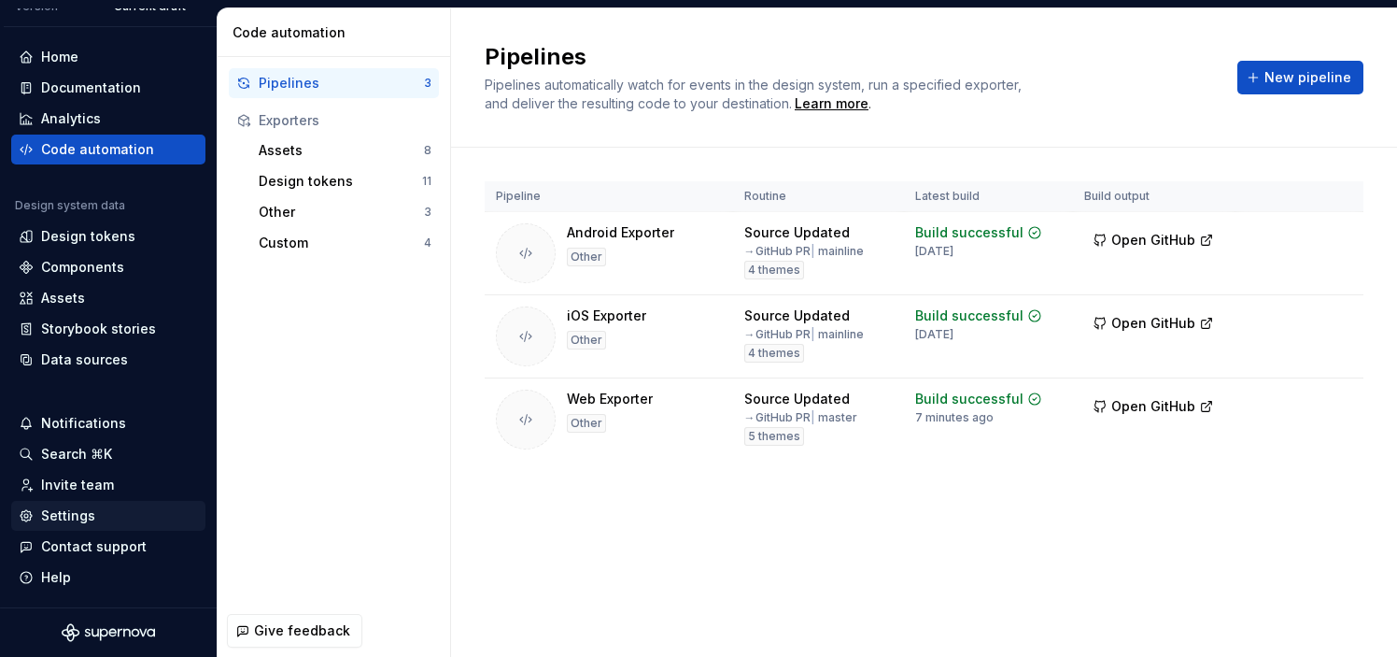
click at [61, 517] on div "Settings" at bounding box center [68, 515] width 54 height 19
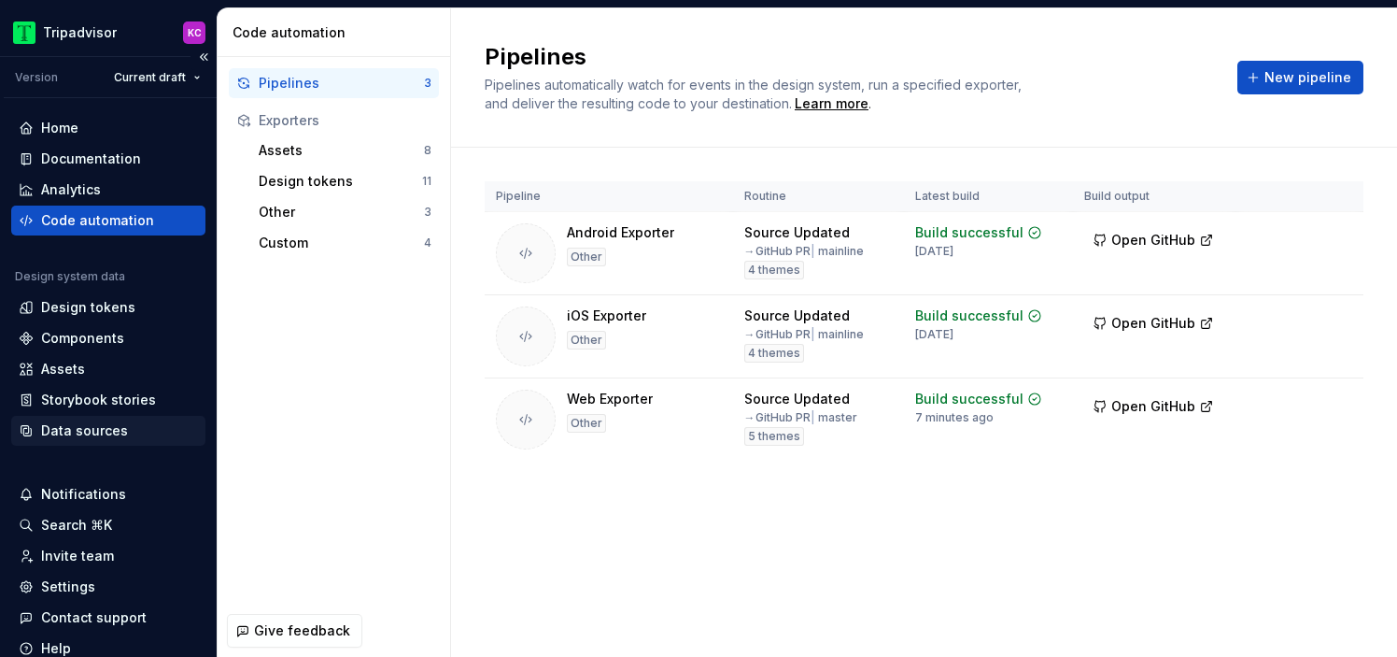
click at [118, 436] on div "Data sources" at bounding box center [84, 430] width 87 height 19
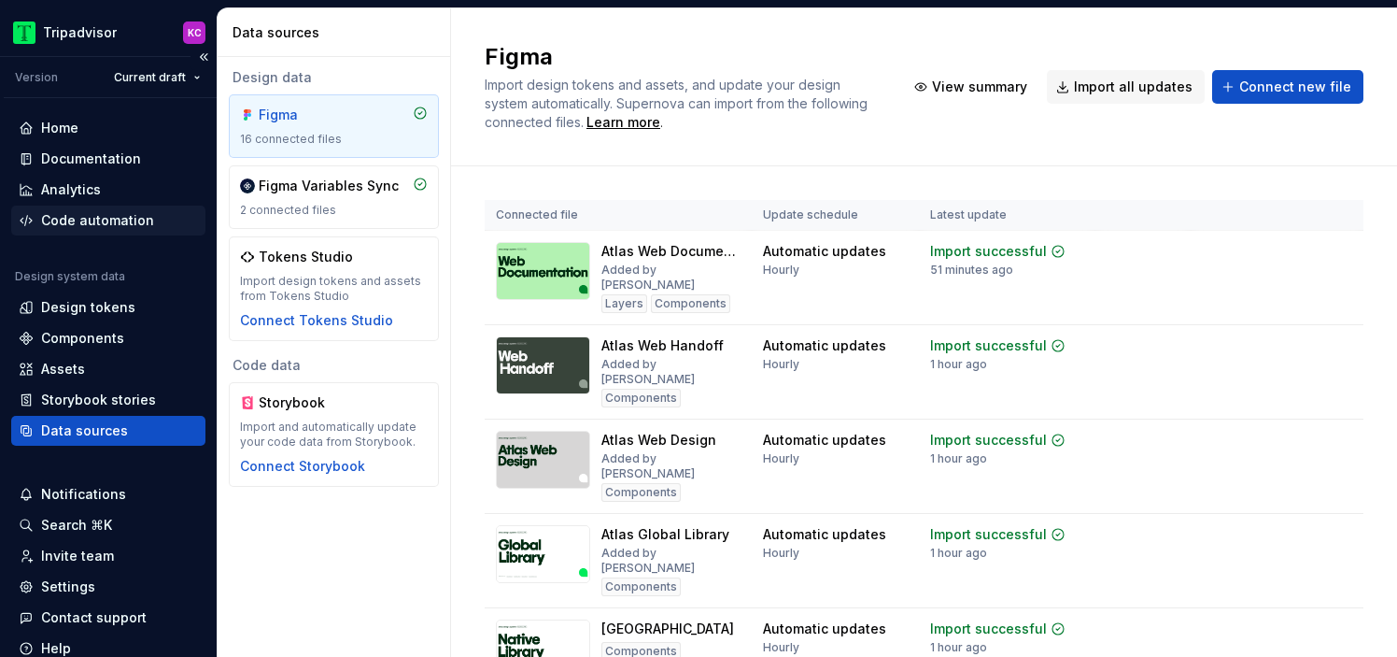
click at [126, 217] on div "Code automation" at bounding box center [97, 220] width 113 height 19
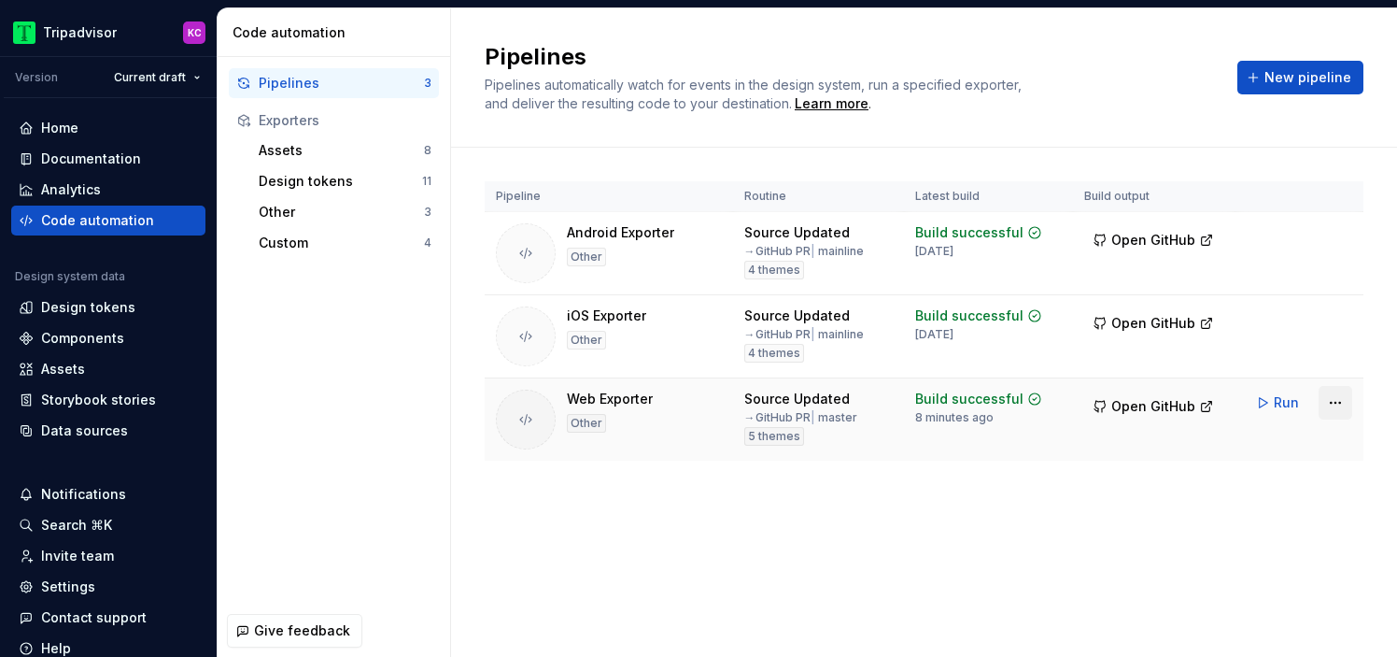
click at [1333, 406] on html "Tripadvisor KC Version Current draft Home Documentation Analytics Code automati…" at bounding box center [698, 328] width 1397 height 657
click at [891, 472] on html "Tripadvisor KC Version Current draft Home Documentation Analytics Code automati…" at bounding box center [698, 328] width 1397 height 657
click at [887, 519] on div "Pipeline Routine Latest build Build output Android Exporter Other Source Update…" at bounding box center [924, 340] width 879 height 384
click at [202, 55] on button "Collapse sidebar" at bounding box center [204, 57] width 26 height 26
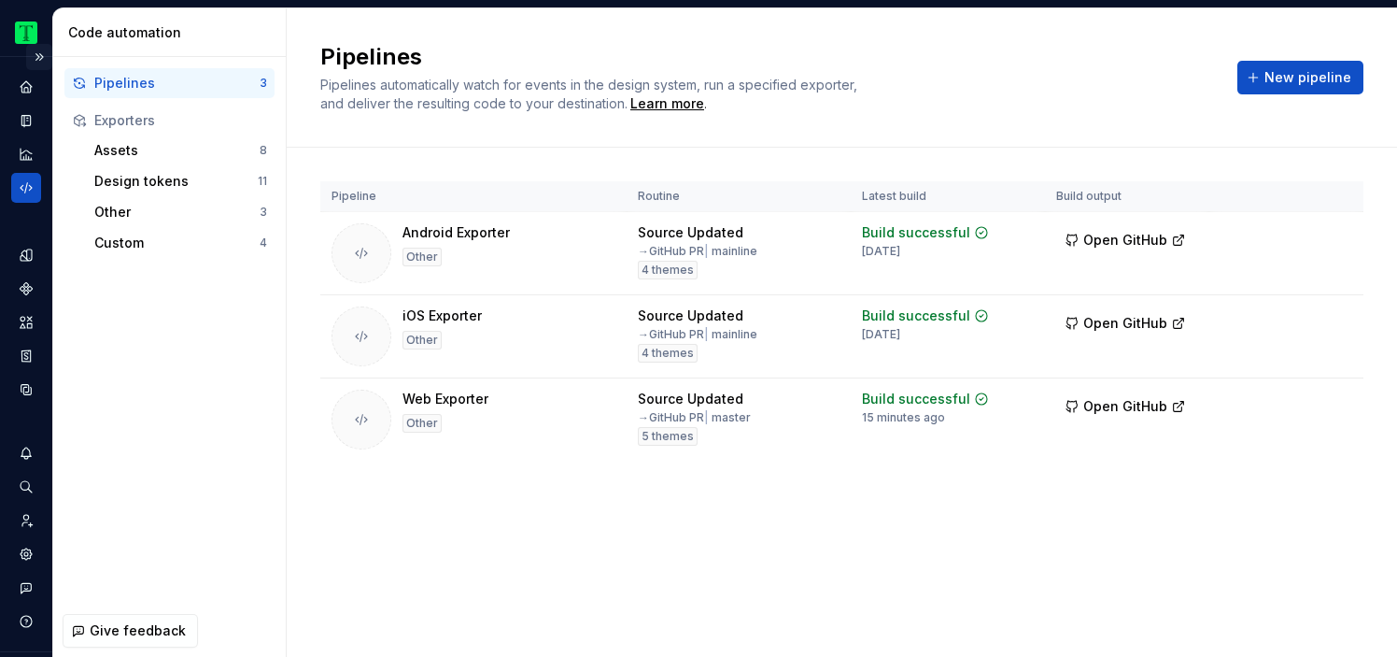
click at [39, 52] on button "Expand sidebar" at bounding box center [39, 57] width 26 height 26
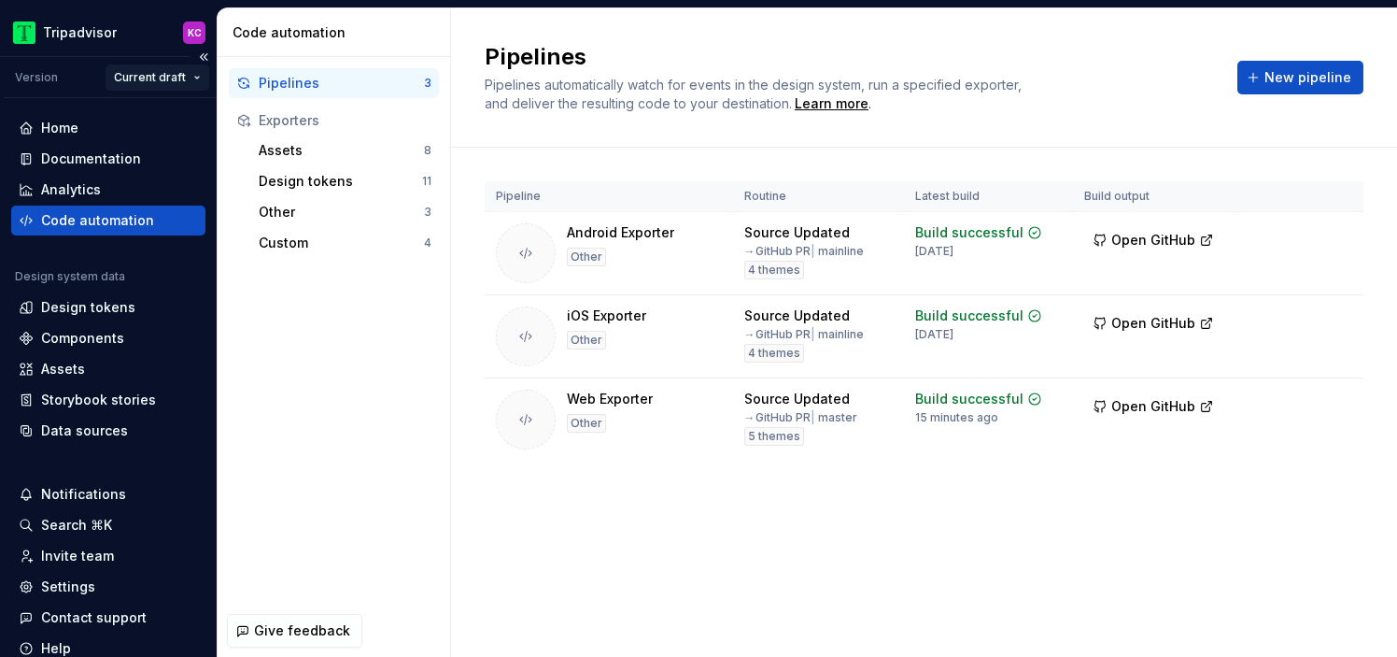
click at [158, 76] on html "Tripadvisor KC Version Current draft Home Documentation Analytics Code automati…" at bounding box center [698, 328] width 1397 height 657
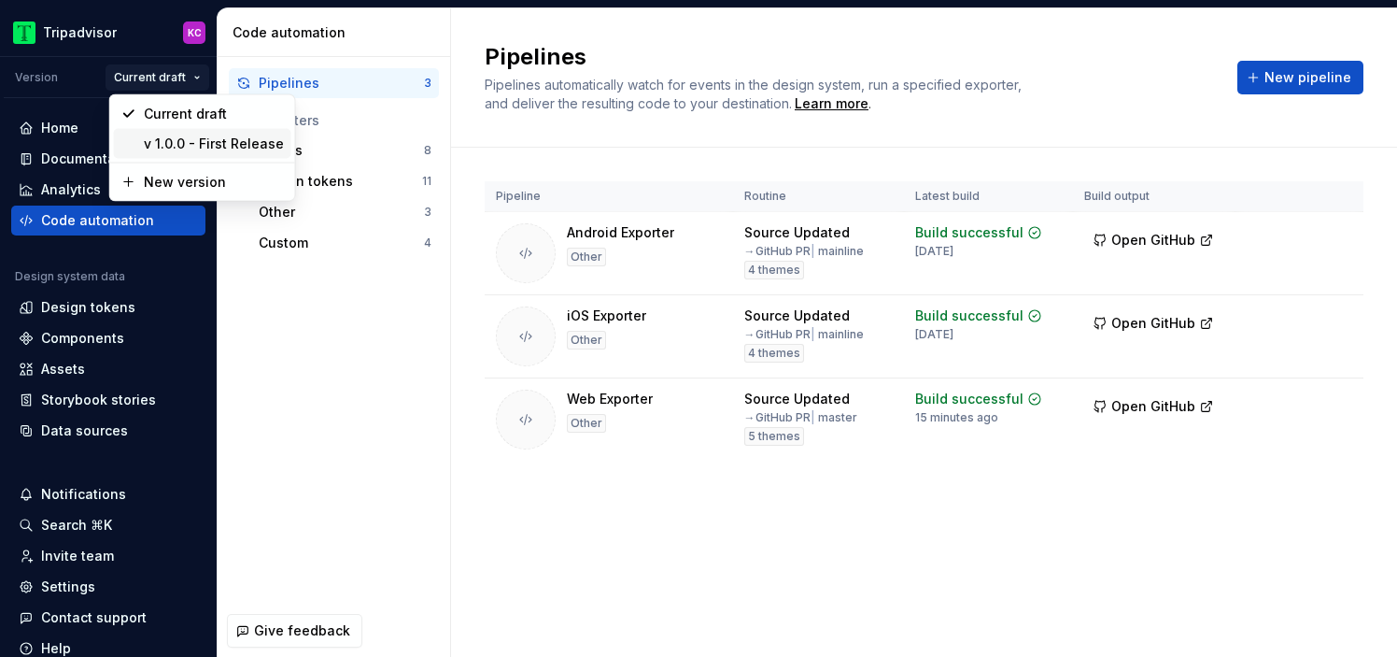
click at [162, 133] on div "v 1.0.0 - First Release" at bounding box center [202, 144] width 177 height 30
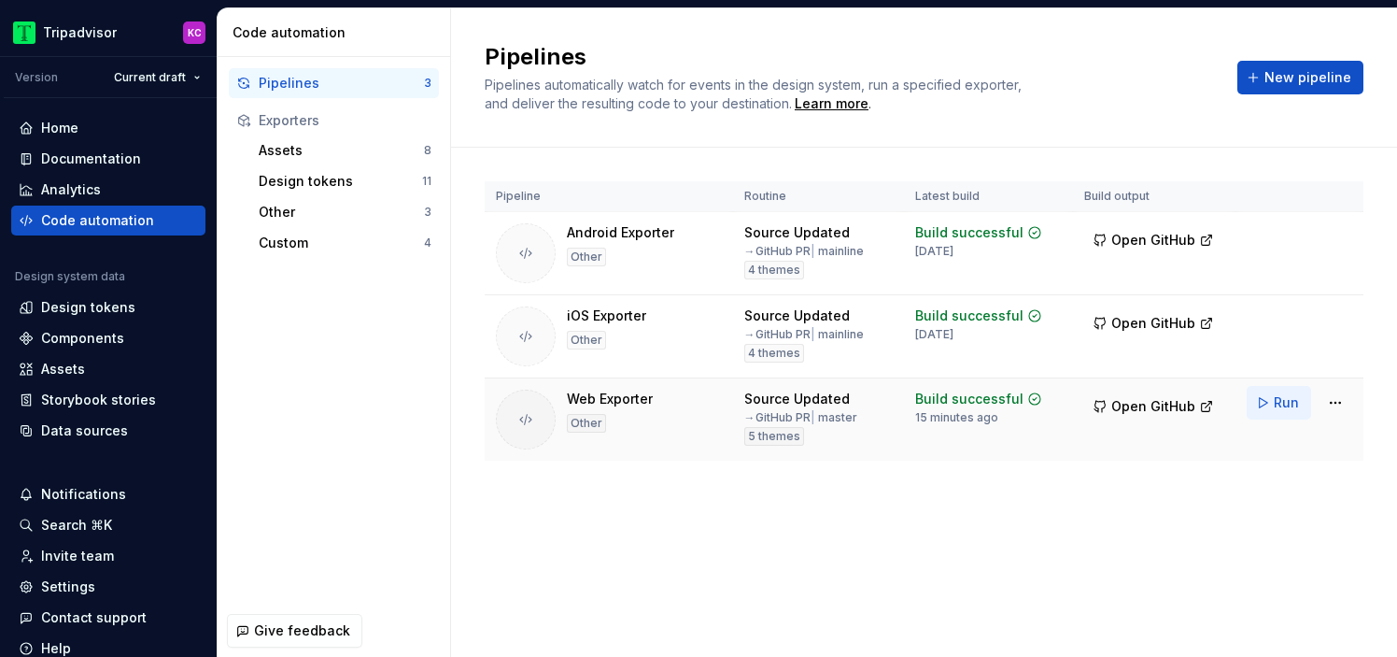
click at [1279, 405] on span "Run" at bounding box center [1286, 402] width 25 height 19
click at [1285, 397] on span "Run" at bounding box center [1286, 402] width 25 height 19
click at [1335, 404] on html "Tripadvisor KC Version v 1.0.0 - First Release Home Documentation Analytics Cod…" at bounding box center [698, 328] width 1397 height 657
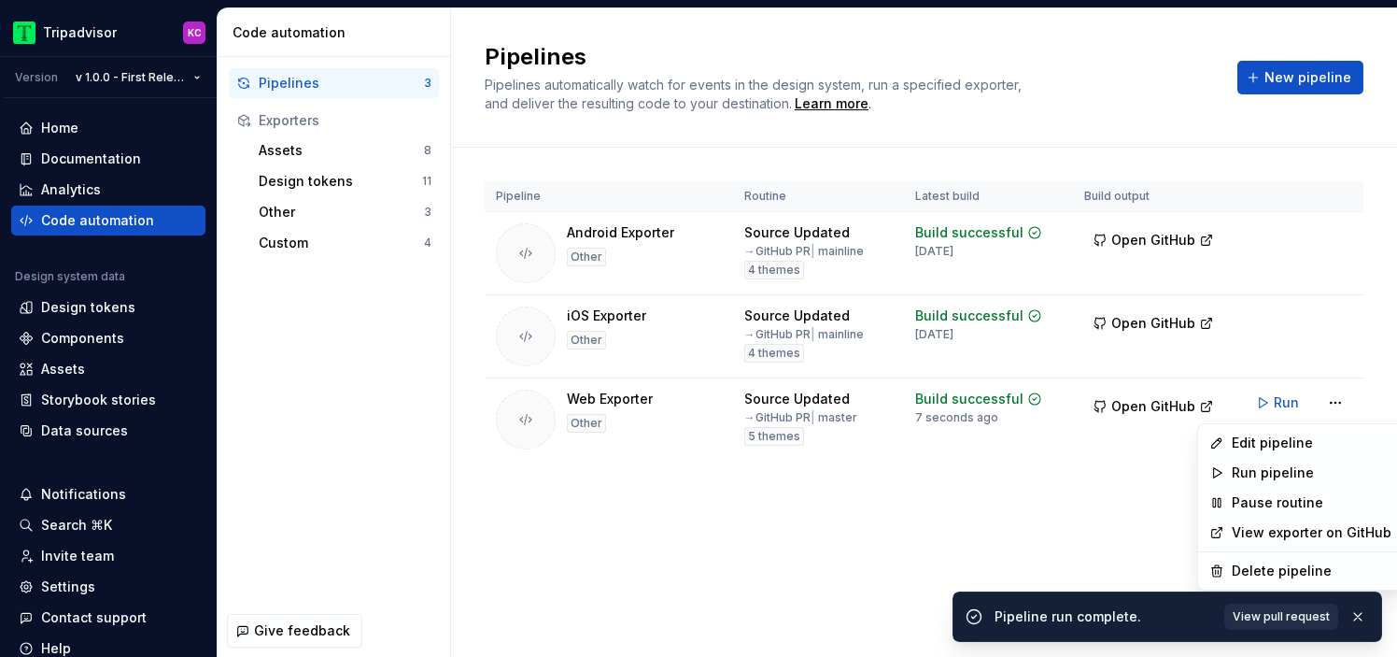
click at [1280, 618] on span "View pull request" at bounding box center [1281, 616] width 97 height 15
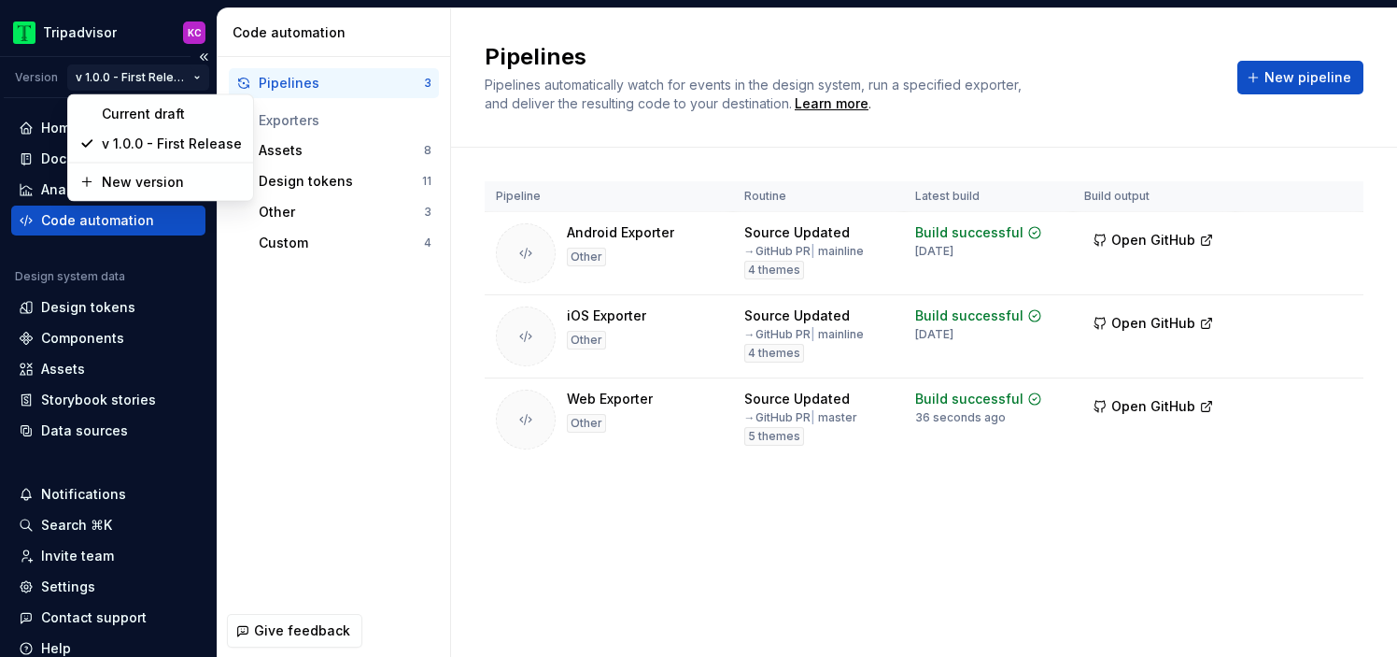
click at [159, 75] on html "Tripadvisor KC Version v 1.0.0 - First Release Home Documentation Analytics Cod…" at bounding box center [698, 328] width 1397 height 657
click at [149, 112] on div "Current draft" at bounding box center [172, 114] width 140 height 19
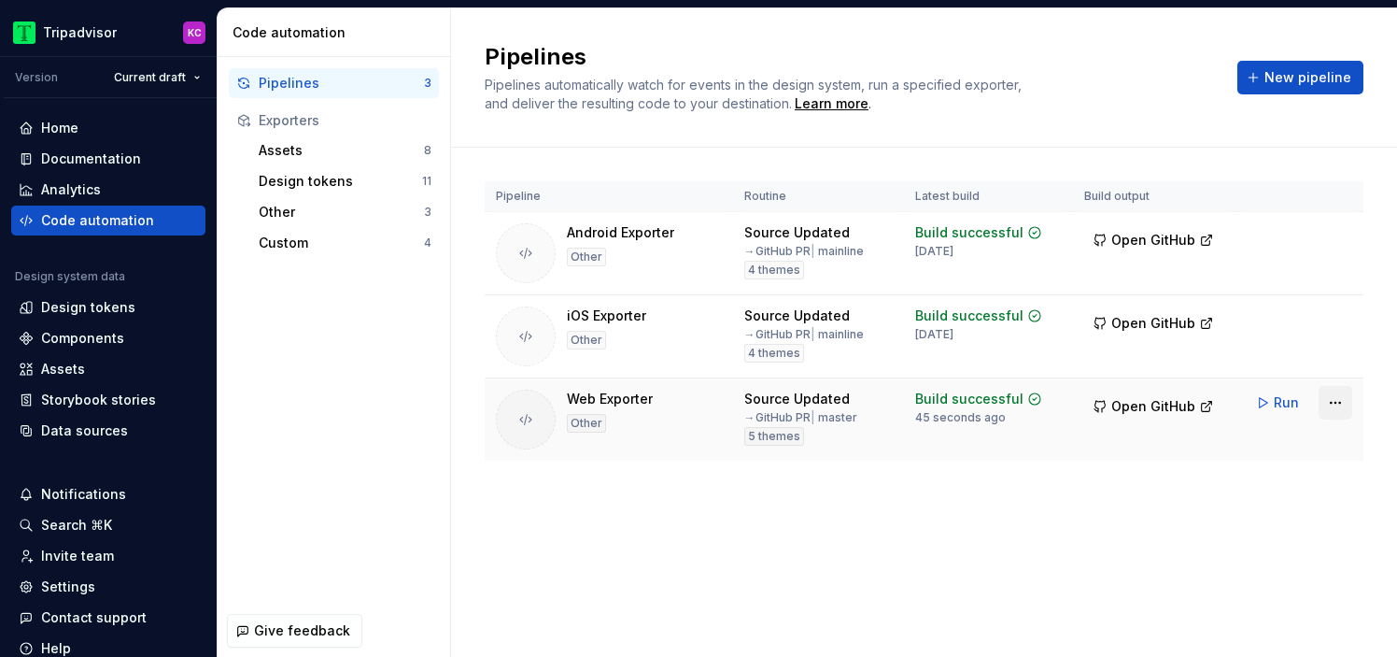
click at [1331, 402] on html "Tripadvisor KC Version Current draft Home Documentation Analytics Code automati…" at bounding box center [698, 328] width 1397 height 657
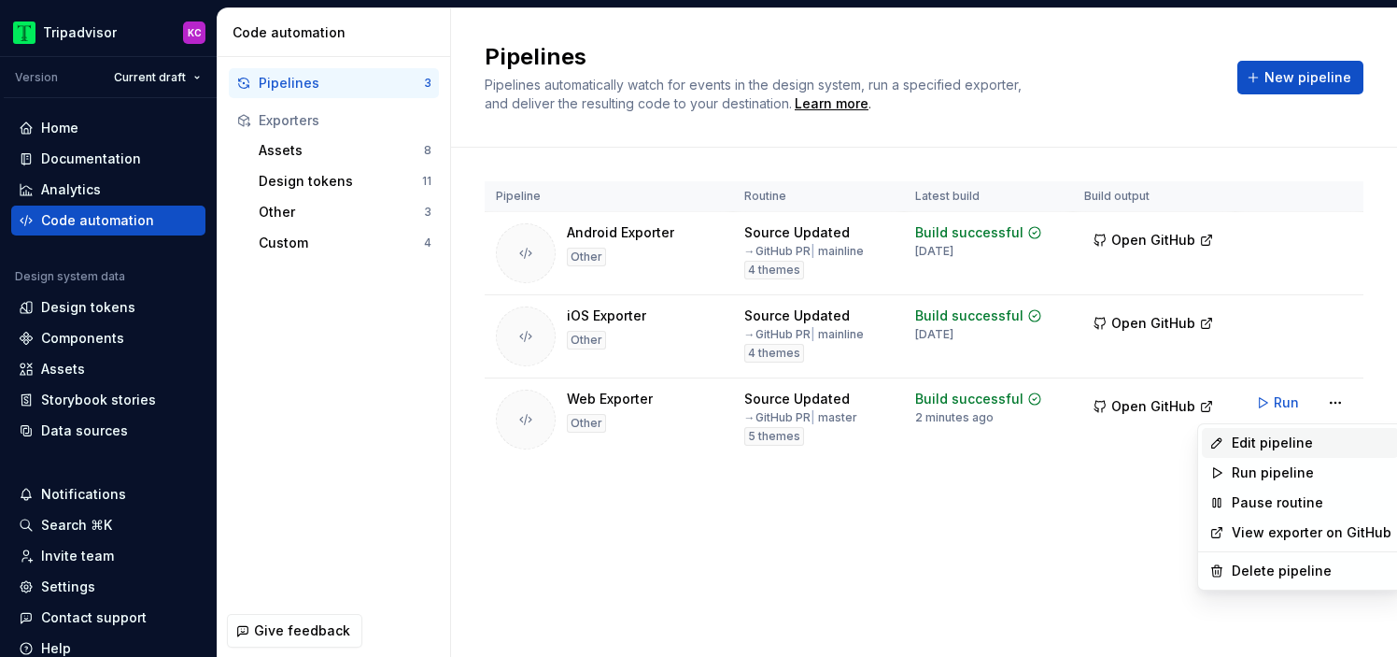
click at [1274, 438] on div "Edit pipeline" at bounding box center [1312, 442] width 160 height 19
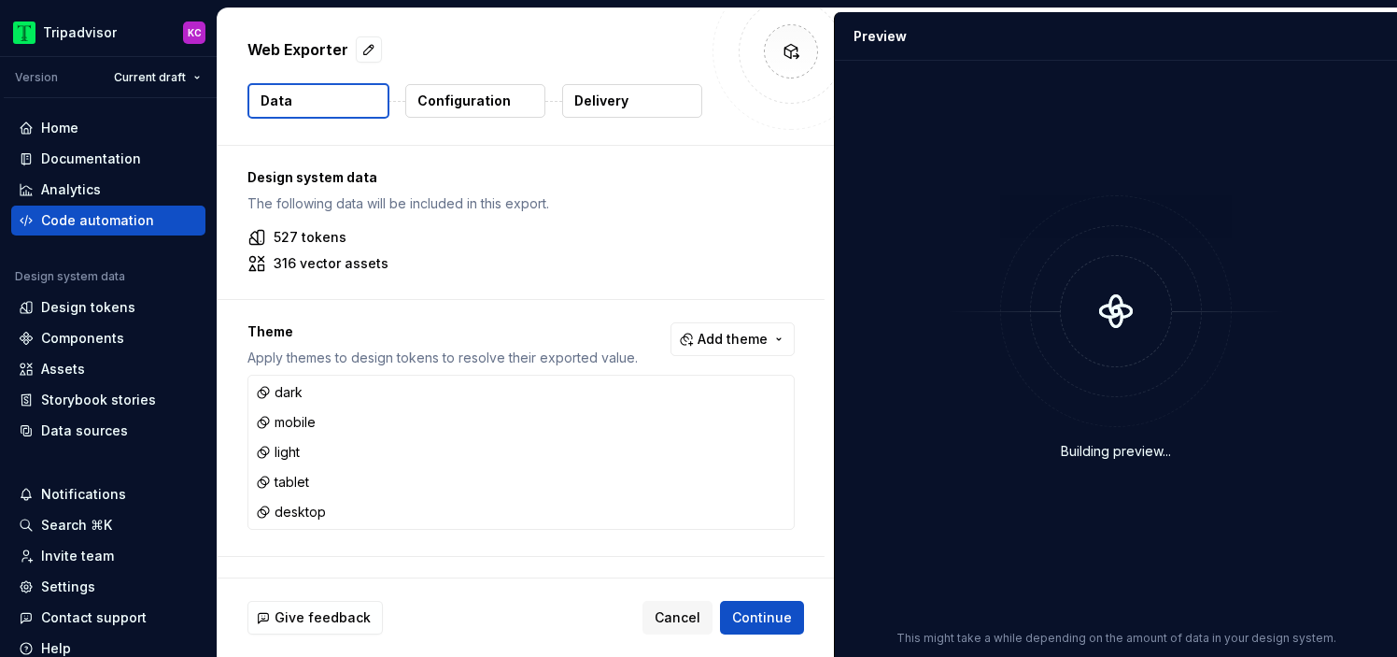
click at [446, 103] on p "Configuration" at bounding box center [464, 101] width 93 height 19
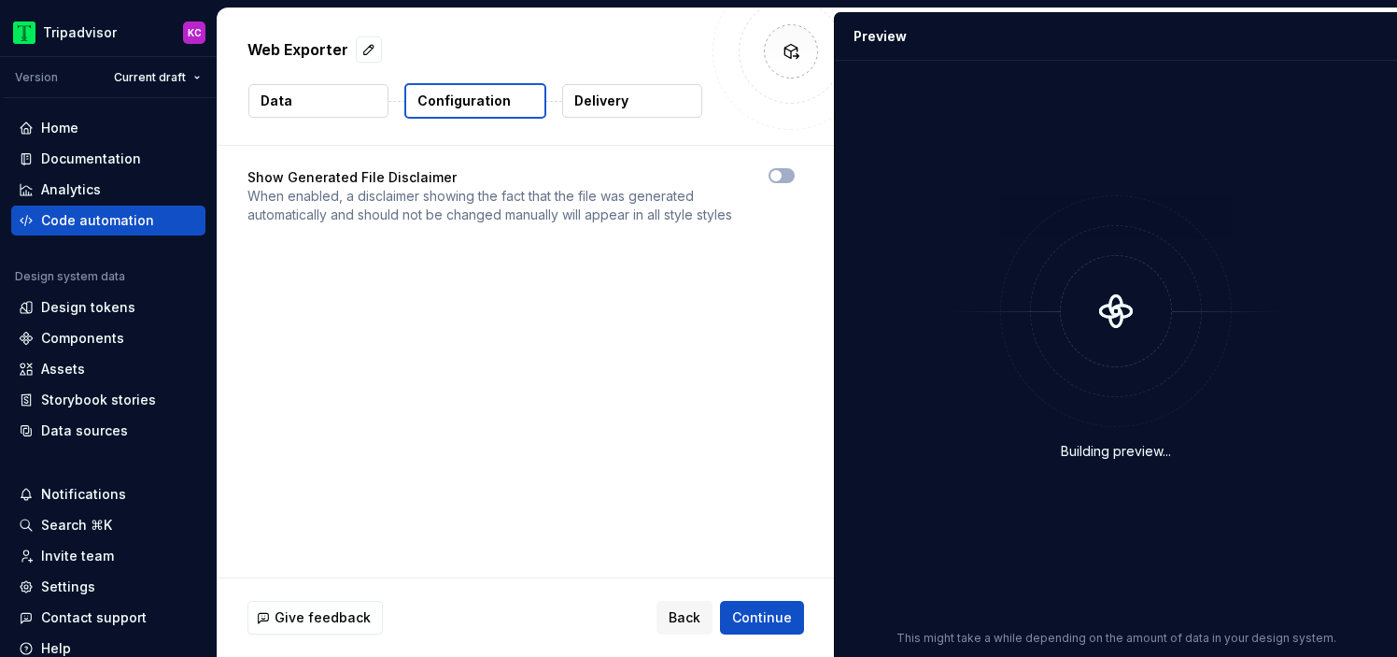
click at [603, 94] on p "Delivery" at bounding box center [601, 101] width 54 height 19
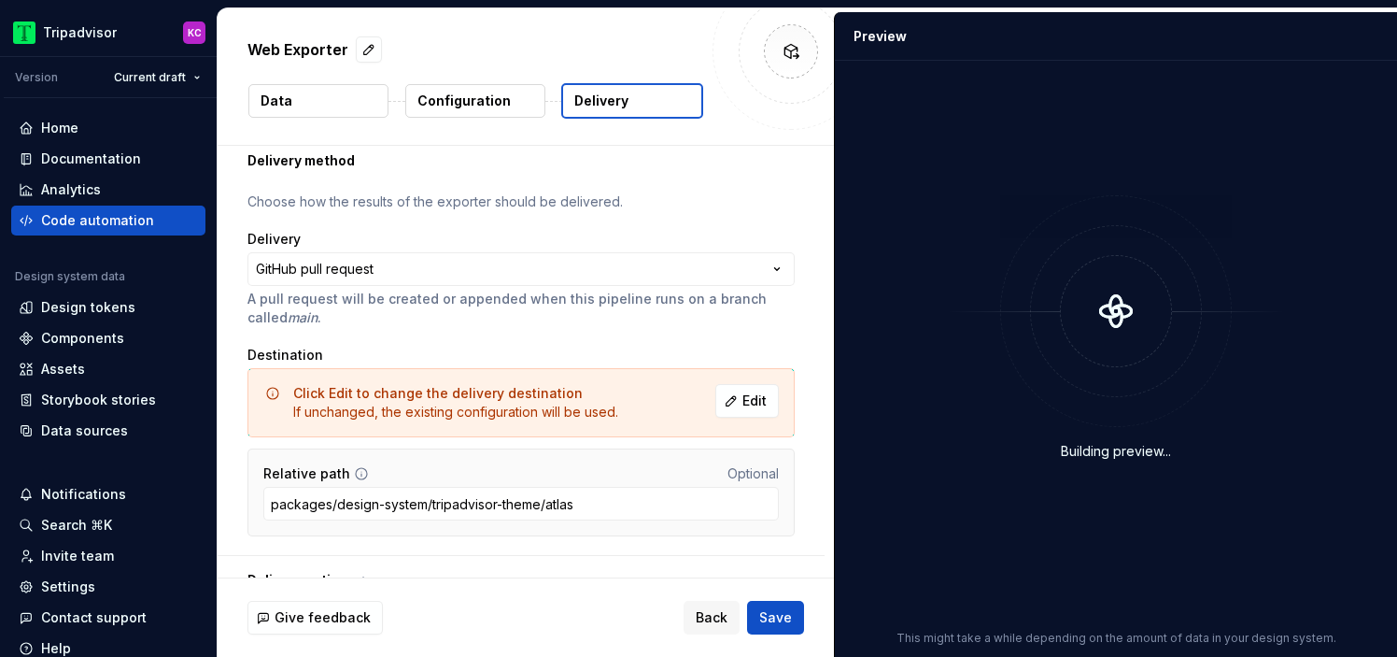
scroll to position [87, 0]
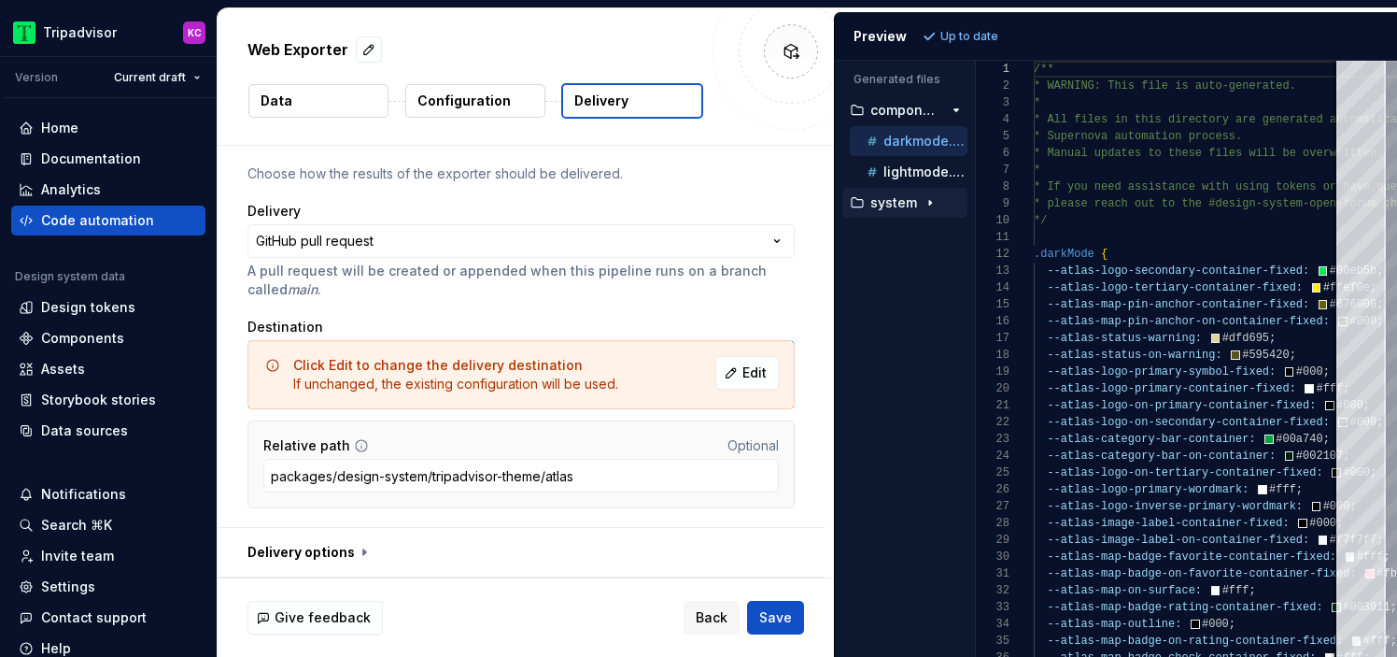
click at [927, 200] on icon "button" at bounding box center [930, 202] width 15 height 15
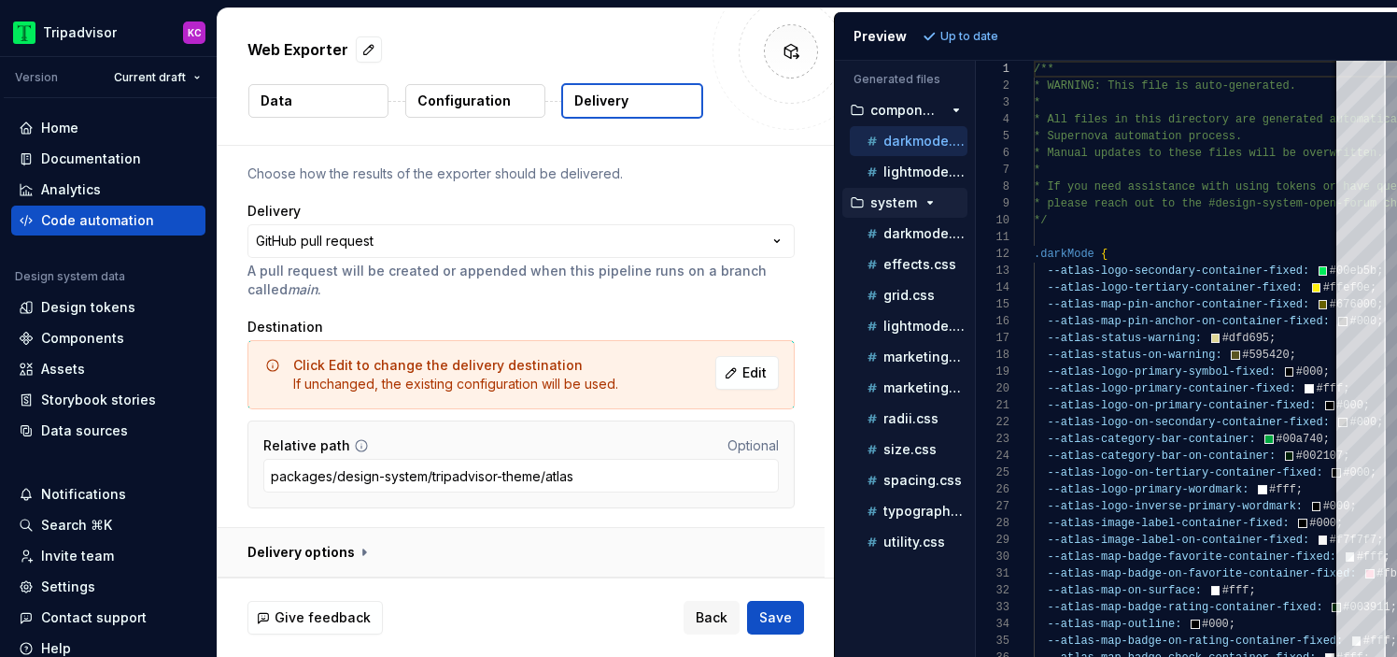
click at [363, 557] on button "button" at bounding box center [521, 552] width 607 height 49
type textarea "*"
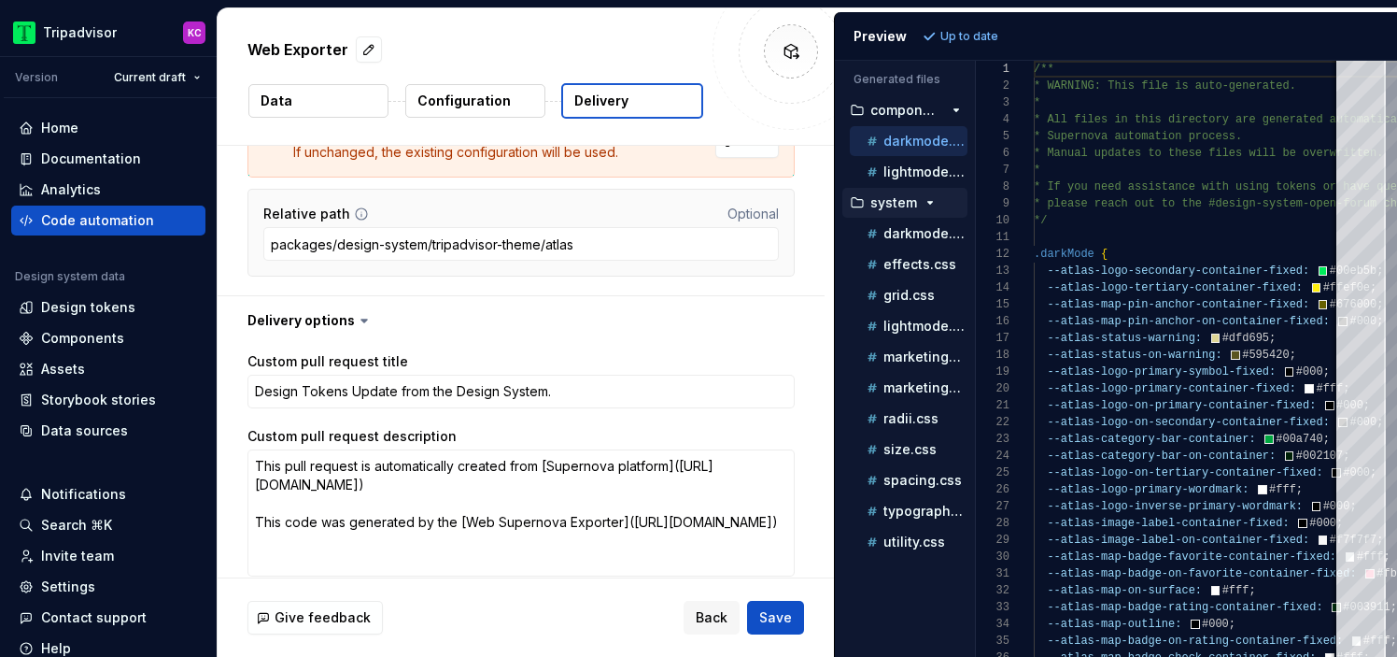
scroll to position [0, 0]
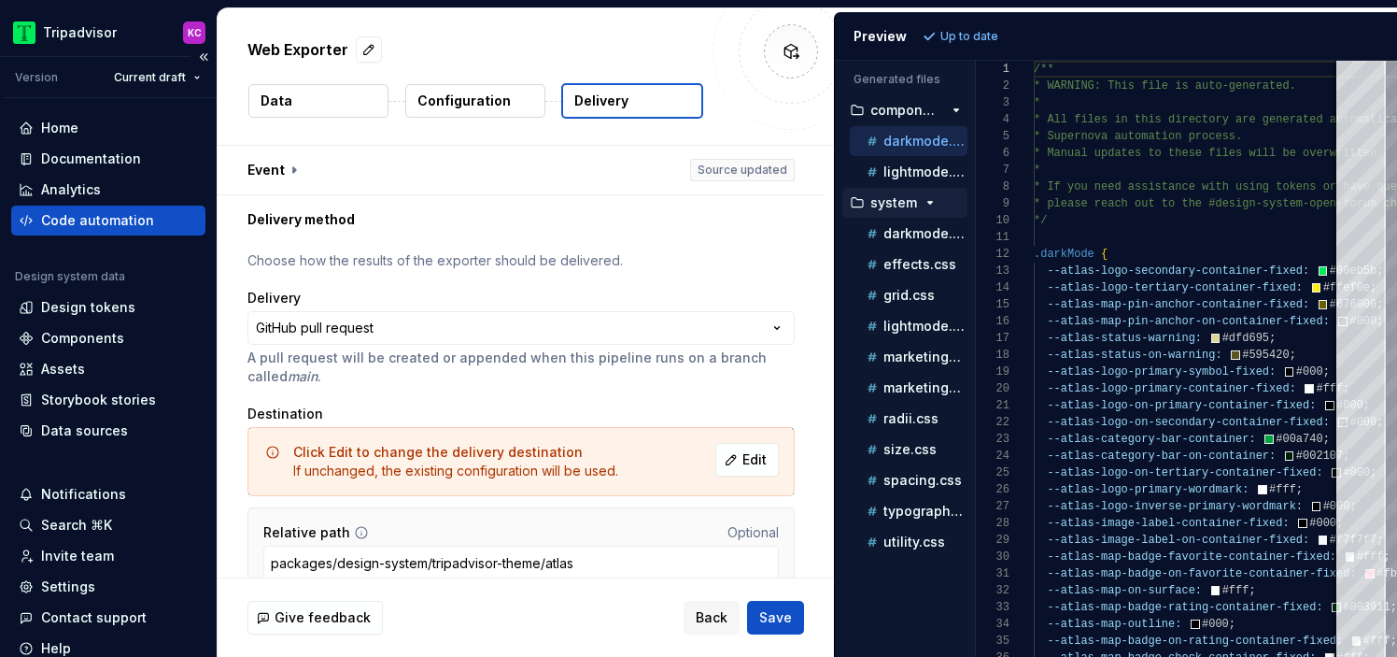
click at [120, 215] on div "Code automation" at bounding box center [97, 220] width 113 height 19
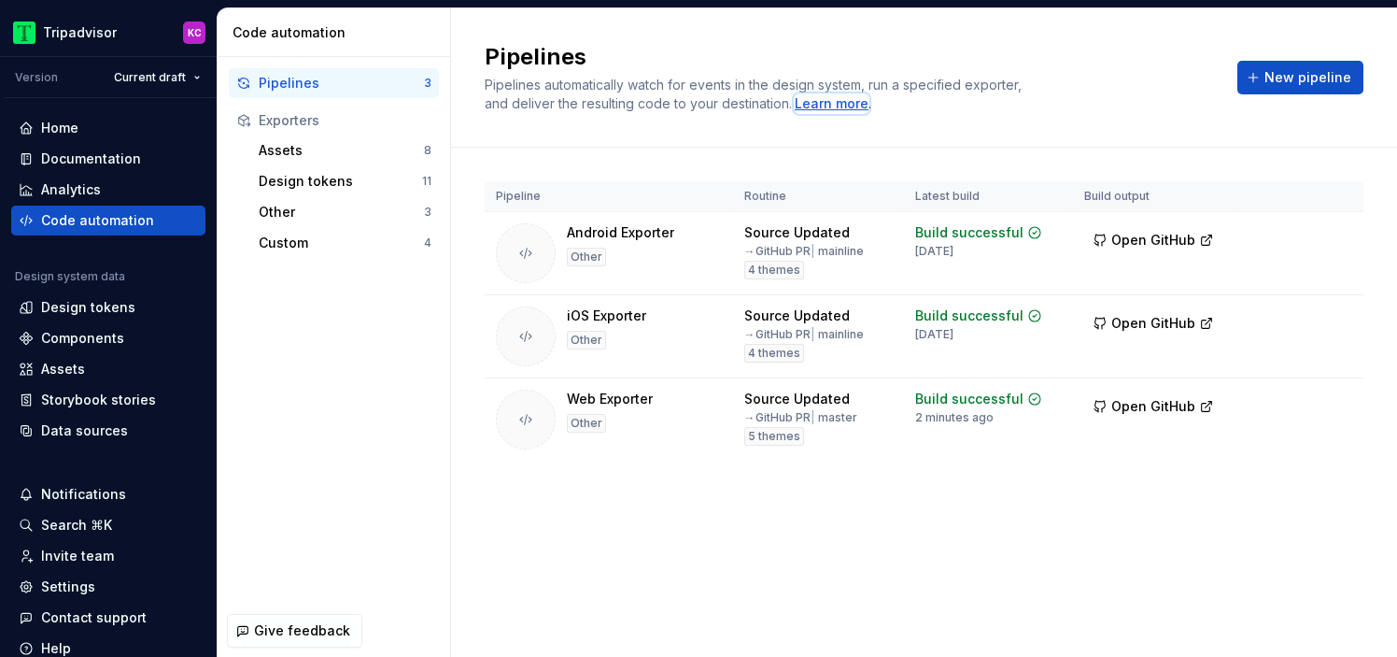
click at [815, 99] on div "Learn more" at bounding box center [832, 103] width 74 height 19
click at [333, 79] on div "Pipelines" at bounding box center [341, 83] width 165 height 19
click at [801, 234] on div "Source Updated" at bounding box center [797, 232] width 106 height 19
click at [835, 251] on div "→ GitHub PR | mainline" at bounding box center [804, 251] width 120 height 15
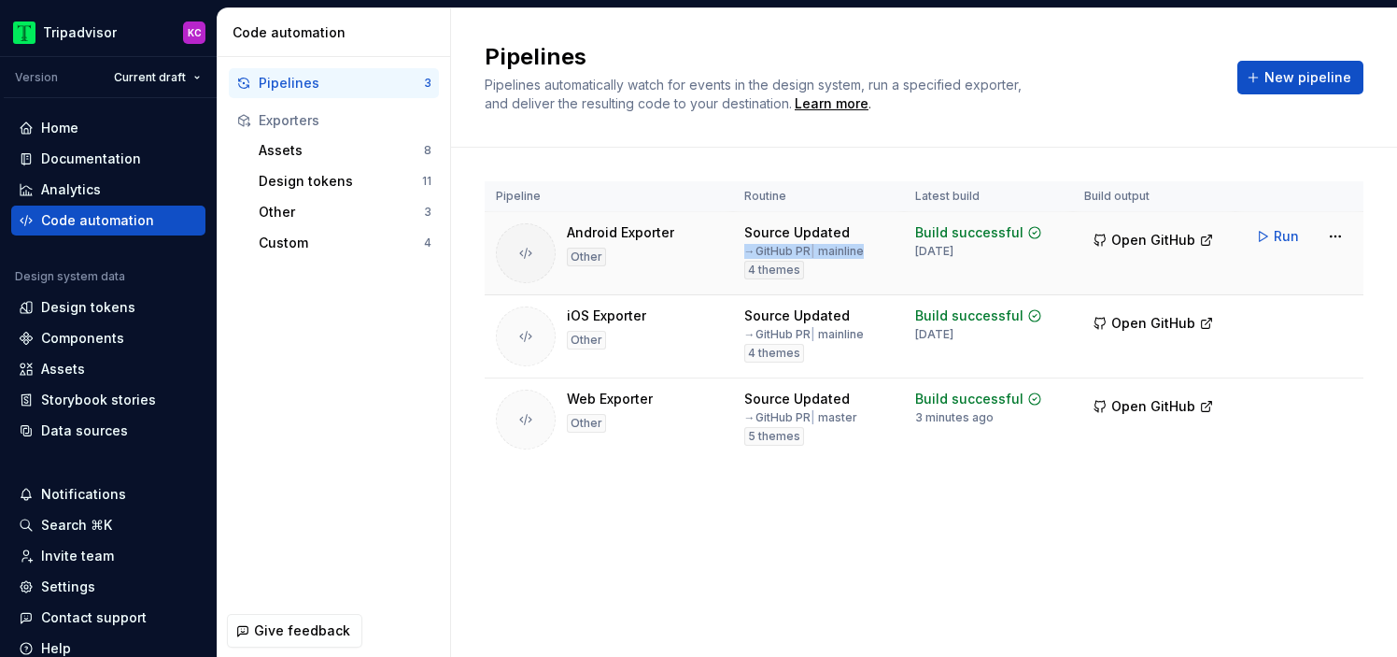
click at [835, 251] on div "→ GitHub PR | mainline" at bounding box center [804, 251] width 120 height 15
click at [960, 228] on div "Build successful" at bounding box center [969, 232] width 108 height 19
click at [1032, 234] on icon at bounding box center [1034, 232] width 11 height 11
click at [954, 248] on div "[DATE]" at bounding box center [934, 251] width 38 height 15
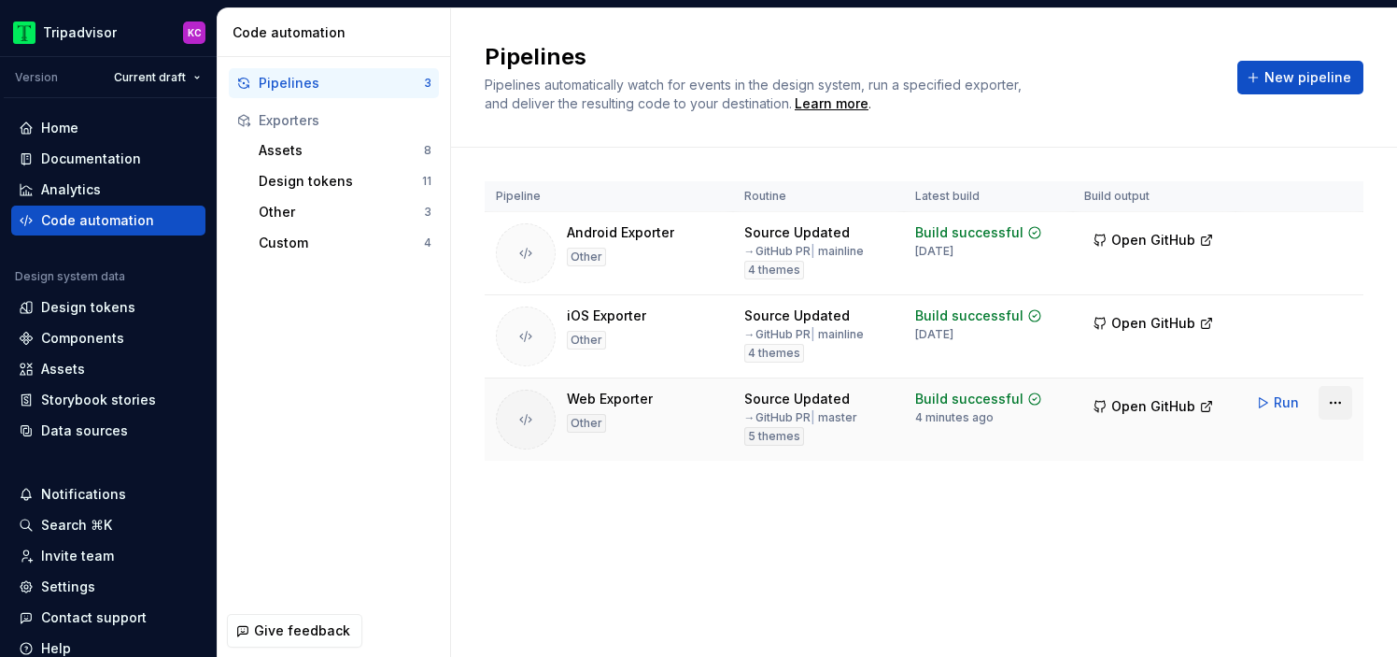
click at [1341, 403] on html "Tripadvisor KC Version Current draft Home Documentation Analytics Code automati…" at bounding box center [698, 328] width 1397 height 657
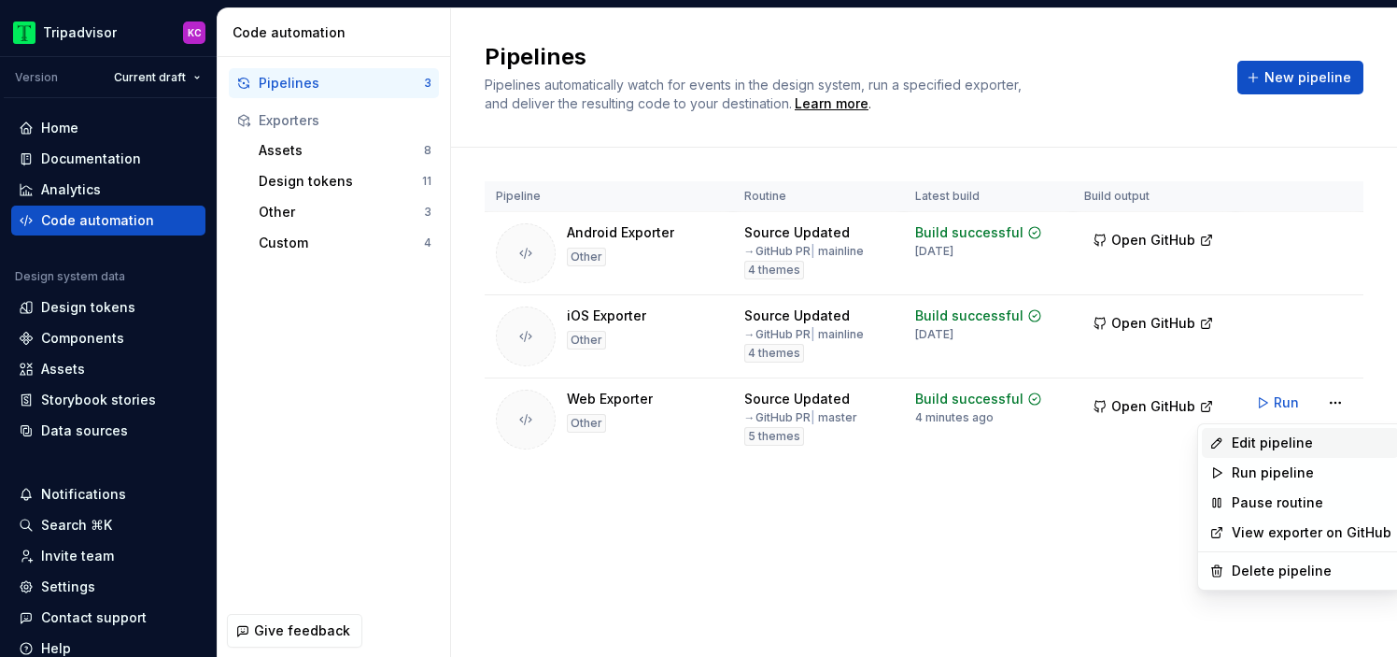
click at [1286, 443] on div "Edit pipeline" at bounding box center [1312, 442] width 160 height 19
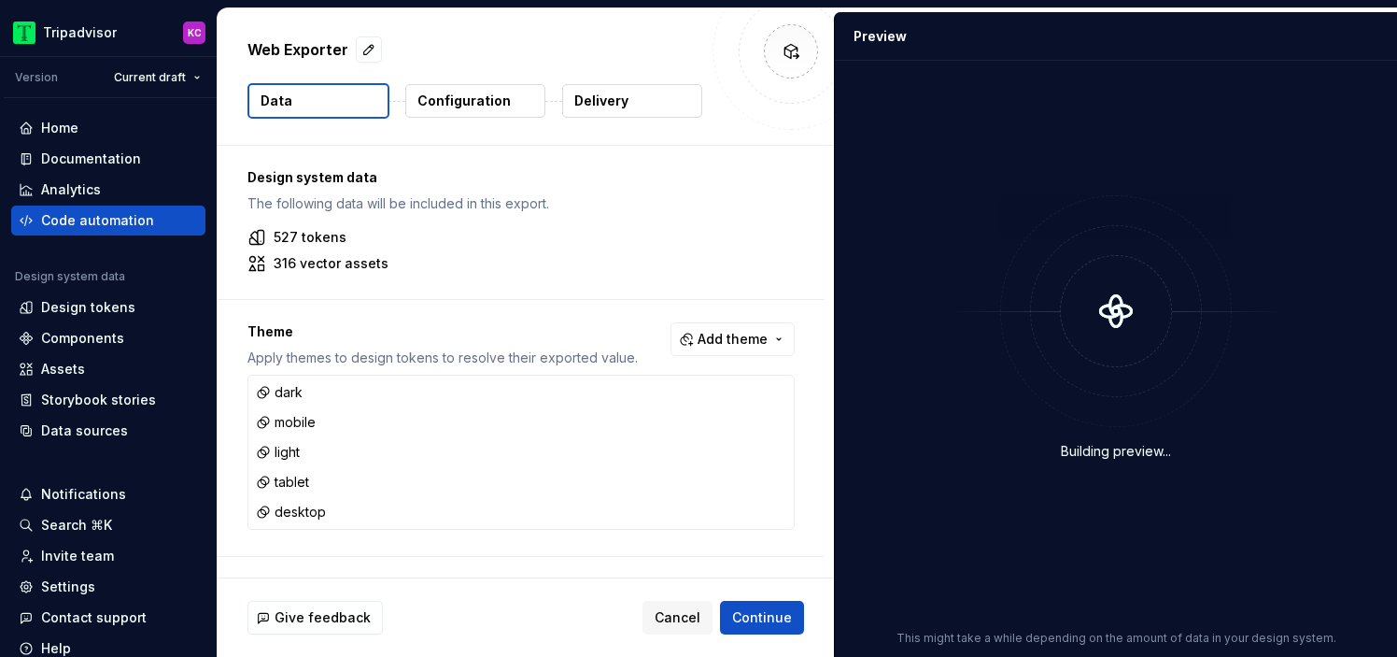
click at [629, 81] on div "Web Exporter Data Configuration Delivery" at bounding box center [526, 76] width 617 height 136
click at [628, 85] on button "Delivery" at bounding box center [632, 101] width 140 height 34
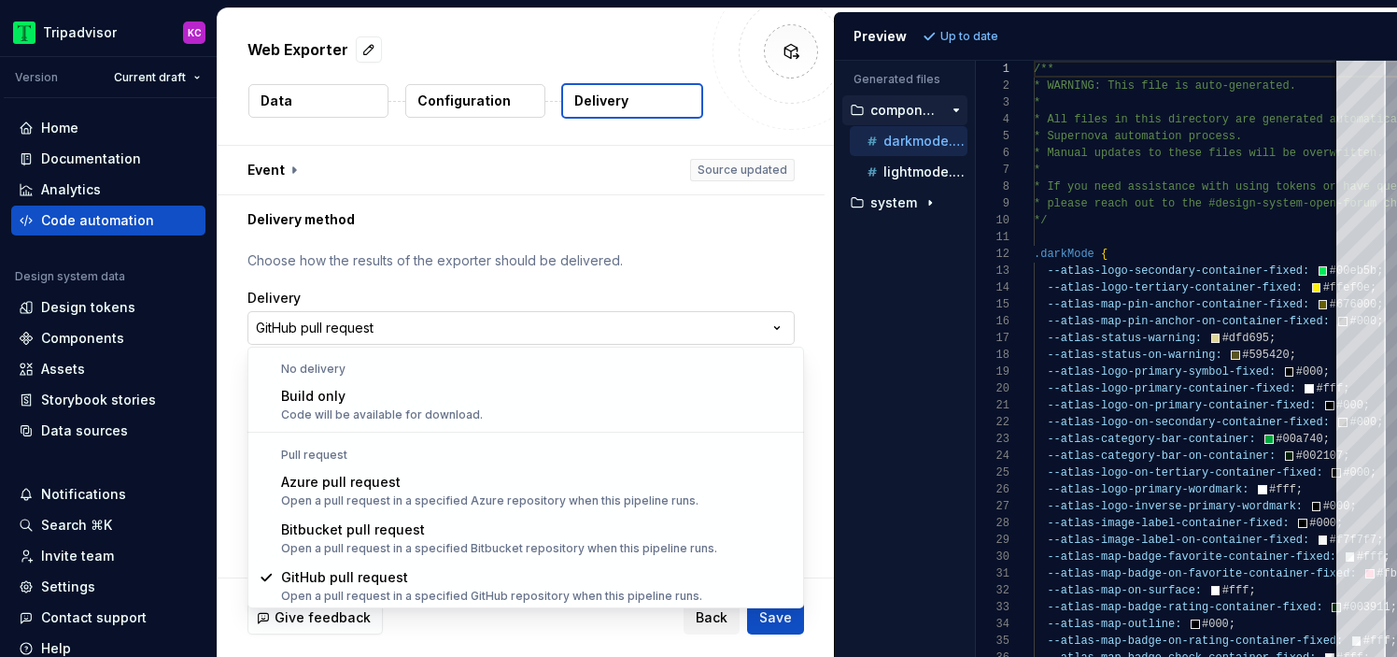
click at [673, 332] on html "**********" at bounding box center [698, 328] width 1397 height 657
click at [619, 251] on html "**********" at bounding box center [698, 328] width 1397 height 657
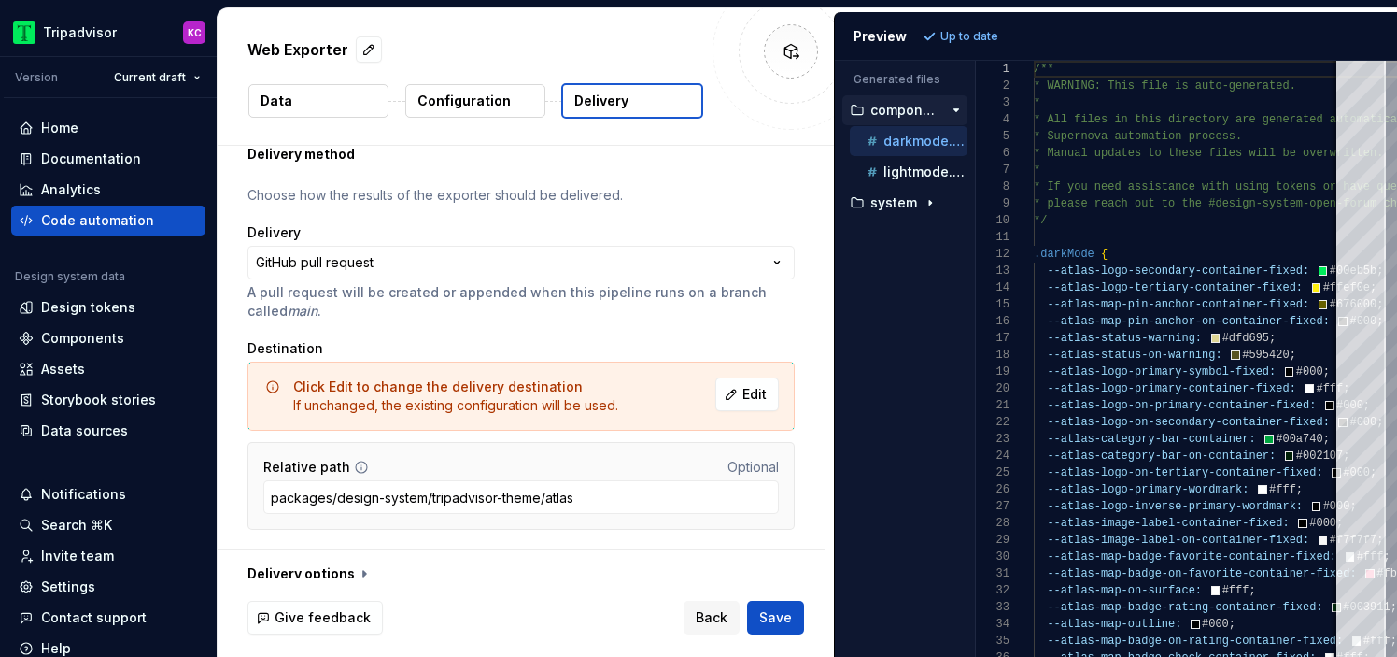
scroll to position [87, 0]
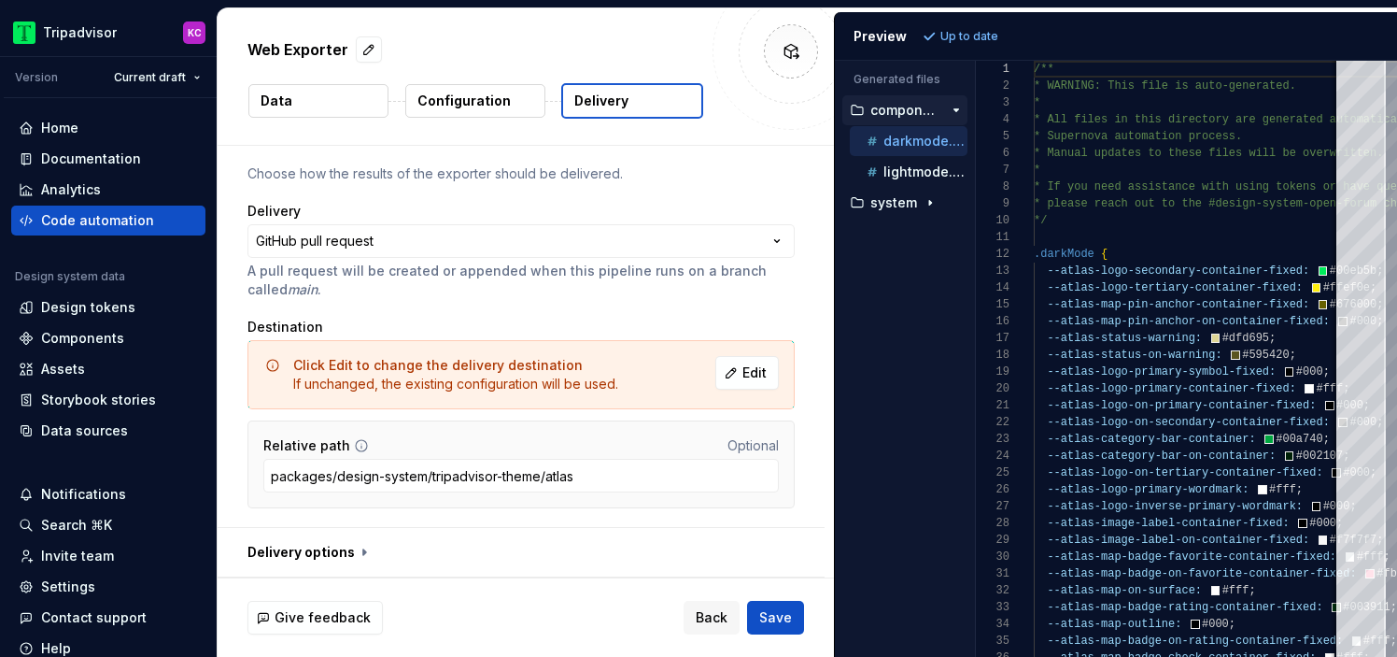
click at [333, 106] on button "Data" at bounding box center [318, 101] width 140 height 34
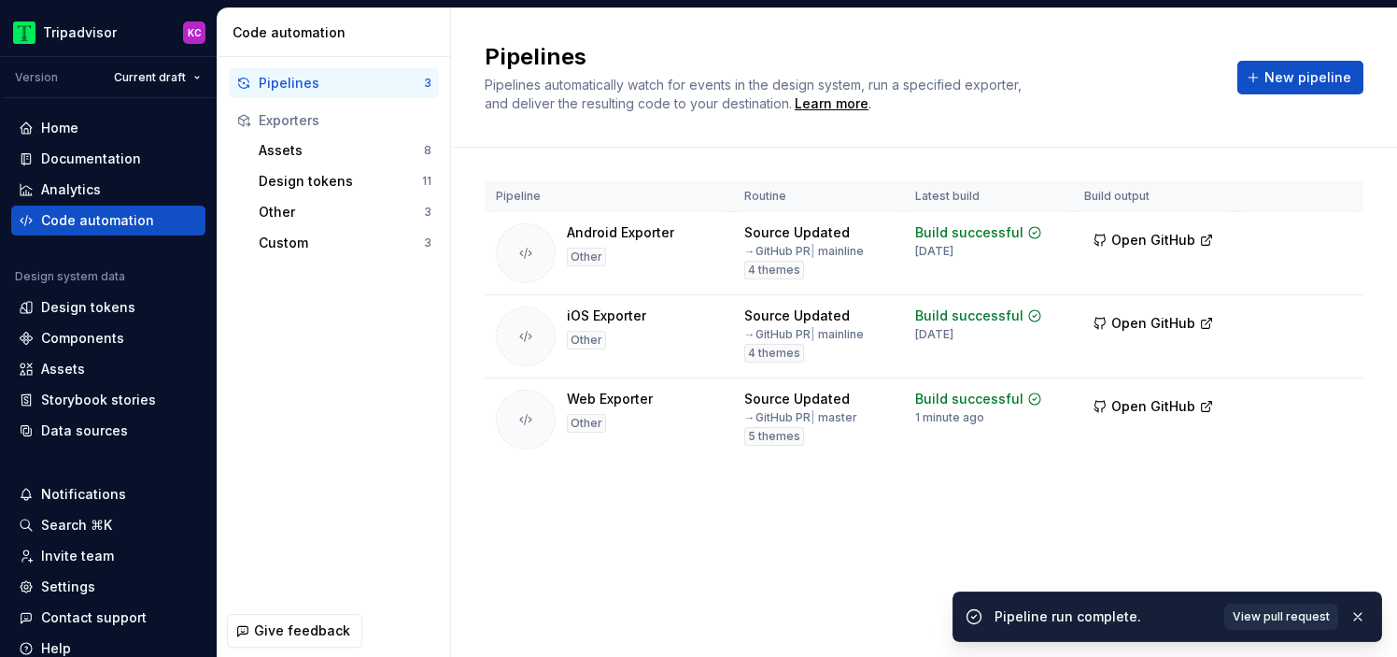
click at [1284, 603] on link "View pull request" at bounding box center [1282, 616] width 114 height 26
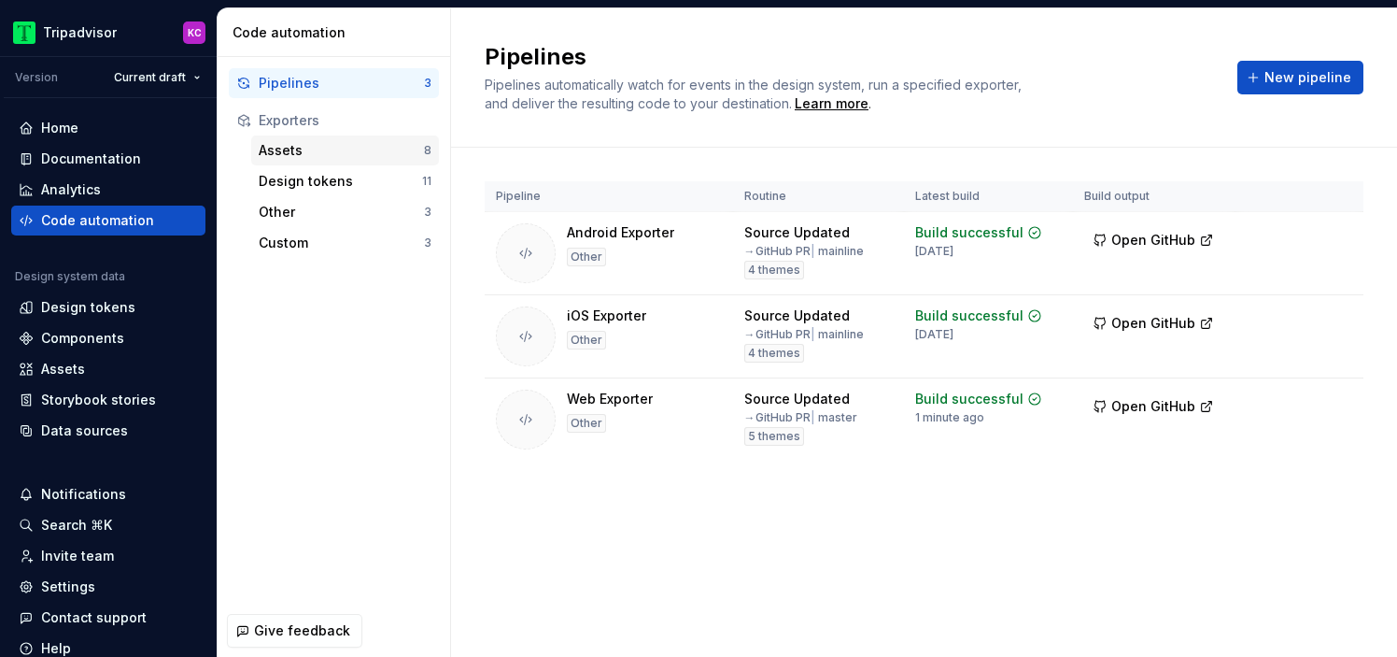
click at [338, 155] on div "Assets" at bounding box center [341, 150] width 165 height 19
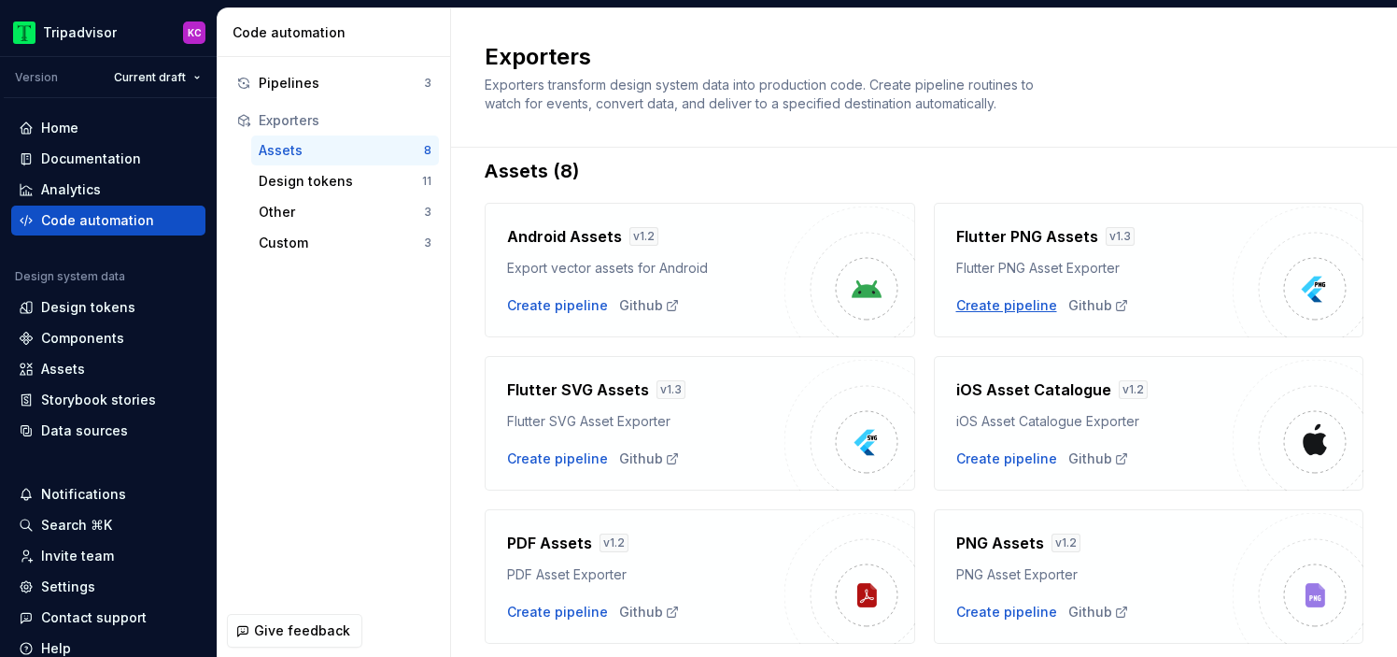
scroll to position [234, 0]
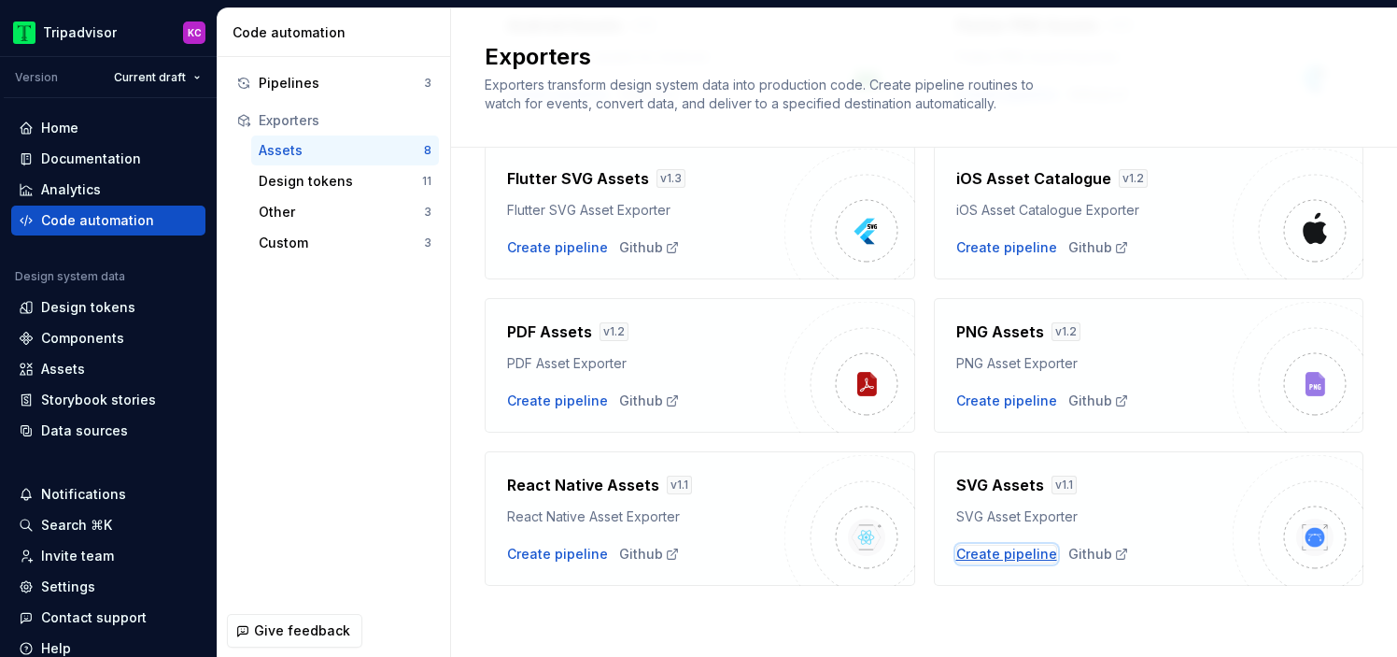
click at [1002, 557] on div "Create pipeline" at bounding box center [1007, 554] width 101 height 19
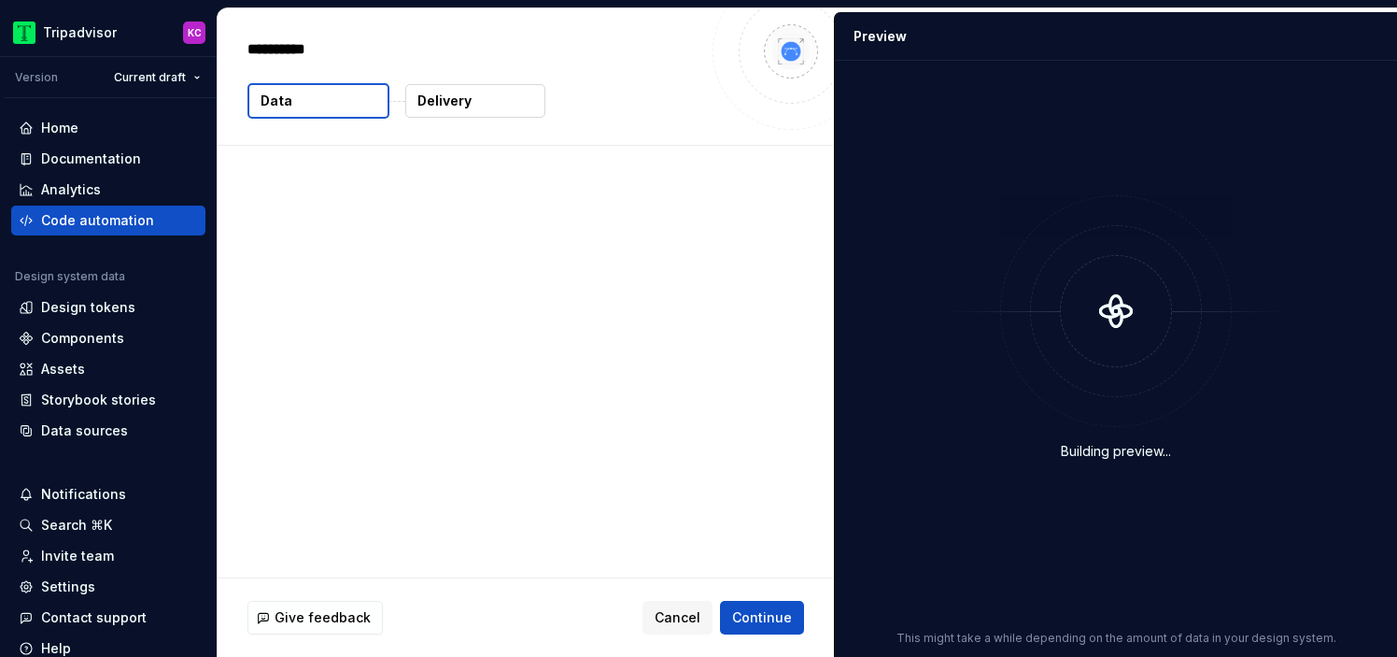
type textarea "*"
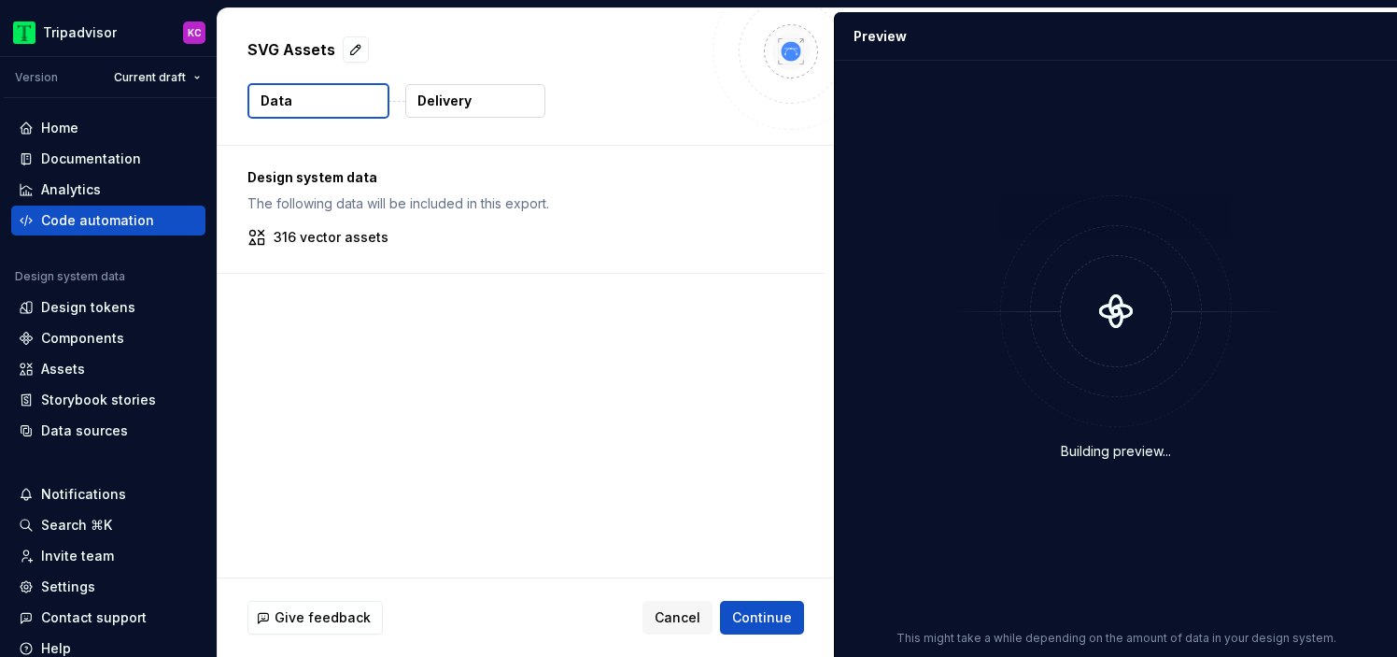
click at [432, 103] on p "Delivery" at bounding box center [445, 101] width 54 height 19
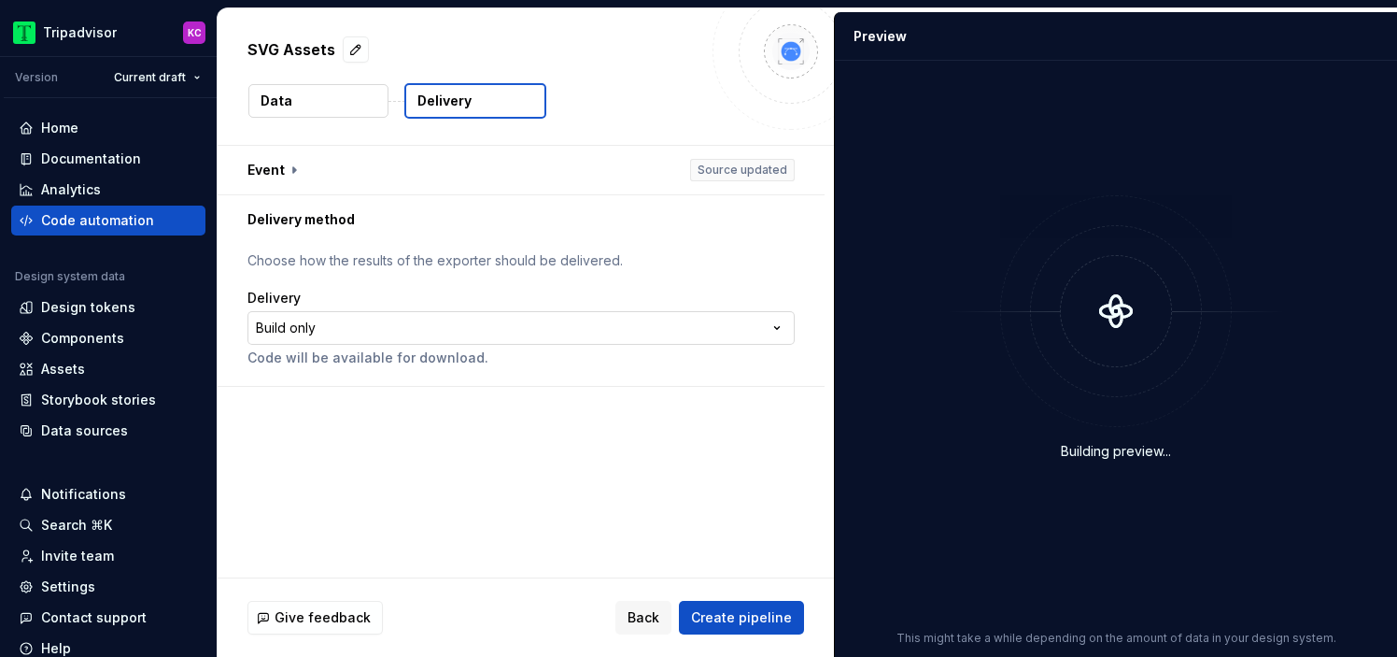
click at [479, 336] on html "**********" at bounding box center [698, 328] width 1397 height 657
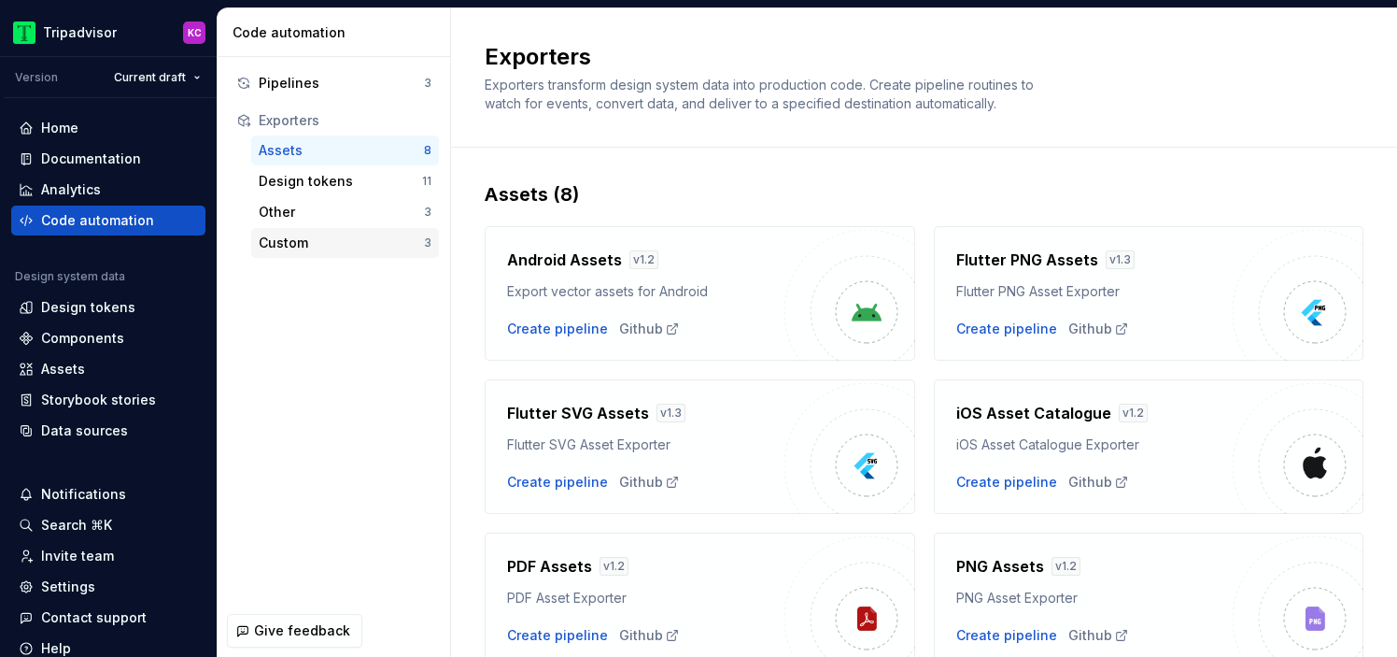
click at [362, 242] on div "Custom" at bounding box center [341, 243] width 165 height 19
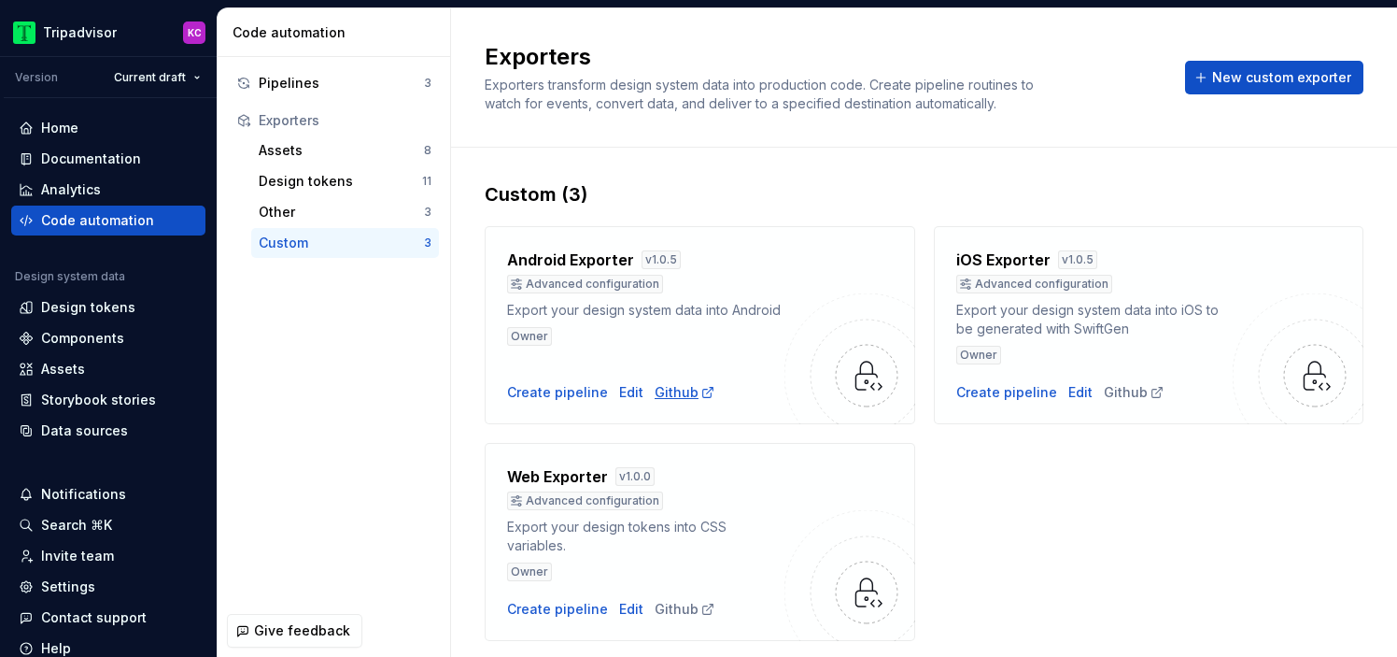
scroll to position [7, 0]
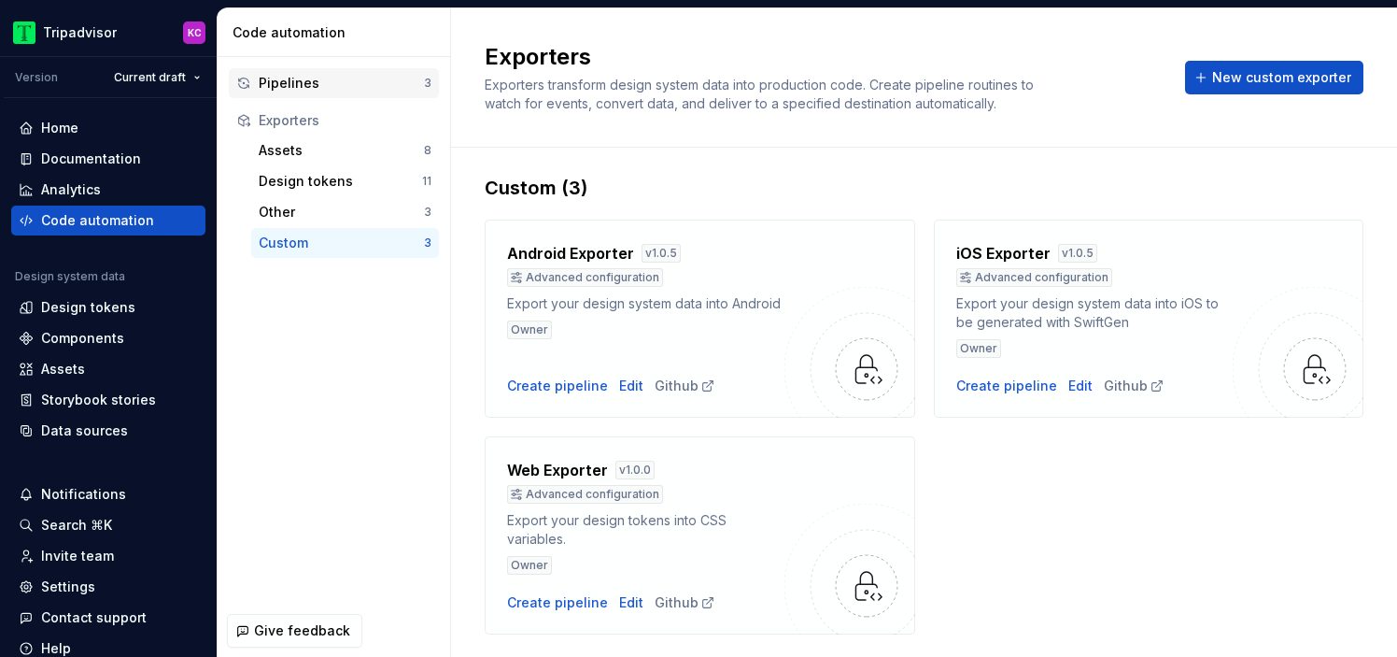
click at [363, 78] on div "Pipelines" at bounding box center [341, 83] width 165 height 19
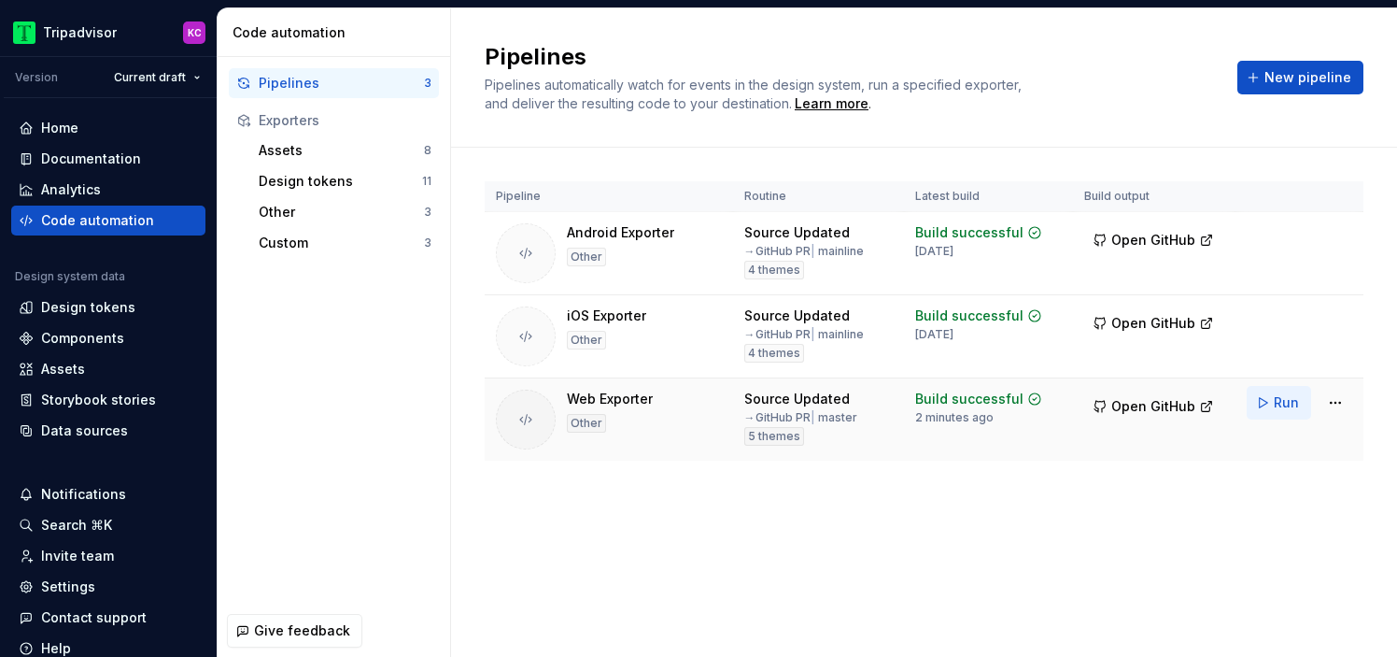
click at [1283, 405] on span "Run" at bounding box center [1286, 402] width 25 height 19
click at [1084, 429] on td at bounding box center [1154, 419] width 163 height 83
click at [1291, 410] on span "Run" at bounding box center [1286, 402] width 25 height 19
click at [150, 78] on html "Tripadvisor KC Version Current draft Home Documentation Analytics Code automati…" at bounding box center [698, 328] width 1397 height 657
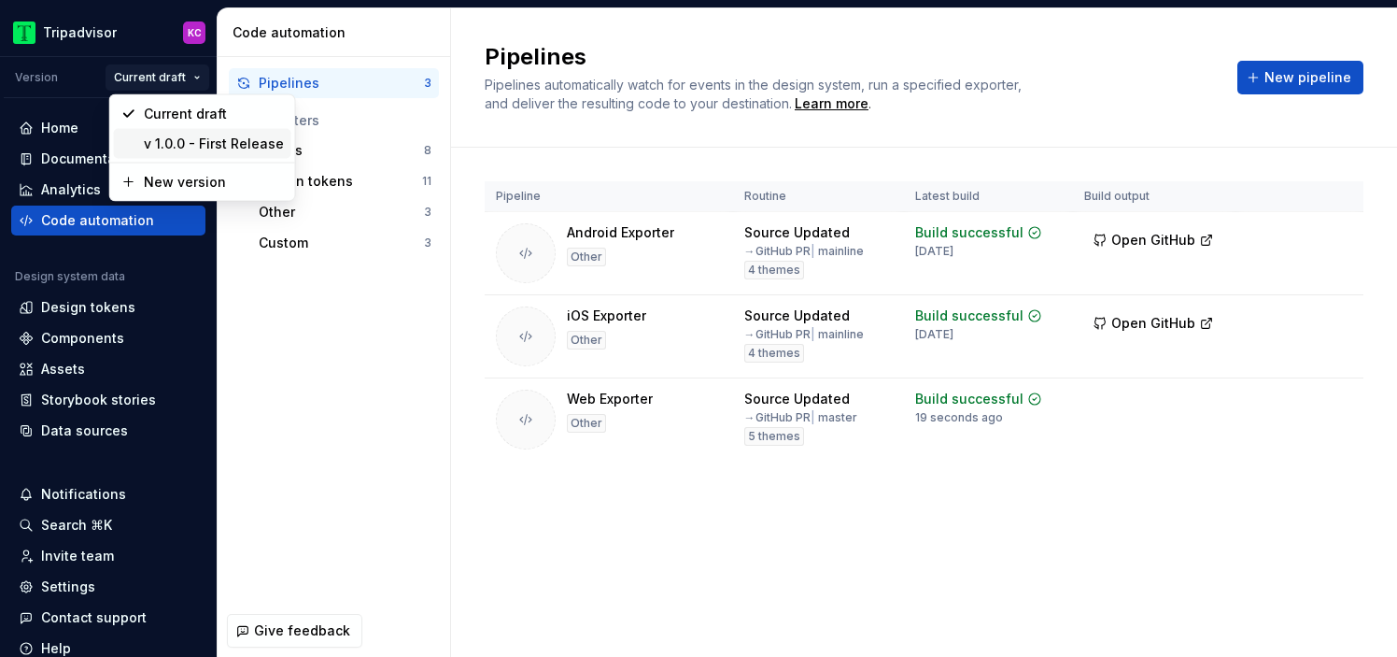
click at [187, 149] on div "v 1.0.0 - First Release" at bounding box center [214, 144] width 140 height 19
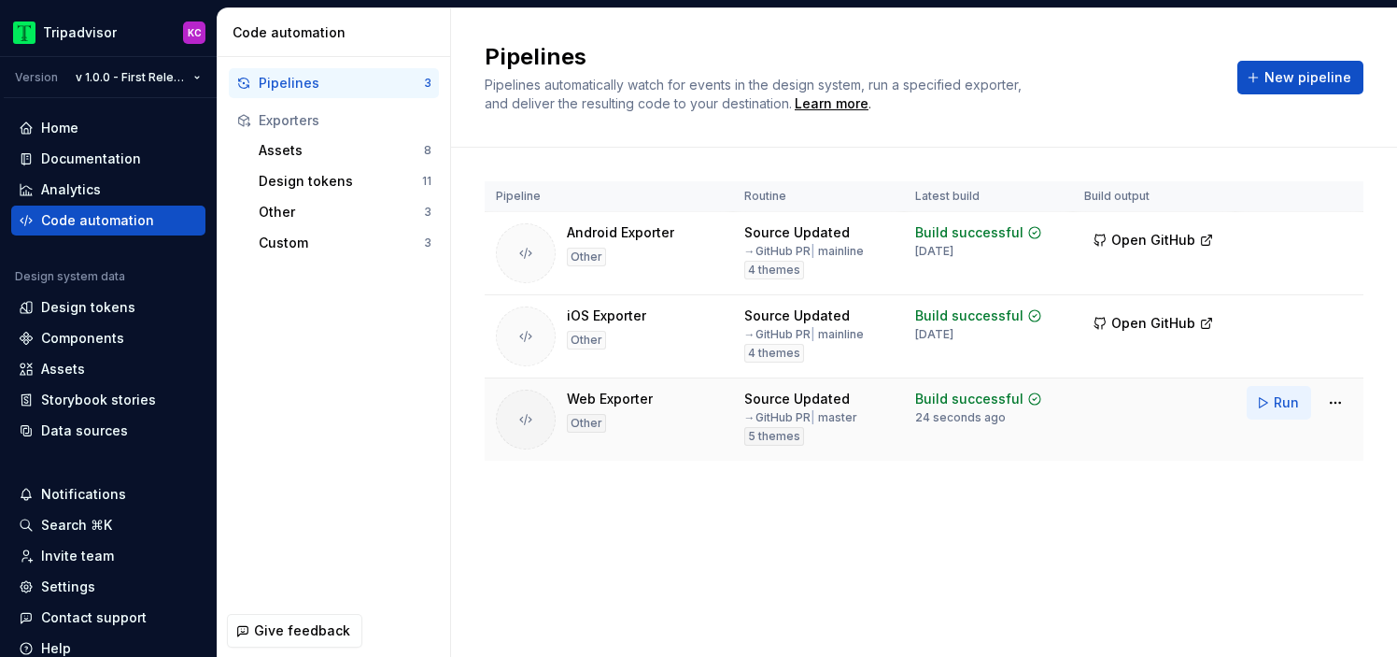
click at [1281, 409] on span "Run" at bounding box center [1286, 402] width 25 height 19
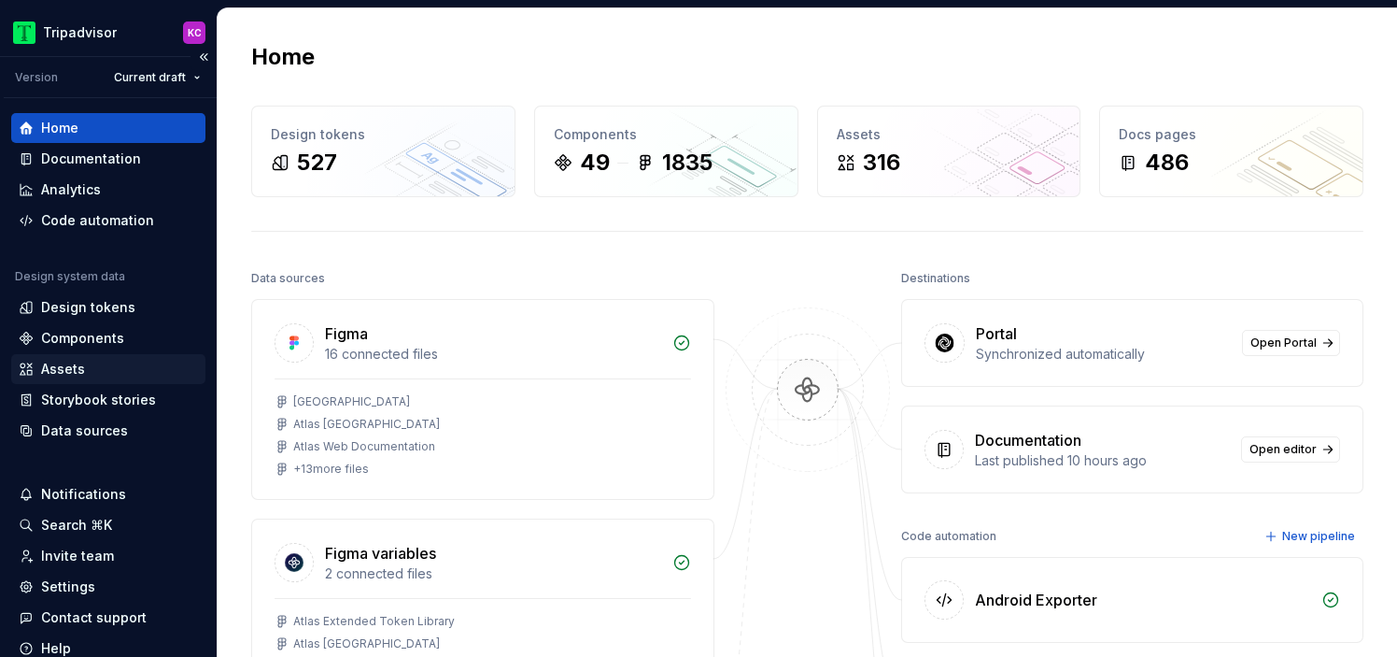
click at [57, 368] on div "Assets" at bounding box center [63, 369] width 44 height 19
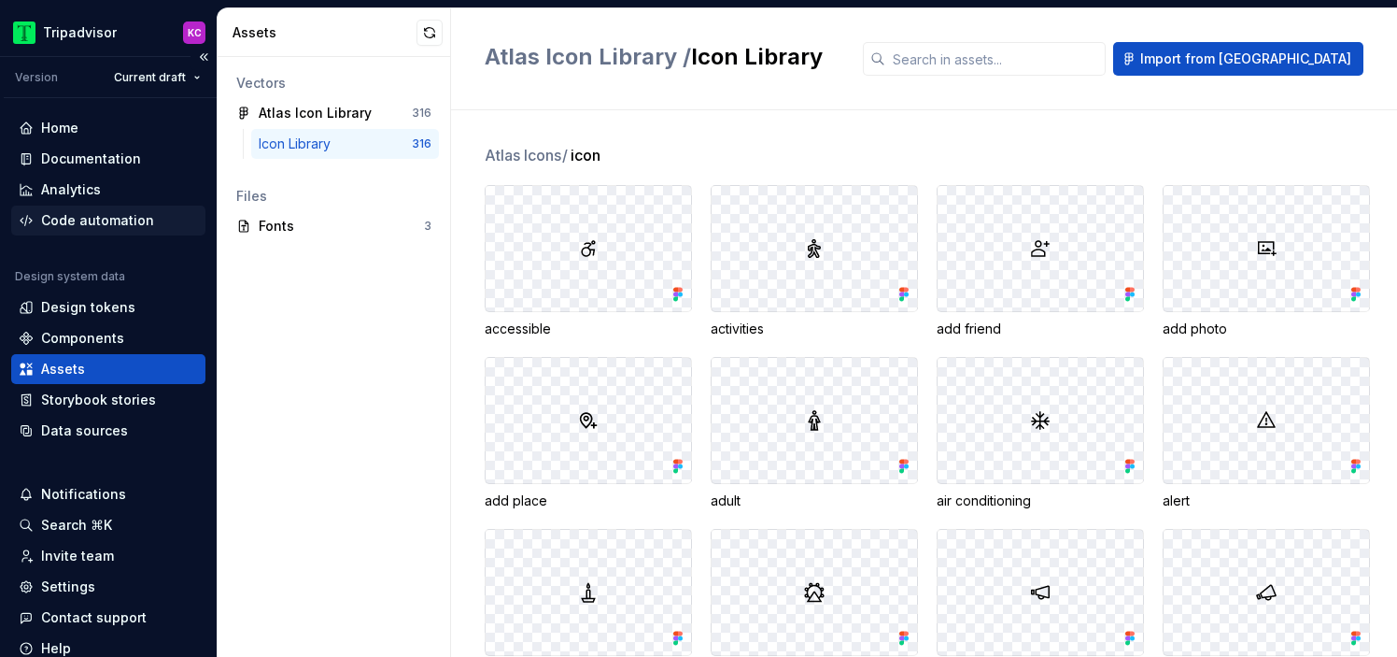
click at [92, 216] on div "Code automation" at bounding box center [97, 220] width 113 height 19
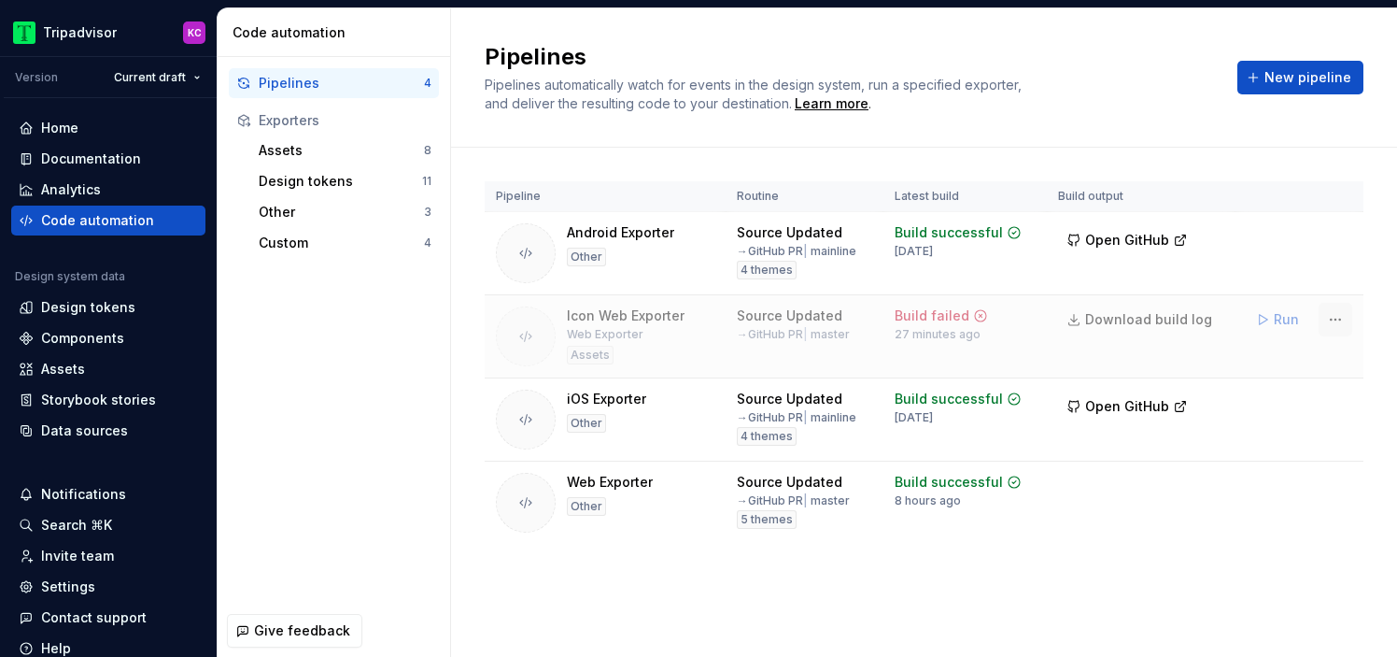
click at [1335, 309] on html "Tripadvisor KC Version Current draft Home Documentation Analytics Code automati…" at bounding box center [698, 328] width 1397 height 657
click at [171, 89] on html "Tripadvisor KC Version Current draft Home Documentation Analytics Code automati…" at bounding box center [698, 328] width 1397 height 657
click at [177, 79] on html "Tripadvisor KC Version Current draft Home Documentation Analytics Code automati…" at bounding box center [698, 328] width 1397 height 657
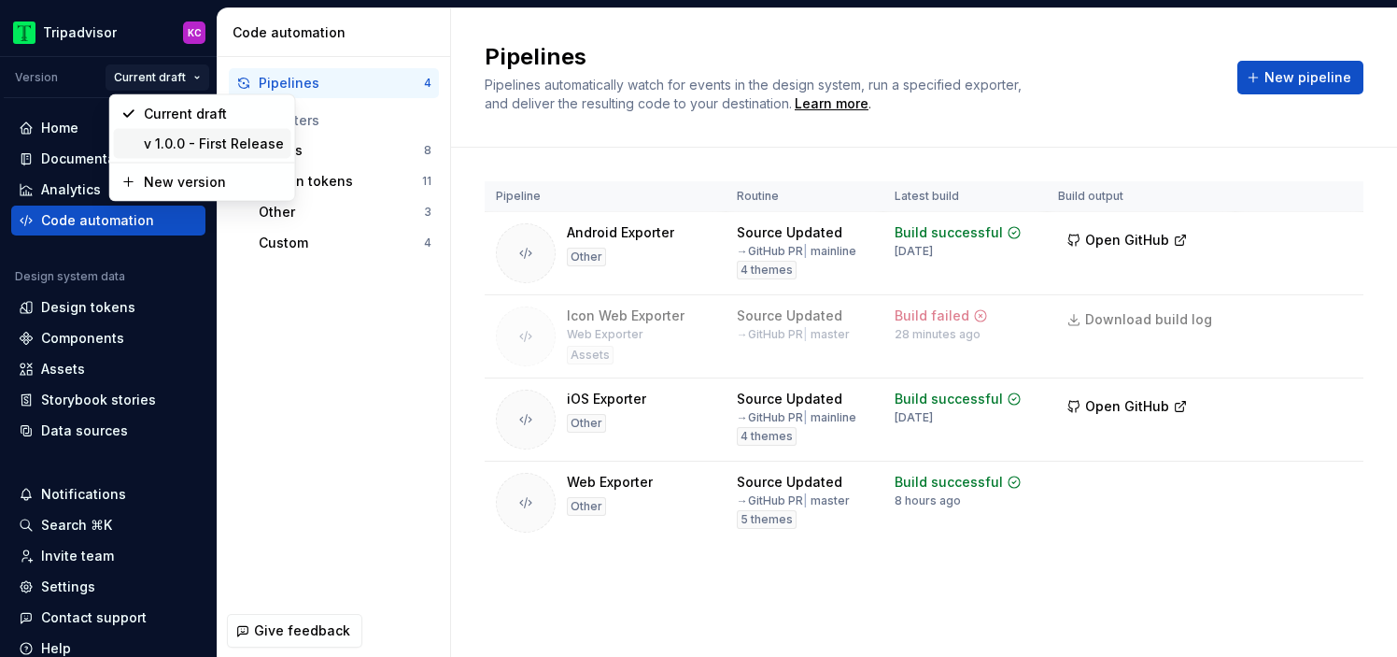
click at [166, 147] on div "v 1.0.0 - First Release" at bounding box center [214, 144] width 140 height 19
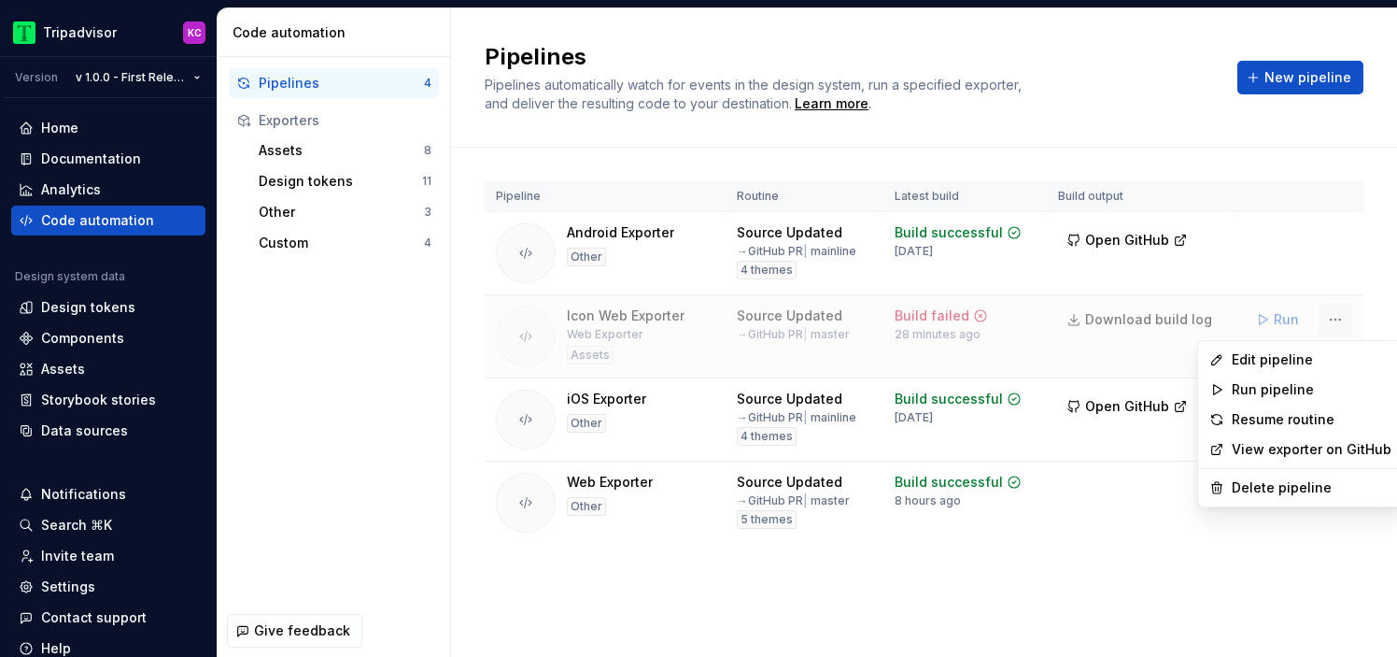
click at [1339, 319] on html "Tripadvisor KC Version v 1.0.0 - First Release Home Documentation Analytics Cod…" at bounding box center [698, 328] width 1397 height 657
click at [1246, 388] on div "Run pipeline" at bounding box center [1312, 389] width 160 height 19
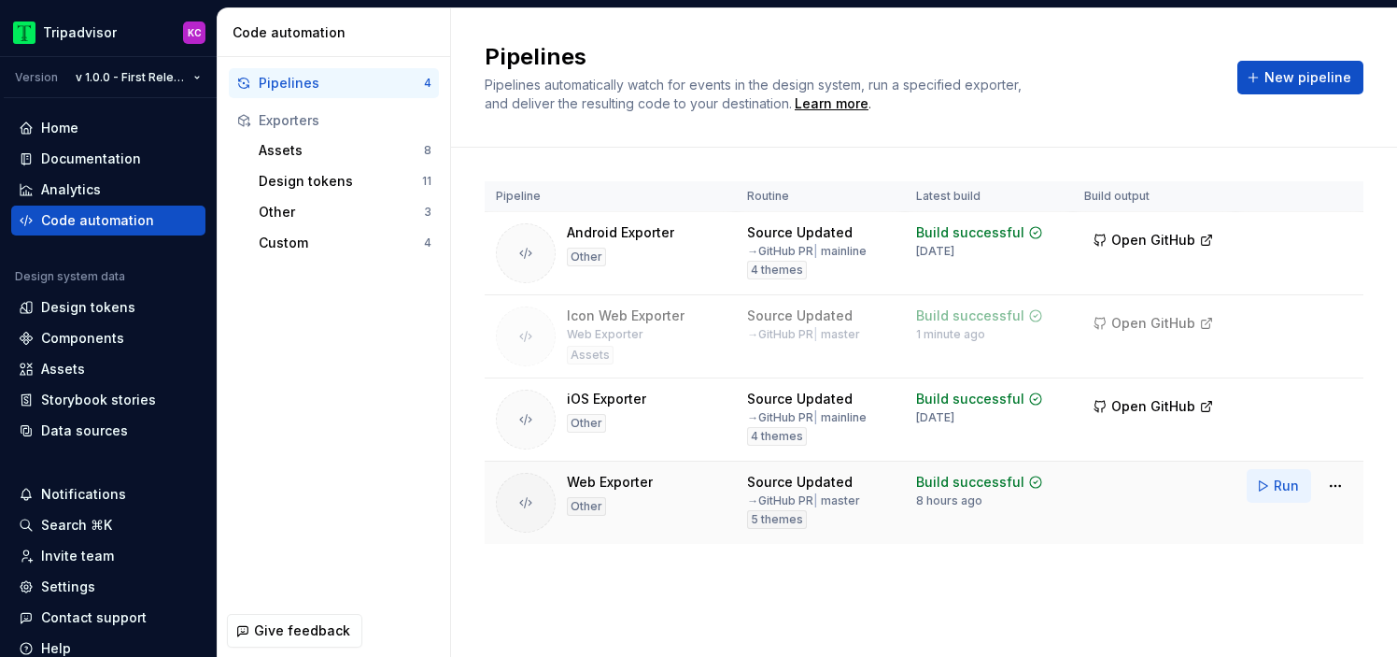
click at [1277, 488] on span "Run" at bounding box center [1286, 485] width 25 height 19
click at [814, 313] on div "Source Updated" at bounding box center [800, 315] width 106 height 19
click at [191, 27] on html "Tripadvisor KC Version v 1.0.0 - First Release Home Documentation Analytics Cod…" at bounding box center [698, 328] width 1397 height 657
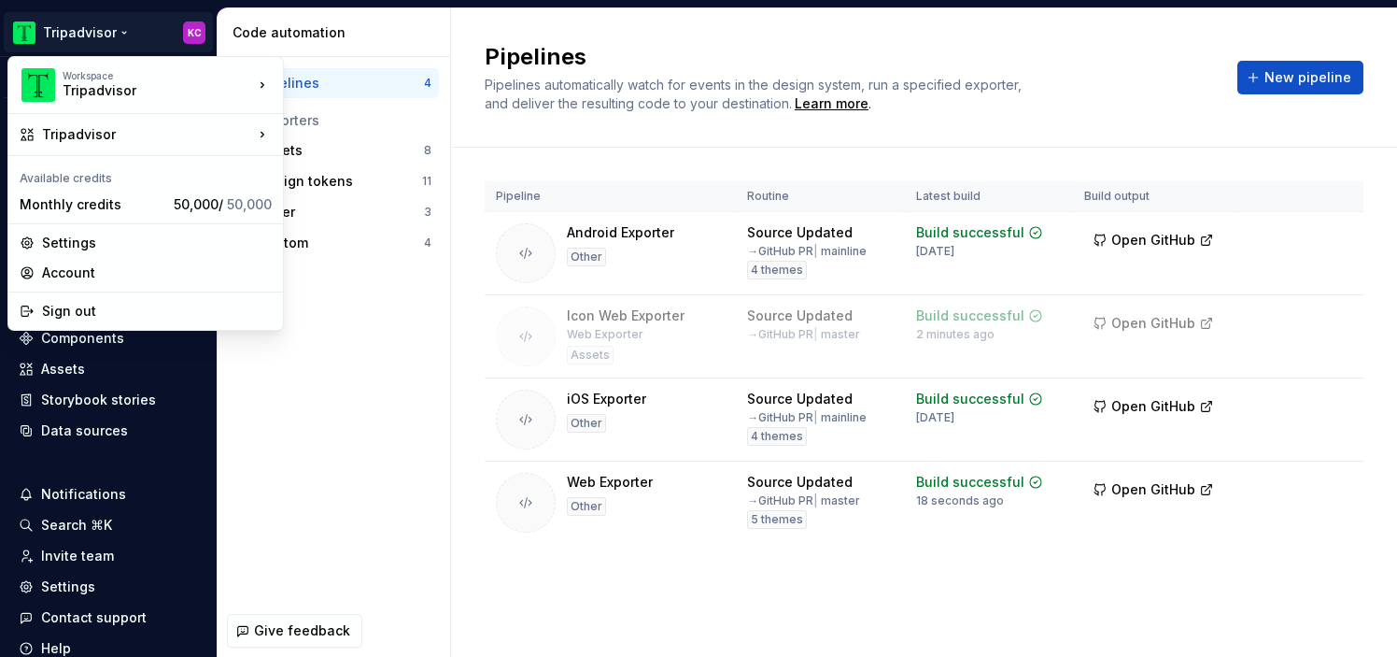
click at [104, 33] on html "Tripadvisor KC Version v 1.0.0 - First Release Home Documentation Analytics Cod…" at bounding box center [698, 328] width 1397 height 657
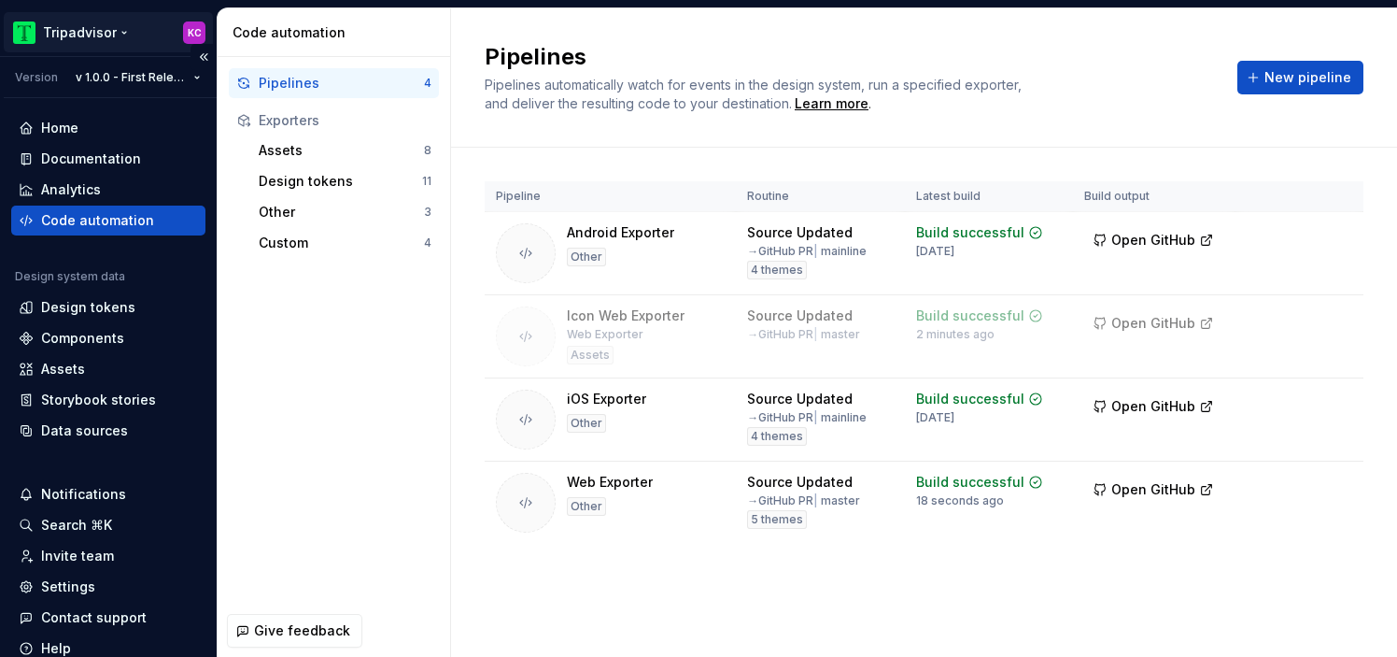
click at [107, 33] on html "Tripadvisor KC Version v 1.0.0 - First Release Home Documentation Analytics Cod…" at bounding box center [698, 328] width 1397 height 657
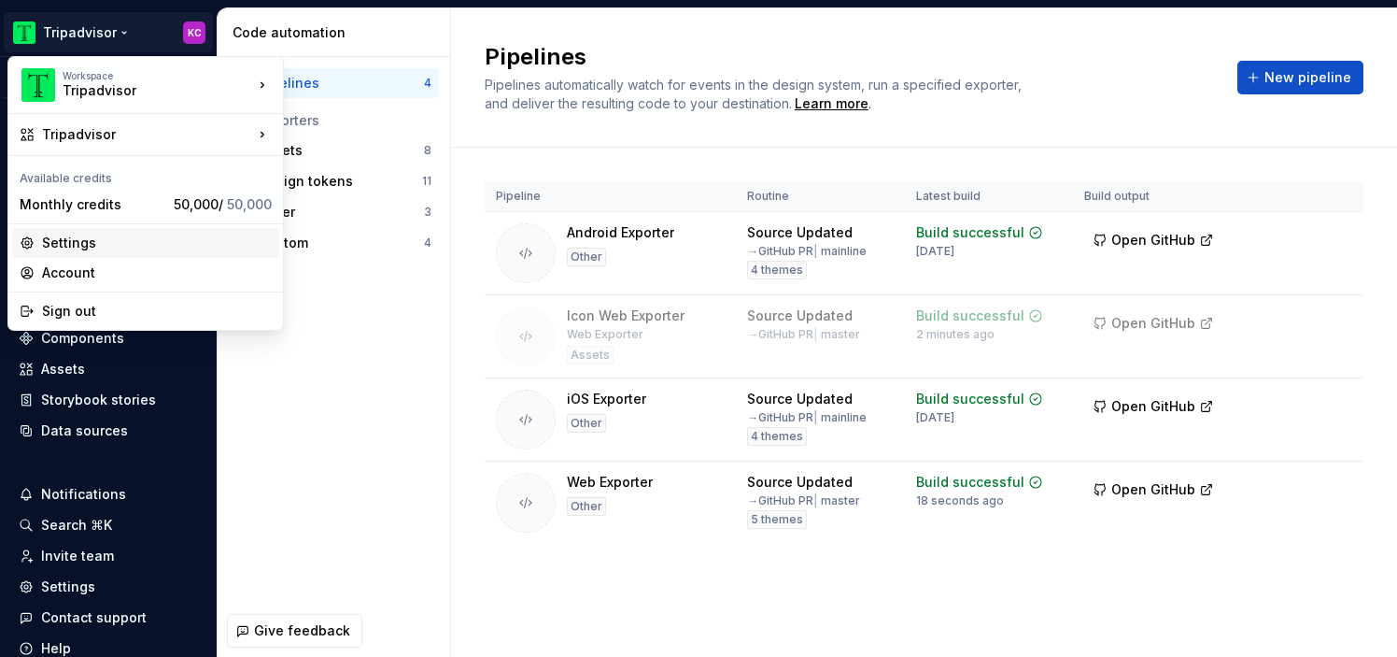
click at [80, 238] on div "Settings" at bounding box center [157, 243] width 230 height 19
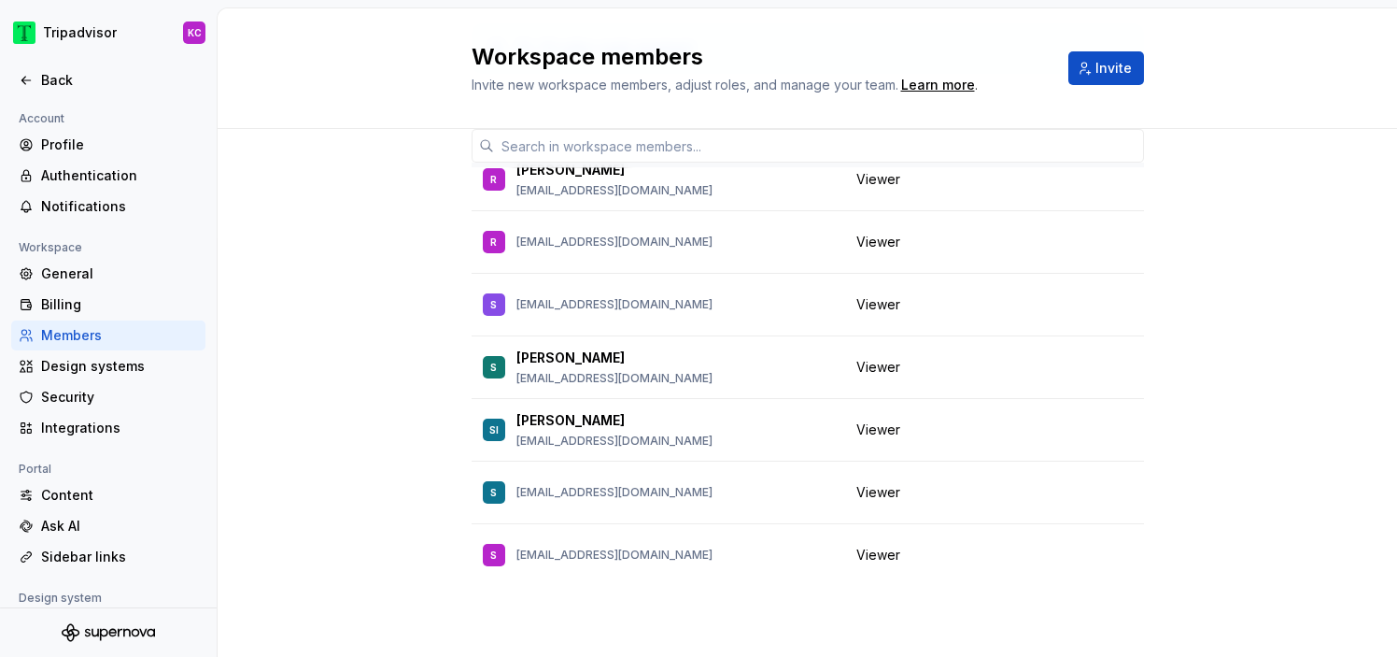
scroll to position [3122, 0]
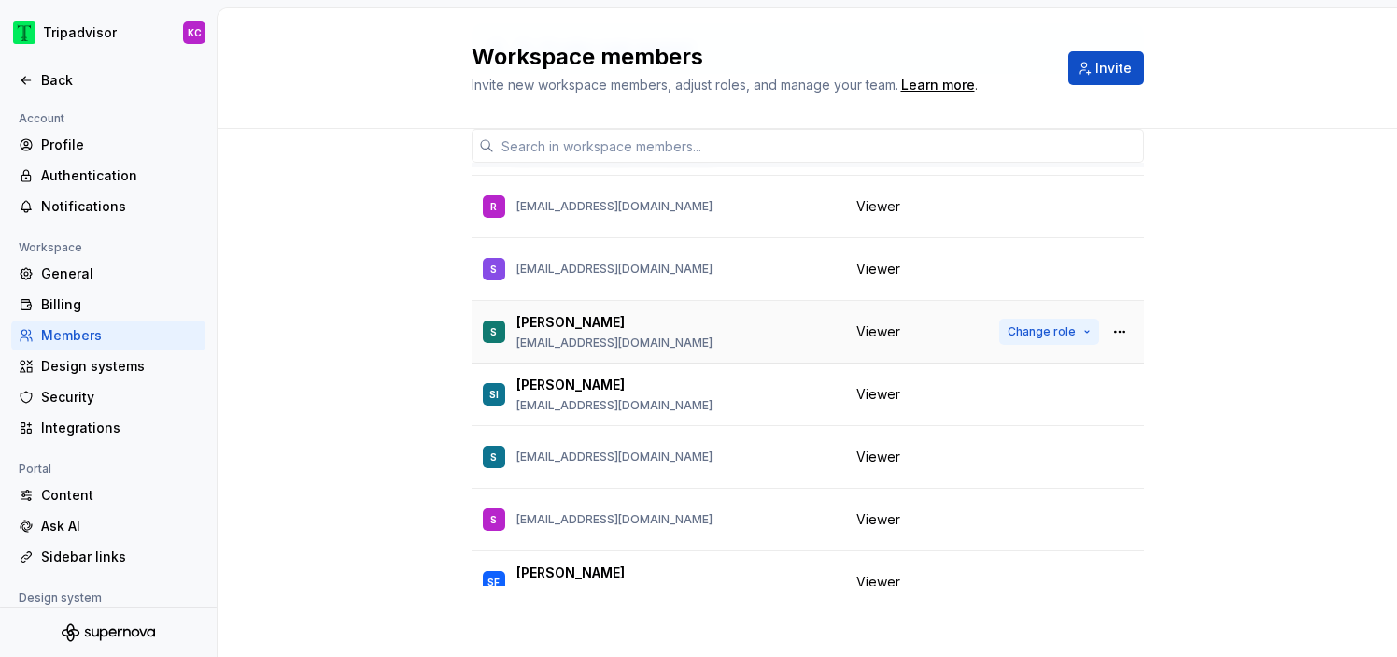
click at [1072, 332] on span "Change role" at bounding box center [1042, 331] width 68 height 15
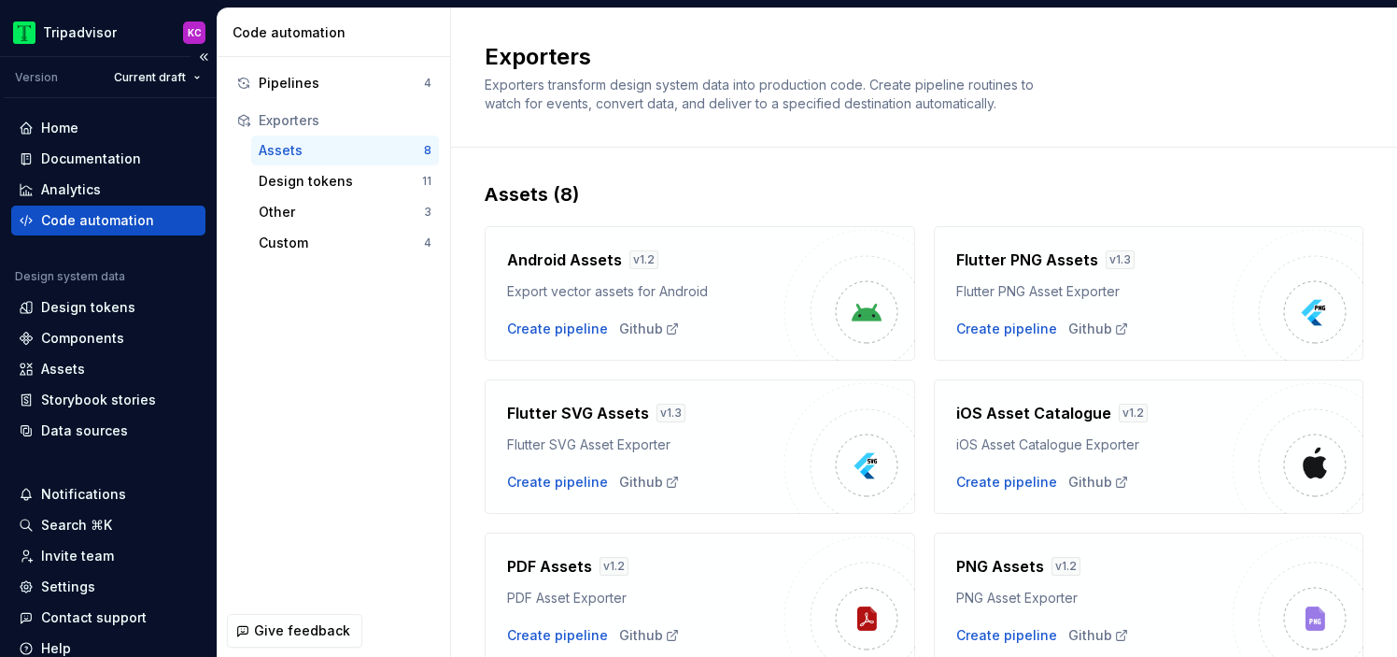
click at [116, 219] on div "Code automation" at bounding box center [97, 220] width 113 height 19
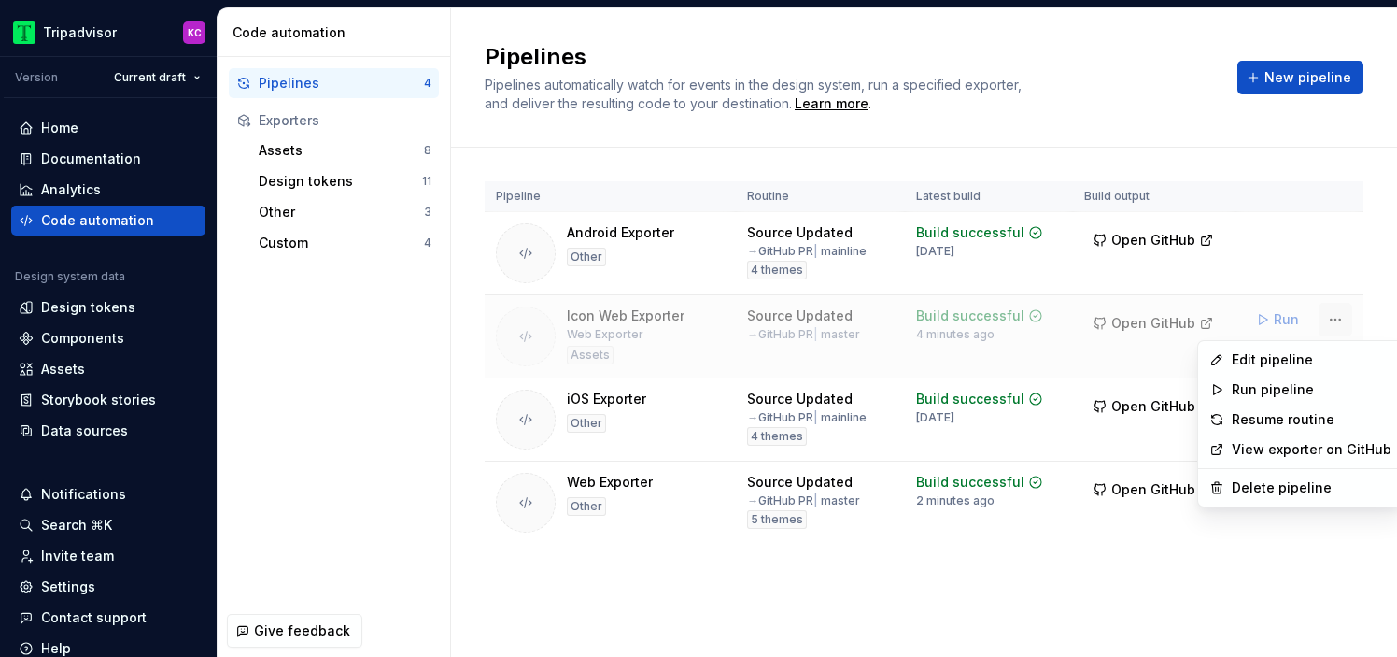
click at [1339, 313] on html "Tripadvisor KC Version Current draft Home Documentation Analytics Code automati…" at bounding box center [698, 328] width 1397 height 657
click at [990, 577] on html "Tripadvisor KC Version Current draft Home Documentation Analytics Code automati…" at bounding box center [698, 328] width 1397 height 657
click at [1341, 324] on html "Tripadvisor KC Version Current draft Home Documentation Analytics Code automati…" at bounding box center [698, 328] width 1397 height 657
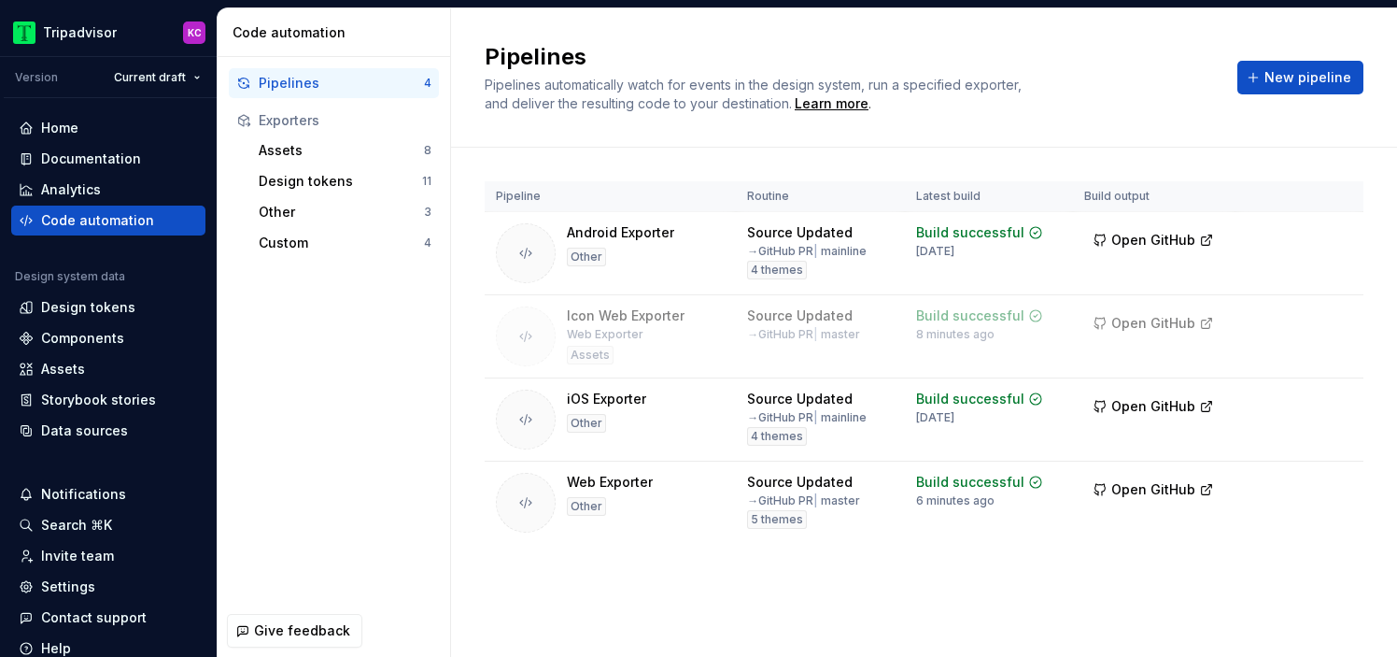
click at [1202, 319] on html "Tripadvisor KC Version Current draft Home Documentation Analytics Code automati…" at bounding box center [698, 328] width 1397 height 657
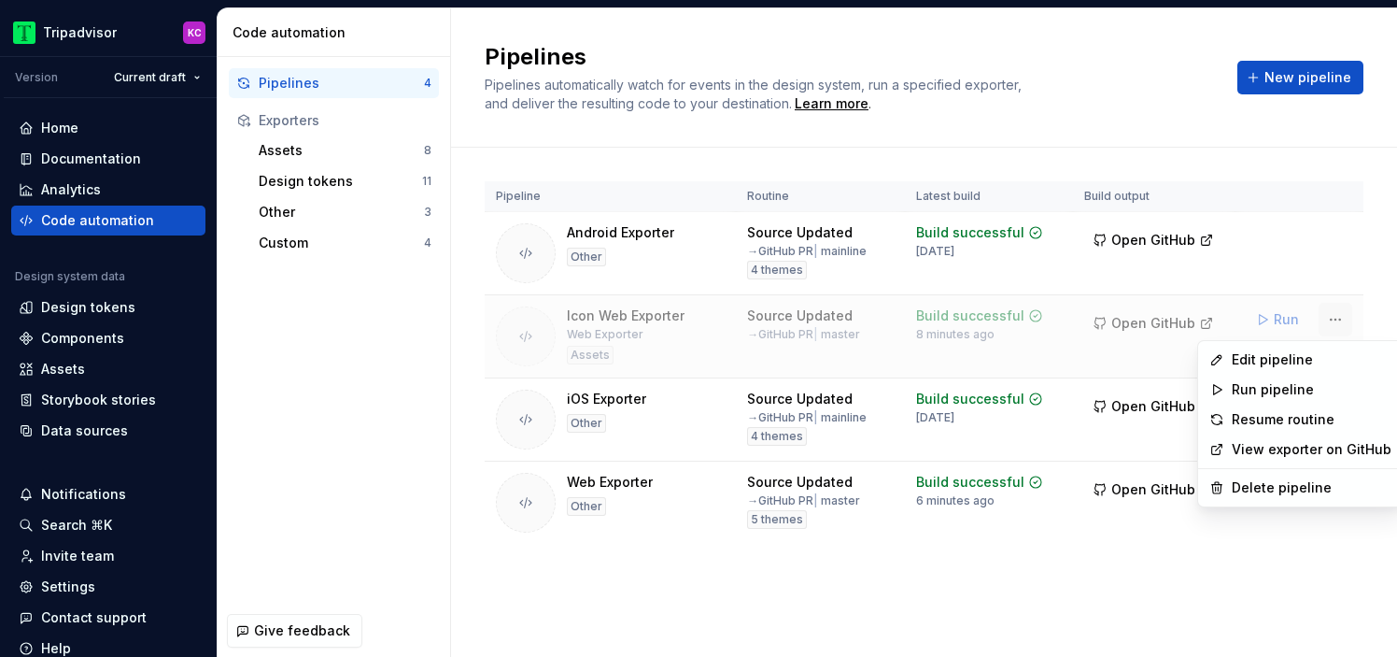
click at [1331, 320] on html "Tripadvisor KC Version Current draft Home Documentation Analytics Code automati…" at bounding box center [698, 328] width 1397 height 657
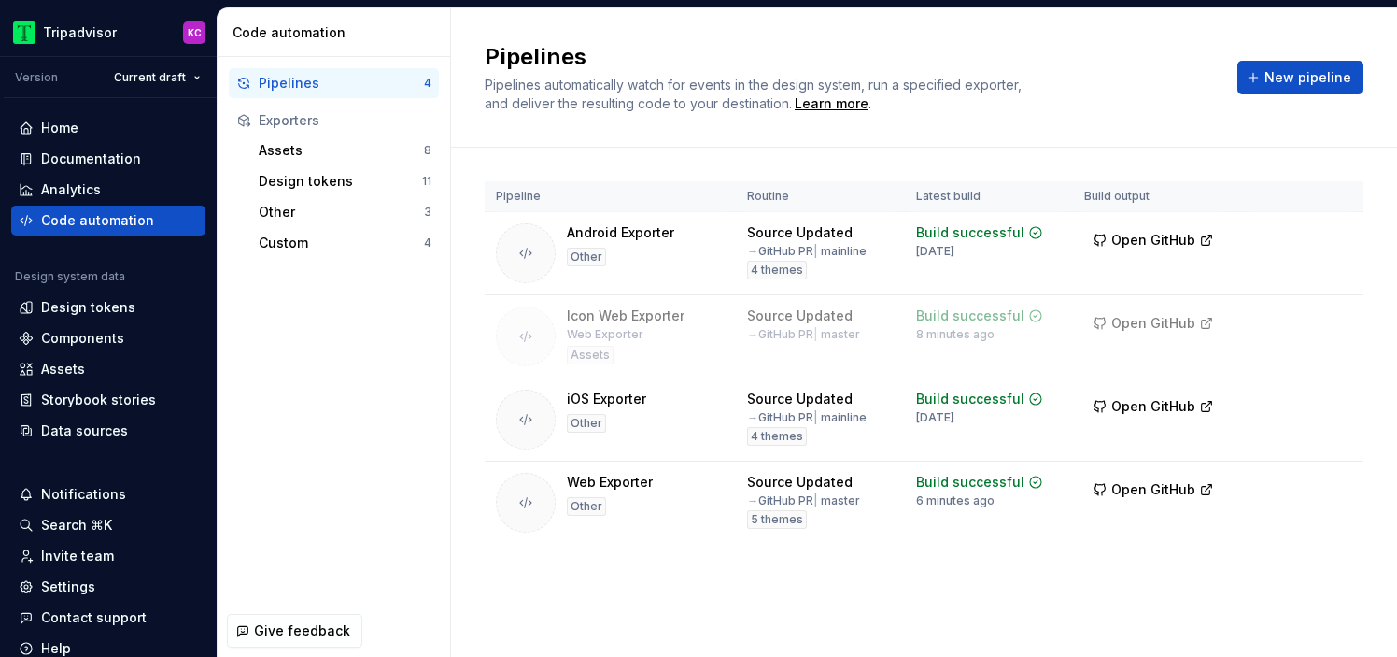
click at [1323, 246] on html "Tripadvisor KC Version Current draft Home Documentation Analytics Code automati…" at bounding box center [698, 328] width 1397 height 657
click at [1330, 326] on html "Tripadvisor KC Version Current draft Home Documentation Analytics Code automati…" at bounding box center [698, 328] width 1397 height 657
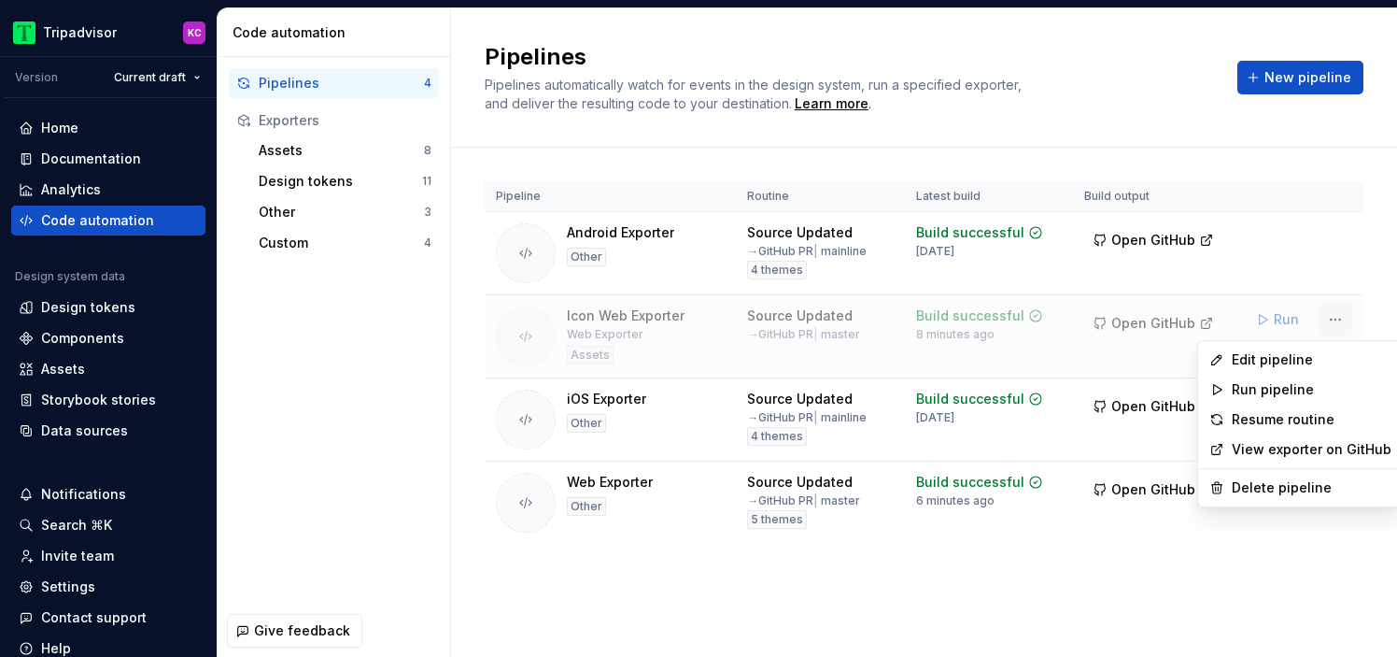
click at [1340, 318] on html "Tripadvisor KC Version Current draft Home Documentation Analytics Code automati…" at bounding box center [698, 328] width 1397 height 657
click at [1273, 417] on div "Resume routine" at bounding box center [1312, 419] width 160 height 19
click at [1339, 314] on html "Tripadvisor KC Version Current draft Home Documentation Analytics Code automati…" at bounding box center [698, 328] width 1397 height 657
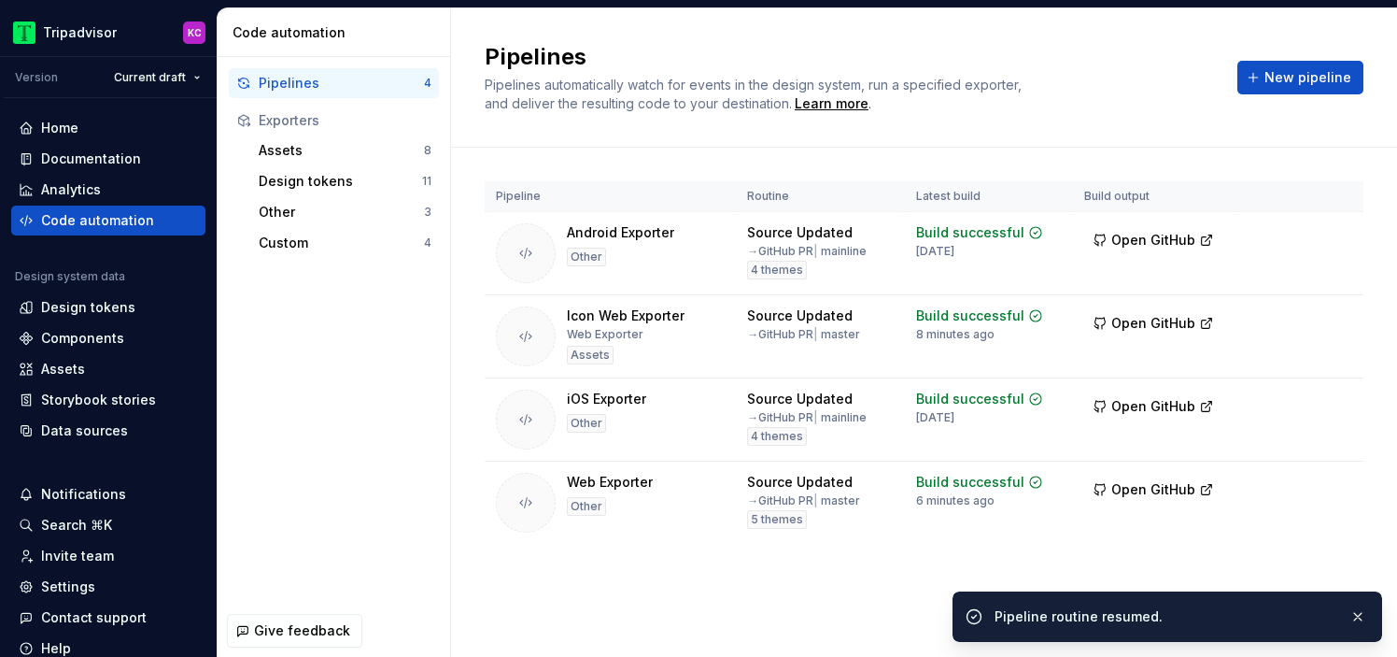
click at [1176, 150] on html "Tripadvisor KC Version Current draft Home Documentation Analytics Code automati…" at bounding box center [698, 328] width 1397 height 657
click at [1333, 316] on html "Tripadvisor KC Version Current draft Home Documentation Analytics Code automati…" at bounding box center [698, 328] width 1397 height 657
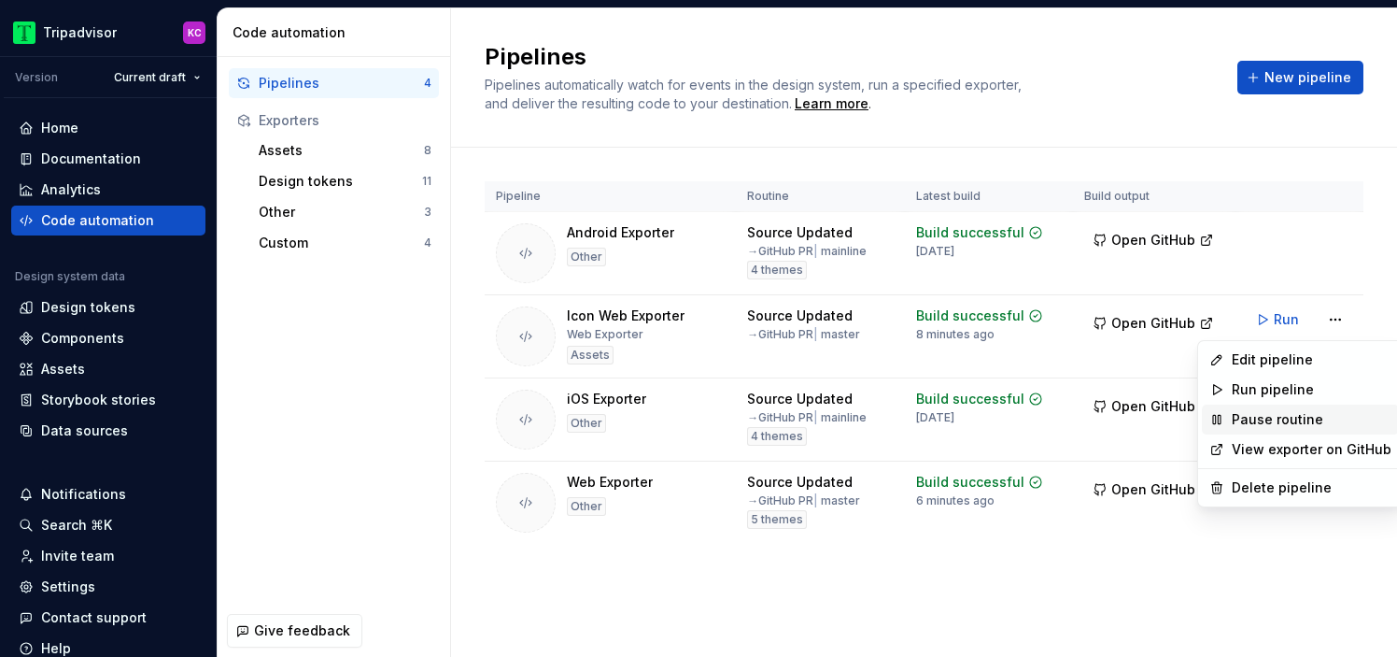
click at [1277, 417] on div "Pause routine" at bounding box center [1312, 419] width 160 height 19
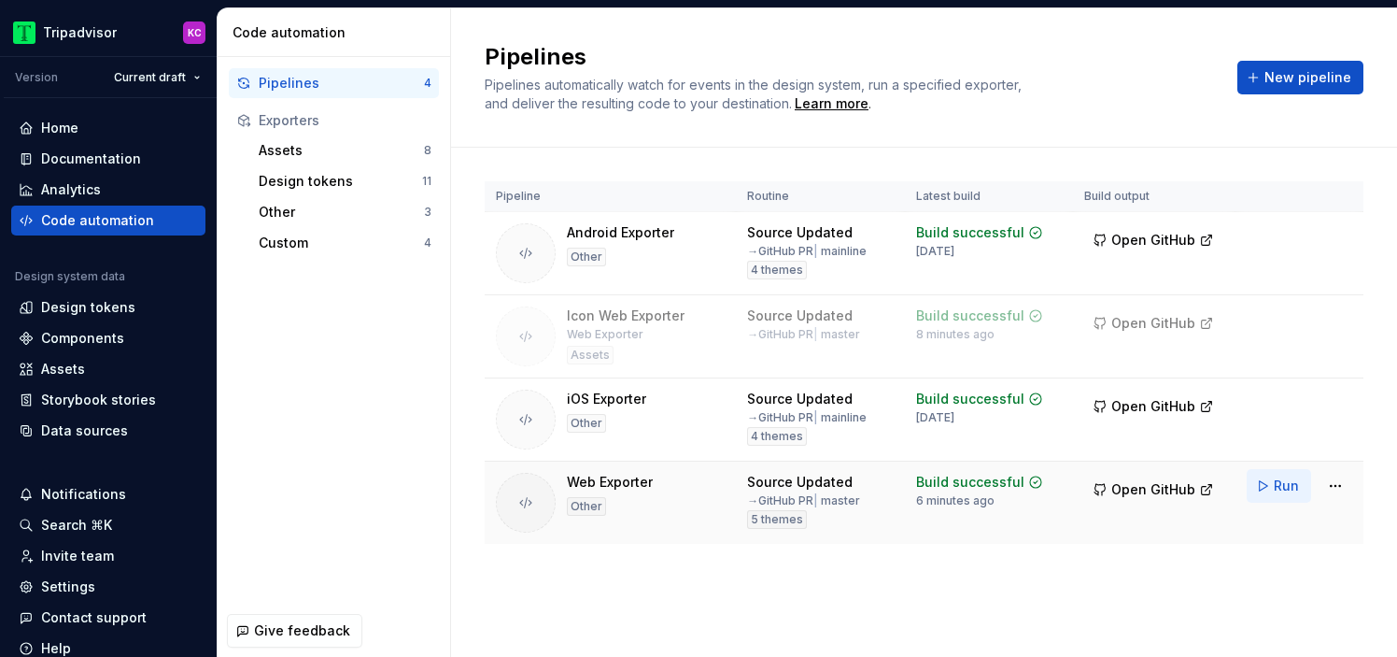
click at [1283, 484] on span "Run" at bounding box center [1286, 485] width 25 height 19
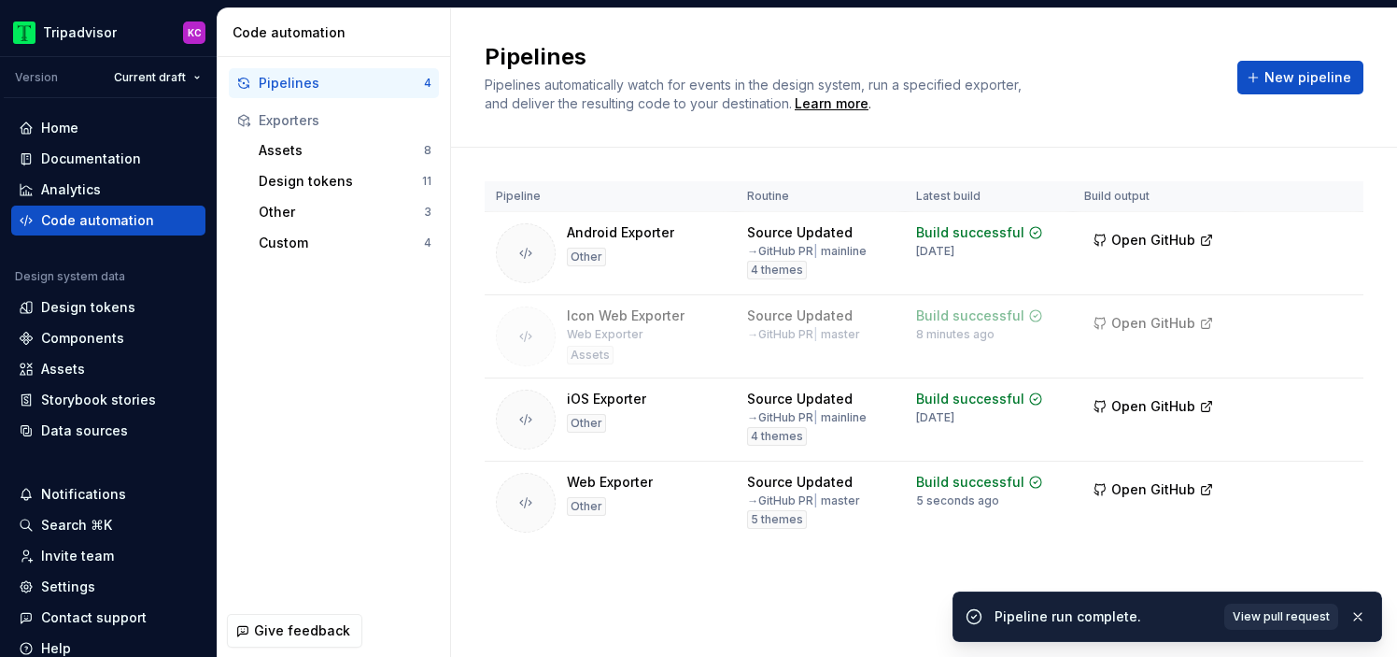
click at [1290, 610] on span "View pull request" at bounding box center [1281, 616] width 97 height 15
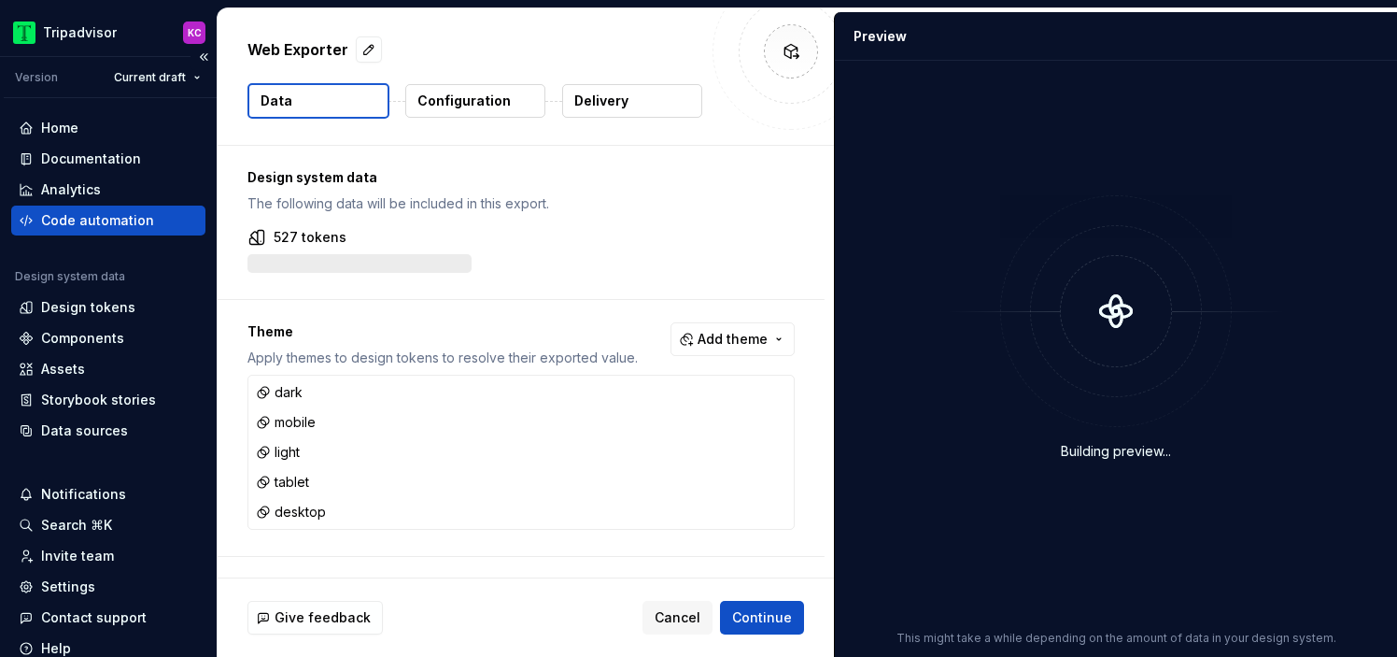
click at [144, 218] on div "Code automation" at bounding box center [97, 220] width 113 height 19
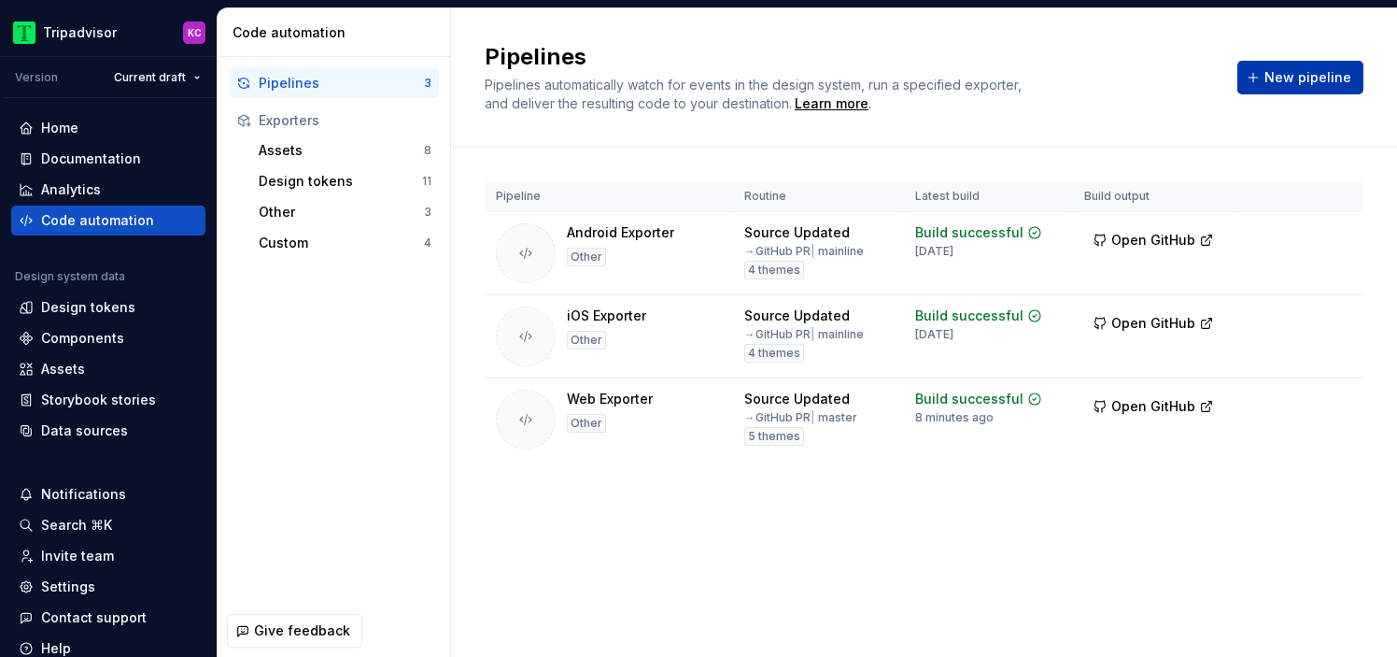
click at [1294, 84] on span "New pipeline" at bounding box center [1308, 77] width 87 height 19
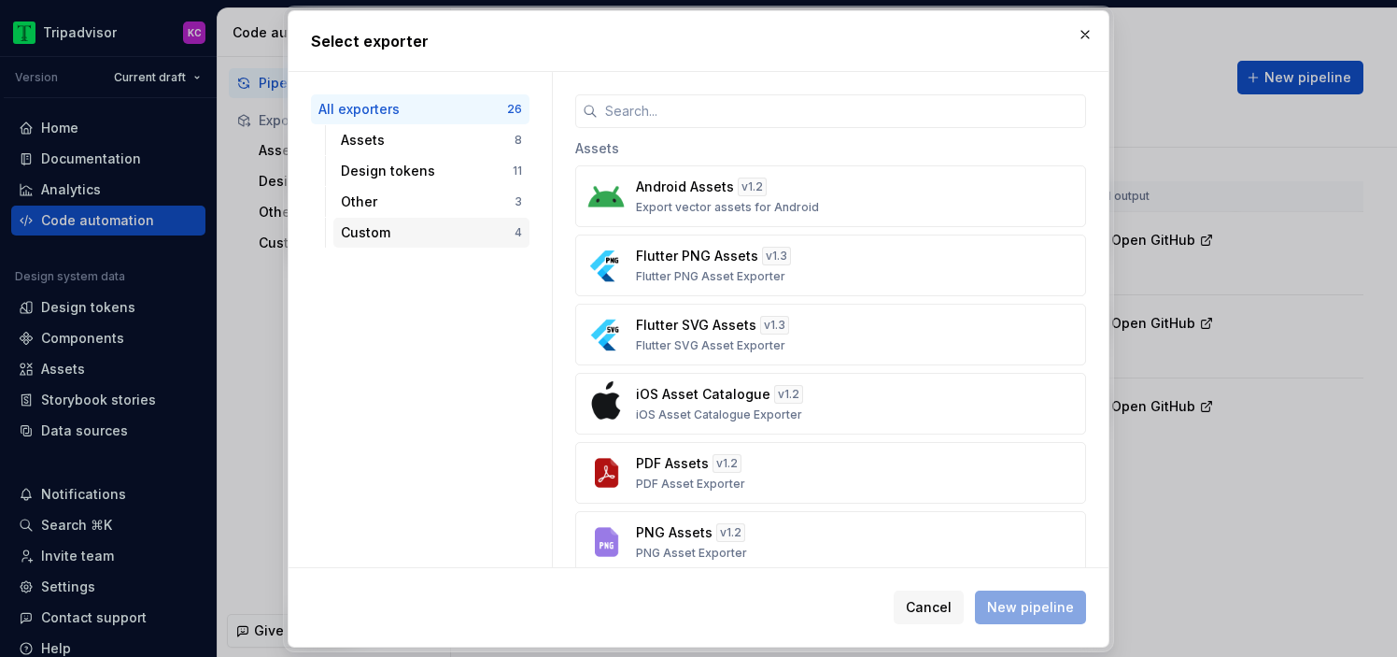
click at [441, 220] on div "Custom 4" at bounding box center [431, 233] width 196 height 30
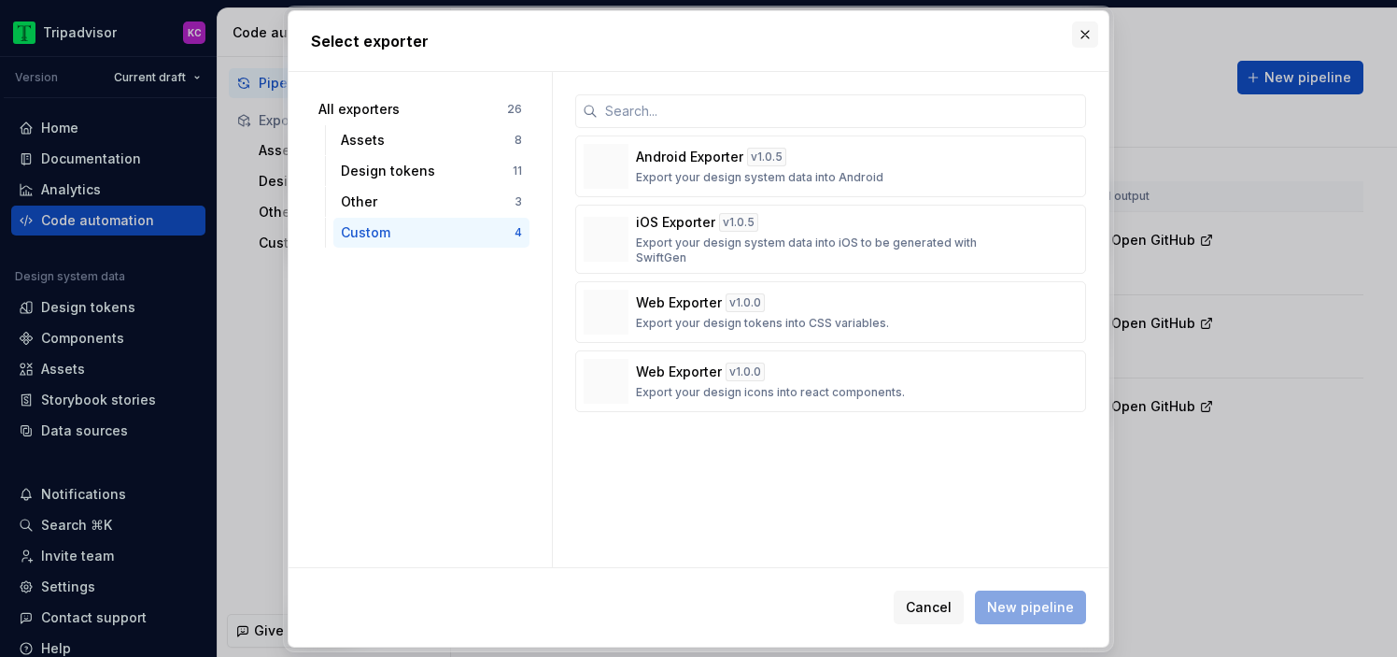
click at [1093, 45] on button "button" at bounding box center [1085, 34] width 26 height 26
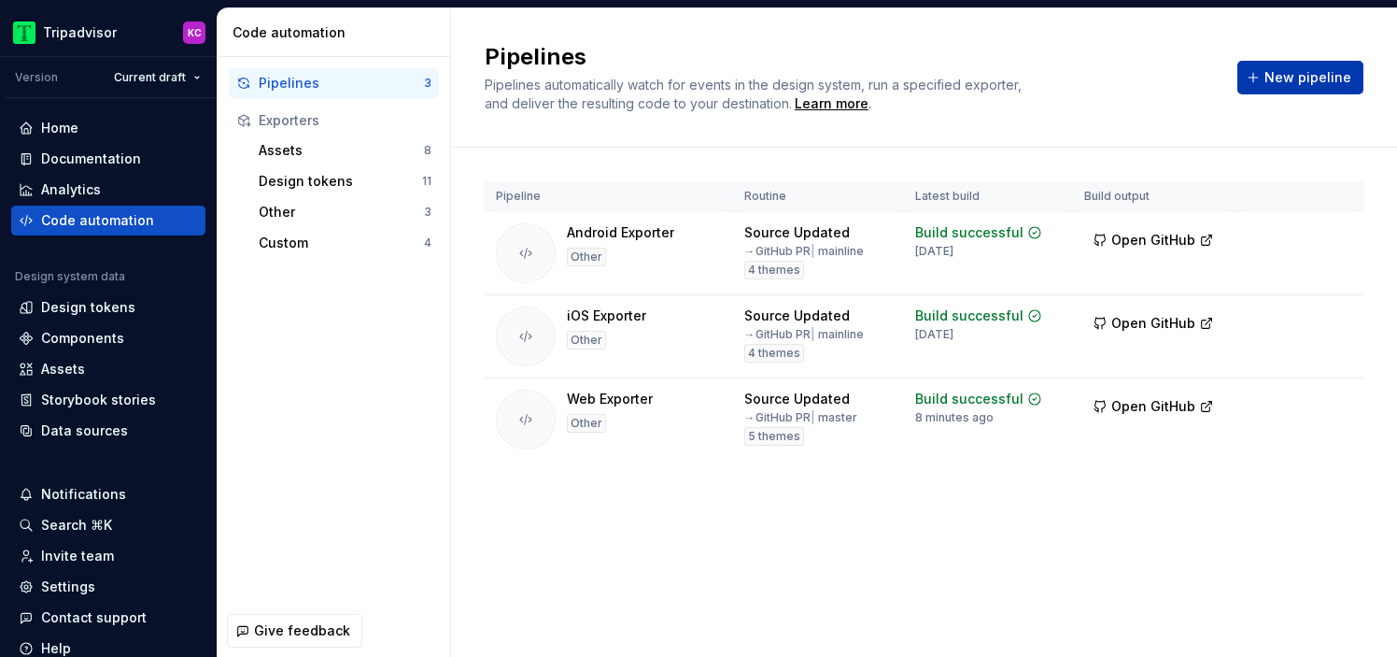
click at [1272, 64] on button "New pipeline" at bounding box center [1301, 78] width 126 height 34
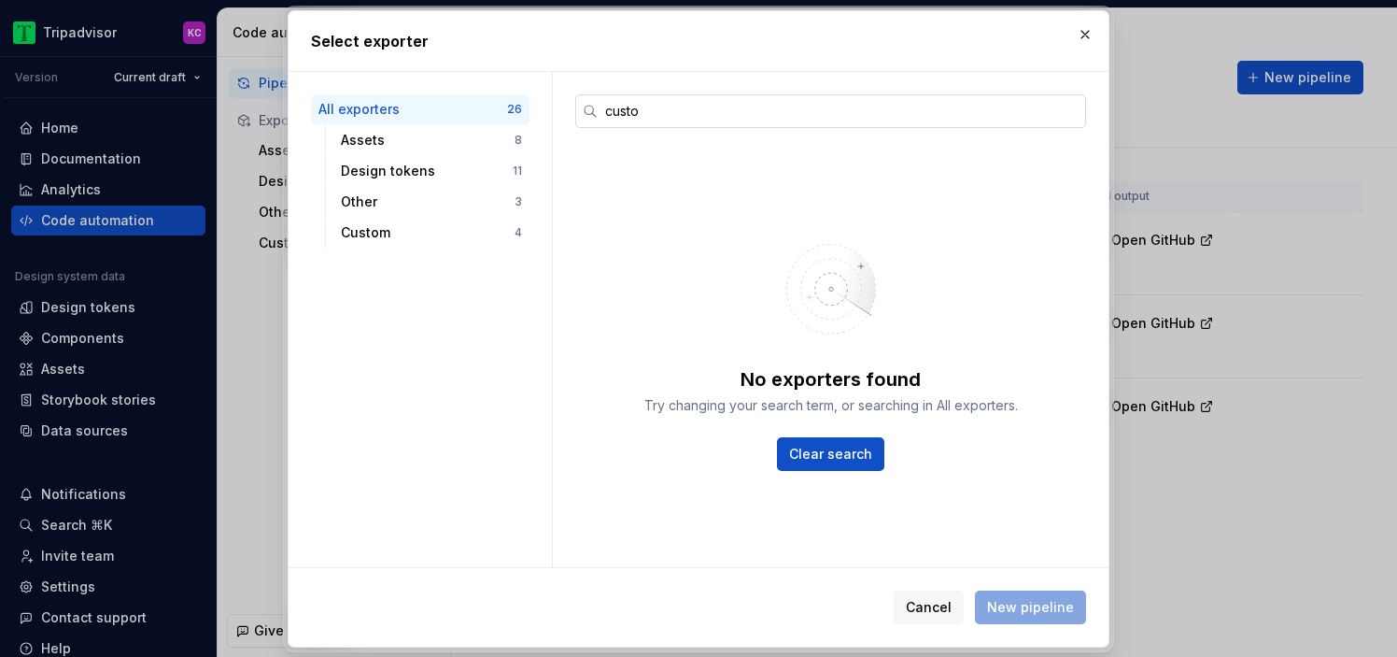
type input "custom"
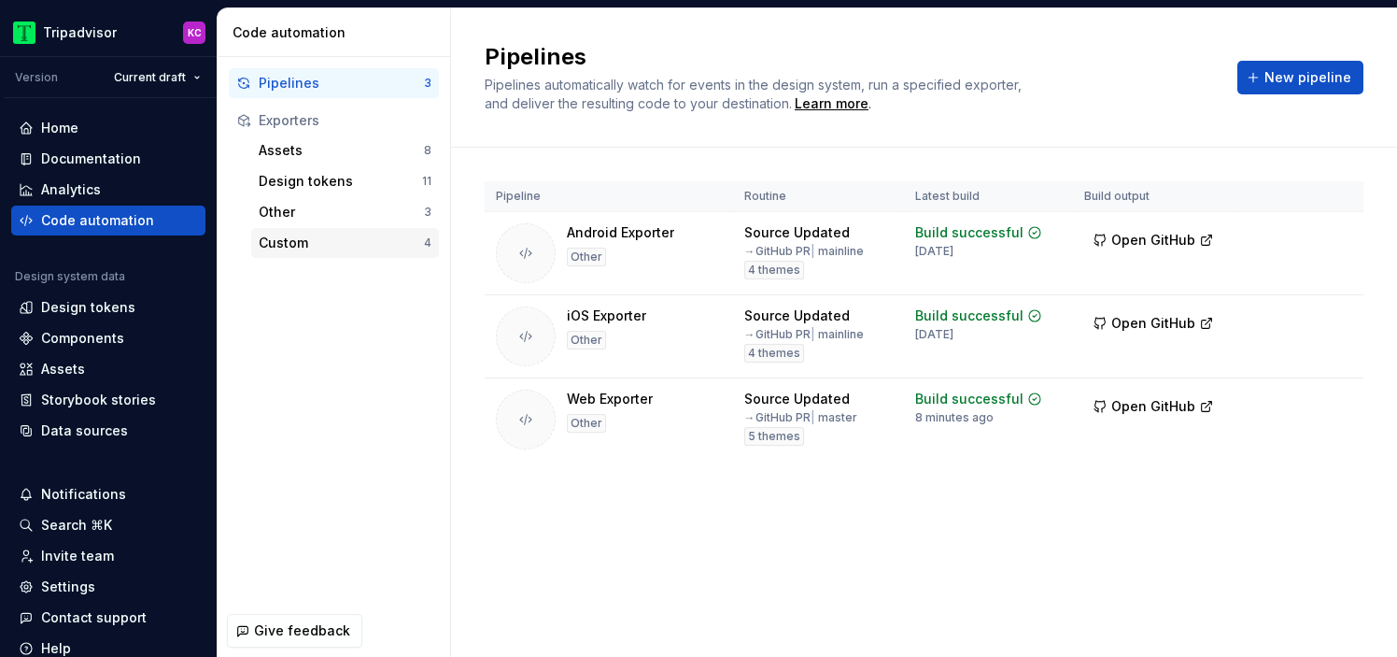
click at [329, 247] on div "Custom" at bounding box center [341, 243] width 165 height 19
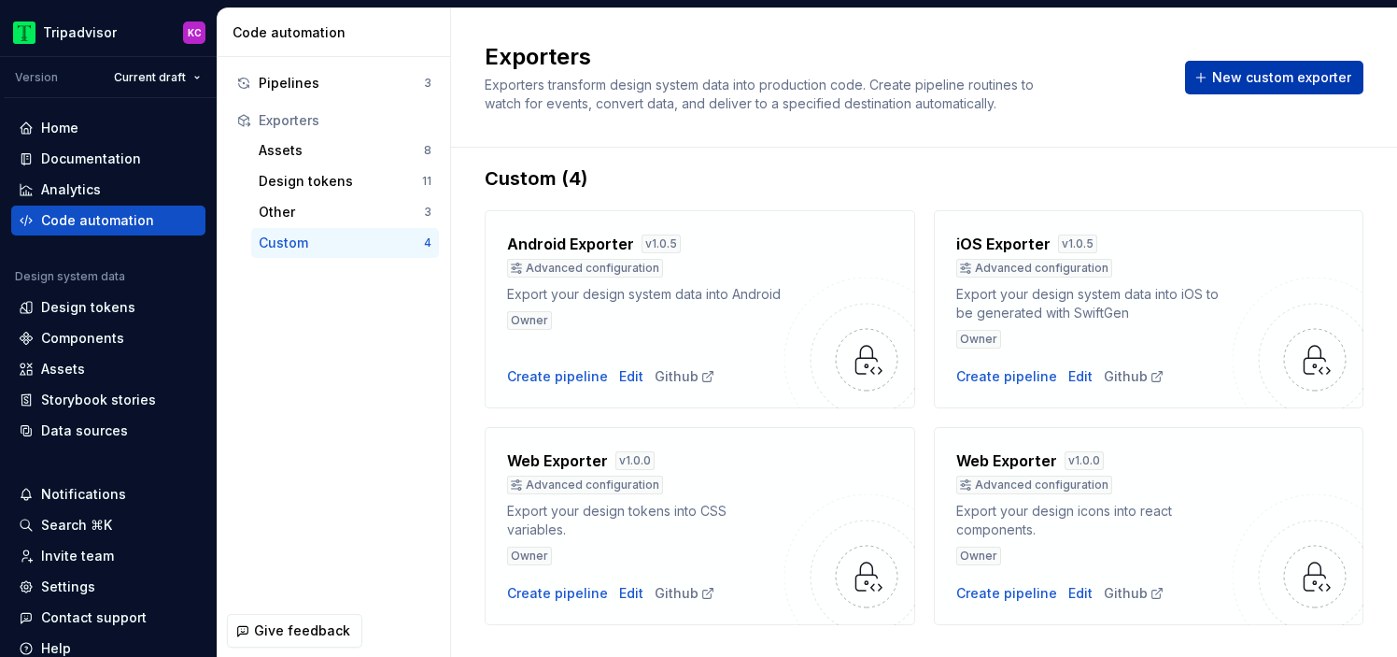
scroll to position [9, 0]
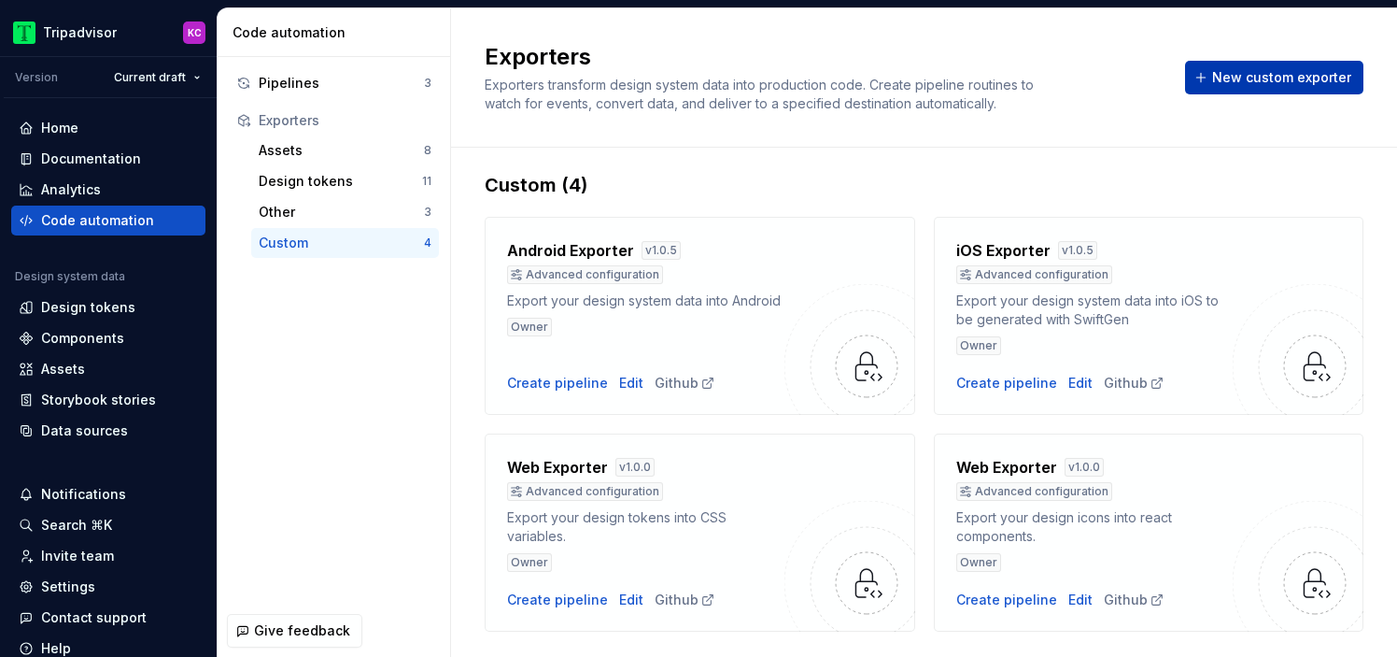
click at [1268, 78] on span "New custom exporter" at bounding box center [1281, 77] width 139 height 19
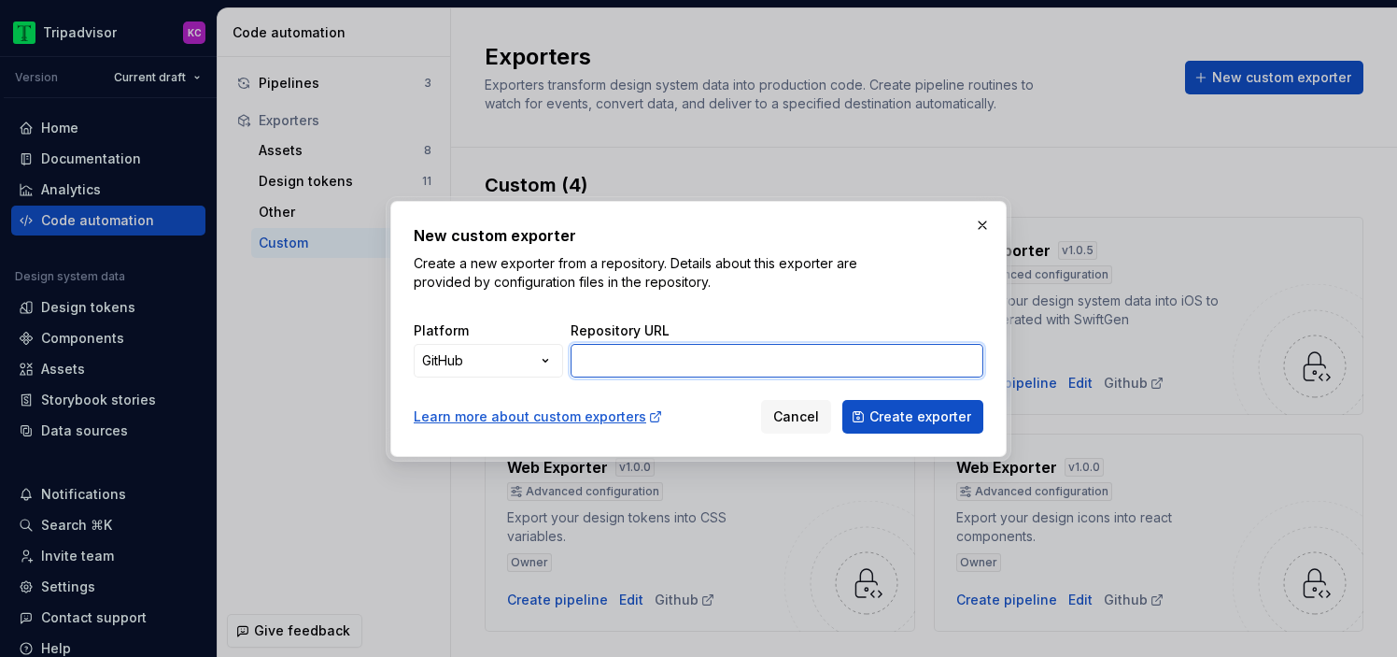
click at [747, 358] on input "Repository URL" at bounding box center [777, 361] width 413 height 34
type input "[URL][DOMAIN_NAME]"
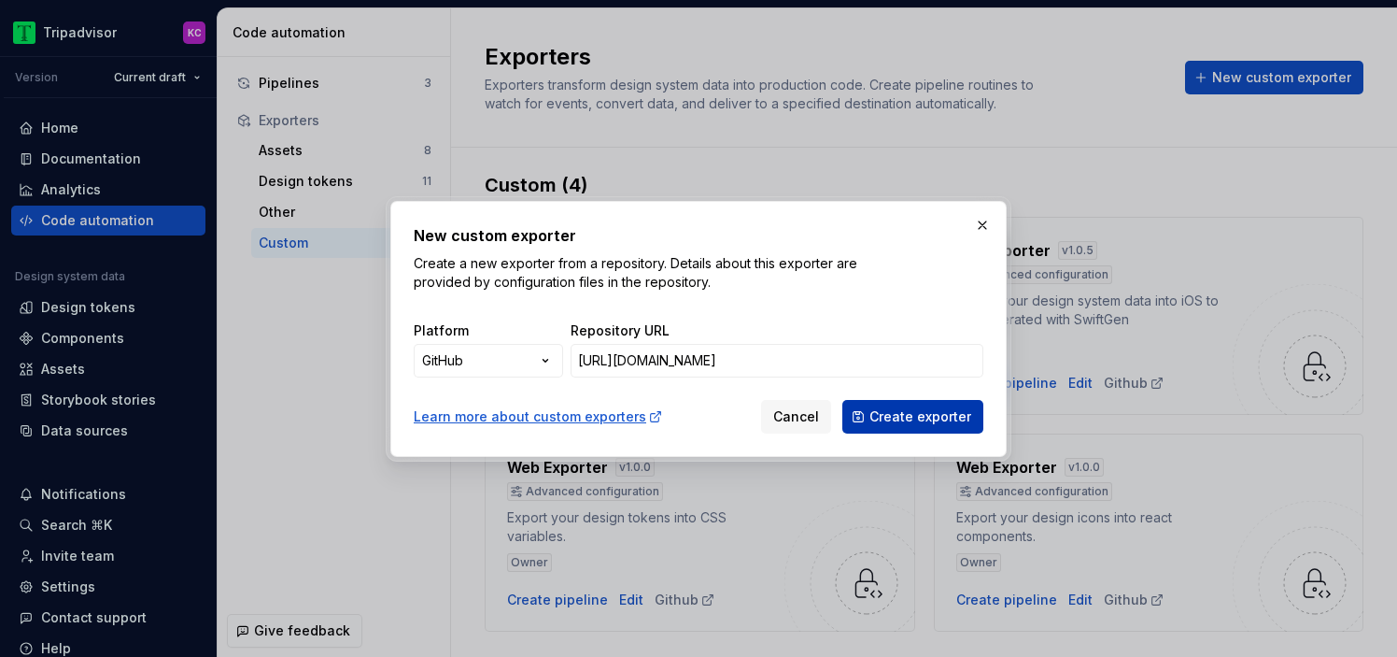
click at [894, 416] on span "Create exporter" at bounding box center [921, 416] width 102 height 19
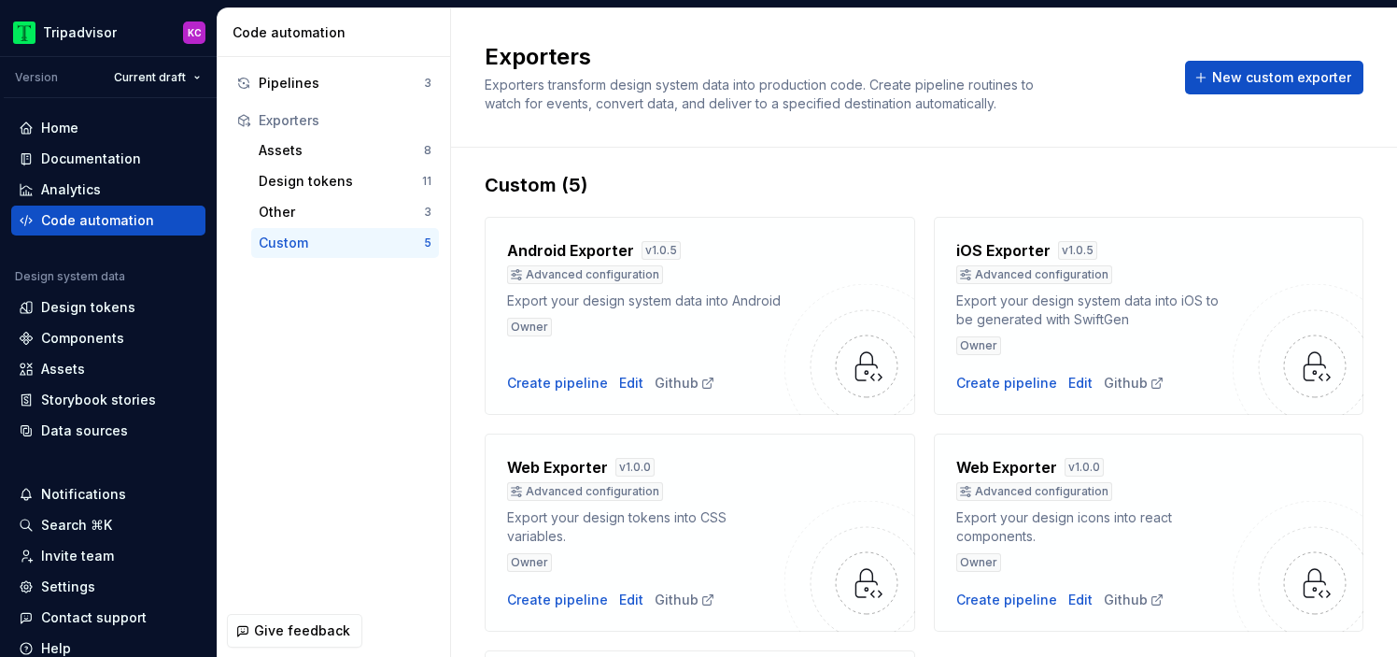
click at [359, 247] on div "Custom" at bounding box center [341, 243] width 165 height 19
click at [344, 92] on div "Pipelines" at bounding box center [341, 83] width 165 height 19
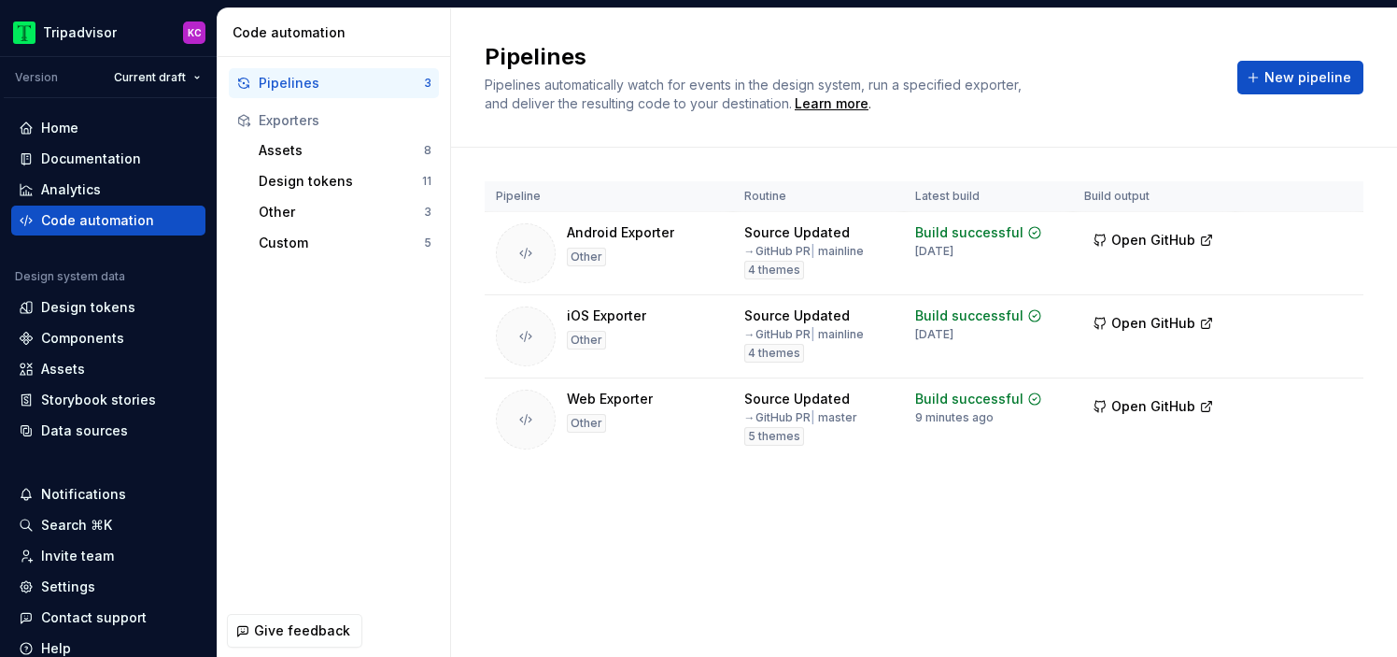
click at [858, 475] on div "Pipeline Routine Latest build Build output Android Exporter Other Source Update…" at bounding box center [924, 340] width 879 height 384
click at [333, 237] on div "Custom" at bounding box center [341, 243] width 165 height 19
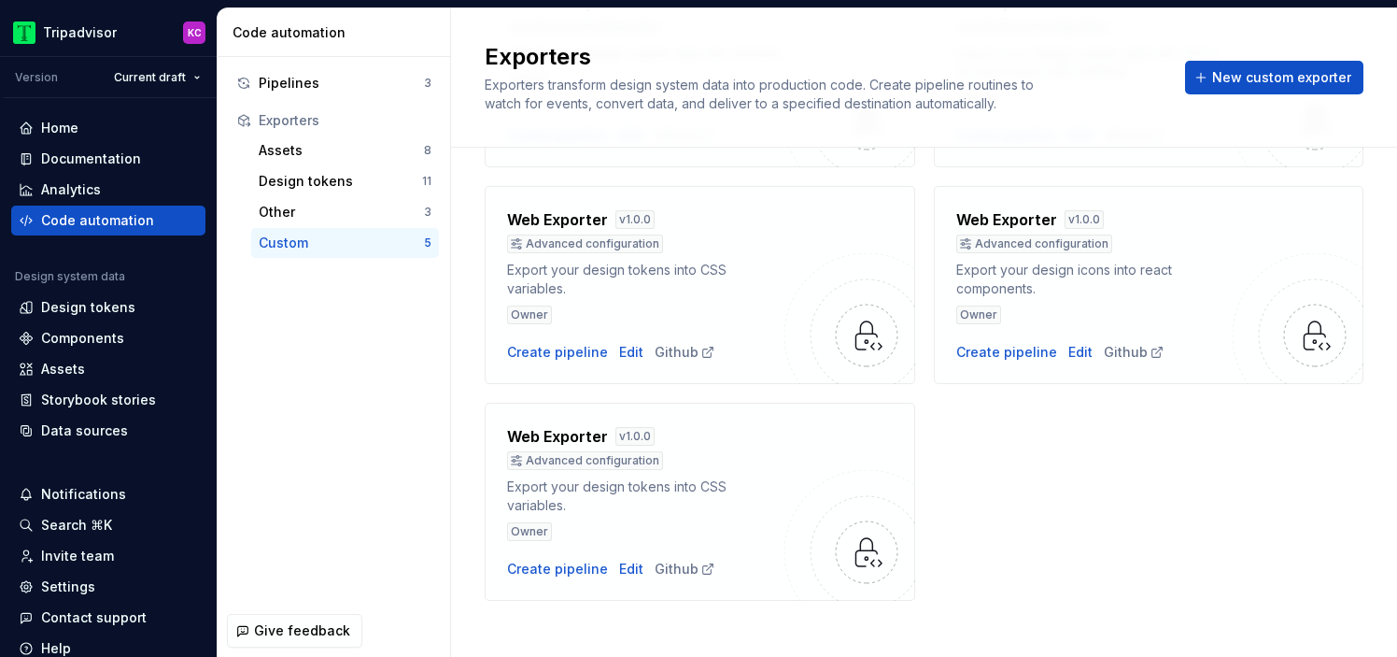
scroll to position [237, 0]
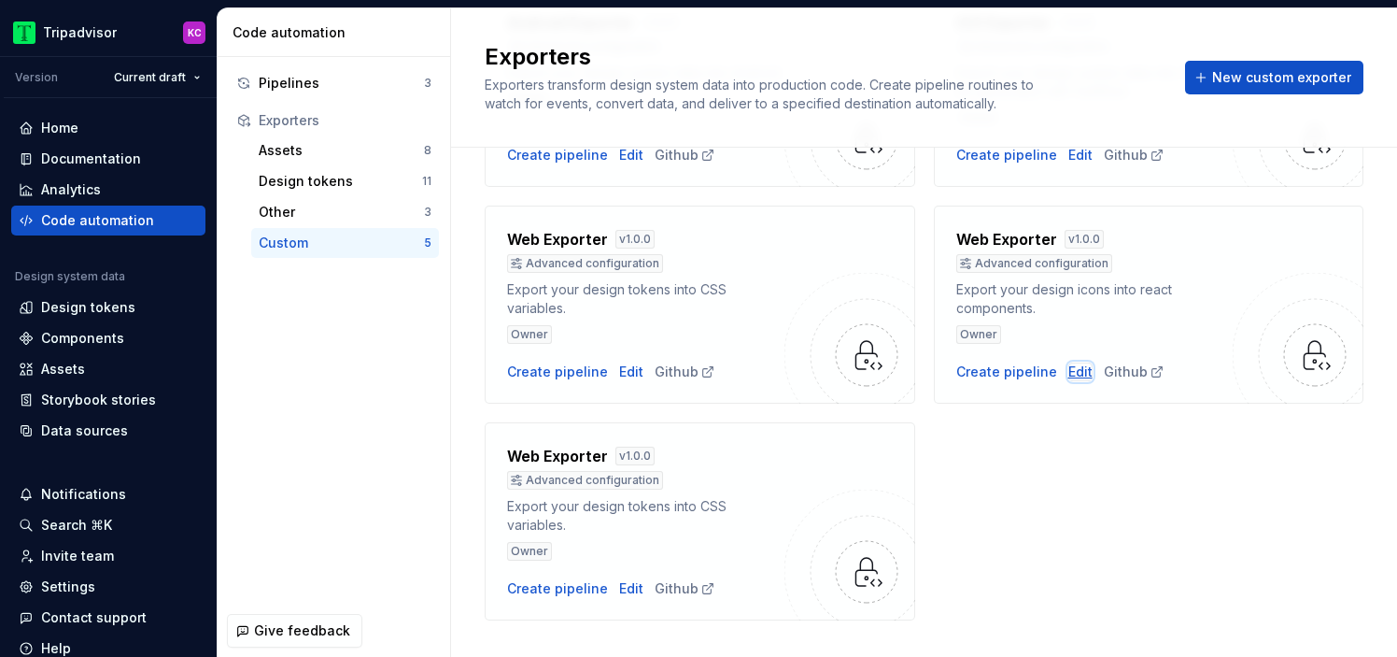
click at [1080, 376] on div "Edit" at bounding box center [1081, 371] width 24 height 19
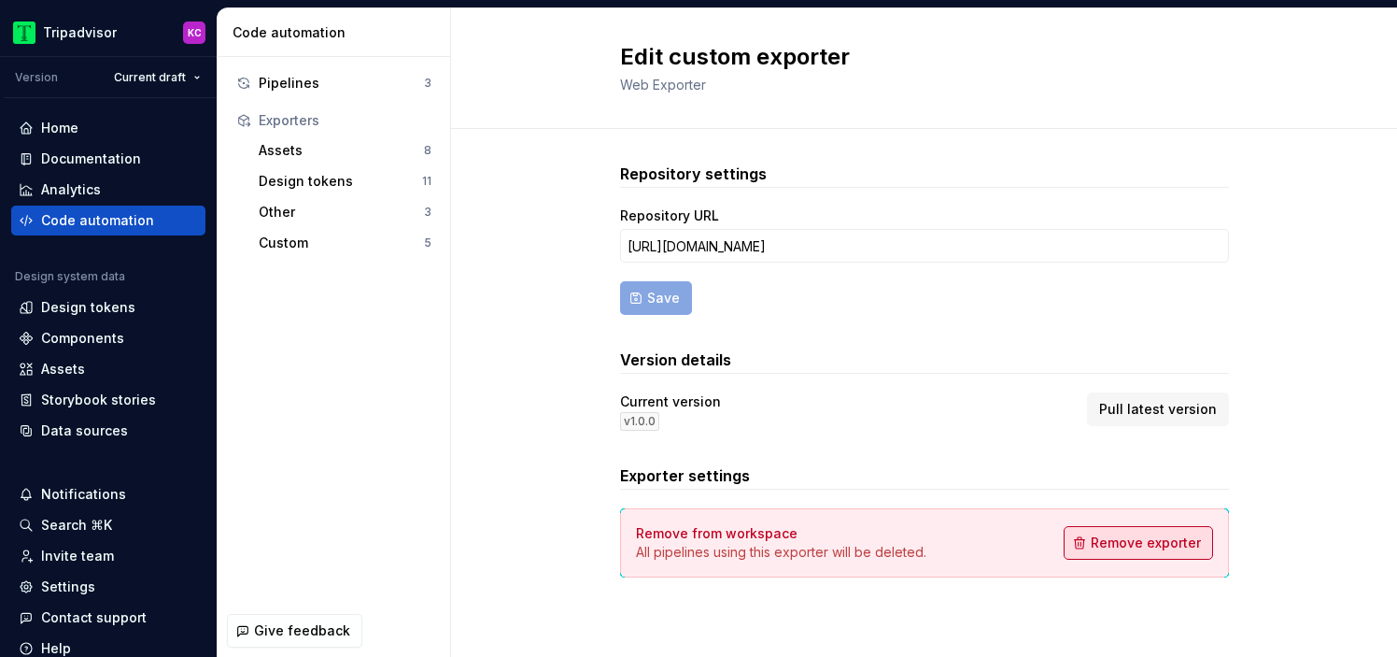
click at [1127, 543] on span "Remove exporter" at bounding box center [1146, 542] width 110 height 19
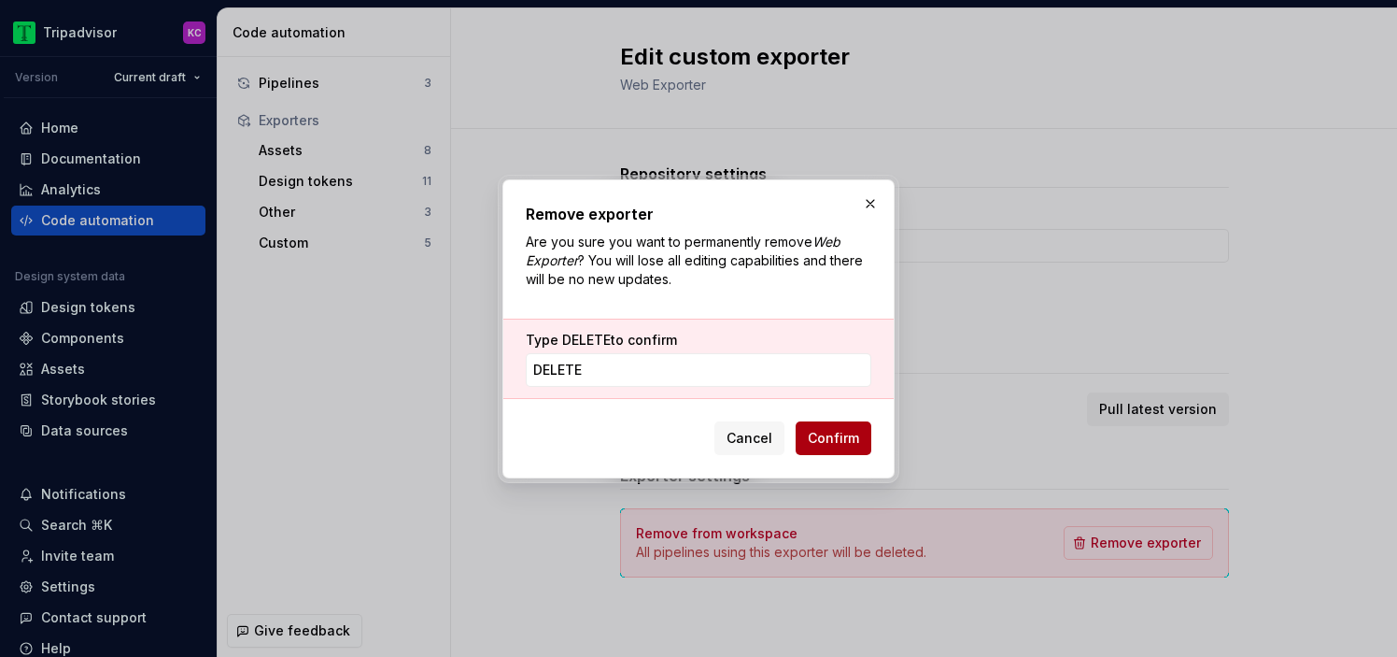
type input "DELETE"
click at [855, 437] on span "Confirm" at bounding box center [833, 438] width 51 height 19
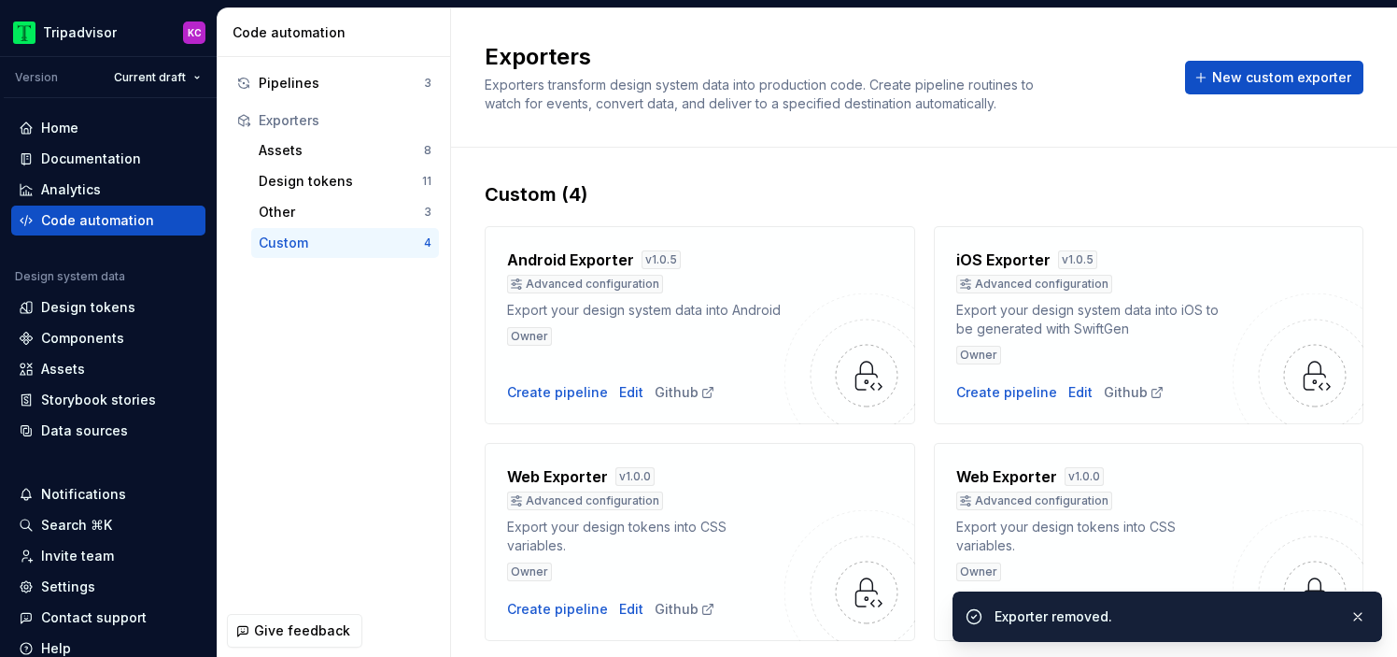
scroll to position [55, 0]
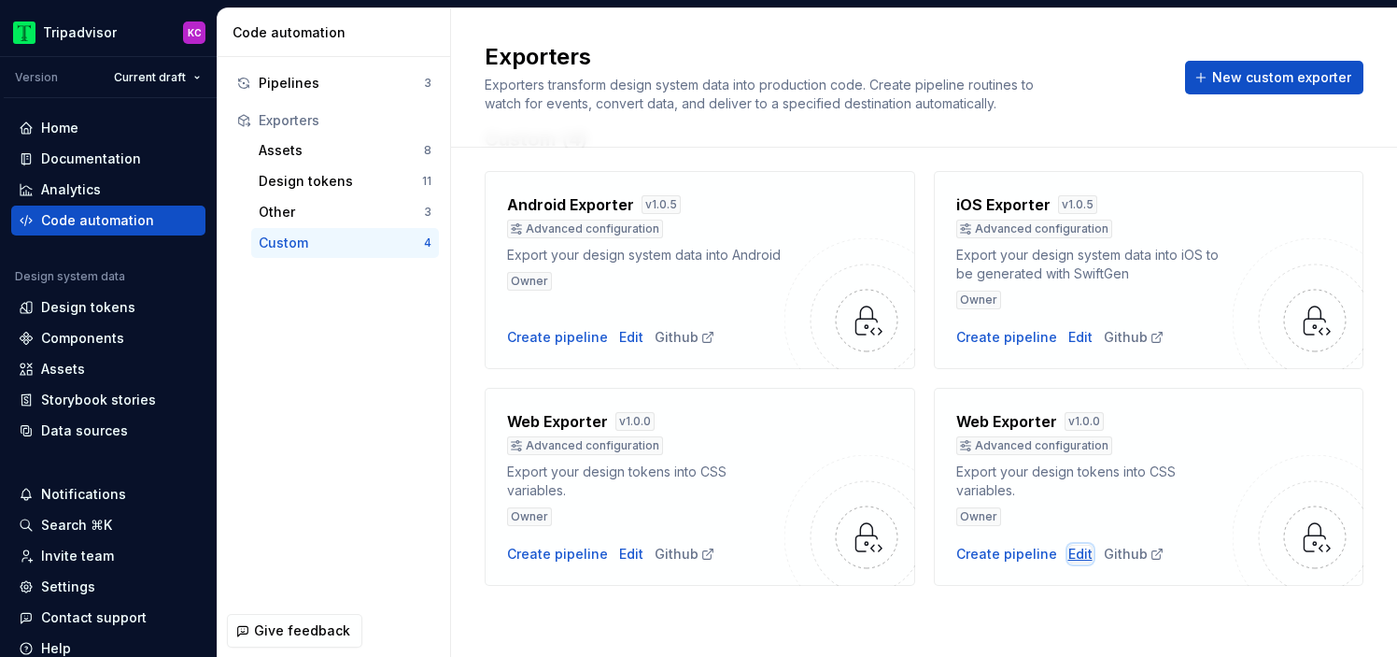
click at [1077, 554] on div "Edit" at bounding box center [1081, 554] width 24 height 19
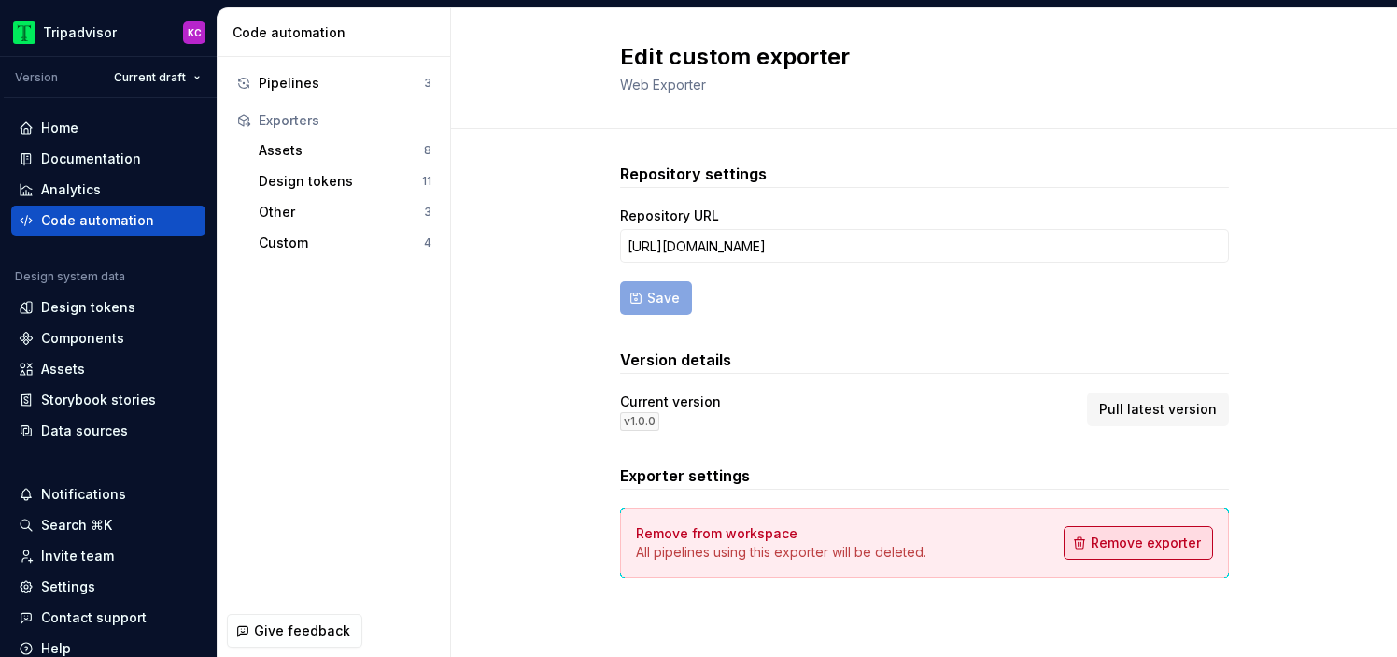
click at [1111, 537] on span "Remove exporter" at bounding box center [1146, 542] width 110 height 19
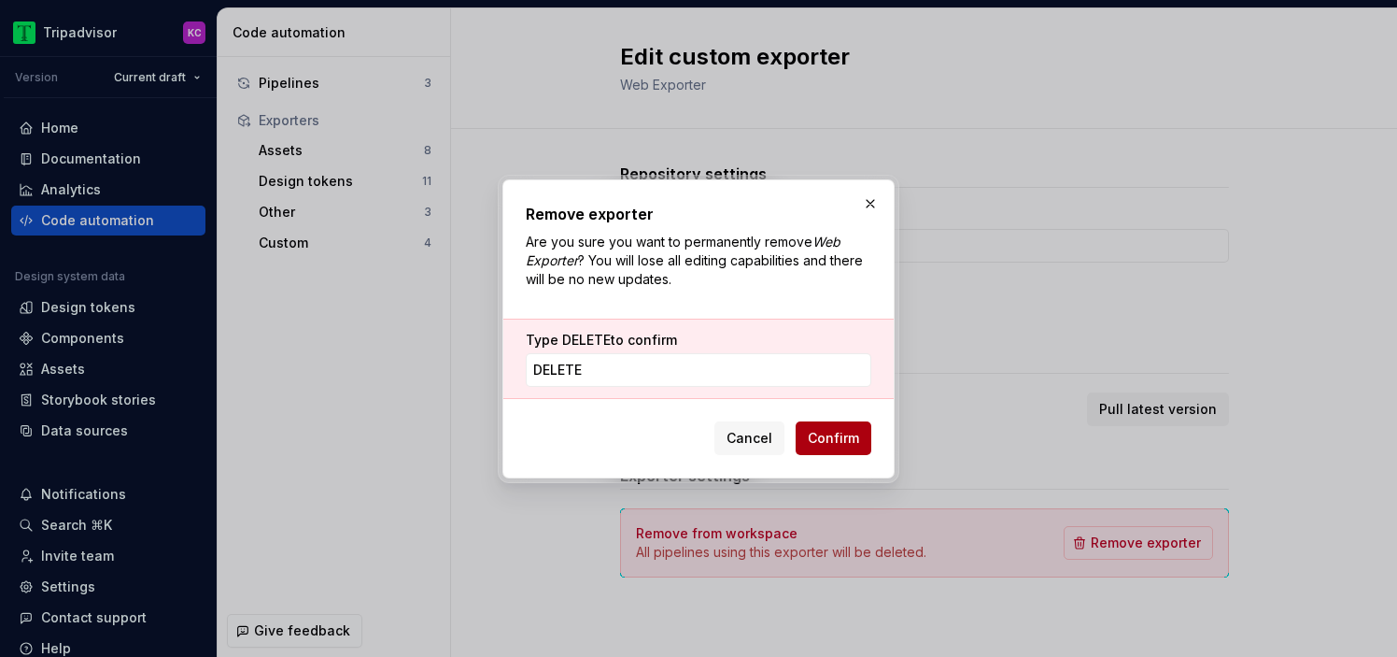
type input "DELETE"
click at [821, 434] on span "Confirm" at bounding box center [833, 438] width 51 height 19
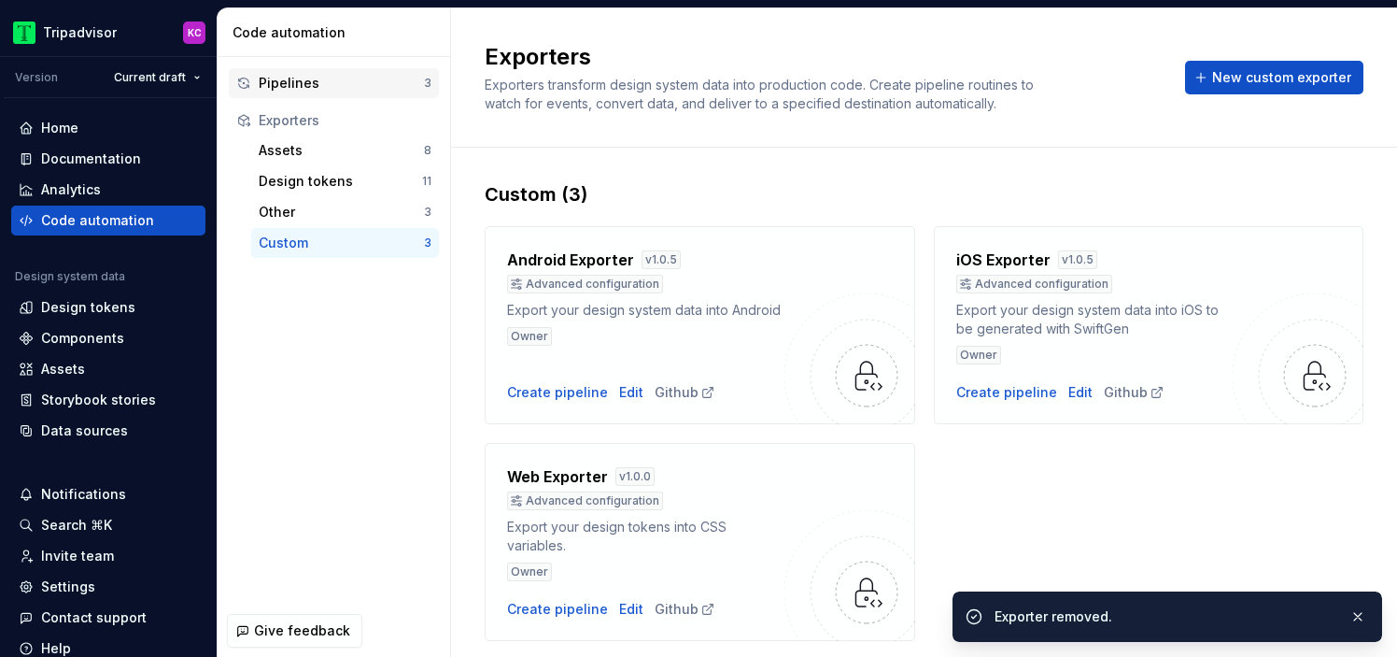
click at [328, 79] on div "Pipelines" at bounding box center [341, 83] width 165 height 19
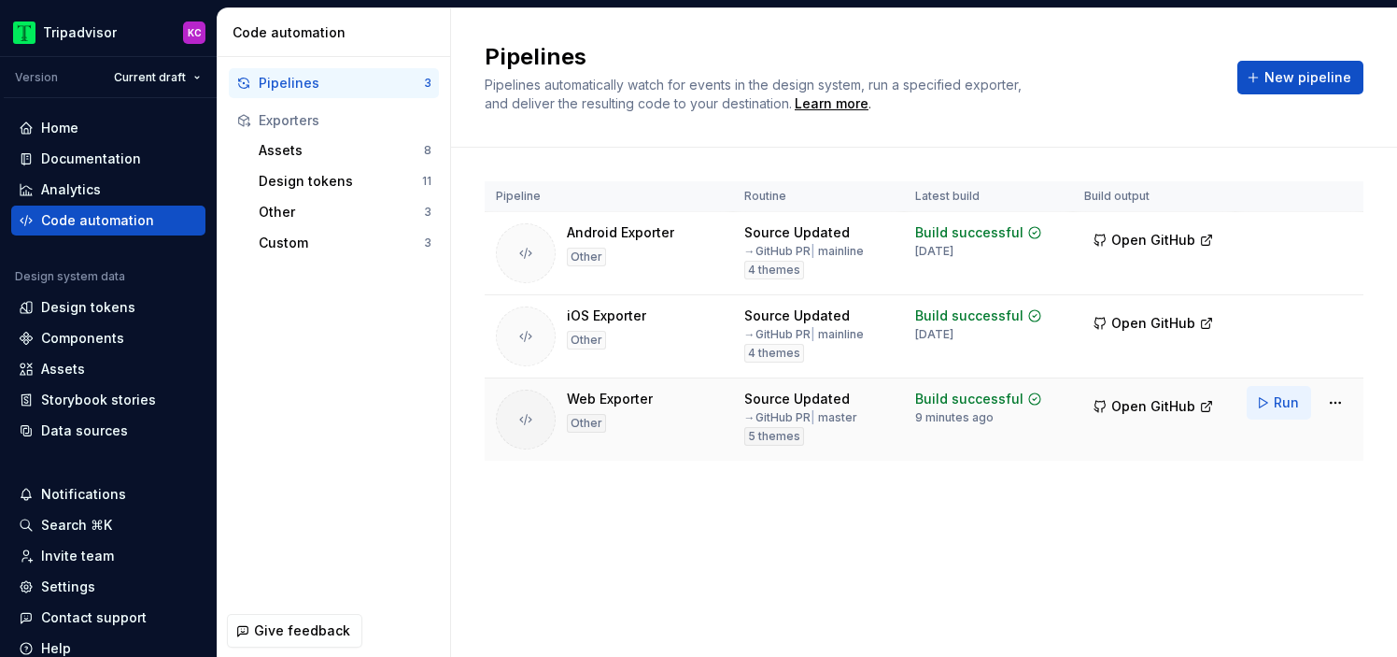
click at [1270, 408] on button "Run" at bounding box center [1279, 403] width 64 height 34
